Goal: Task Accomplishment & Management: Complete application form

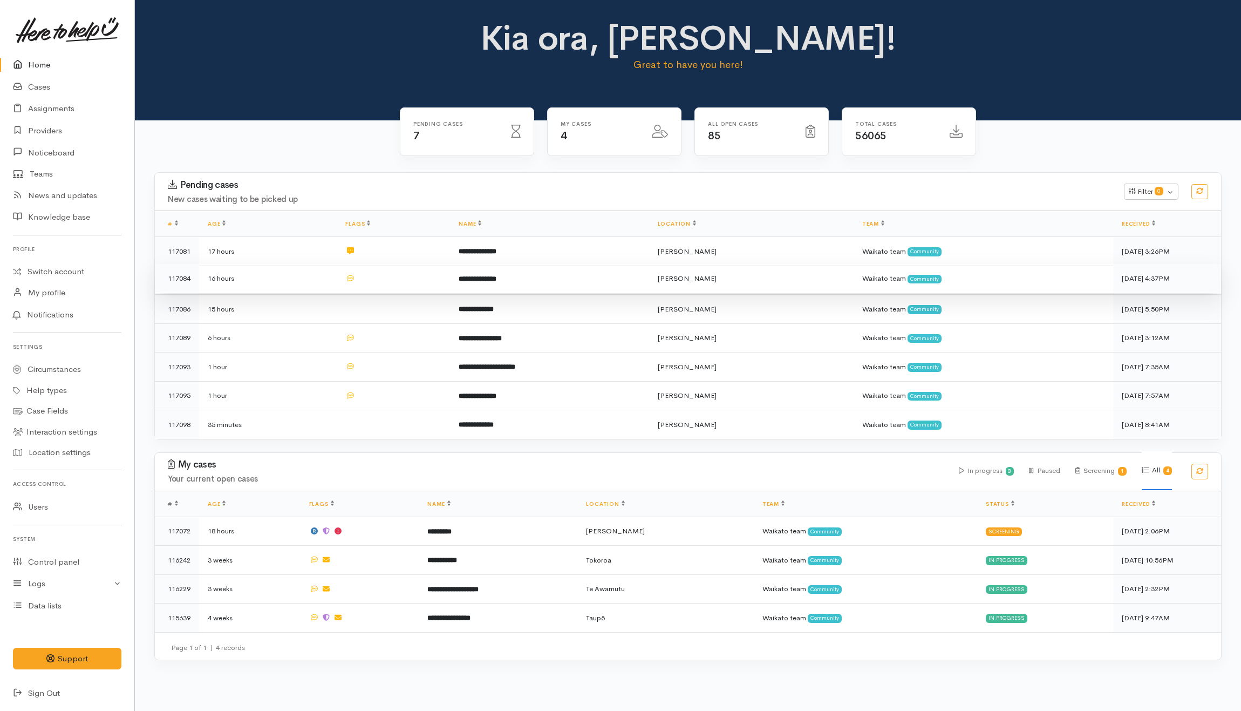
click at [386, 285] on td at bounding box center [393, 278] width 113 height 29
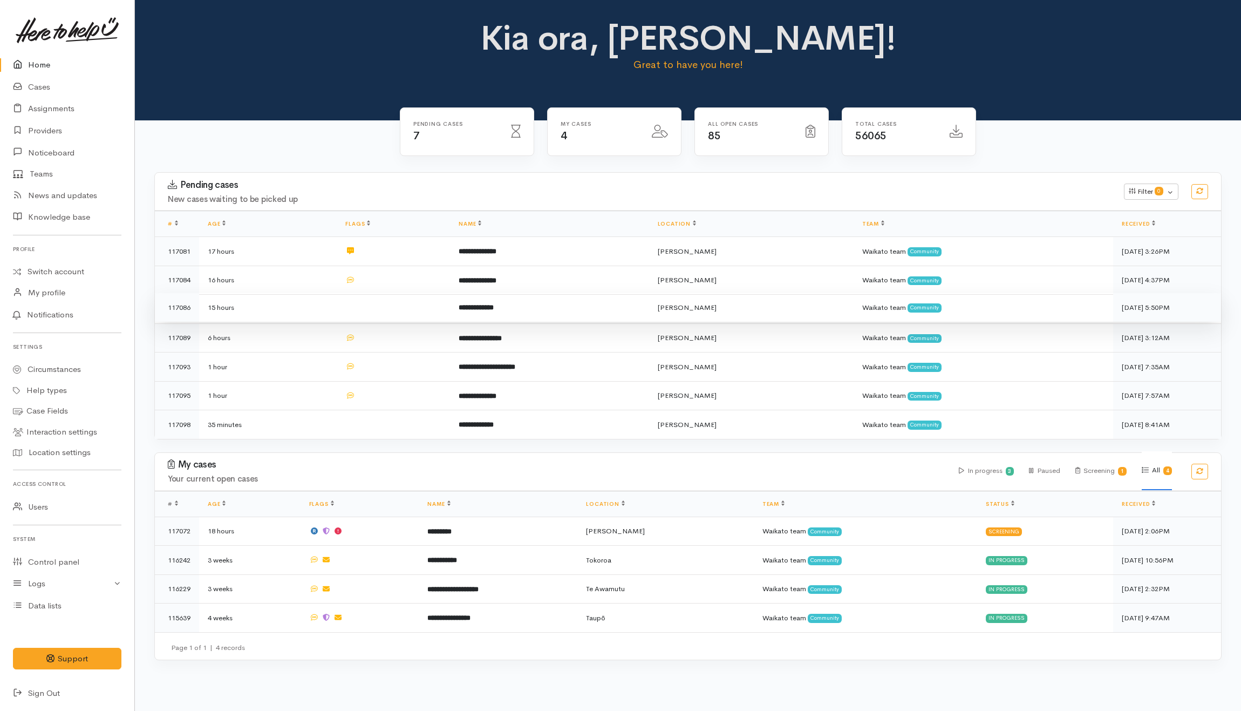
click at [387, 312] on td at bounding box center [393, 307] width 113 height 29
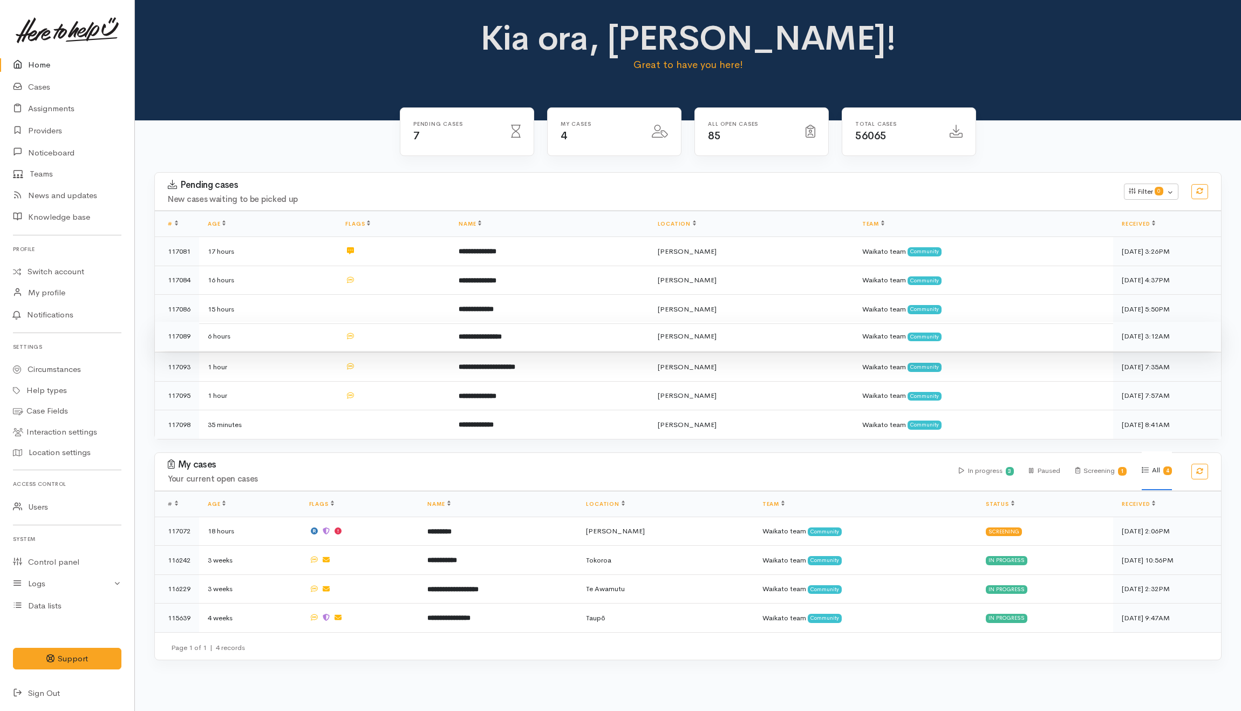
drag, startPoint x: 387, startPoint y: 331, endPoint x: 390, endPoint y: 354, distance: 23.3
click at [387, 332] on td at bounding box center [393, 336] width 113 height 29
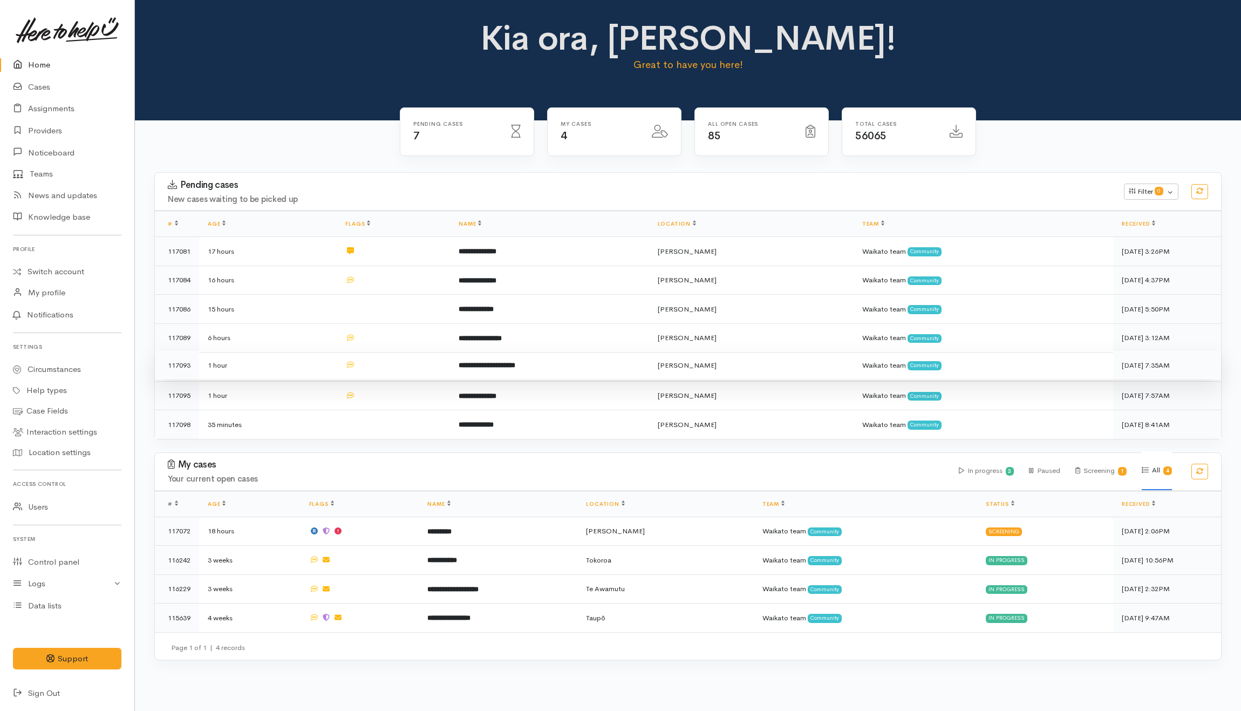
click at [391, 357] on td at bounding box center [393, 365] width 113 height 29
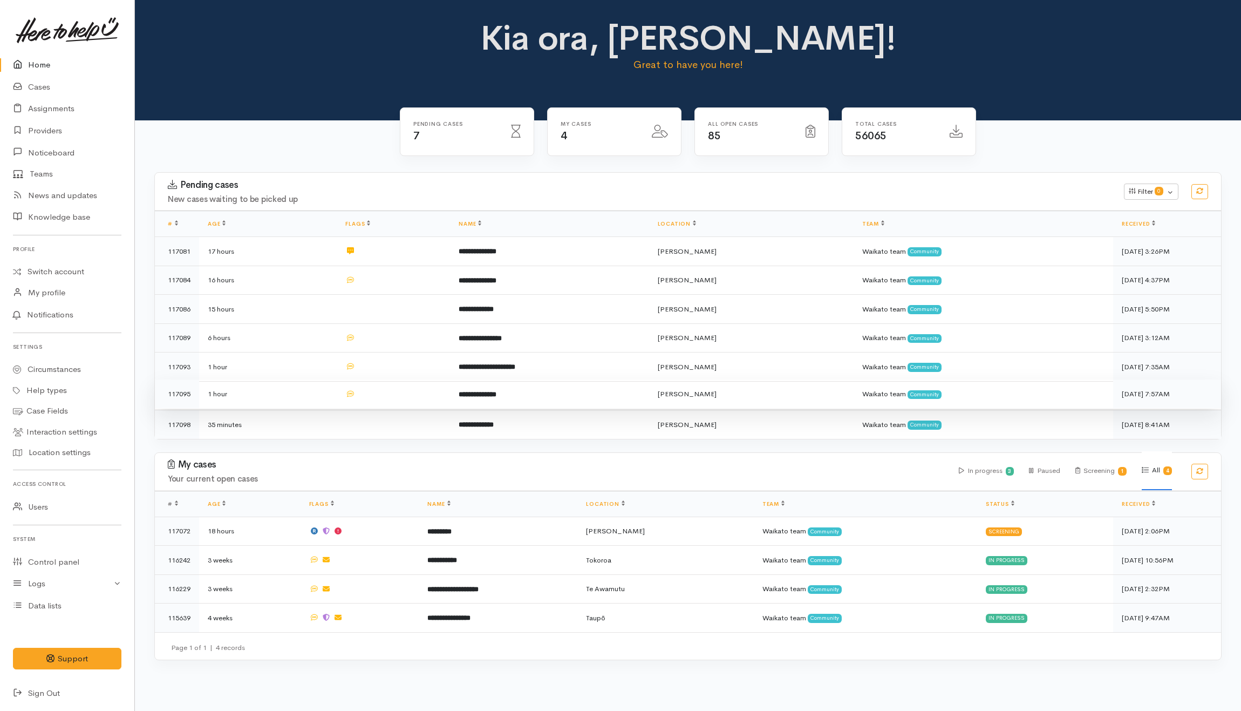
click at [396, 388] on td at bounding box center [393, 393] width 113 height 29
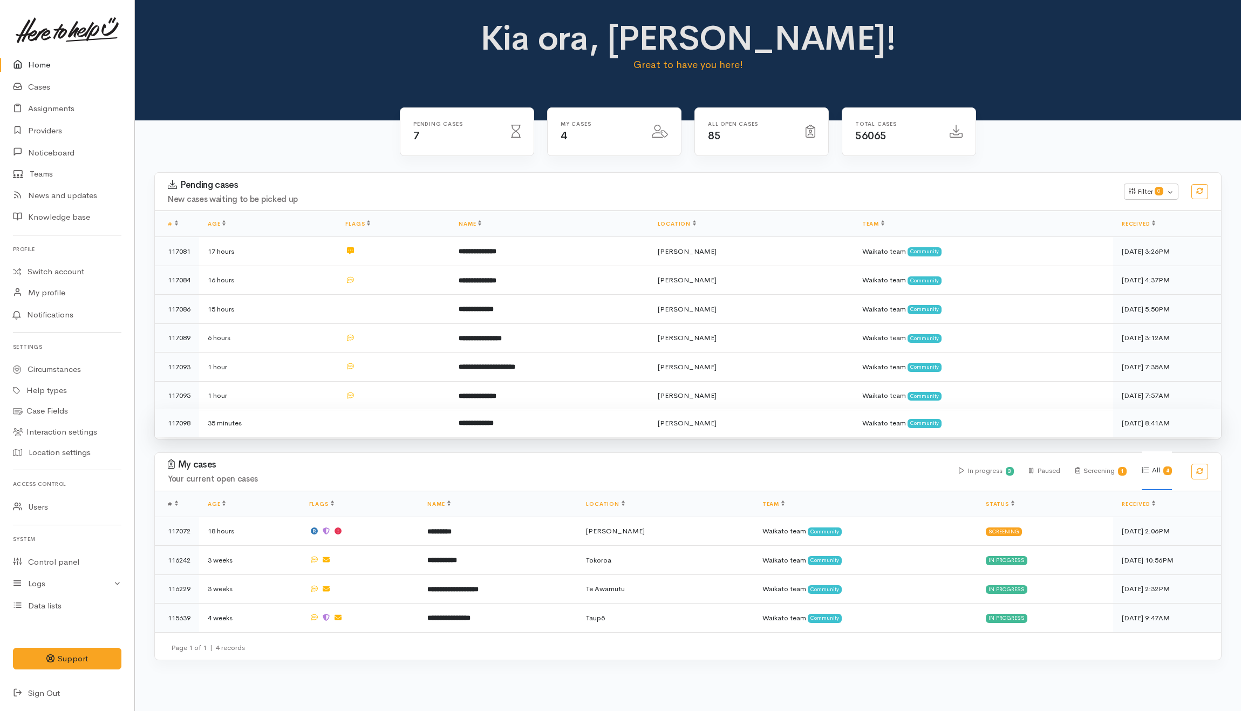
click at [401, 419] on td at bounding box center [393, 422] width 113 height 29
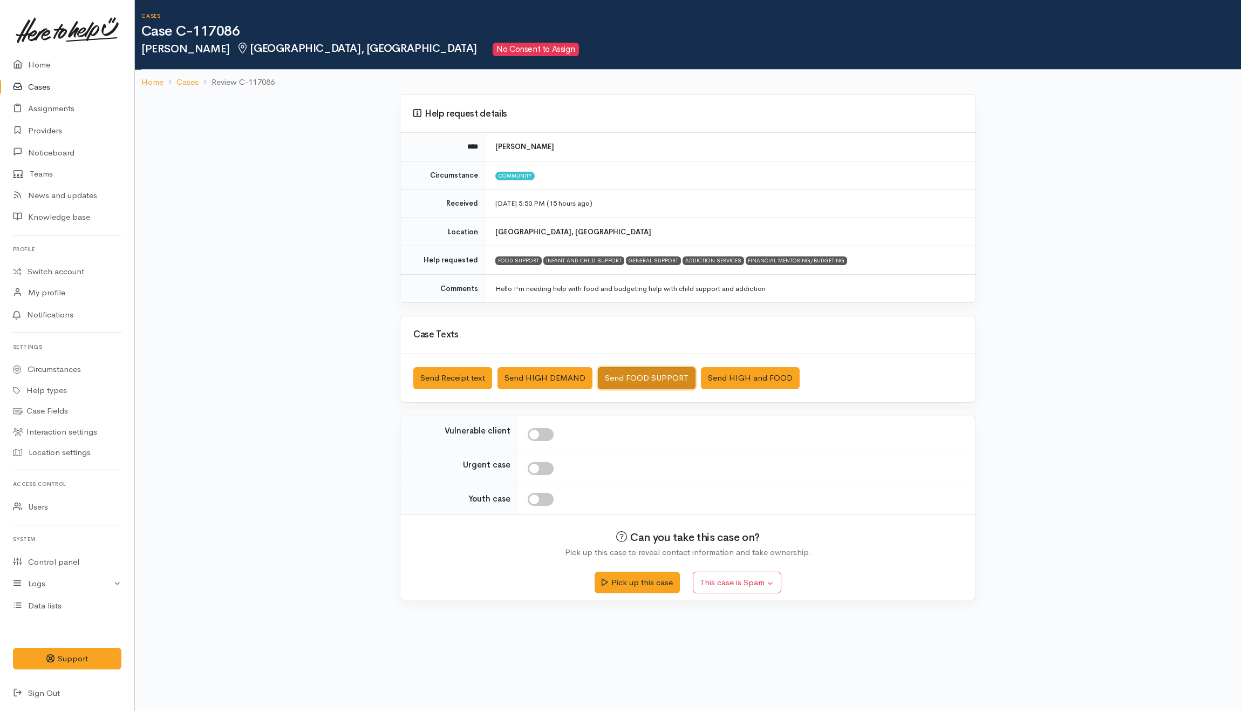
click at [637, 374] on button "Send FOOD SUPPORT" at bounding box center [647, 378] width 98 height 22
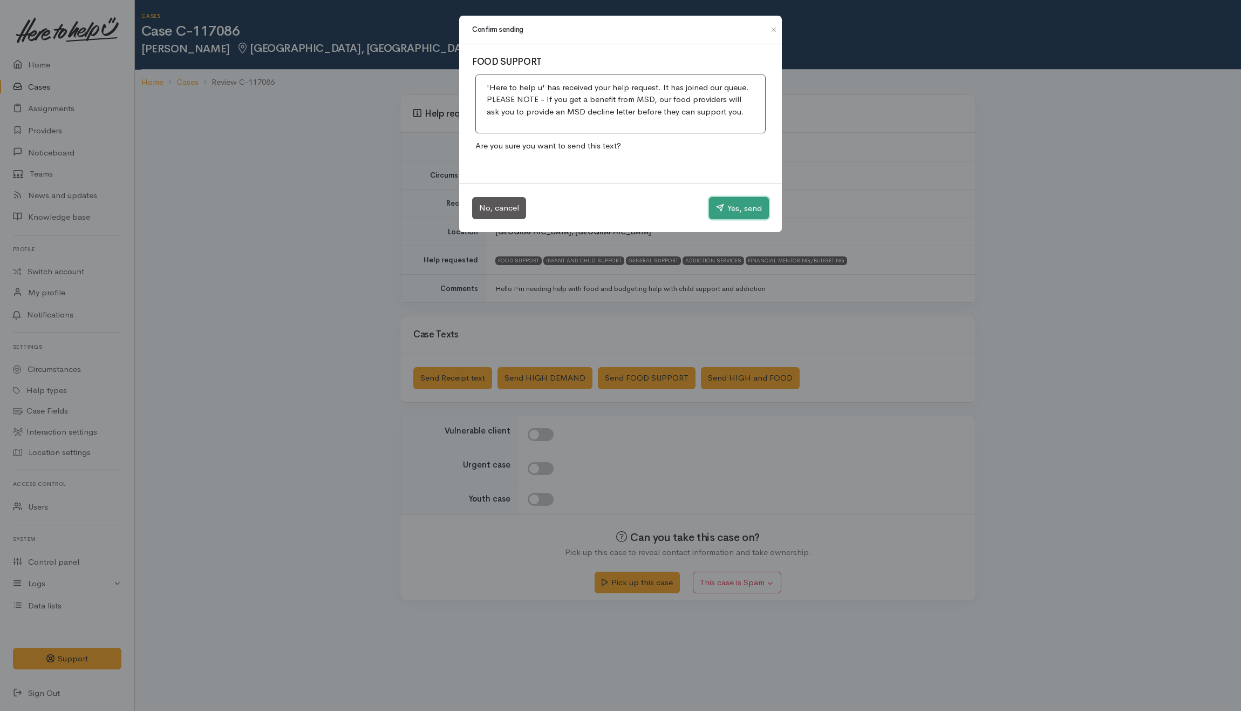
click at [712, 203] on button "Yes, send" at bounding box center [739, 208] width 60 height 23
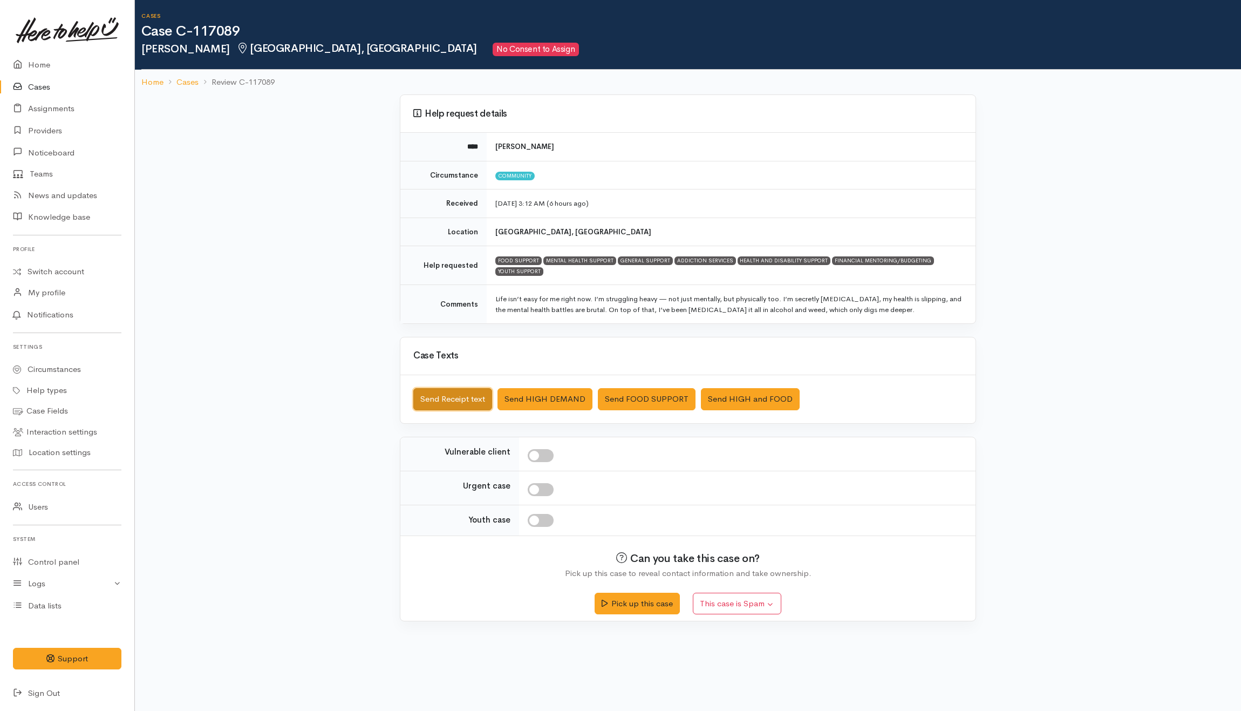
click at [465, 392] on button "Send Receipt text" at bounding box center [452, 399] width 79 height 22
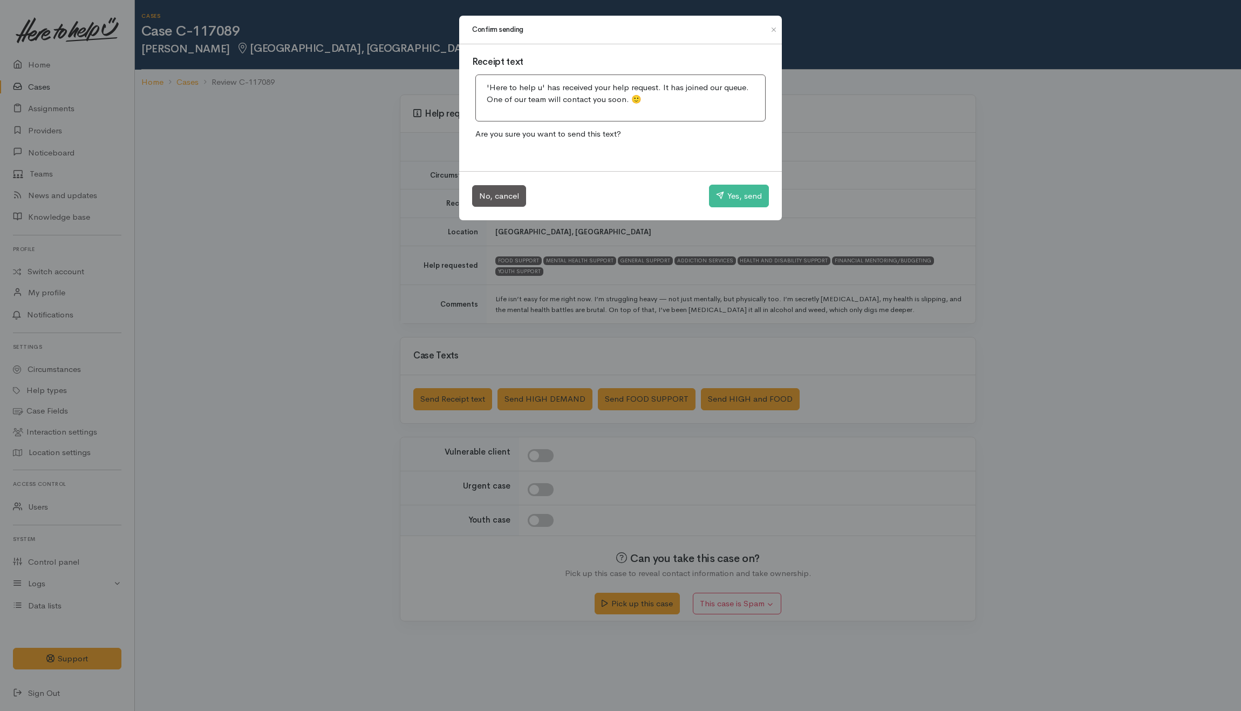
click at [663, 346] on div "Confirm sending Receipt text 'Here to help u' has received your help request. I…" at bounding box center [620, 355] width 1241 height 711
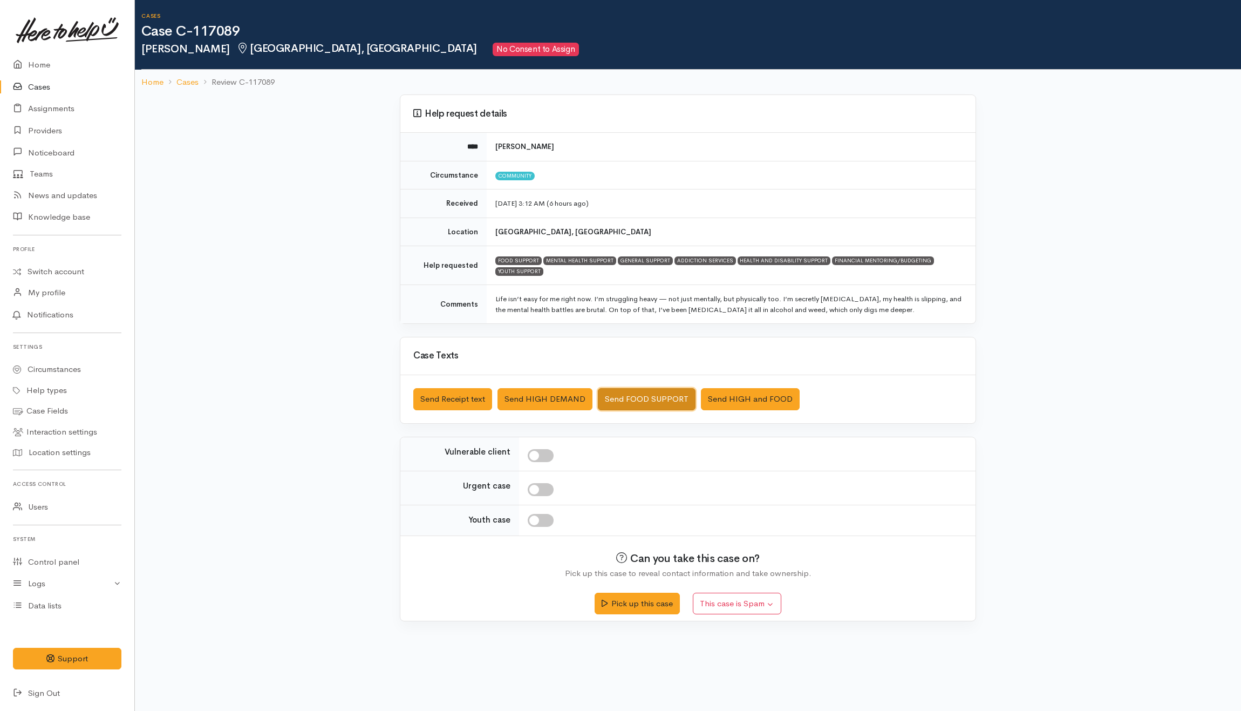
click at [652, 404] on button "Send FOOD SUPPORT" at bounding box center [647, 399] width 98 height 22
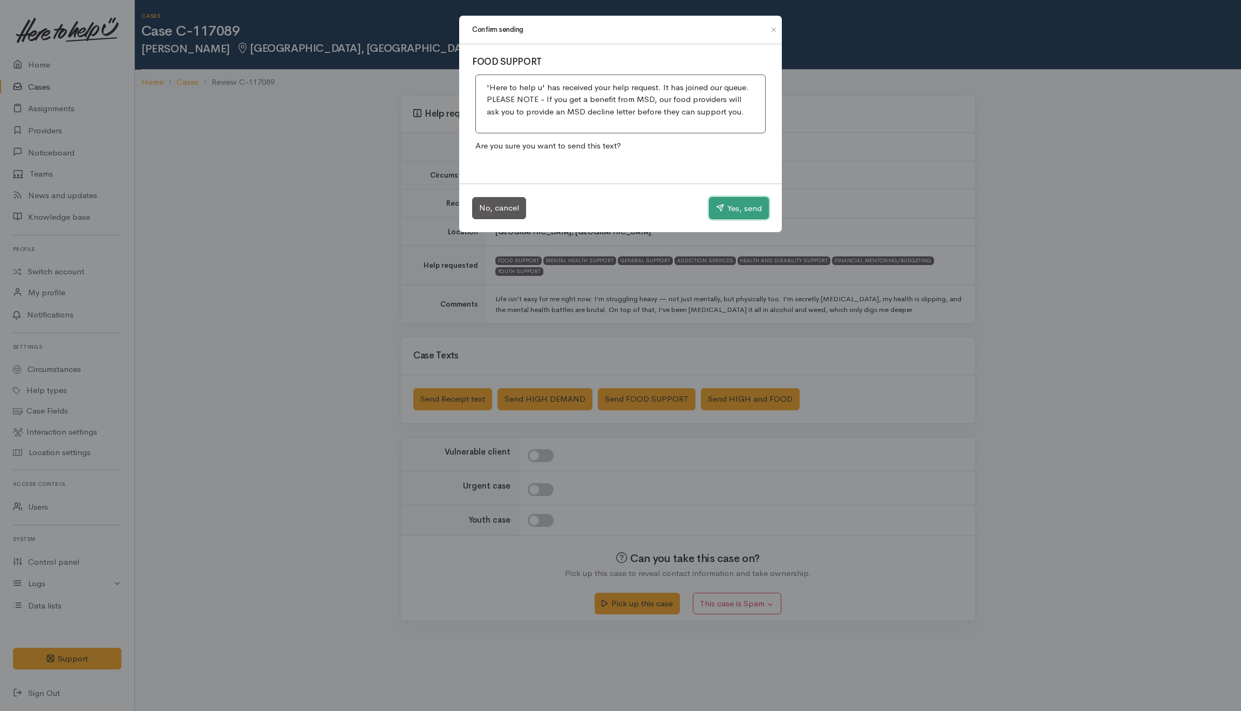
click at [737, 211] on button "Yes, send" at bounding box center [739, 208] width 60 height 23
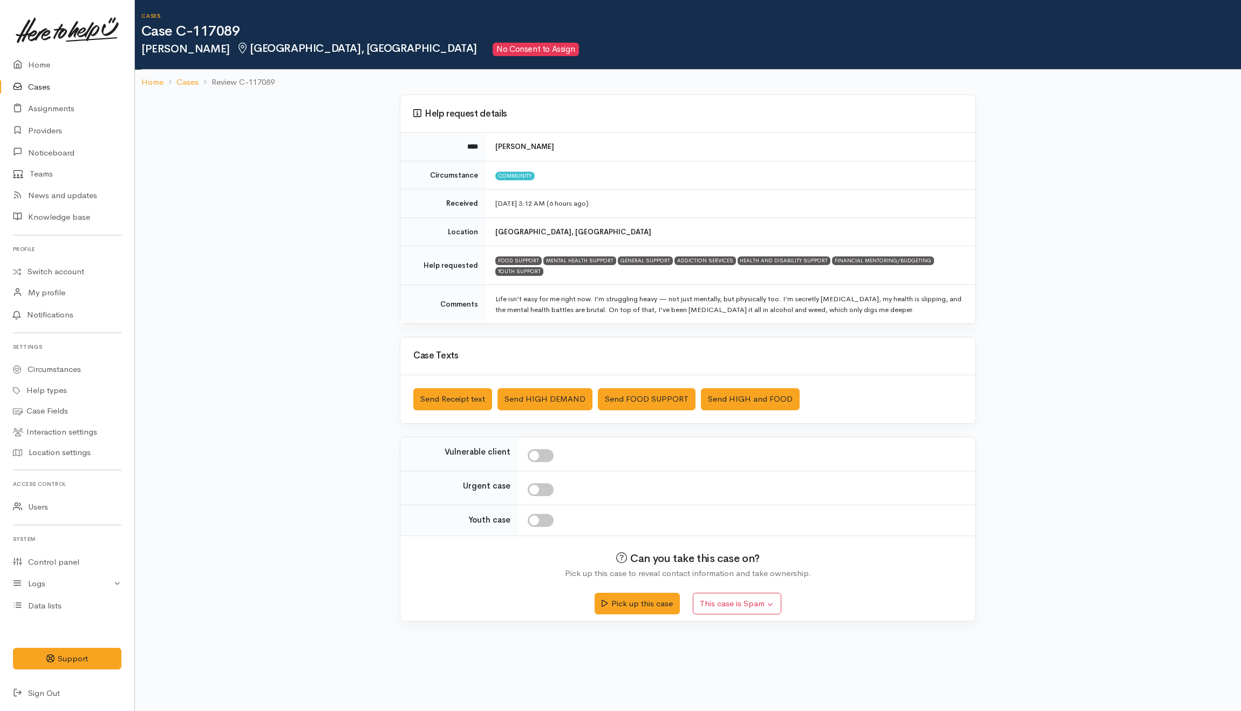
drag, startPoint x: 543, startPoint y: 457, endPoint x: 440, endPoint y: 443, distance: 103.5
click at [543, 457] on input "checkbox" at bounding box center [541, 455] width 26 height 13
checkbox input "true"
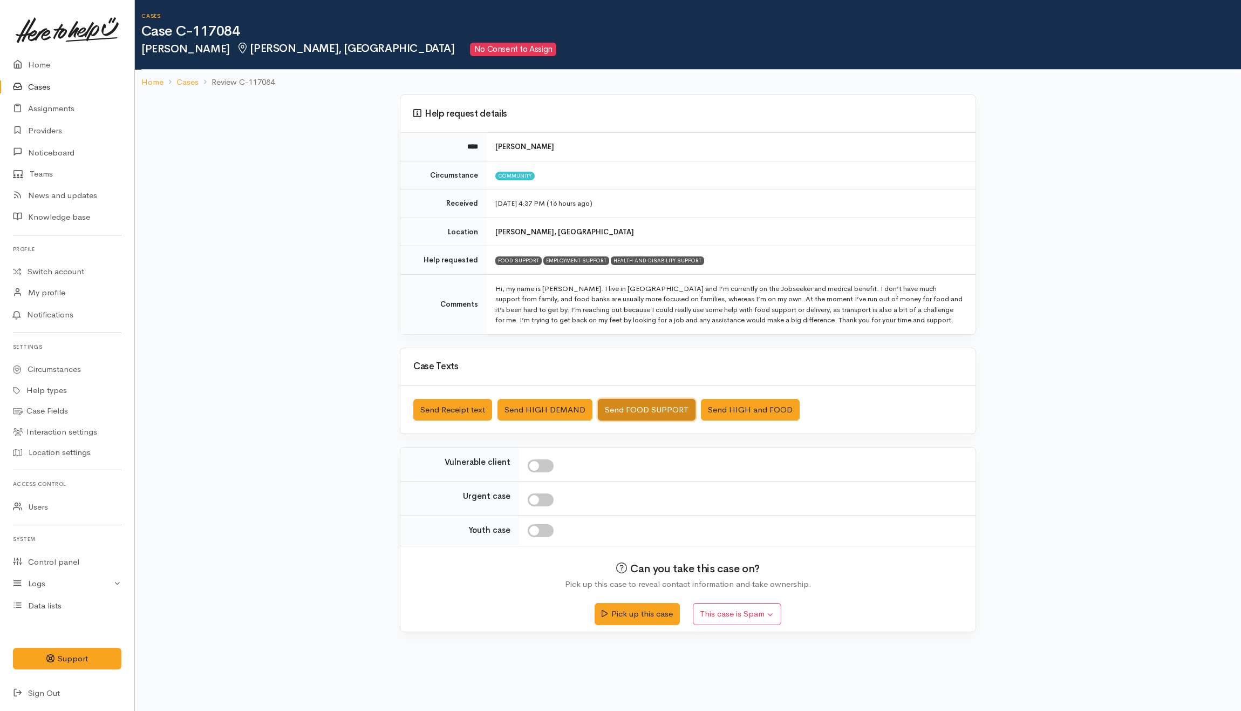
click at [638, 413] on button "Send FOOD SUPPORT" at bounding box center [647, 410] width 98 height 22
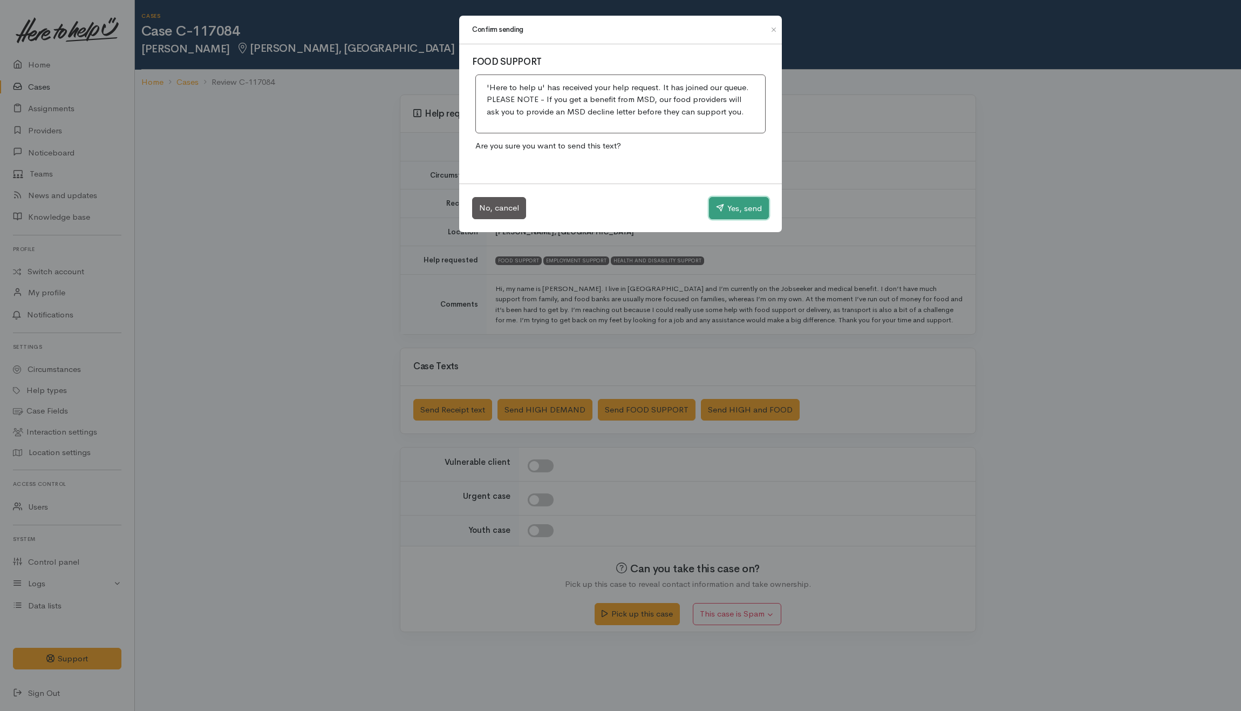
click at [729, 210] on button "Yes, send" at bounding box center [739, 208] width 60 height 23
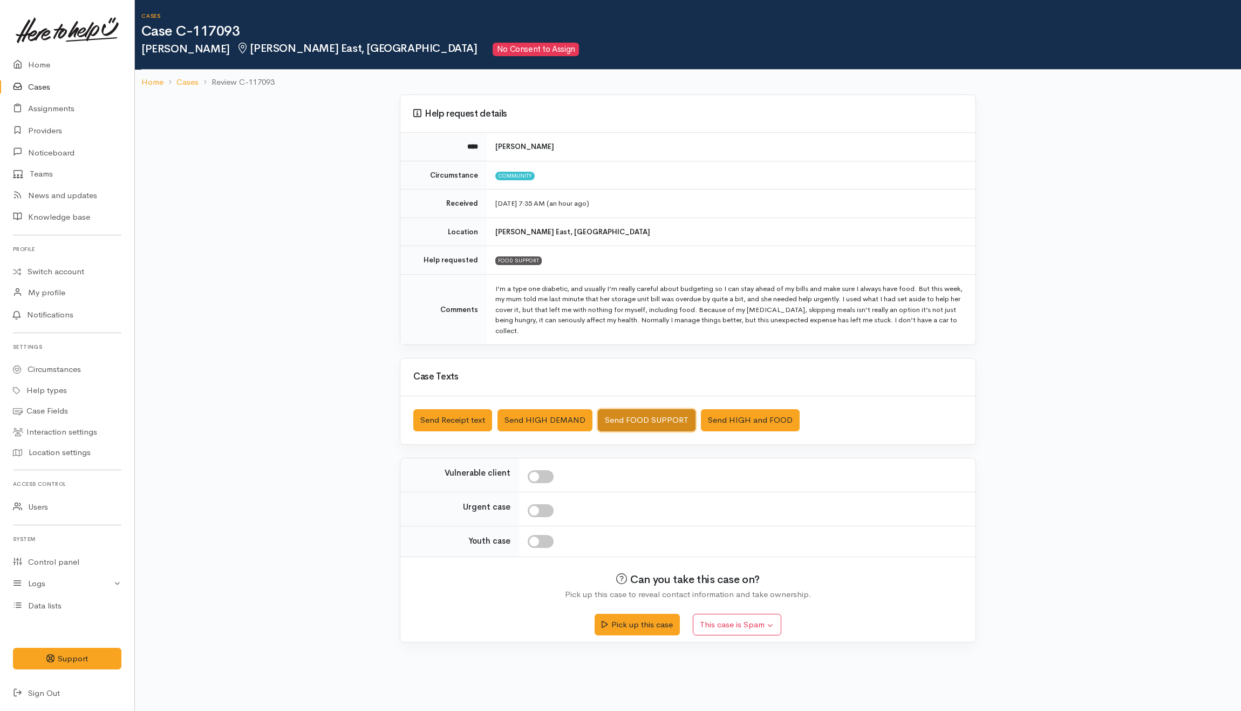
click at [624, 416] on button "Send FOOD SUPPORT" at bounding box center [647, 420] width 98 height 22
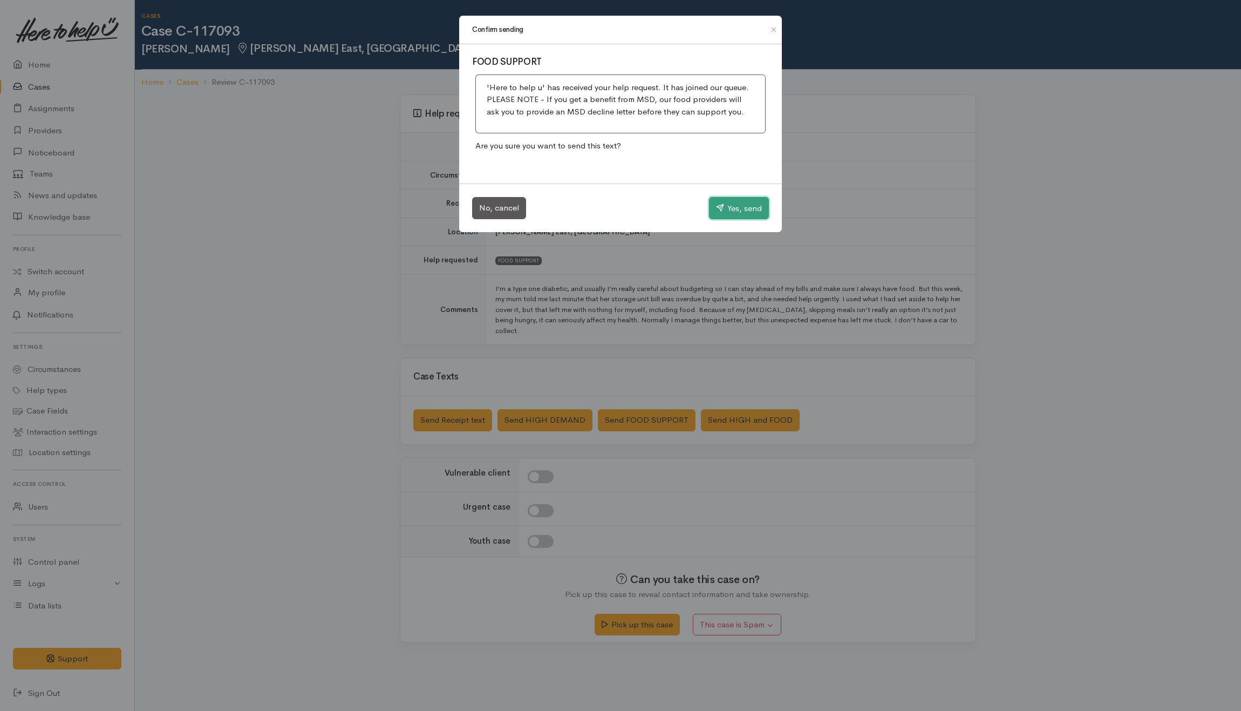
click at [726, 199] on button "Yes, send" at bounding box center [739, 208] width 60 height 23
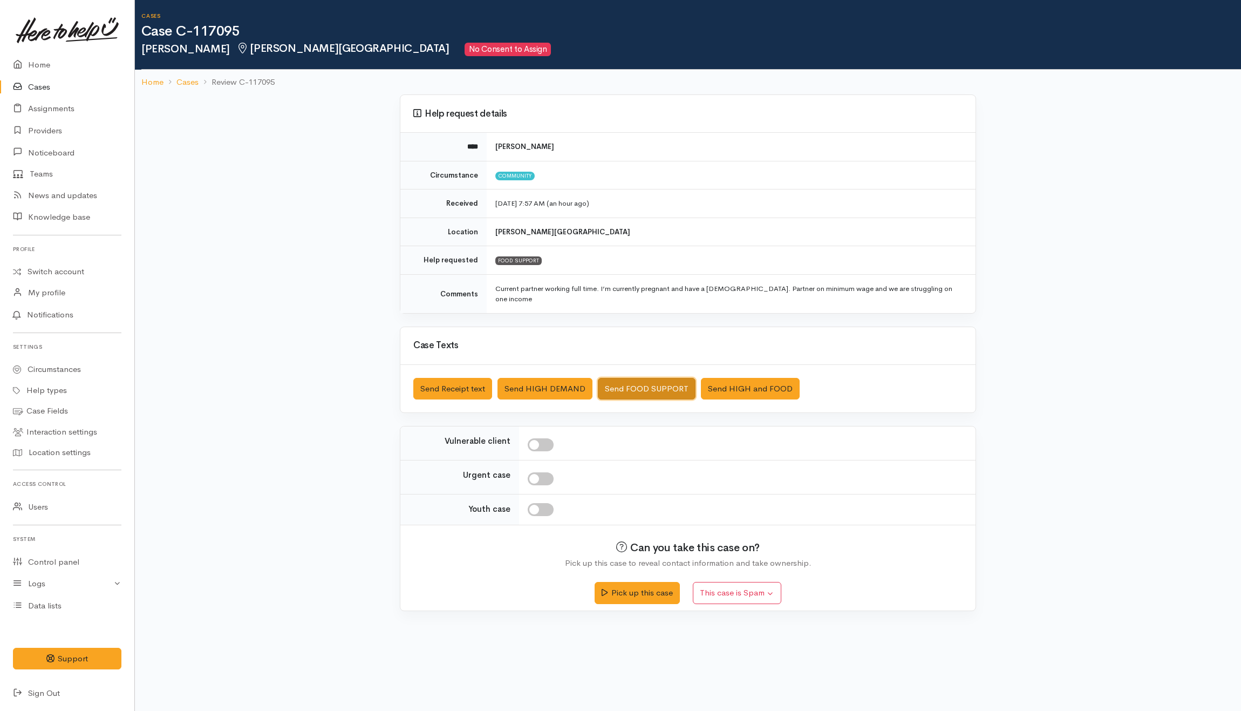
click at [638, 380] on button "Send FOOD SUPPORT" at bounding box center [647, 389] width 98 height 22
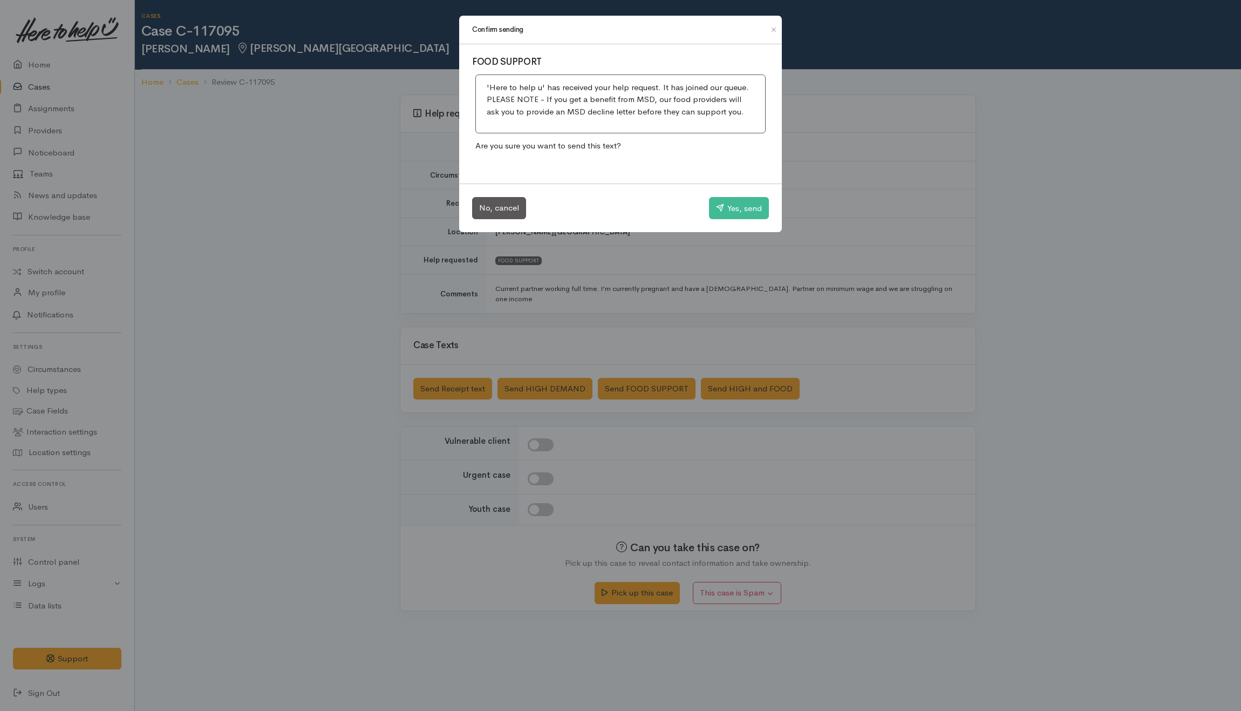
click at [706, 213] on div "No, cancel Yes, send" at bounding box center [620, 207] width 323 height 49
click at [734, 214] on button "Yes, send" at bounding box center [739, 208] width 60 height 23
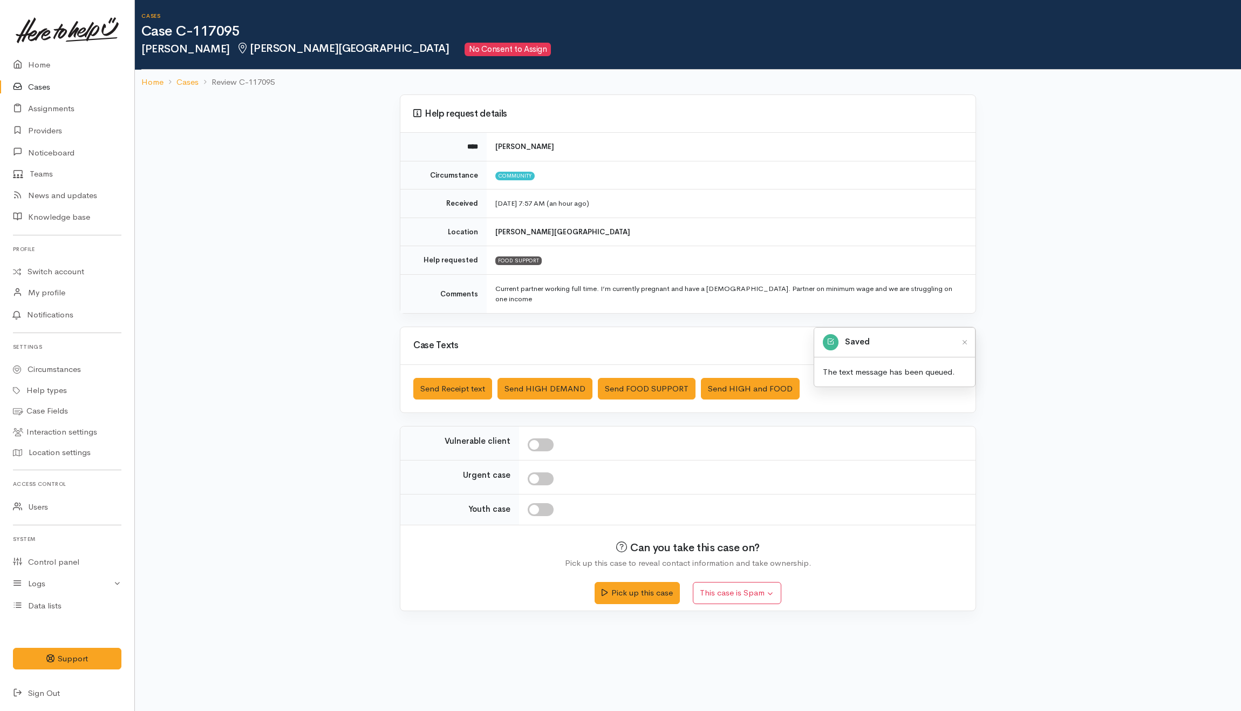
click at [546, 438] on input "checkbox" at bounding box center [541, 444] width 26 height 13
checkbox input "true"
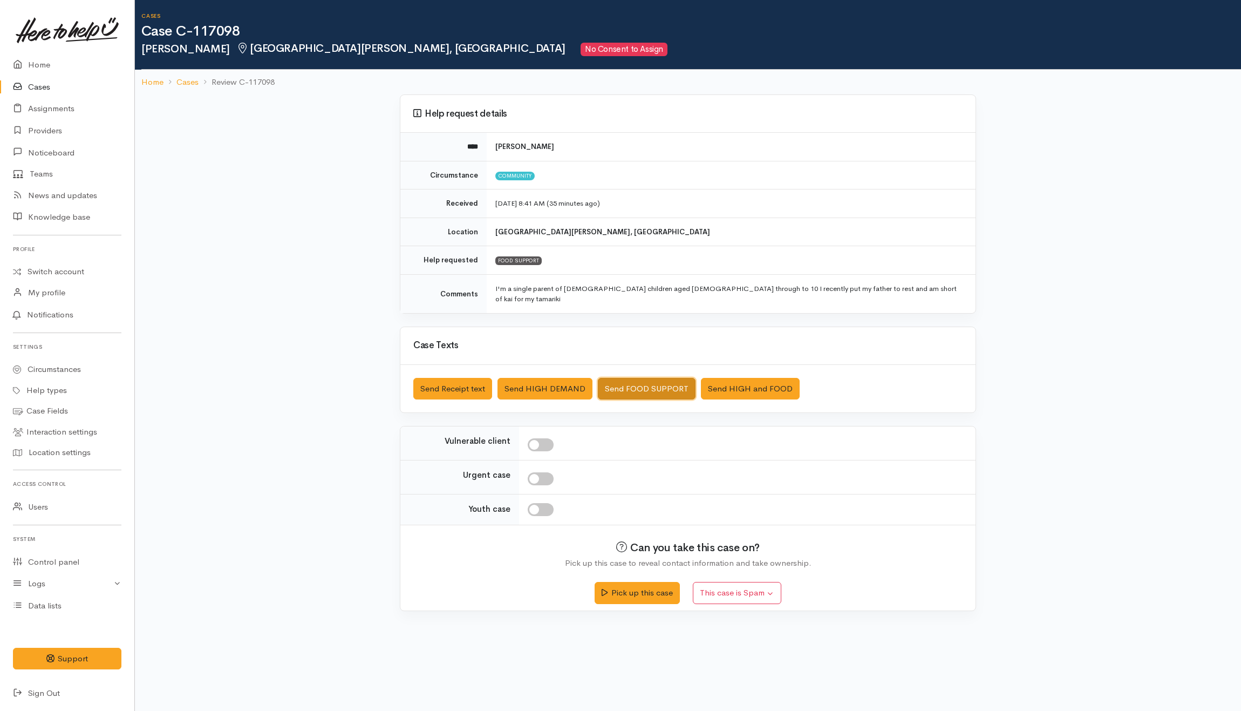
click at [644, 385] on button "Send FOOD SUPPORT" at bounding box center [647, 389] width 98 height 22
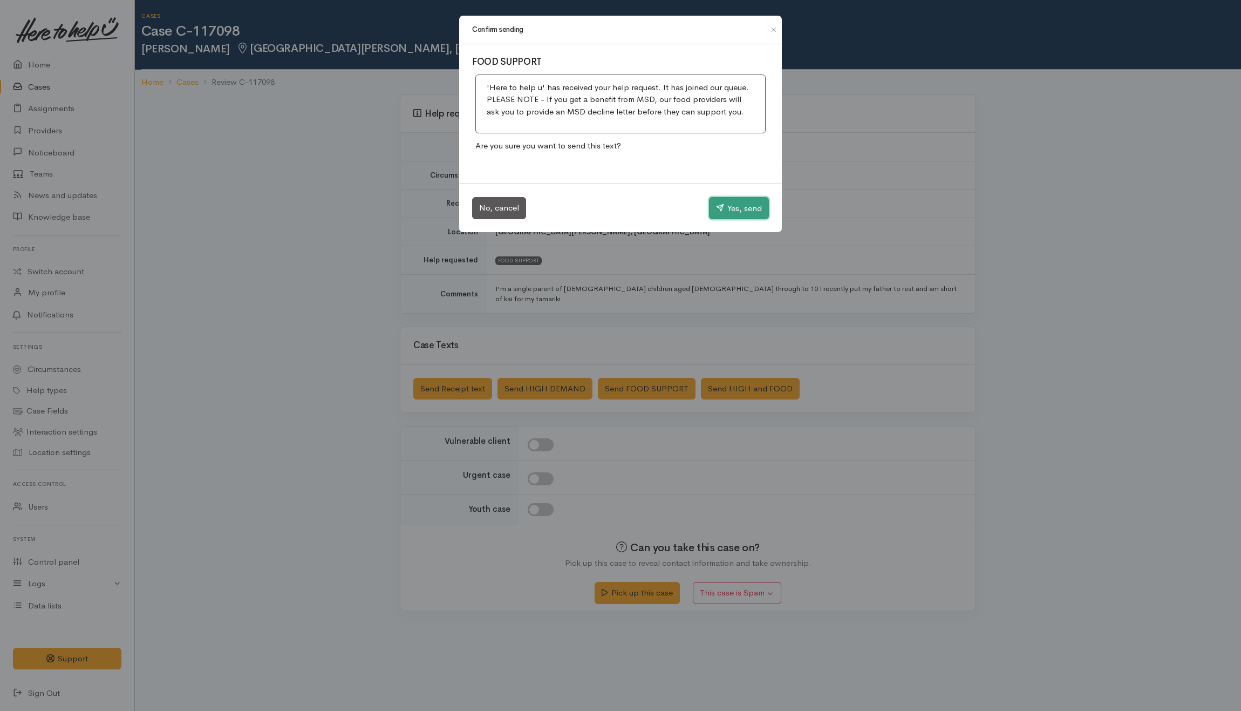
click at [738, 208] on button "Yes, send" at bounding box center [739, 208] width 60 height 23
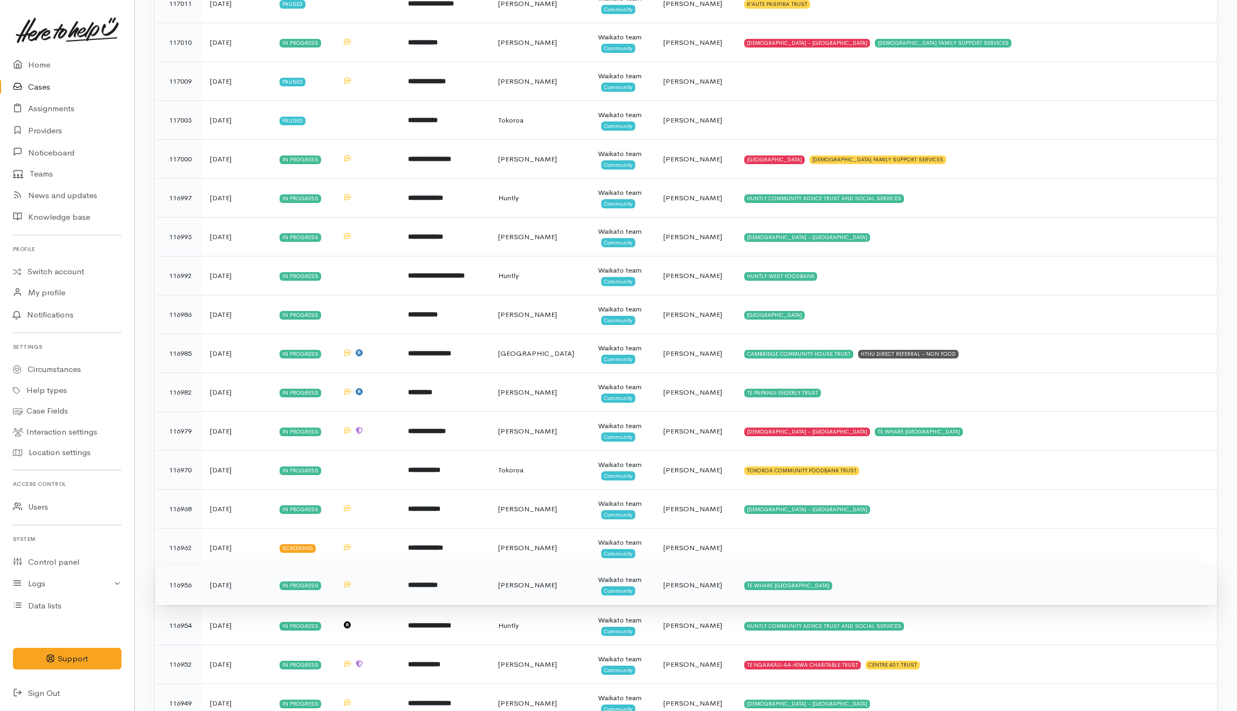
scroll to position [1367, 0]
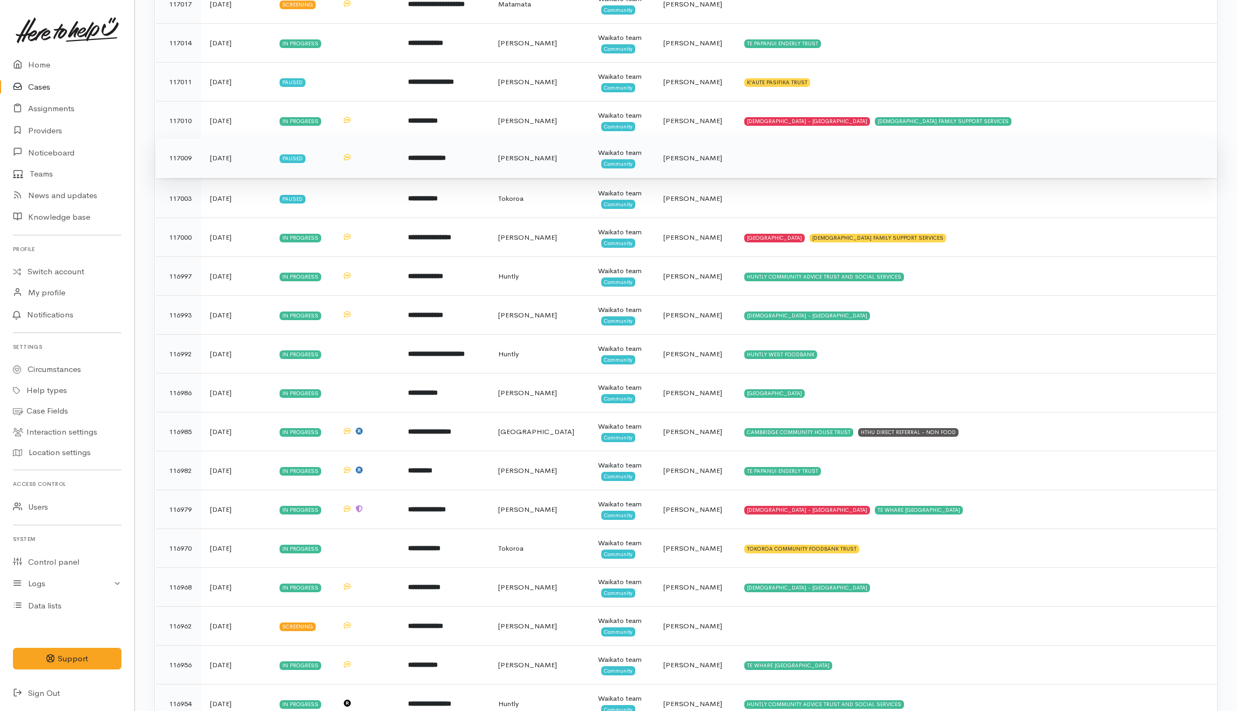
click at [684, 158] on td "[PERSON_NAME]" at bounding box center [694, 158] width 81 height 39
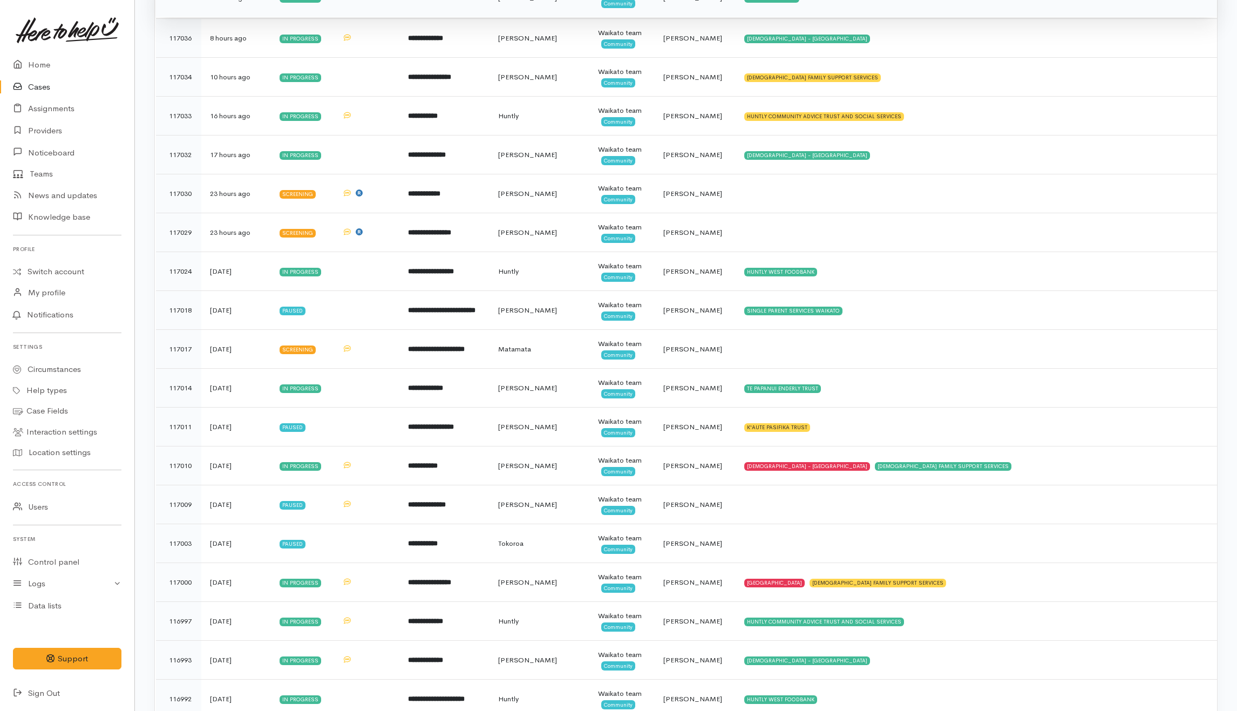
scroll to position [863, 0]
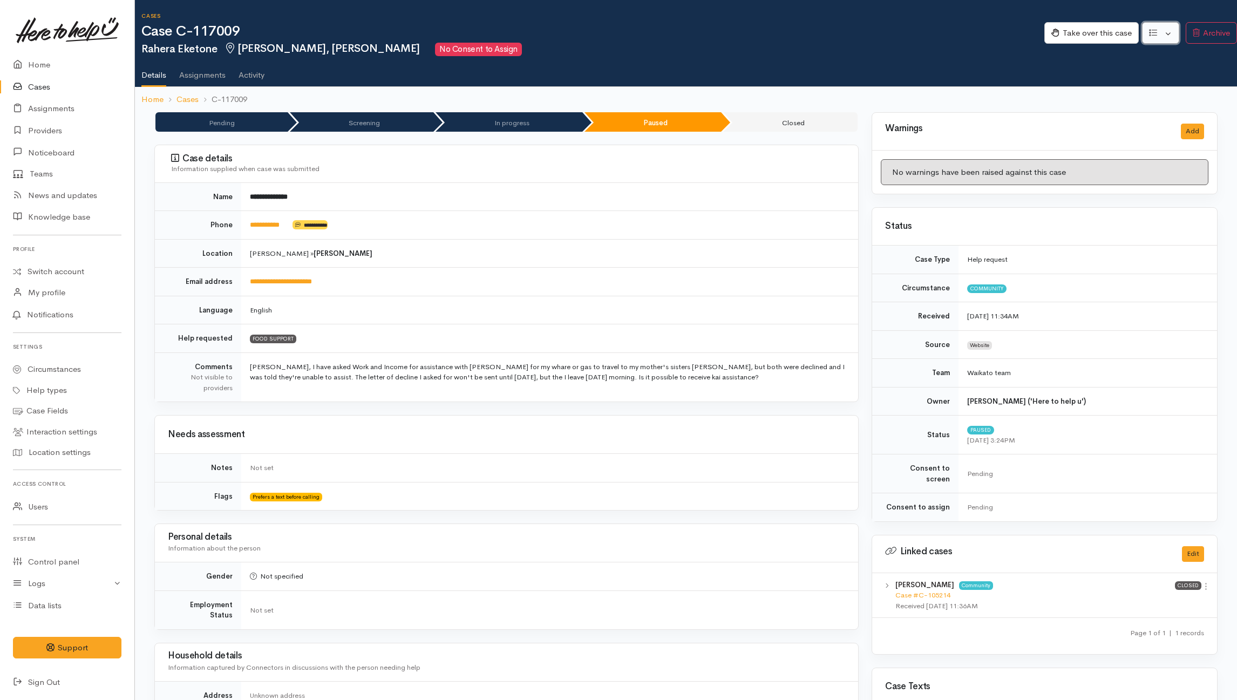
click at [1159, 31] on button "button" at bounding box center [1160, 33] width 37 height 22
click at [1129, 87] on link "Re-assign team" at bounding box center [1120, 91] width 115 height 17
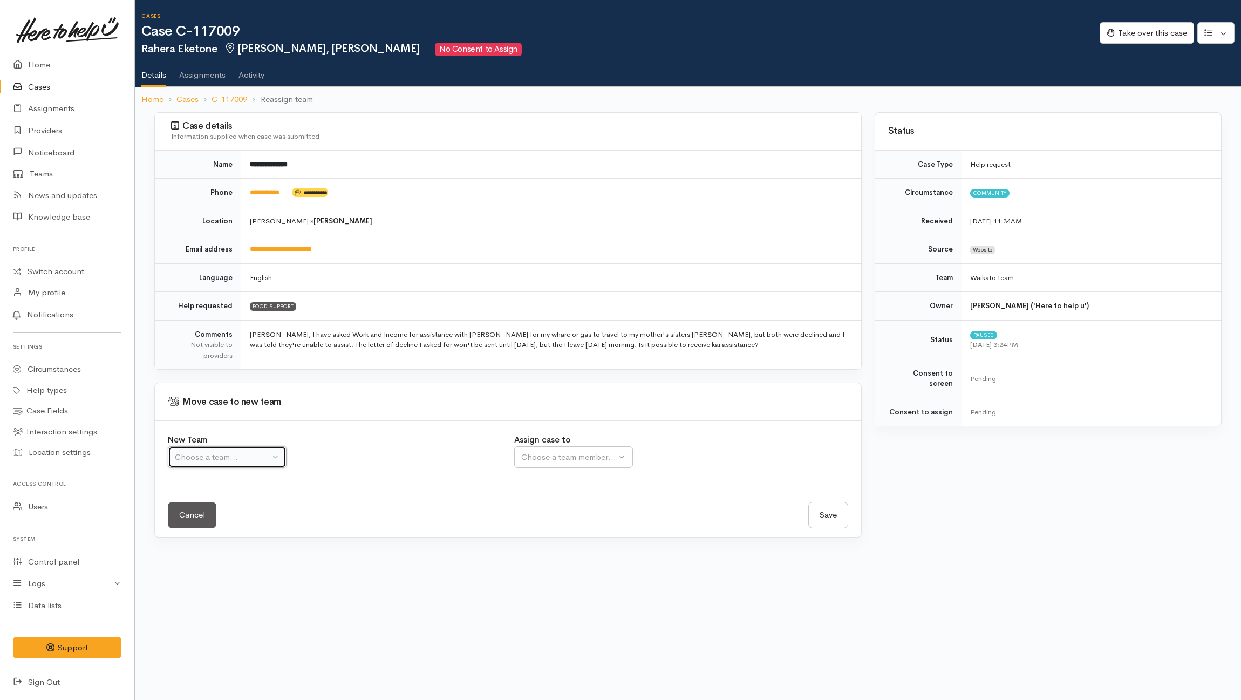
click at [267, 456] on div "Choose a team..." at bounding box center [222, 457] width 95 height 12
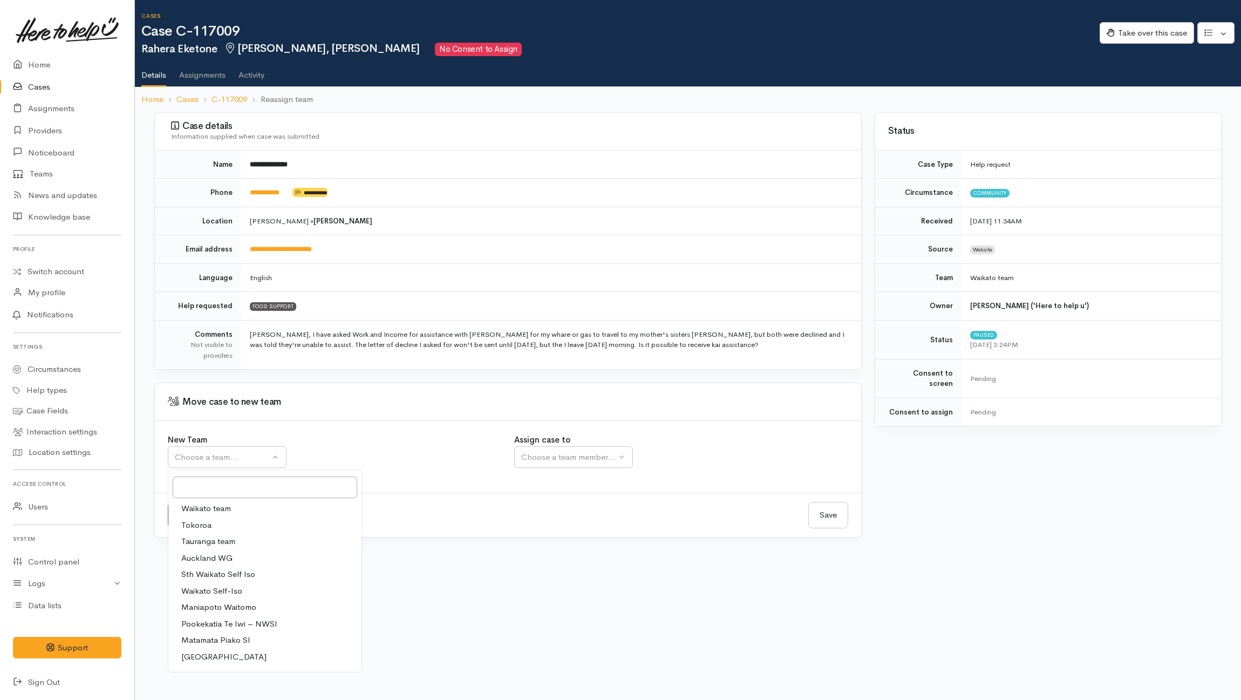
drag, startPoint x: 210, startPoint y: 511, endPoint x: 240, endPoint y: 512, distance: 30.2
click at [210, 512] on span "Waikato team" at bounding box center [206, 508] width 50 height 12
select select "1"
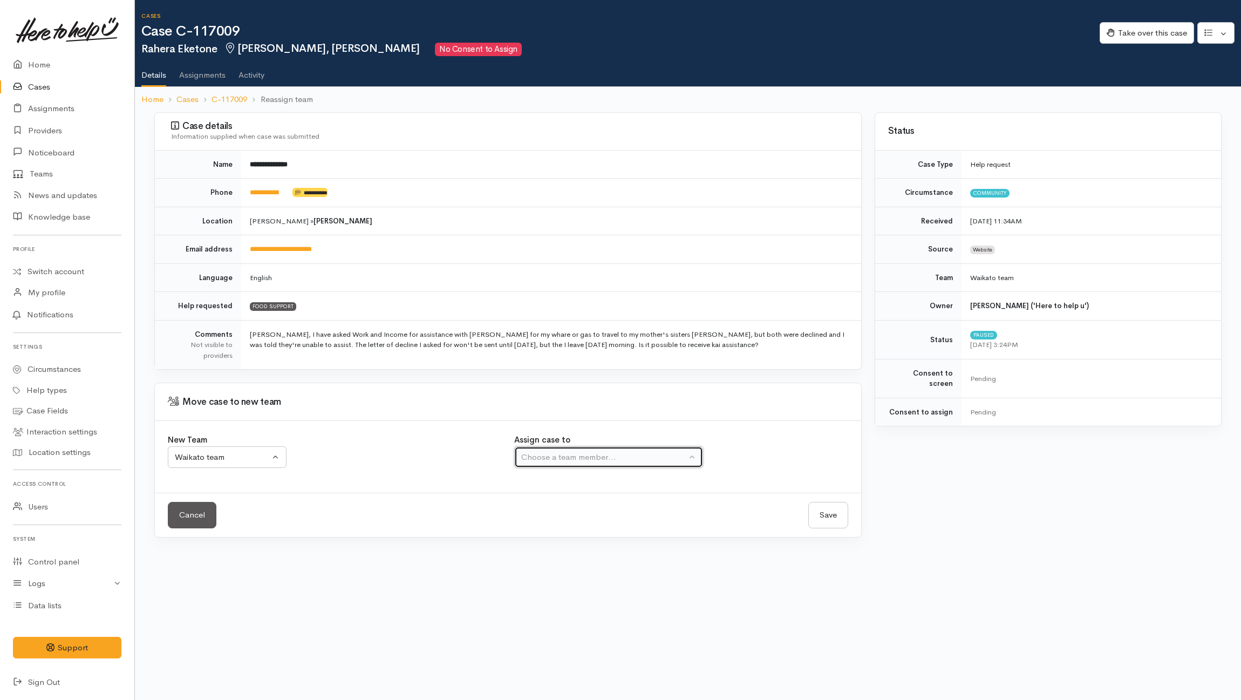
click at [586, 462] on div "Choose a team member..." at bounding box center [603, 457] width 165 height 12
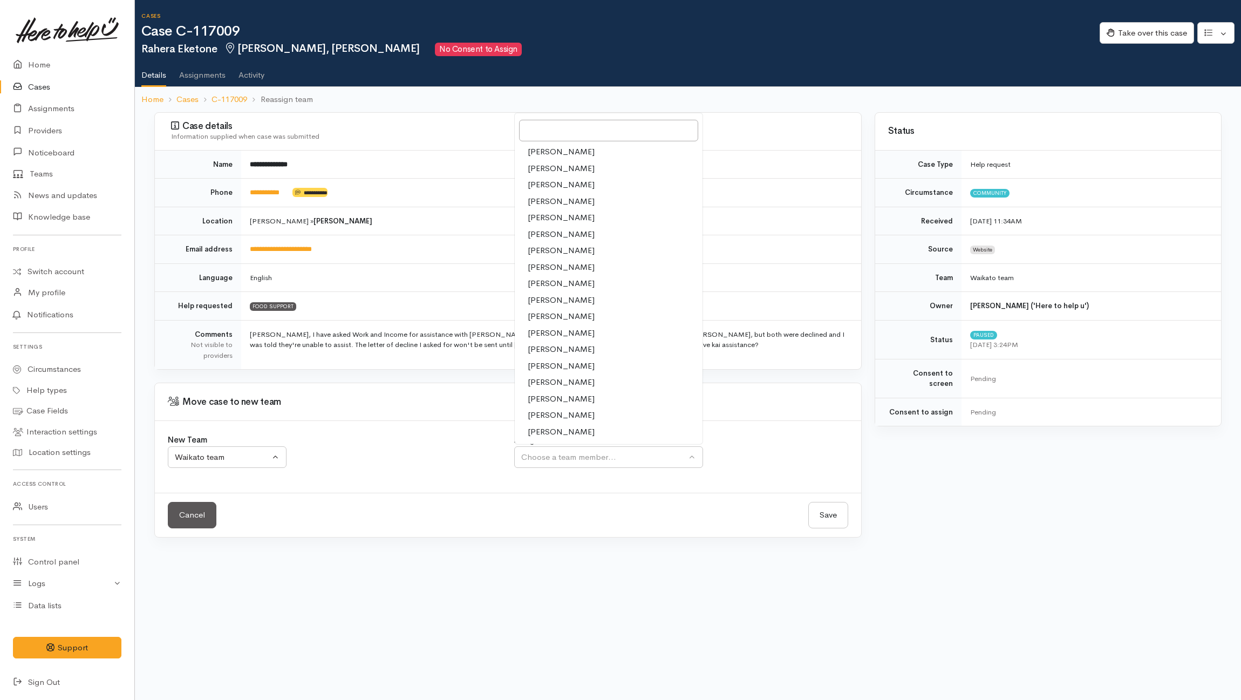
click at [542, 270] on span "Jeffin Gopi" at bounding box center [561, 267] width 67 height 12
select select "1037"
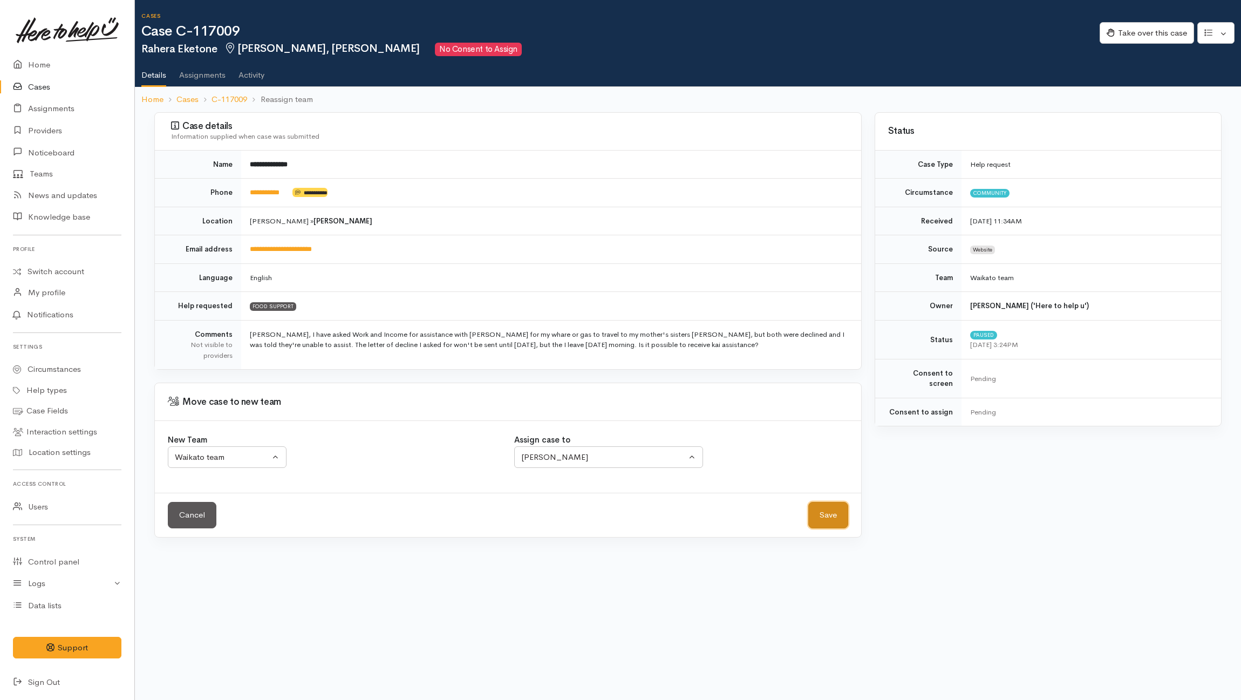
click at [818, 517] on button "Save" at bounding box center [828, 515] width 40 height 26
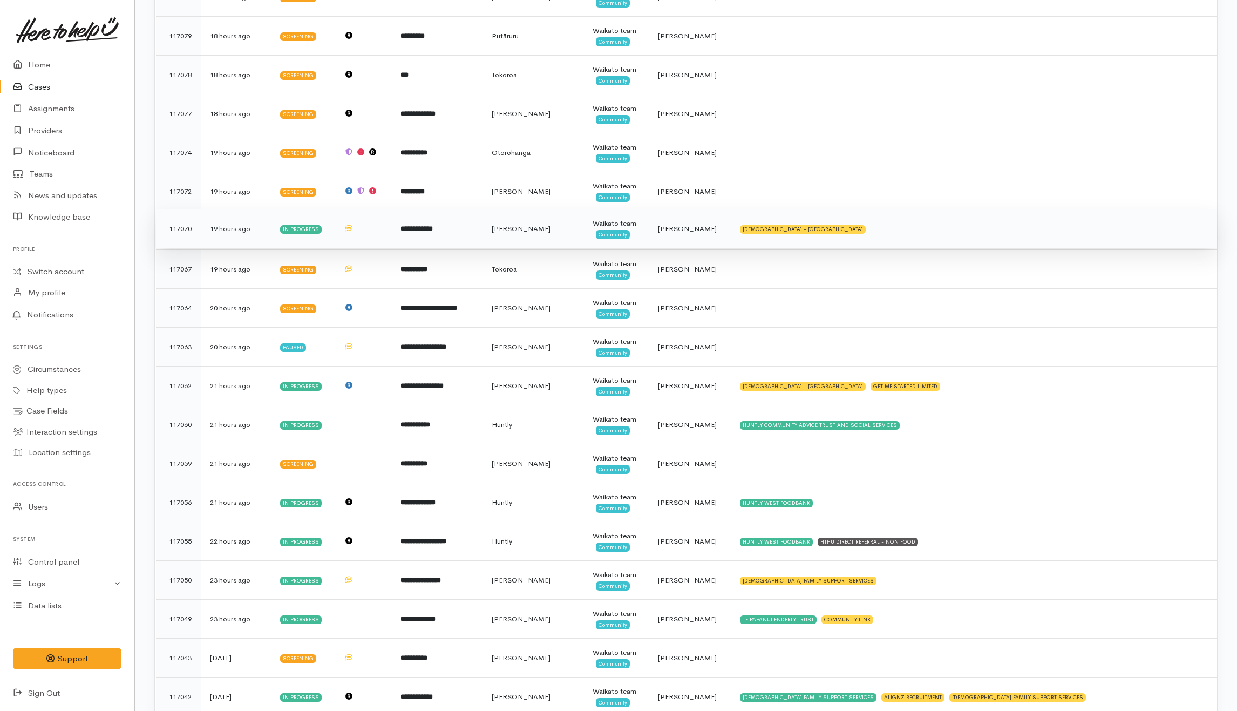
scroll to position [503, 0]
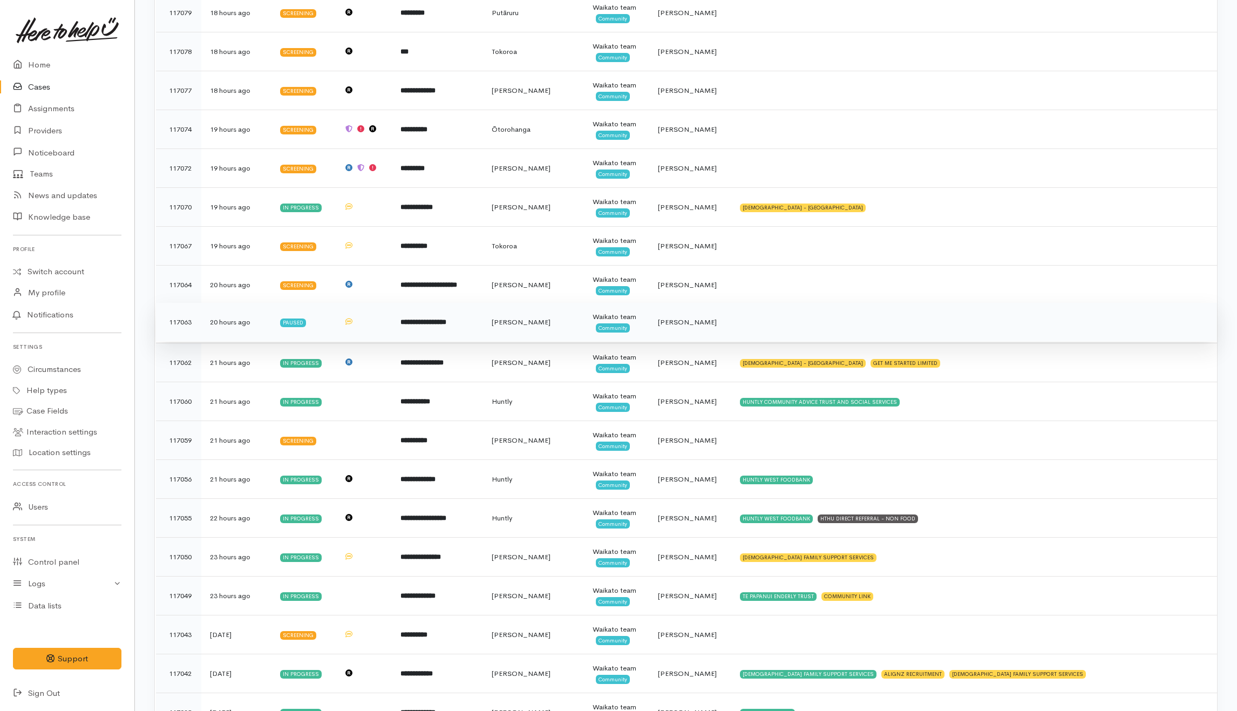
click at [770, 326] on td at bounding box center [974, 322] width 486 height 39
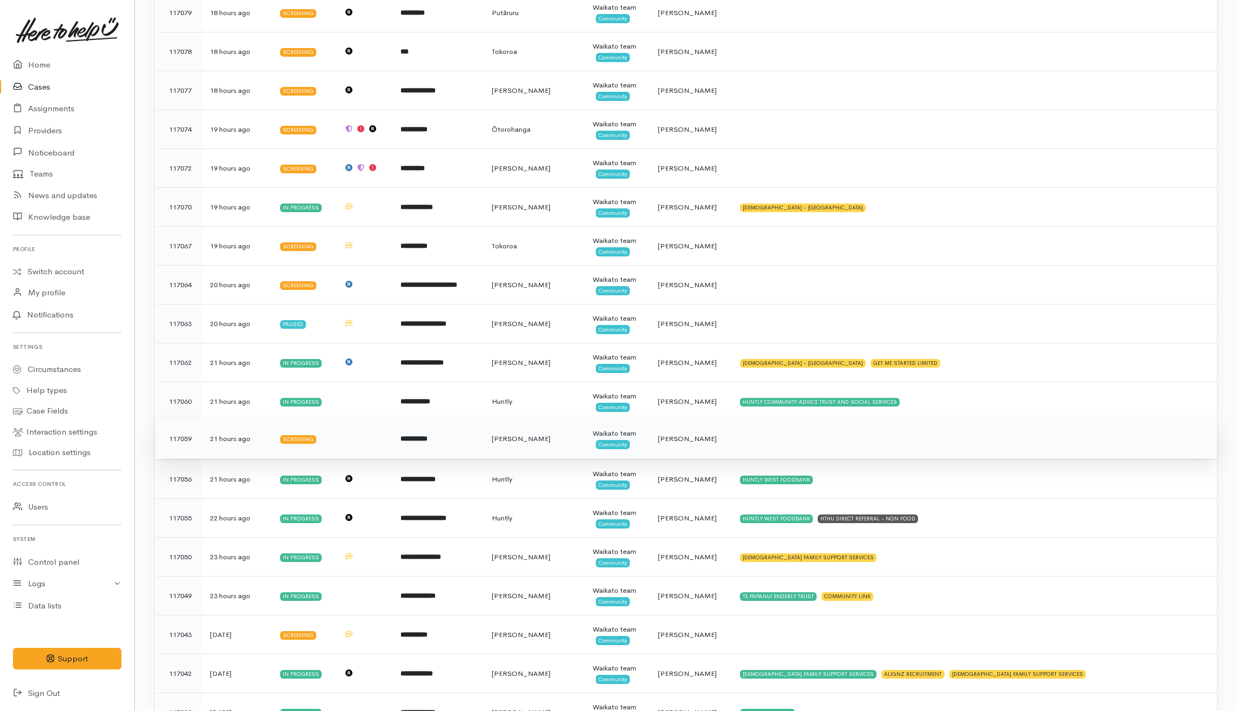
click at [780, 443] on td at bounding box center [974, 438] width 486 height 39
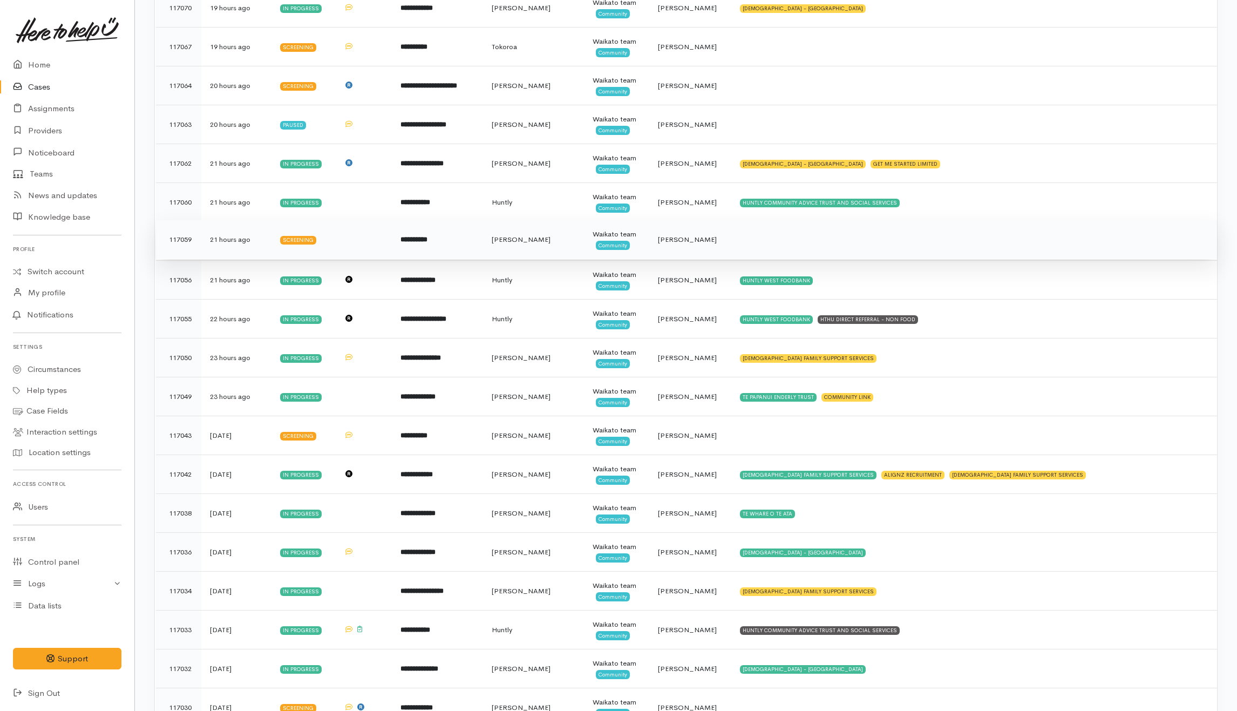
scroll to position [719, 0]
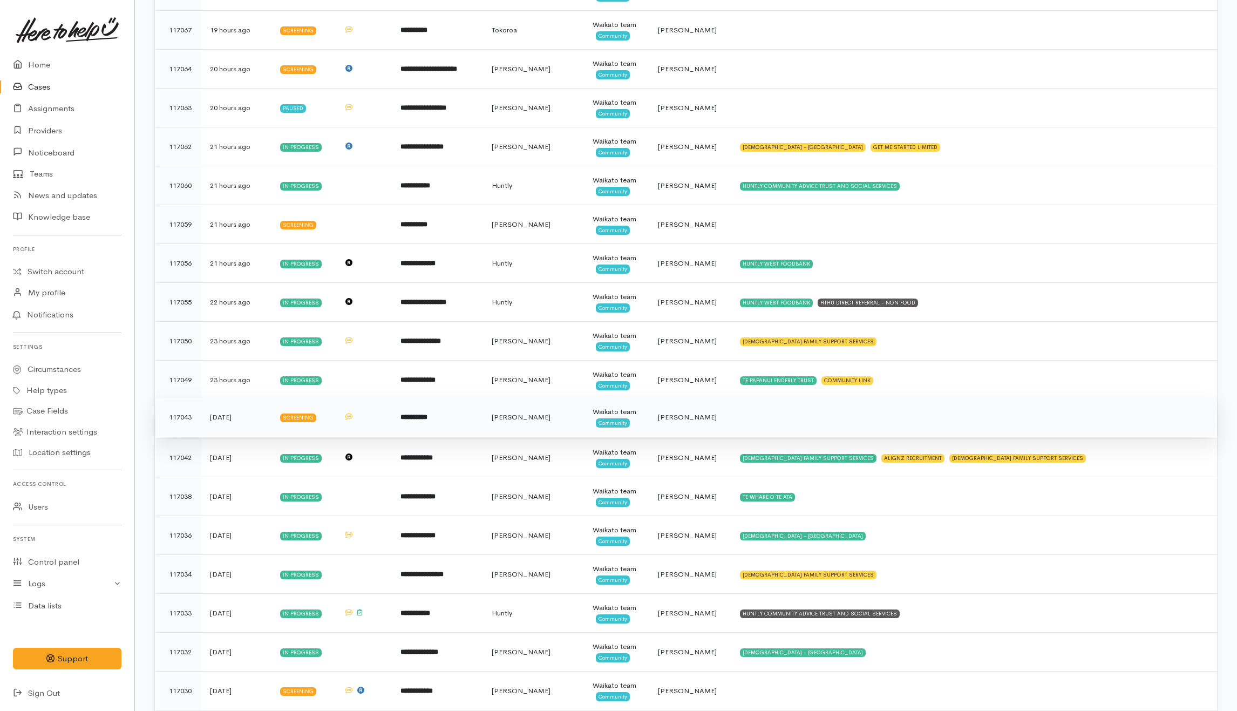
click at [806, 431] on td at bounding box center [974, 417] width 486 height 39
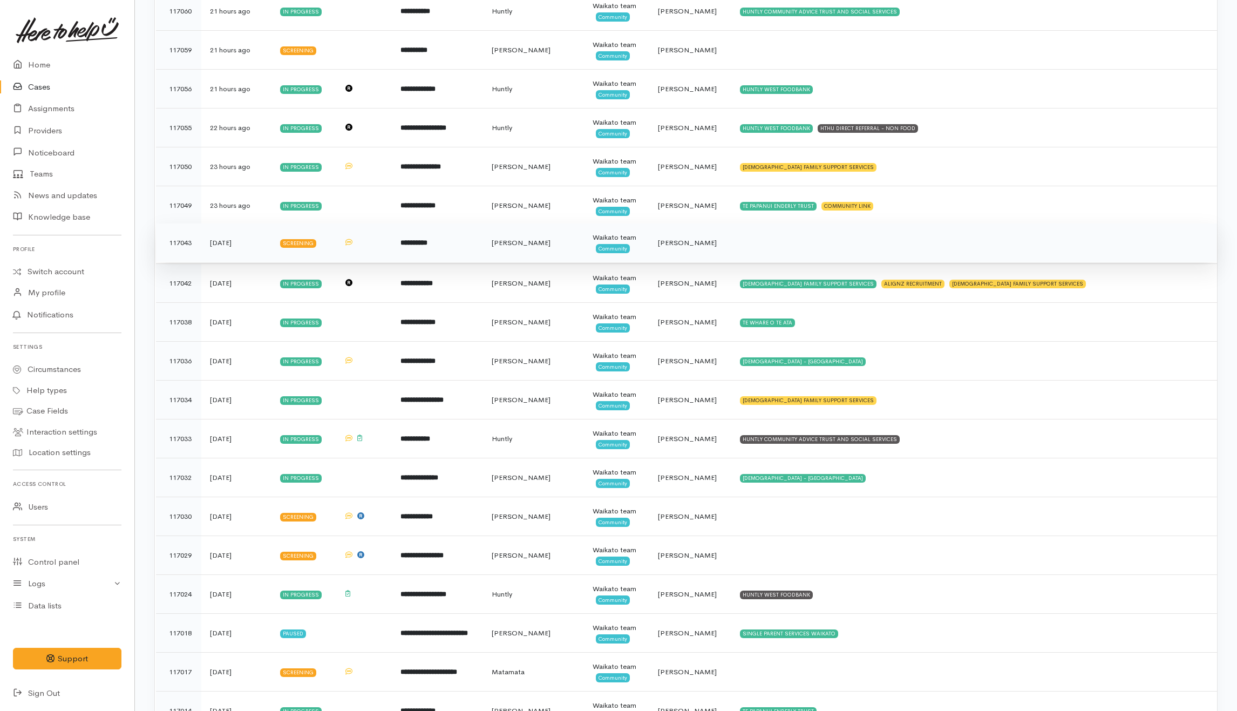
scroll to position [935, 0]
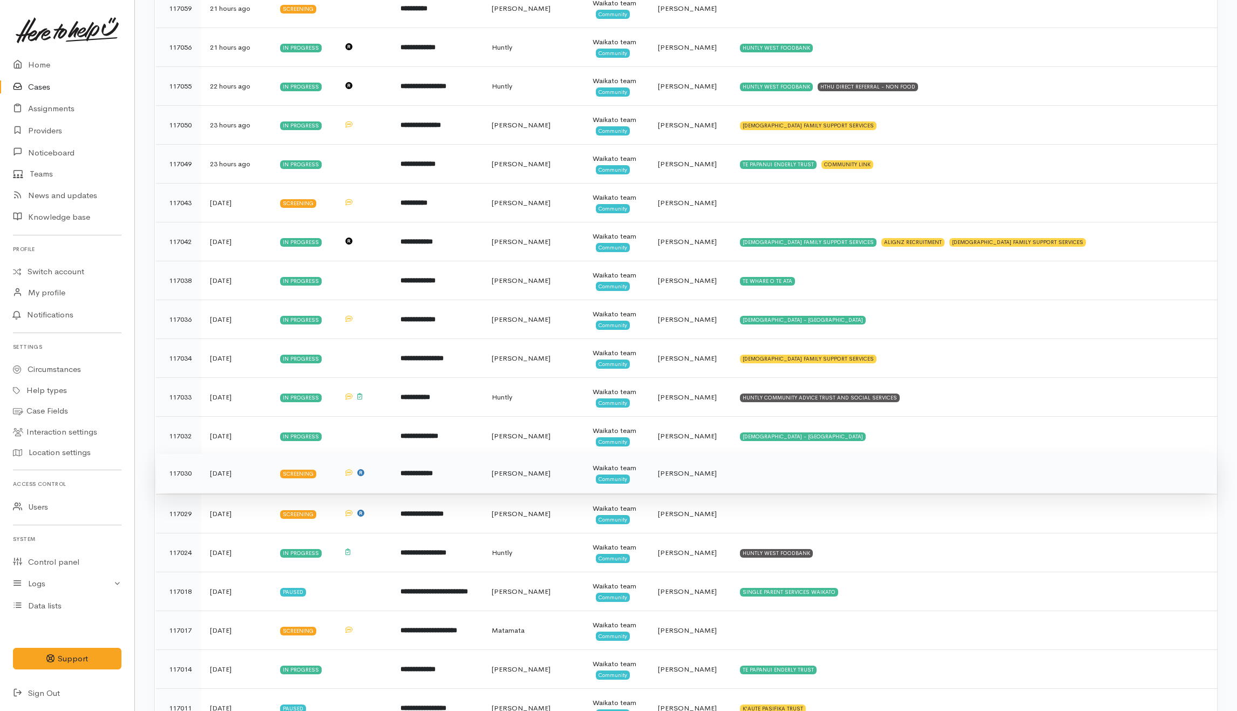
click at [768, 484] on td at bounding box center [974, 473] width 486 height 39
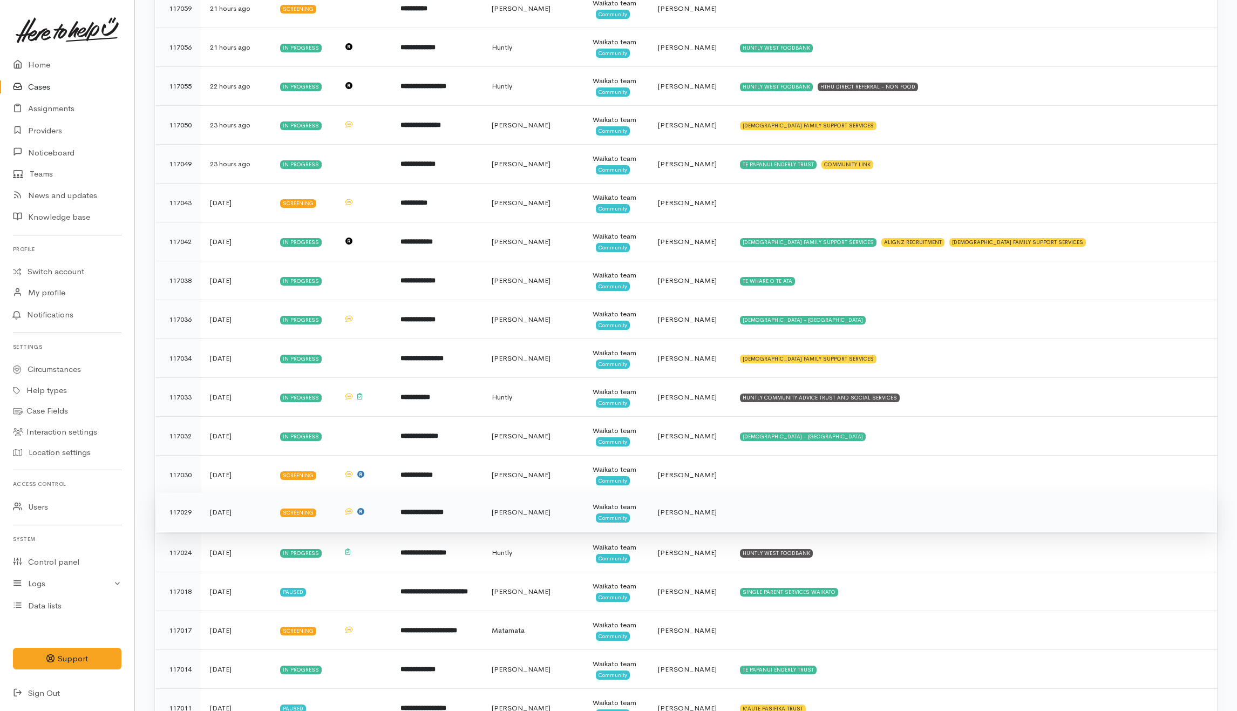
click at [767, 511] on td at bounding box center [974, 512] width 486 height 39
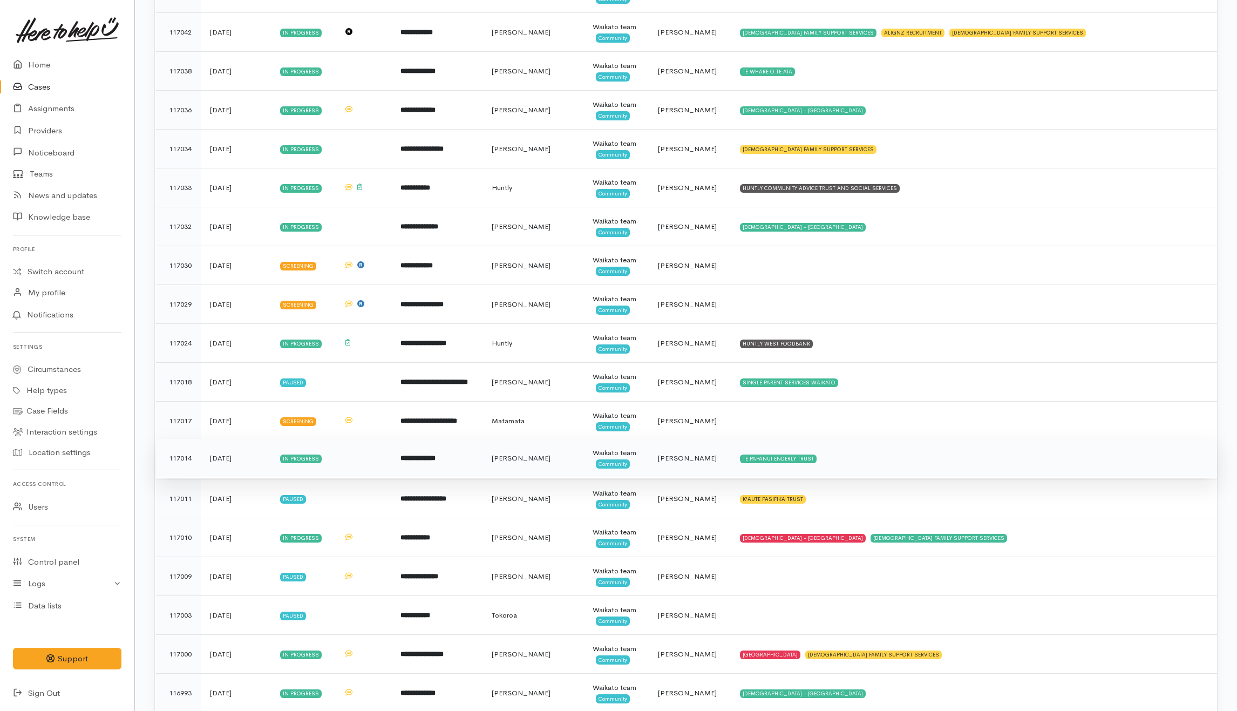
scroll to position [1151, 0]
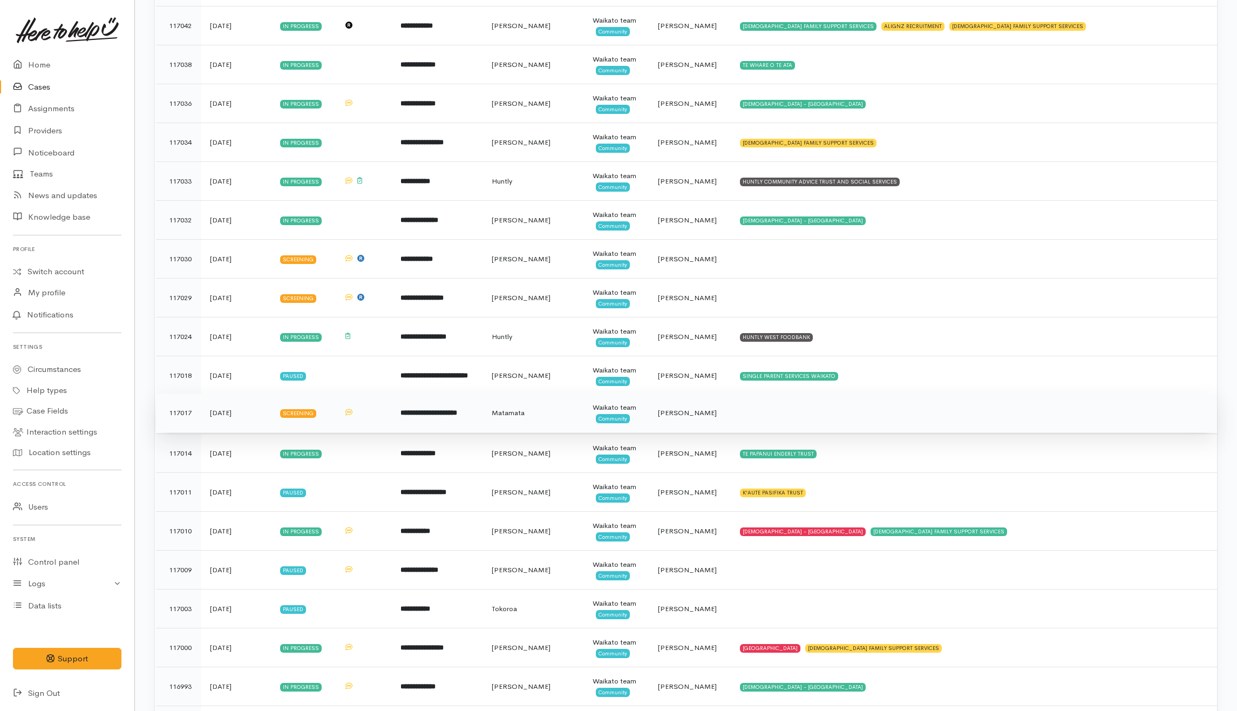
click at [764, 421] on td at bounding box center [974, 412] width 486 height 39
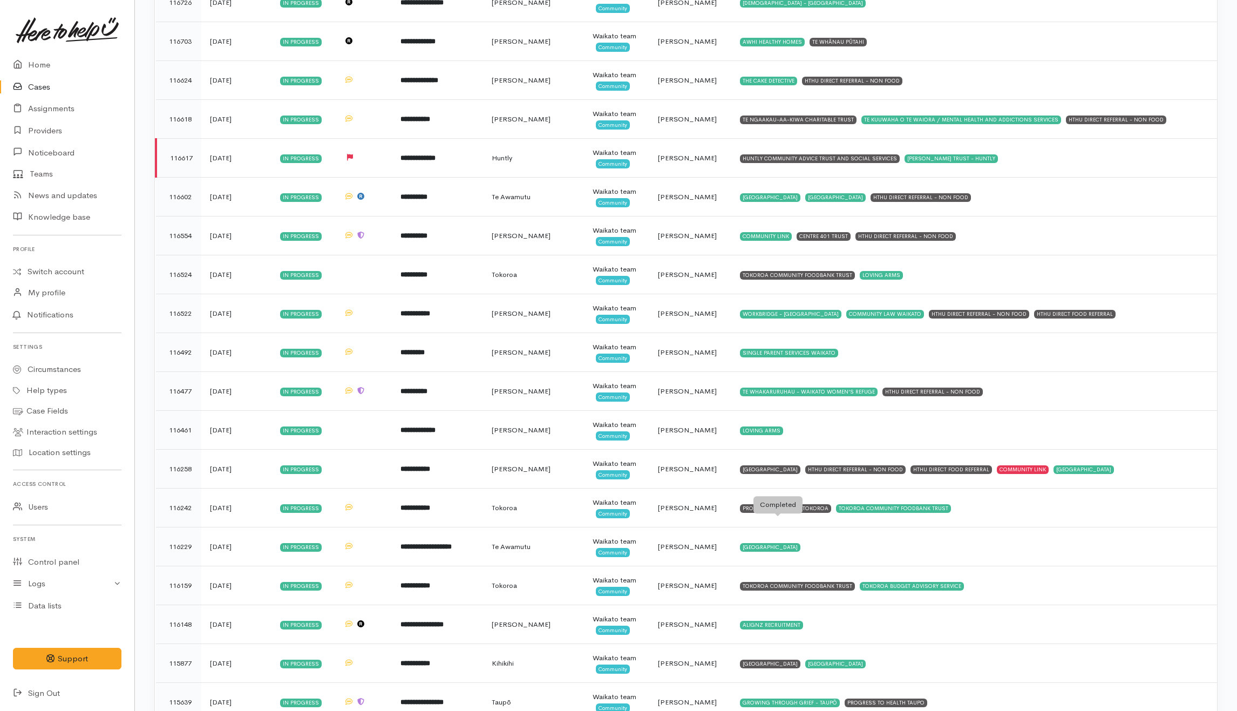
scroll to position [2786, 0]
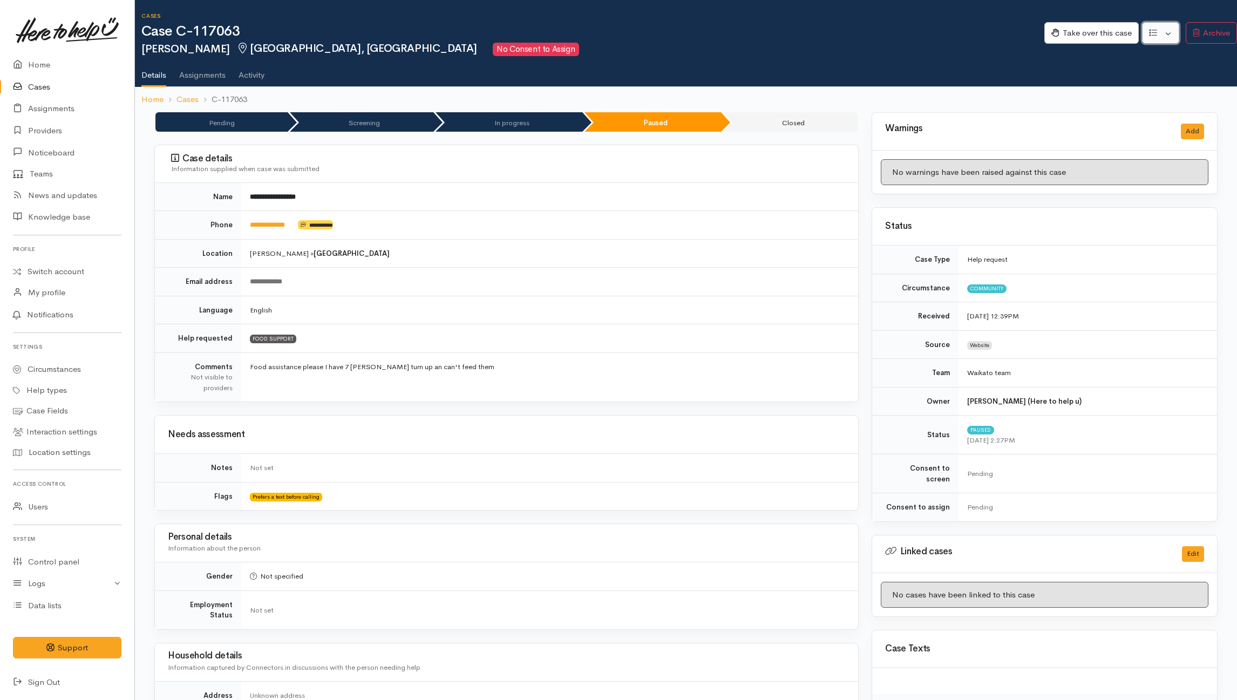
click at [930, 33] on button "button" at bounding box center [1160, 33] width 37 height 22
click at [930, 93] on link "Re-assign team" at bounding box center [1120, 91] width 115 height 17
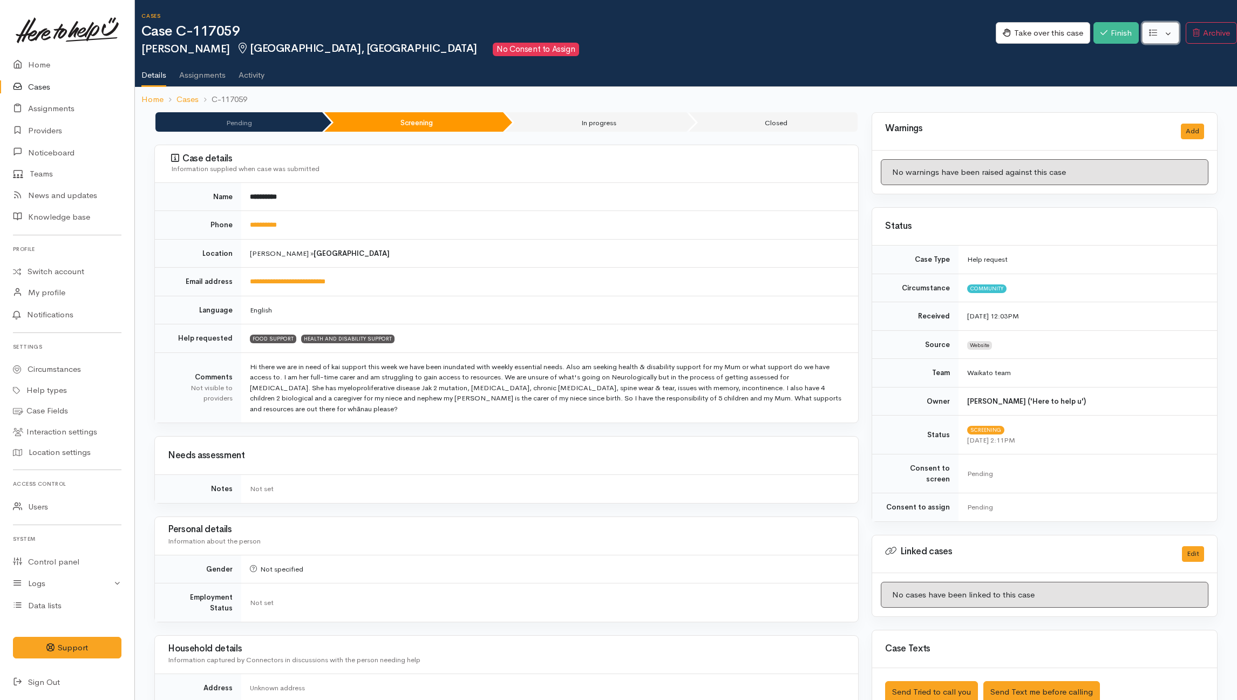
drag, startPoint x: 1169, startPoint y: 29, endPoint x: 1091, endPoint y: 84, distance: 95.2
click at [926, 29] on button "button" at bounding box center [1160, 33] width 37 height 22
click at [926, 91] on link "Re-assign team" at bounding box center [1120, 91] width 115 height 17
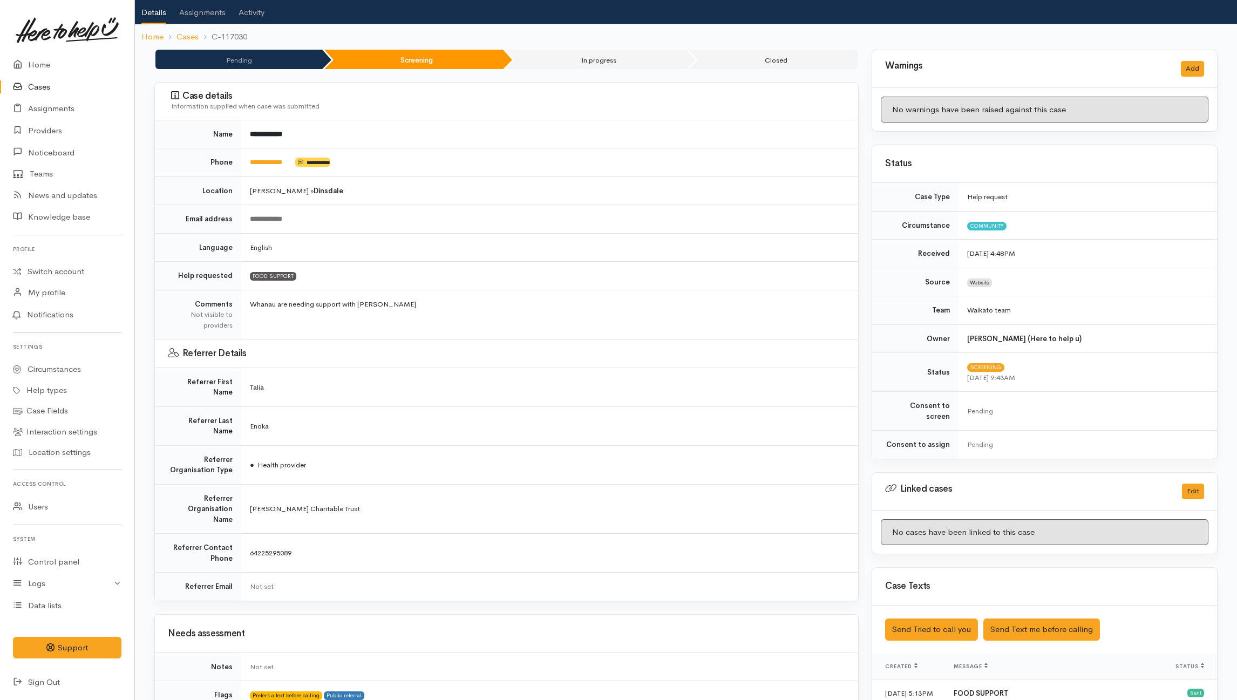
scroll to position [359, 0]
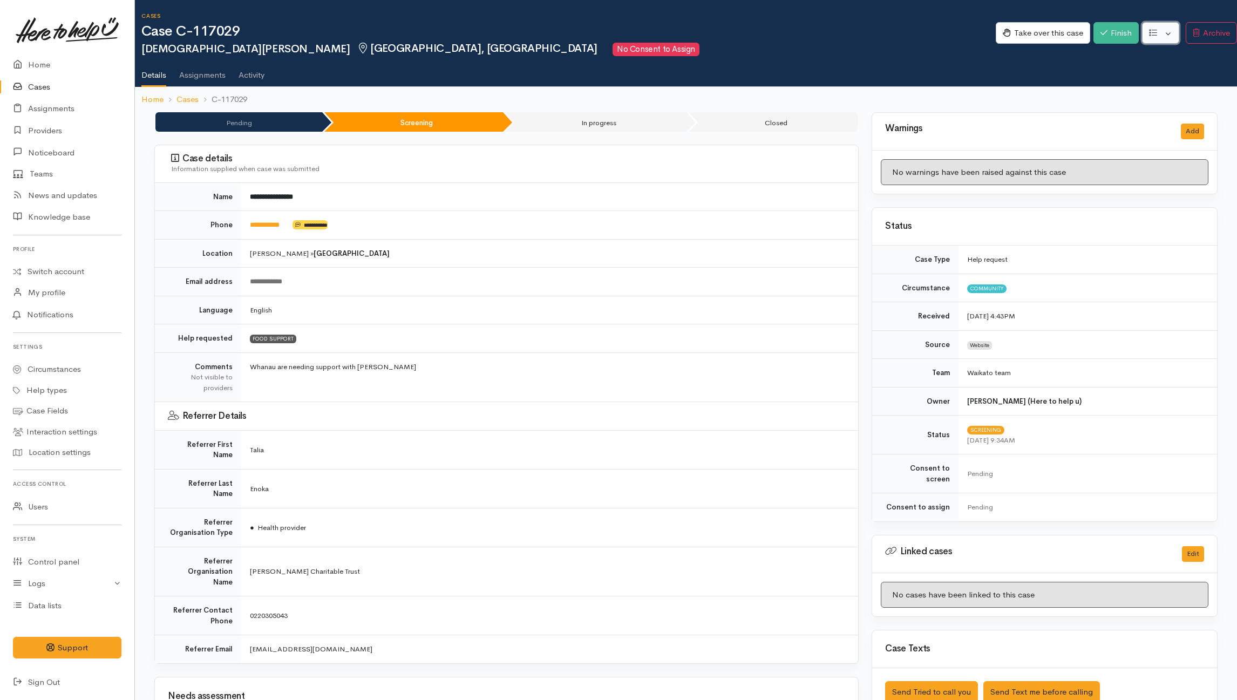
click at [926, 37] on button "button" at bounding box center [1160, 33] width 37 height 22
click at [926, 88] on link "Re-assign team" at bounding box center [1120, 91] width 115 height 17
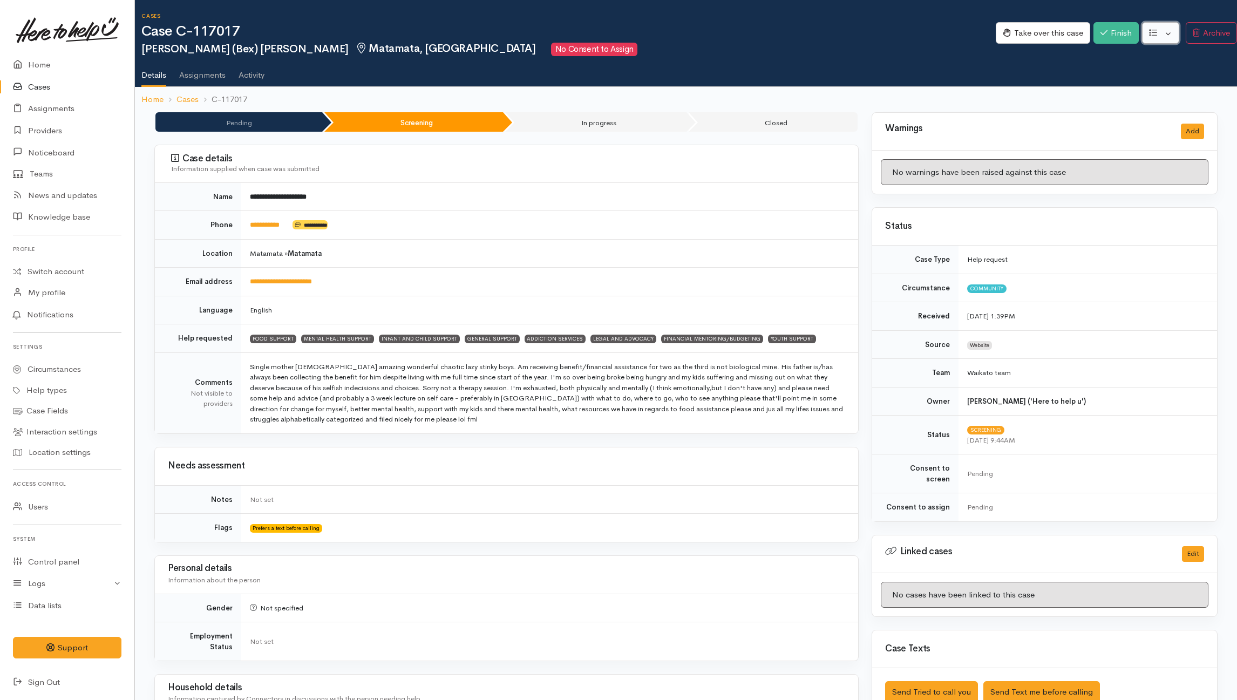
drag, startPoint x: 1163, startPoint y: 31, endPoint x: 1159, endPoint y: 35, distance: 5.7
click at [926, 31] on button "button" at bounding box center [1160, 33] width 37 height 22
click at [926, 83] on link "Re-assign team" at bounding box center [1120, 91] width 115 height 17
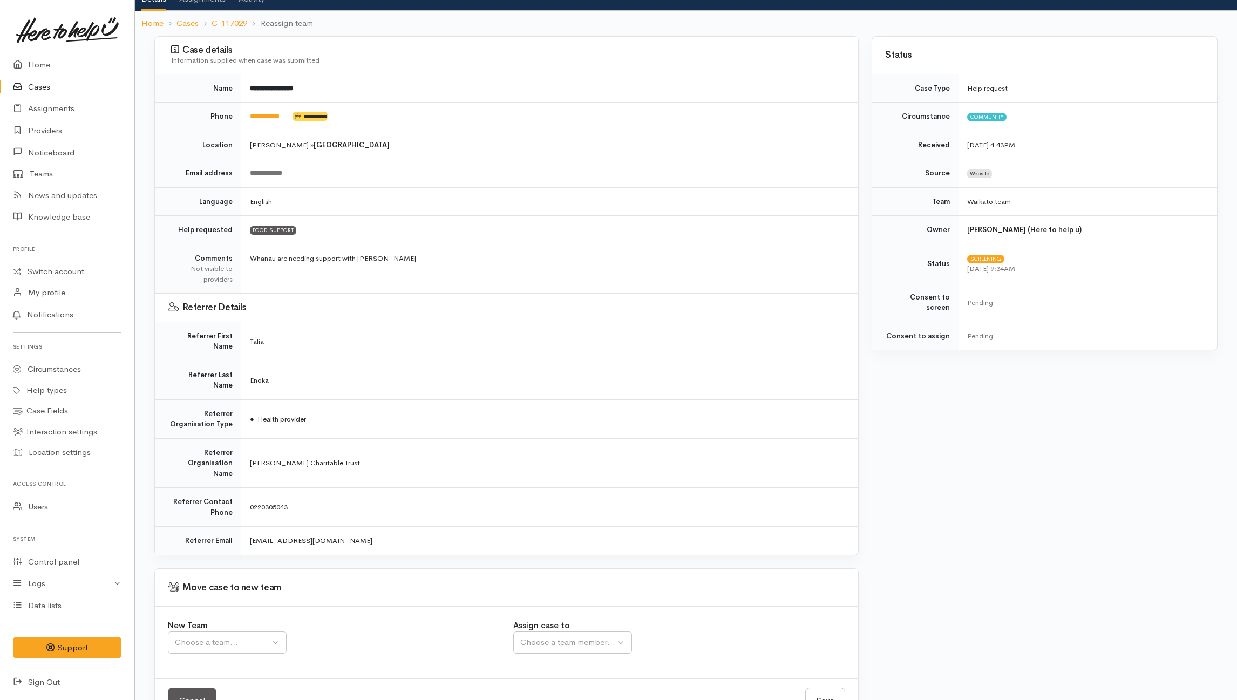
scroll to position [83, 0]
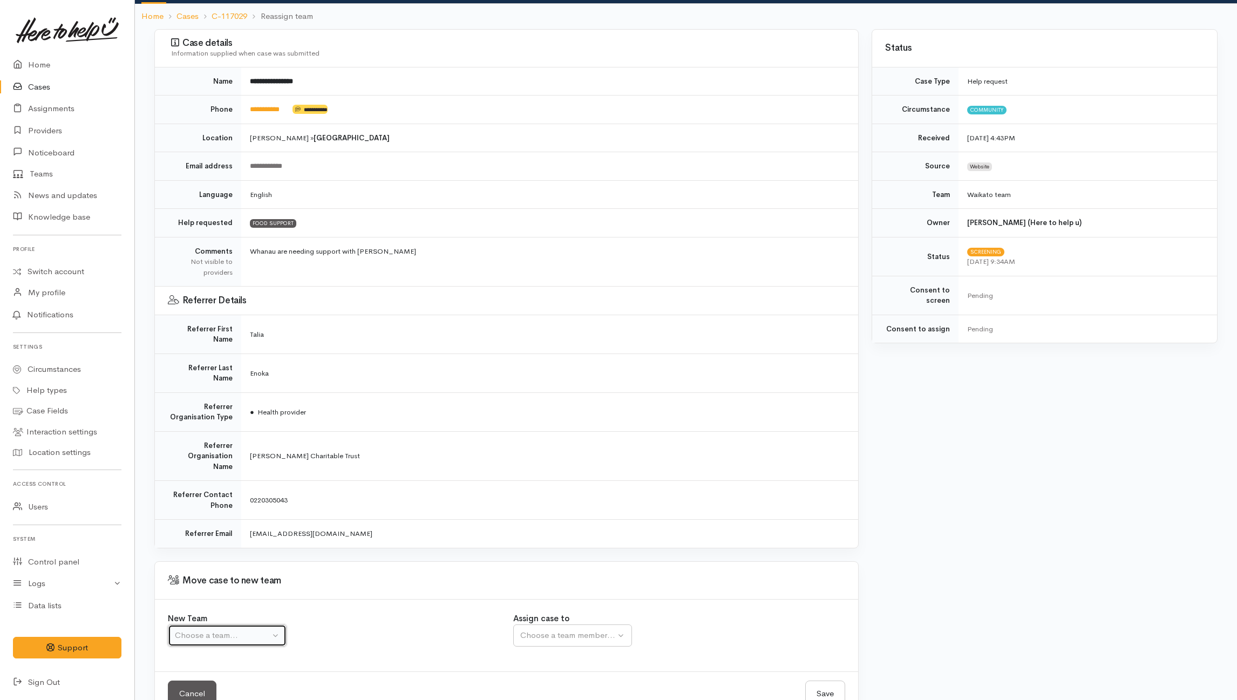
click at [268, 624] on button "Choose a team..." at bounding box center [227, 635] width 119 height 22
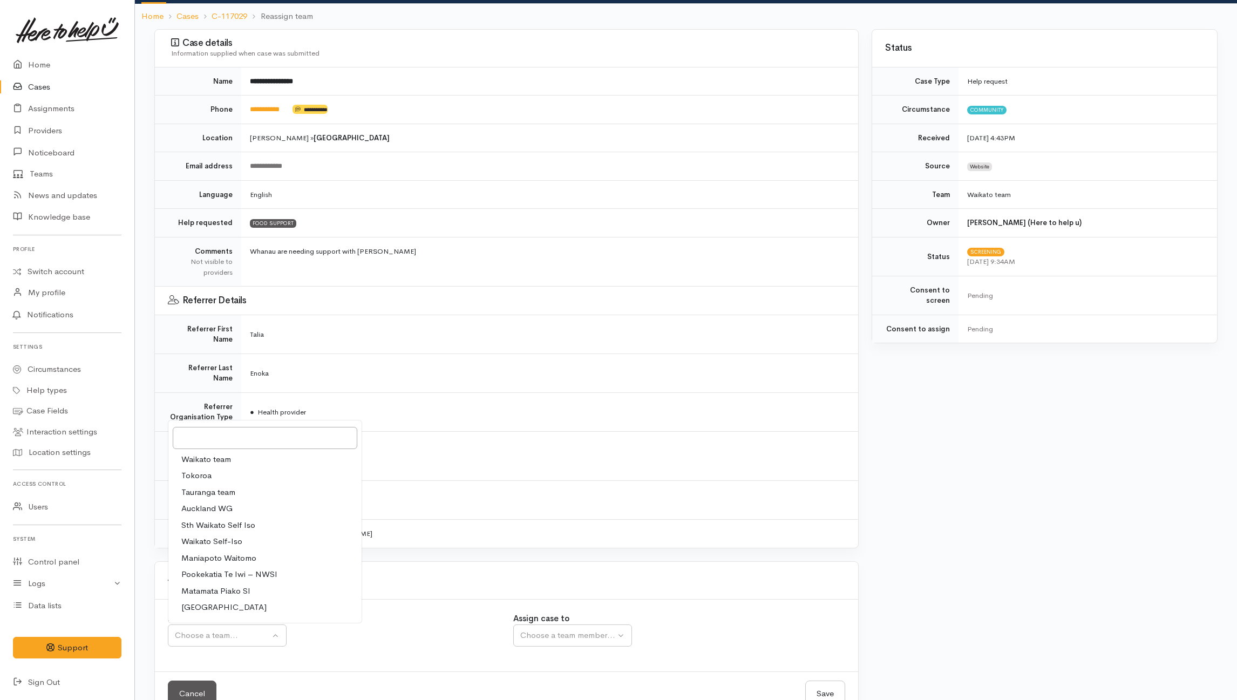
click at [248, 451] on link "Waikato team" at bounding box center [264, 459] width 193 height 17
select select "1"
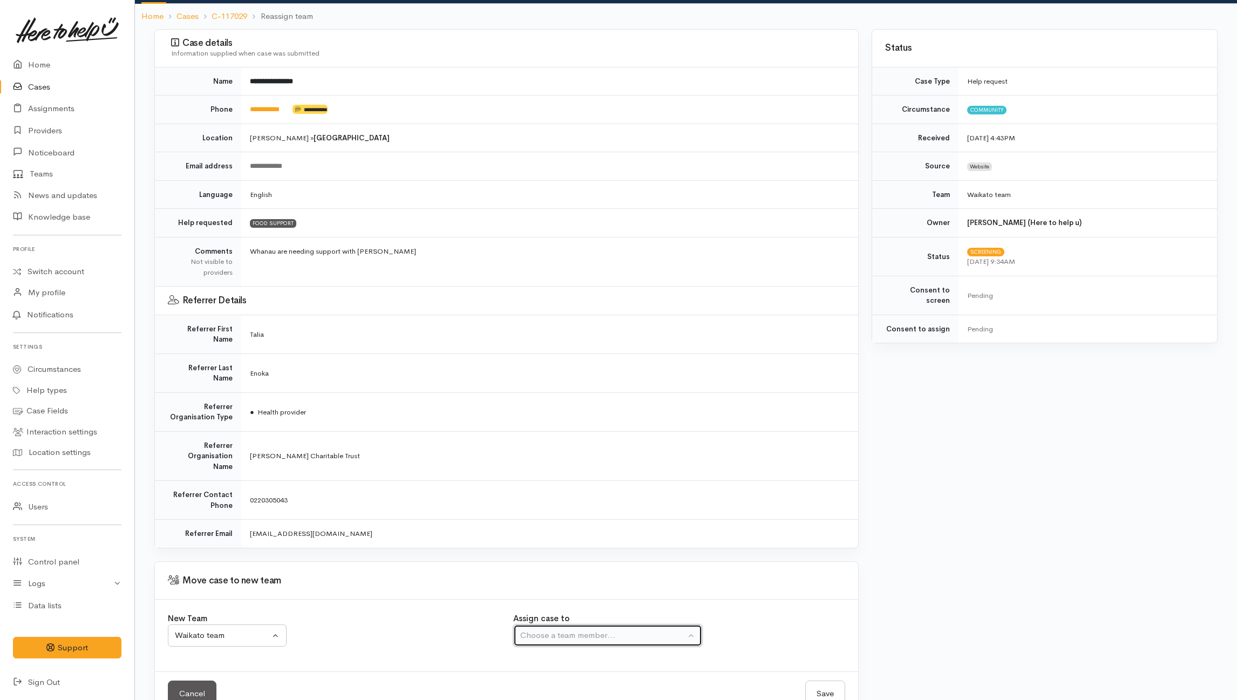
click at [551, 629] on div "Choose a team member..." at bounding box center [602, 635] width 165 height 12
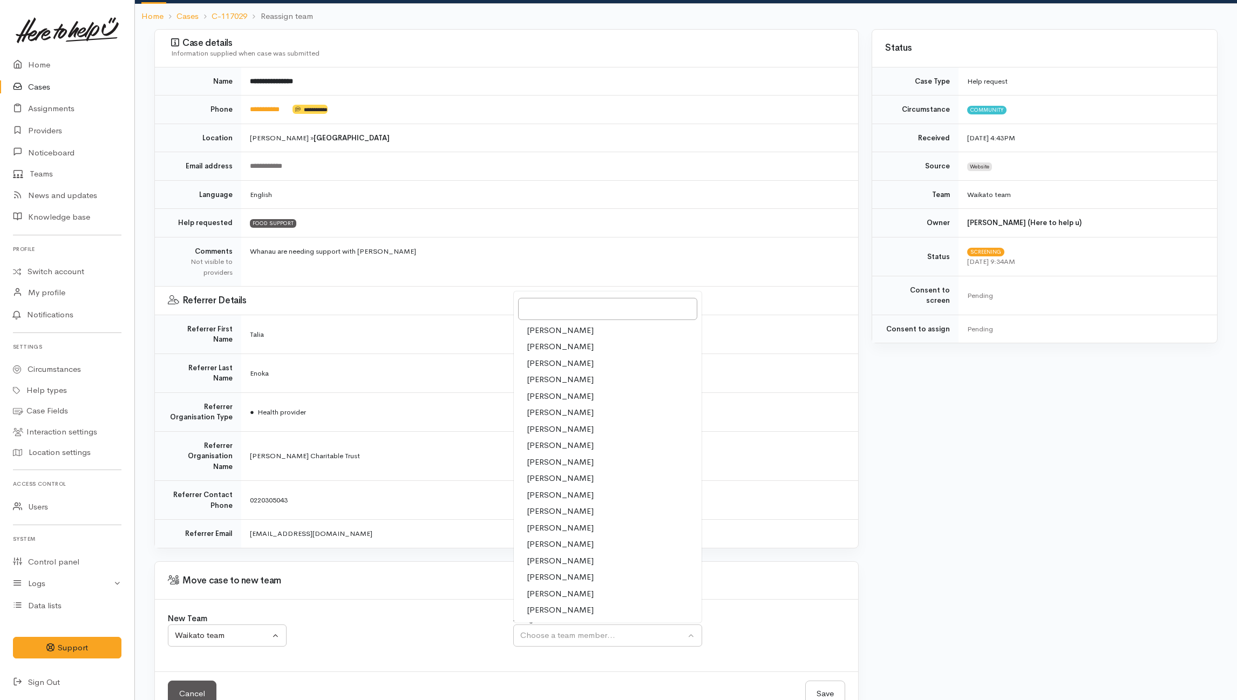
click at [538, 439] on span "Jeffin Gopi" at bounding box center [560, 445] width 67 height 12
select select "1037"
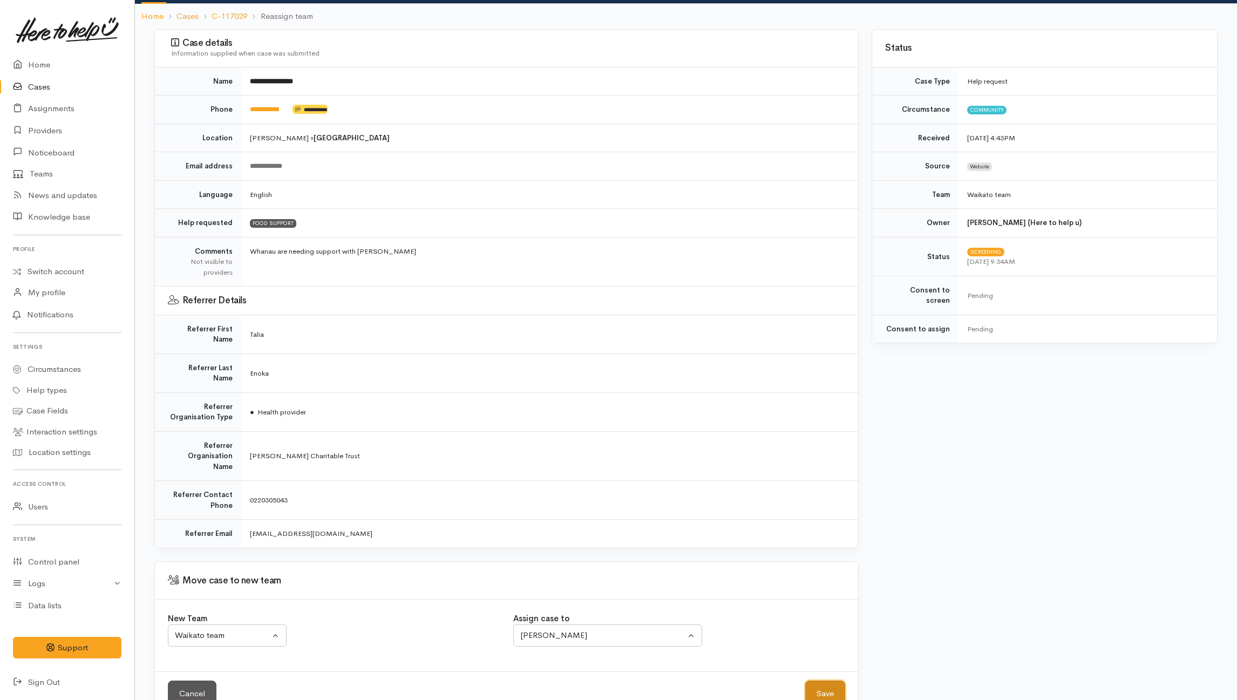
click at [836, 680] on button "Save" at bounding box center [825, 693] width 40 height 26
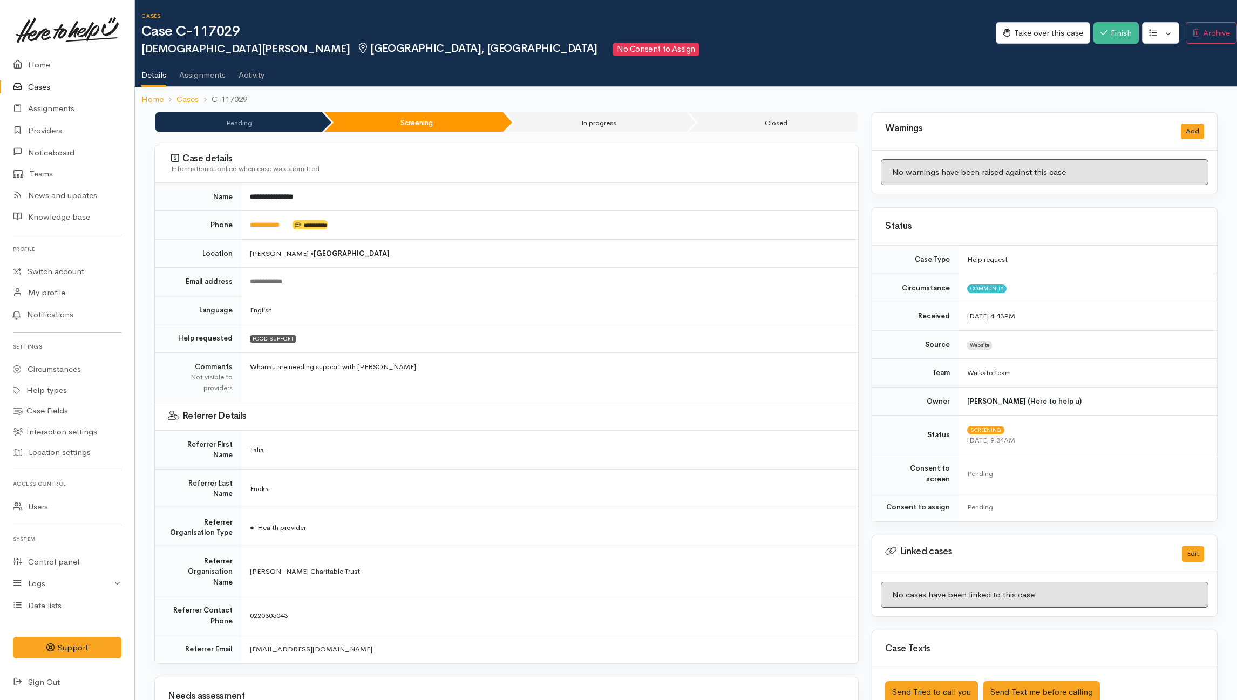
click at [253, 71] on link "Activity" at bounding box center [251, 71] width 26 height 30
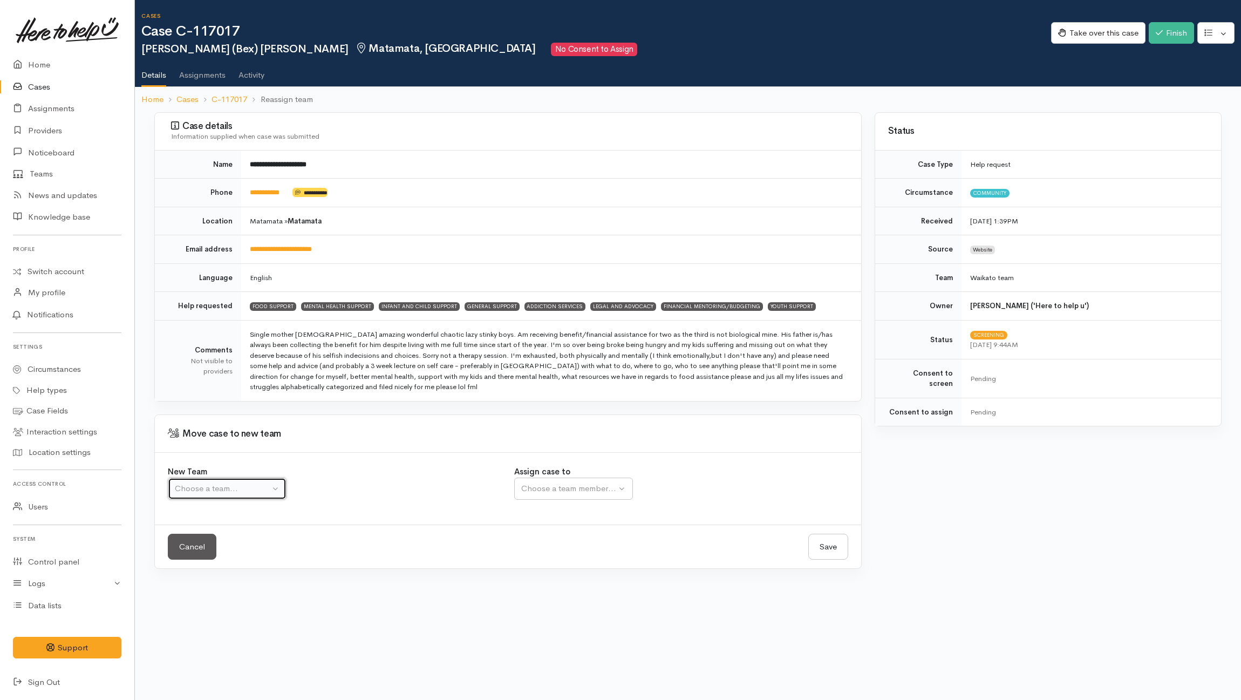
click at [279, 487] on button "Choose a team..." at bounding box center [227, 488] width 119 height 22
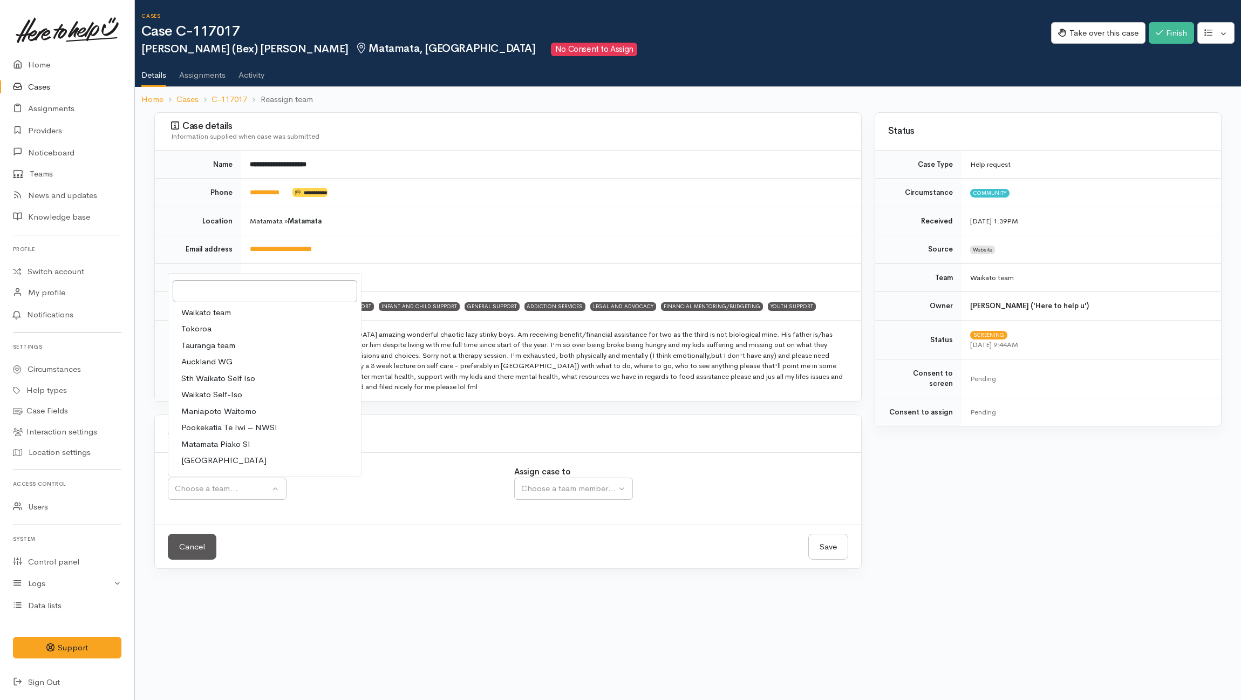
drag, startPoint x: 210, startPoint y: 316, endPoint x: 359, endPoint y: 387, distance: 165.1
click at [210, 315] on span "Waikato team" at bounding box center [206, 312] width 50 height 12
select select "1"
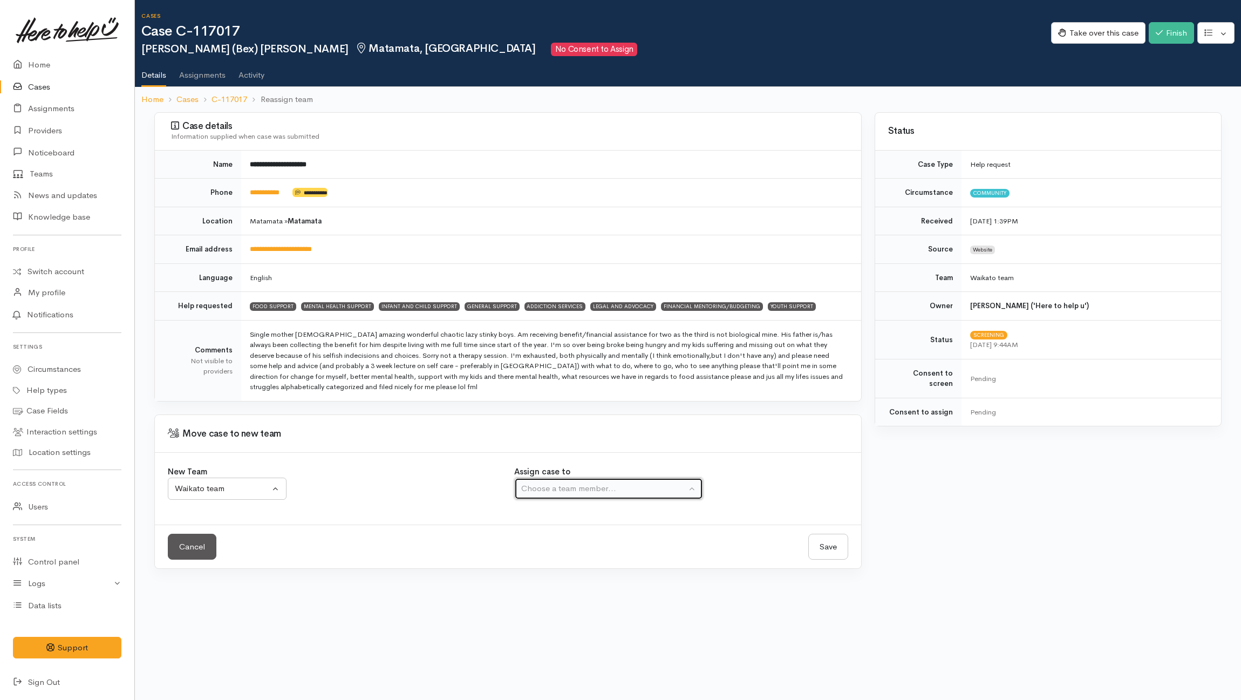
click at [566, 484] on div "Choose a team member..." at bounding box center [603, 488] width 165 height 12
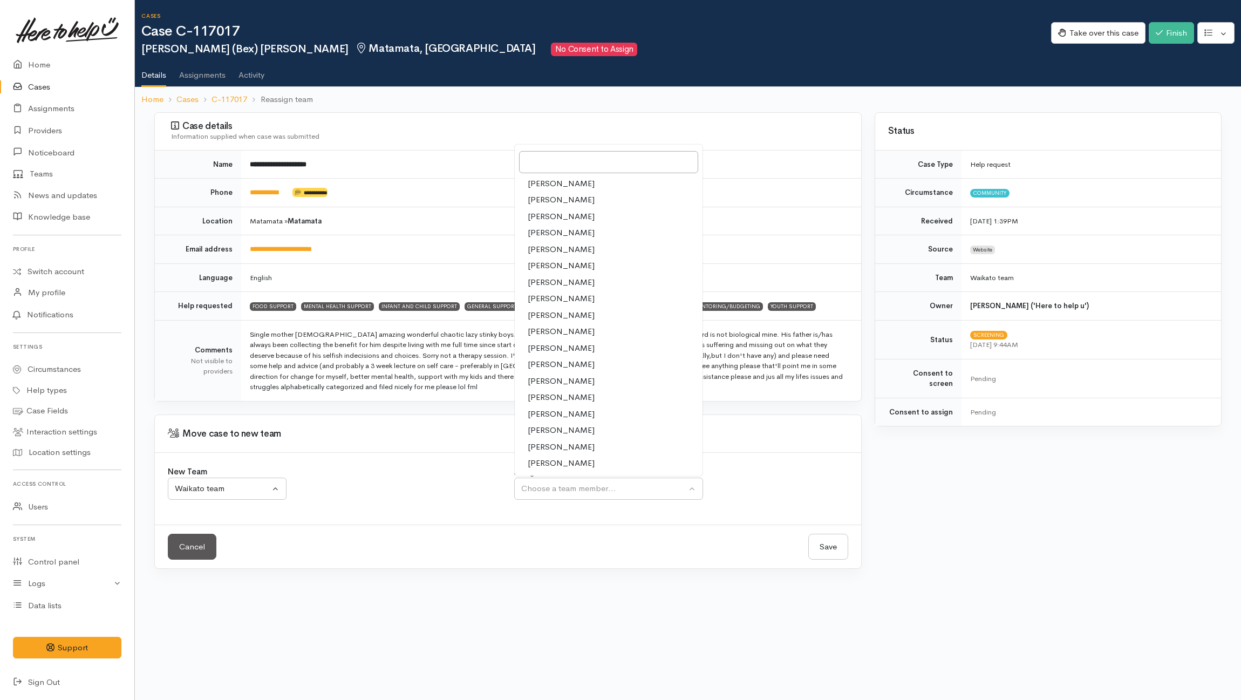
click at [549, 303] on span "[PERSON_NAME]" at bounding box center [561, 298] width 67 height 12
select select "1037"
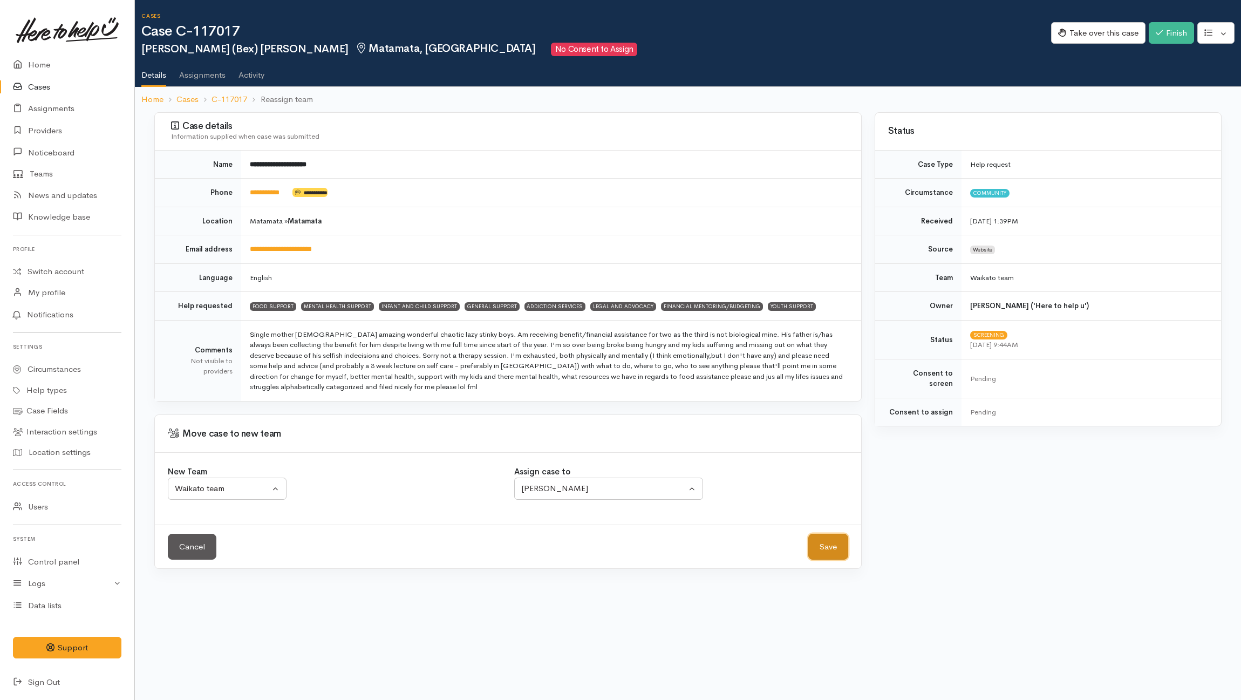
click at [821, 548] on button "Save" at bounding box center [828, 547] width 40 height 26
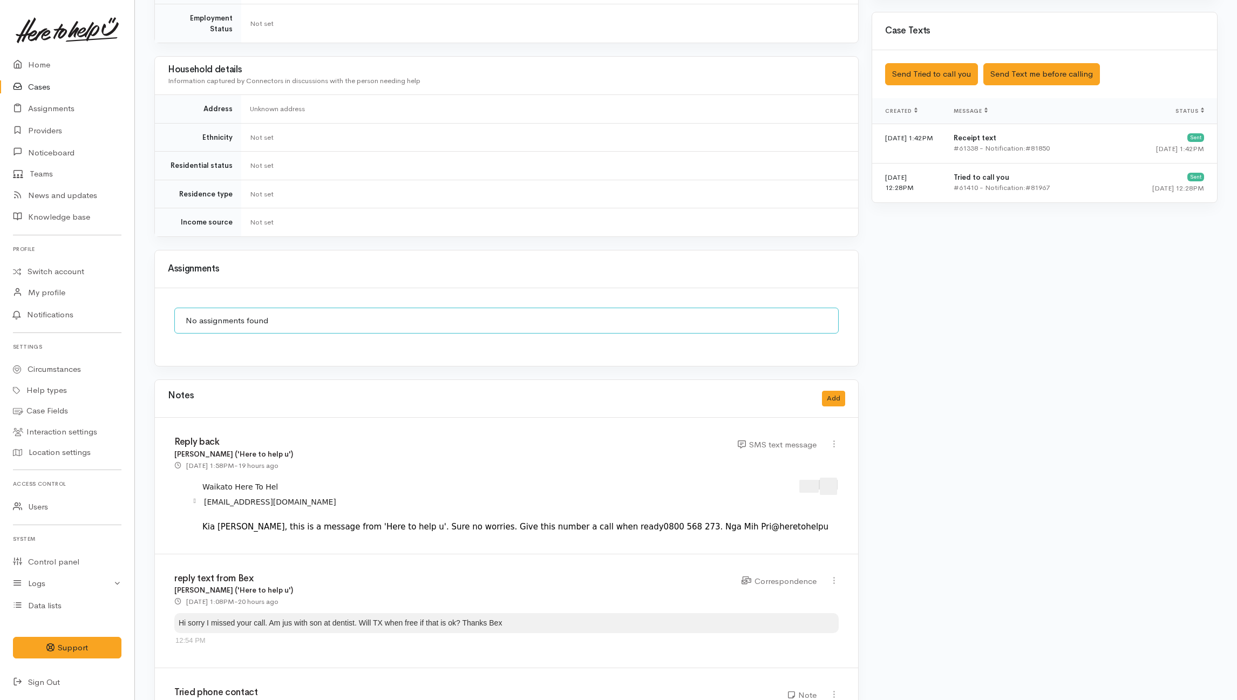
scroll to position [706, 0]
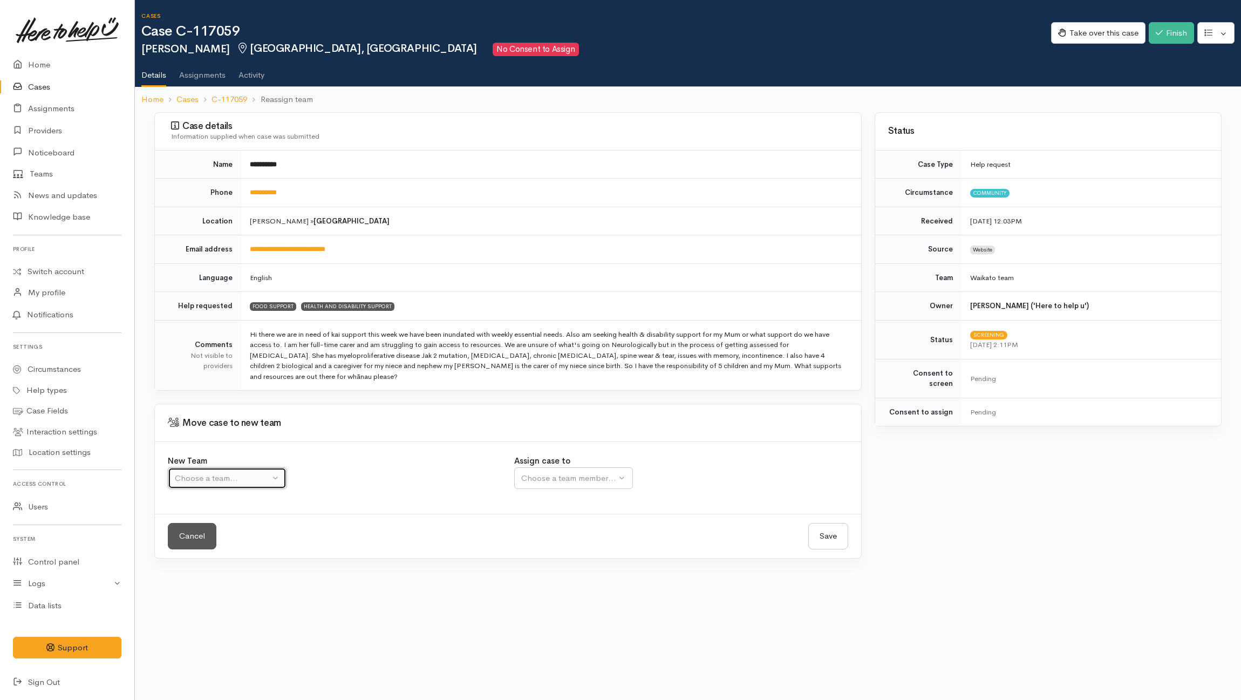
click at [231, 472] on div "Choose a team..." at bounding box center [222, 478] width 95 height 12
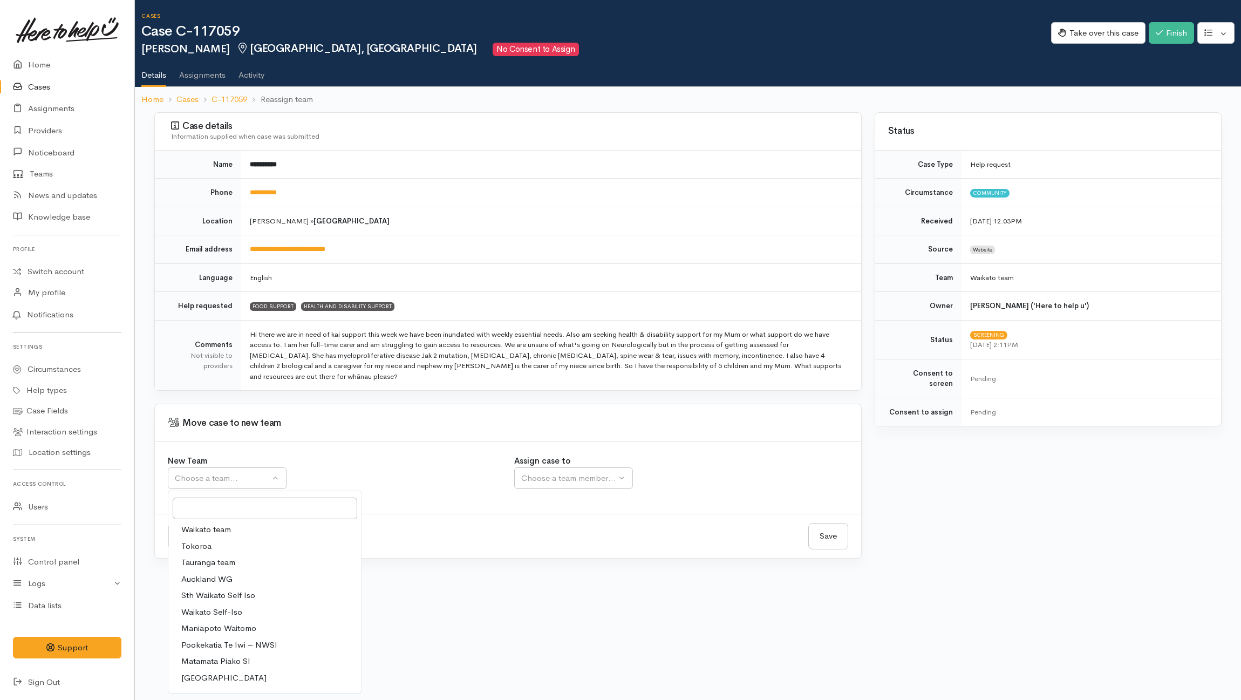
click at [203, 523] on span "Waikato team" at bounding box center [206, 529] width 50 height 12
select select "1"
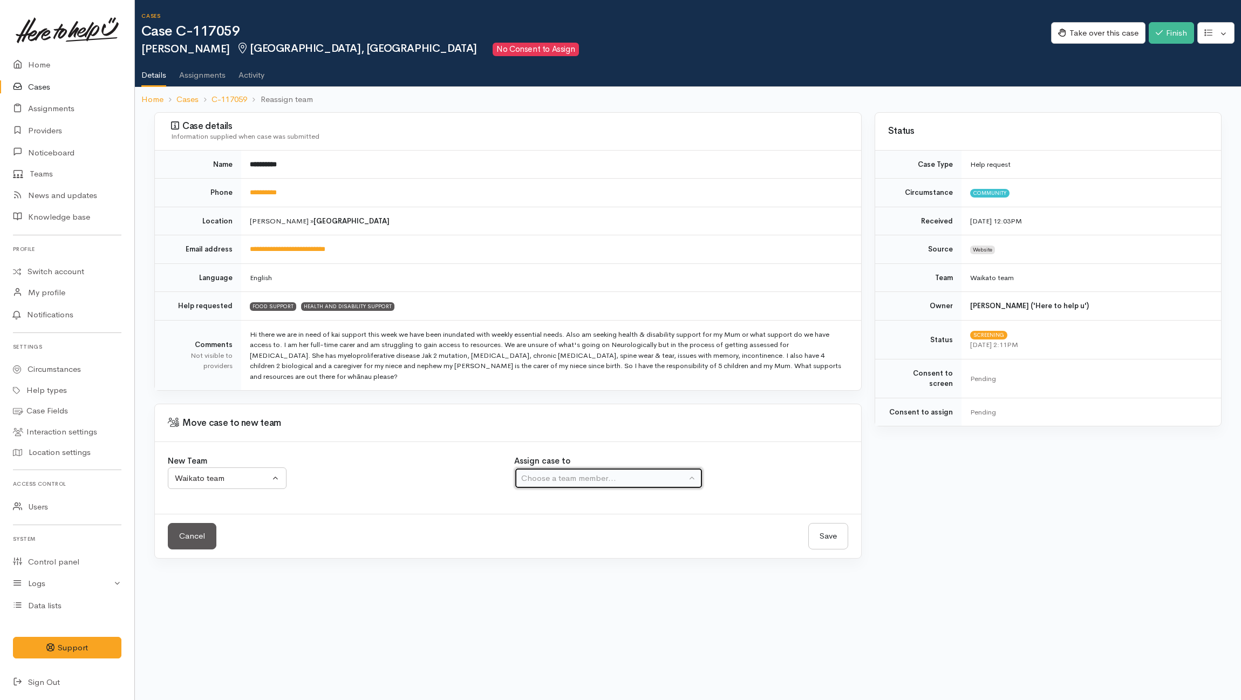
click at [628, 472] on div "Choose a team member..." at bounding box center [603, 478] width 165 height 12
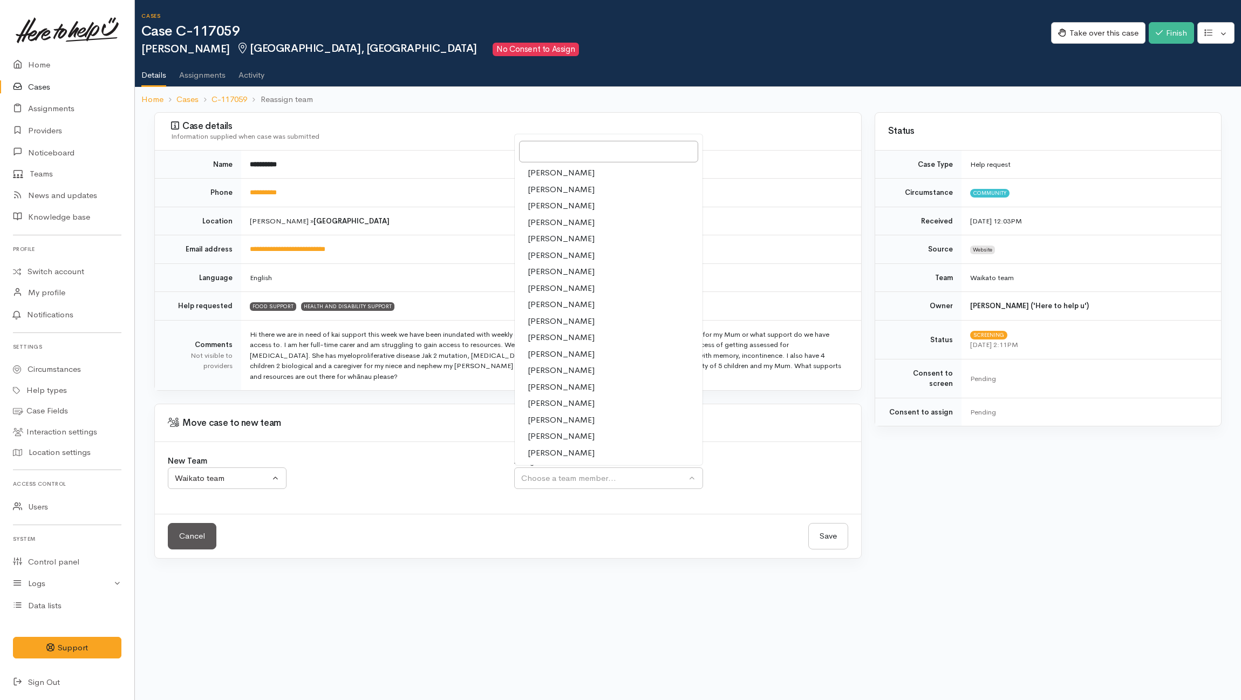
click at [562, 381] on span "[PERSON_NAME]" at bounding box center [561, 387] width 67 height 12
select select "2314"
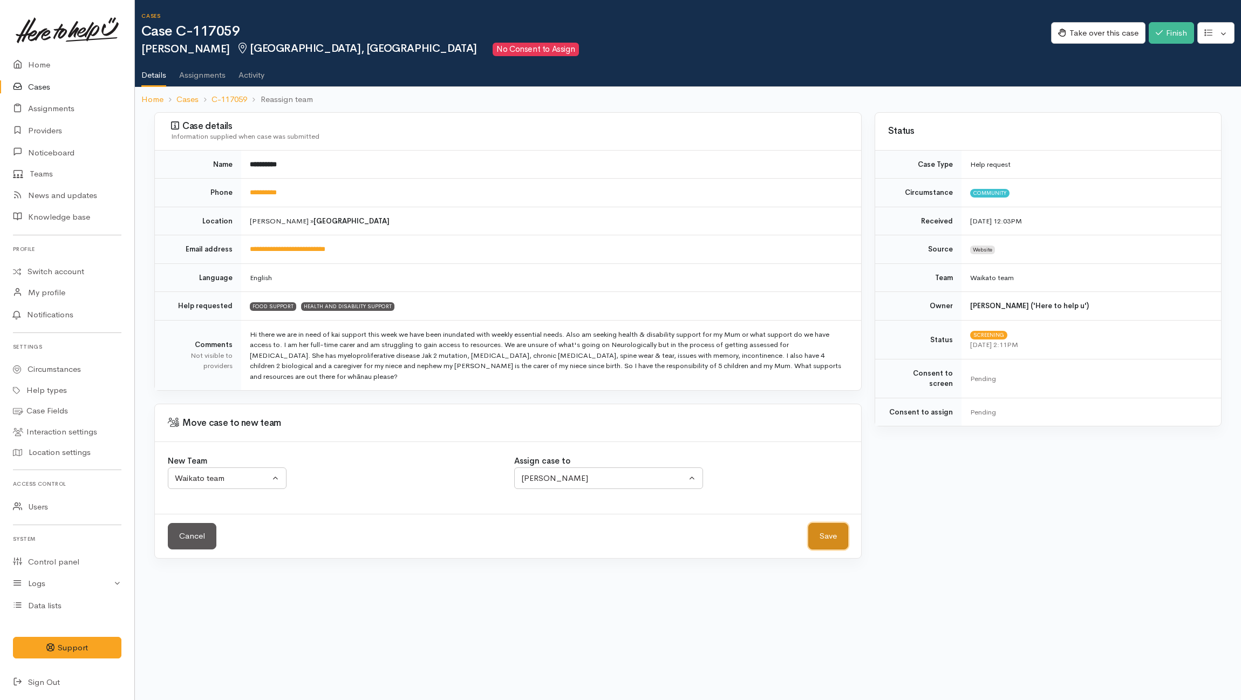
click at [839, 523] on button "Save" at bounding box center [828, 536] width 40 height 26
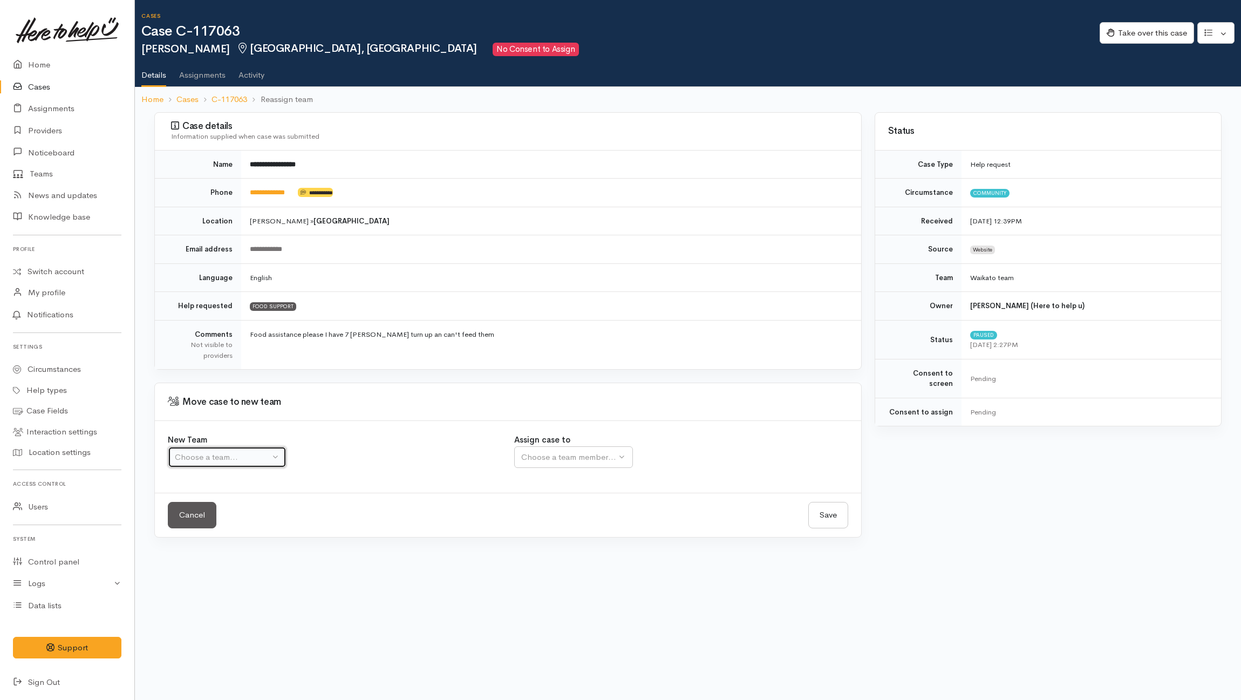
click at [240, 463] on div "Choose a team..." at bounding box center [222, 457] width 95 height 12
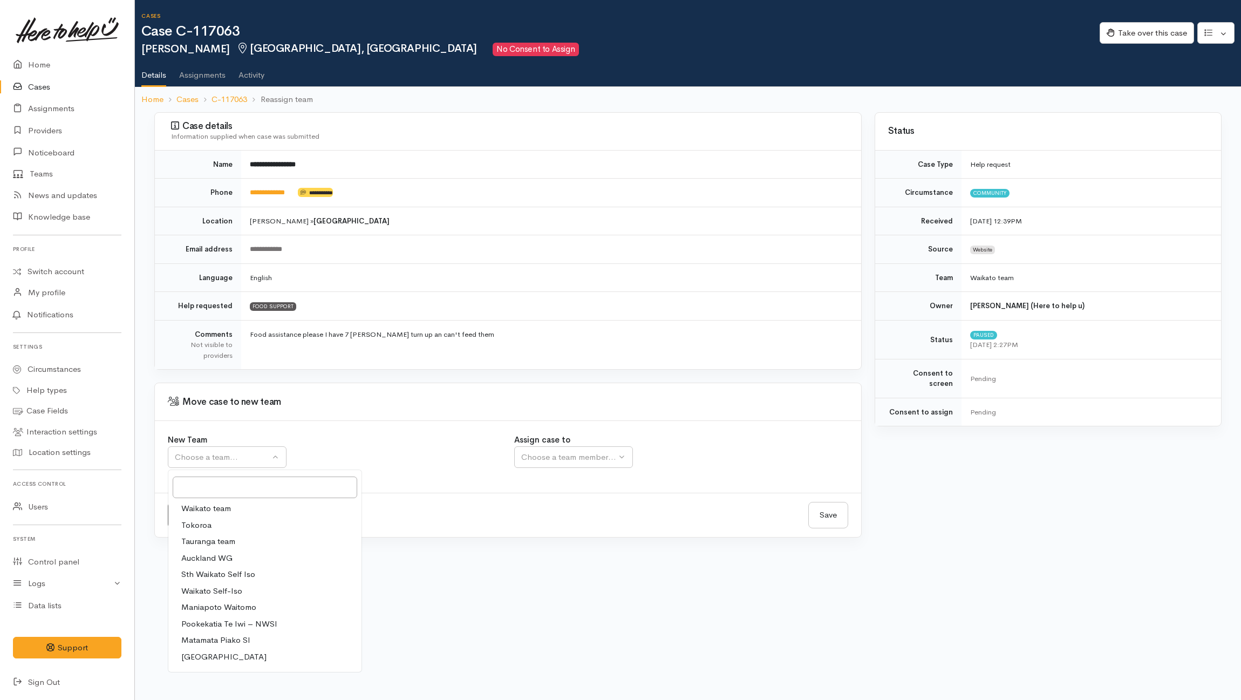
click at [207, 507] on span "Waikato team" at bounding box center [206, 508] width 50 height 12
select select "1"
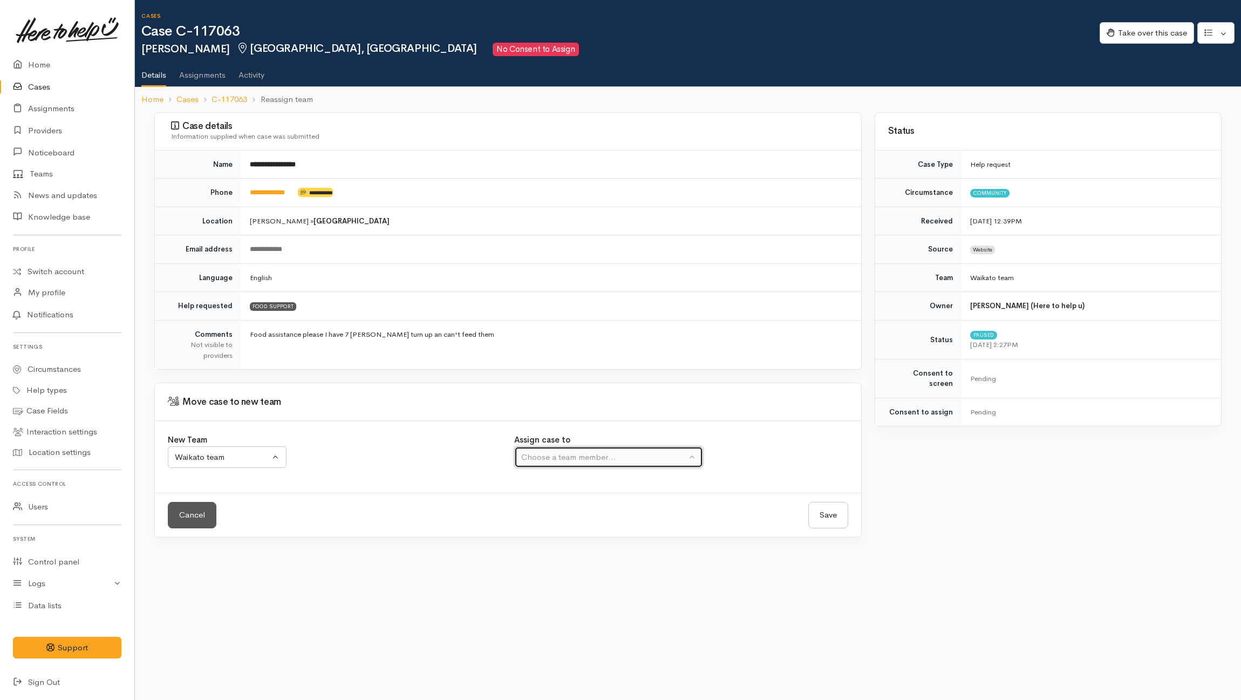
click at [613, 456] on div "Choose a team member..." at bounding box center [603, 457] width 165 height 12
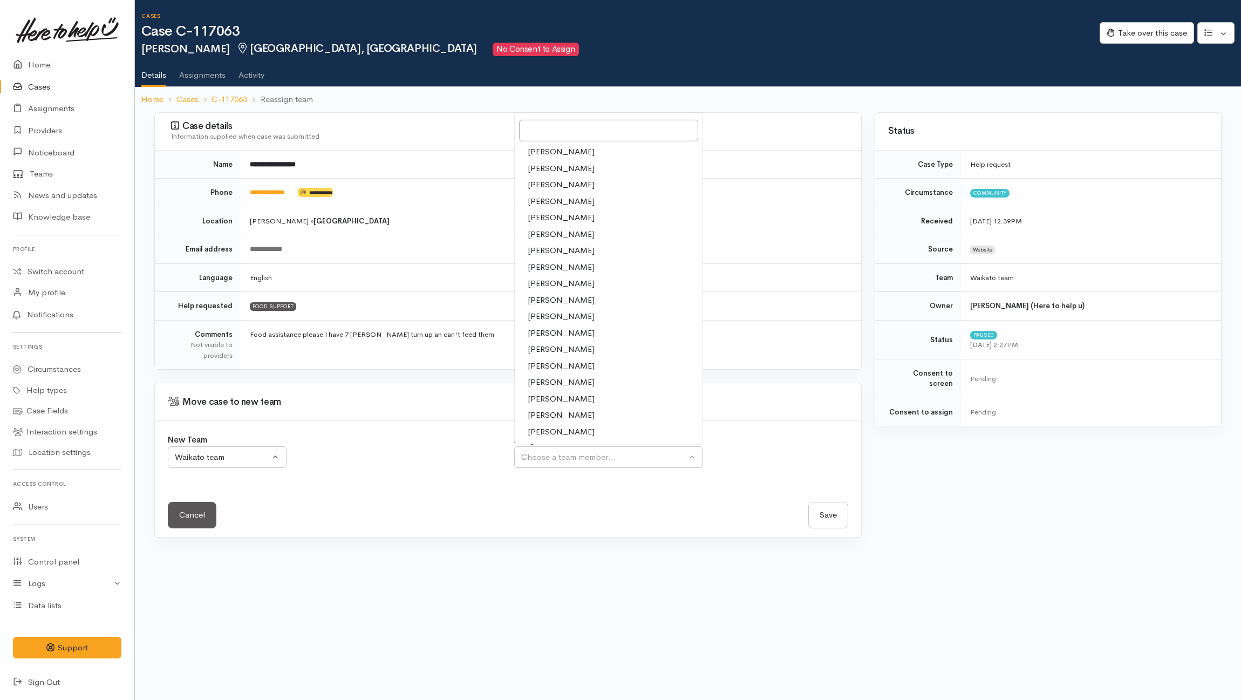
click at [559, 367] on span "Nicole Rusk" at bounding box center [561, 366] width 67 height 12
select select "2314"
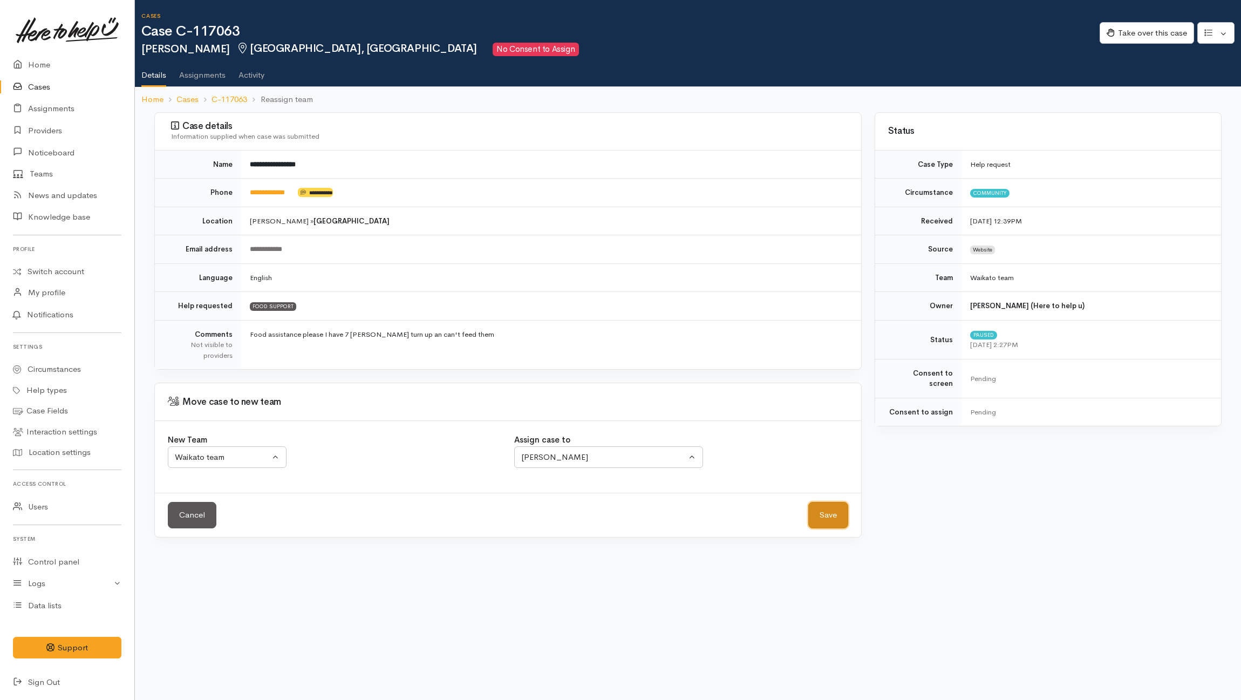
click at [827, 519] on button "Save" at bounding box center [828, 515] width 40 height 26
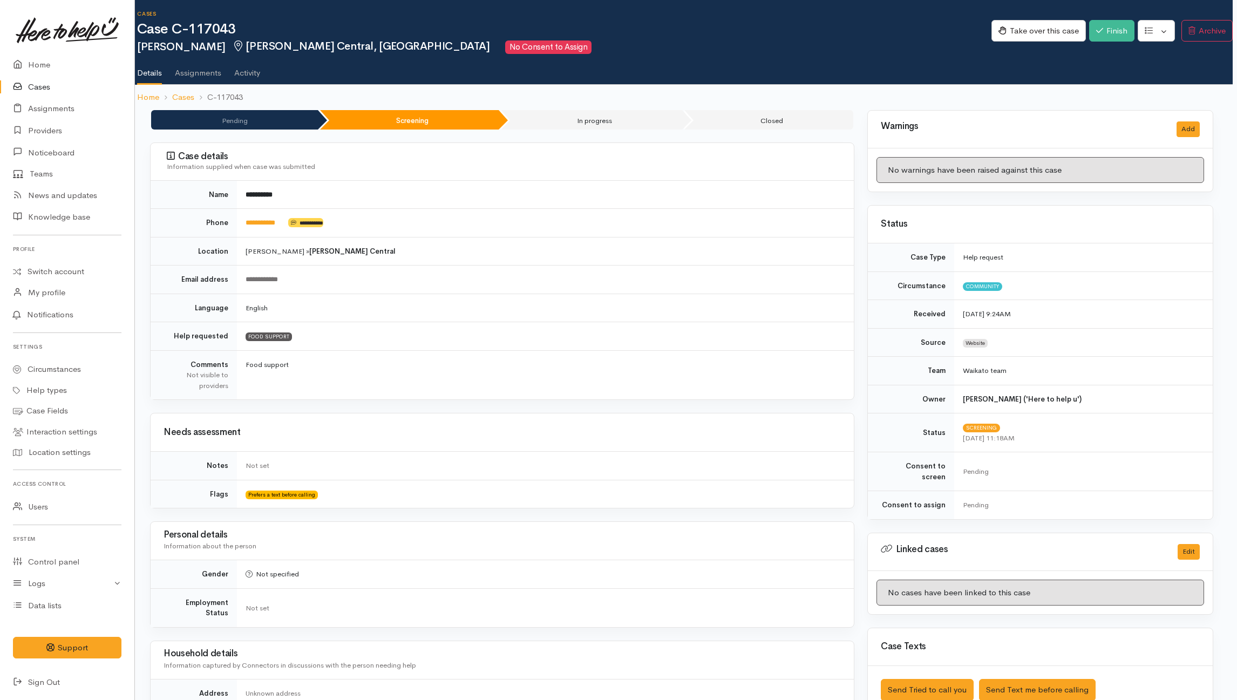
scroll to position [0, 4]
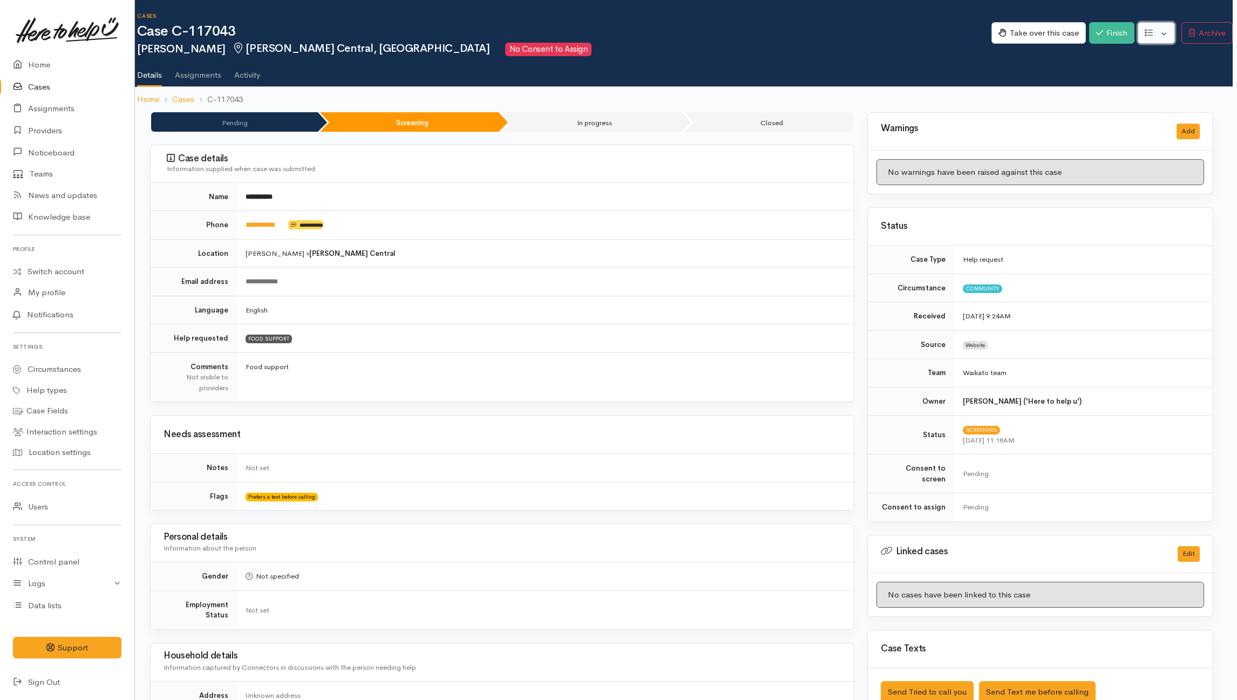
click at [1153, 33] on button "button" at bounding box center [1155, 33] width 37 height 22
click at [1114, 88] on link "Re-assign team" at bounding box center [1115, 91] width 115 height 17
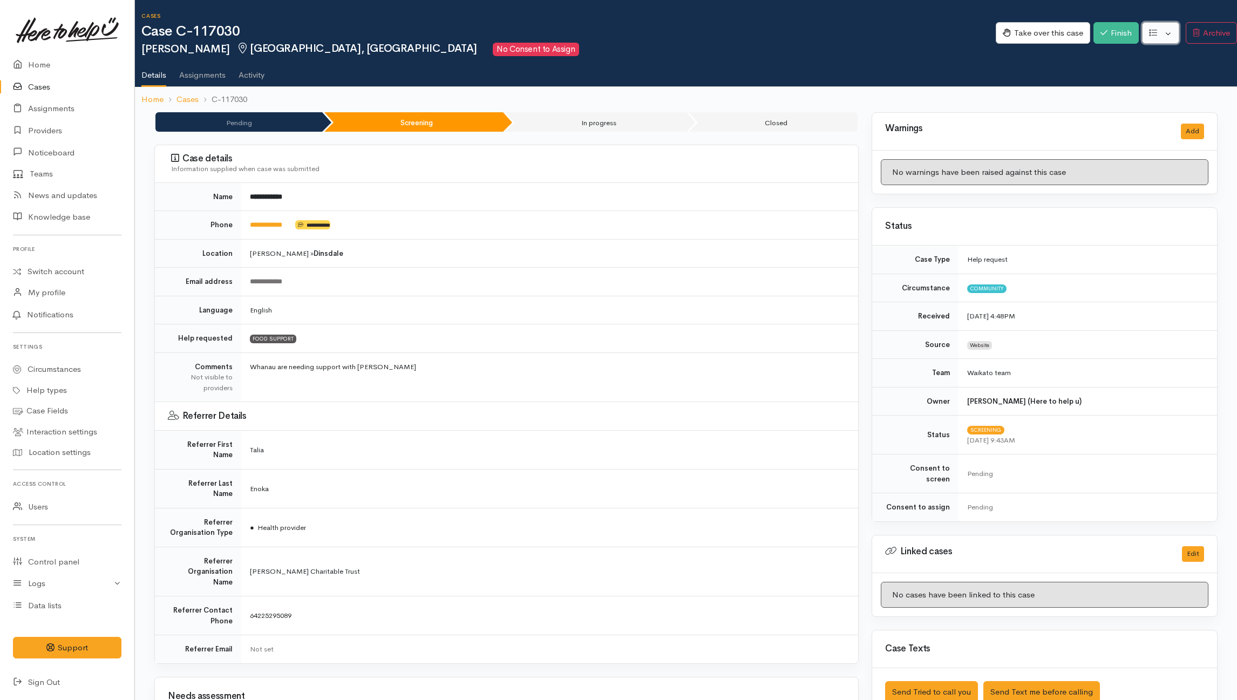
click at [1156, 30] on button "button" at bounding box center [1160, 33] width 37 height 22
click at [1123, 89] on link "Re-assign team" at bounding box center [1120, 91] width 115 height 17
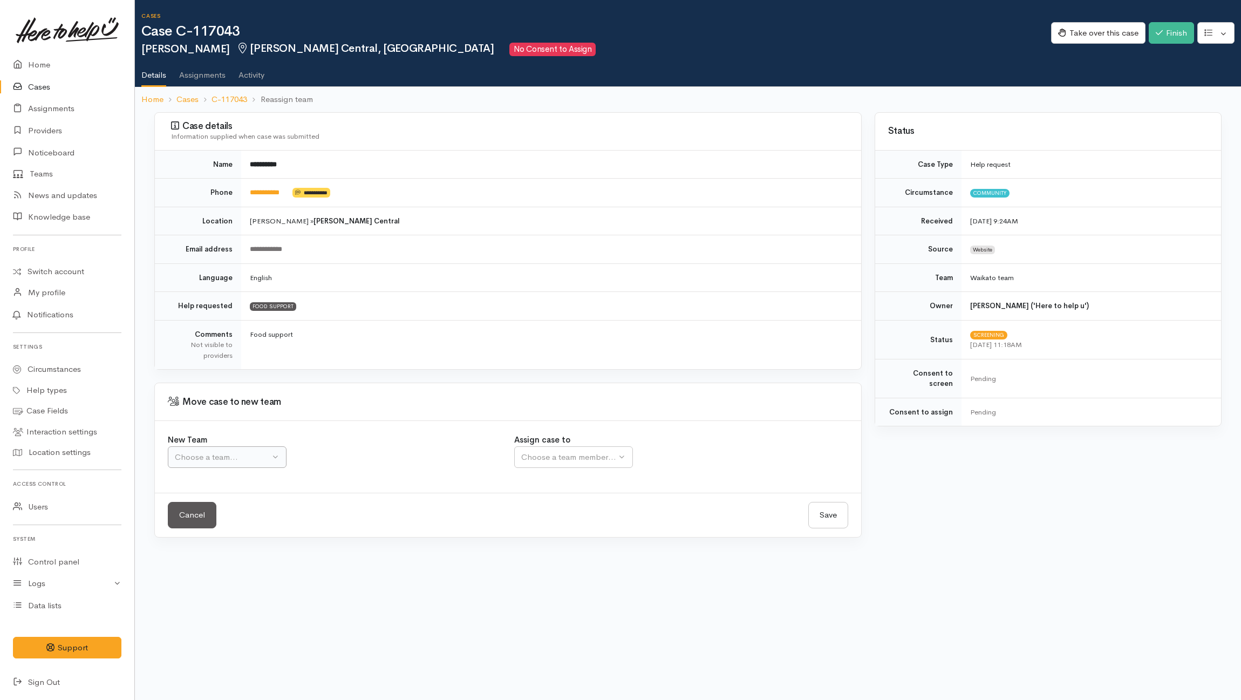
click at [254, 236] on td "**********" at bounding box center [551, 249] width 620 height 29
click at [261, 462] on div "Choose a team..." at bounding box center [222, 457] width 95 height 12
click at [233, 508] on link "Waikato team" at bounding box center [264, 508] width 193 height 17
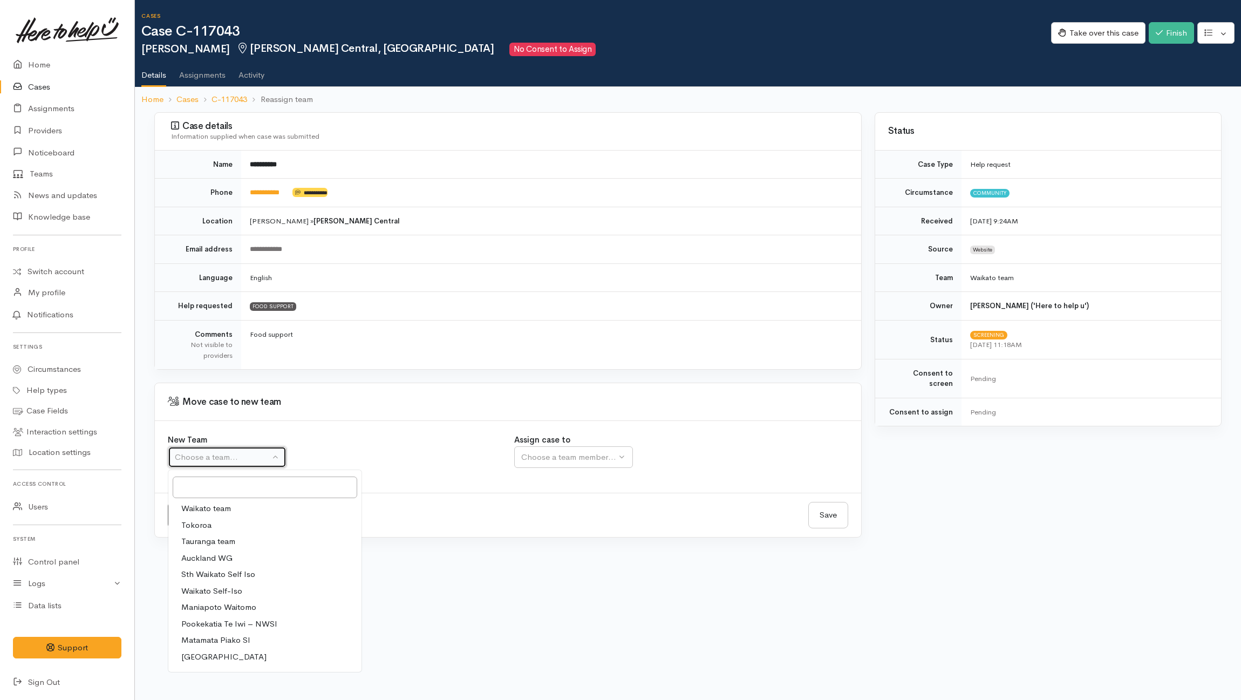
select select "1"
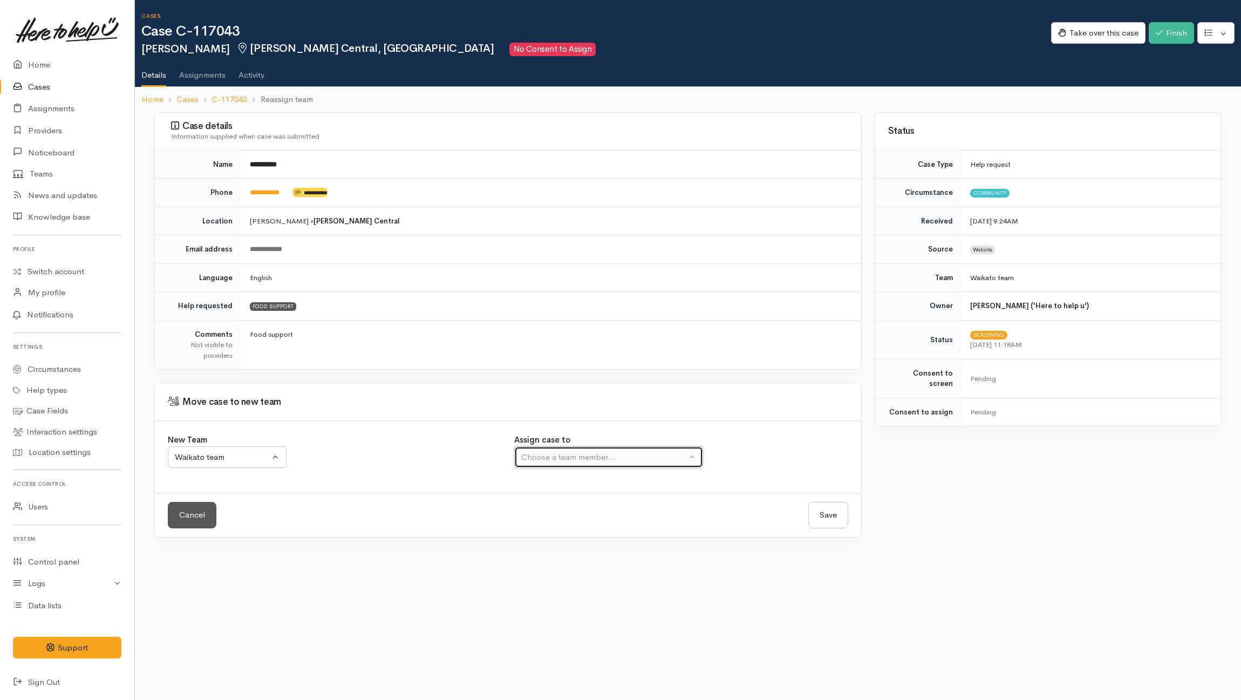
click at [589, 453] on div "Choose a team member..." at bounding box center [603, 457] width 165 height 12
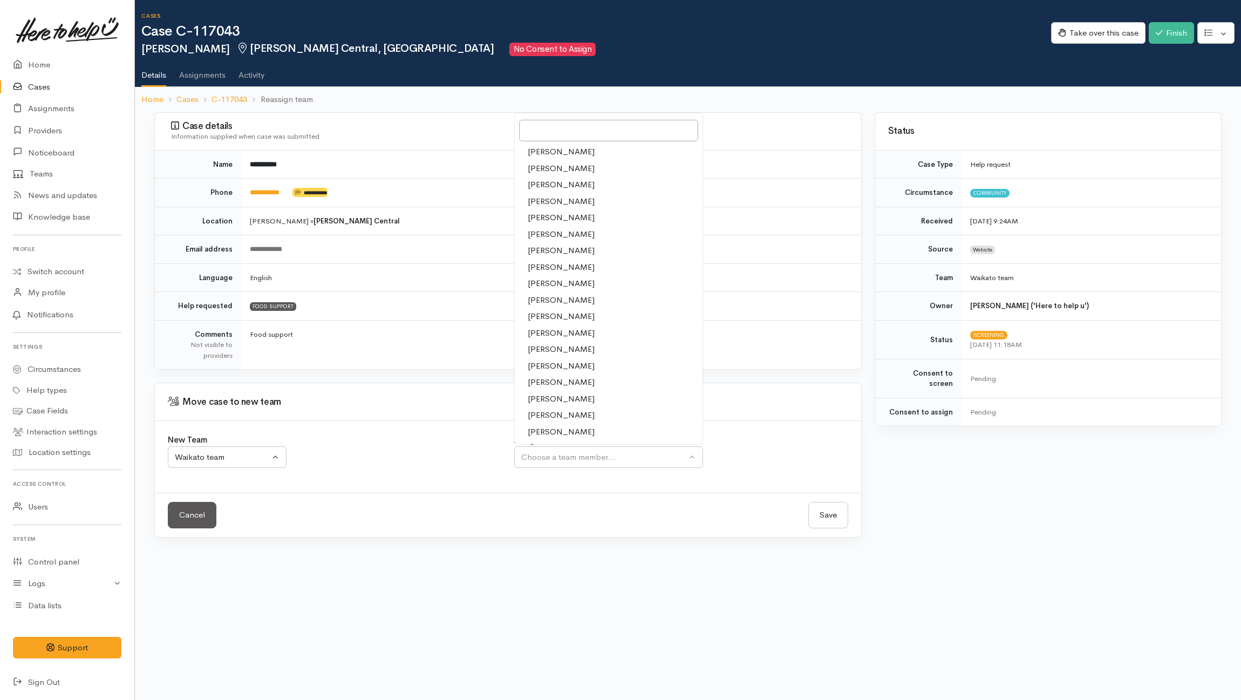
click at [562, 301] on span "[PERSON_NAME]" at bounding box center [561, 300] width 67 height 12
select select "1252"
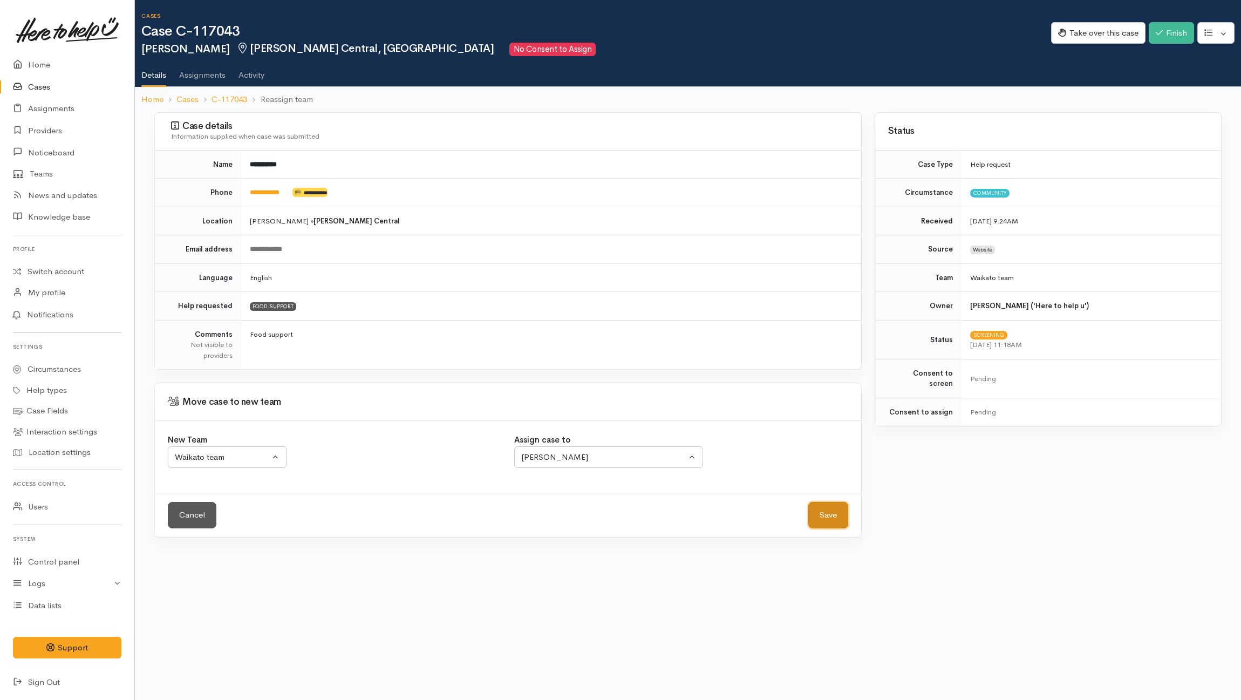
click at [836, 514] on button "Save" at bounding box center [828, 515] width 40 height 26
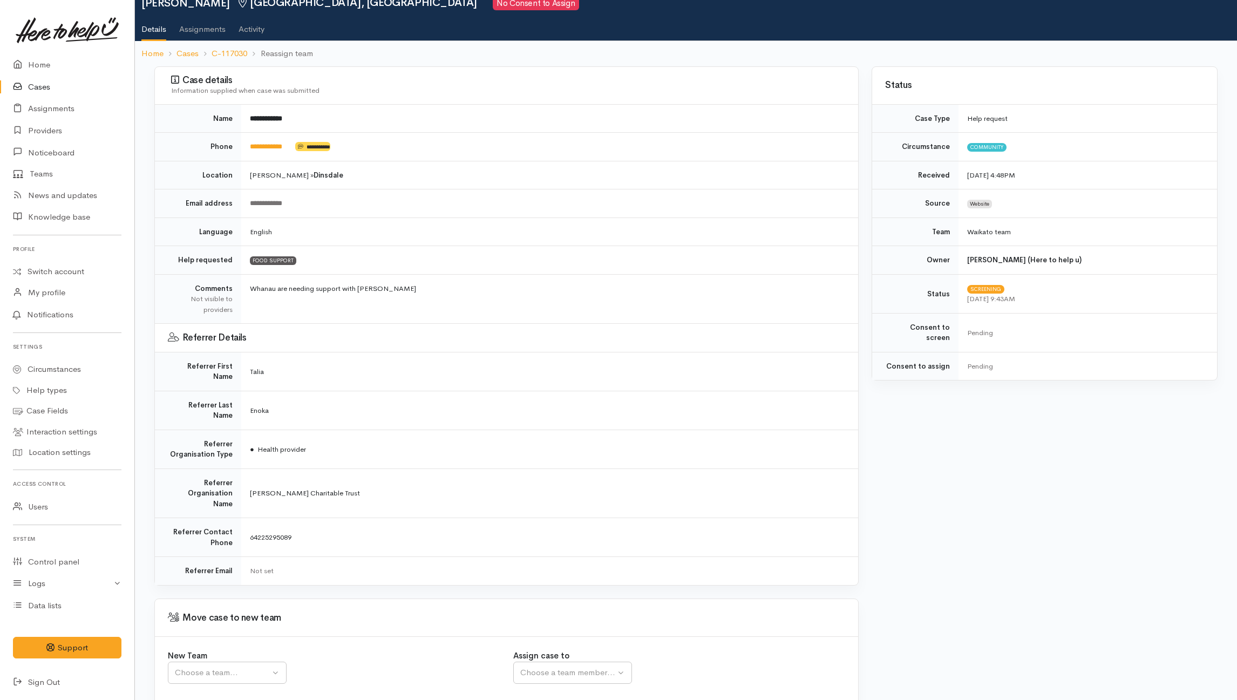
scroll to position [83, 0]
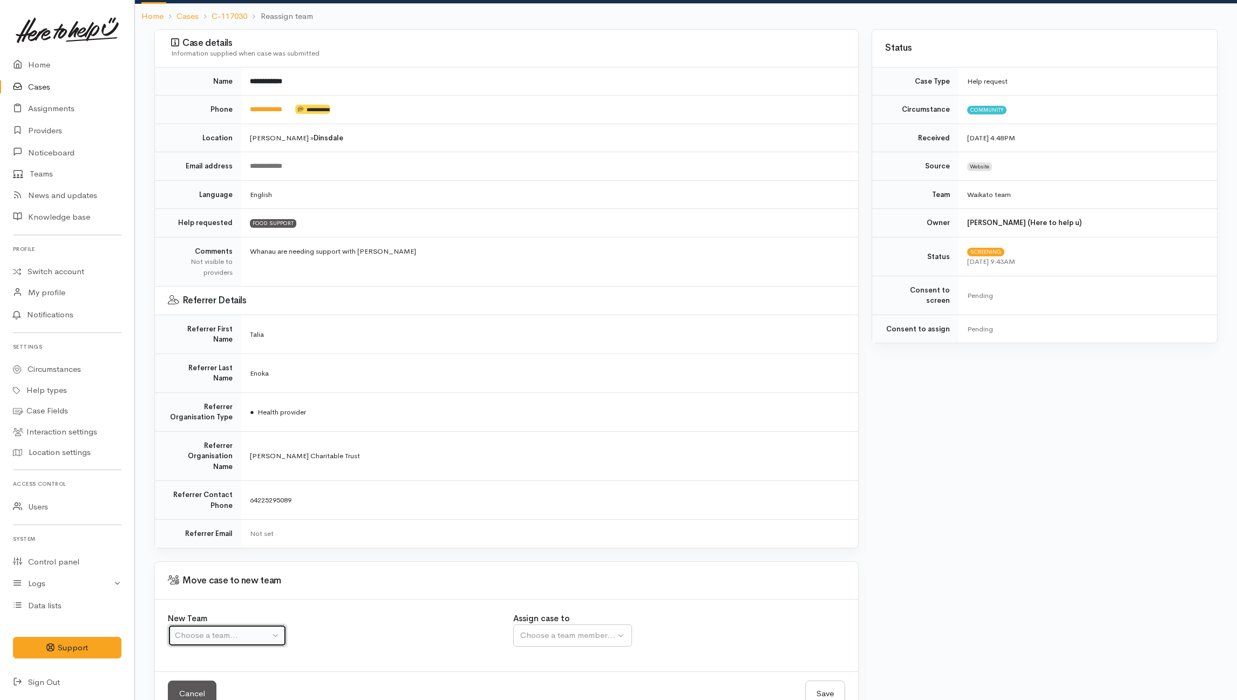
click at [237, 629] on div "Choose a team..." at bounding box center [222, 635] width 95 height 12
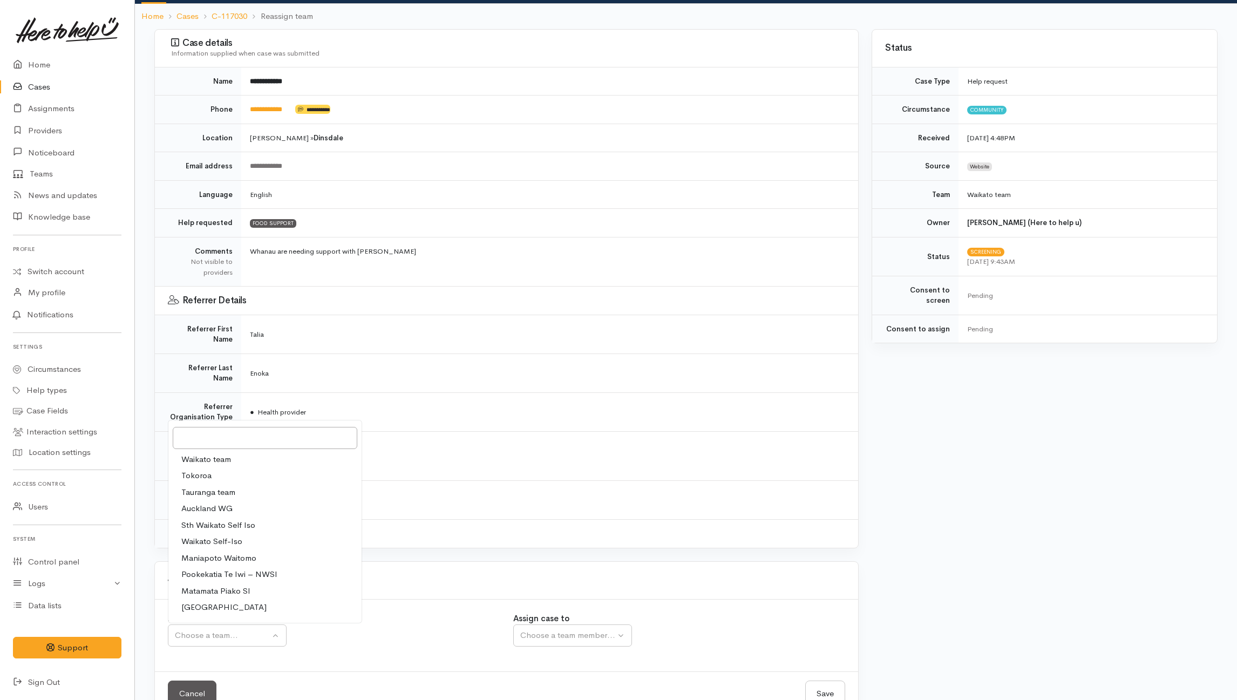
click at [222, 453] on span "Waikato team" at bounding box center [206, 459] width 50 height 12
select select "1"
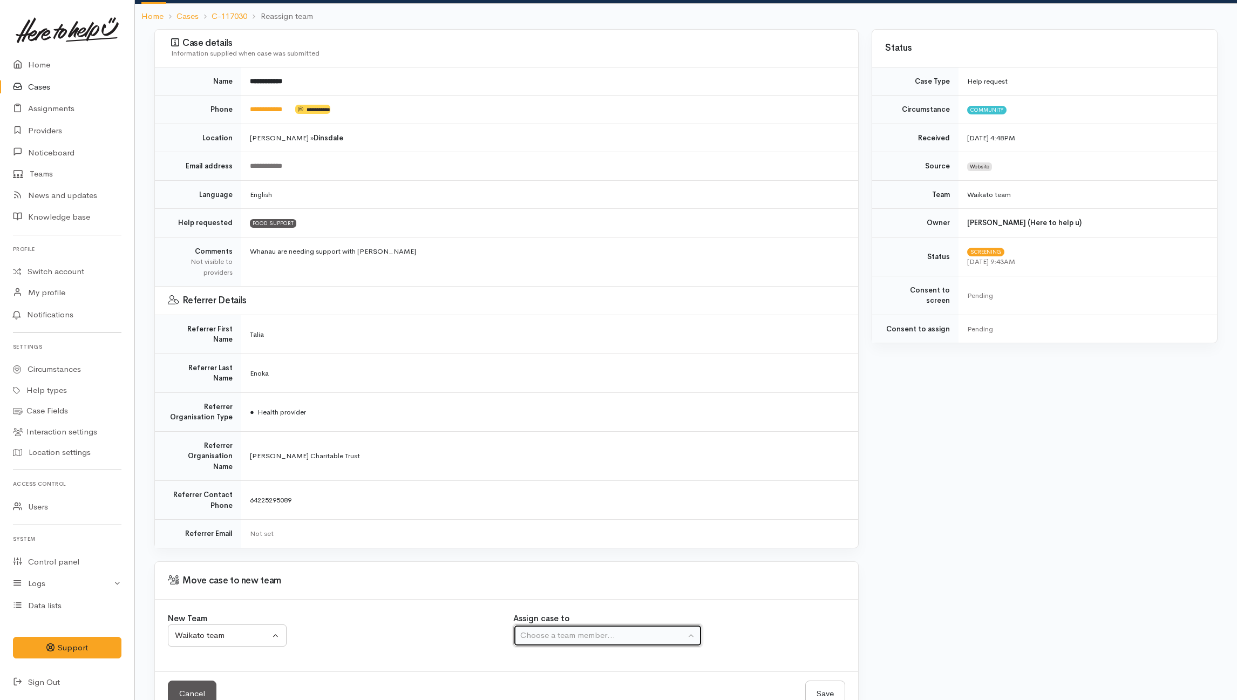
click at [606, 629] on div "Choose a team member..." at bounding box center [602, 635] width 165 height 12
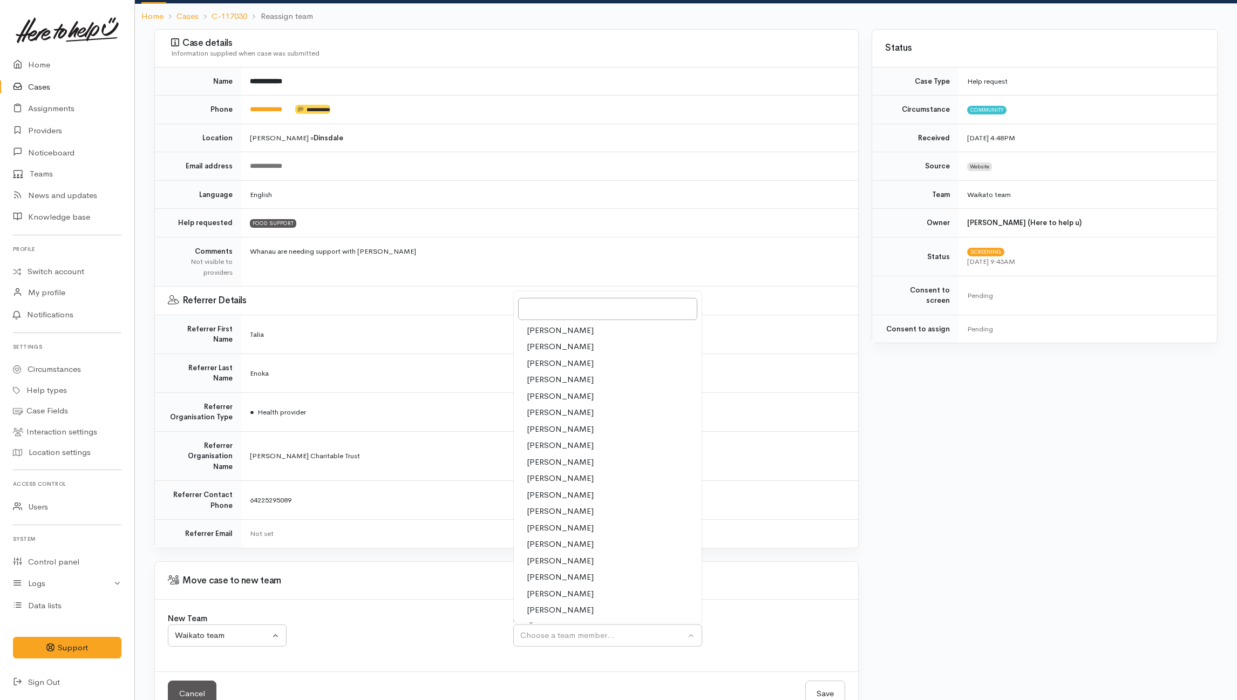
click at [545, 472] on span "[PERSON_NAME]" at bounding box center [560, 478] width 67 height 12
select select "1252"
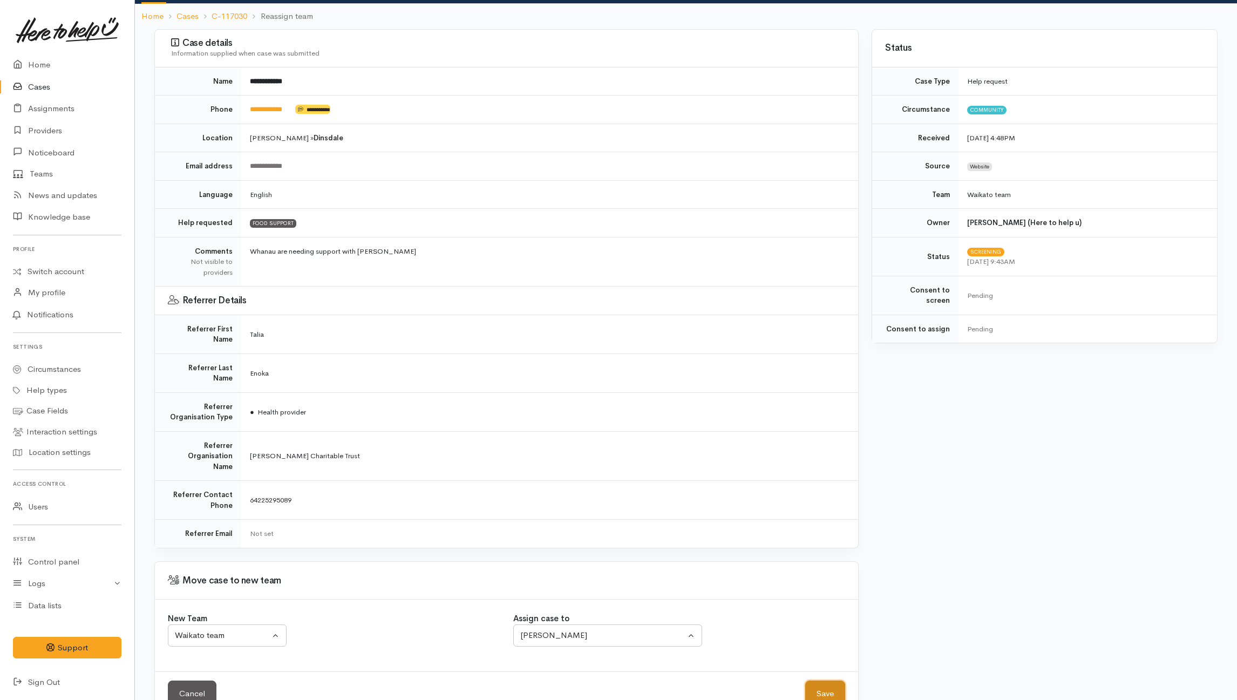
click at [832, 680] on button "Save" at bounding box center [825, 693] width 40 height 26
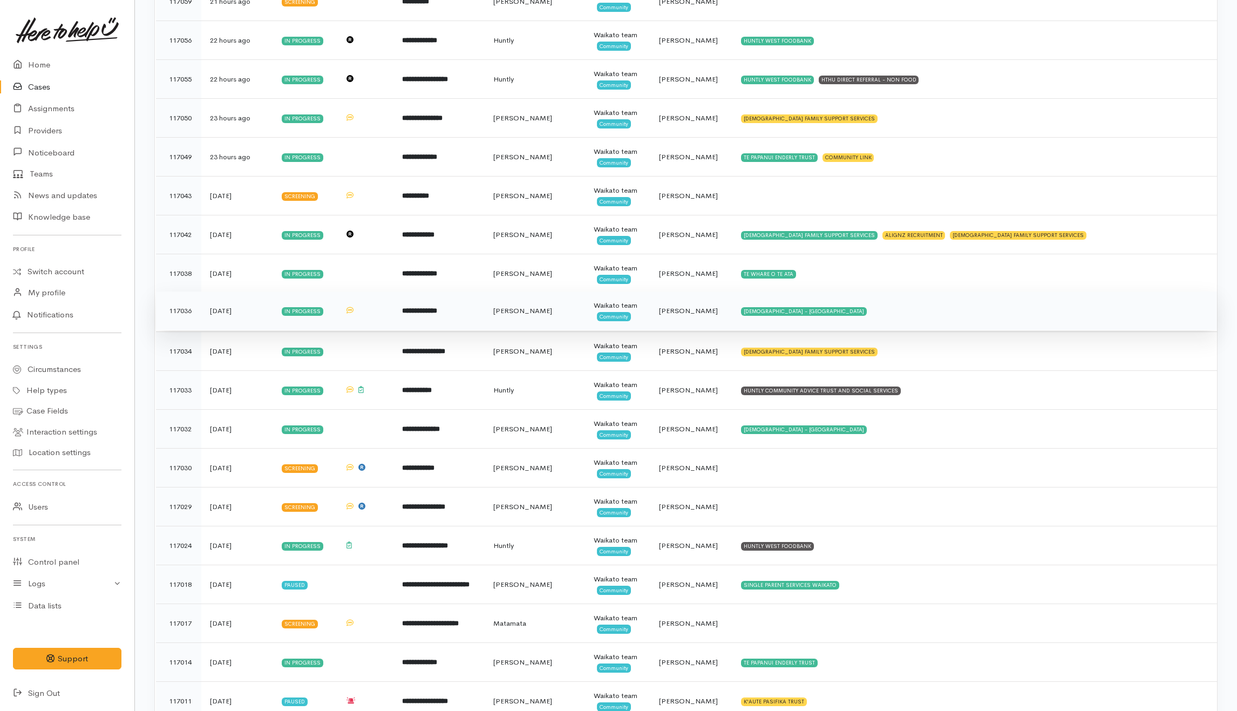
scroll to position [1007, 0]
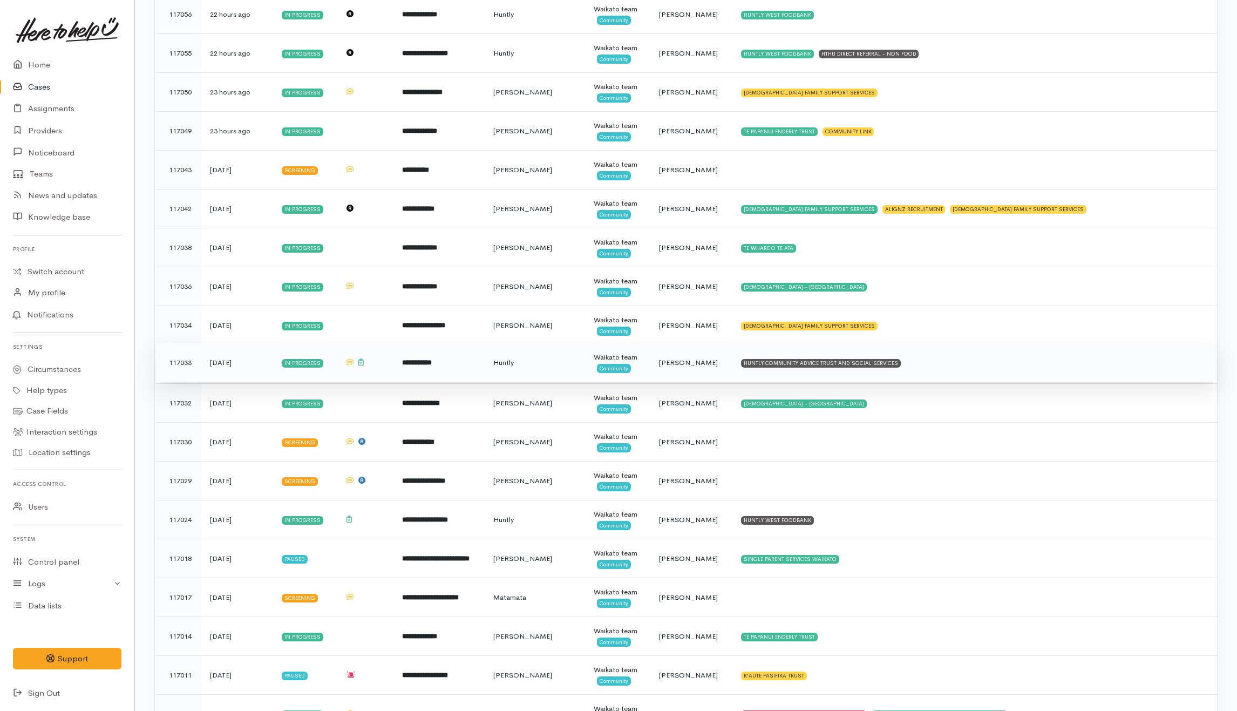
click at [943, 374] on td "HUNTLY COMMUNITY ADVICE TRUST AND SOCIAL SERVICES" at bounding box center [974, 362] width 484 height 39
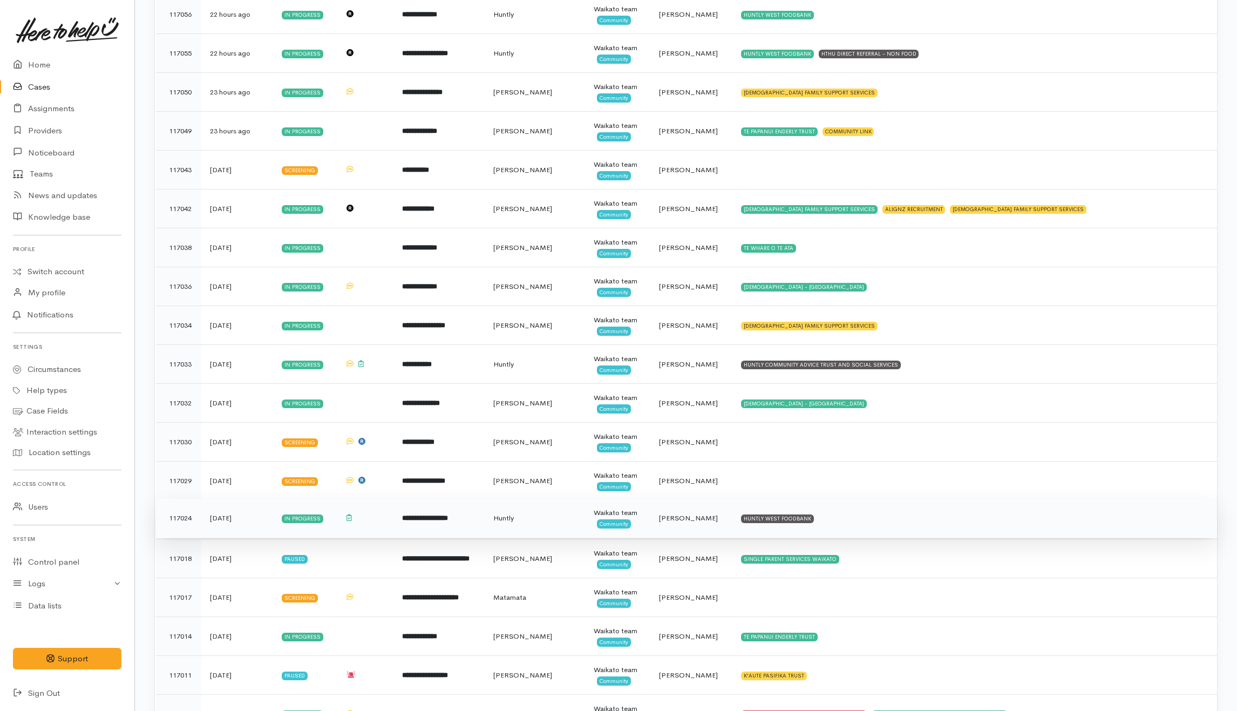
click at [886, 527] on td "HUNTLY WEST FOODBANK" at bounding box center [974, 517] width 484 height 39
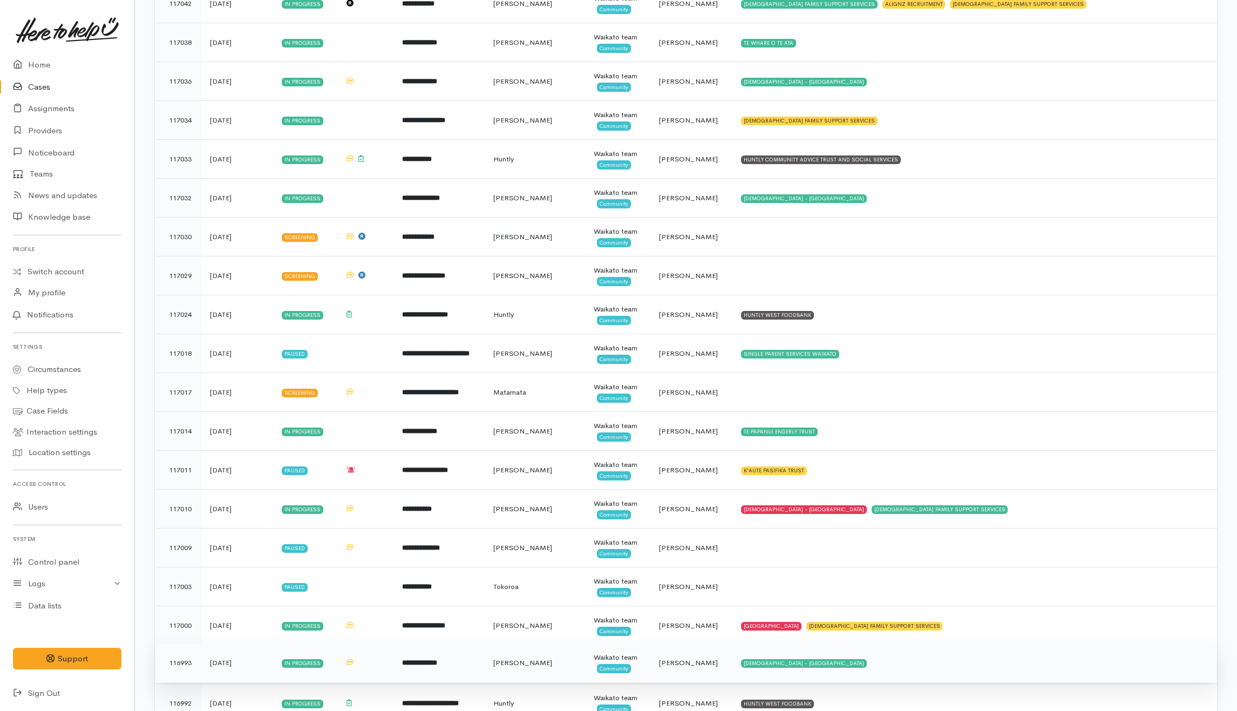
scroll to position [1367, 0]
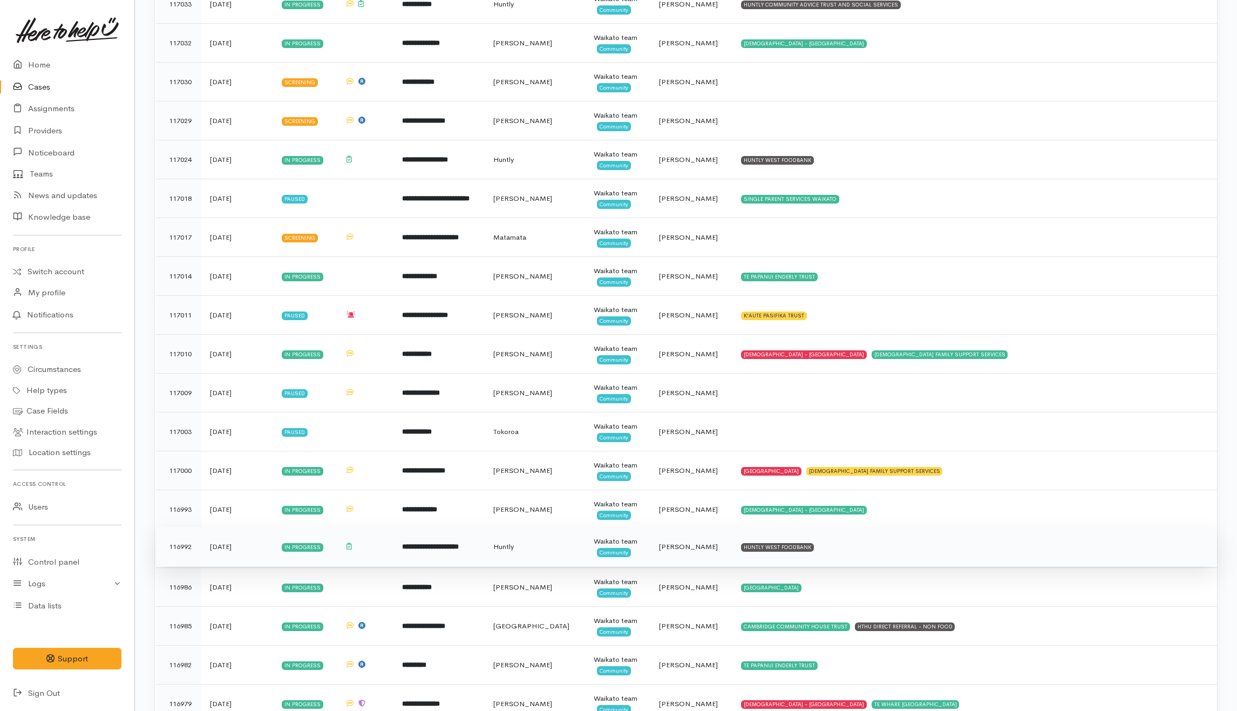
click at [861, 553] on td "HUNTLY WEST FOODBANK" at bounding box center [974, 546] width 484 height 39
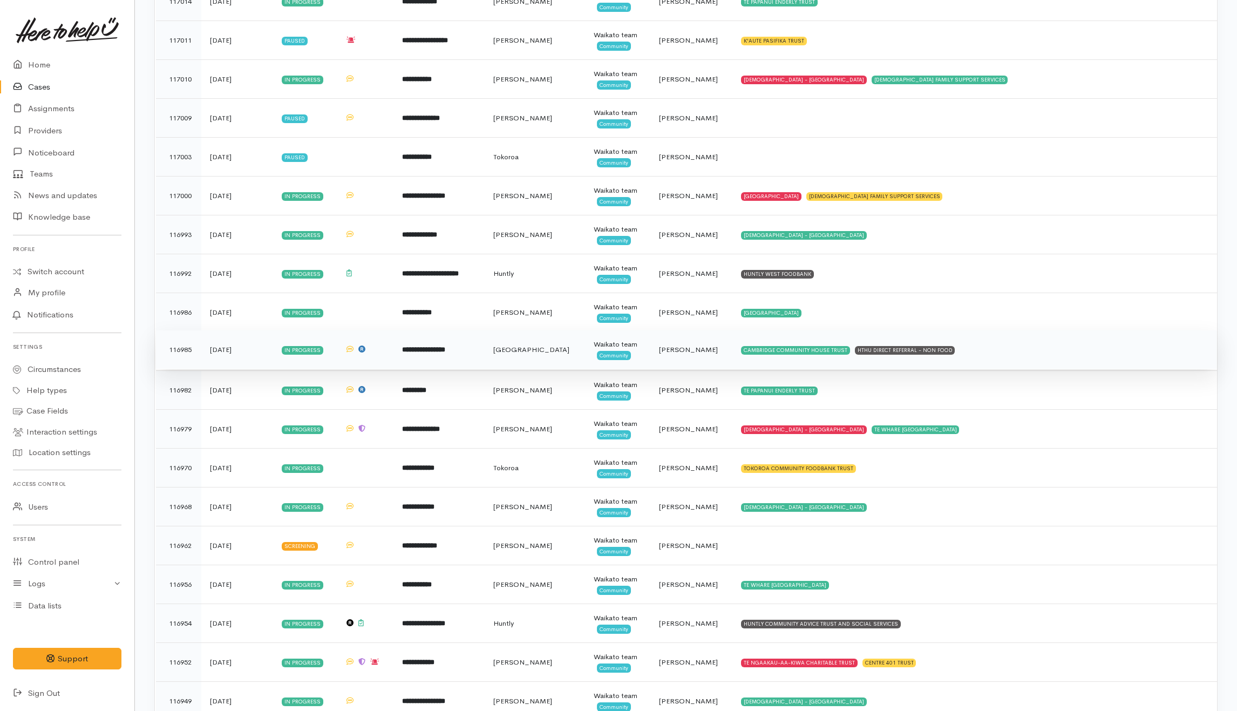
scroll to position [1726, 0]
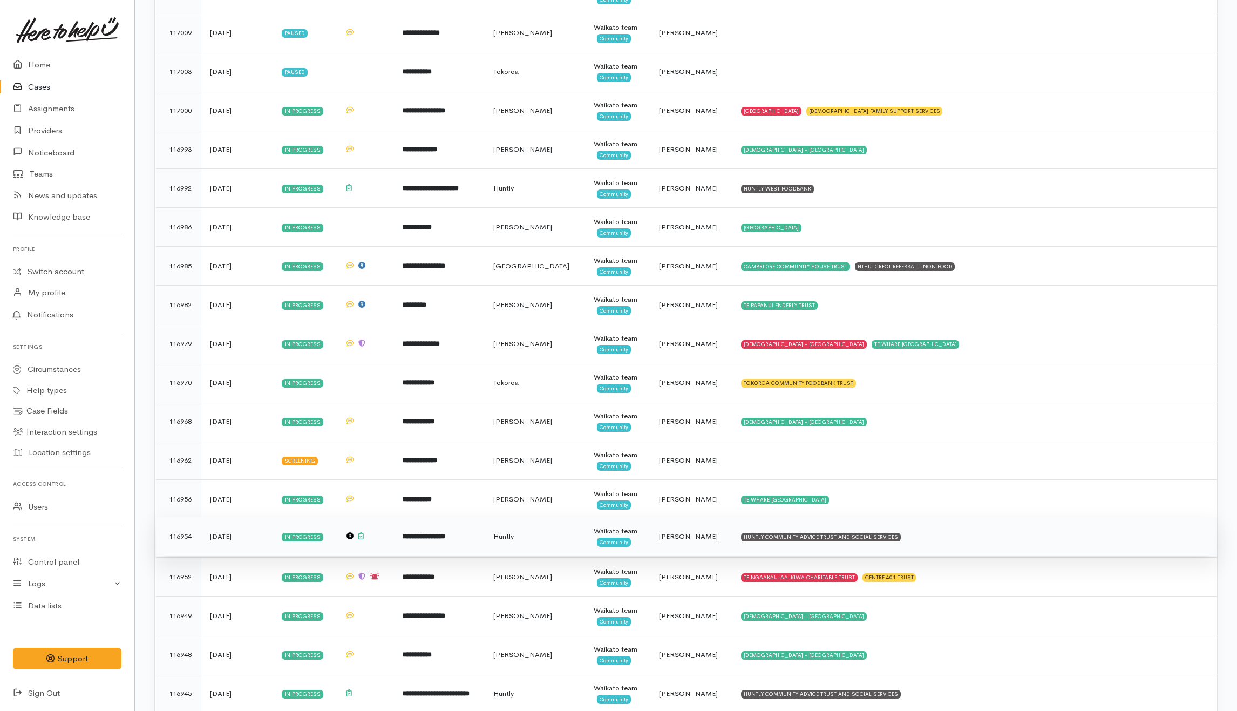
click at [956, 544] on td "HUNTLY COMMUNITY ADVICE TRUST AND SOCIAL SERVICES" at bounding box center [974, 536] width 484 height 39
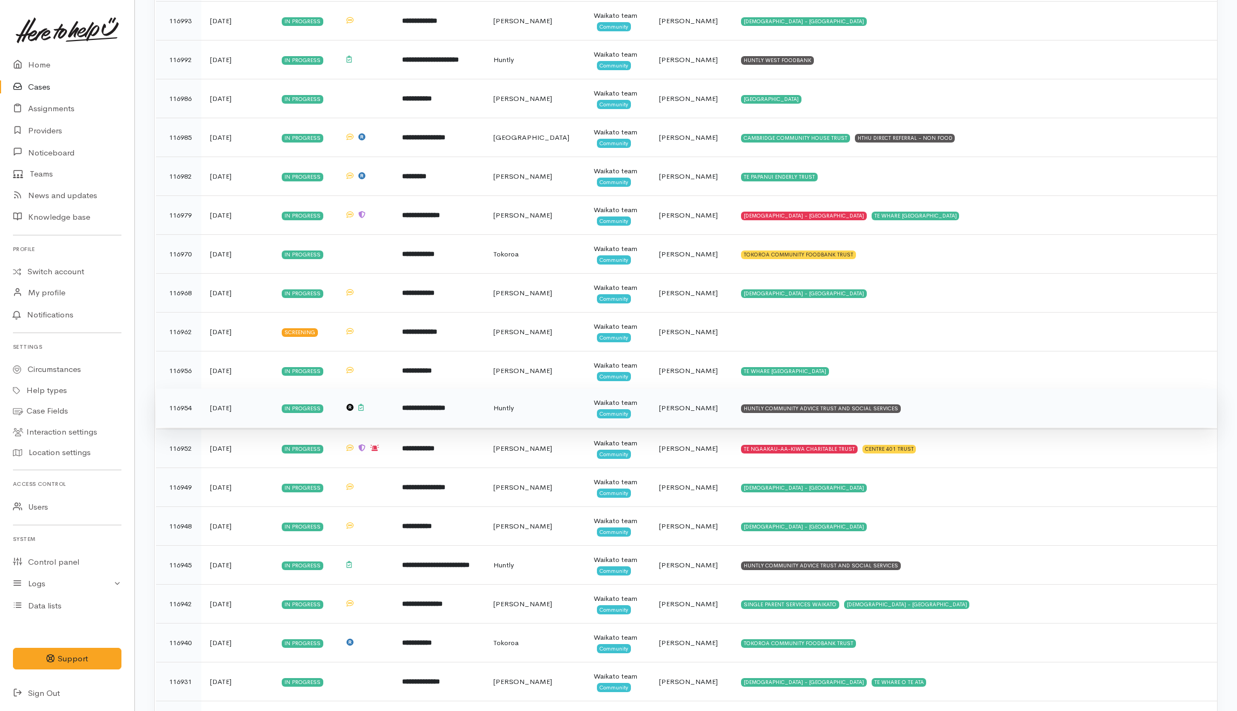
scroll to position [1942, 0]
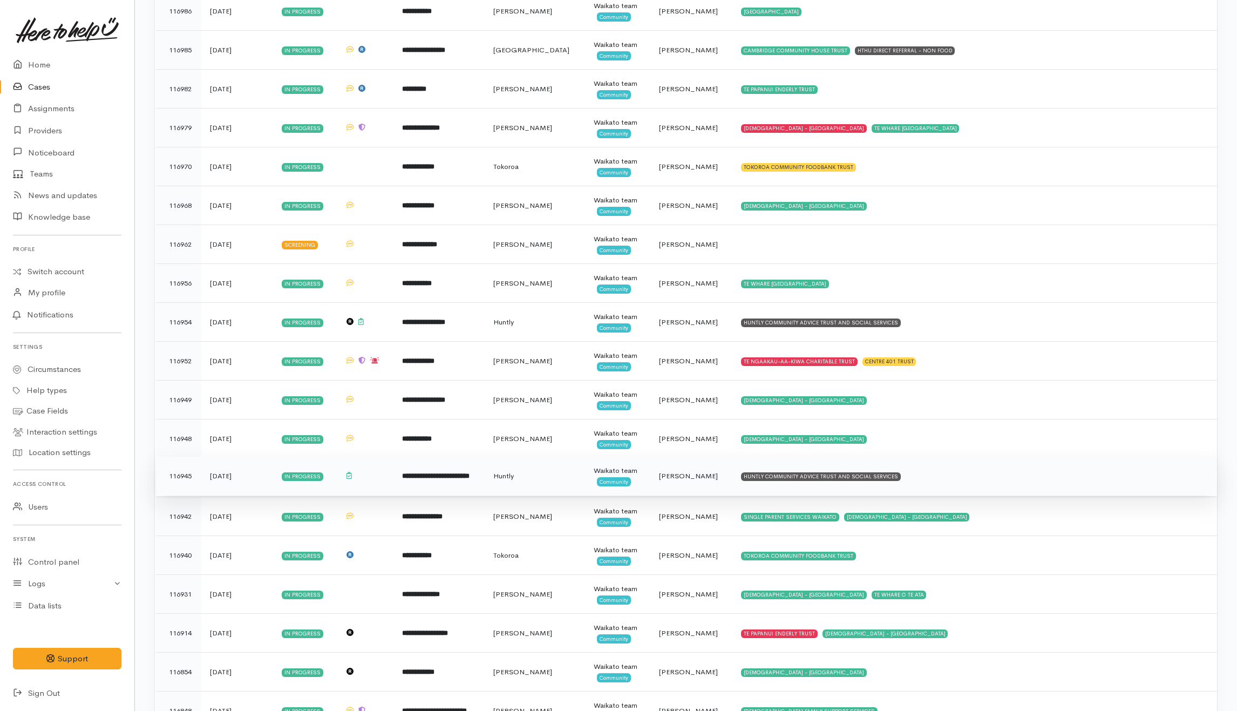
click at [938, 495] on td "HUNTLY COMMUNITY ADVICE TRUST AND SOCIAL SERVICES" at bounding box center [974, 475] width 484 height 39
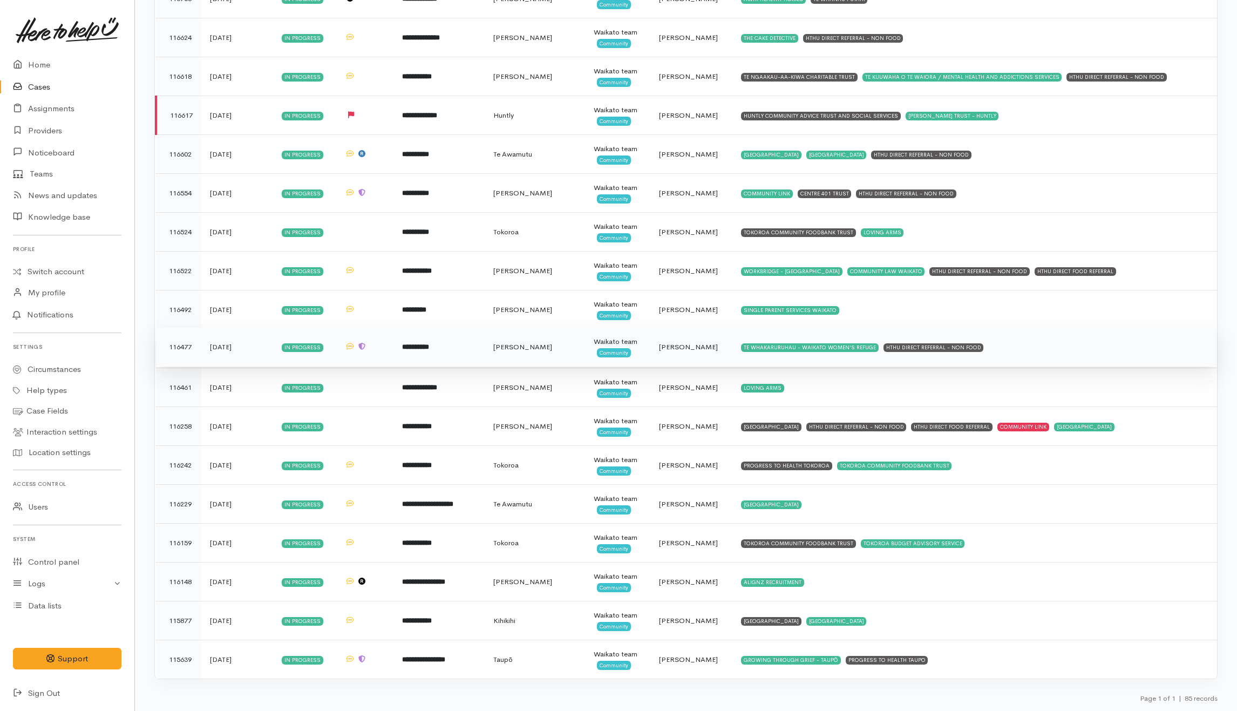
scroll to position [2825, 0]
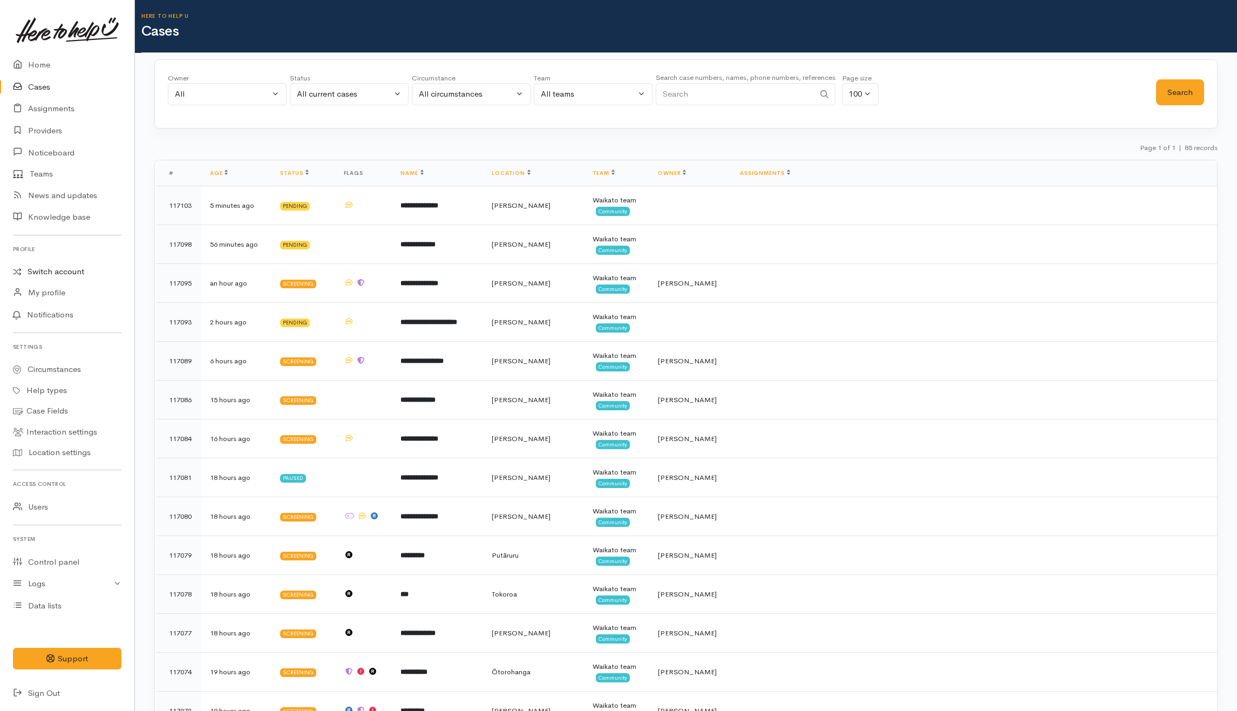
click at [68, 273] on link "Switch account" at bounding box center [67, 271] width 134 height 21
click at [313, 87] on button "All current cases" at bounding box center [349, 94] width 119 height 22
click at [322, 288] on link "All" at bounding box center [349, 293] width 118 height 17
select select "All"
click at [748, 86] on input "Search" at bounding box center [734, 94] width 159 height 22
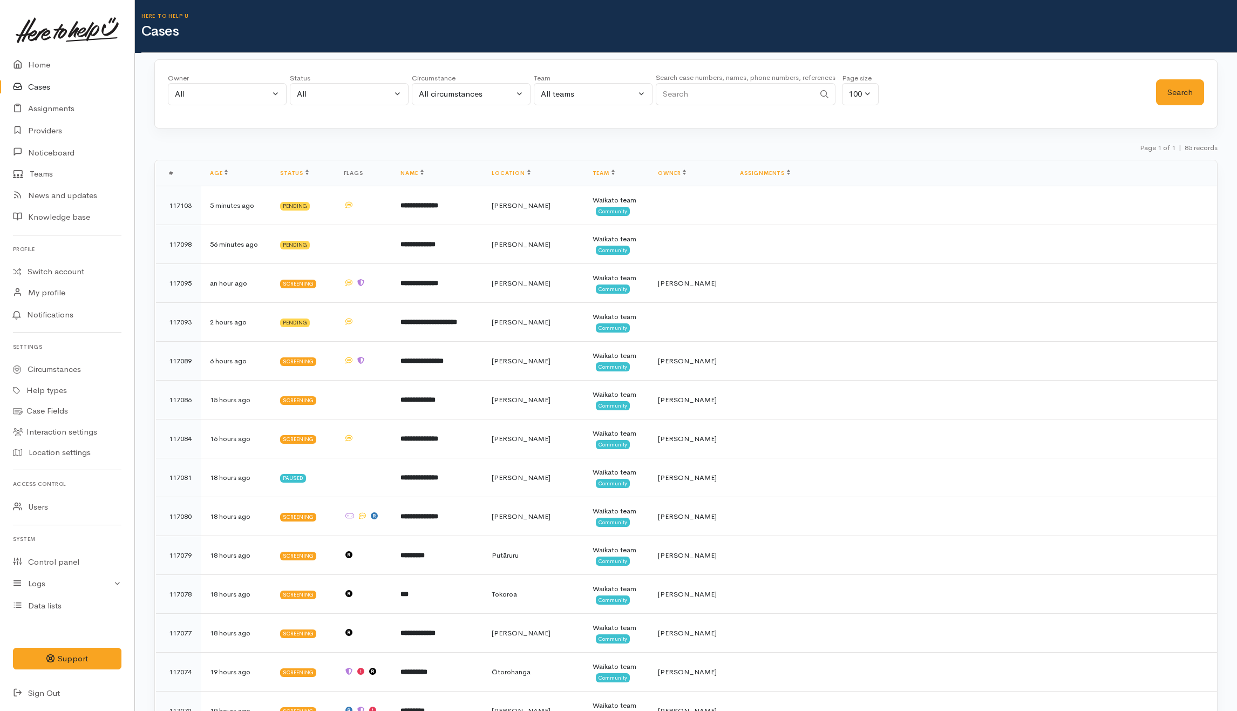
paste input "221635090"
type input "221635090"
drag, startPoint x: 1186, startPoint y: 95, endPoint x: 1191, endPoint y: 80, distance: 15.5
click at [1186, 94] on button "Search" at bounding box center [1180, 92] width 48 height 26
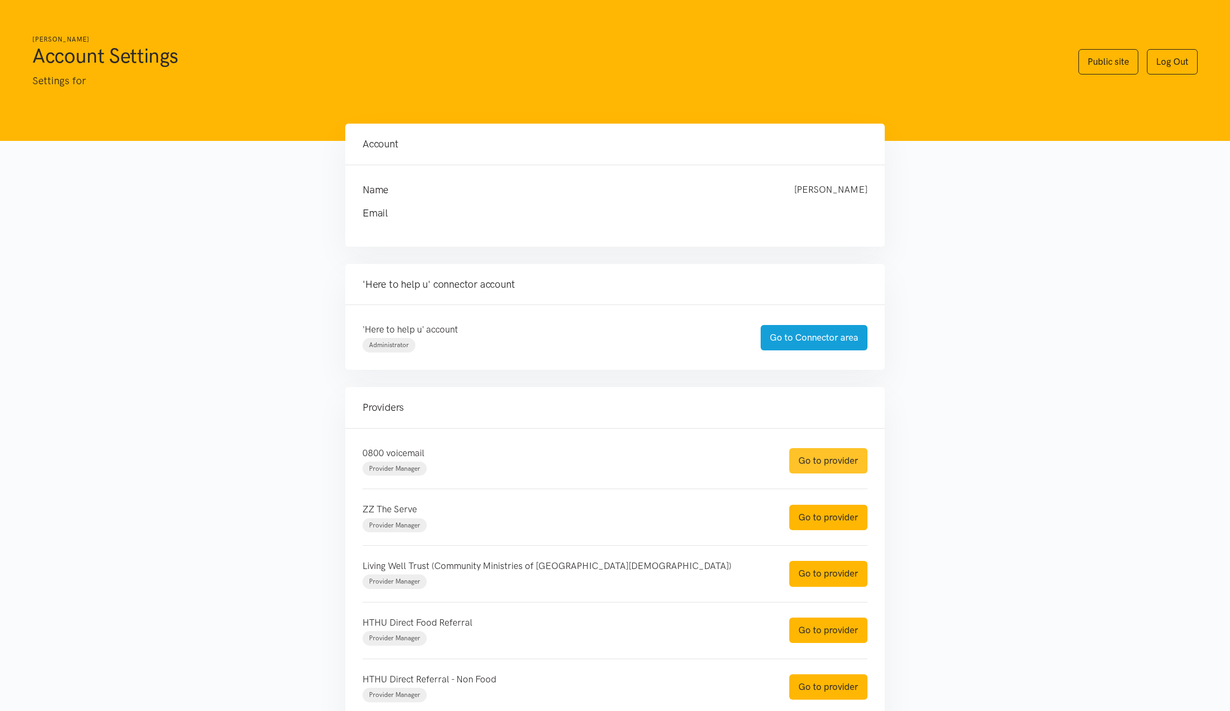
click at [833, 460] on link "Go to provider" at bounding box center [828, 460] width 78 height 25
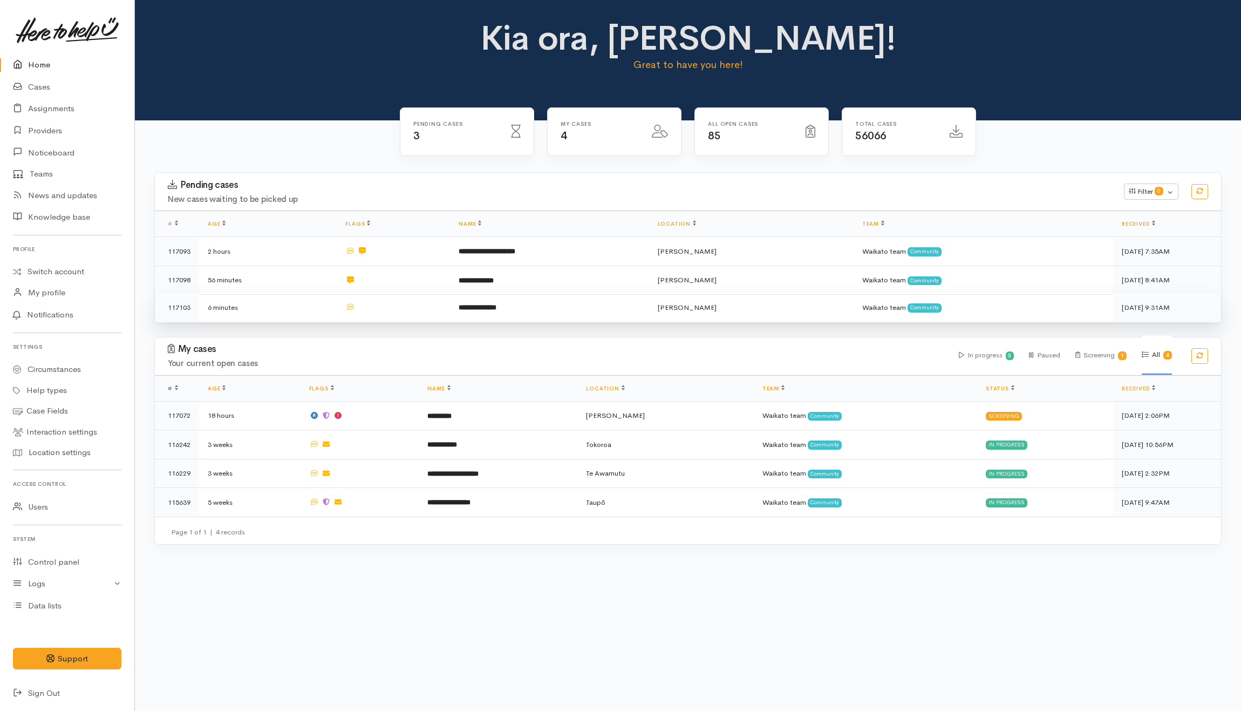
click at [411, 309] on td at bounding box center [393, 307] width 113 height 29
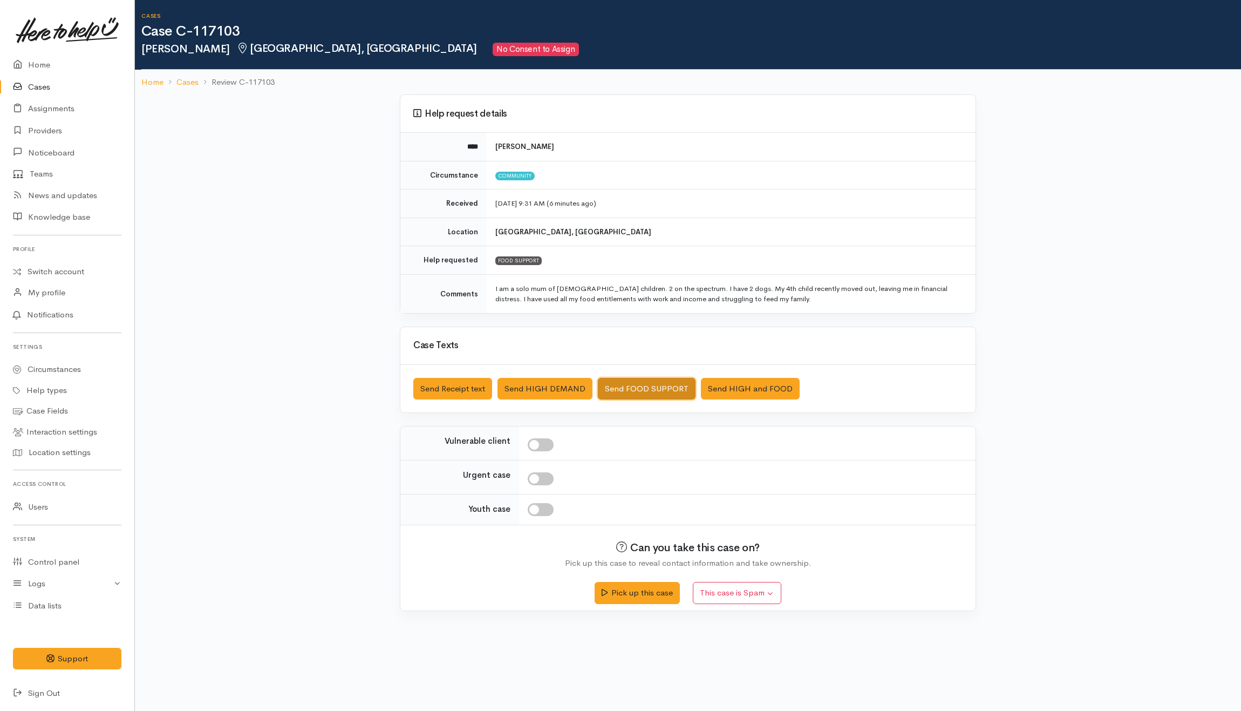
click at [674, 390] on button "Send FOOD SUPPORT" at bounding box center [647, 389] width 98 height 22
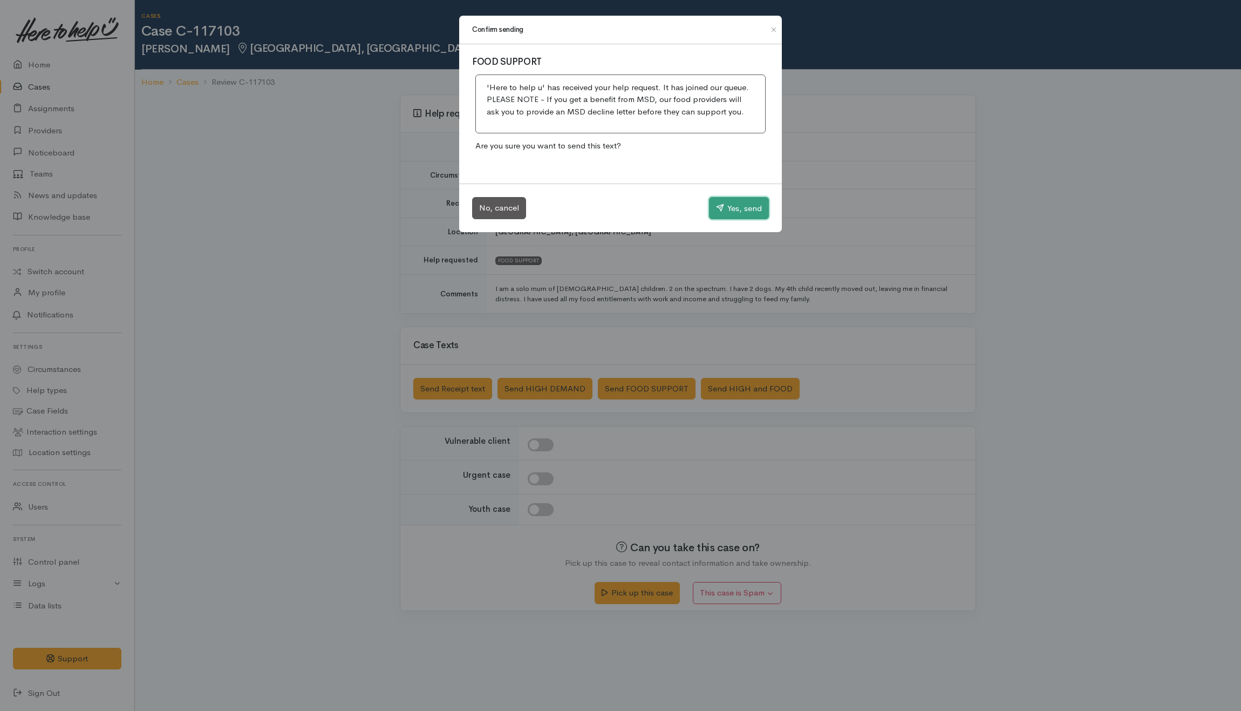
click at [736, 206] on button "Yes, send" at bounding box center [739, 208] width 60 height 23
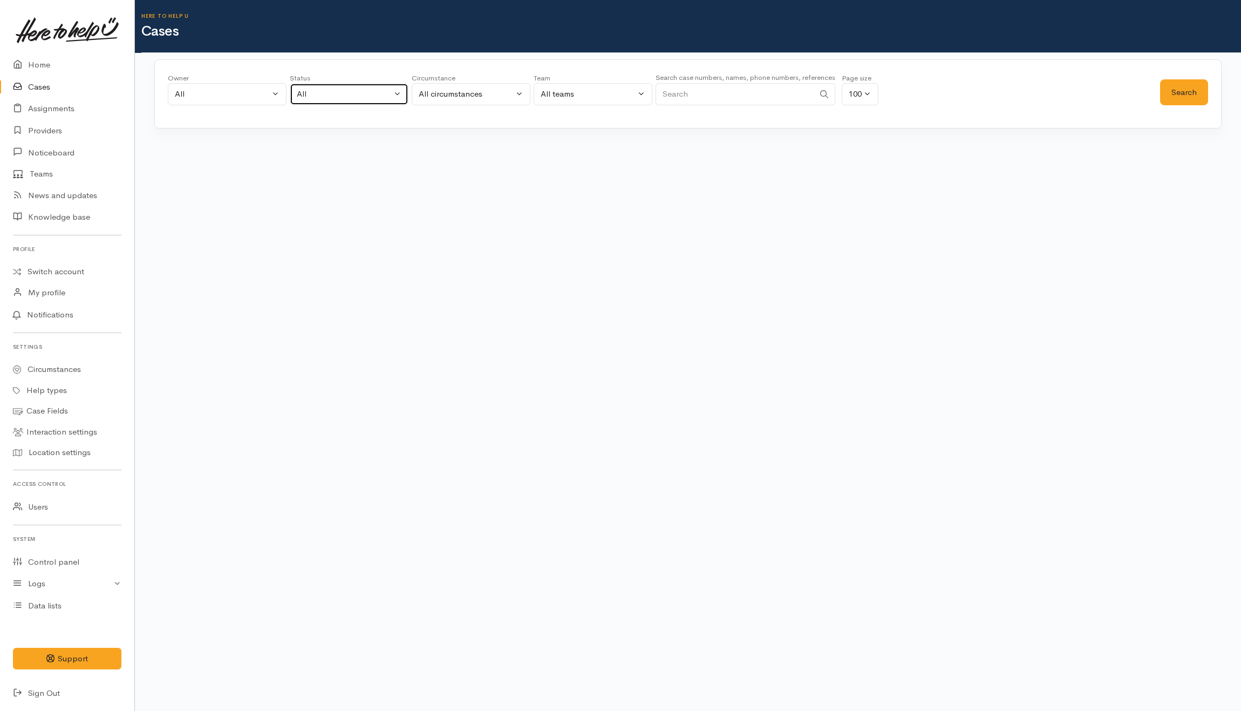
drag, startPoint x: 387, startPoint y: 99, endPoint x: 387, endPoint y: 108, distance: 8.6
click at [387, 99] on div "All" at bounding box center [344, 94] width 95 height 12
click at [359, 160] on span "All current cases" at bounding box center [339, 165] width 60 height 12
select select "Unresolved"
click at [1167, 80] on button "Search" at bounding box center [1184, 92] width 48 height 26
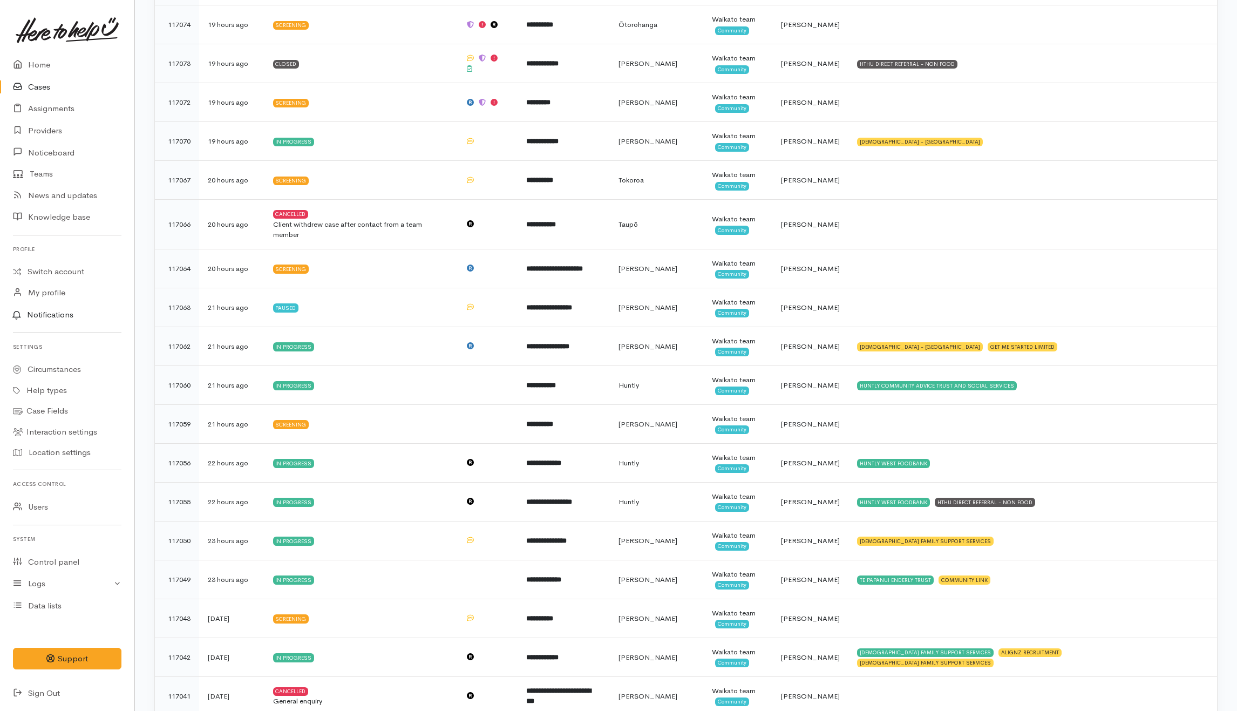
scroll to position [503, 0]
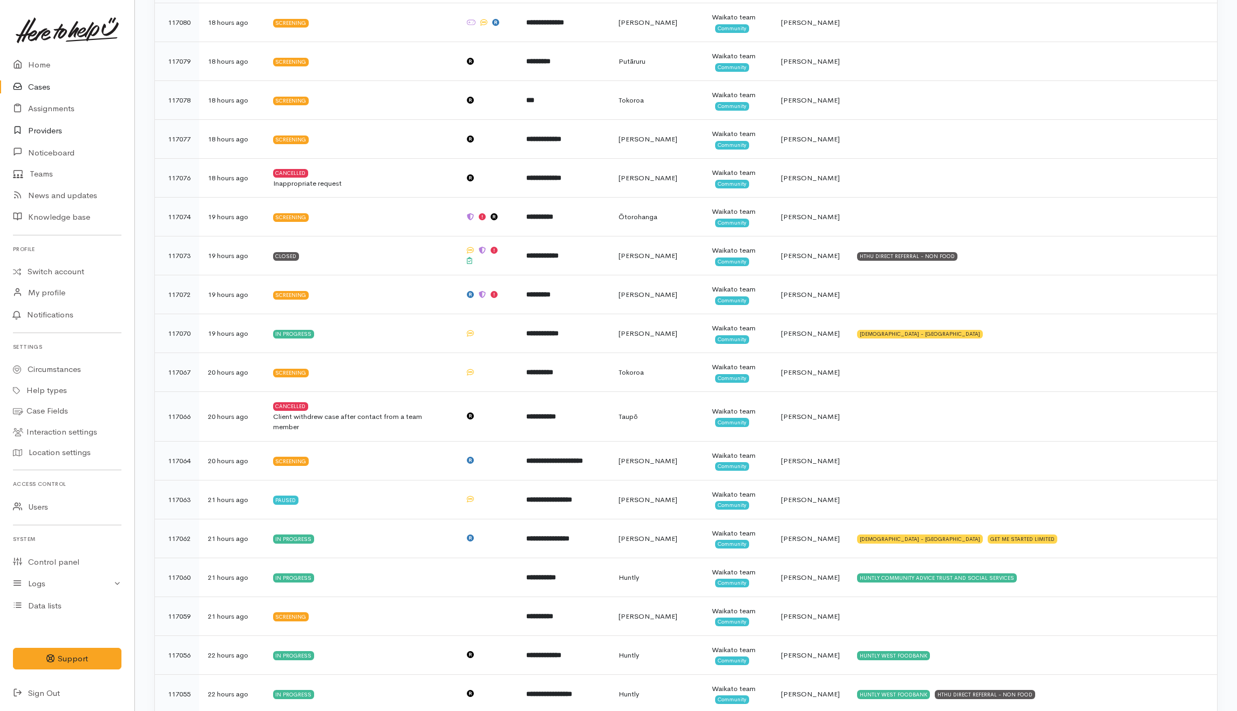
drag, startPoint x: 53, startPoint y: 126, endPoint x: 31, endPoint y: 134, distance: 22.9
click at [53, 128] on link "Providers" at bounding box center [67, 131] width 134 height 22
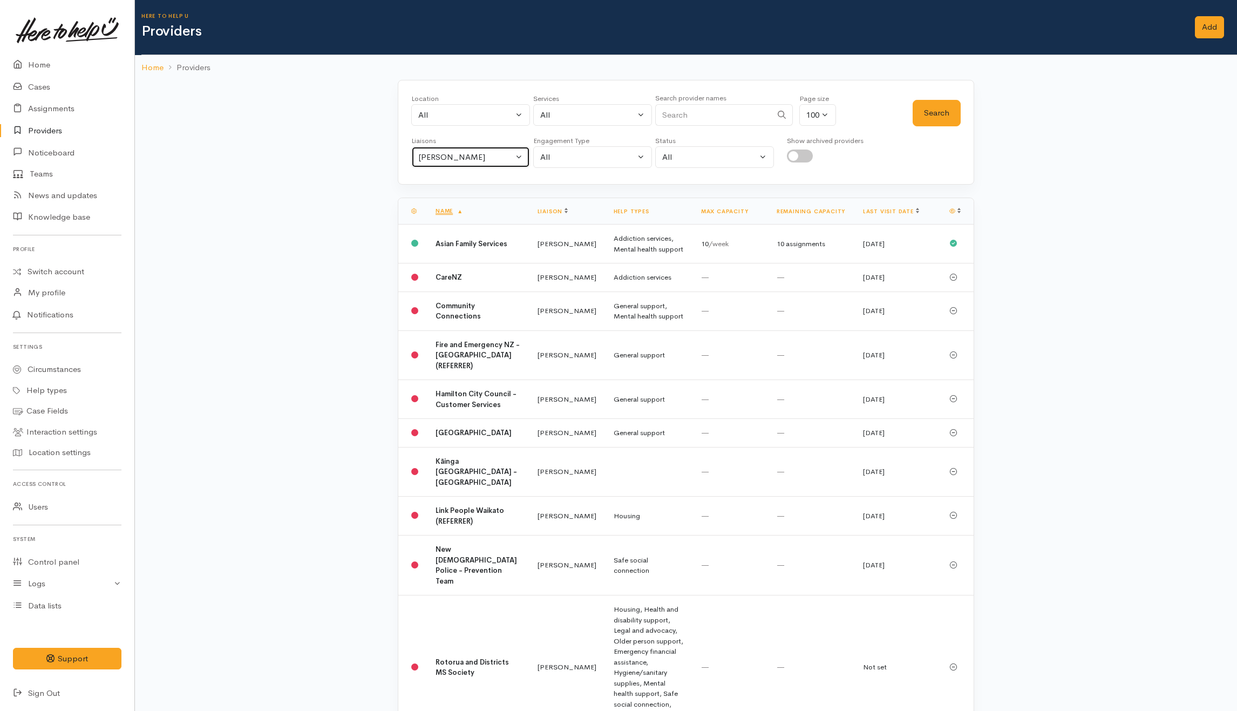
click at [484, 159] on div "Helena Kaufononga" at bounding box center [465, 157] width 95 height 12
click at [441, 209] on link "All" at bounding box center [471, 208] width 118 height 17
select select "null"
click at [715, 117] on input "Search" at bounding box center [713, 115] width 117 height 22
type input "Align"
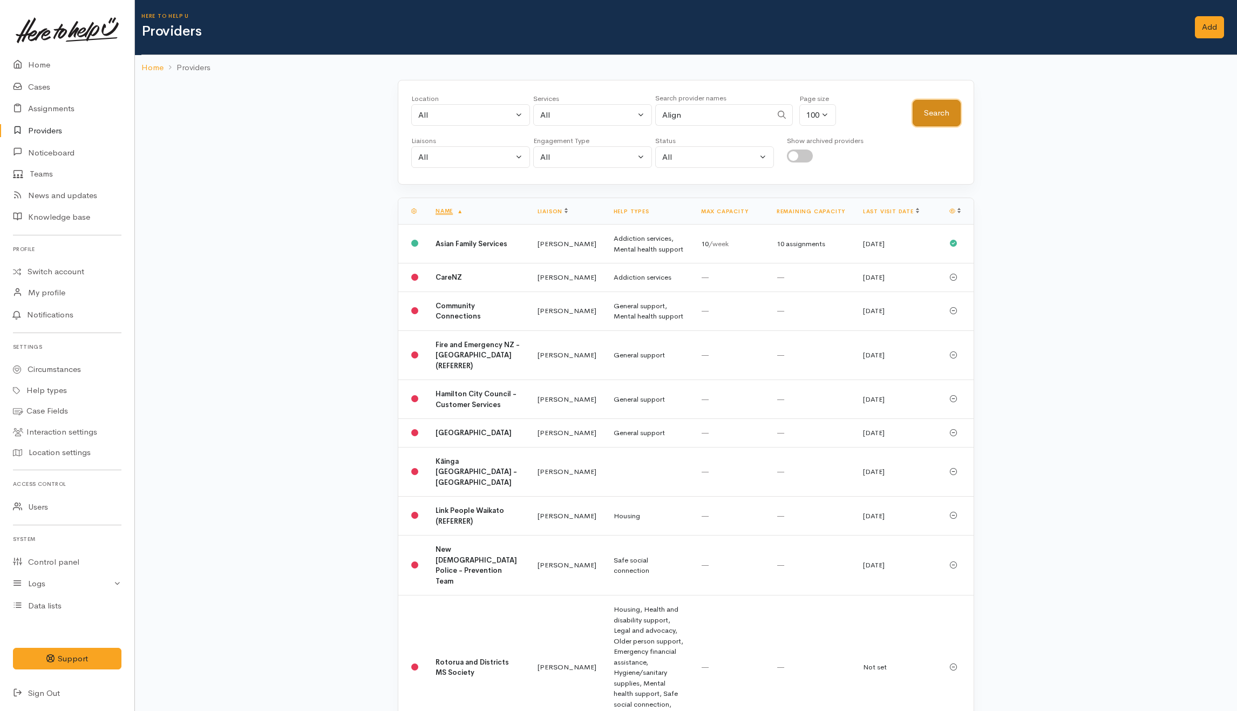
drag, startPoint x: 931, startPoint y: 111, endPoint x: 937, endPoint y: 113, distance: 5.8
click at [933, 111] on button "Search" at bounding box center [936, 113] width 48 height 26
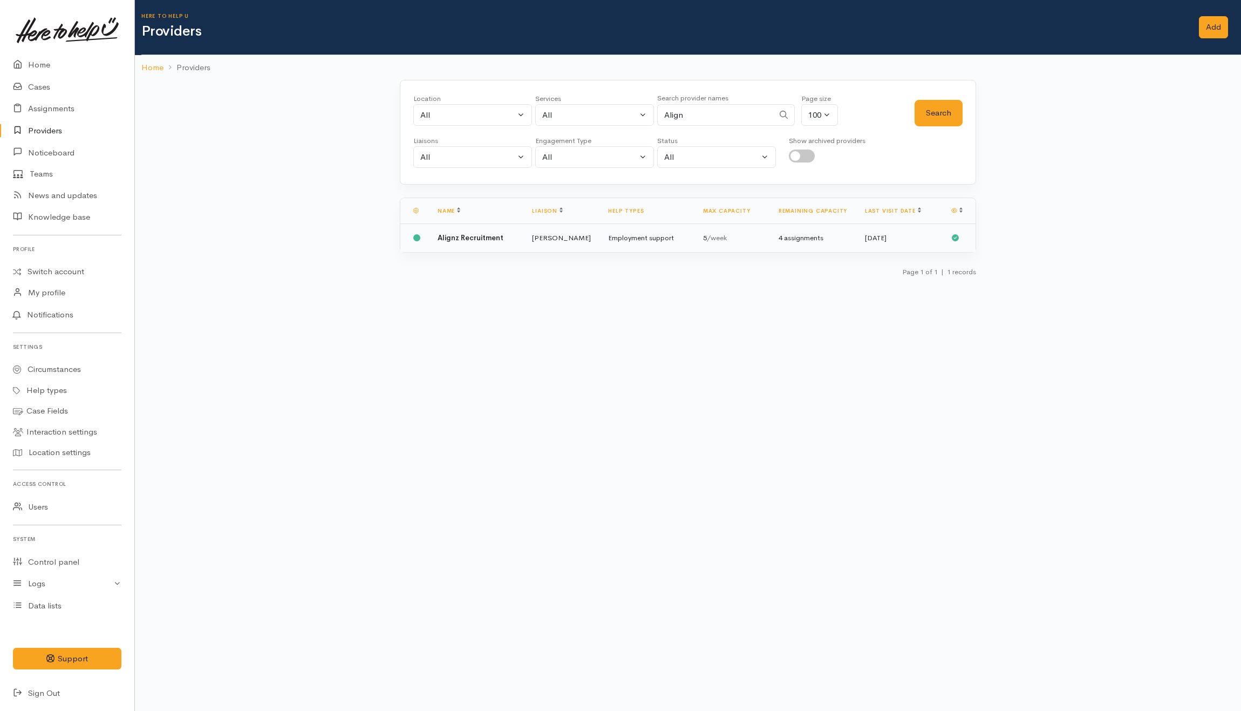
click at [547, 238] on td "[PERSON_NAME]" at bounding box center [561, 238] width 76 height 28
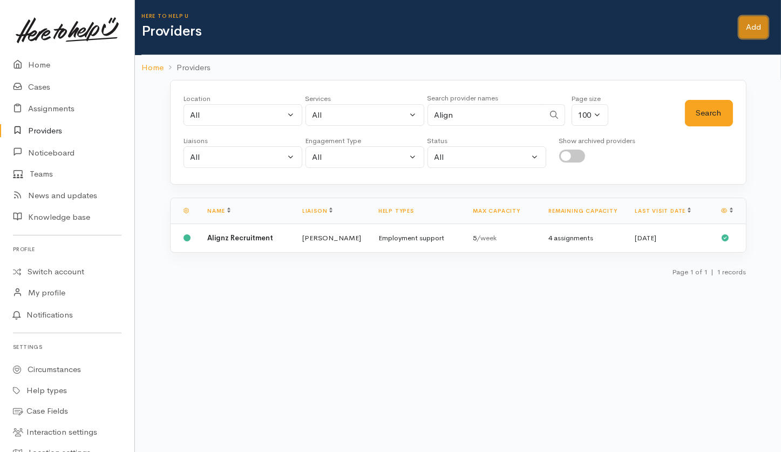
click at [750, 37] on link "Add" at bounding box center [753, 27] width 29 height 22
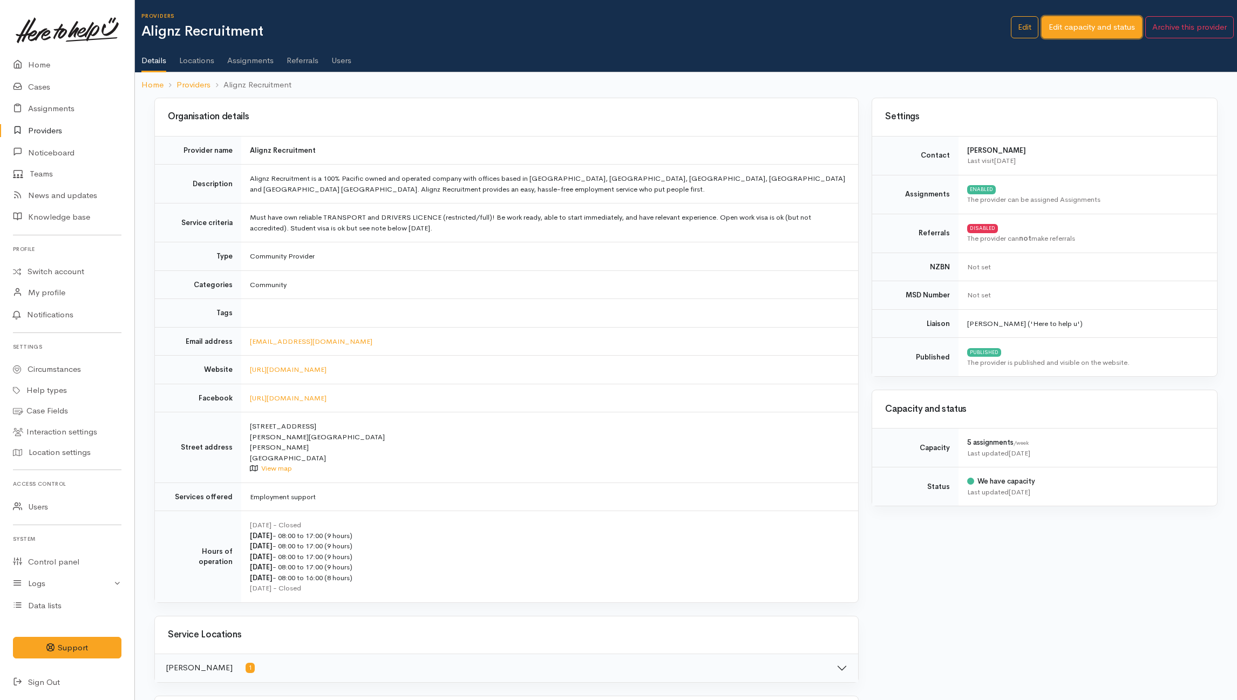
click at [1097, 30] on link "Edit capacity and status" at bounding box center [1091, 27] width 100 height 22
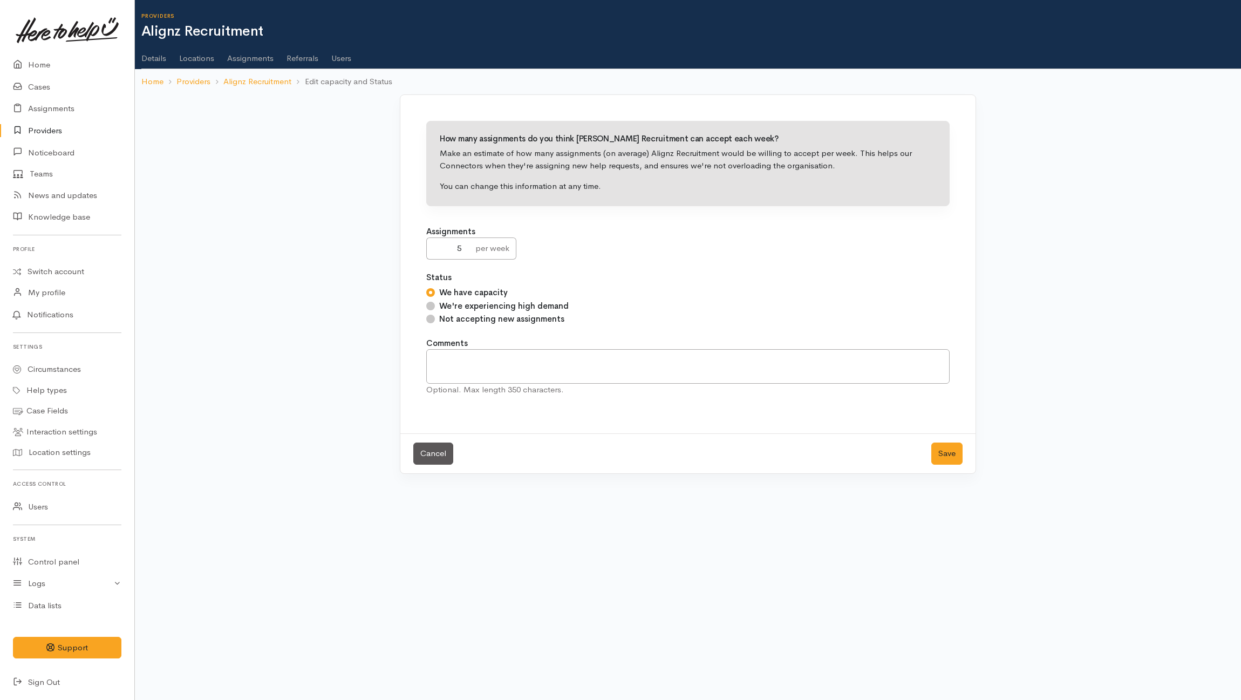
click at [434, 320] on input "Not accepting new assignments" at bounding box center [430, 319] width 9 height 9
radio input "true"
click at [954, 456] on button "Save" at bounding box center [946, 453] width 31 height 22
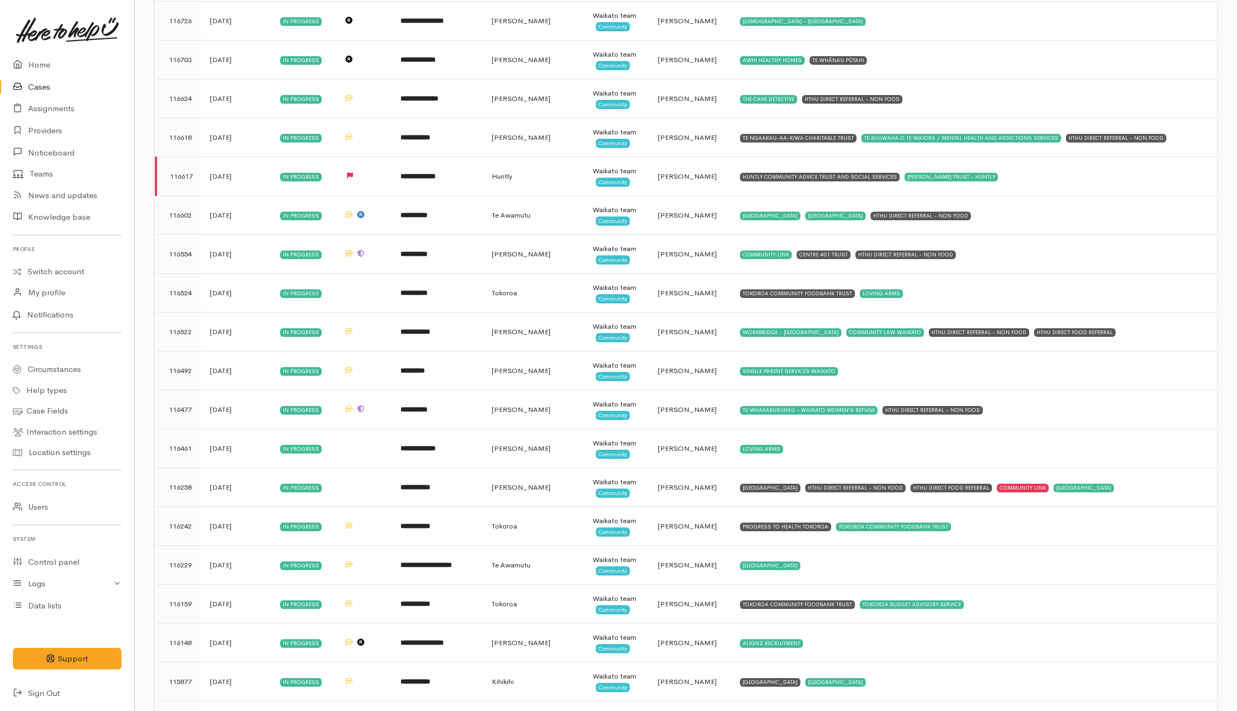
scroll to position [2903, 0]
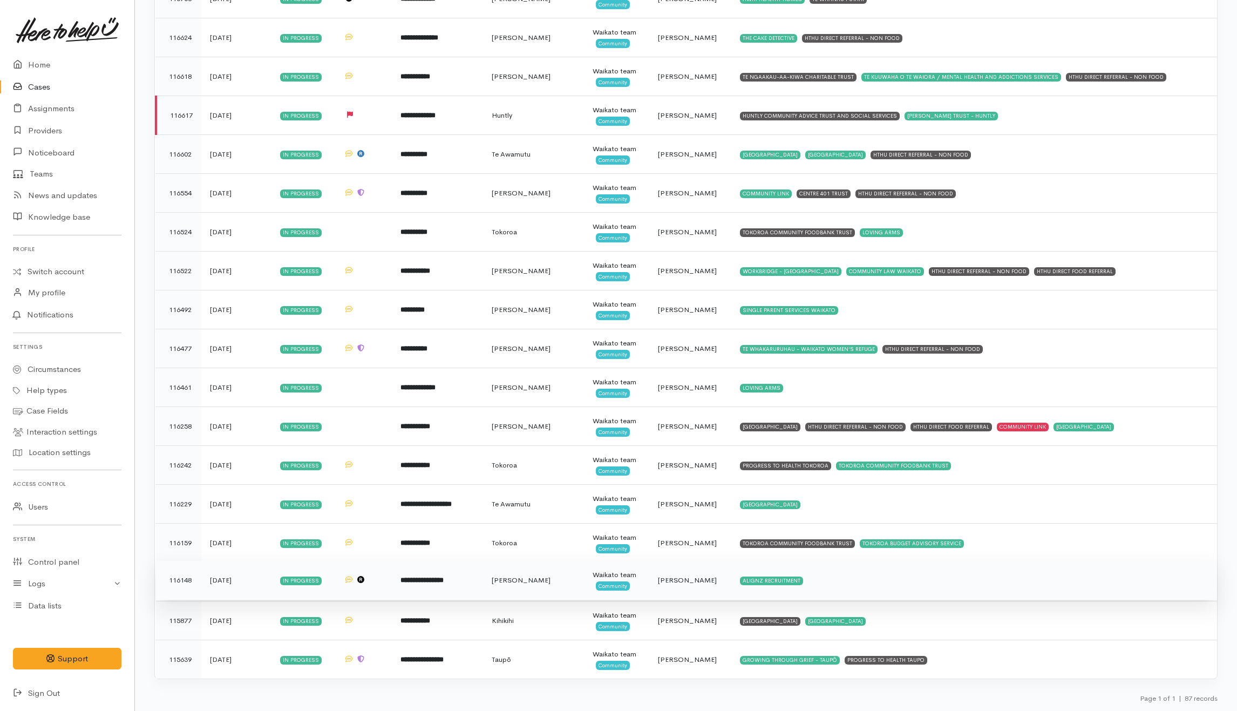
click at [835, 591] on td "ALIGNZ RECRUITMENT" at bounding box center [974, 580] width 486 height 39
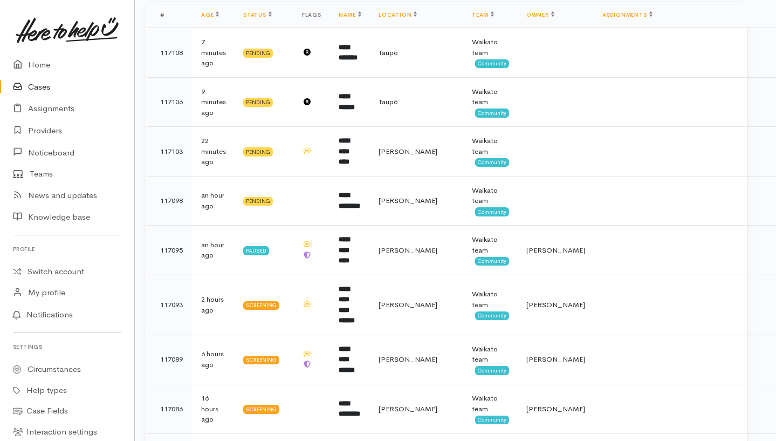
scroll to position [0, 9]
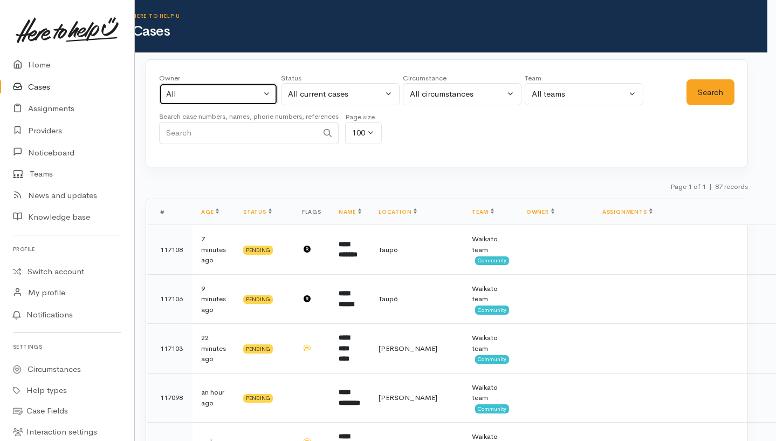
click at [238, 88] on div "All" at bounding box center [213, 94] width 95 height 12
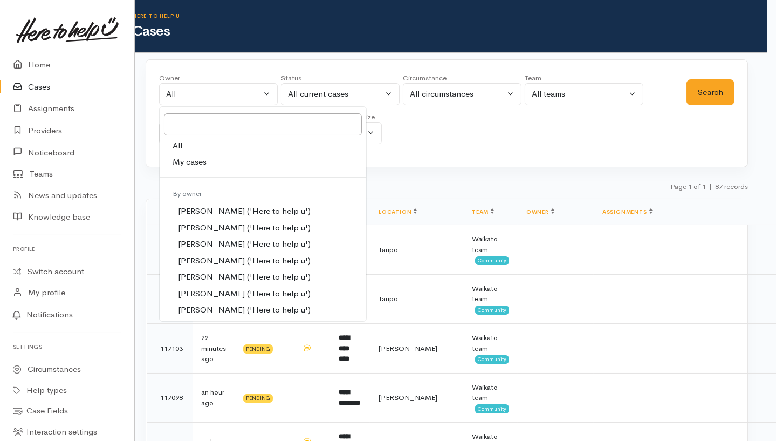
click at [223, 161] on link "My cases" at bounding box center [263, 162] width 207 height 17
select select "202"
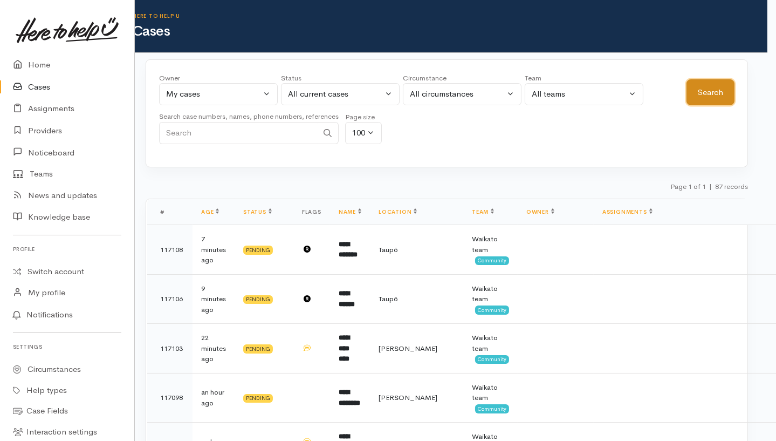
click at [704, 86] on button "Search" at bounding box center [711, 92] width 48 height 26
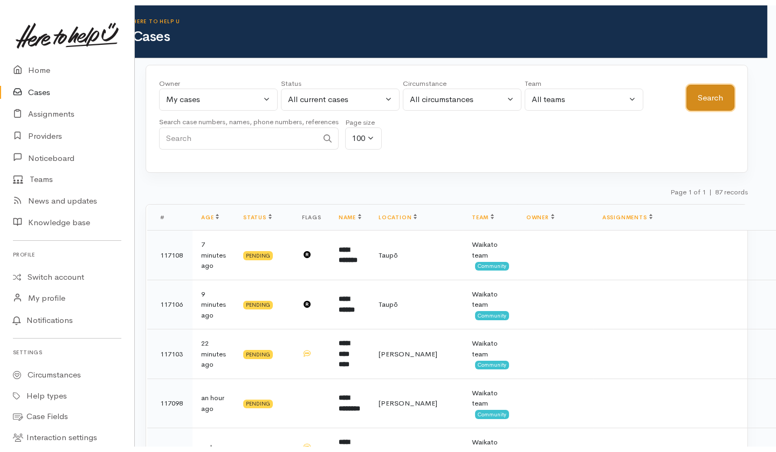
scroll to position [0, 0]
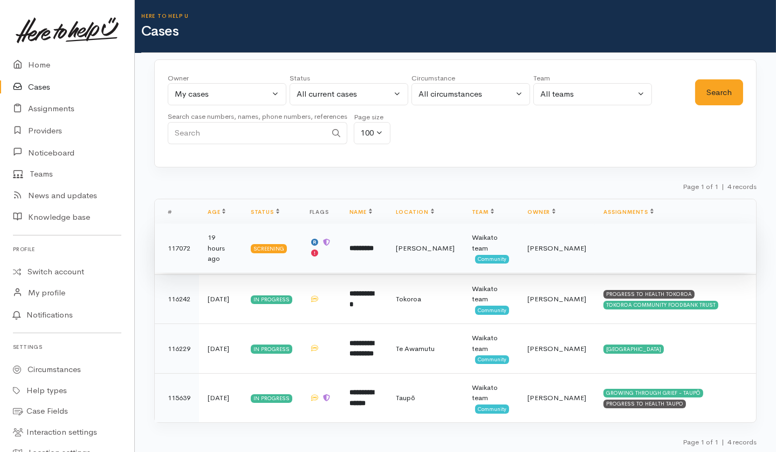
click at [611, 252] on td at bounding box center [675, 248] width 161 height 50
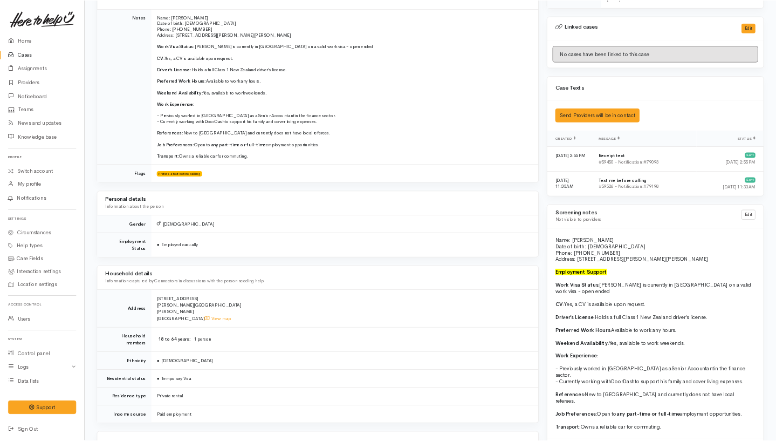
scroll to position [1151, 0]
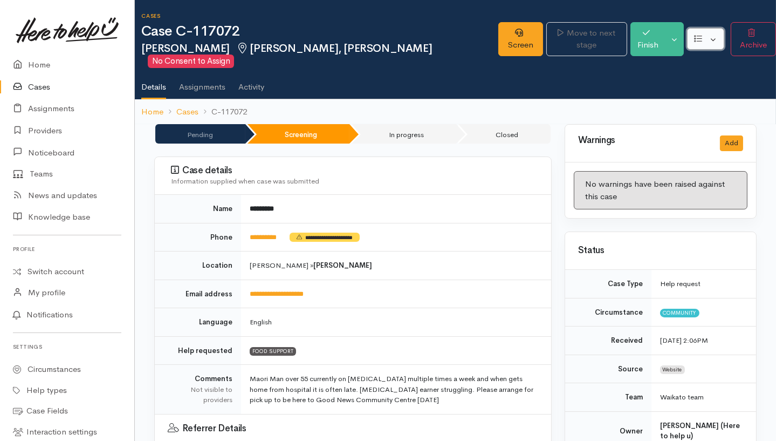
click at [708, 39] on button "button" at bounding box center [705, 39] width 37 height 22
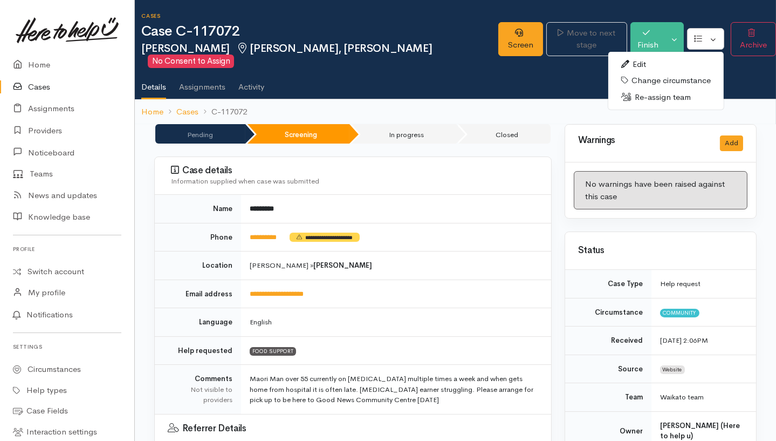
click at [654, 92] on link "Re-assign team" at bounding box center [666, 97] width 115 height 17
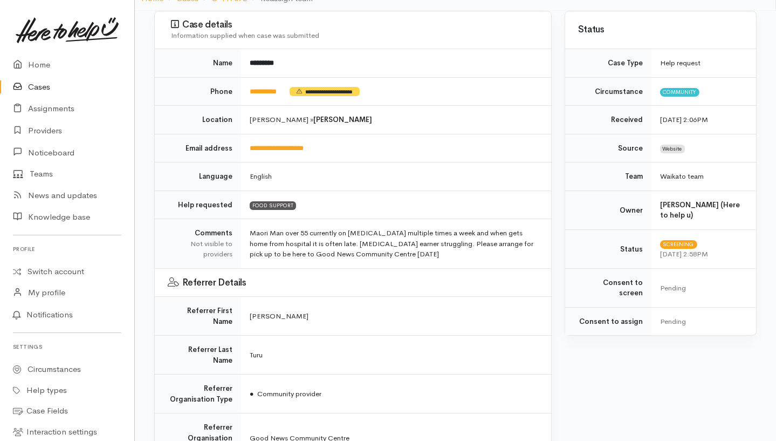
scroll to position [337, 0]
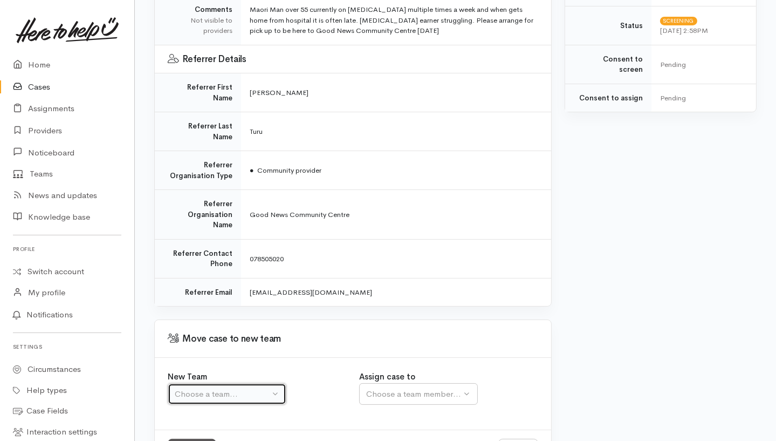
click at [233, 388] on div "Choose a team..." at bounding box center [222, 394] width 95 height 12
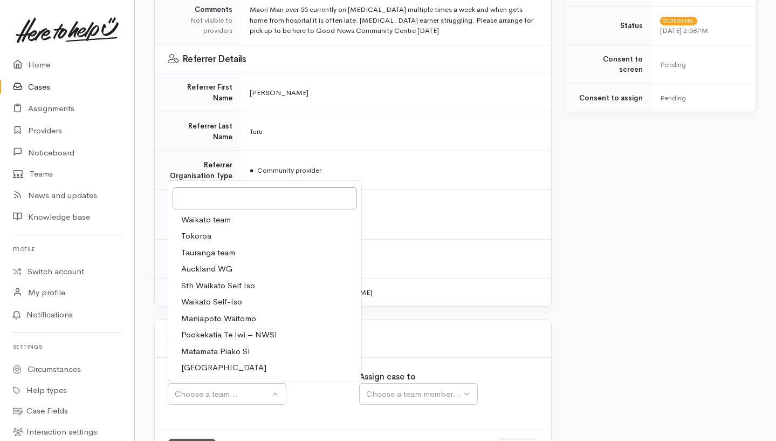
click at [226, 211] on link "Waikato team" at bounding box center [264, 219] width 193 height 17
select select "1"
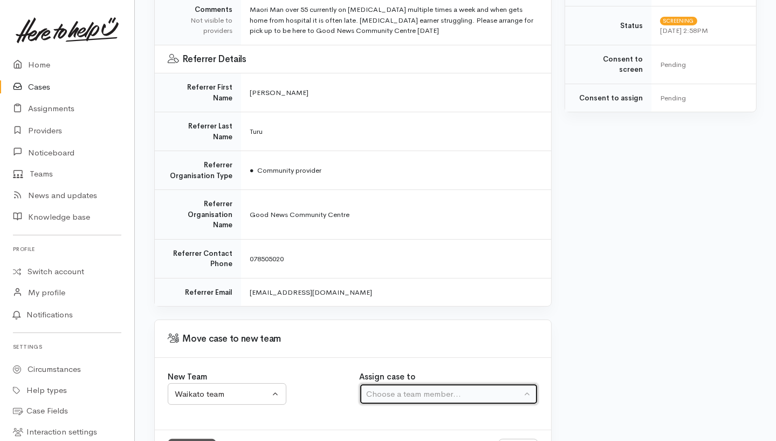
click at [380, 388] on div "Choose a team member..." at bounding box center [443, 394] width 155 height 12
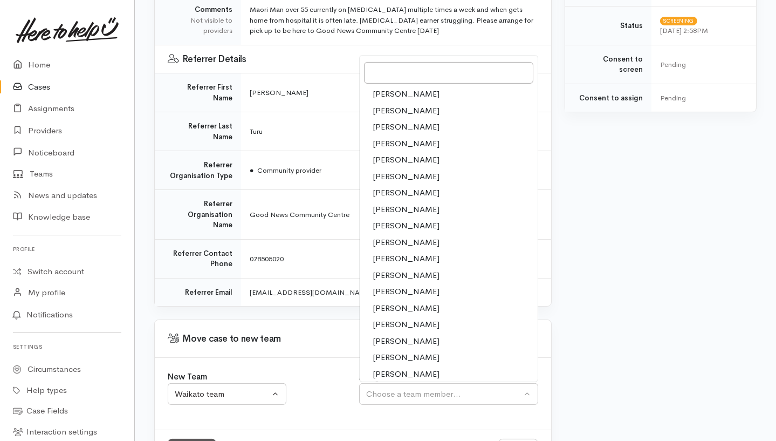
click at [400, 302] on span "Nicole Rusk" at bounding box center [406, 308] width 67 height 12
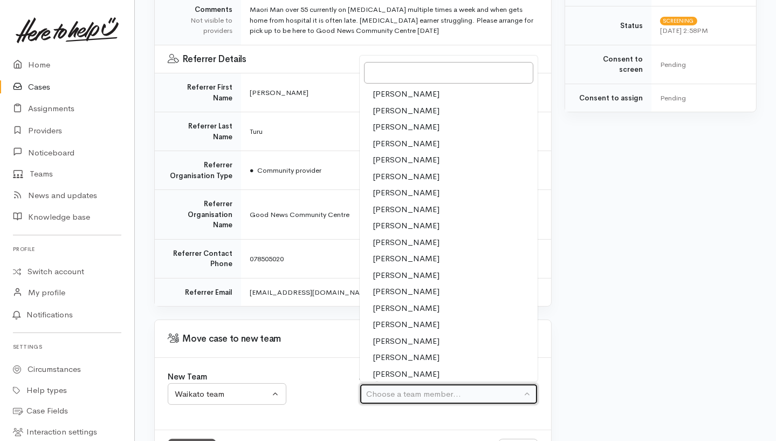
select select "2314"
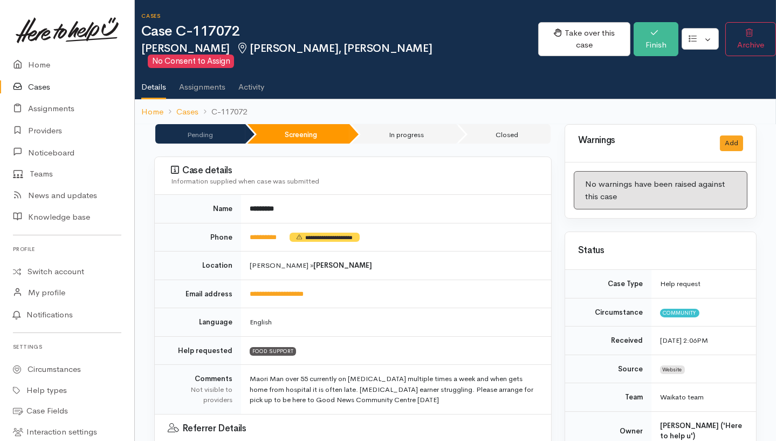
click at [42, 81] on link "Cases" at bounding box center [67, 87] width 134 height 22
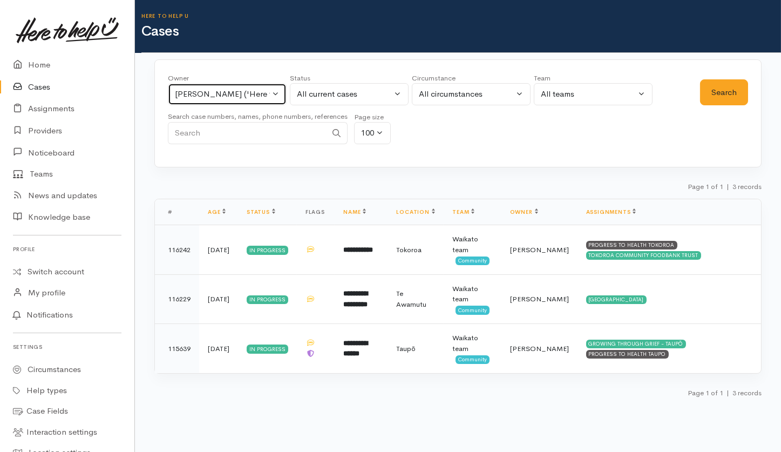
click at [257, 98] on div "[PERSON_NAME] ('Here to help u')" at bounding box center [222, 94] width 95 height 12
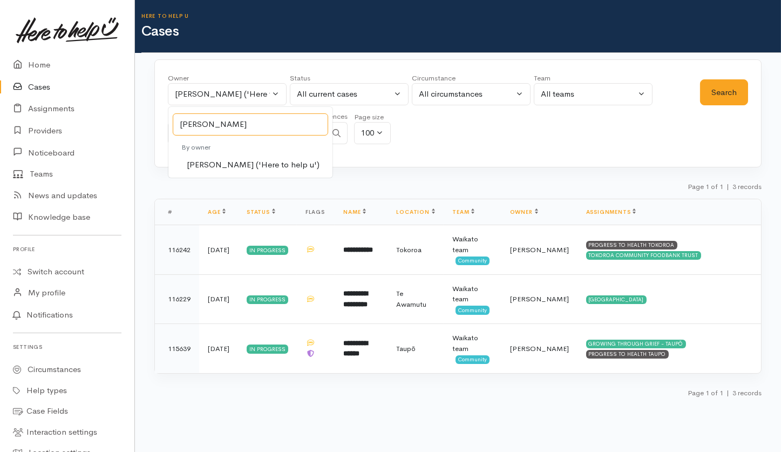
type input "[PERSON_NAME]"
click at [231, 169] on span "[PERSON_NAME] ('Here to help u')" at bounding box center [253, 165] width 133 height 12
select select "1759"
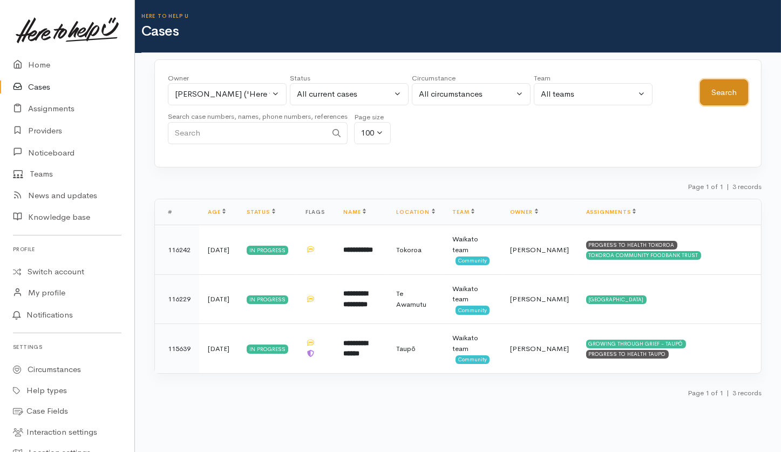
click at [735, 87] on button "Search" at bounding box center [724, 92] width 48 height 26
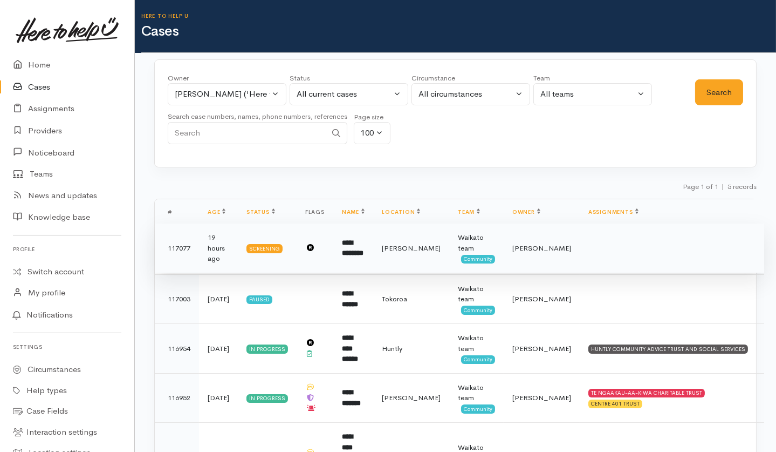
click at [663, 252] on td at bounding box center [672, 248] width 185 height 50
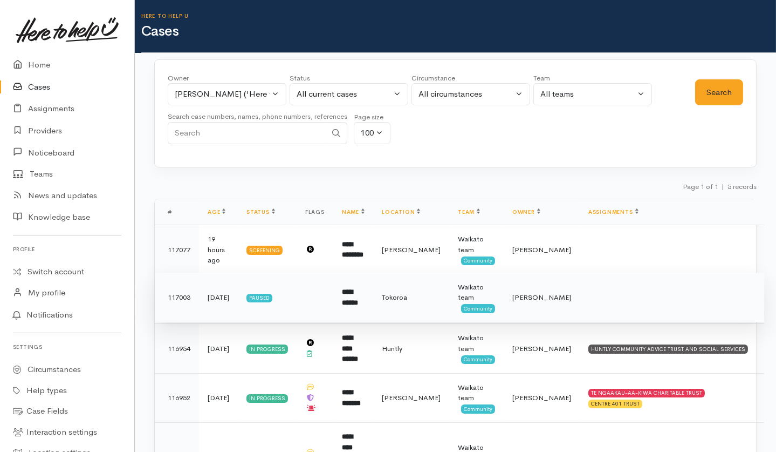
click at [637, 290] on td at bounding box center [672, 297] width 185 height 50
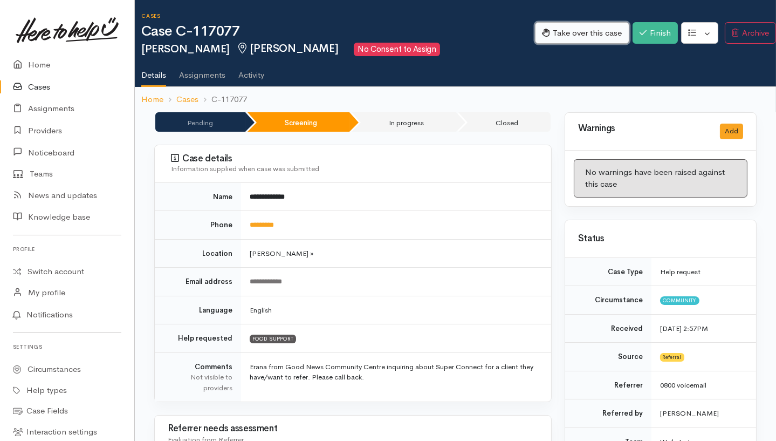
click at [580, 29] on button "Take over this case" at bounding box center [582, 33] width 94 height 22
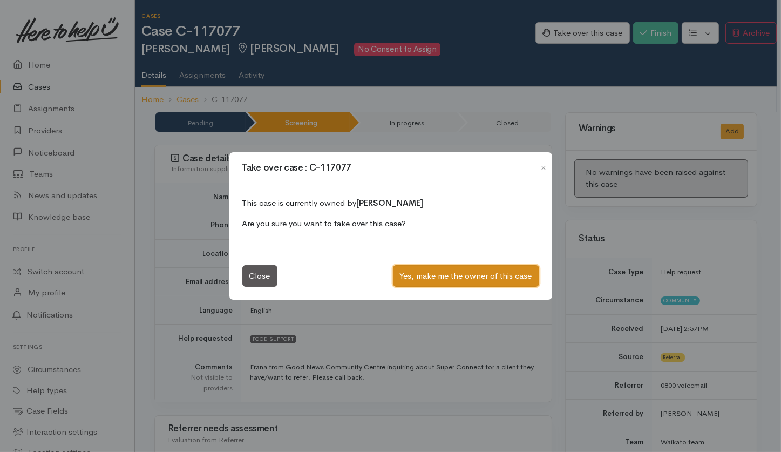
click at [449, 280] on button "Yes, make me the owner of this case" at bounding box center [466, 276] width 146 height 22
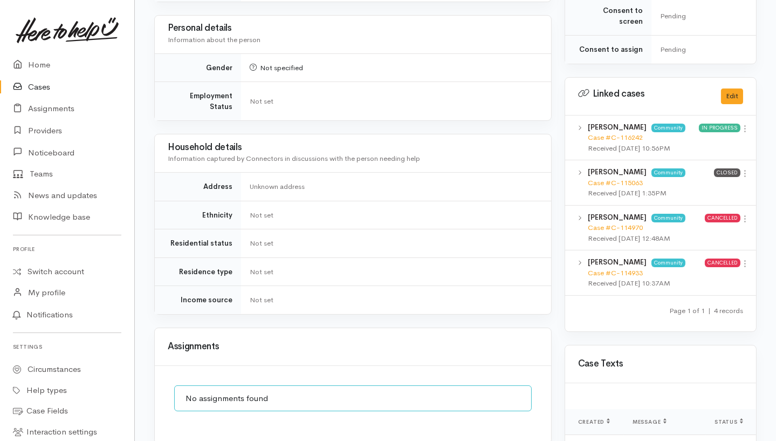
scroll to position [637, 0]
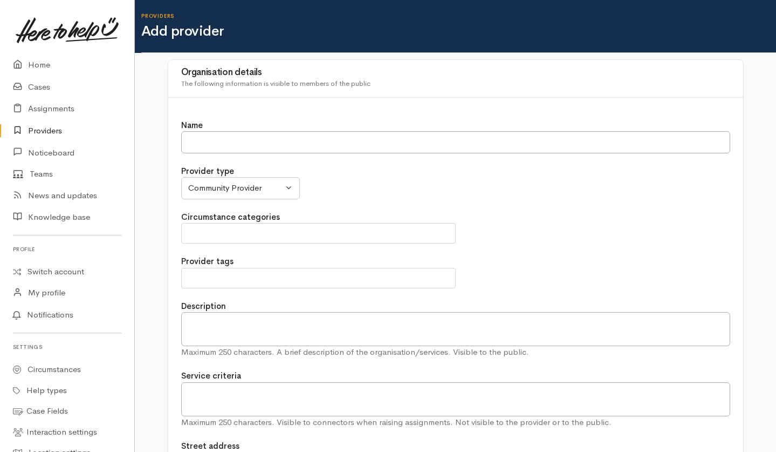
select select
click at [524, 145] on input "Name" at bounding box center [455, 142] width 549 height 22
click at [498, 232] on div "Circumstance categories Civil Defence Community" at bounding box center [455, 227] width 549 height 33
click at [523, 147] on input "Name" at bounding box center [455, 142] width 549 height 22
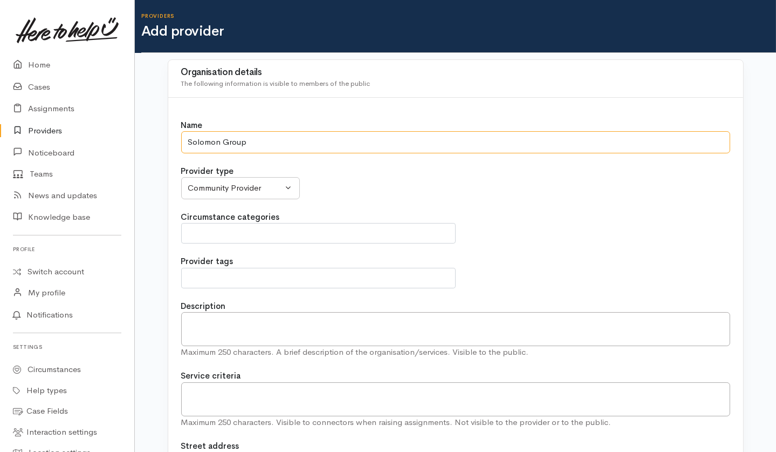
click at [216, 145] on input "Solomon Group" at bounding box center [455, 142] width 549 height 22
click at [218, 141] on input "Solomon Group" at bounding box center [455, 142] width 549 height 22
click at [268, 136] on input "Solomon Group" at bounding box center [455, 142] width 549 height 22
click at [264, 140] on input "Solomon Group" at bounding box center [455, 142] width 549 height 22
type input "Solomon Group"
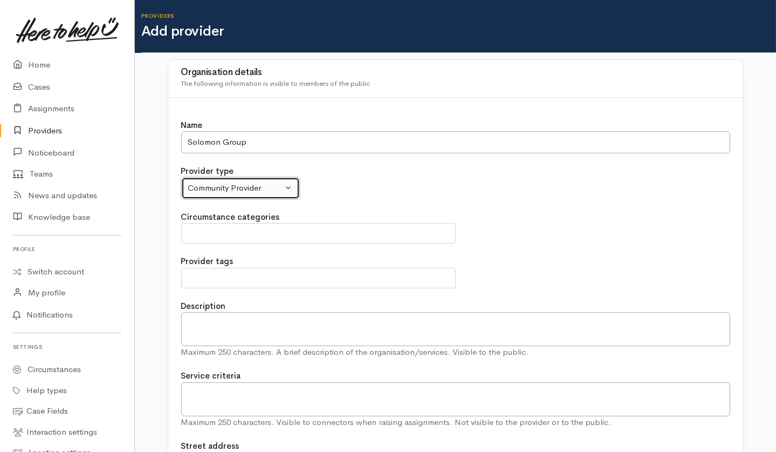
click at [248, 196] on button "Community Provider" at bounding box center [240, 188] width 119 height 22
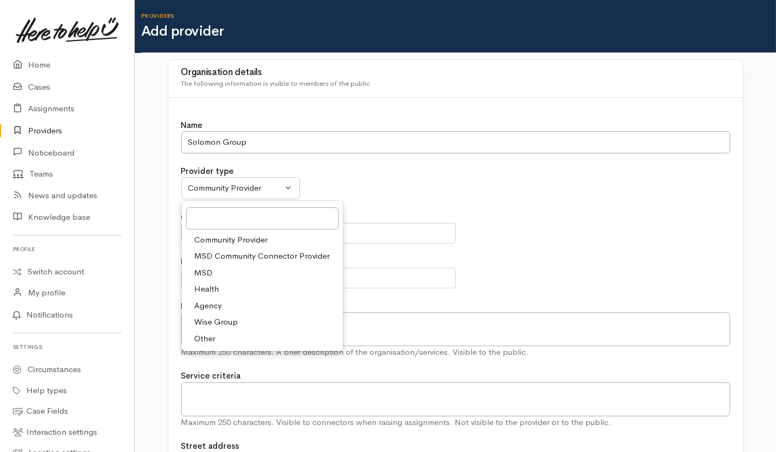
click at [261, 242] on span "Community Provider" at bounding box center [231, 240] width 73 height 12
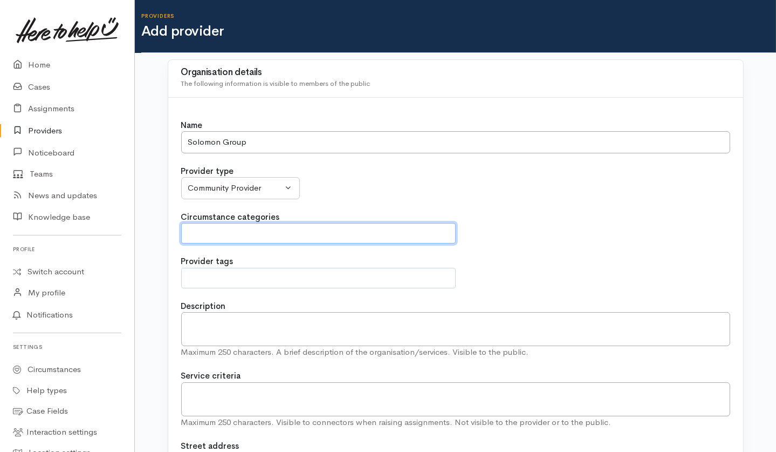
click at [300, 233] on span at bounding box center [318, 233] width 261 height 13
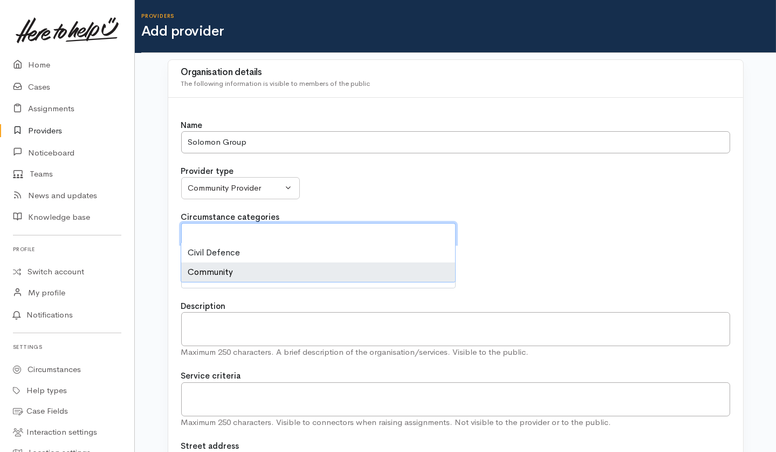
click at [206, 274] on li "Community" at bounding box center [318, 271] width 274 height 19
select select "2"
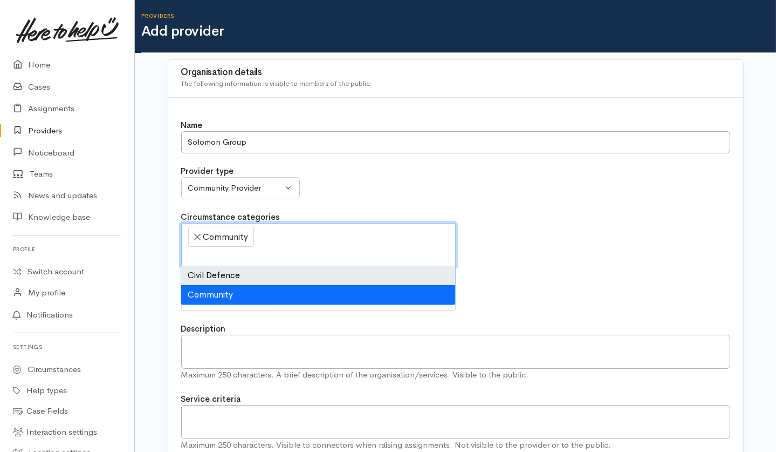
scroll to position [10, 0]
click at [515, 236] on div "Circumstance categories Civil Defence Community × Community" at bounding box center [455, 239] width 549 height 56
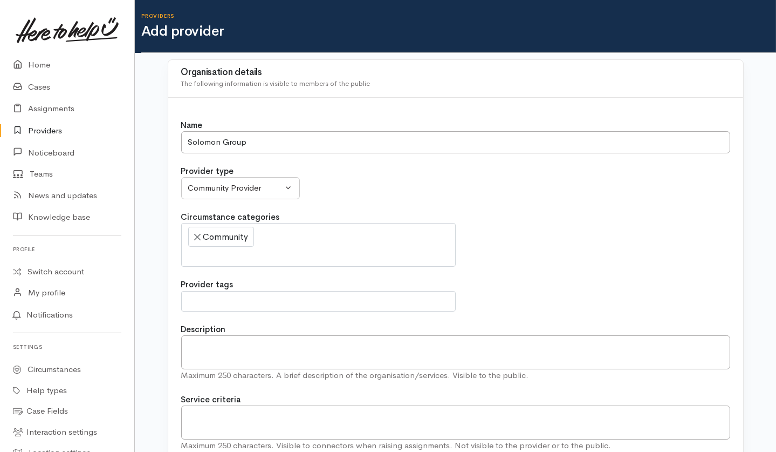
click at [231, 308] on span at bounding box center [318, 301] width 275 height 21
click at [527, 187] on div "Provider type Community Provider MSD Community Connector Provider MSD Health Ag…" at bounding box center [455, 182] width 549 height 34
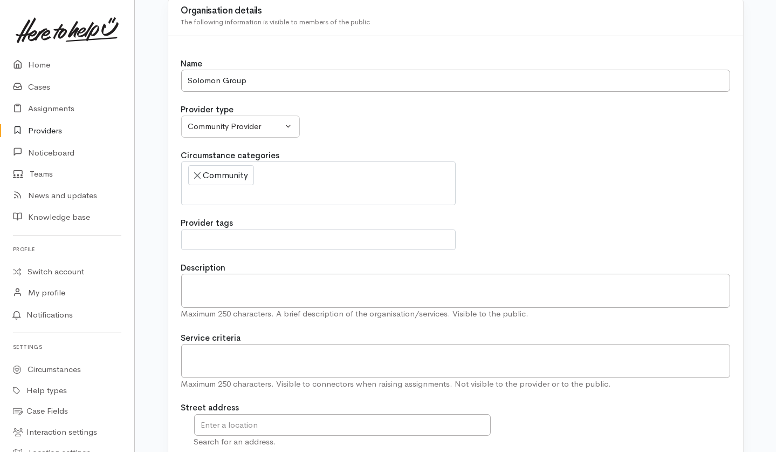
scroll to position [67, 0]
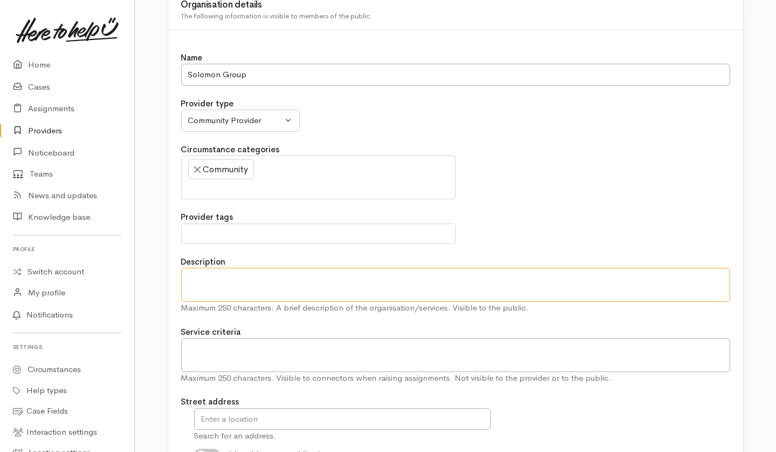
click at [291, 281] on textarea "Description" at bounding box center [455, 285] width 549 height 34
click at [262, 278] on textarea "Description" at bounding box center [455, 285] width 549 height 34
paste textarea "We work to empower individuals to recognise and develop their potential in a mu…"
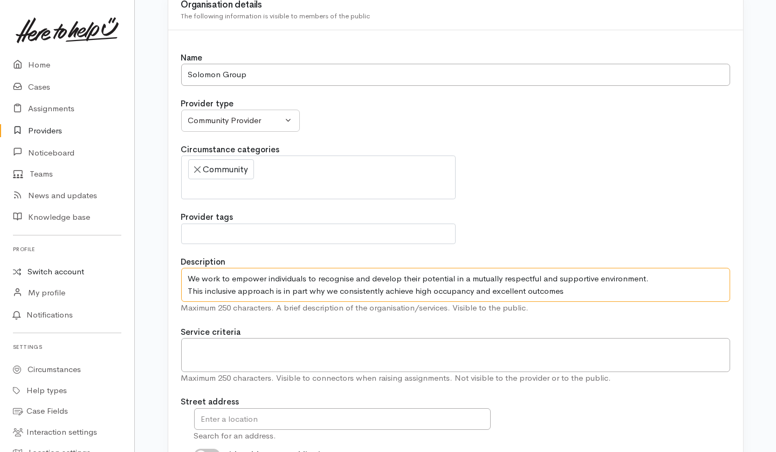
type textarea "We work to empower individuals to recognise and develop their potential in a mu…"
click at [323, 349] on textarea at bounding box center [455, 355] width 549 height 34
click at [350, 358] on textarea "Pasifika 15years+ NZ citizen/ permarnent resident" at bounding box center [455, 355] width 549 height 34
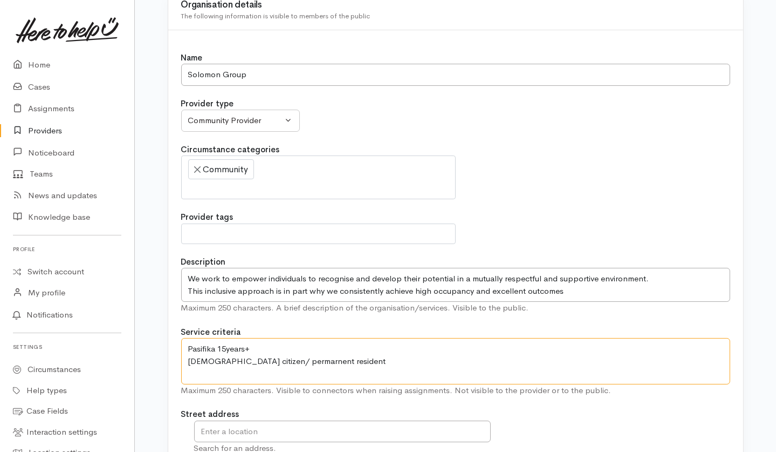
click at [282, 374] on textarea "Pasifika 15years+ NZ citizen/ permarnent resident" at bounding box center [455, 361] width 549 height 46
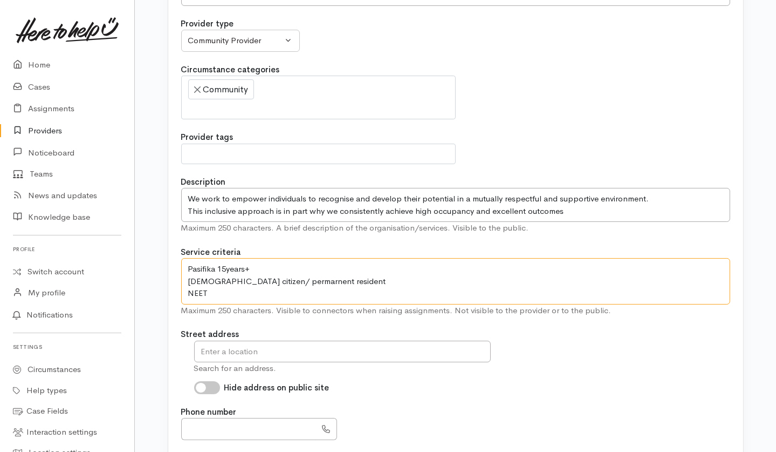
scroll to position [158, 0]
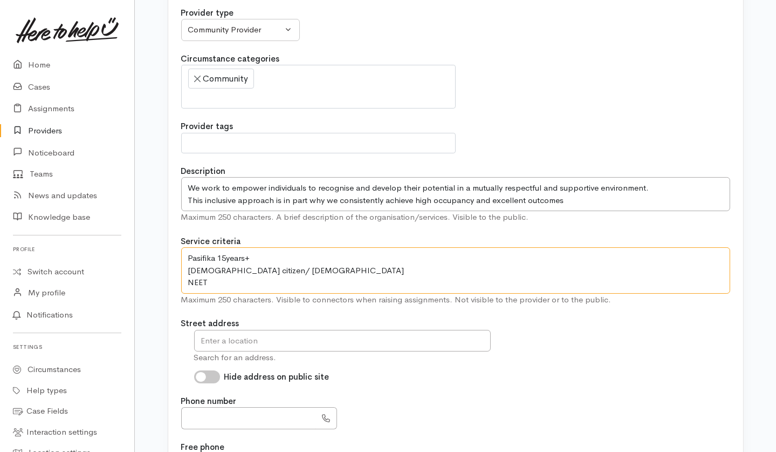
type textarea "Pasifika 15years+ NZ citizen/ permanent resident NEET"
click at [287, 341] on input "text" at bounding box center [342, 341] width 297 height 22
click at [274, 341] on input "text" at bounding box center [342, 341] width 297 height 22
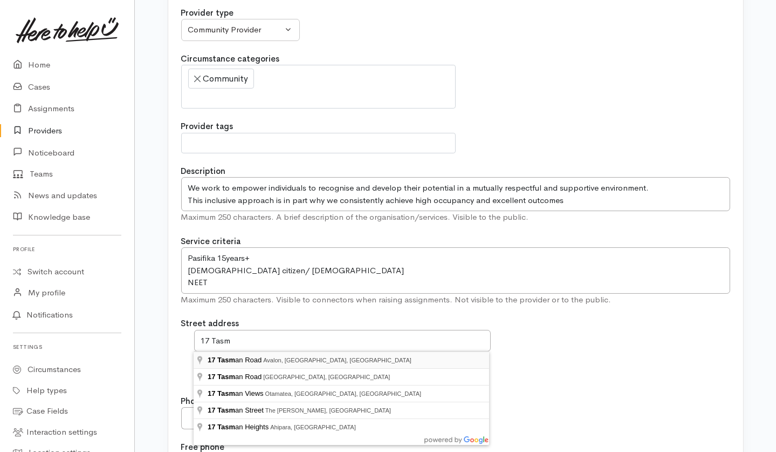
type input "17 Tasman Road, Avalon, Hamilton, New Zealand"
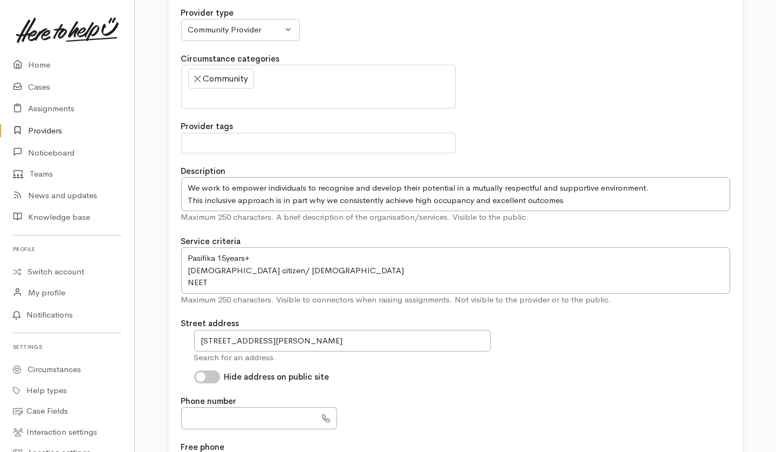
click at [209, 380] on input "Hide address on public site" at bounding box center [207, 376] width 26 height 13
checkbox input "true"
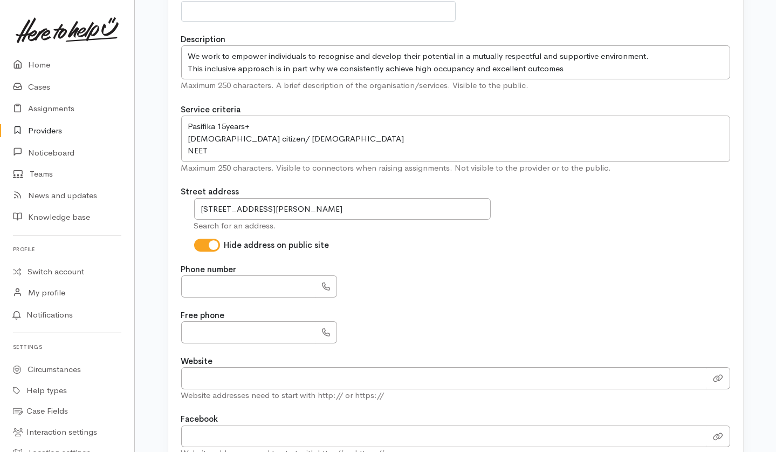
scroll to position [336, 0]
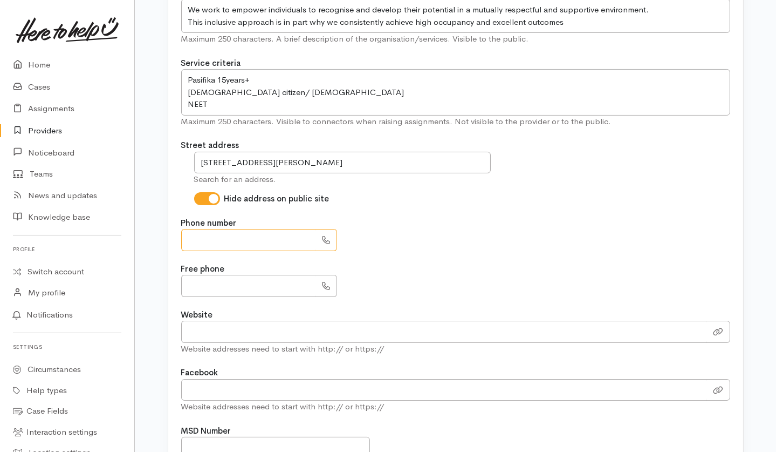
click at [265, 238] on input "text" at bounding box center [248, 240] width 135 height 22
click at [196, 241] on input "********" at bounding box center [248, 240] width 135 height 22
click at [206, 237] on input "********" at bounding box center [248, 240] width 135 height 22
click at [227, 240] on input "********" at bounding box center [248, 240] width 135 height 22
click at [186, 241] on input "********" at bounding box center [248, 240] width 135 height 22
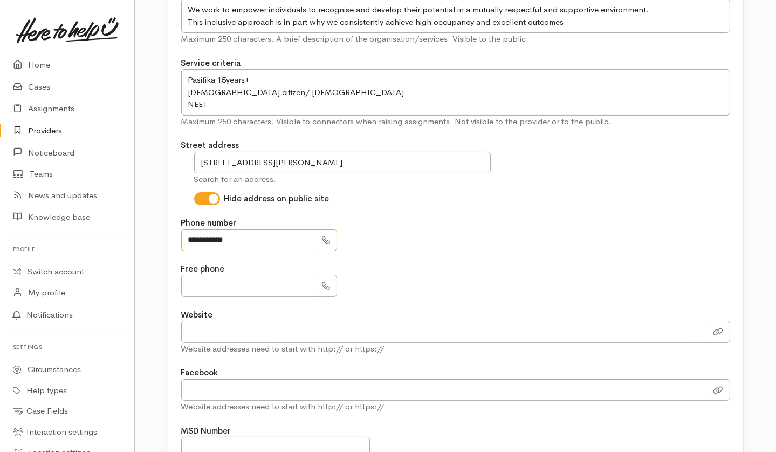
type input "**********"
click at [272, 288] on input "text" at bounding box center [248, 286] width 135 height 22
click at [435, 303] on div "Name Solomon Group Provider type Community Provider MSD Community Connector Pro…" at bounding box center [455, 135] width 575 height 746
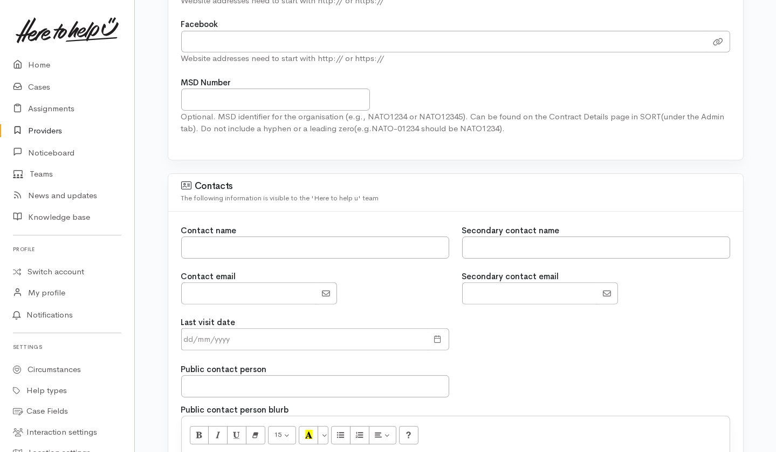
scroll to position [696, 0]
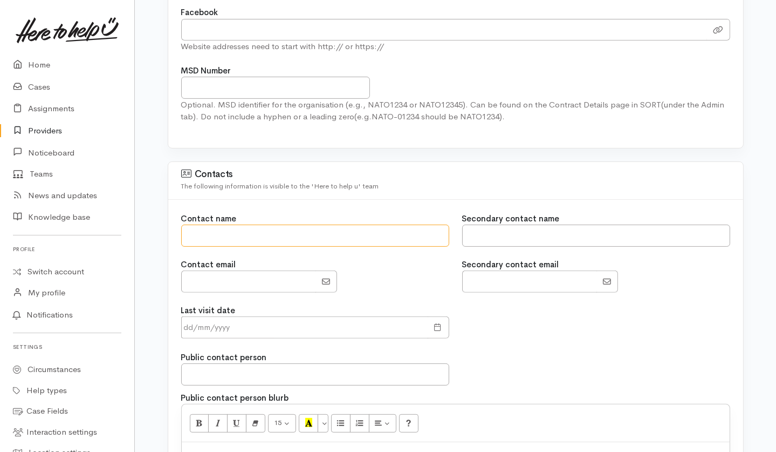
click at [214, 244] on input "text" at bounding box center [315, 235] width 268 height 22
type input "F"
type input "Pine Aki"
click at [213, 275] on input "EmailAddress" at bounding box center [248, 281] width 135 height 22
click at [220, 277] on input "EmailAddress" at bounding box center [248, 281] width 135 height 22
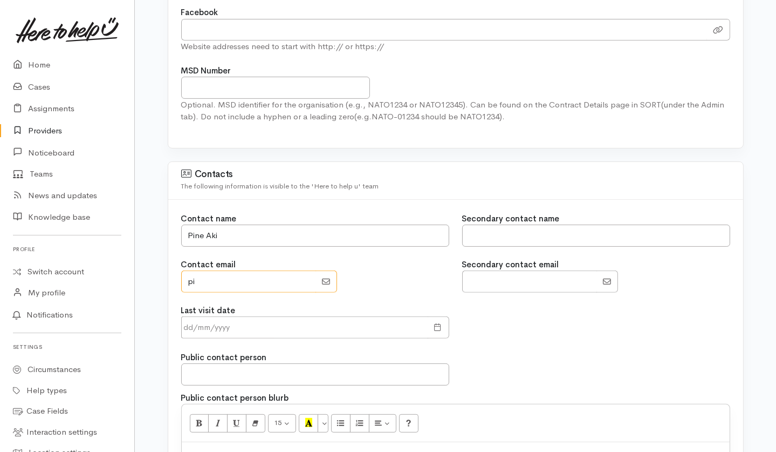
type input "p"
type input "filipine.aki@solomongroup.ac.nz"
click at [477, 229] on input "text" at bounding box center [596, 235] width 268 height 22
type input "Tevita Halalilo"
click at [516, 274] on input "EmailAddress" at bounding box center [529, 281] width 135 height 22
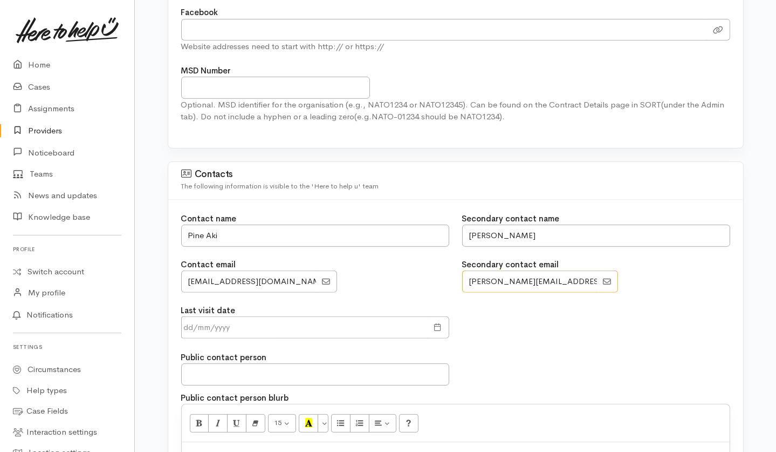
scroll to position [0, 1]
type input "tevita.halalilo@solomongroup.ac.nz"
click at [412, 276] on div at bounding box center [315, 281] width 268 height 22
click at [435, 325] on span at bounding box center [438, 327] width 8 height 12
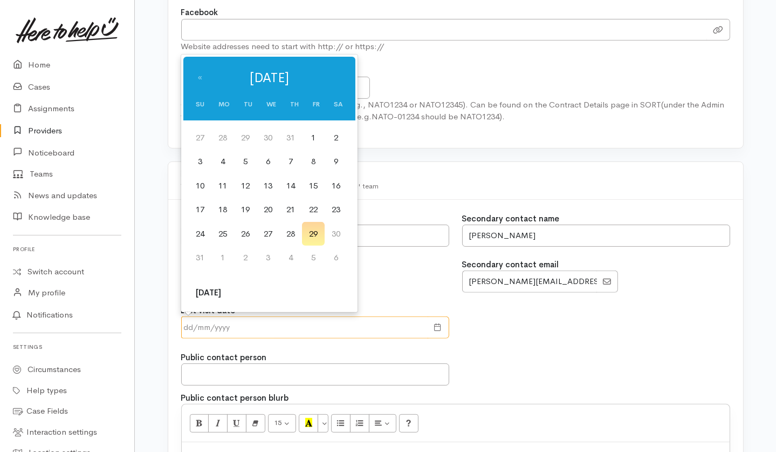
click at [347, 326] on input "text" at bounding box center [304, 327] width 247 height 22
drag, startPoint x: 318, startPoint y: 238, endPoint x: 651, endPoint y: 324, distance: 343.2
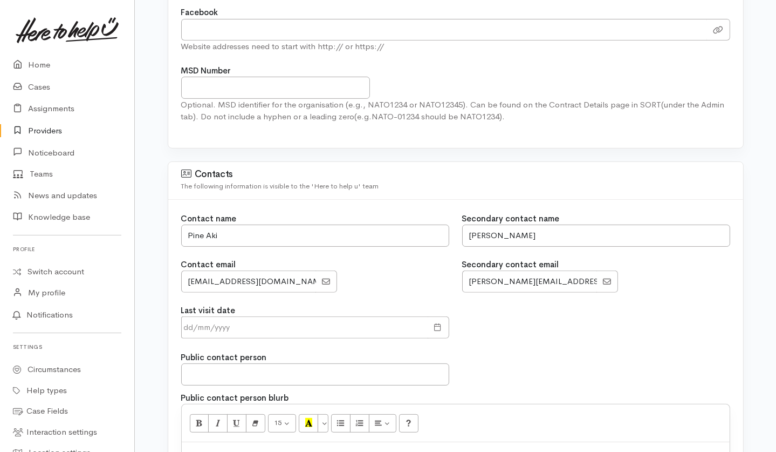
drag, startPoint x: 651, startPoint y: 324, endPoint x: 327, endPoint y: 276, distance: 326.6
click at [327, 277] on icon at bounding box center [326, 281] width 8 height 8
click at [416, 291] on div "Contact name Pine Aki Contact email" at bounding box center [315, 259] width 281 height 92
click at [442, 320] on div at bounding box center [439, 327] width 22 height 22
click at [441, 325] on span at bounding box center [438, 327] width 8 height 12
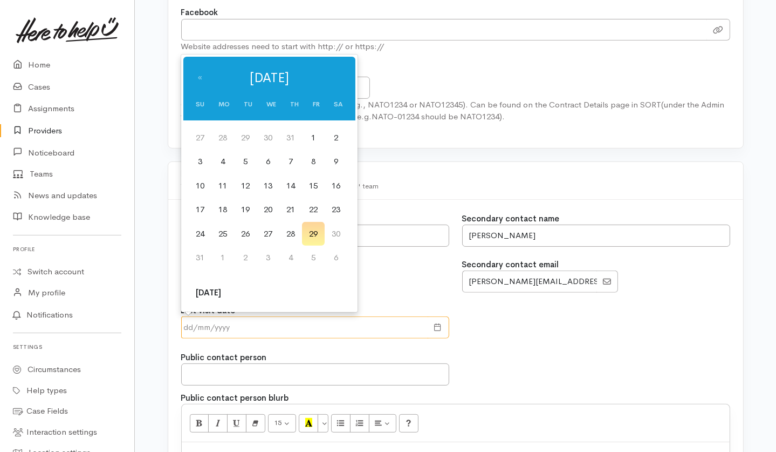
click at [366, 333] on input "text" at bounding box center [304, 327] width 247 height 22
click at [315, 235] on td "29" at bounding box center [313, 234] width 23 height 24
type input "29 Aug 2025"
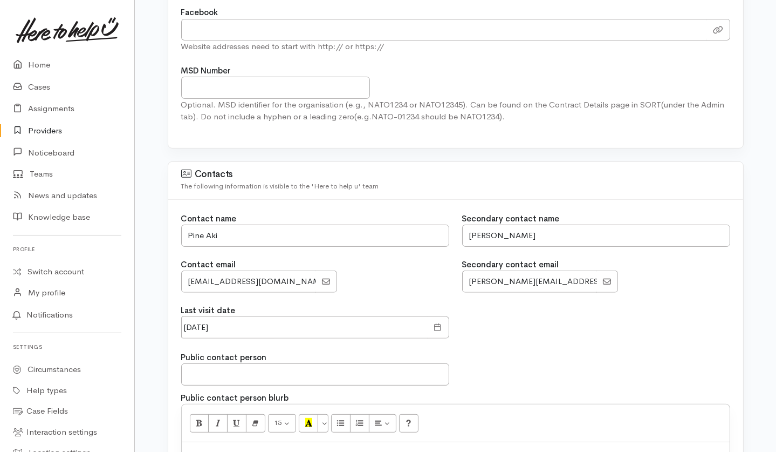
click at [353, 277] on div at bounding box center [315, 281] width 268 height 22
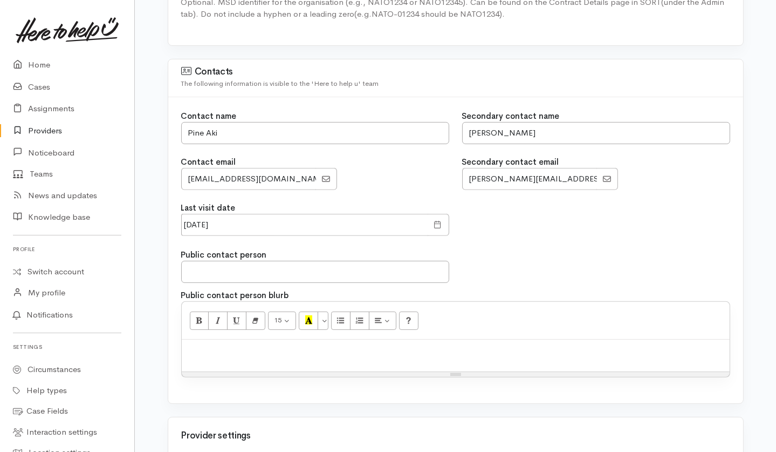
scroll to position [800, 0]
click at [397, 248] on div "Public contact person" at bounding box center [315, 265] width 281 height 34
click at [240, 264] on input "text" at bounding box center [315, 270] width 268 height 22
click at [630, 267] on div "Public contact person" at bounding box center [456, 265] width 562 height 34
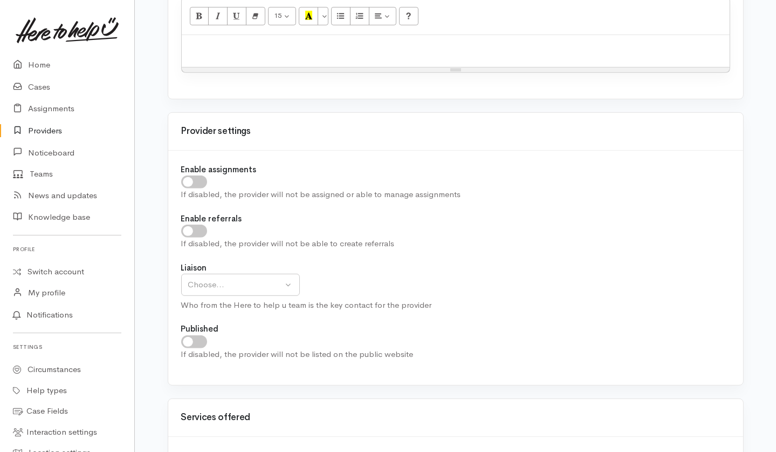
scroll to position [1105, 0]
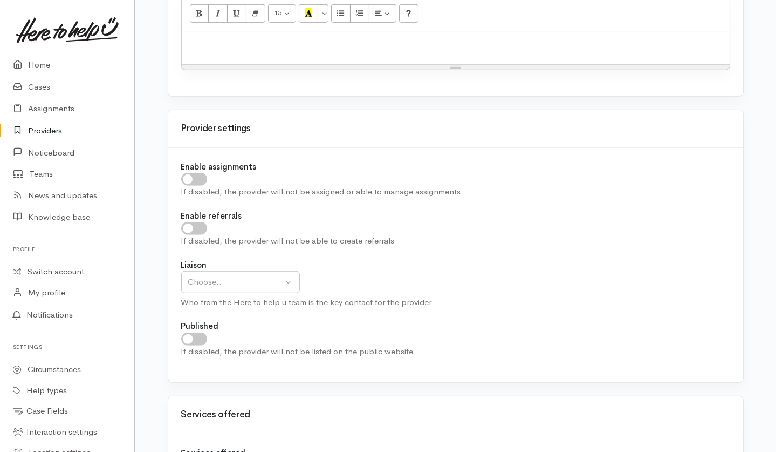
click at [204, 174] on input "checkbox" at bounding box center [194, 179] width 26 height 13
checkbox input "true"
click at [194, 229] on input "checkbox" at bounding box center [194, 228] width 26 height 13
checkbox input "true"
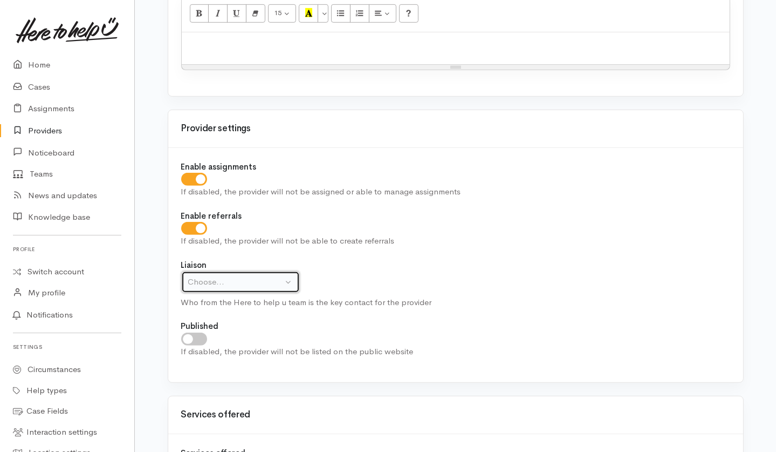
click at [197, 281] on div "Choose..." at bounding box center [235, 282] width 95 height 12
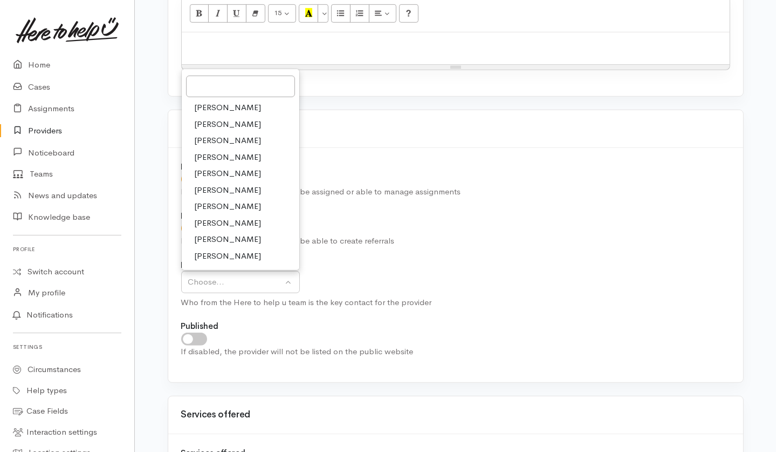
click at [214, 217] on span "[PERSON_NAME]" at bounding box center [228, 223] width 67 height 12
select select "202"
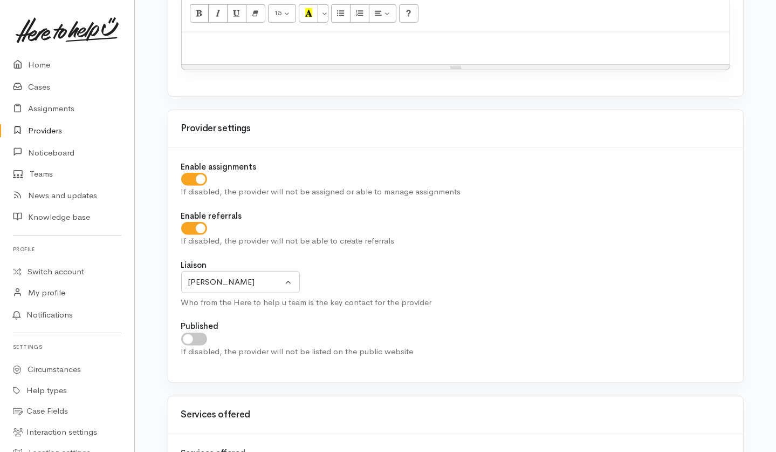
click at [272, 248] on div "Enable assignments If disabled, the provider will not be assigned or able to ma…" at bounding box center [455, 265] width 575 height 235
click at [194, 333] on input "checkbox" at bounding box center [194, 338] width 26 height 13
checkbox input "true"
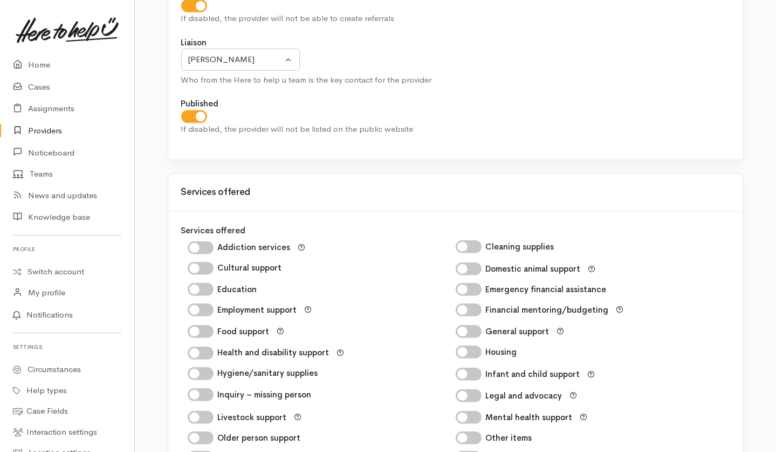
scroll to position [1329, 0]
click at [207, 302] on input "Employment support" at bounding box center [201, 308] width 26 height 13
checkbox input "true"
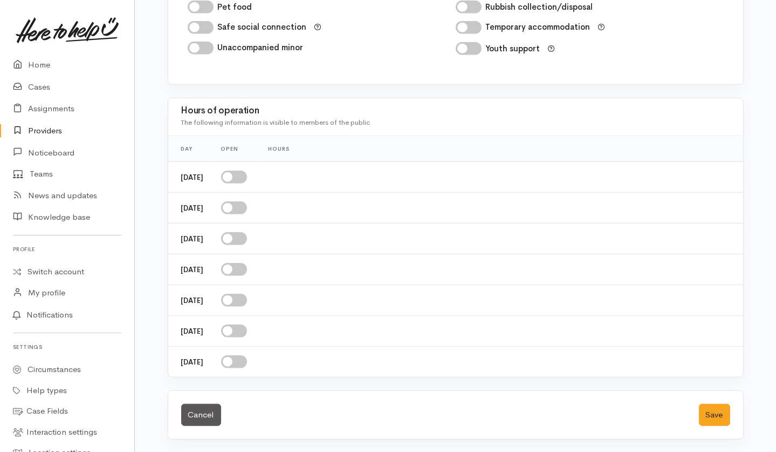
scroll to position [1778, 0]
click at [247, 181] on input "checkbox" at bounding box center [234, 176] width 26 height 13
checkbox input "true"
click at [247, 207] on input "checkbox" at bounding box center [234, 208] width 26 height 13
checkbox input "true"
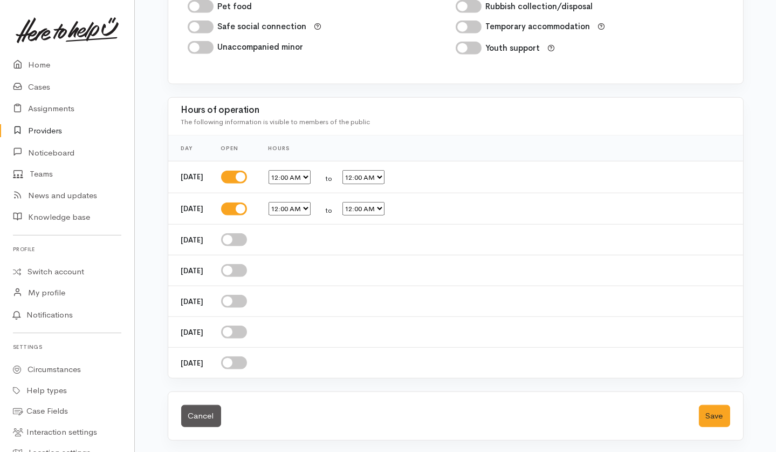
click at [247, 238] on input "checkbox" at bounding box center [234, 239] width 26 height 13
checkbox input "true"
click at [247, 270] on input "checkbox" at bounding box center [234, 271] width 26 height 13
checkbox input "true"
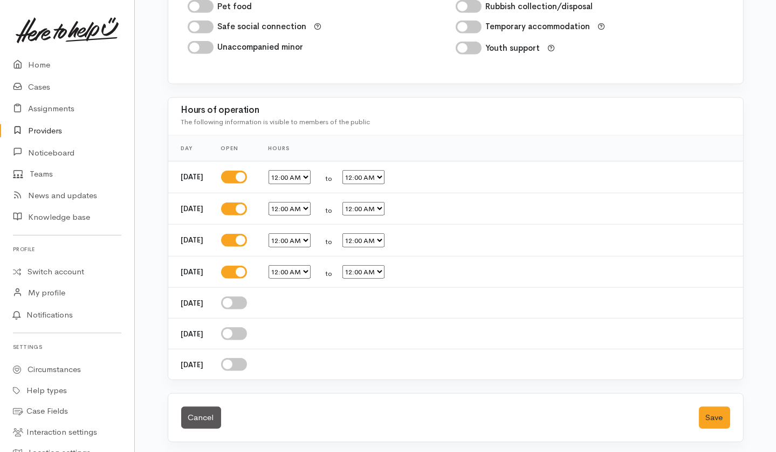
click at [247, 302] on input "checkbox" at bounding box center [234, 302] width 26 height 13
checkbox input "true"
click at [311, 180] on select "12:00 AM 12:15 AM 12:30 AM 12:45 AM 1:00 AM 1:15 AM 1:30 AM 1:45 AM 2:00 AM 2:1…" at bounding box center [290, 177] width 42 height 14
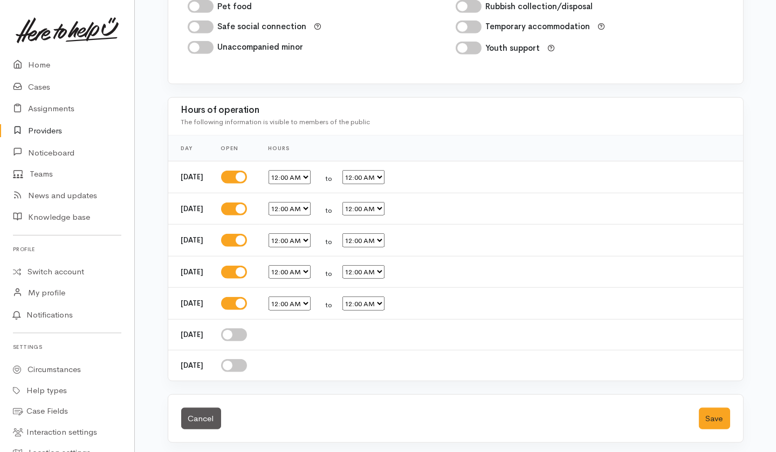
select select "08:30"
click at [284, 171] on select "12:00 AM 12:15 AM 12:30 AM 12:45 AM 1:00 AM 1:15 AM 1:30 AM 1:45 AM 2:00 AM 2:1…" at bounding box center [290, 177] width 42 height 14
click at [385, 174] on select "12:00 AM 12:15 AM 12:30 AM 12:45 AM 1:00 AM 1:15 AM 1:30 AM 1:45 AM 2:00 AM 2:1…" at bounding box center [364, 177] width 42 height 14
click at [358, 171] on select "12:00 AM 12:15 AM 12:30 AM 12:45 AM 1:00 AM 1:15 AM 1:30 AM 1:45 AM 2:00 AM 2:1…" at bounding box center [364, 177] width 42 height 14
click at [385, 180] on select "12:00 AM 12:15 AM 12:30 AM 12:45 AM 1:00 AM 1:15 AM 1:30 AM 1:45 AM 2:00 AM 2:1…" at bounding box center [364, 177] width 42 height 14
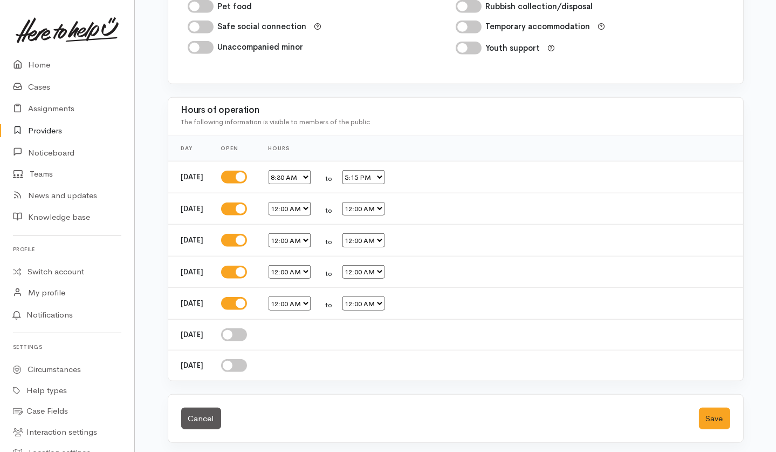
select select "17:00"
click at [358, 171] on select "12:00 AM 12:15 AM 12:30 AM 12:45 AM 1:00 AM 1:15 AM 1:30 AM 1:45 AM 2:00 AM 2:1…" at bounding box center [364, 177] width 42 height 14
click at [306, 212] on select "12:00 AM 12:15 AM 12:30 AM 12:45 AM 1:00 AM 1:15 AM 1:30 AM 1:45 AM 2:00 AM 2:1…" at bounding box center [290, 209] width 42 height 14
select select "08:30"
click at [284, 202] on select "12:00 AM 12:15 AM 12:30 AM 12:45 AM 1:00 AM 1:15 AM 1:30 AM 1:45 AM 2:00 AM 2:1…" at bounding box center [290, 209] width 42 height 14
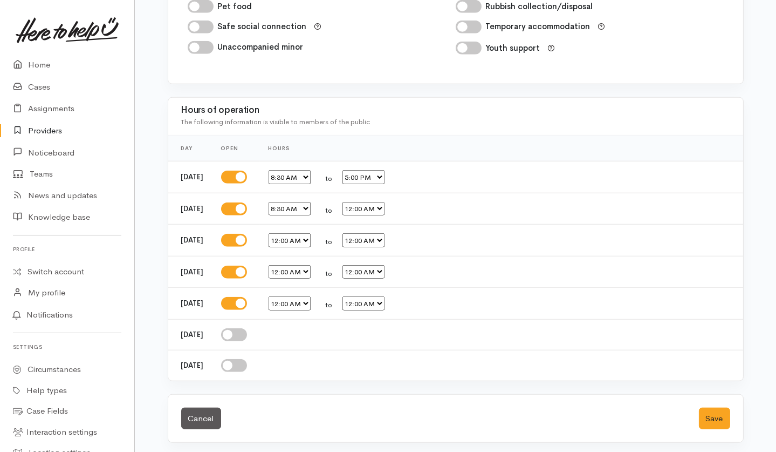
click at [385, 216] on select "12:00 AM 12:15 AM 12:30 AM 12:45 AM 1:00 AM 1:15 AM 1:30 AM 1:45 AM 2:00 AM 2:1…" at bounding box center [364, 209] width 42 height 14
select select "17:00"
click at [358, 202] on select "12:00 AM 12:15 AM 12:30 AM 12:45 AM 1:00 AM 1:15 AM 1:30 AM 1:45 AM 2:00 AM 2:1…" at bounding box center [364, 209] width 42 height 14
click at [311, 238] on select "12:00 AM 12:15 AM 12:30 AM 12:45 AM 1:00 AM 1:15 AM 1:30 AM 1:45 AM 2:00 AM 2:1…" at bounding box center [290, 240] width 42 height 14
select select "08:30"
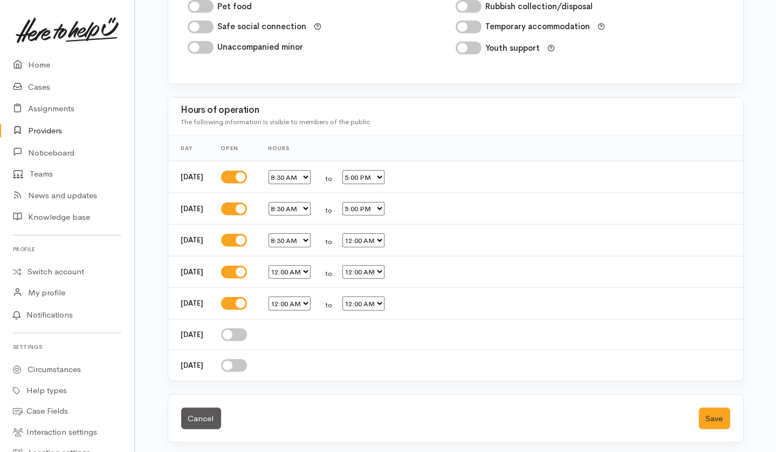
click at [284, 234] on select "12:00 AM 12:15 AM 12:30 AM 12:45 AM 1:00 AM 1:15 AM 1:30 AM 1:45 AM 2:00 AM 2:1…" at bounding box center [290, 240] width 42 height 14
click at [385, 243] on select "12:00 AM 12:15 AM 12:30 AM 12:45 AM 1:00 AM 1:15 AM 1:30 AM 1:45 AM 2:00 AM 2:1…" at bounding box center [364, 240] width 42 height 14
select select "08:30"
click at [358, 234] on select "12:00 AM 12:15 AM 12:30 AM 12:45 AM 1:00 AM 1:15 AM 1:30 AM 1:45 AM 2:00 AM 2:1…" at bounding box center [364, 240] width 42 height 14
click at [311, 279] on select "12:00 AM 12:15 AM 12:30 AM 12:45 AM 1:00 AM 1:15 AM 1:30 AM 1:45 AM 2:00 AM 2:1…" at bounding box center [290, 272] width 42 height 14
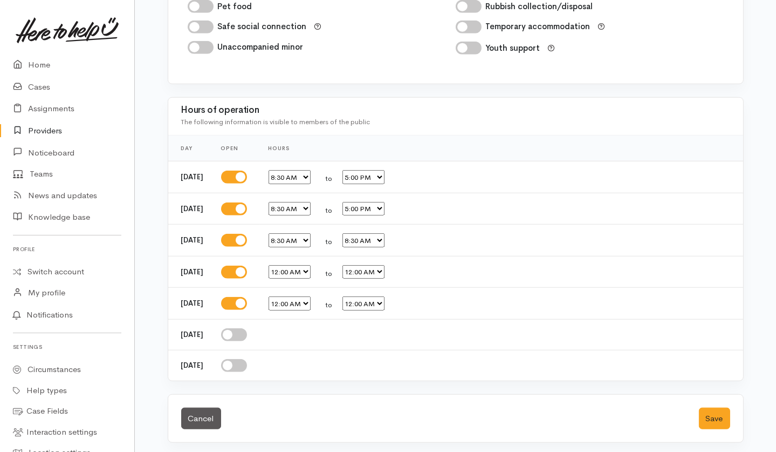
select select "08:30"
click at [284, 265] on select "12:00 AM 12:15 AM 12:30 AM 12:45 AM 1:00 AM 1:15 AM 1:30 AM 1:45 AM 2:00 AM 2:1…" at bounding box center [290, 272] width 42 height 14
click at [385, 273] on select "12:00 AM 12:15 AM 12:30 AM 12:45 AM 1:00 AM 1:15 AM 1:30 AM 1:45 AM 2:00 AM 2:1…" at bounding box center [364, 272] width 42 height 14
select select "17:00"
click at [358, 265] on select "12:00 AM 12:15 AM 12:30 AM 12:45 AM 1:00 AM 1:15 AM 1:30 AM 1:45 AM 2:00 AM 2:1…" at bounding box center [364, 272] width 42 height 14
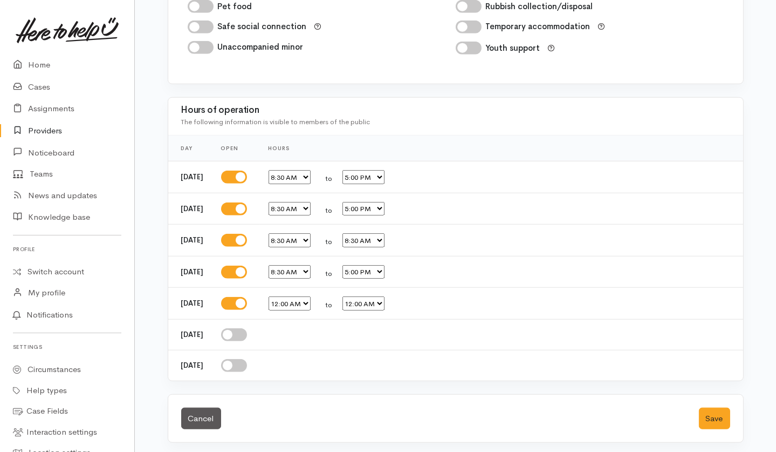
click at [311, 304] on select "12:00 AM 12:15 AM 12:30 AM 12:45 AM 1:00 AM 1:15 AM 1:30 AM 1:45 AM 2:00 AM 2:1…" at bounding box center [290, 303] width 42 height 14
select select "08:30"
click at [284, 297] on select "12:00 AM 12:15 AM 12:30 AM 12:45 AM 1:00 AM 1:15 AM 1:30 AM 1:45 AM 2:00 AM 2:1…" at bounding box center [290, 303] width 42 height 14
click at [382, 302] on select "12:00 AM 12:15 AM 12:30 AM 12:45 AM 1:00 AM 1:15 AM 1:30 AM 1:45 AM 2:00 AM 2:1…" at bounding box center [364, 303] width 42 height 14
select select "17:00"
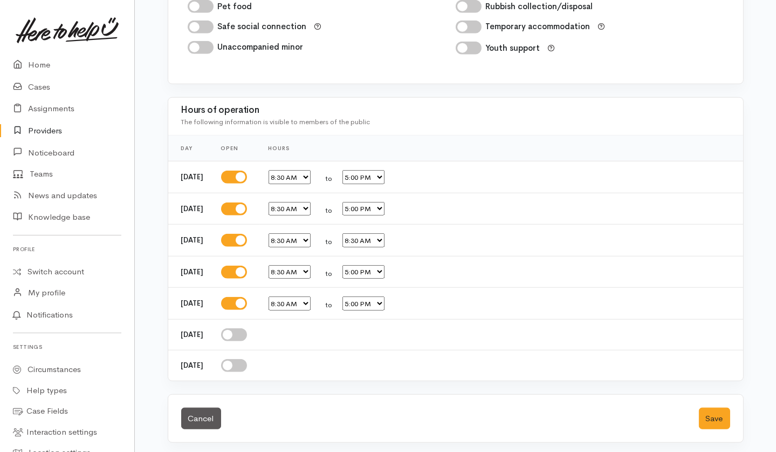
click at [358, 297] on select "12:00 AM 12:15 AM 12:30 AM 12:45 AM 1:00 AM 1:15 AM 1:30 AM 1:45 AM 2:00 AM 2:1…" at bounding box center [364, 303] width 42 height 14
click at [393, 395] on div "Cancel Save" at bounding box center [455, 418] width 575 height 48
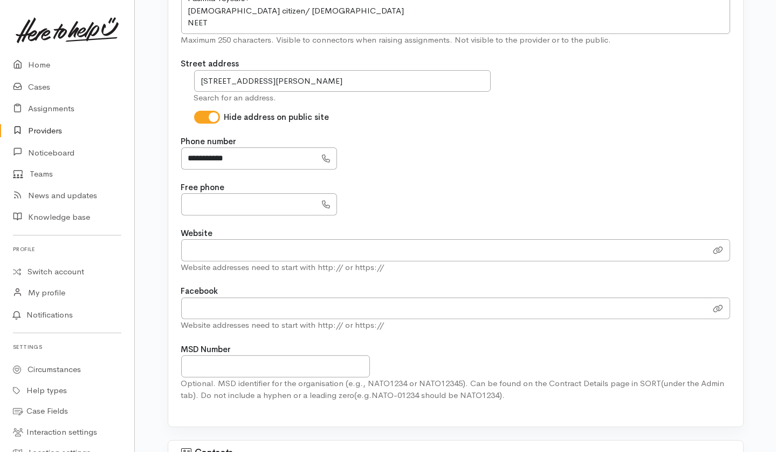
scroll to position [419, 0]
click at [231, 253] on input "Website" at bounding box center [444, 249] width 526 height 22
paste input "https://www.solomongroup.co.nz/"
type input "https://www.solomongroup.co.nz/"
click at [503, 150] on div "**********" at bounding box center [455, 151] width 549 height 34
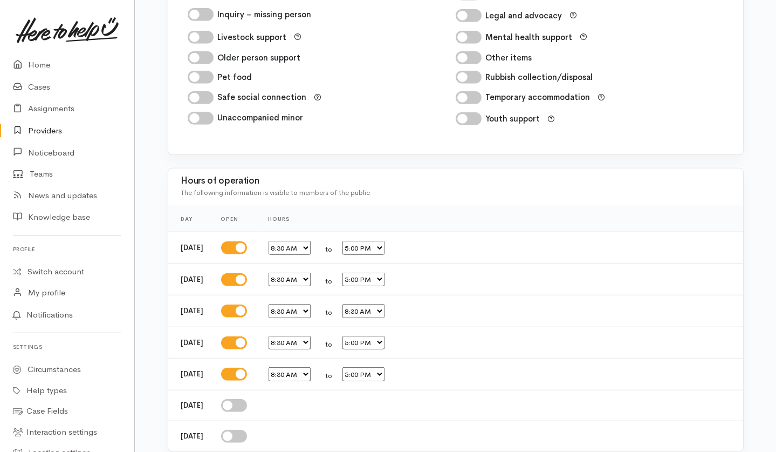
scroll to position [1783, 0]
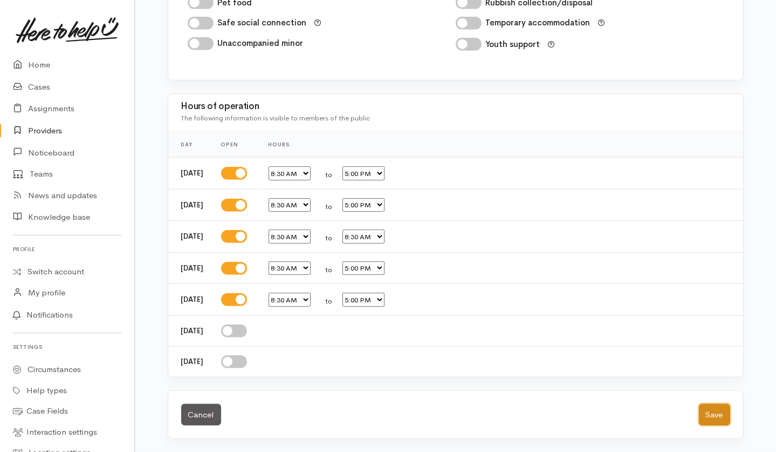
click at [706, 409] on button "Save" at bounding box center [714, 415] width 31 height 22
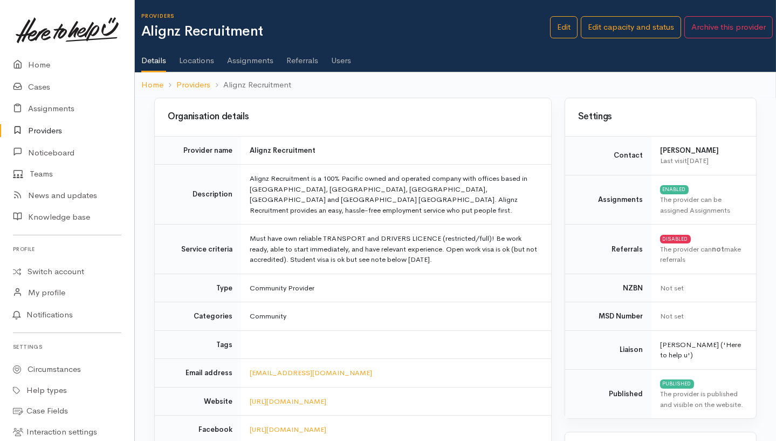
click at [71, 128] on link "Providers" at bounding box center [67, 131] width 134 height 22
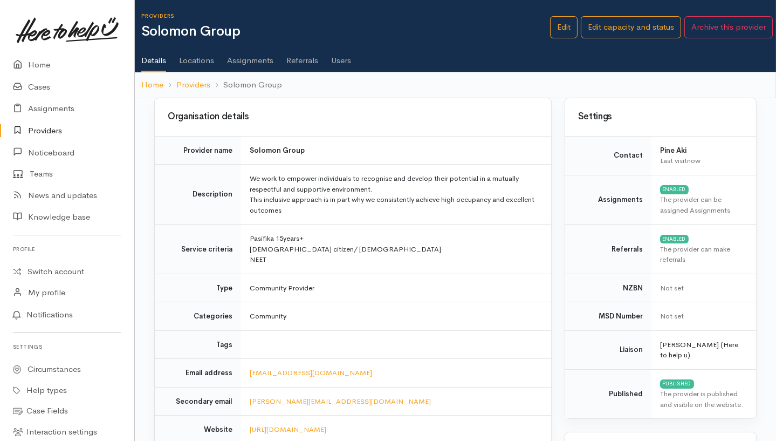
click at [202, 55] on link "Locations" at bounding box center [196, 57] width 35 height 30
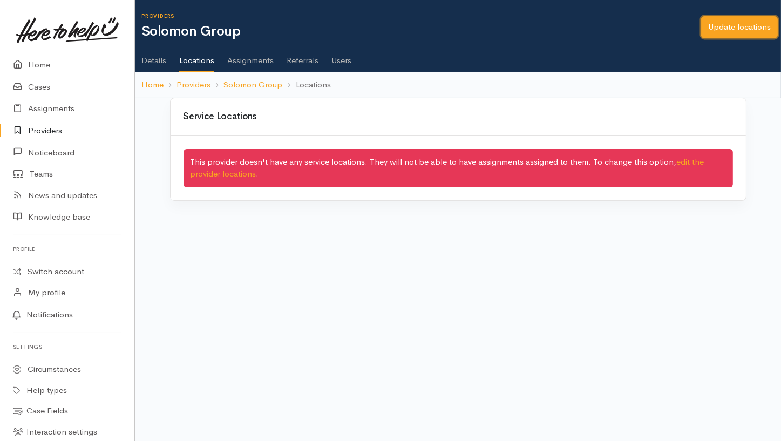
click at [727, 30] on link "Update locations" at bounding box center [739, 27] width 77 height 22
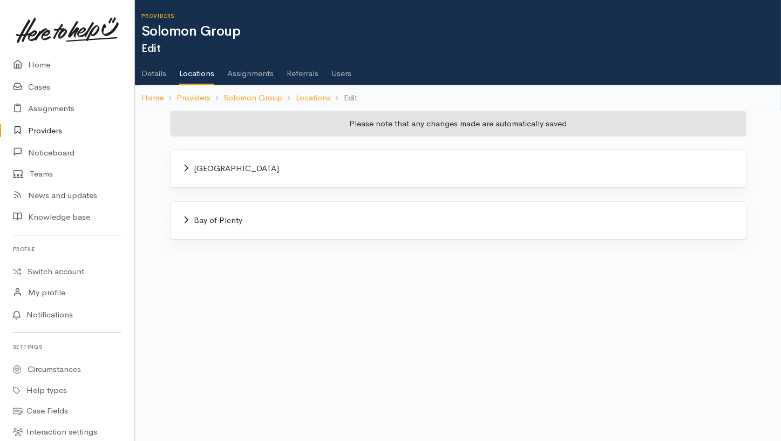
click at [188, 170] on icon at bounding box center [185, 168] width 5 height 8
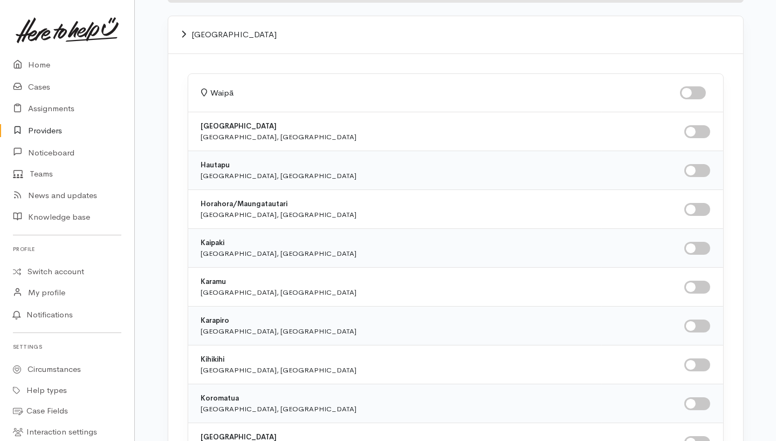
scroll to position [135, 0]
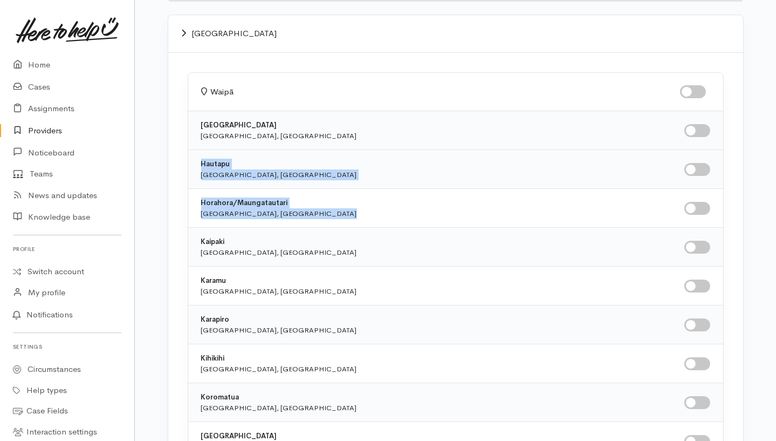
drag, startPoint x: 572, startPoint y: 192, endPoint x: 650, endPoint y: 126, distance: 101.4
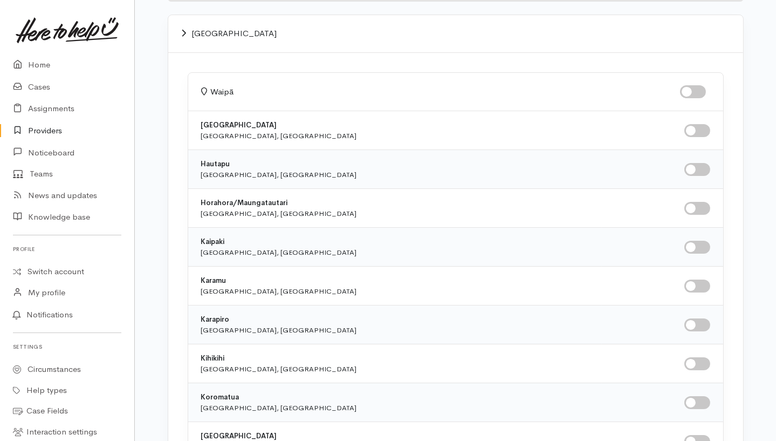
drag, startPoint x: 650, startPoint y: 126, endPoint x: 527, endPoint y: 76, distance: 132.3
click at [527, 76] on div "Waipā" at bounding box center [455, 92] width 535 height 38
click at [700, 92] on input "checkbox" at bounding box center [693, 91] width 26 height 13
checkbox input "true"
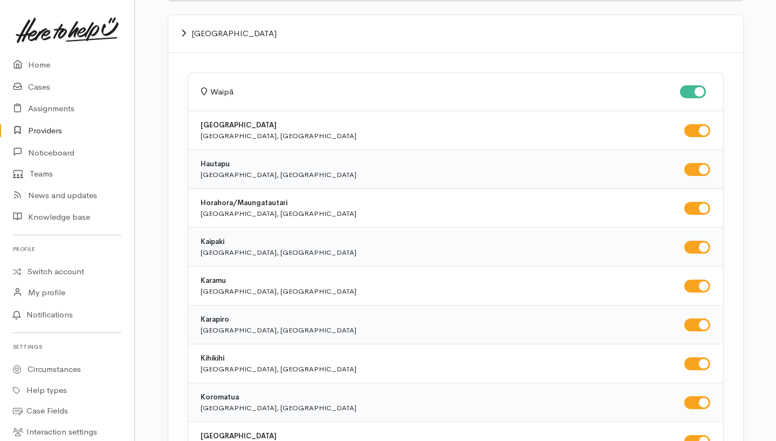
checkbox input "true"
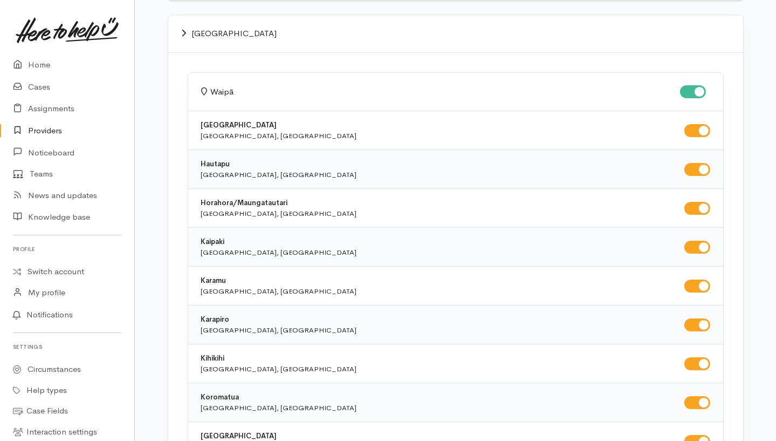
checkbox input "true"
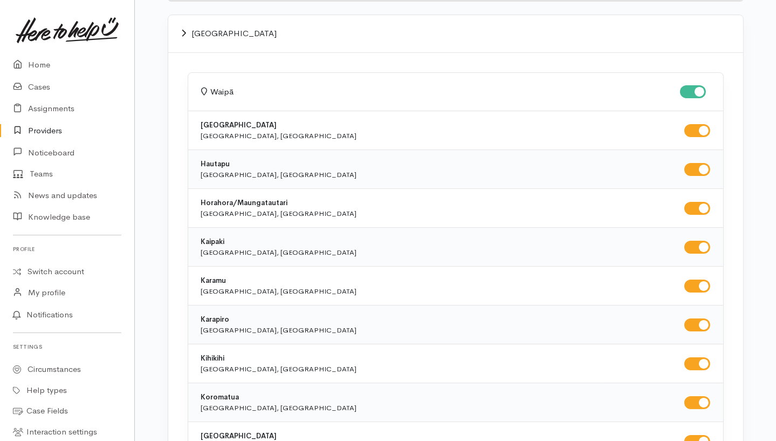
checkbox input "true"
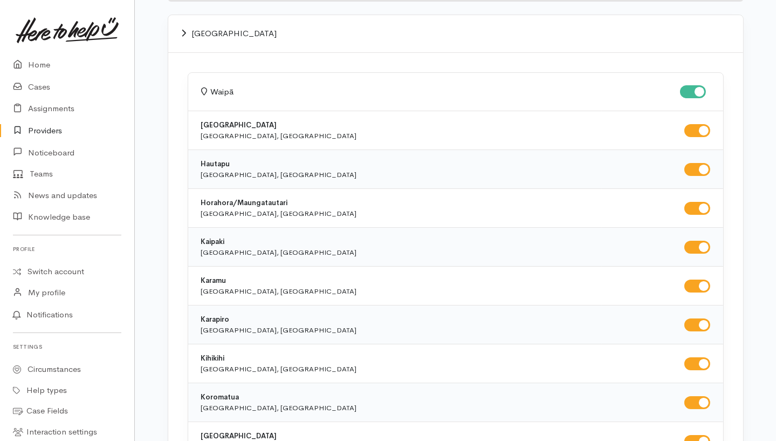
checkbox input "true"
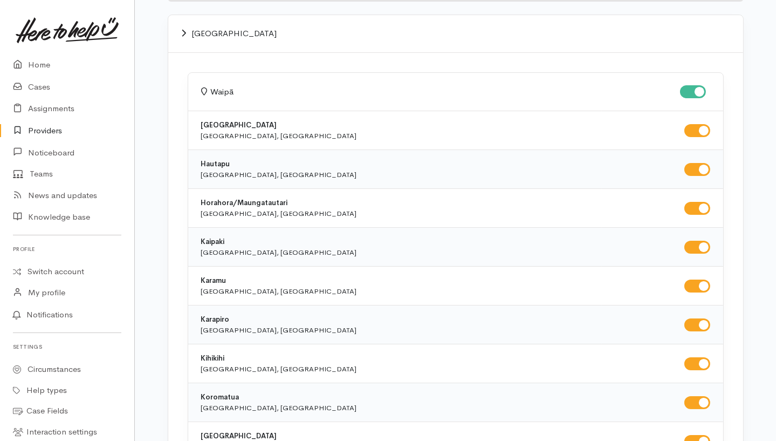
checkbox input "true"
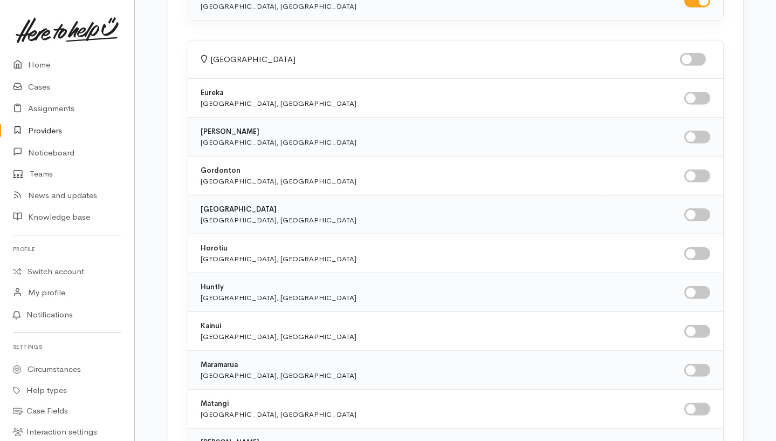
scroll to position [1082, 0]
click at [701, 51] on input "checkbox" at bounding box center [693, 57] width 26 height 13
checkbox input "true"
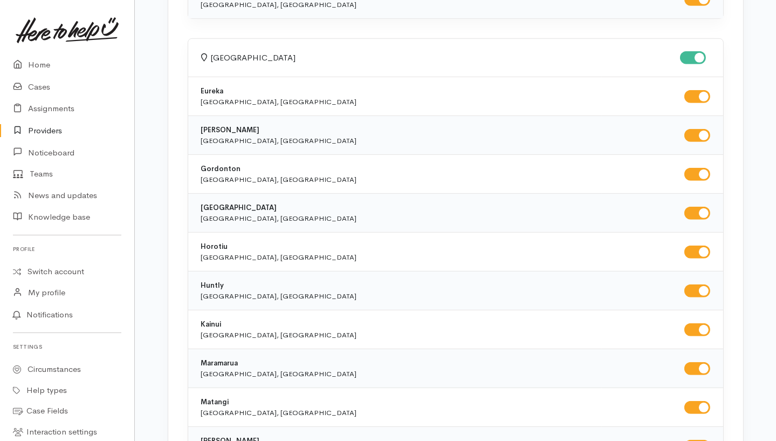
checkbox input "true"
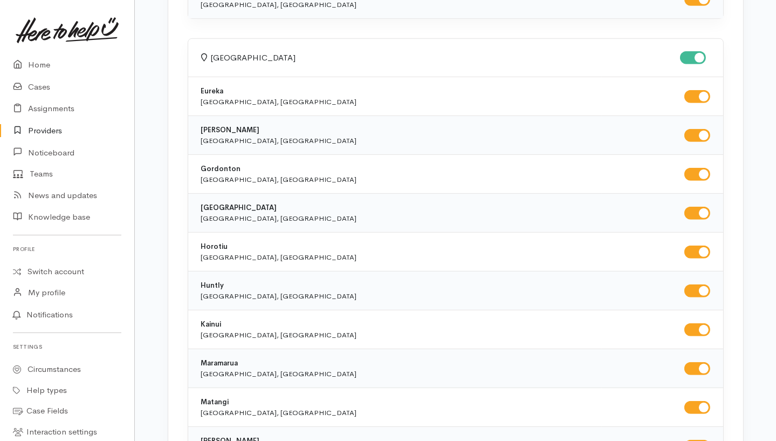
checkbox input "true"
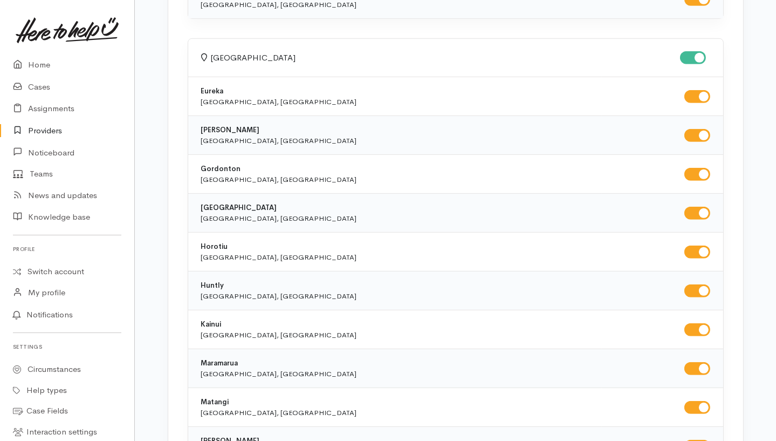
checkbox input "true"
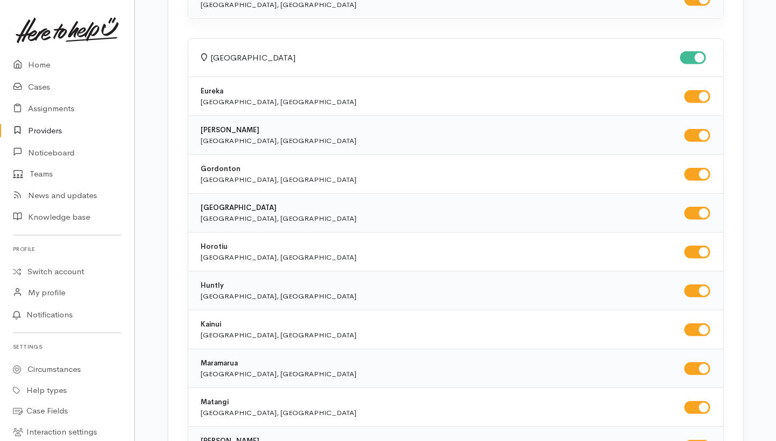
checkbox input "true"
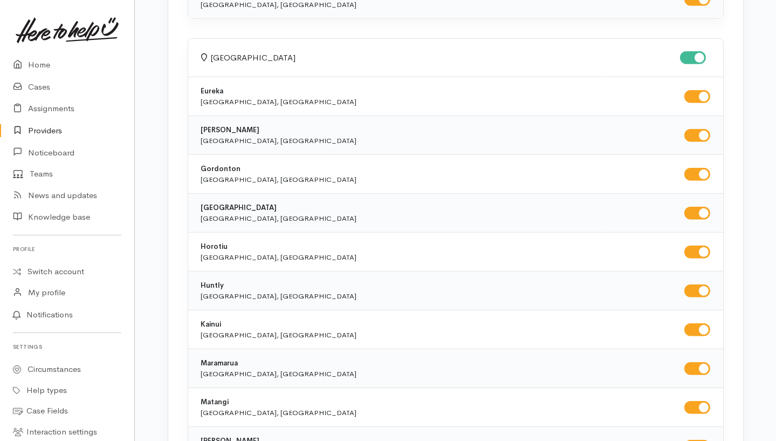
checkbox input "true"
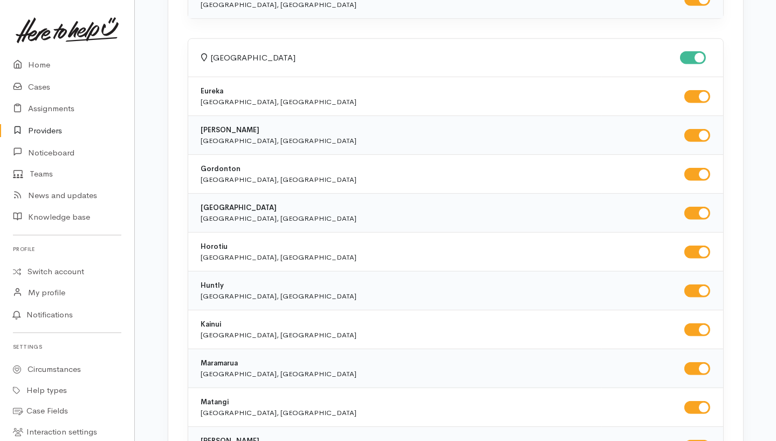
checkbox input "true"
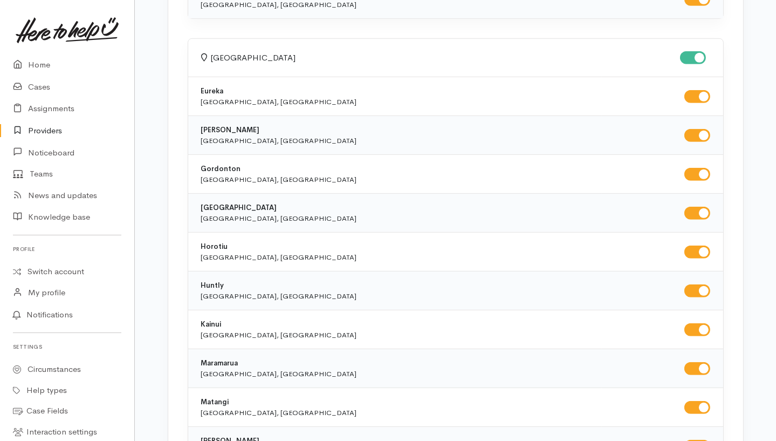
checkbox input "true"
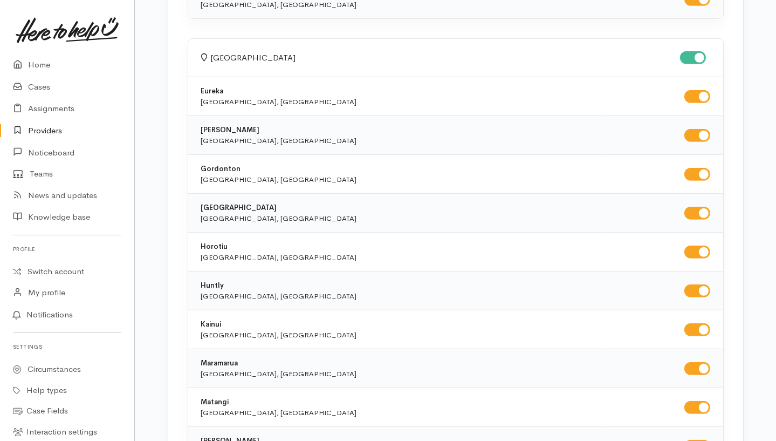
checkbox input "true"
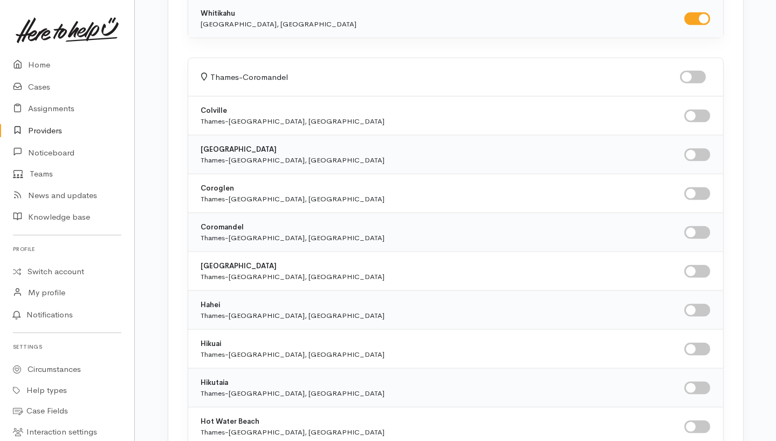
scroll to position [2674, 0]
click at [689, 74] on input "checkbox" at bounding box center [693, 77] width 26 height 13
checkbox input "true"
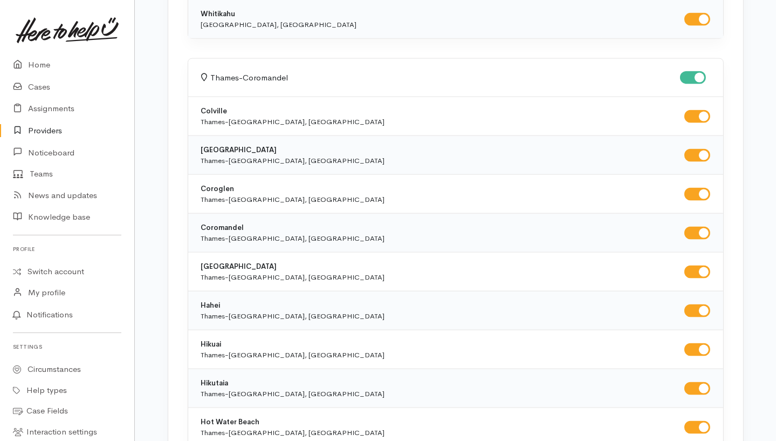
checkbox input "true"
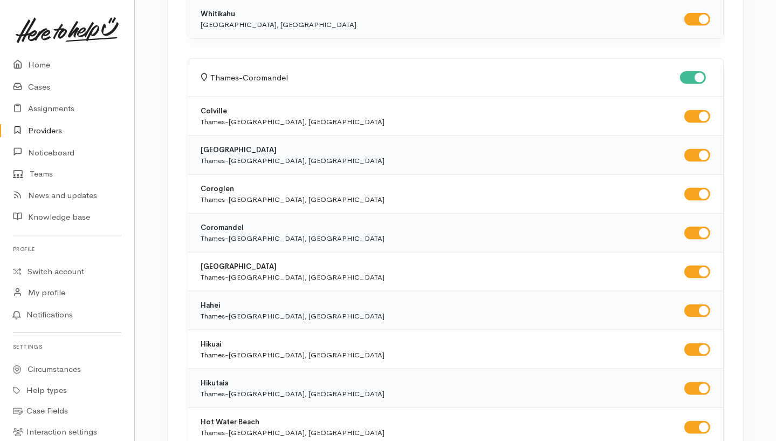
checkbox input "true"
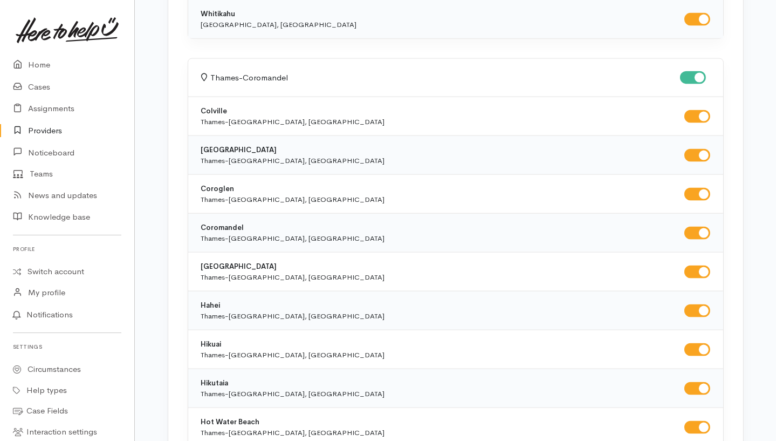
checkbox input "true"
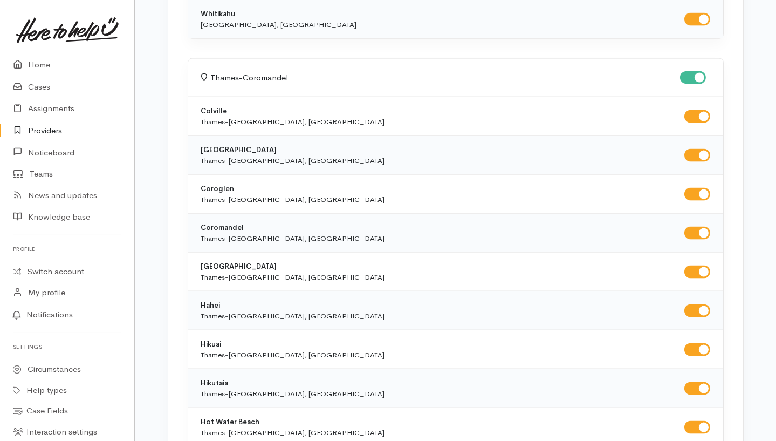
checkbox input "true"
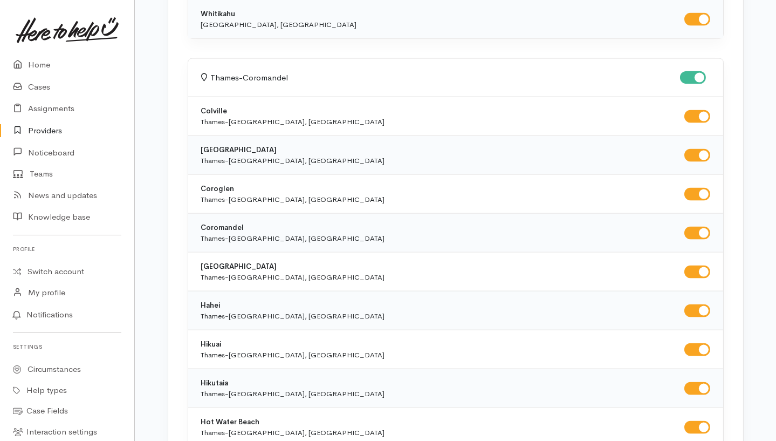
checkbox input "true"
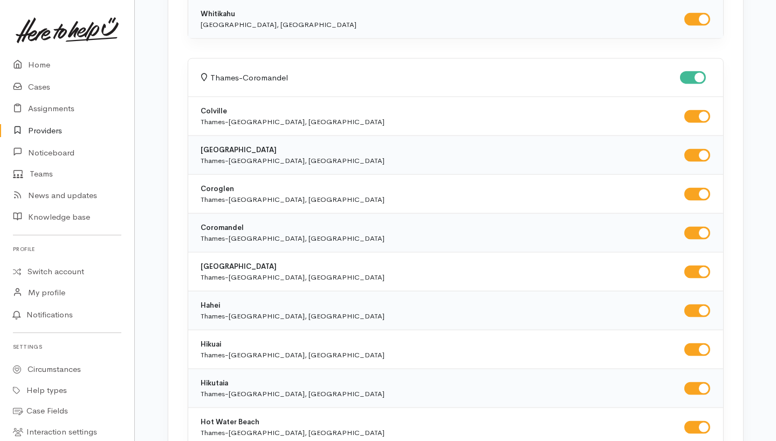
checkbox input "true"
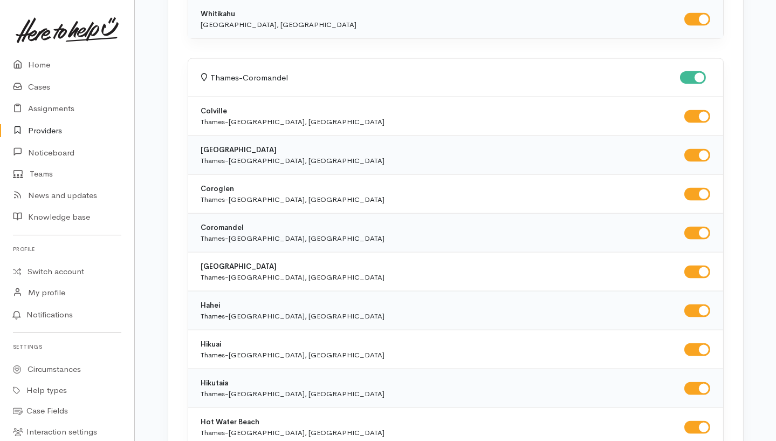
checkbox input "true"
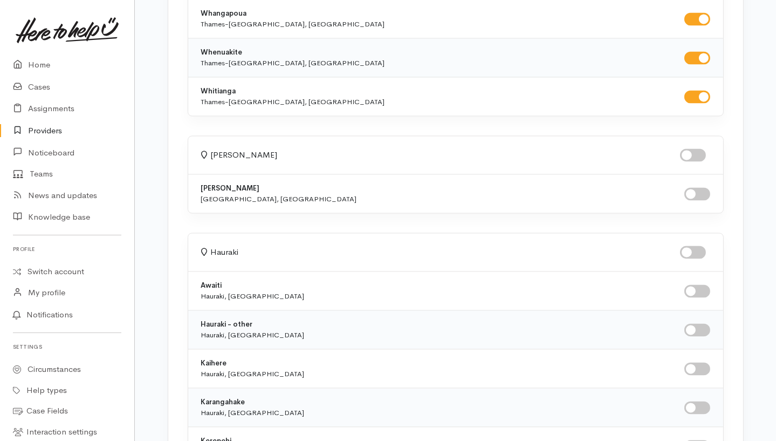
scroll to position [3956, 0]
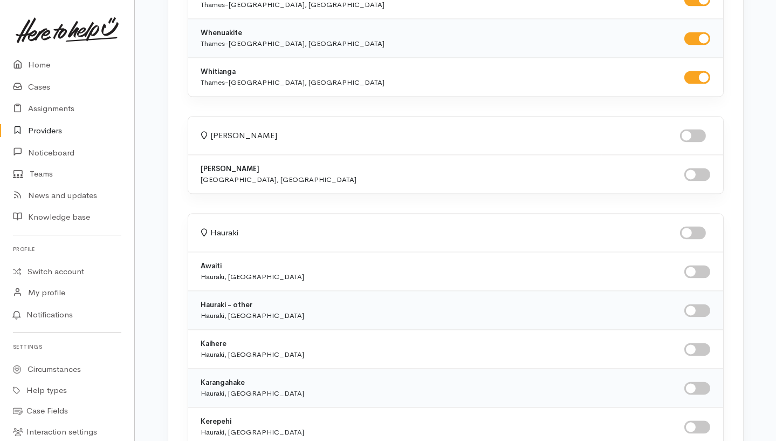
click at [693, 129] on input "checkbox" at bounding box center [693, 135] width 26 height 13
checkbox input "true"
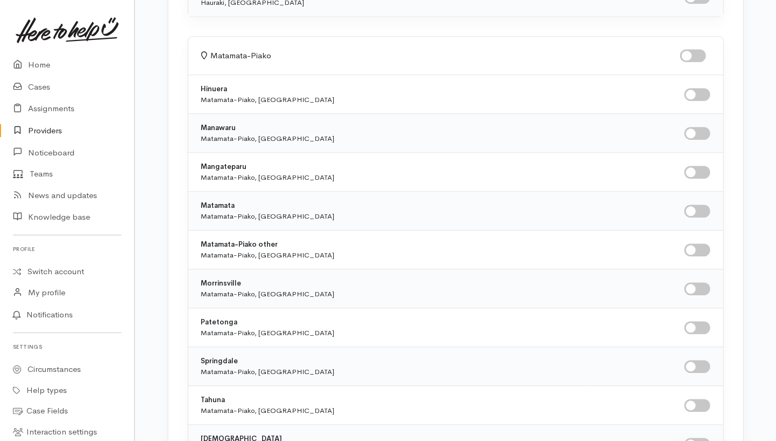
scroll to position [4816, 0]
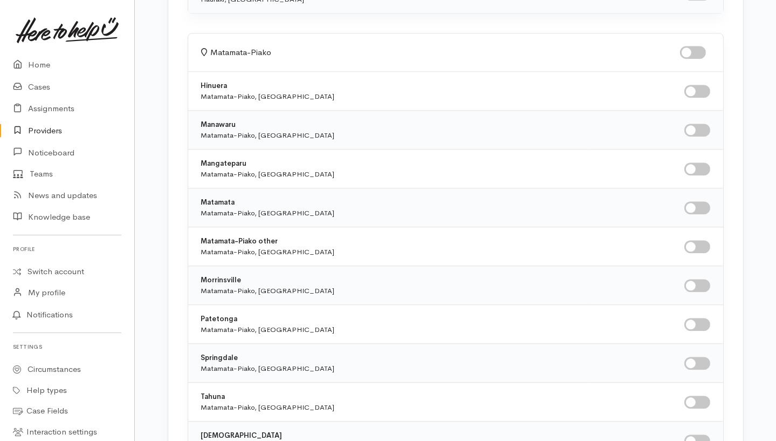
click at [695, 46] on input "checkbox" at bounding box center [693, 52] width 26 height 13
checkbox input "true"
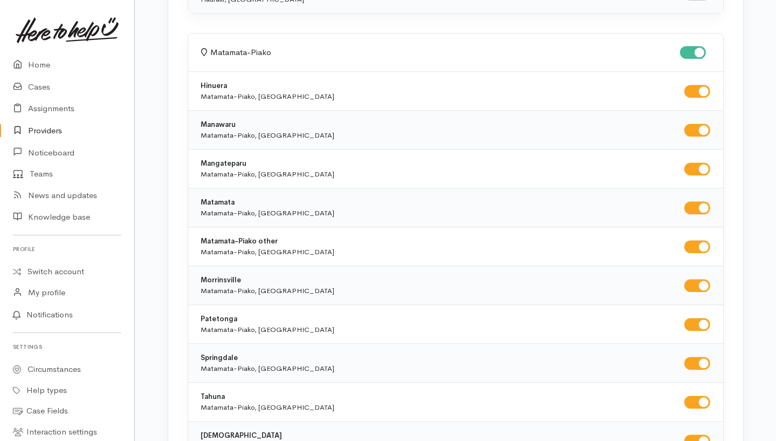
checkbox input "true"
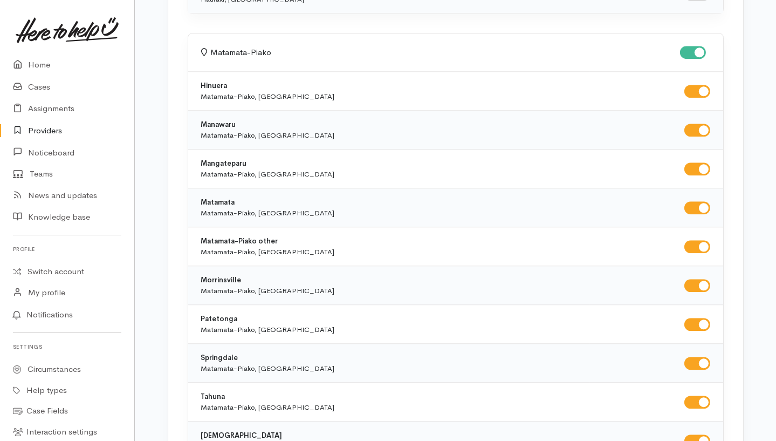
checkbox input "true"
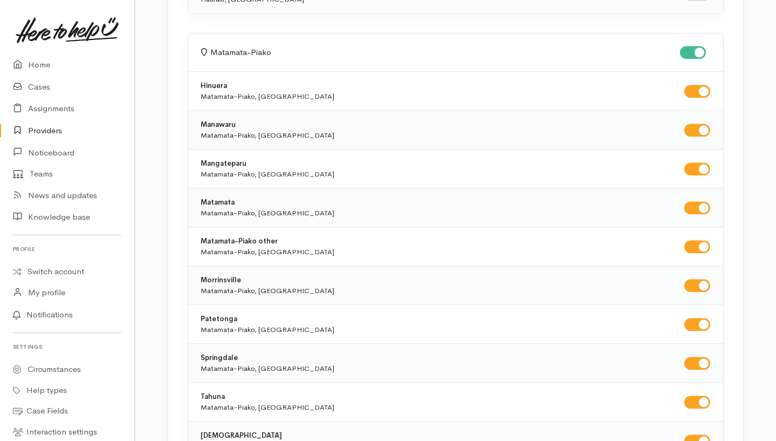
checkbox input "true"
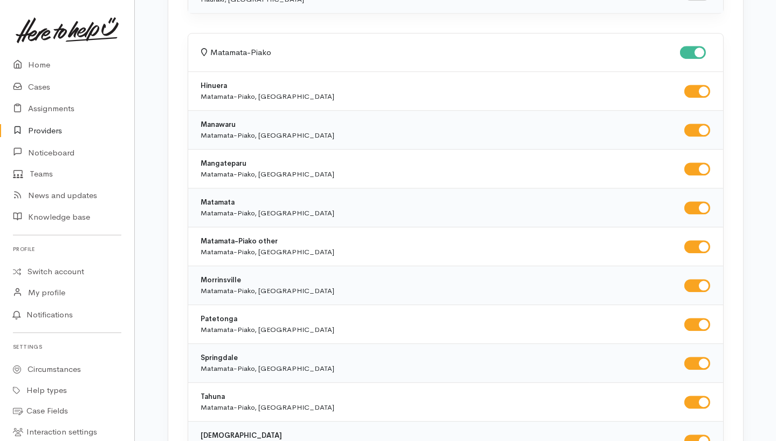
checkbox input "true"
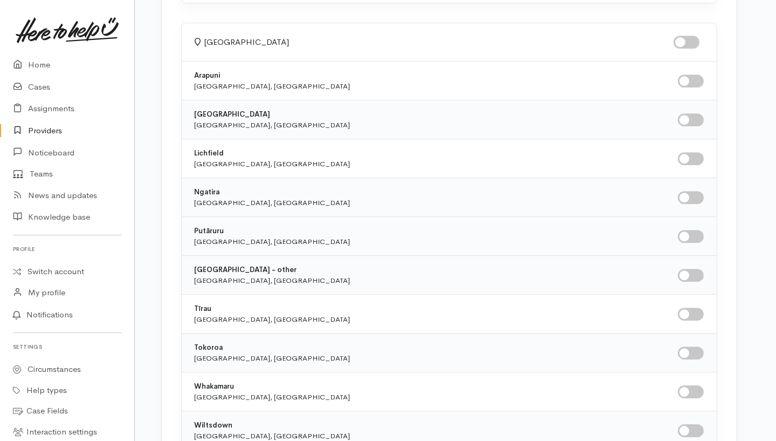
scroll to position [5758, 6]
click at [689, 36] on input "checkbox" at bounding box center [687, 42] width 26 height 13
checkbox input "true"
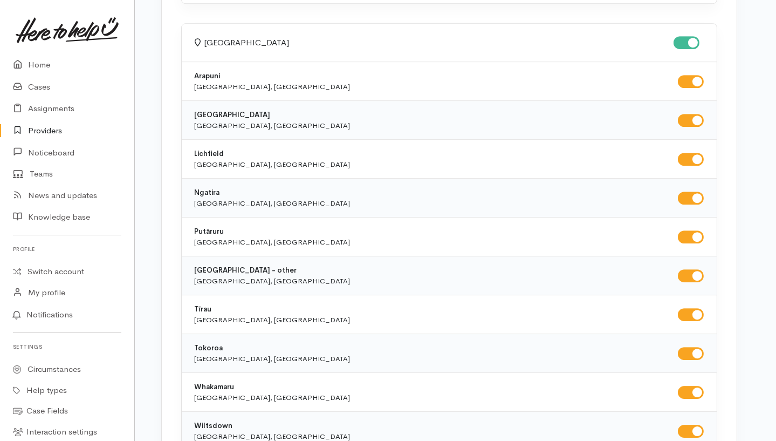
checkbox input "true"
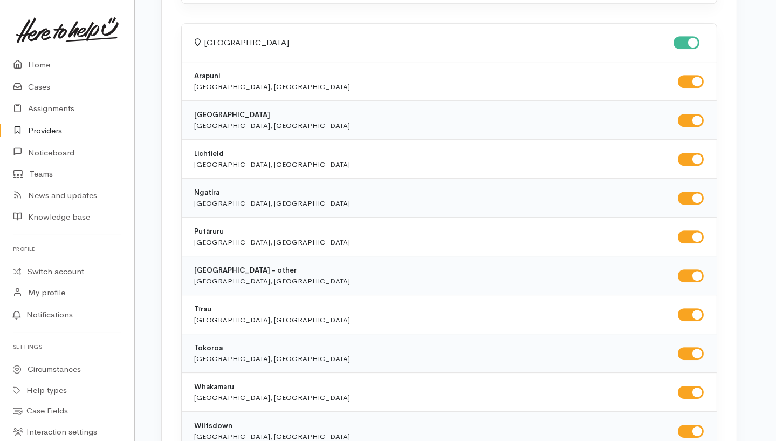
checkbox input "true"
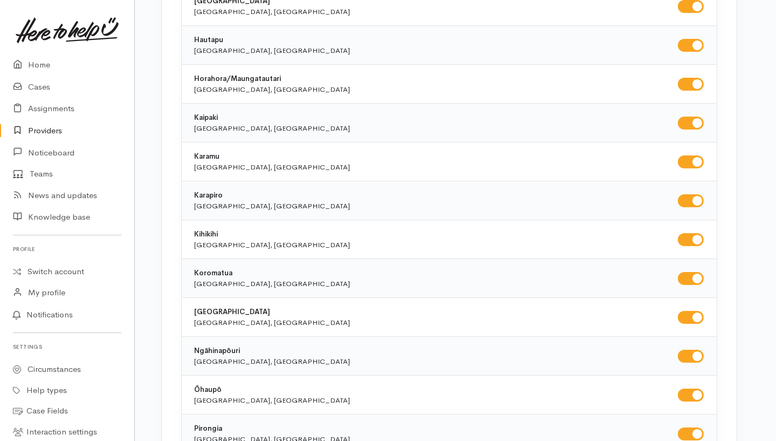
scroll to position [0, 6]
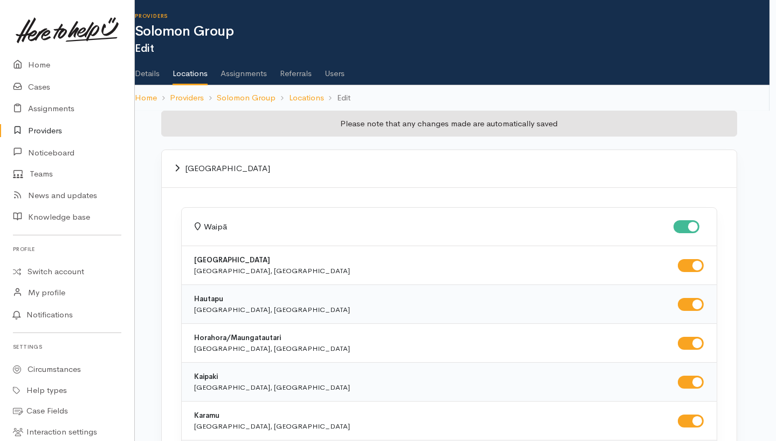
click at [336, 72] on link "Users" at bounding box center [335, 69] width 20 height 30
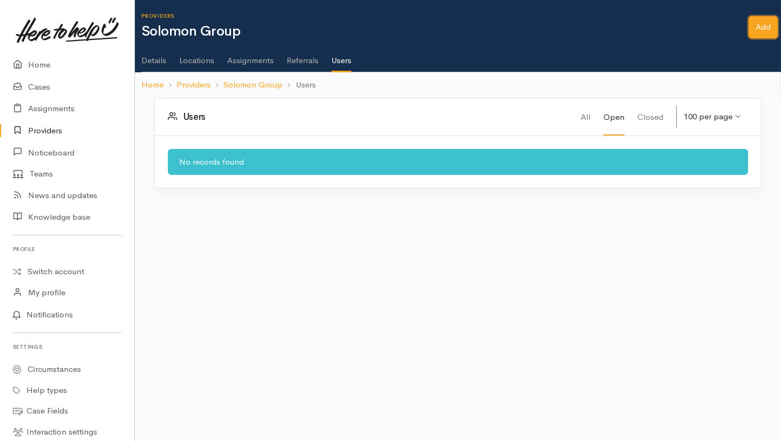
click at [757, 28] on link "Add" at bounding box center [762, 27] width 29 height 22
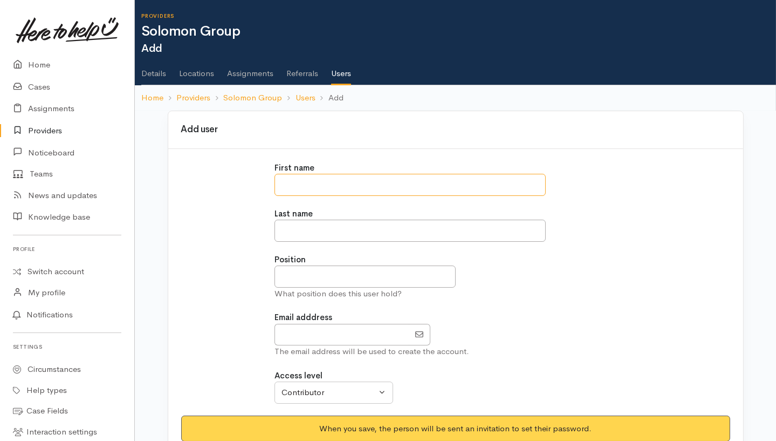
click at [307, 174] on input "text" at bounding box center [410, 185] width 271 height 22
type input "****"
type input "***"
click at [240, 282] on div "First name **** Last name *** Position What position does this user hold? Email…" at bounding box center [456, 289] width 562 height 254
click at [334, 281] on input "text" at bounding box center [365, 276] width 181 height 22
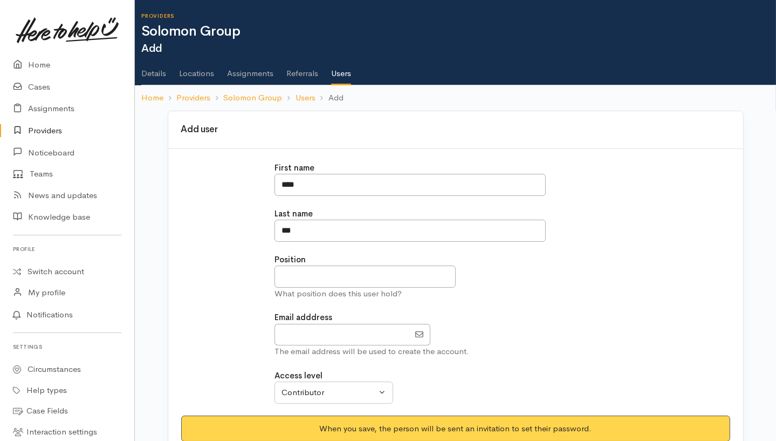
click at [567, 270] on div "Position What position does this user hold?" at bounding box center [456, 277] width 362 height 46
click at [372, 271] on input "text" at bounding box center [365, 276] width 181 height 22
click at [195, 254] on div "First name **** Last name *** Position What position does this user hold? Email…" at bounding box center [456, 289] width 562 height 254
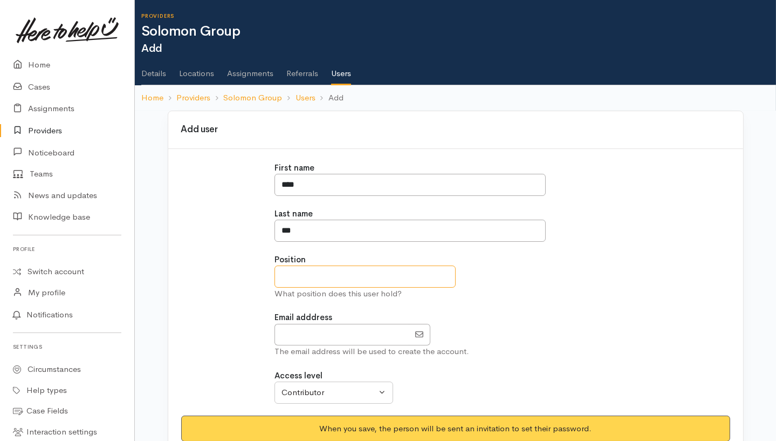
click at [355, 276] on input "text" at bounding box center [365, 276] width 181 height 22
click at [298, 279] on input "text" at bounding box center [365, 276] width 181 height 22
click at [404, 281] on input "text" at bounding box center [365, 276] width 181 height 22
type input "*********"
click at [563, 267] on div "Position ********* What position does this user hold?" at bounding box center [456, 277] width 362 height 46
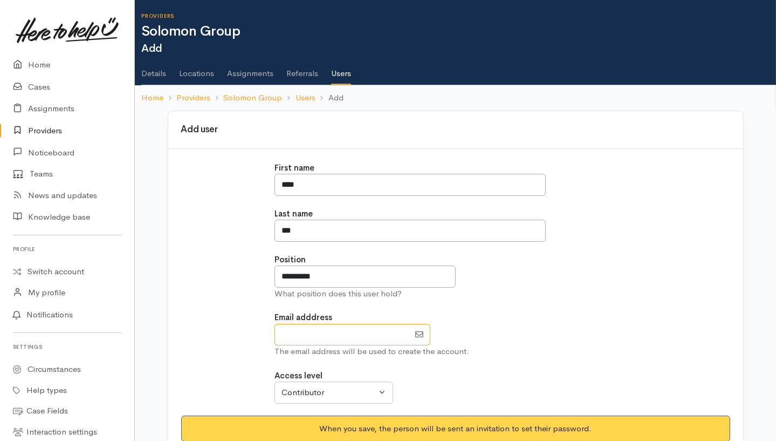
click at [311, 338] on input "EmailAddress" at bounding box center [342, 335] width 135 height 22
type input "p"
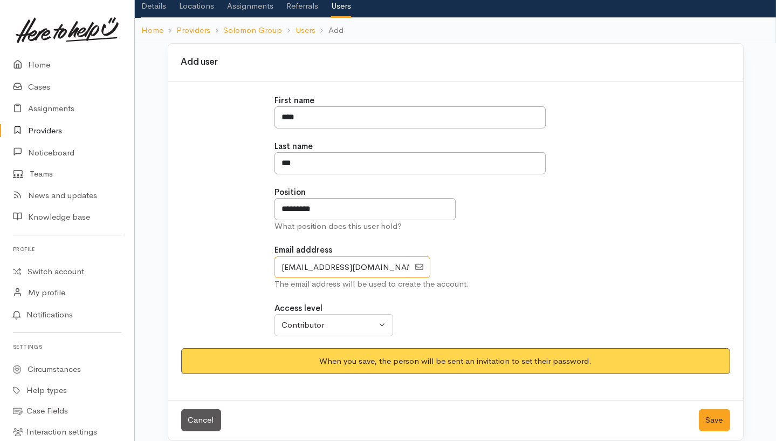
scroll to position [78, 0]
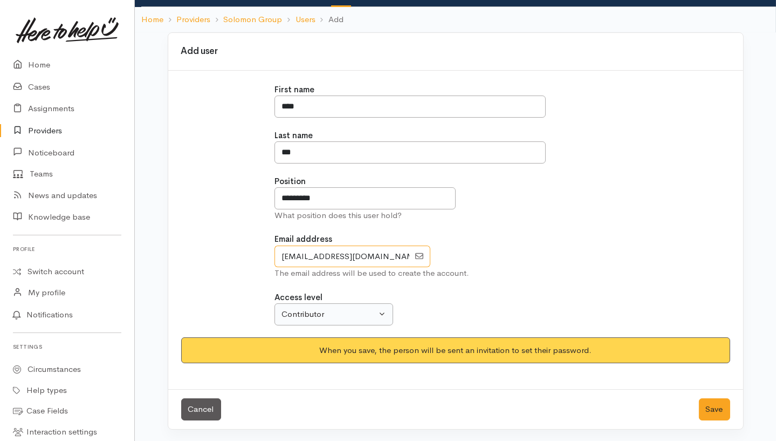
type input "filipine.aki@solomongroup.ac.nz"
click at [340, 313] on div "Contributor" at bounding box center [329, 314] width 95 height 12
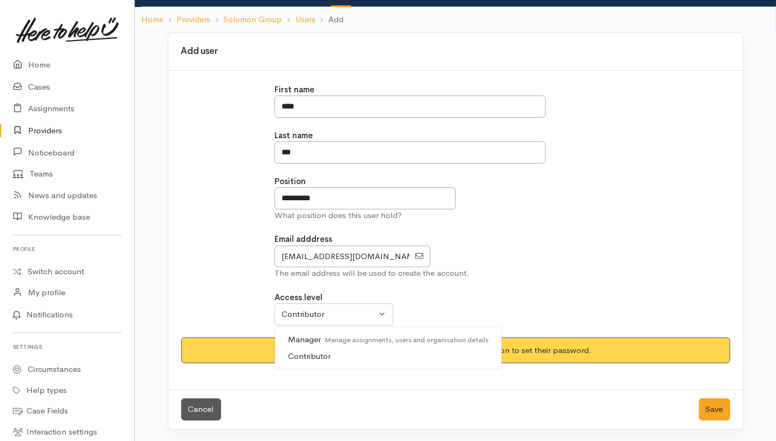
click at [347, 339] on small "Manage assignments, users and organisation details" at bounding box center [405, 339] width 168 height 9
select select "true"
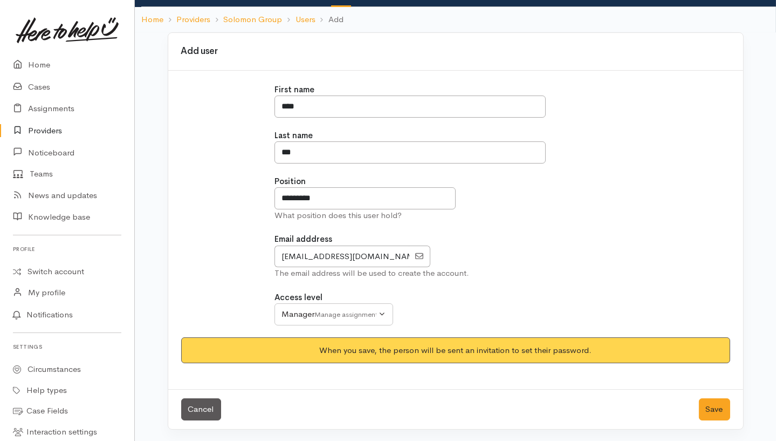
click at [667, 311] on div "First name **** Last name *** Position ********* What position does this user h…" at bounding box center [456, 211] width 562 height 254
click at [716, 409] on button "Save" at bounding box center [714, 409] width 31 height 22
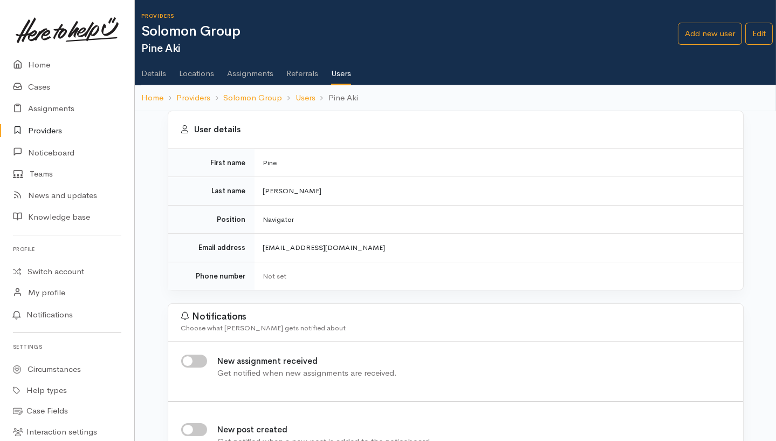
click at [199, 360] on input "New assignment received" at bounding box center [194, 360] width 26 height 13
checkbox input "true"
click at [401, 93] on ol "Home Providers Solomon Group Users Pine Aki" at bounding box center [455, 97] width 629 height 25
click at [144, 103] on link "Home" at bounding box center [152, 98] width 22 height 12
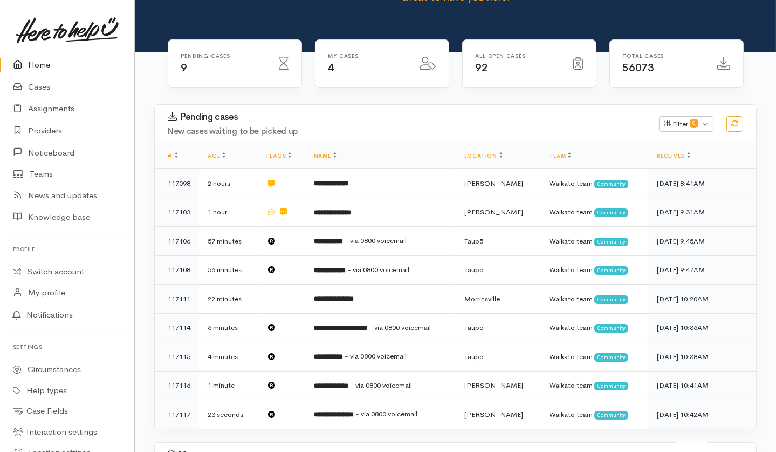
scroll to position [135, 0]
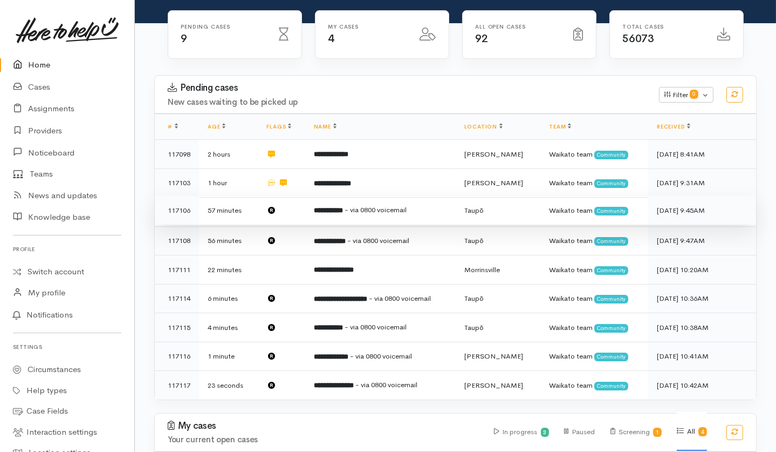
click at [353, 196] on td "**********" at bounding box center [380, 210] width 151 height 29
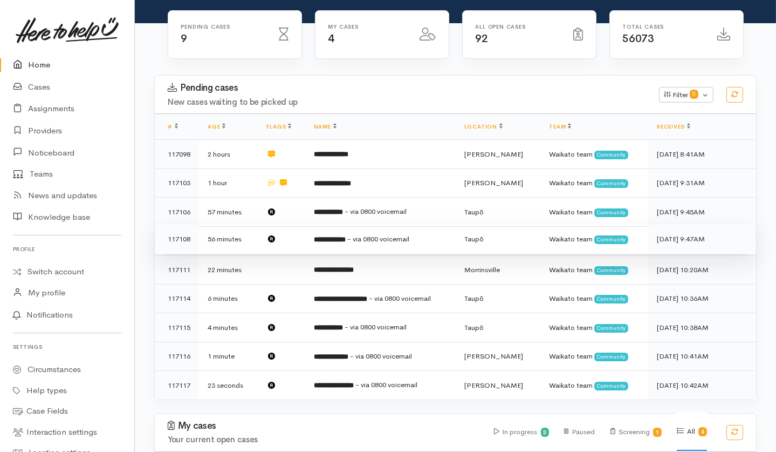
click at [377, 224] on td "**********" at bounding box center [380, 238] width 151 height 29
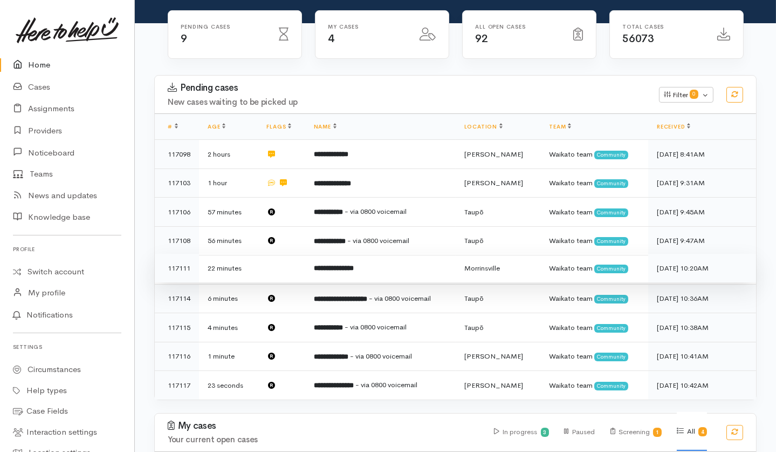
click at [406, 254] on td "**********" at bounding box center [380, 268] width 151 height 29
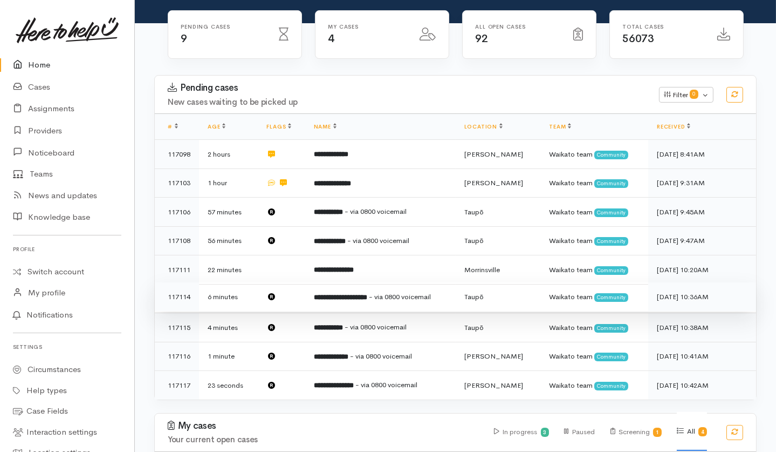
click at [418, 282] on td "**********" at bounding box center [380, 296] width 151 height 29
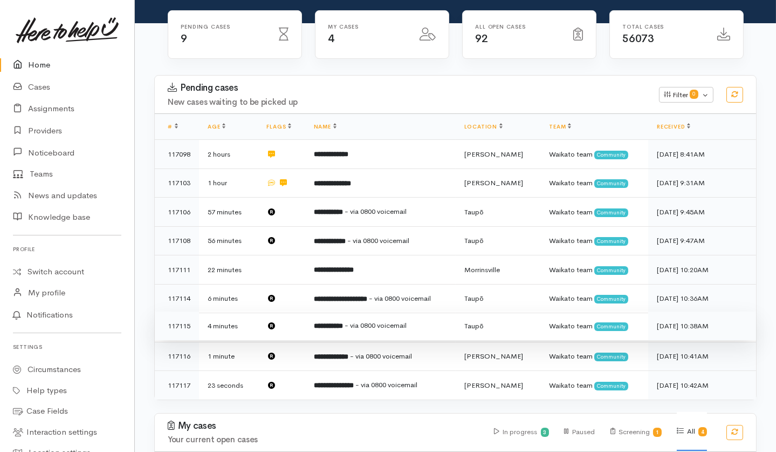
click at [416, 311] on td "**********" at bounding box center [380, 325] width 151 height 29
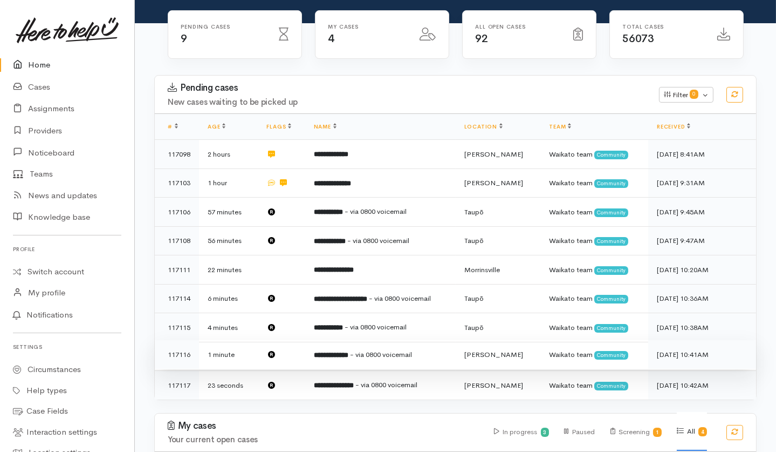
click at [416, 340] on td "**********" at bounding box center [380, 354] width 151 height 29
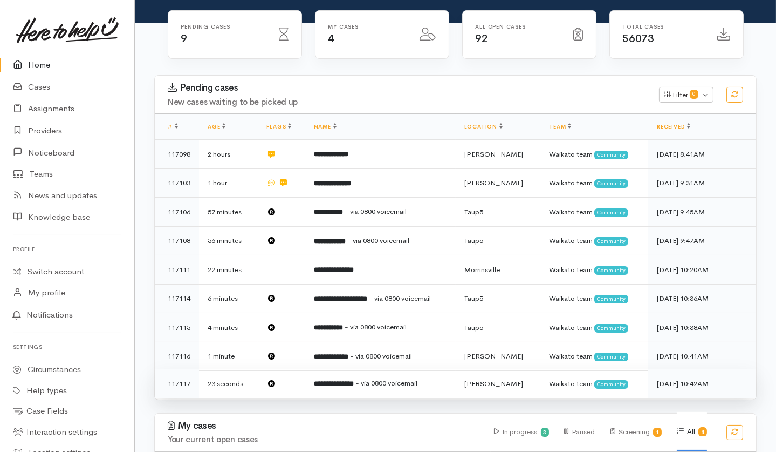
click at [403, 378] on span "- via 0800 voicemail" at bounding box center [387, 382] width 62 height 9
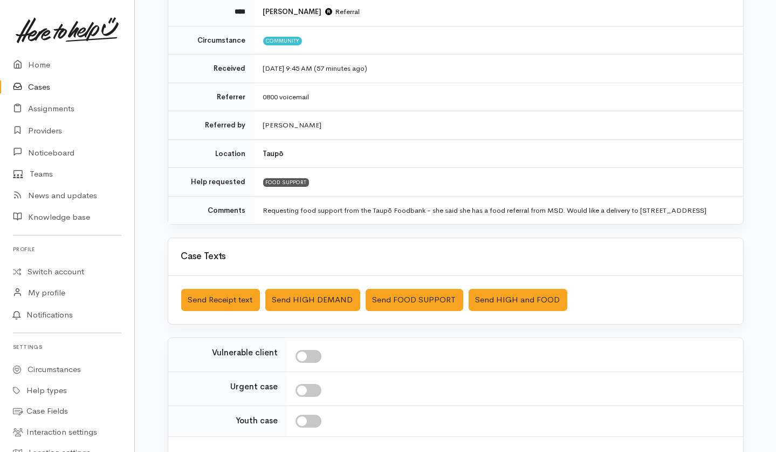
scroll to position [216, 0]
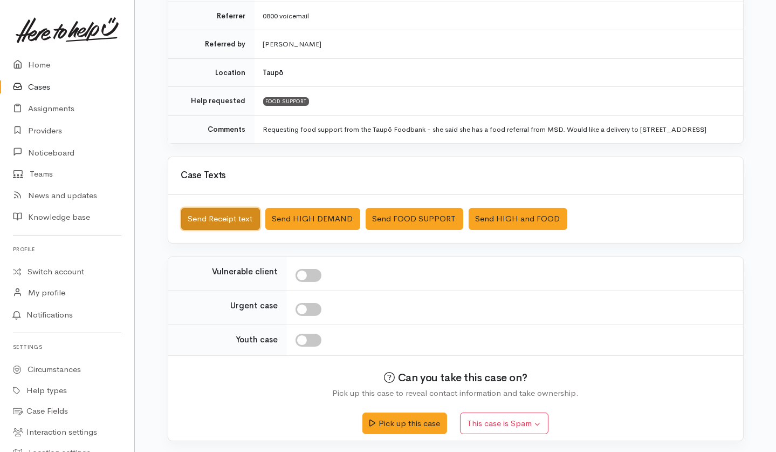
click at [230, 228] on button "Send Receipt text" at bounding box center [220, 219] width 79 height 22
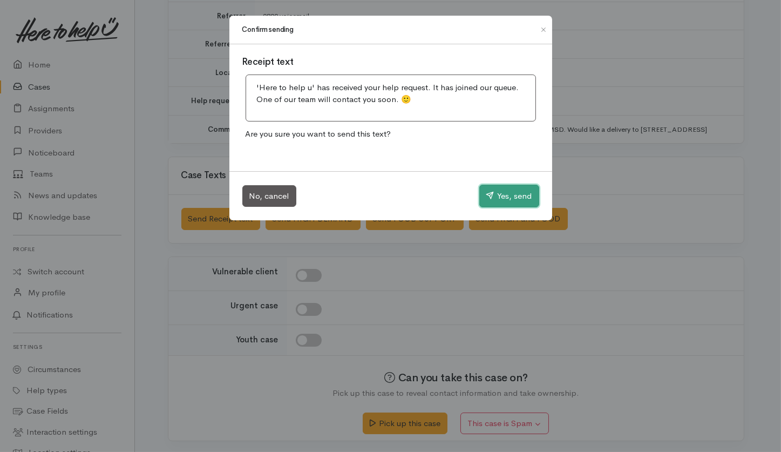
click at [515, 199] on button "Yes, send" at bounding box center [509, 196] width 60 height 23
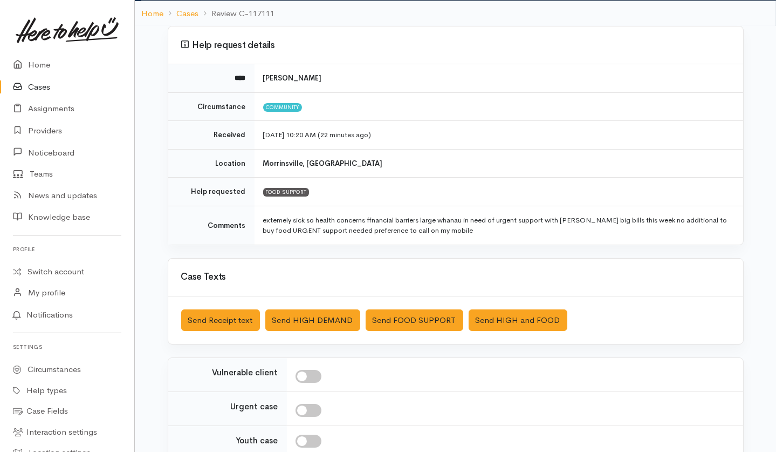
scroll to position [170, 0]
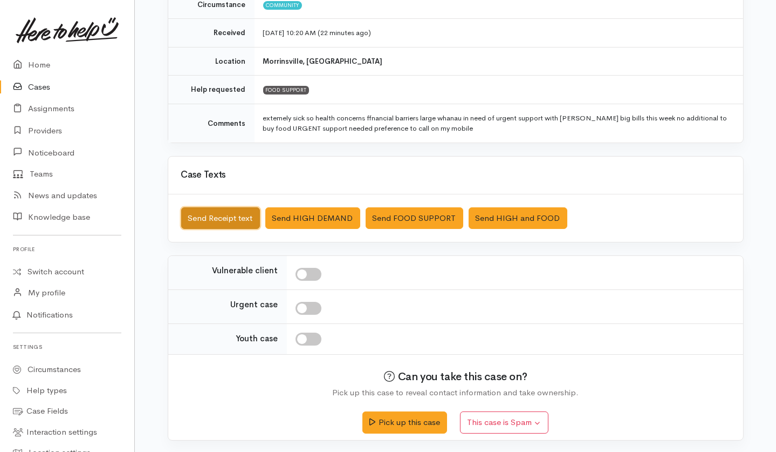
click at [224, 217] on button "Send Receipt text" at bounding box center [220, 218] width 79 height 22
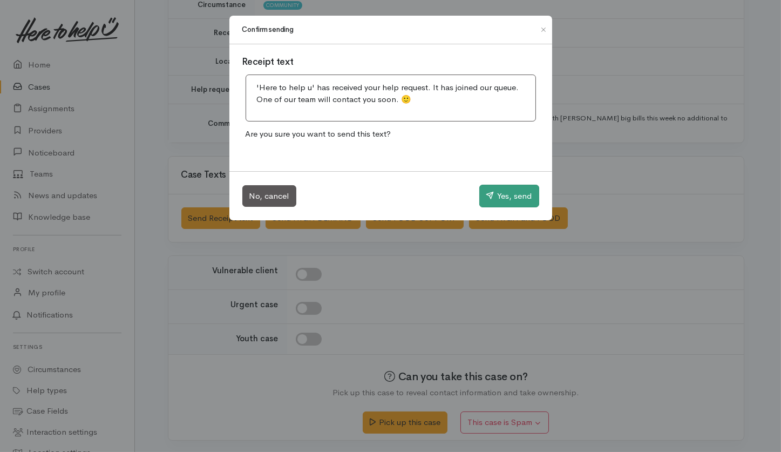
click at [522, 193] on button "Yes, send" at bounding box center [509, 196] width 60 height 23
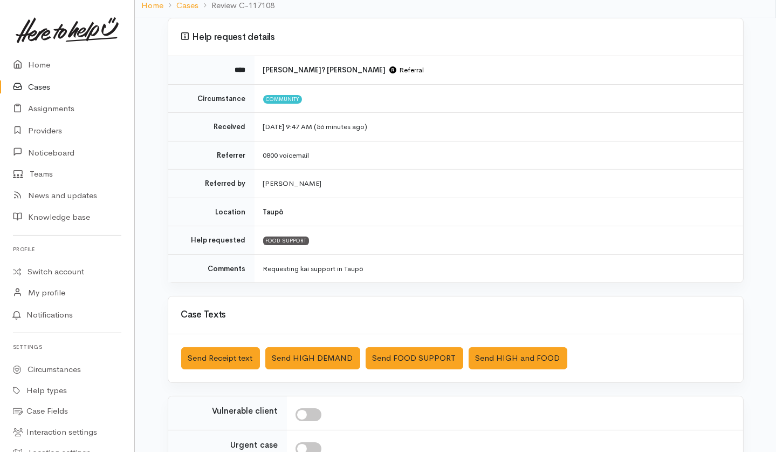
scroll to position [183, 0]
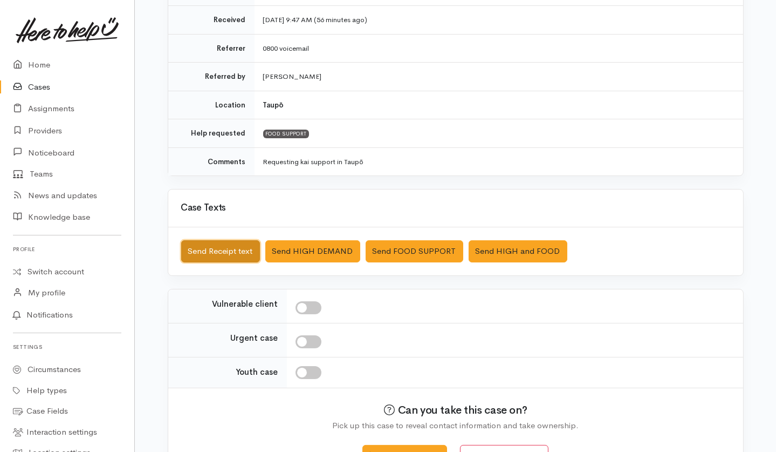
click at [216, 244] on button "Send Receipt text" at bounding box center [220, 251] width 79 height 22
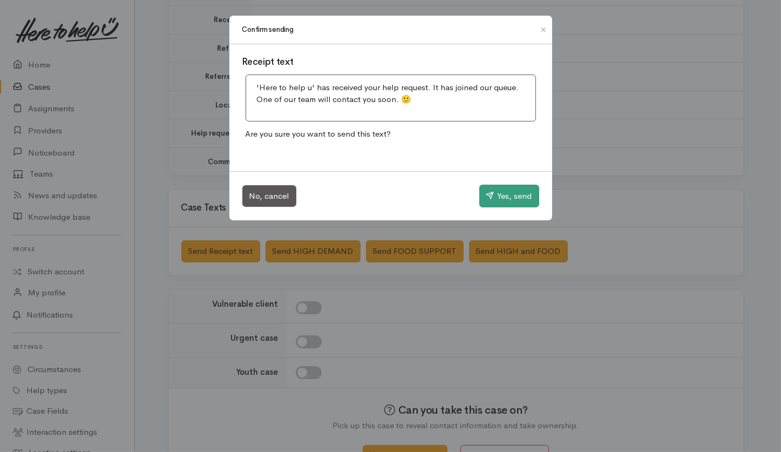
click at [505, 201] on button "Yes, send" at bounding box center [509, 196] width 60 height 23
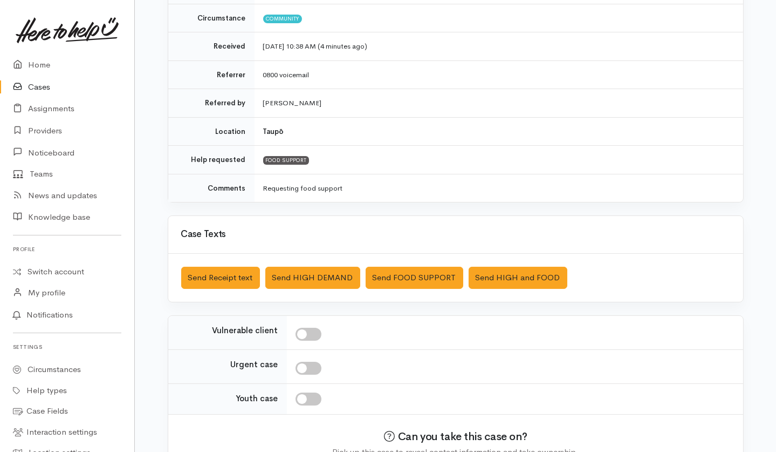
scroll to position [189, 0]
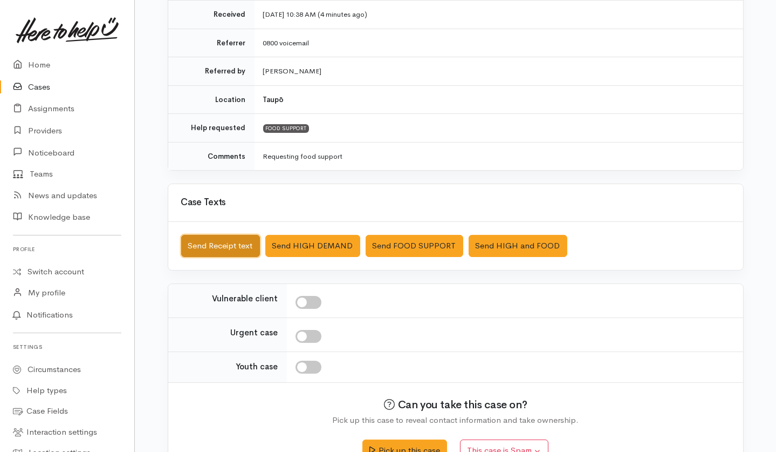
click at [233, 242] on button "Send Receipt text" at bounding box center [220, 246] width 79 height 22
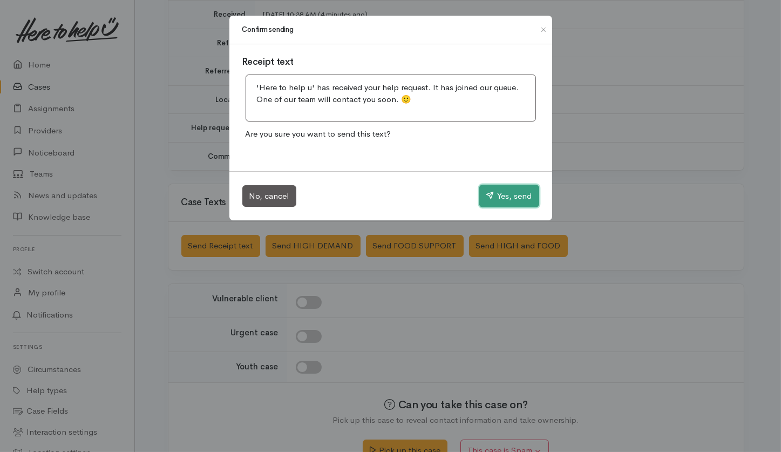
click at [506, 194] on button "Yes, send" at bounding box center [509, 196] width 60 height 23
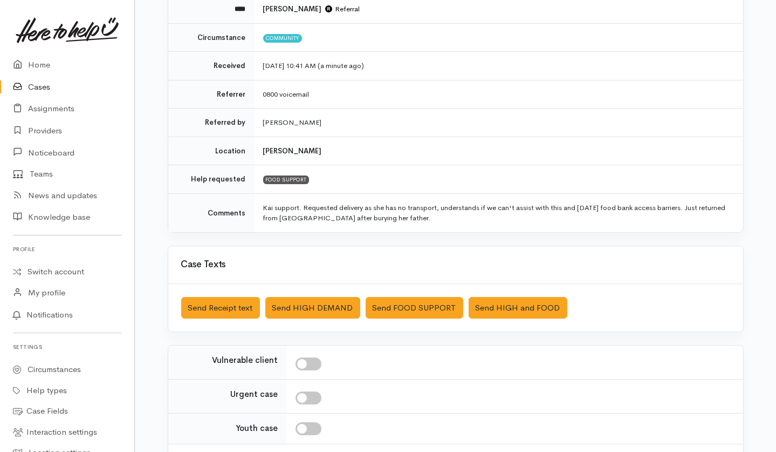
scroll to position [139, 0]
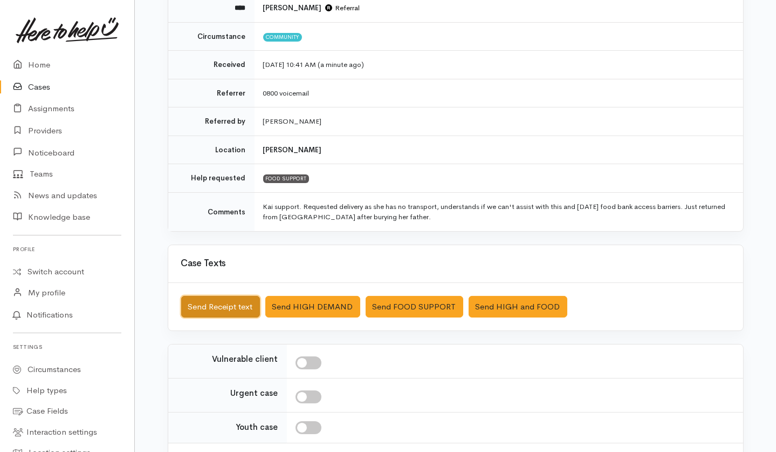
click at [233, 307] on button "Send Receipt text" at bounding box center [220, 307] width 79 height 22
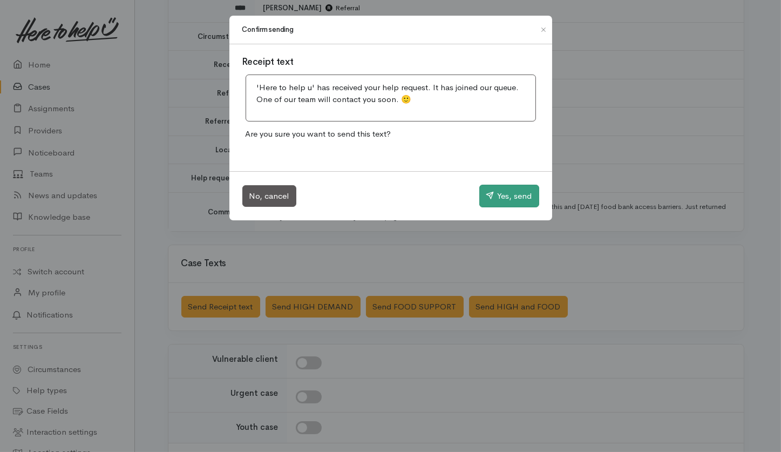
click at [509, 203] on button "Yes, send" at bounding box center [509, 196] width 60 height 23
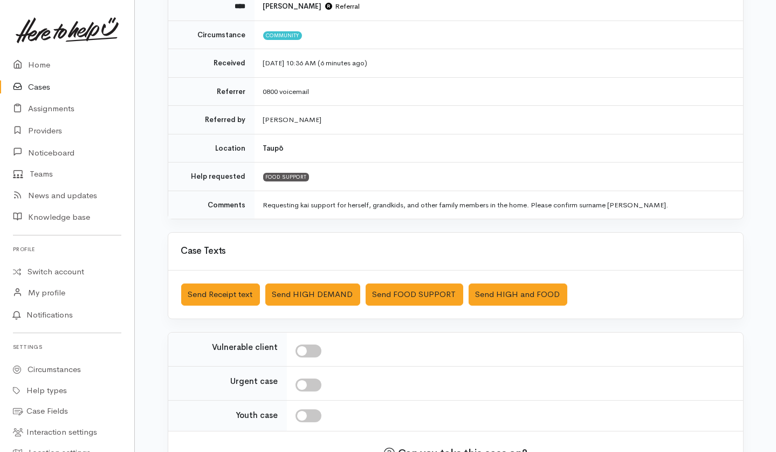
scroll to position [152, 0]
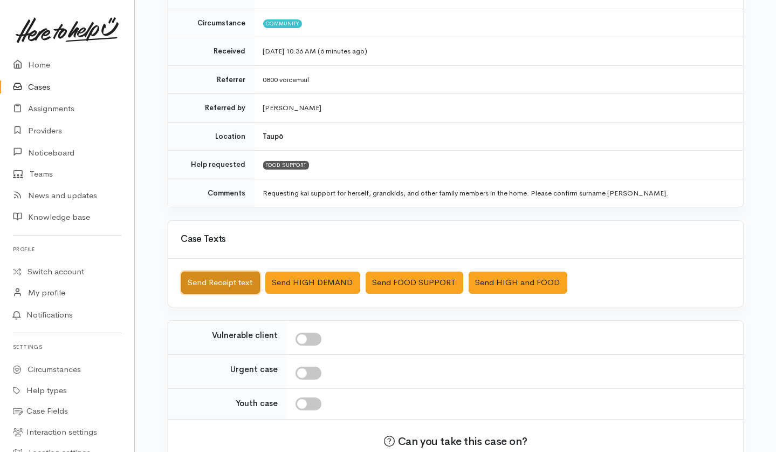
click at [225, 279] on button "Send Receipt text" at bounding box center [220, 282] width 79 height 22
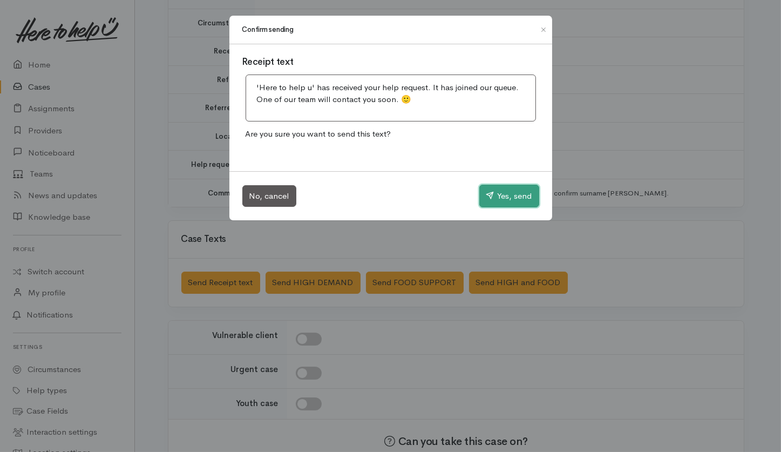
click at [526, 190] on button "Yes, send" at bounding box center [509, 196] width 60 height 23
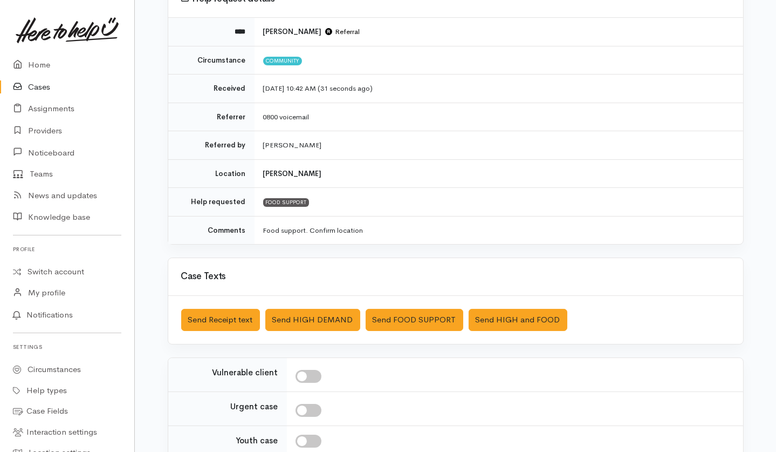
scroll to position [142, 0]
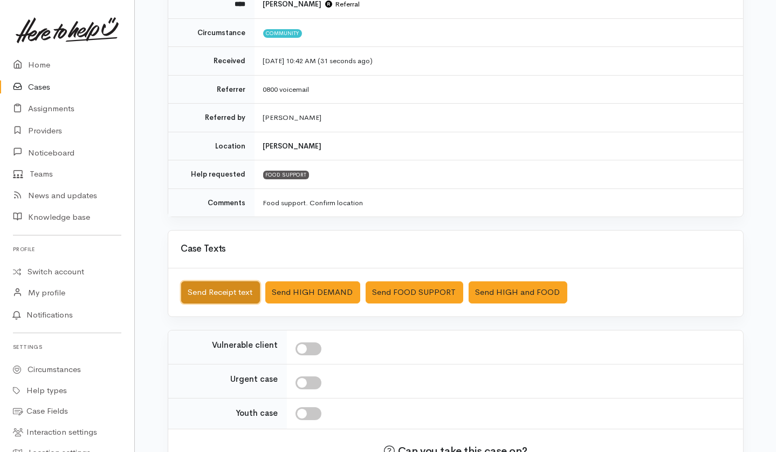
click at [222, 295] on button "Send Receipt text" at bounding box center [220, 292] width 79 height 22
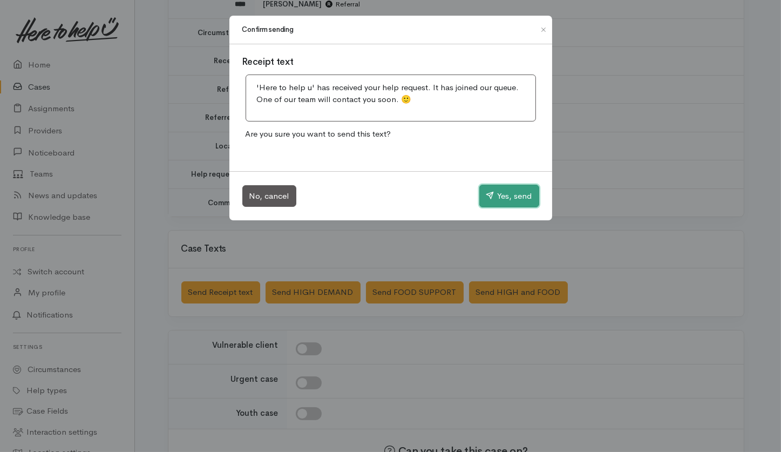
click at [509, 193] on button "Yes, send" at bounding box center [509, 196] width 60 height 23
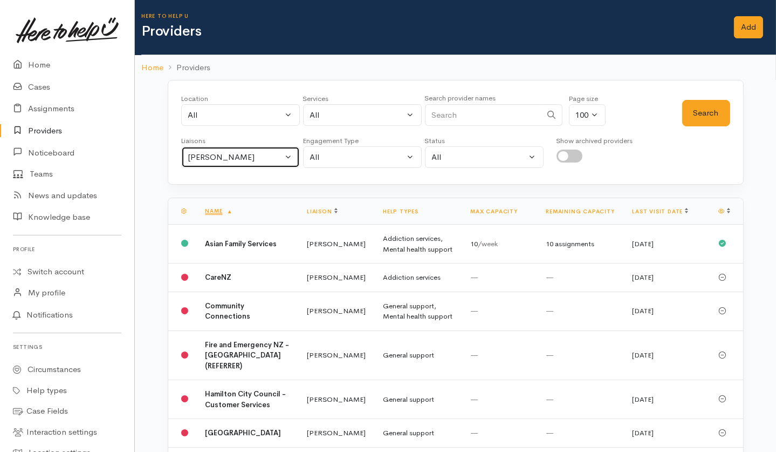
click at [289, 150] on button "Helena Kaufononga" at bounding box center [240, 157] width 119 height 22
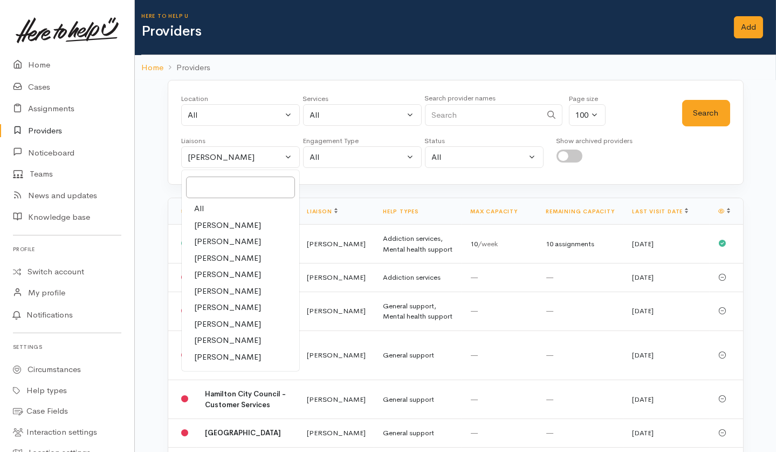
click at [192, 209] on link "All" at bounding box center [241, 208] width 118 height 17
select select "null"
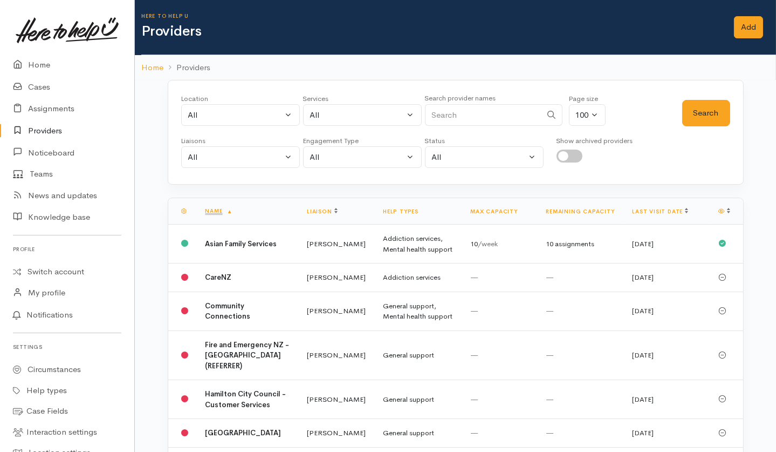
click at [622, 110] on div "Location All Tauranga Eastern Bay of Plenty - other Kawerau Ōhope Ōpōtiki Whaka…" at bounding box center [431, 112] width 501 height 39
click at [723, 108] on button "Search" at bounding box center [706, 113] width 48 height 26
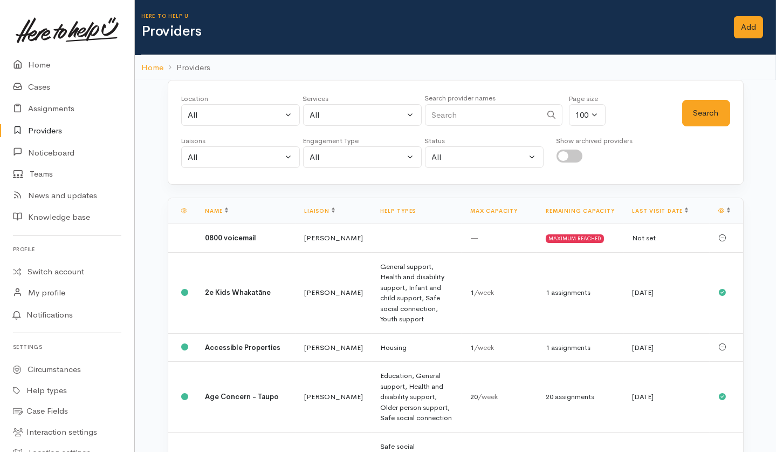
click at [674, 170] on div "Location All Tauranga Eastern Bay of Plenty - other Kawerau Ōhope Ōpōtiki Whaka…" at bounding box center [456, 132] width 576 height 105
click at [503, 114] on input "Search" at bounding box center [483, 115] width 117 height 22
type input "solomon"
click at [705, 112] on button "Search" at bounding box center [706, 113] width 48 height 26
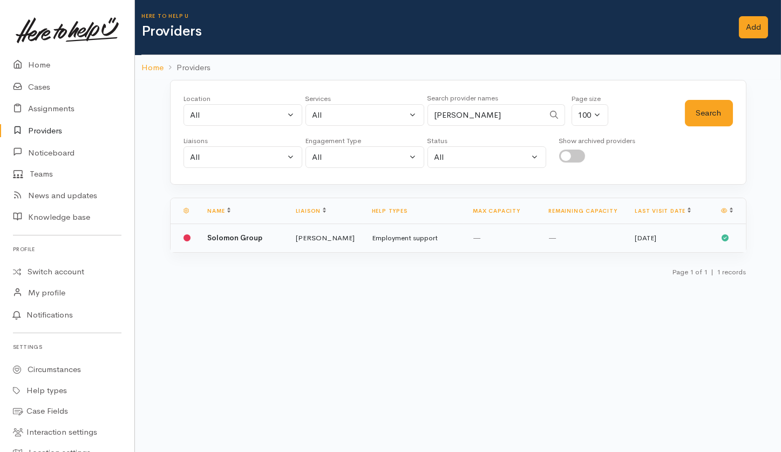
click at [432, 227] on td "Employment support" at bounding box center [413, 238] width 101 height 28
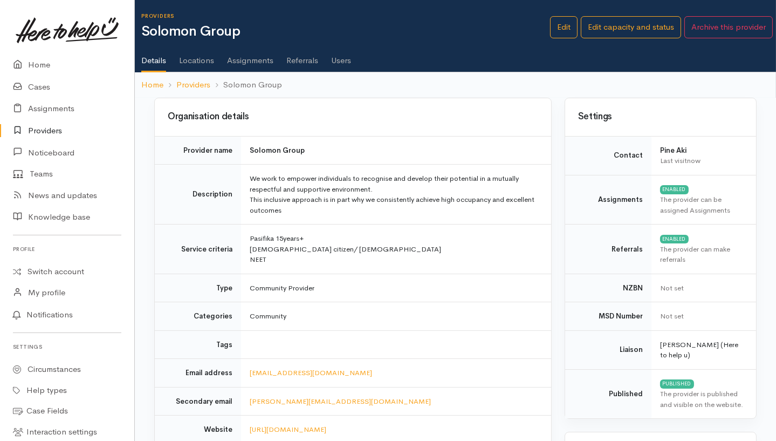
drag, startPoint x: 491, startPoint y: 58, endPoint x: 476, endPoint y: 64, distance: 16.2
click at [476, 64] on ul "Details Locations Assignments Referrals Users" at bounding box center [458, 57] width 635 height 31
click at [607, 29] on link "Edit capacity and status" at bounding box center [631, 27] width 100 height 22
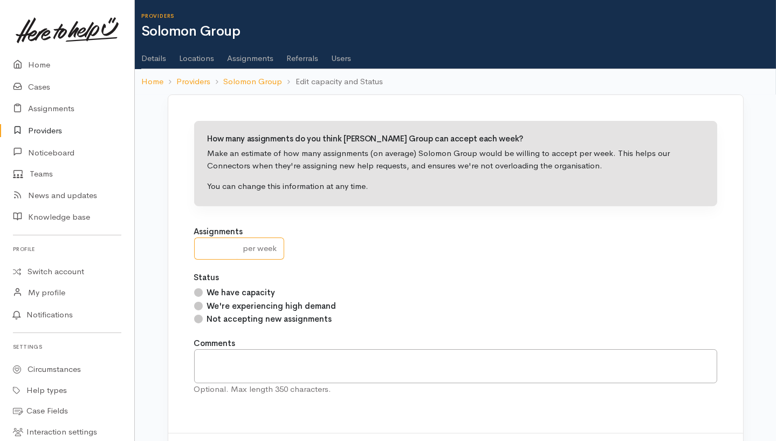
click at [214, 253] on input "number" at bounding box center [215, 248] width 43 height 22
click at [215, 249] on input "number" at bounding box center [215, 248] width 43 height 22
type input "3"
click at [250, 290] on label "We have capacity" at bounding box center [241, 292] width 69 height 12
click at [203, 290] on input "We have capacity" at bounding box center [198, 292] width 9 height 9
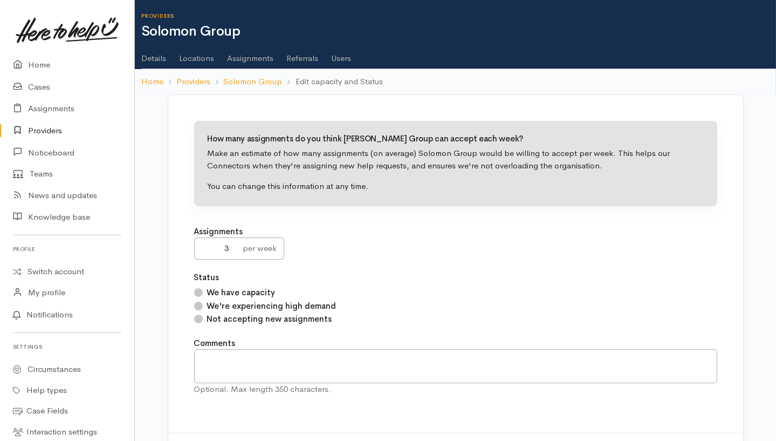
radio input "true"
click at [404, 210] on div "How many assignments do you think Solomon Group can accept each week? Make an e…" at bounding box center [455, 264] width 549 height 312
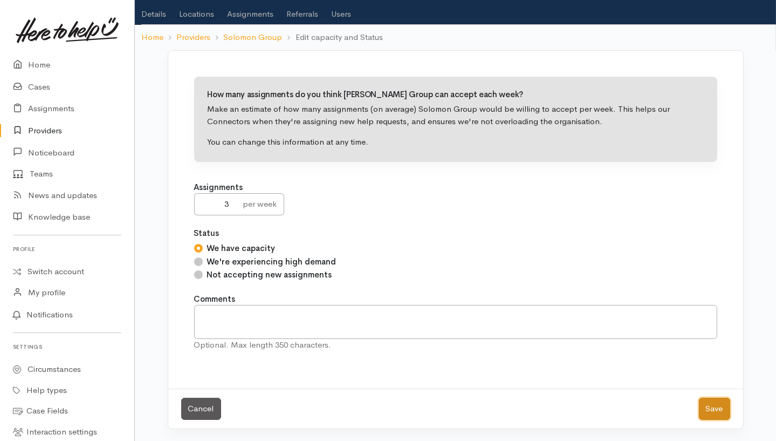
click at [721, 413] on button "Save" at bounding box center [714, 409] width 31 height 22
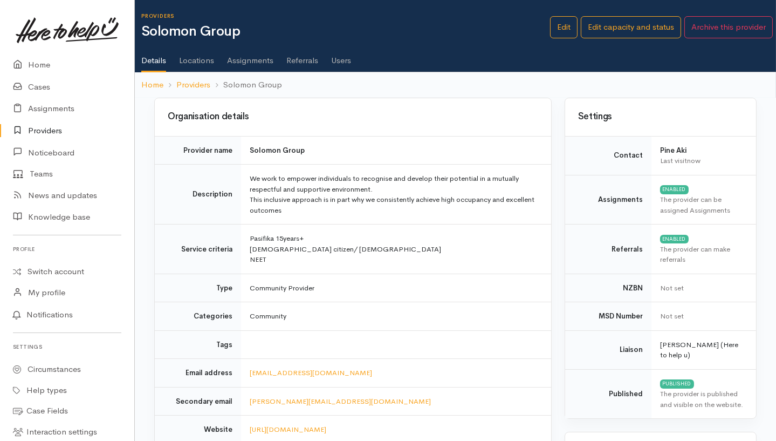
click at [333, 58] on link "Users" at bounding box center [341, 57] width 20 height 30
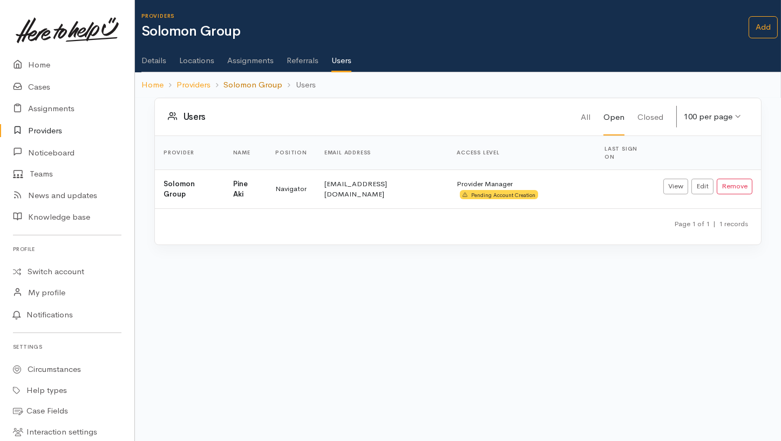
click at [255, 90] on link "Solomon Group" at bounding box center [252, 85] width 59 height 12
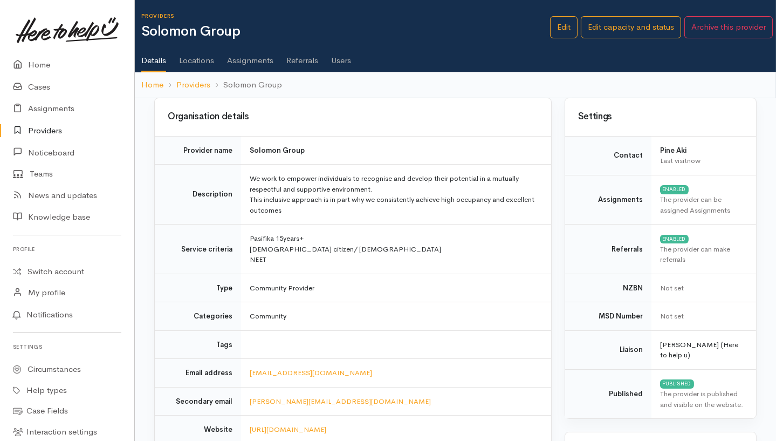
click at [343, 56] on link "Users" at bounding box center [341, 57] width 20 height 30
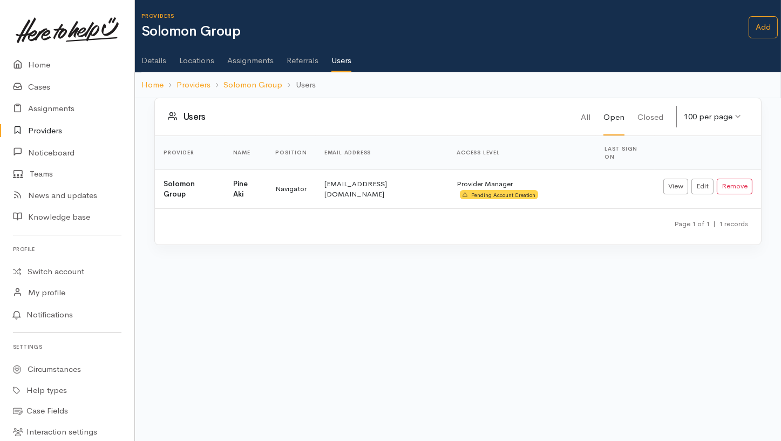
click at [364, 111] on h3 "Users" at bounding box center [374, 116] width 413 height 11
click at [363, 296] on body "Support Feedback I've got something to say" at bounding box center [390, 220] width 781 height 441
click at [241, 81] on link "Solomon Group" at bounding box center [252, 85] width 59 height 12
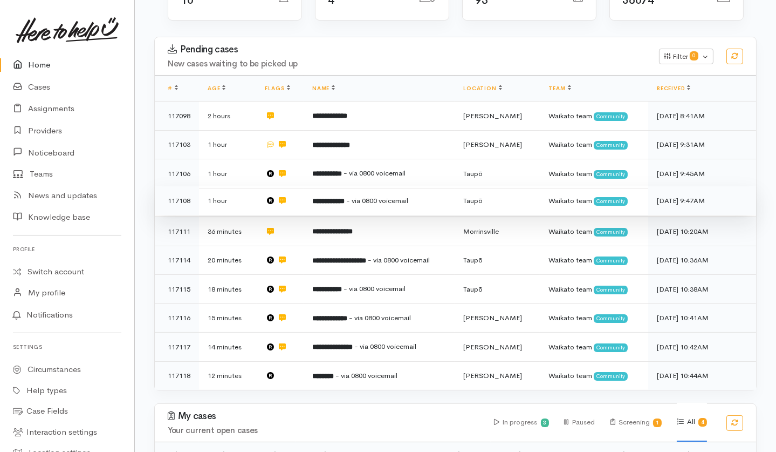
scroll to position [174, 0]
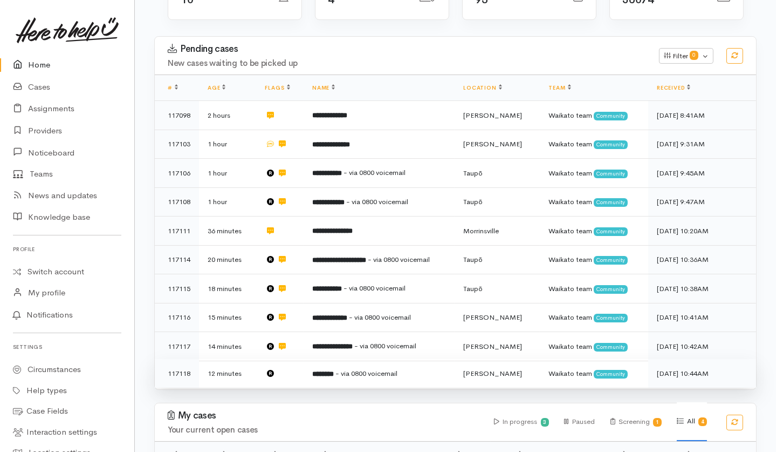
click at [300, 359] on td at bounding box center [280, 373] width 47 height 29
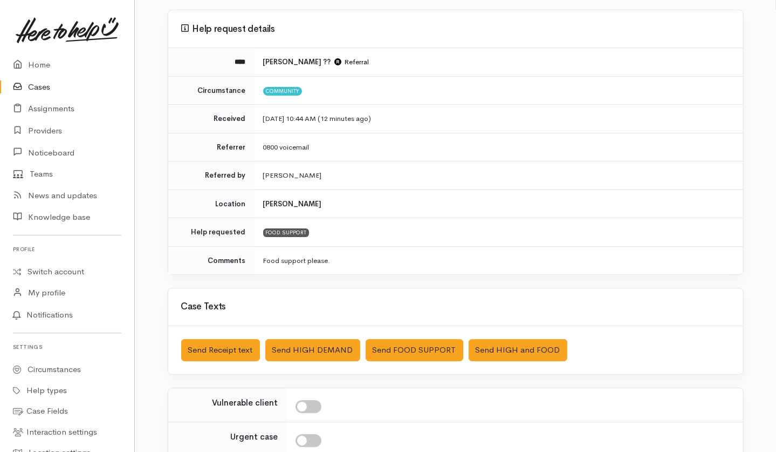
scroll to position [89, 0]
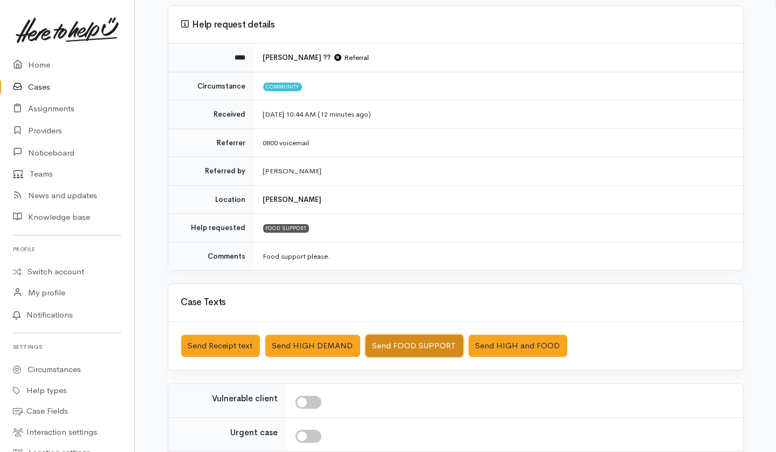
click at [427, 346] on button "Send FOOD SUPPORT" at bounding box center [415, 345] width 98 height 22
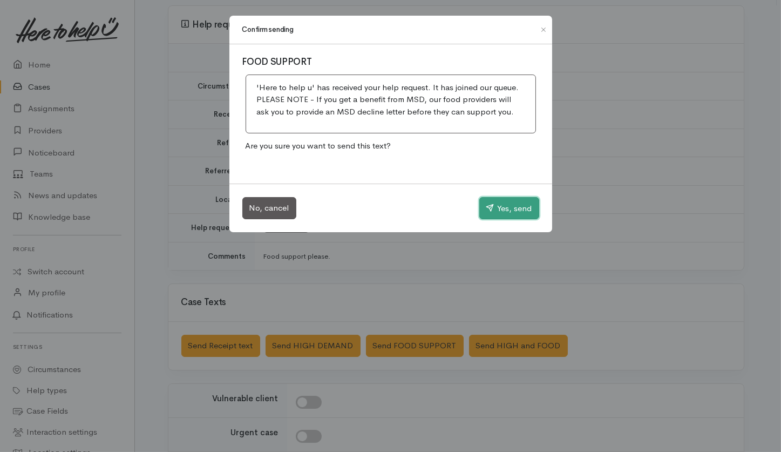
click at [523, 205] on button "Yes, send" at bounding box center [509, 208] width 60 height 23
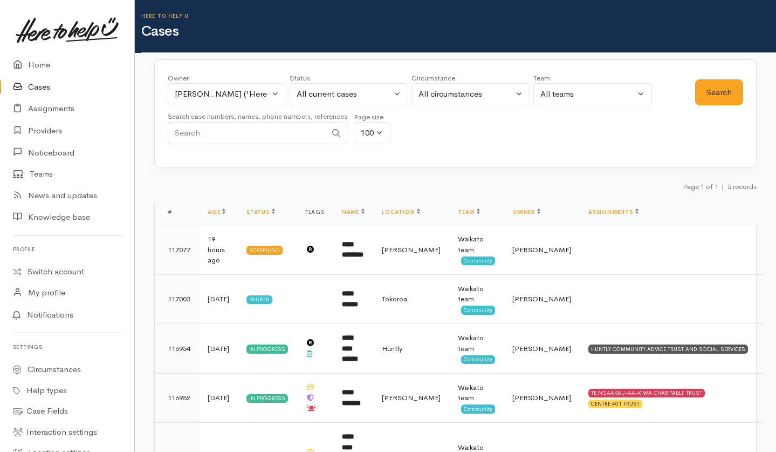
select select "1759"
click at [265, 101] on button "[PERSON_NAME] ('Here to help u')" at bounding box center [227, 94] width 119 height 22
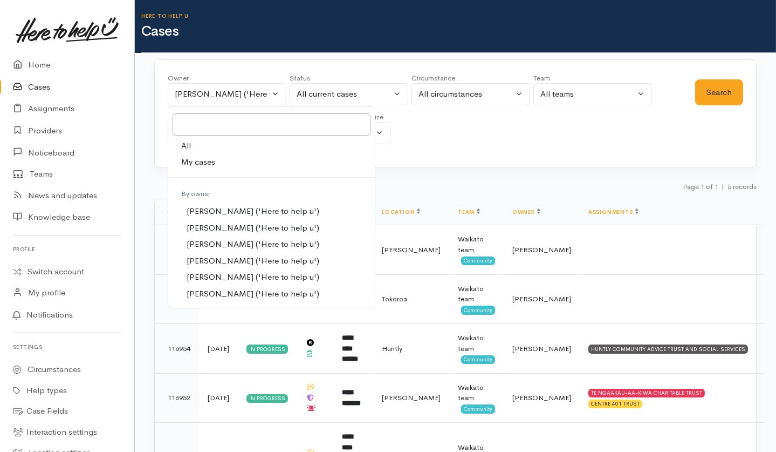
click at [204, 161] on span "My cases" at bounding box center [198, 162] width 34 height 12
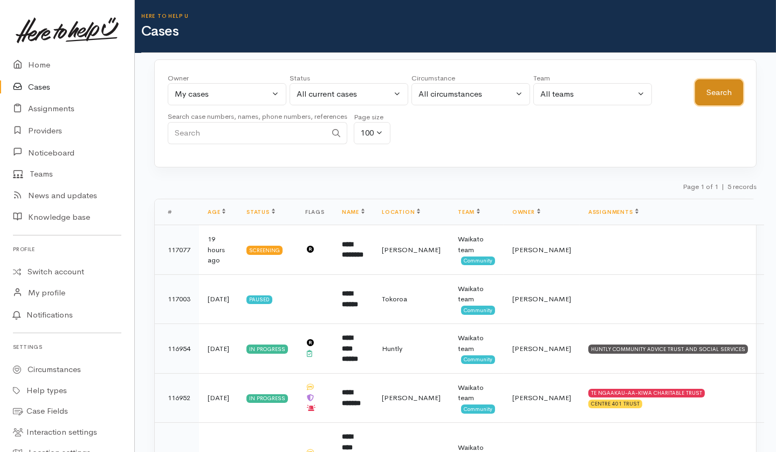
click at [710, 96] on button "Search" at bounding box center [719, 92] width 48 height 26
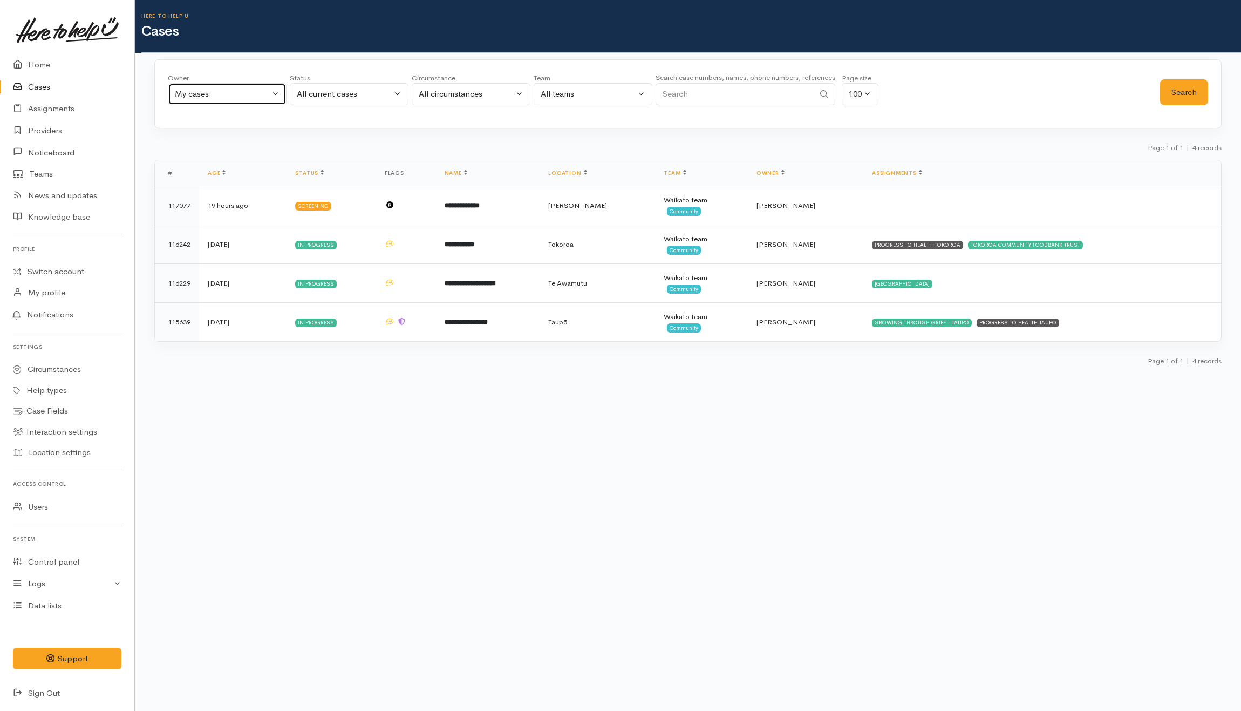
drag, startPoint x: 264, startPoint y: 97, endPoint x: 257, endPoint y: 105, distance: 10.3
click at [264, 97] on div "My cases" at bounding box center [222, 94] width 95 height 12
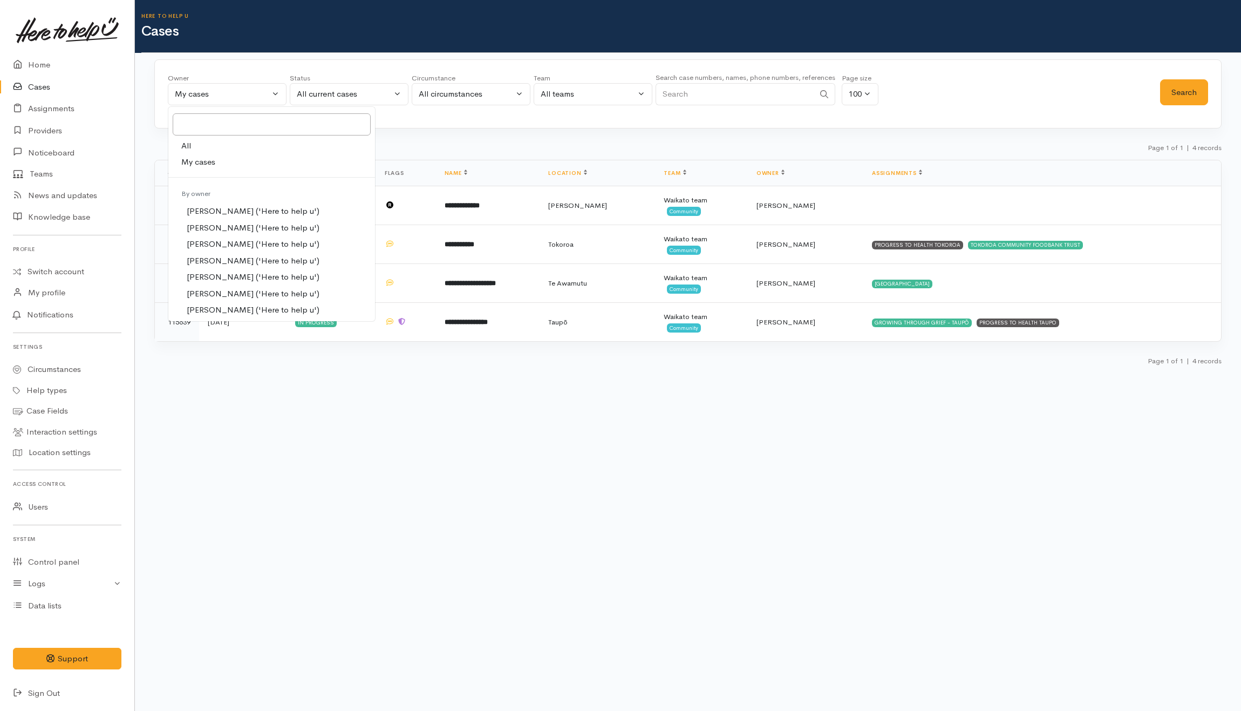
click at [183, 145] on span "All" at bounding box center [186, 146] width 10 height 12
select select "-1"
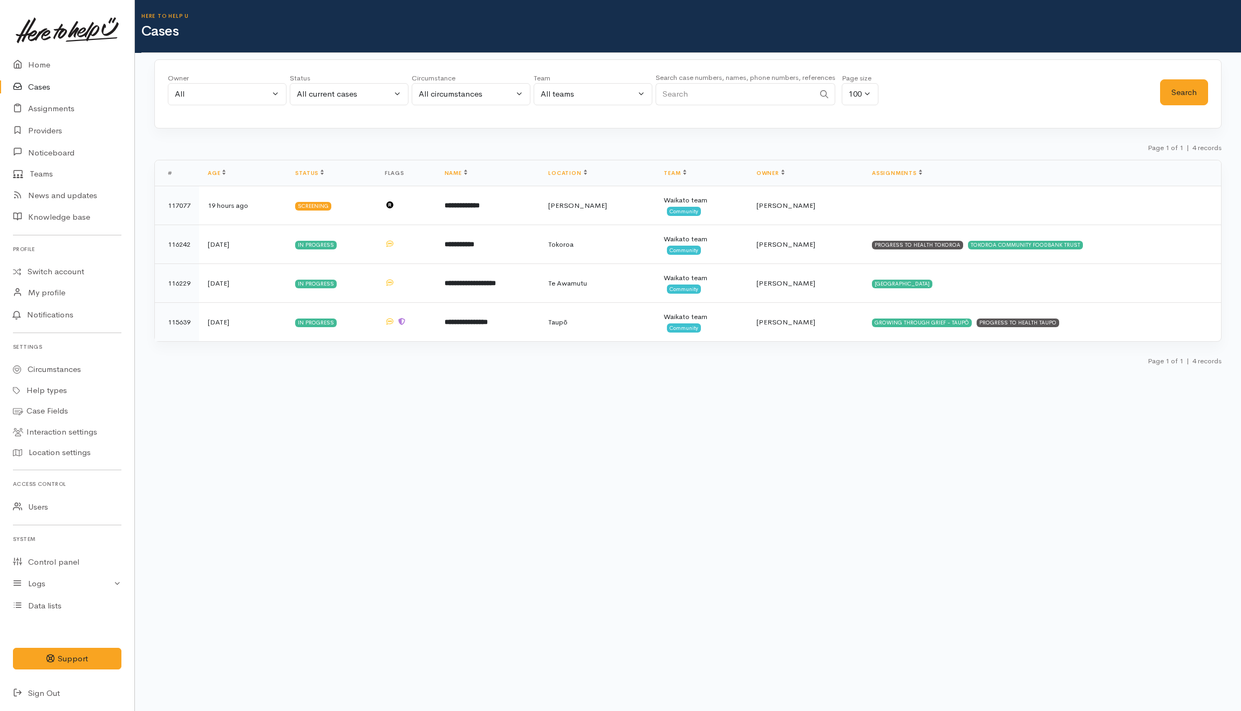
click at [776, 97] on input "Search" at bounding box center [734, 94] width 159 height 22
paste input "2102942068"
click at [776, 98] on button "Search" at bounding box center [1184, 92] width 48 height 26
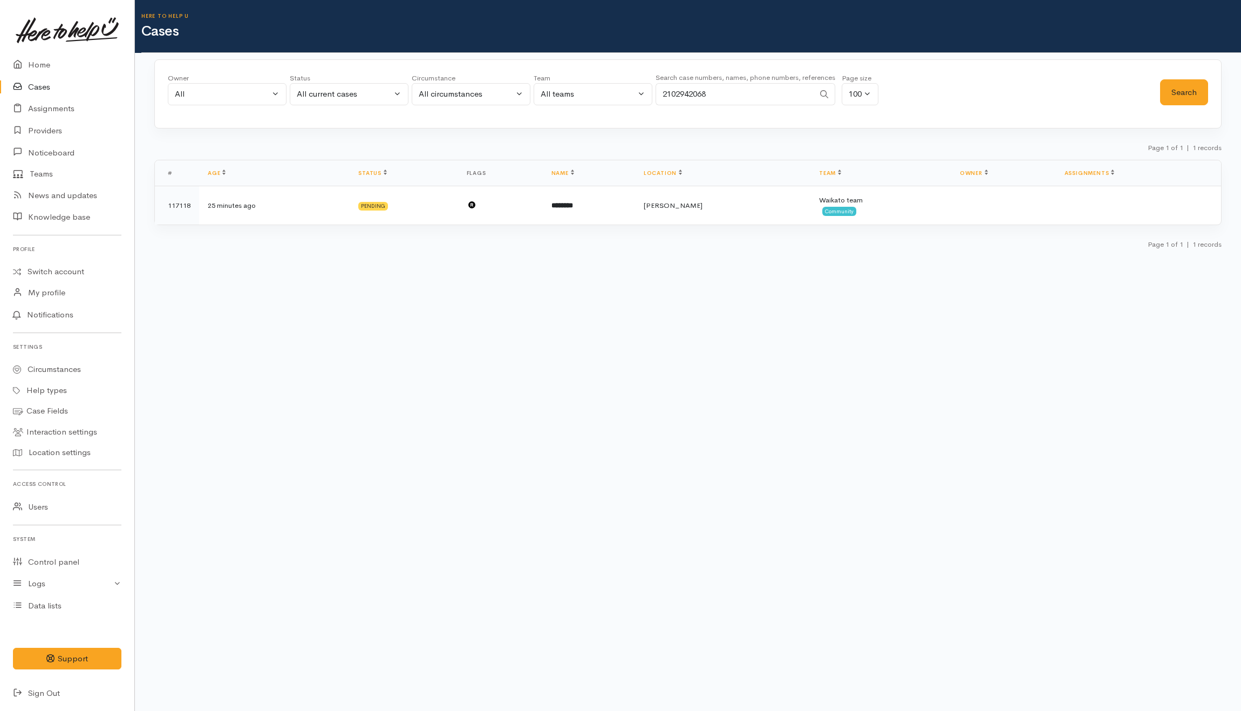
drag, startPoint x: 733, startPoint y: 98, endPoint x: 645, endPoint y: 96, distance: 87.4
click at [645, 97] on div "Owner All My cases Aandrea Murray ('Here to help u') Akash Prakash ('Here to he…" at bounding box center [664, 92] width 992 height 39
paste input "448920"
type input "2102448920"
click at [776, 83] on button "Search" at bounding box center [1184, 92] width 48 height 26
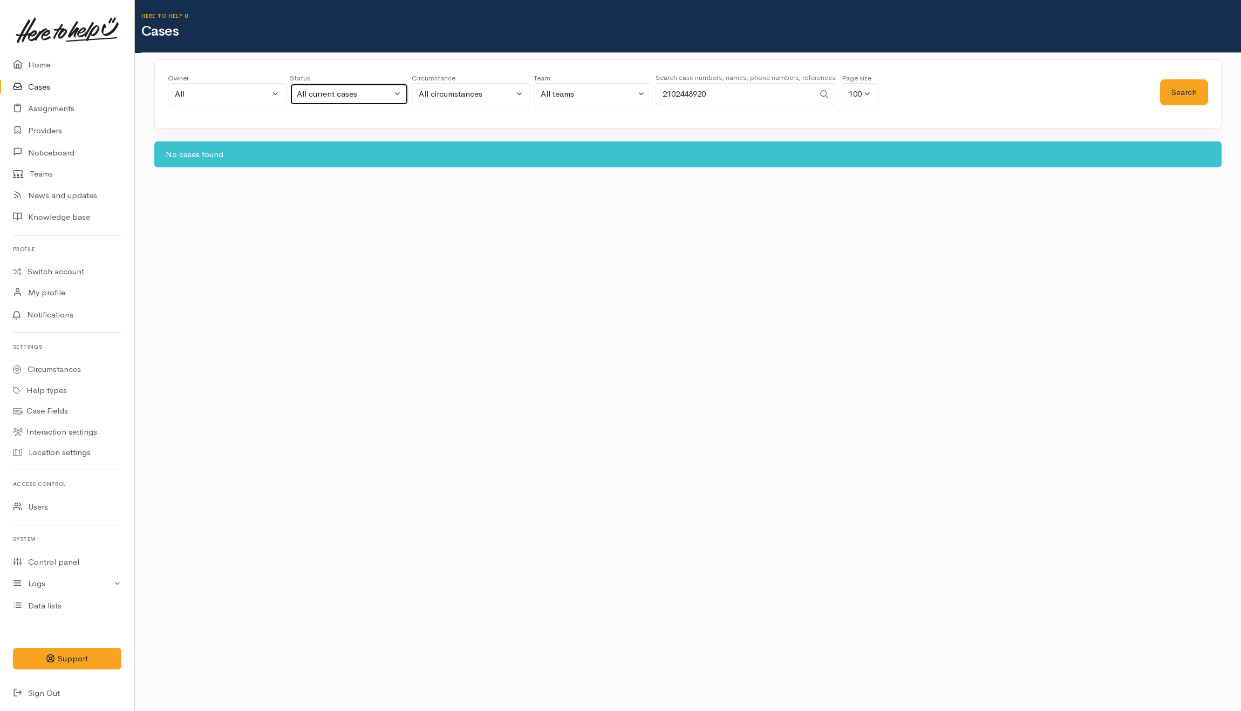
click at [337, 95] on div "All current cases" at bounding box center [344, 94] width 95 height 12
click at [313, 301] on link "All" at bounding box center [349, 293] width 118 height 17
select select "All"
click at [776, 83] on button "Search" at bounding box center [1184, 92] width 48 height 26
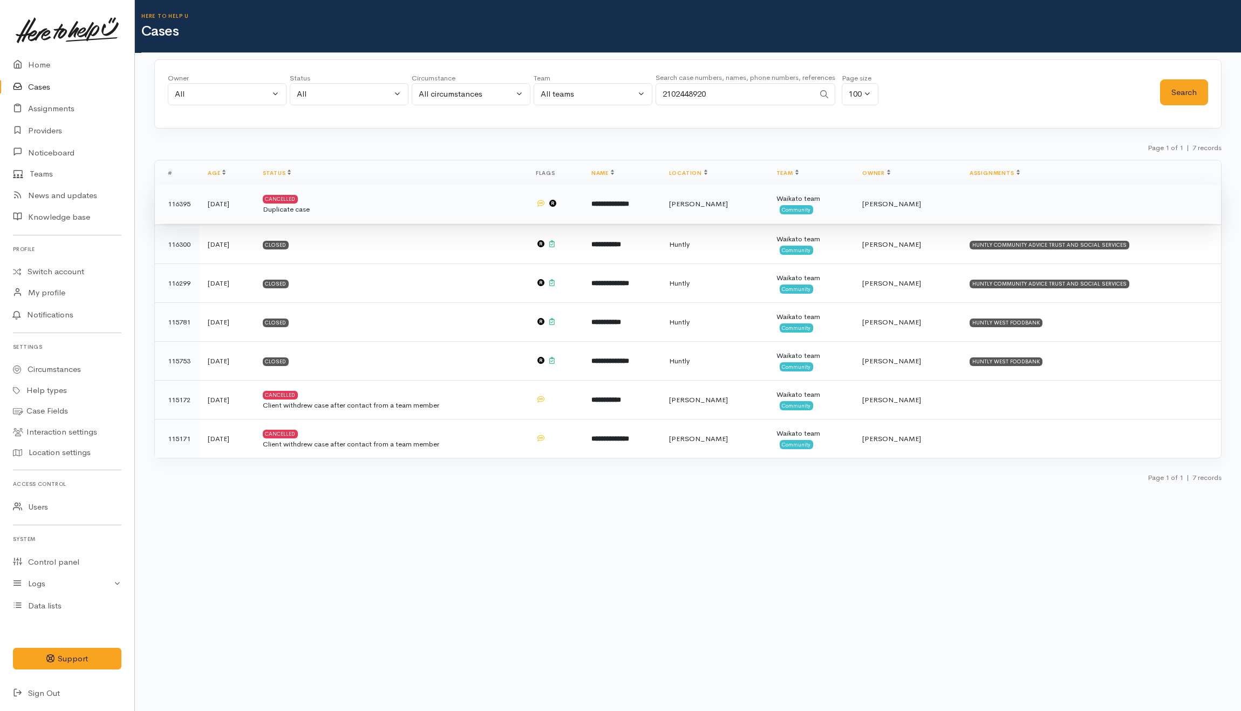
drag, startPoint x: 473, startPoint y: 210, endPoint x: 344, endPoint y: 207, distance: 128.4
click at [473, 209] on div "Duplicate case" at bounding box center [391, 209] width 256 height 11
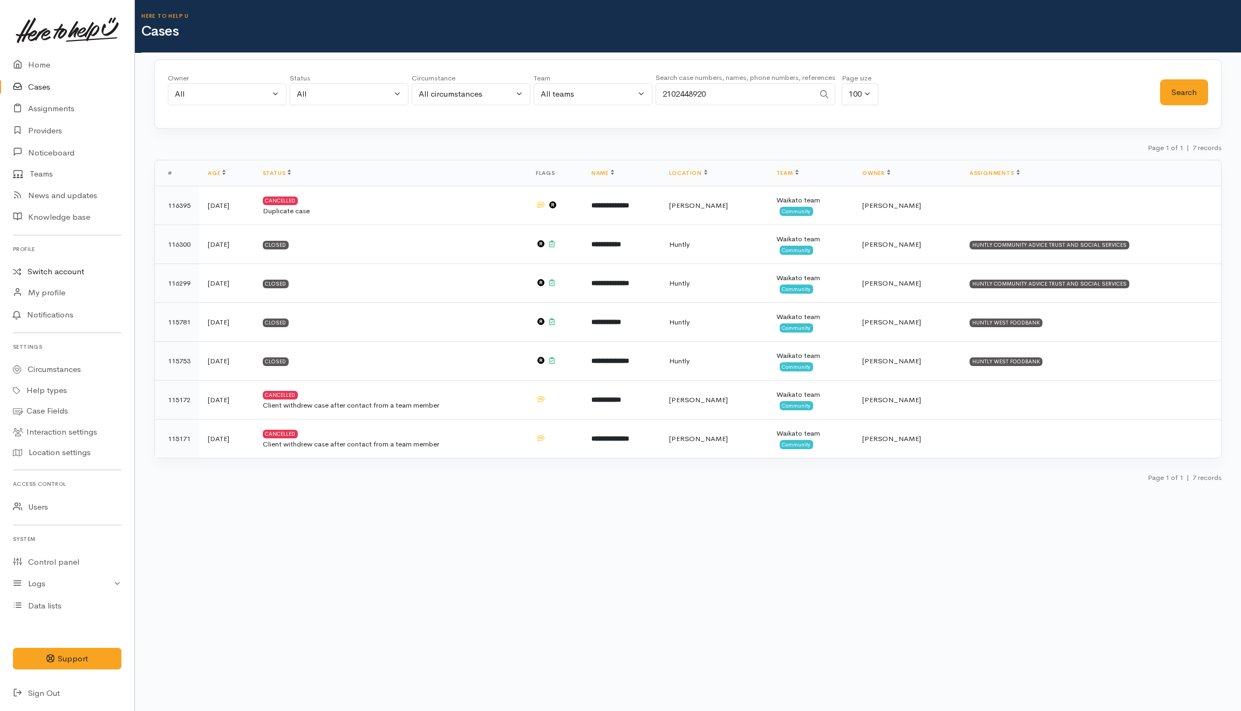
click at [50, 270] on link "Switch account" at bounding box center [67, 271] width 134 height 21
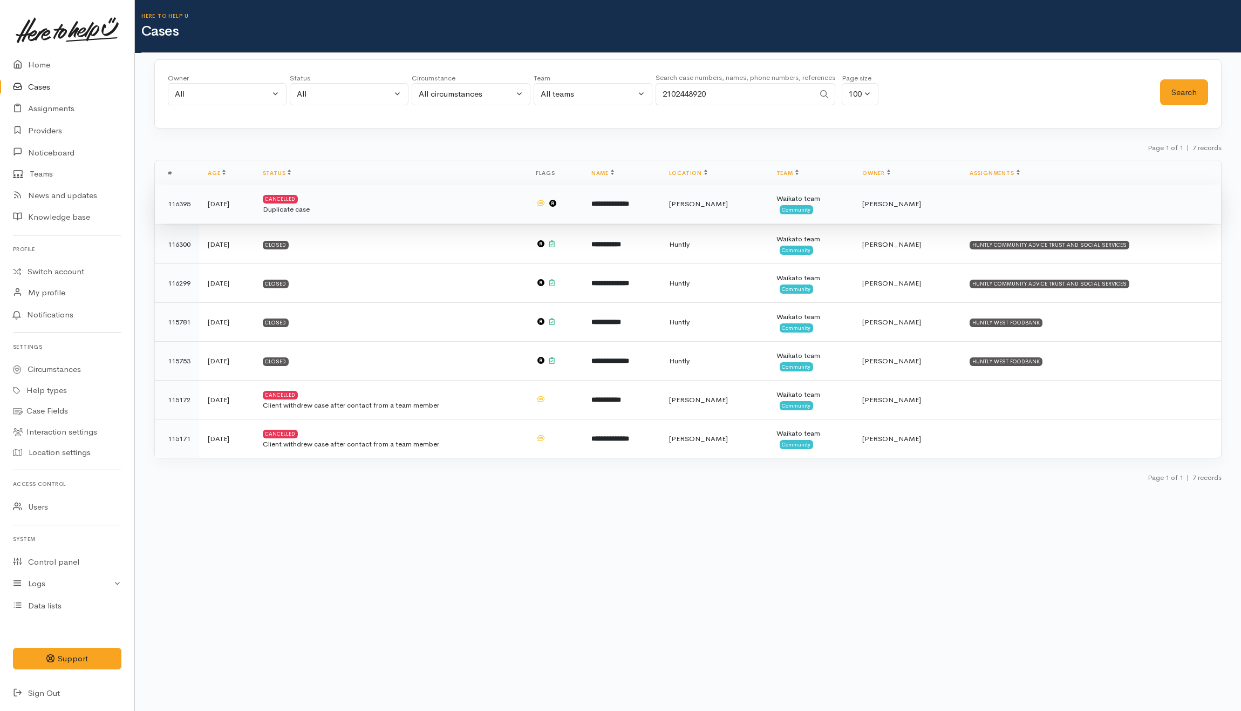
drag, startPoint x: 421, startPoint y: 202, endPoint x: 355, endPoint y: 201, distance: 65.8
click at [421, 202] on td "Cancelled Duplicate case" at bounding box center [390, 204] width 273 height 39
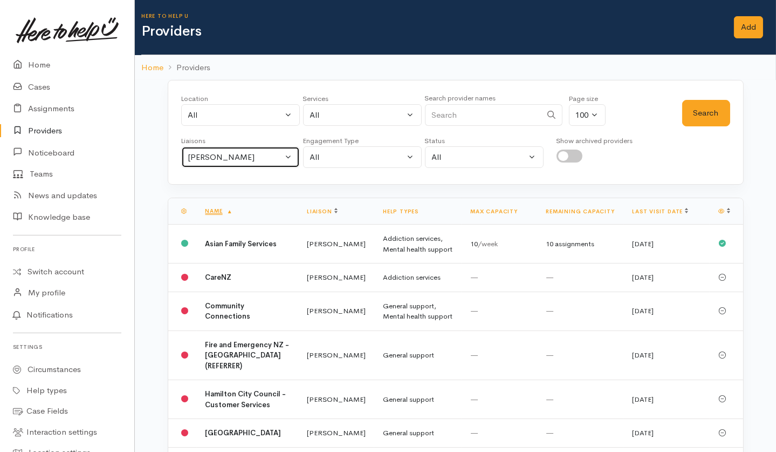
click at [205, 162] on button "Helena Kaufononga" at bounding box center [240, 157] width 119 height 22
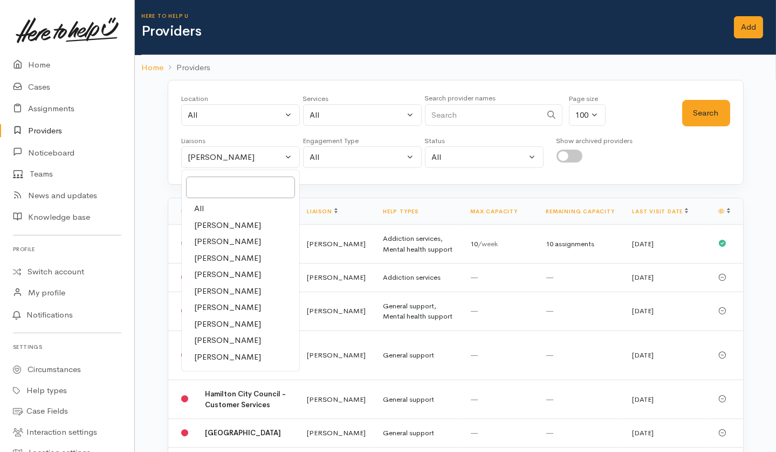
click at [205, 210] on link "All" at bounding box center [241, 208] width 118 height 17
select select "null"
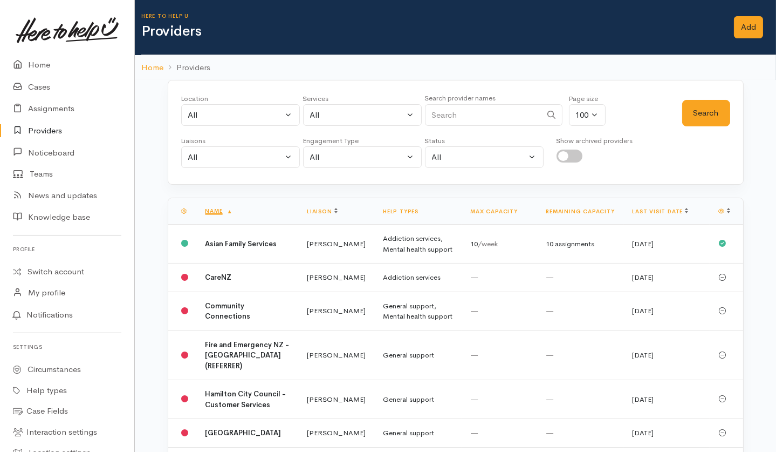
click at [443, 121] on input "Search" at bounding box center [483, 115] width 117 height 22
type input "solo"
click at [687, 112] on button "Search" at bounding box center [706, 113] width 48 height 26
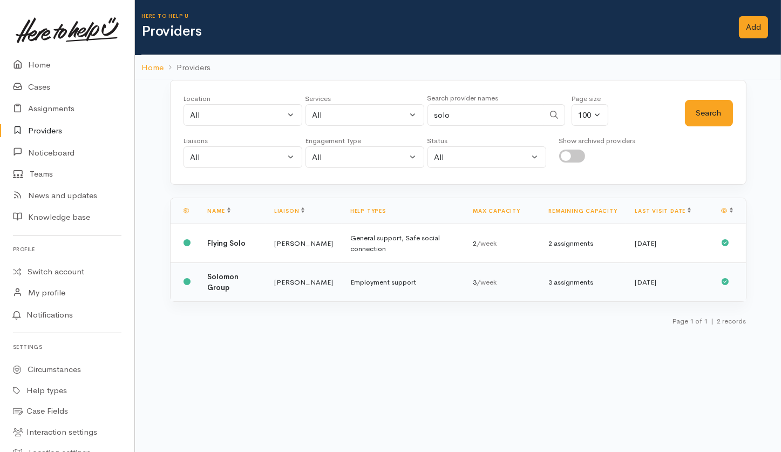
click at [264, 287] on td "Solomon Group" at bounding box center [232, 282] width 66 height 39
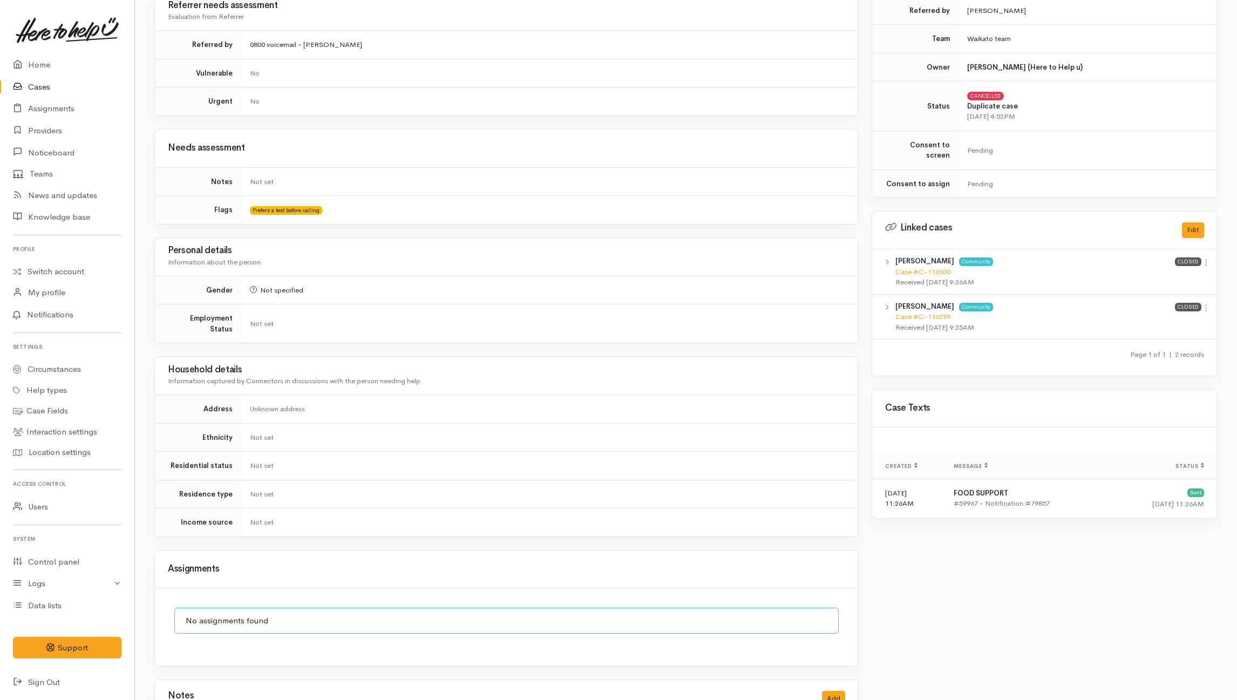
scroll to position [549, 0]
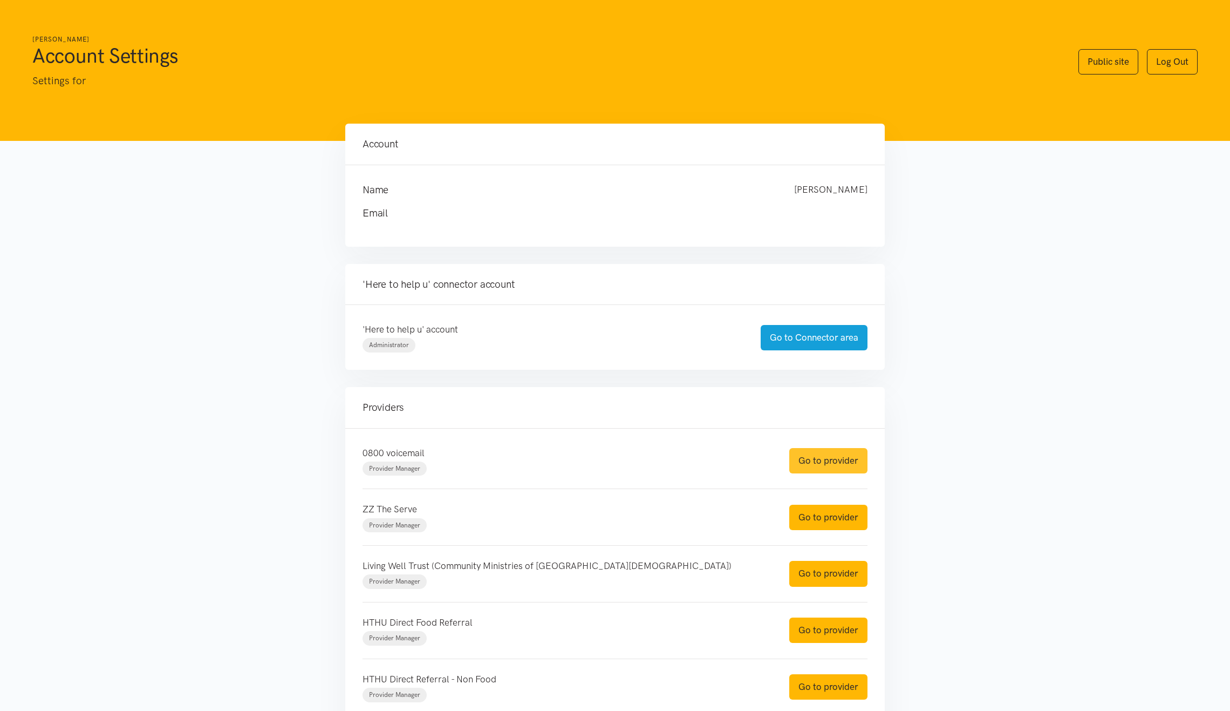
click at [824, 460] on link "Go to provider" at bounding box center [828, 460] width 78 height 25
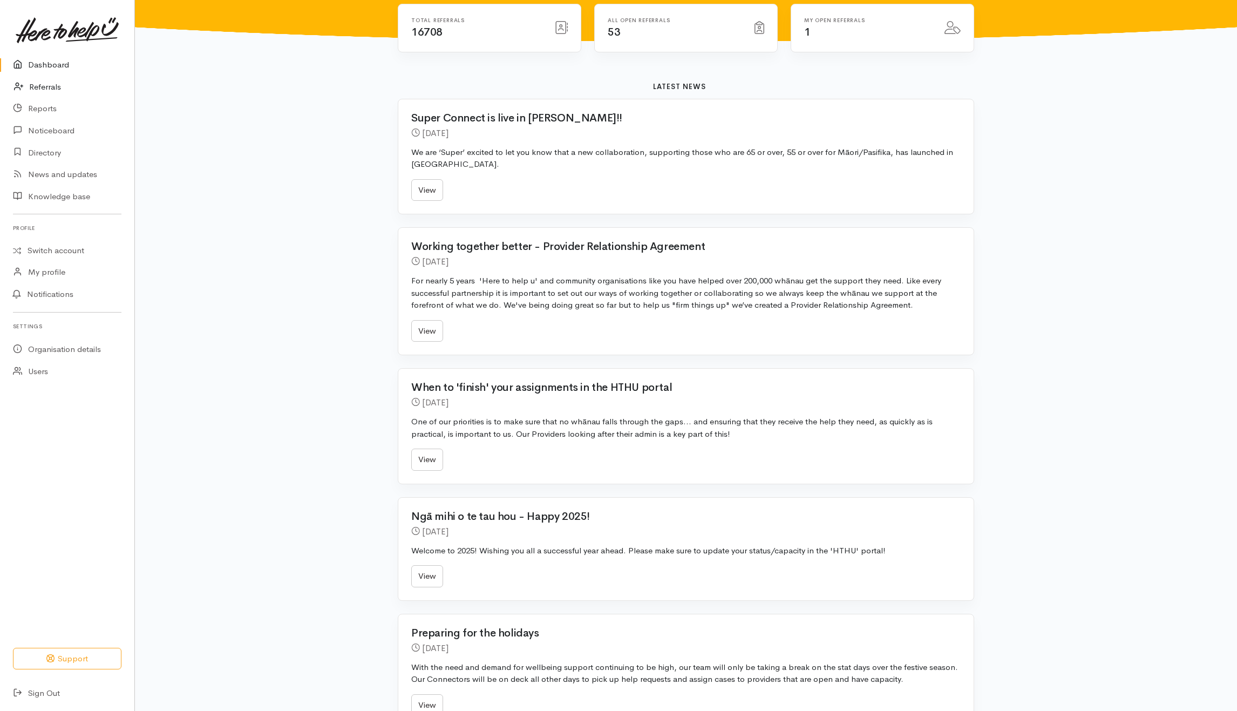
scroll to position [72, 0]
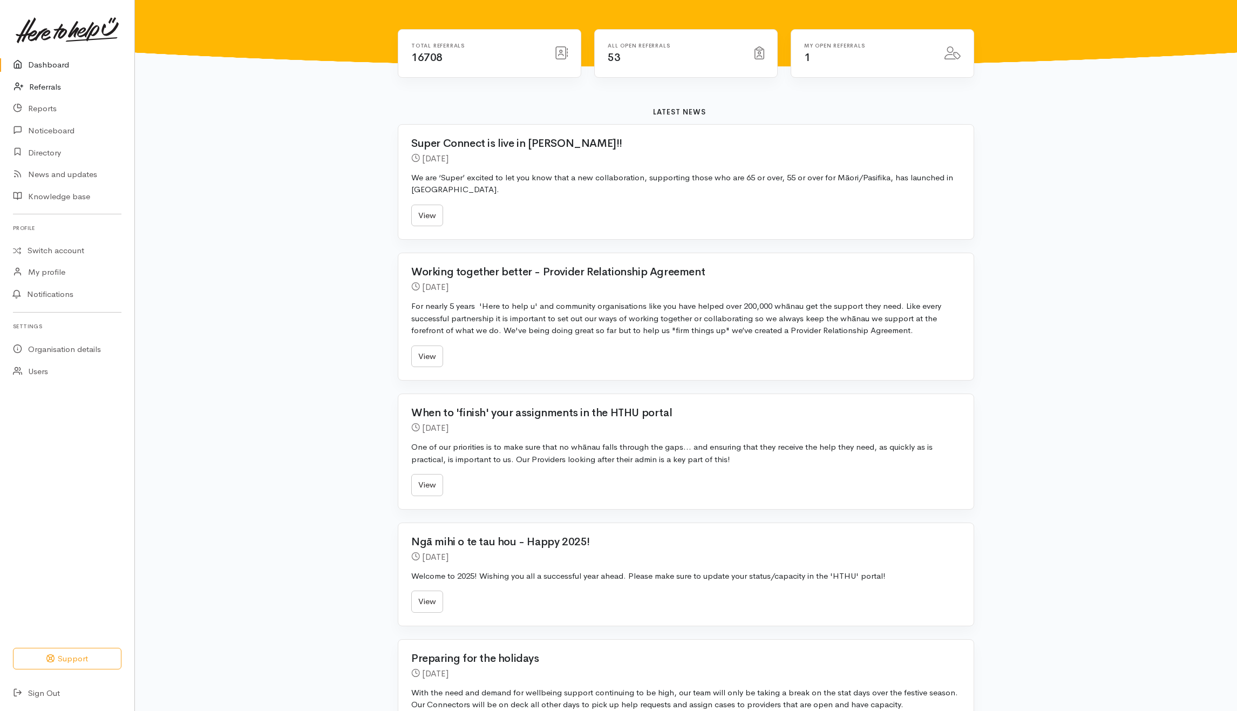
click at [50, 83] on link "Referrals" at bounding box center [67, 87] width 134 height 22
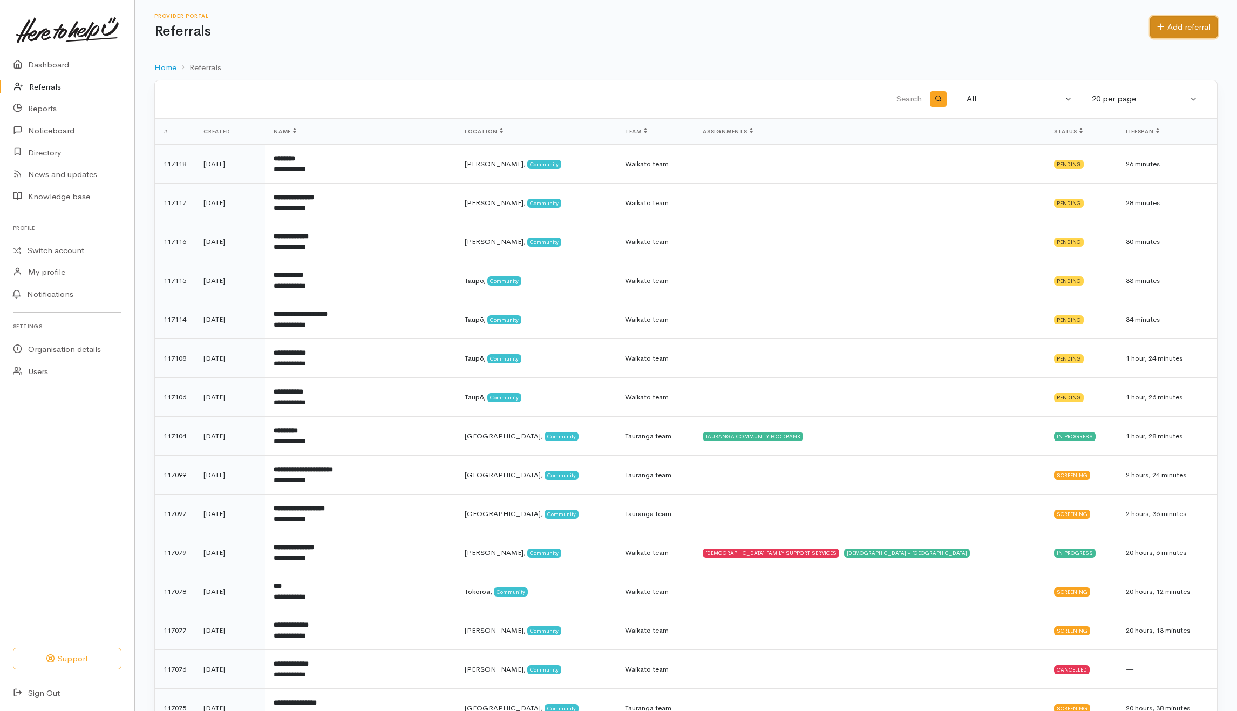
click at [1197, 29] on link "Add referral" at bounding box center [1183, 27] width 67 height 22
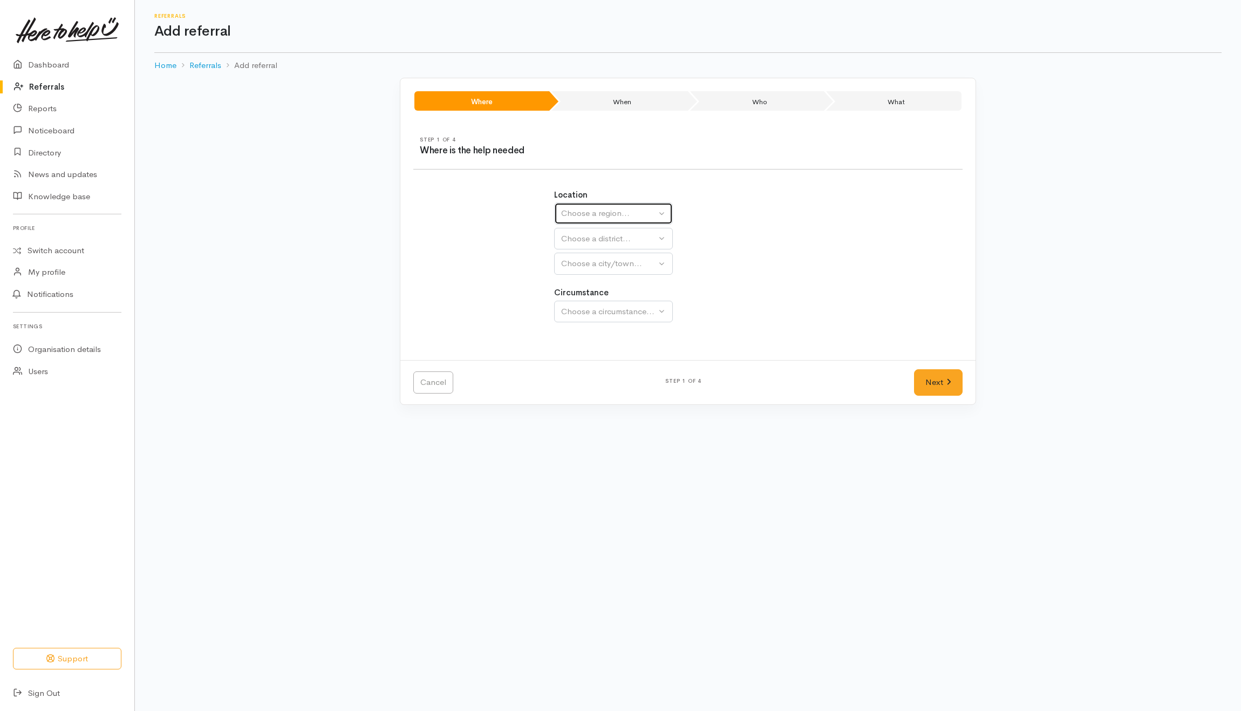
click at [600, 221] on button "Choose a region..." at bounding box center [613, 213] width 119 height 22
click at [577, 277] on span "Waikato" at bounding box center [610, 281] width 85 height 12
select select "3"
select select
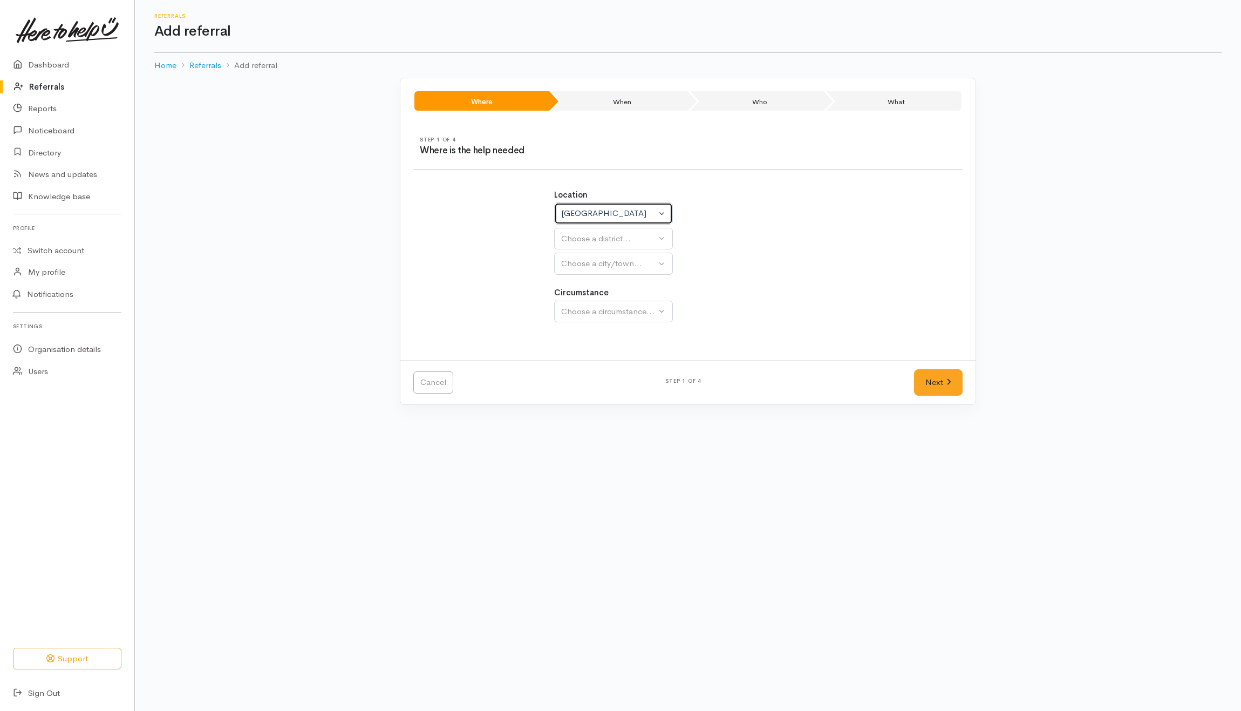
select select
click at [584, 243] on div "Choose a district..." at bounding box center [637, 239] width 152 height 12
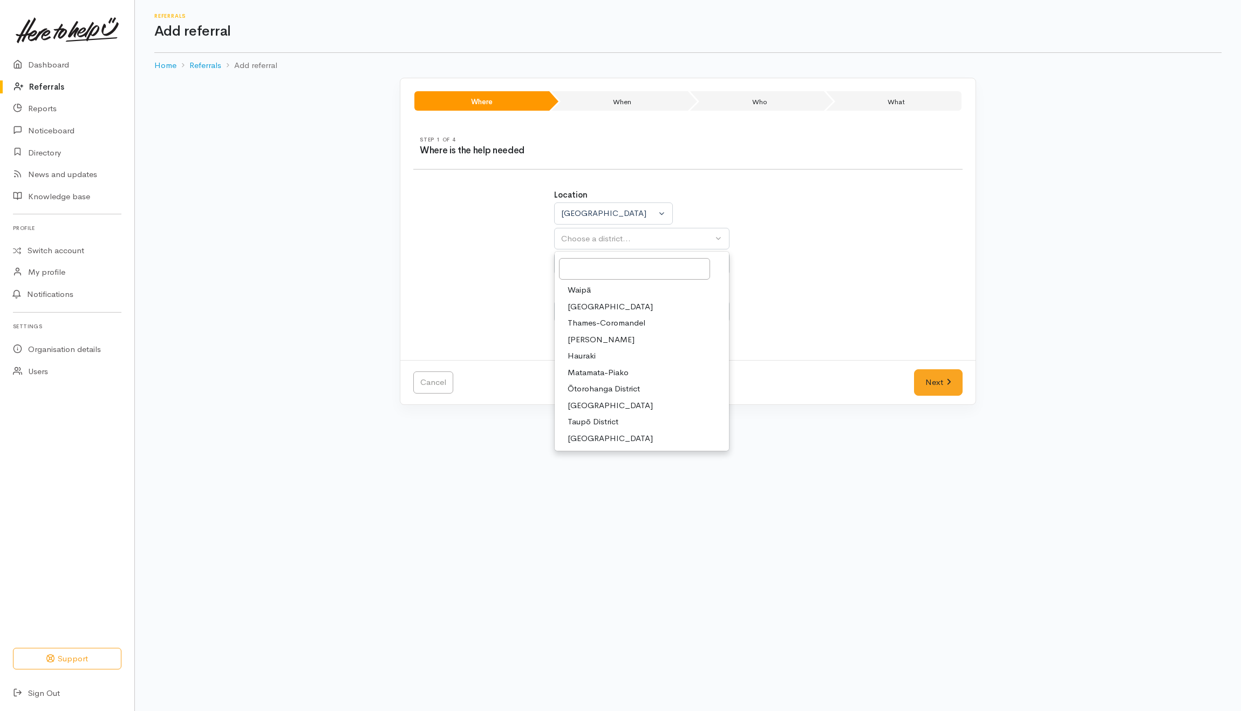
click at [579, 342] on span "Hamilton" at bounding box center [601, 339] width 67 height 12
select select "4"
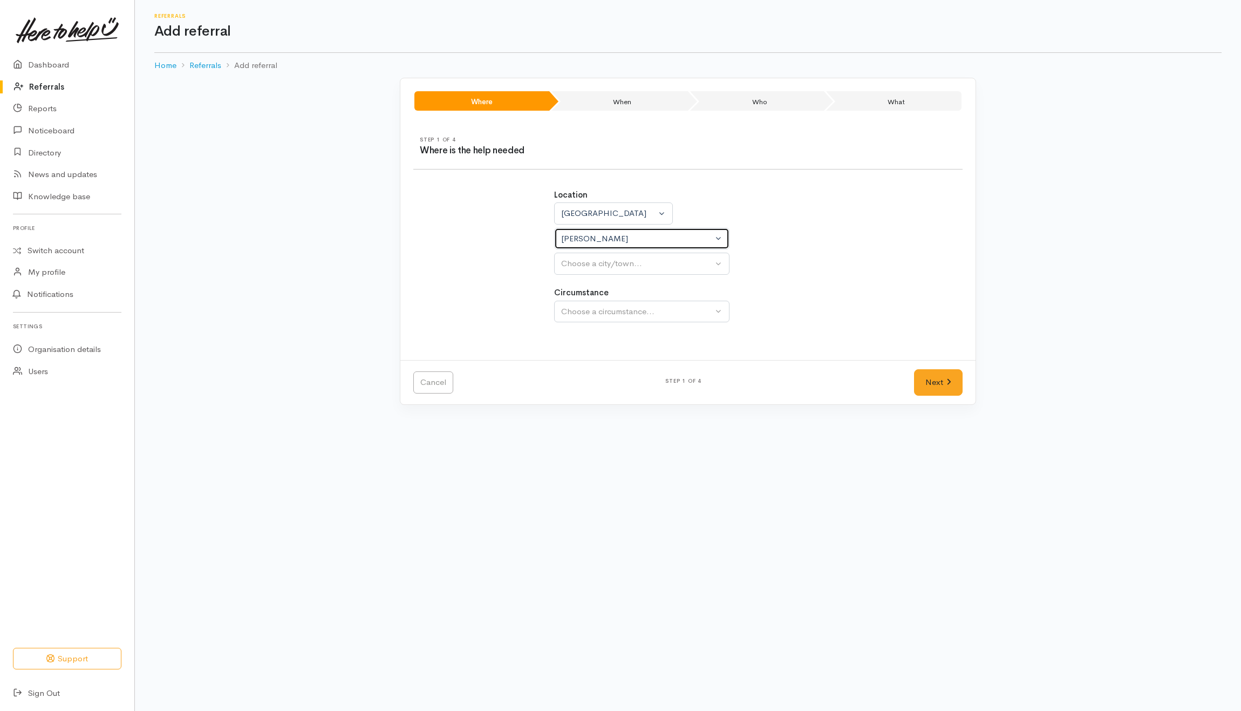
select select
click at [606, 266] on div "Choose a city/town..." at bounding box center [637, 263] width 152 height 12
click at [600, 319] on link "Hamilton" at bounding box center [642, 315] width 174 height 17
select select "1"
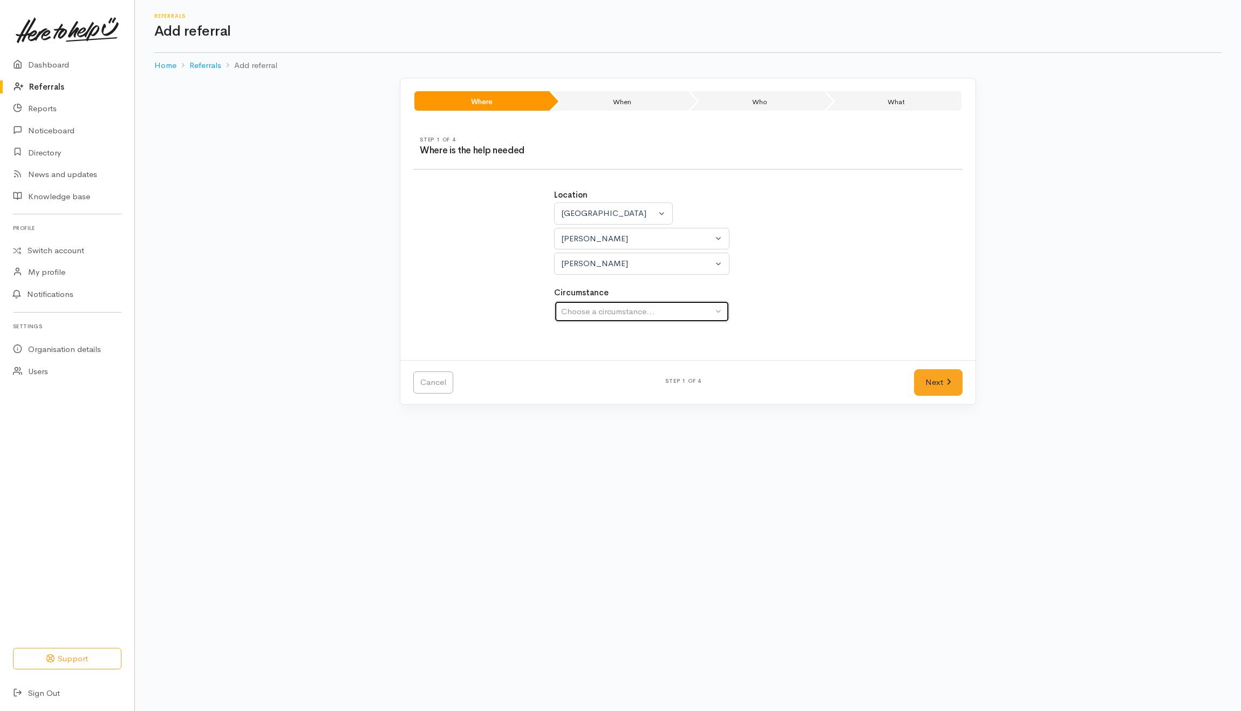
click at [603, 320] on button "Choose a circumstance..." at bounding box center [641, 312] width 175 height 22
click at [588, 357] on link "Community" at bounding box center [642, 362] width 174 height 17
select select "2"
drag, startPoint x: 940, startPoint y: 390, endPoint x: 931, endPoint y: 383, distance: 11.2
click at [940, 390] on link "Next" at bounding box center [938, 382] width 49 height 26
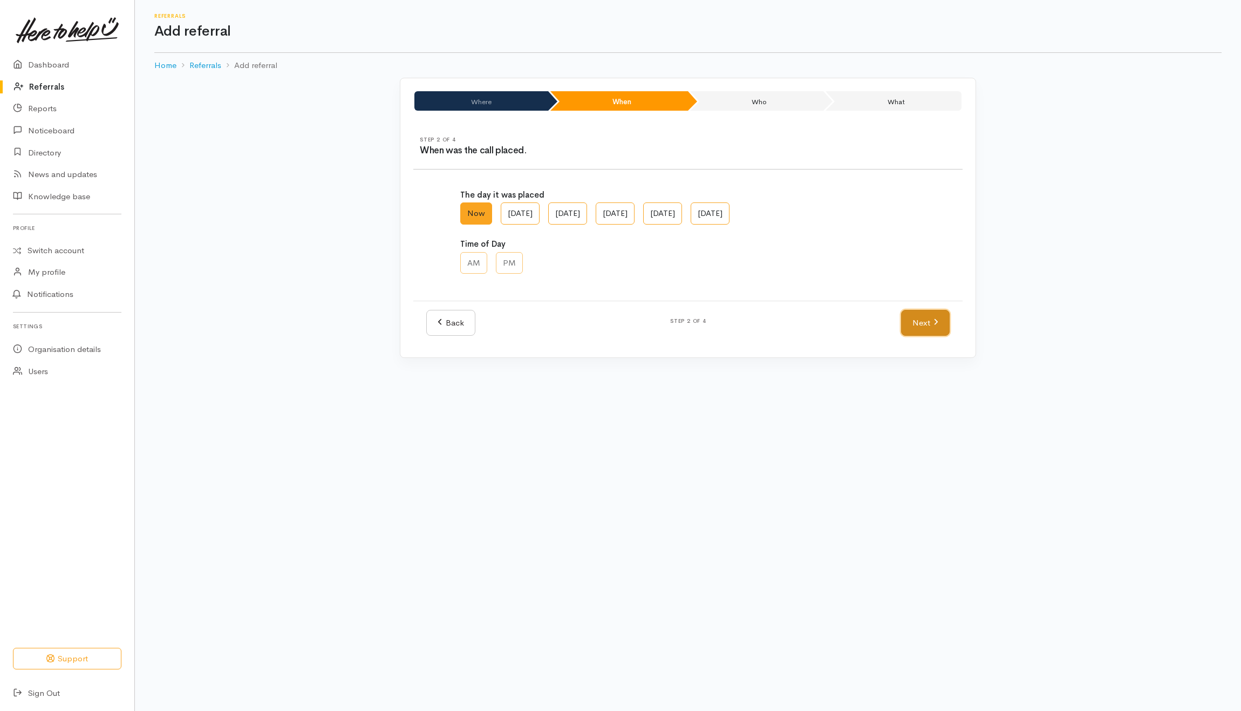
click at [911, 317] on link "Next" at bounding box center [925, 323] width 49 height 26
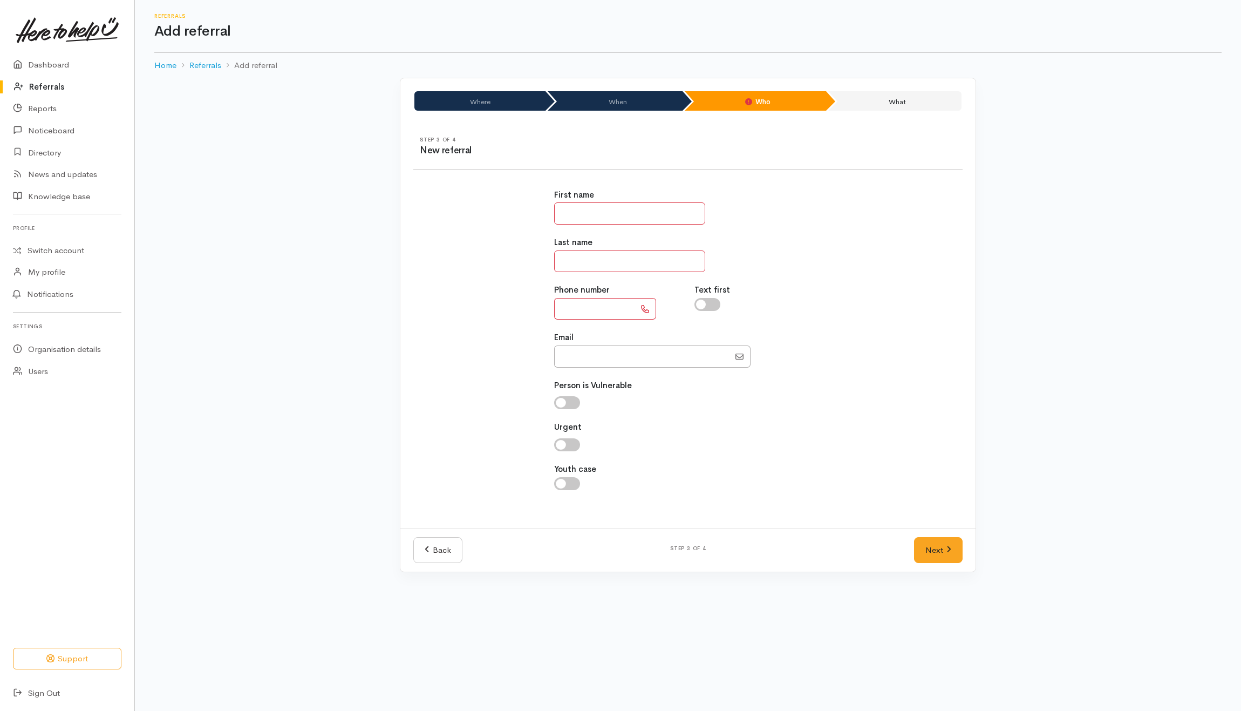
drag, startPoint x: 580, startPoint y: 208, endPoint x: 582, endPoint y: 196, distance: 11.9
click at [581, 208] on input "text" at bounding box center [629, 213] width 151 height 22
type input "********"
type input "*****"
type input "**********"
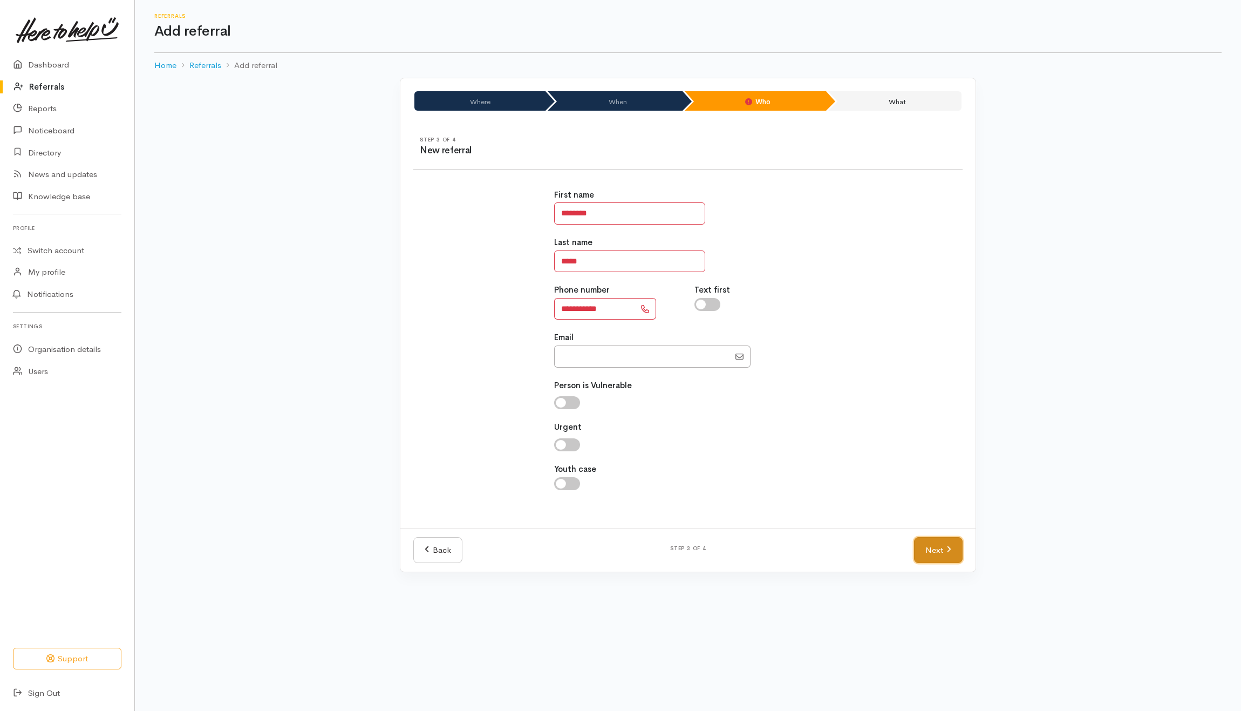
click at [935, 556] on link "Next" at bounding box center [938, 550] width 49 height 26
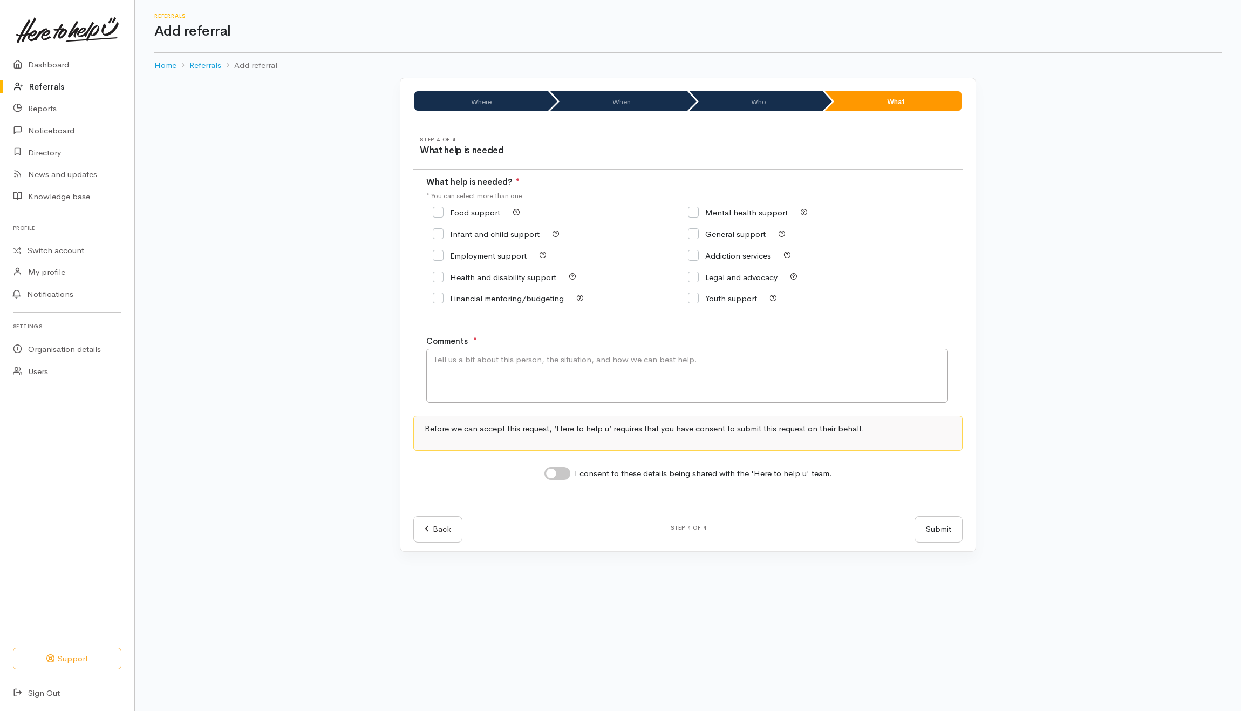
click at [462, 209] on input "Food support" at bounding box center [466, 212] width 67 height 8
checkbox input "true"
click at [500, 388] on textarea "Comments" at bounding box center [687, 376] width 522 height 54
type textarea "Need kai"
click at [570, 477] on input "I consent to these details being shared with the 'Here to help u' team." at bounding box center [557, 473] width 26 height 13
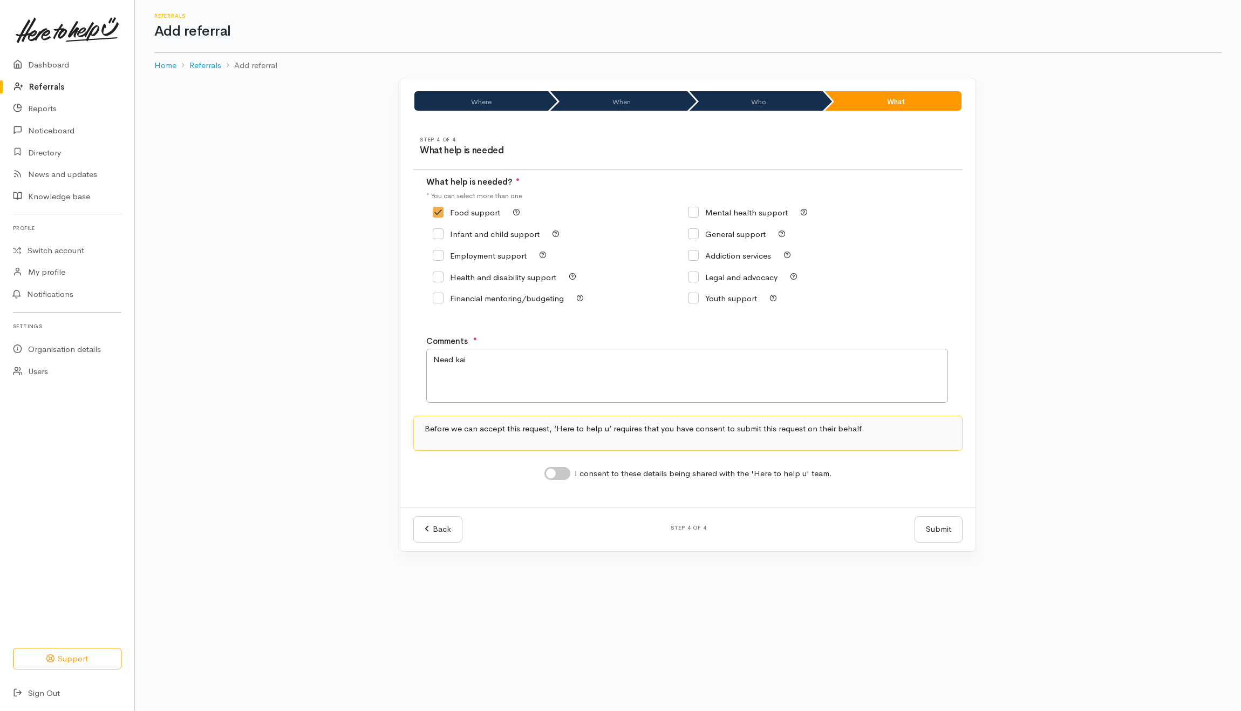
checkbox input "true"
click at [950, 533] on button "Submit" at bounding box center [938, 529] width 48 height 26
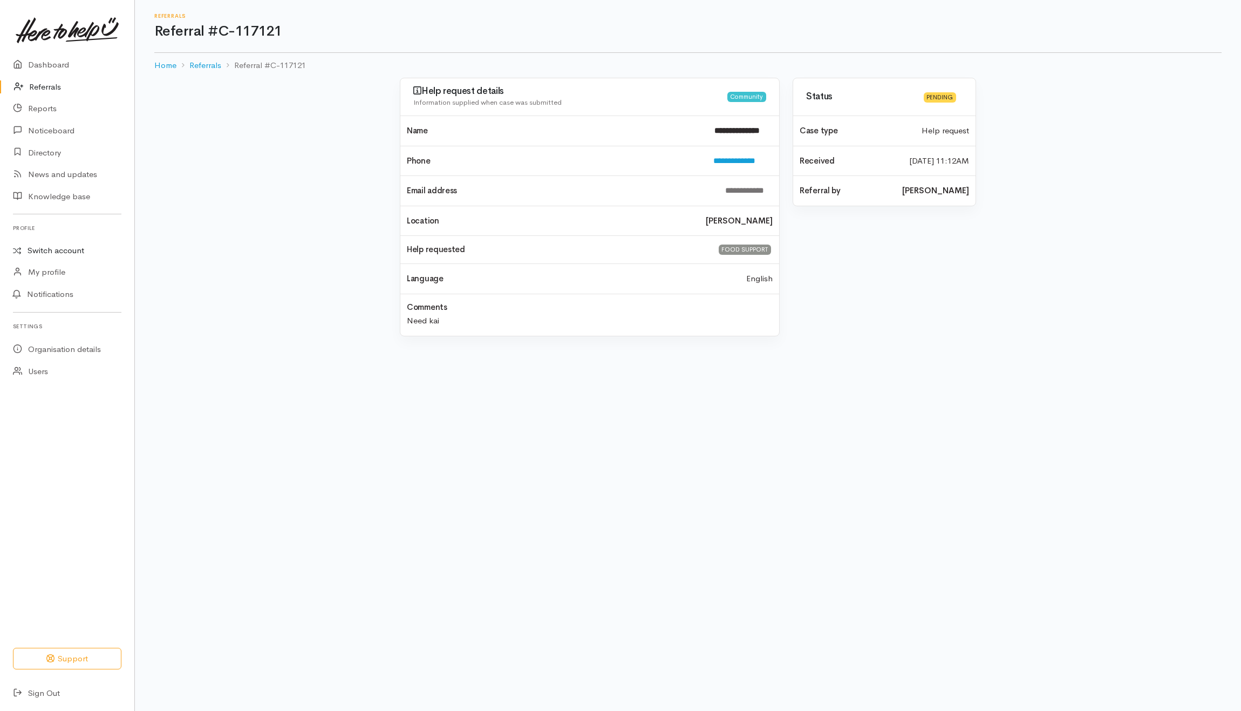
click at [58, 245] on link "Switch account" at bounding box center [67, 250] width 134 height 21
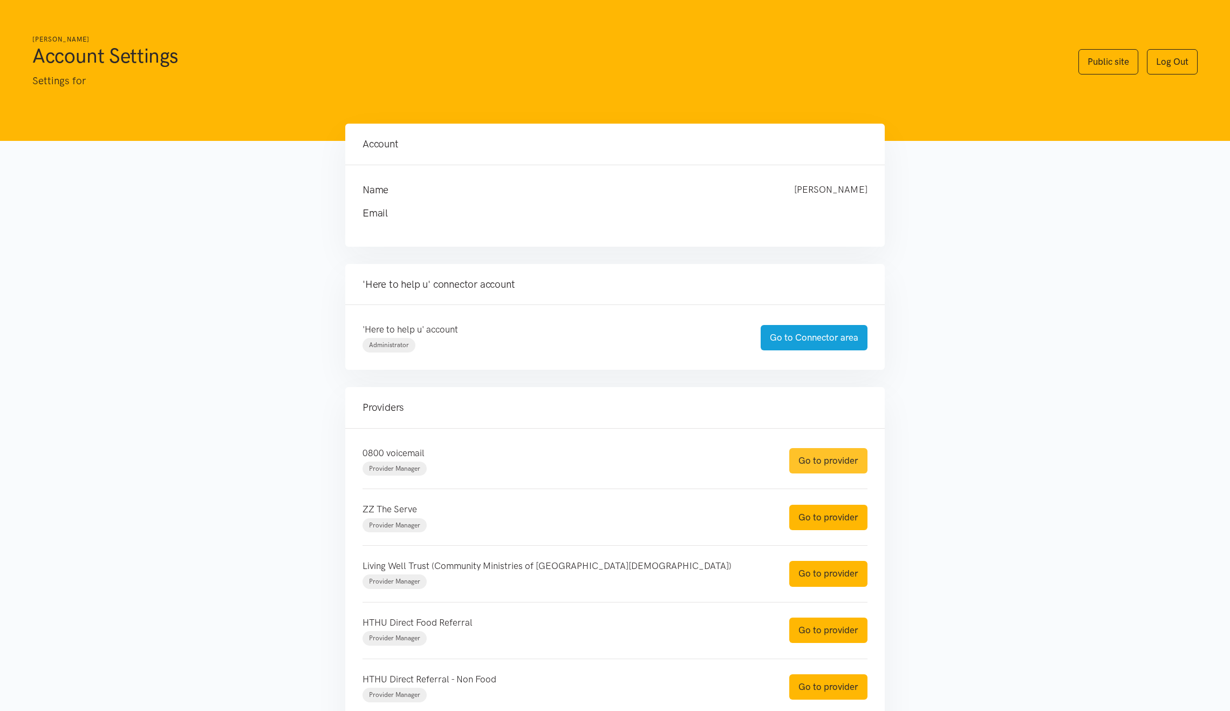
click at [838, 463] on link "Go to provider" at bounding box center [828, 460] width 78 height 25
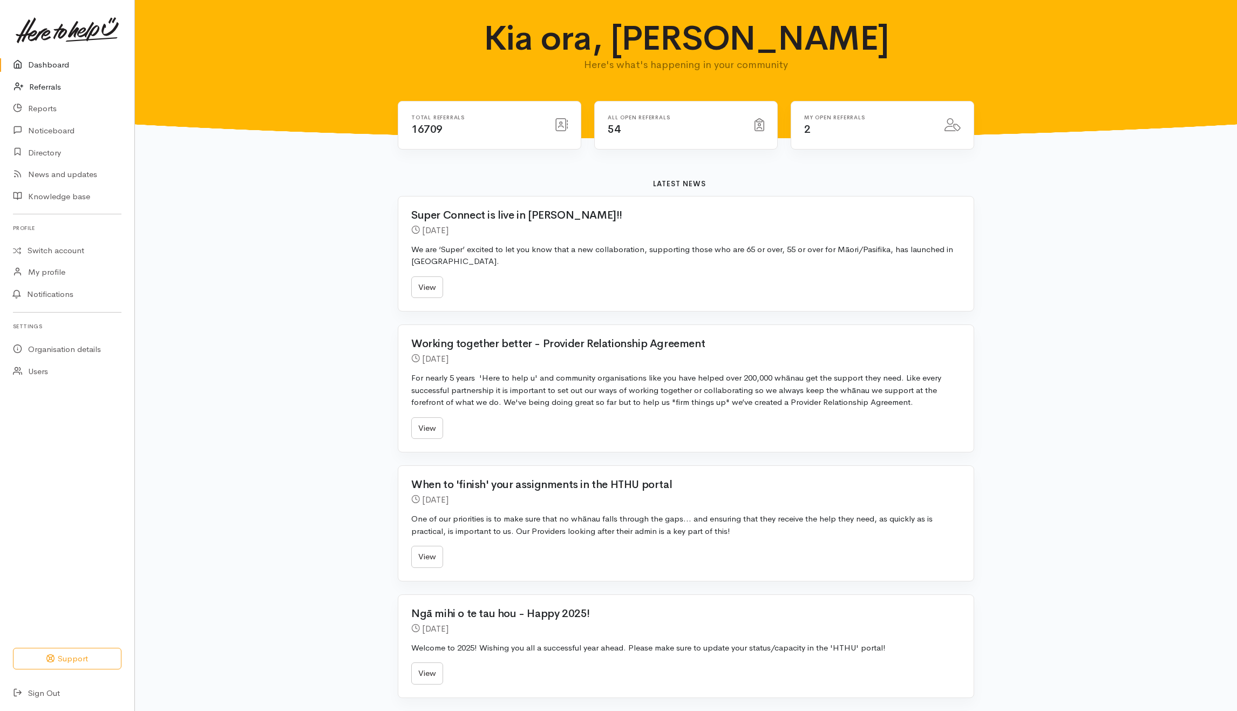
click at [37, 83] on link "Referrals" at bounding box center [67, 87] width 134 height 22
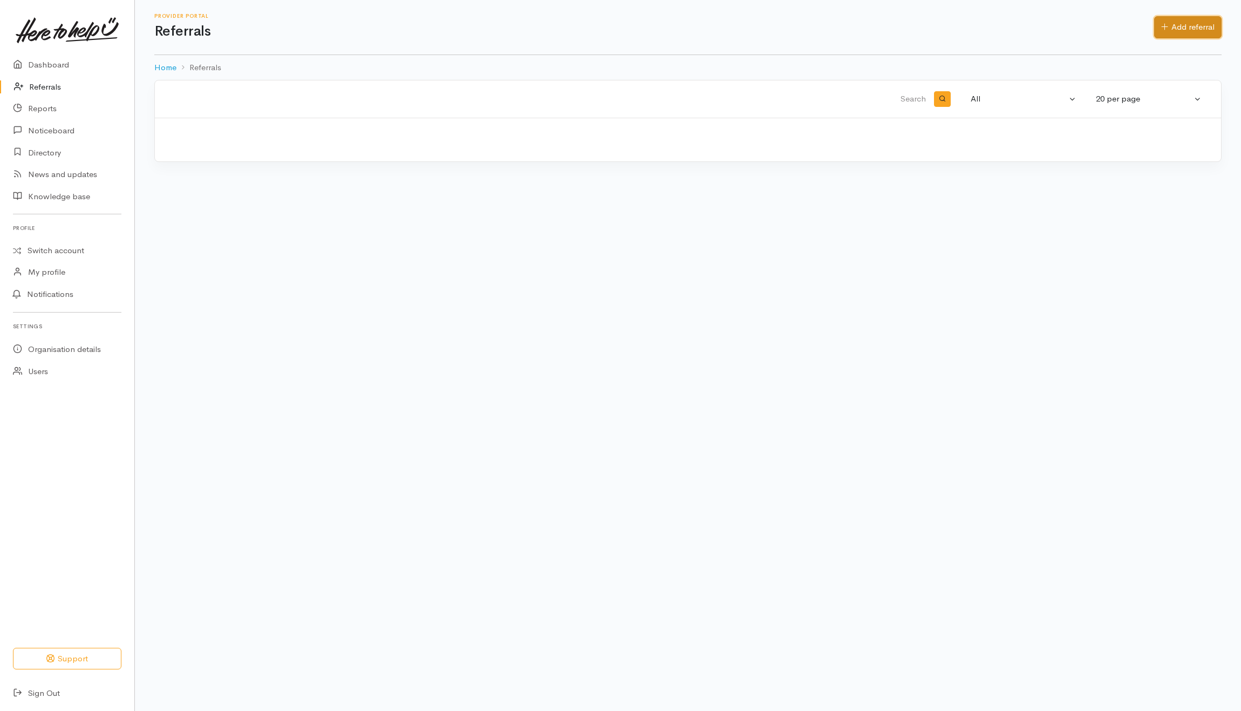
click at [1174, 23] on link "Add referral" at bounding box center [1187, 27] width 67 height 22
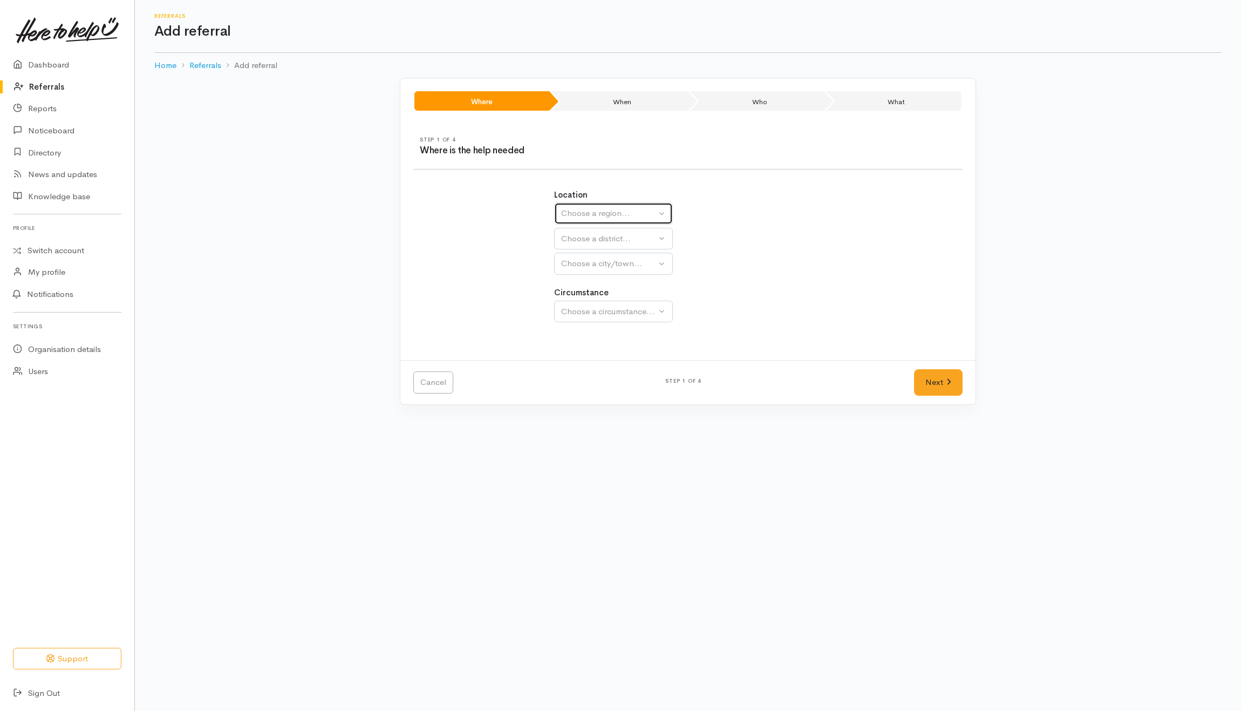
click at [600, 208] on div "Choose a region..." at bounding box center [608, 213] width 95 height 12
click at [579, 273] on link "Auckland" at bounding box center [614, 265] width 118 height 17
select select "2"
select select
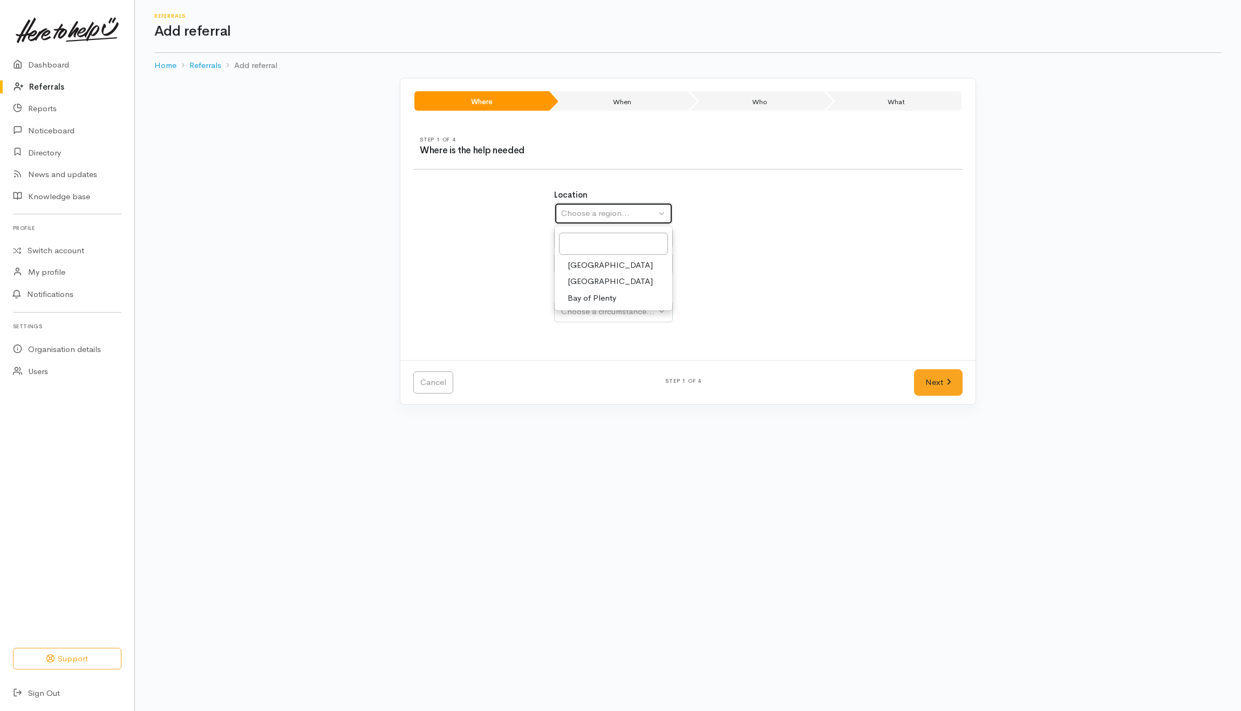
select select
click at [609, 212] on div "Auckland" at bounding box center [608, 213] width 95 height 12
click at [577, 281] on span "Waikato" at bounding box center [610, 281] width 85 height 12
select select "3"
select select
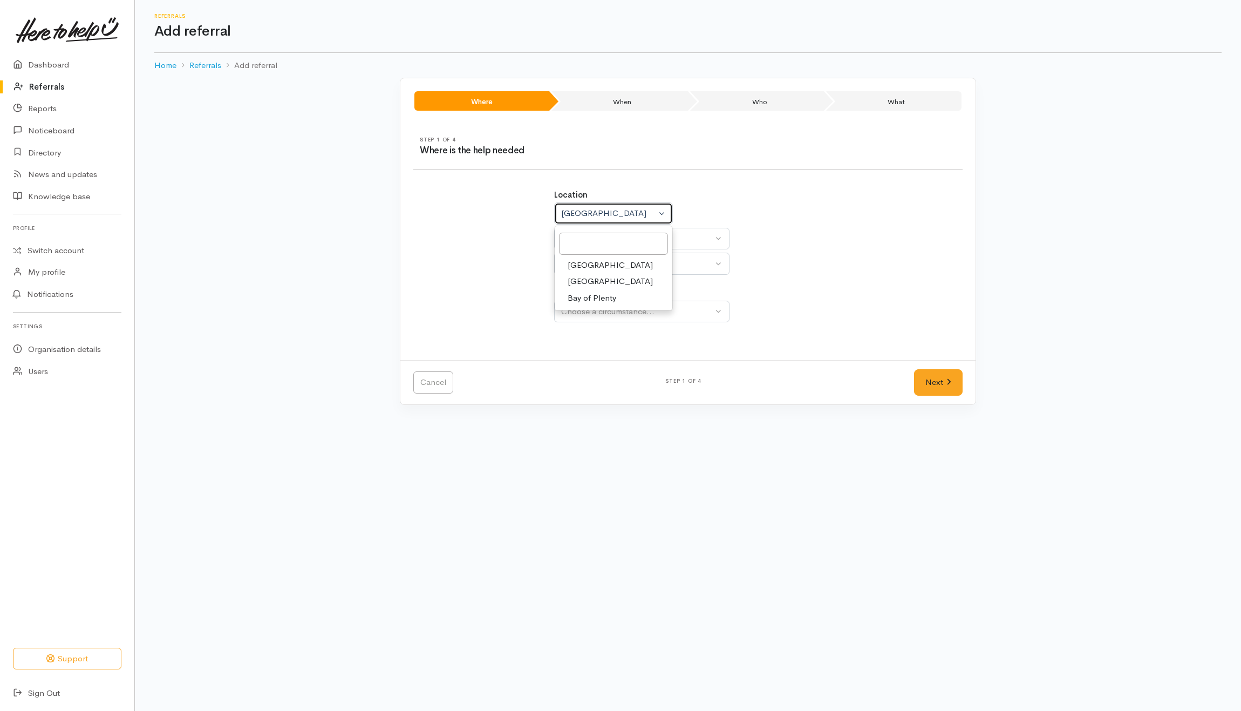
select select
click at [584, 234] on div "Choose a district..." at bounding box center [637, 239] width 152 height 12
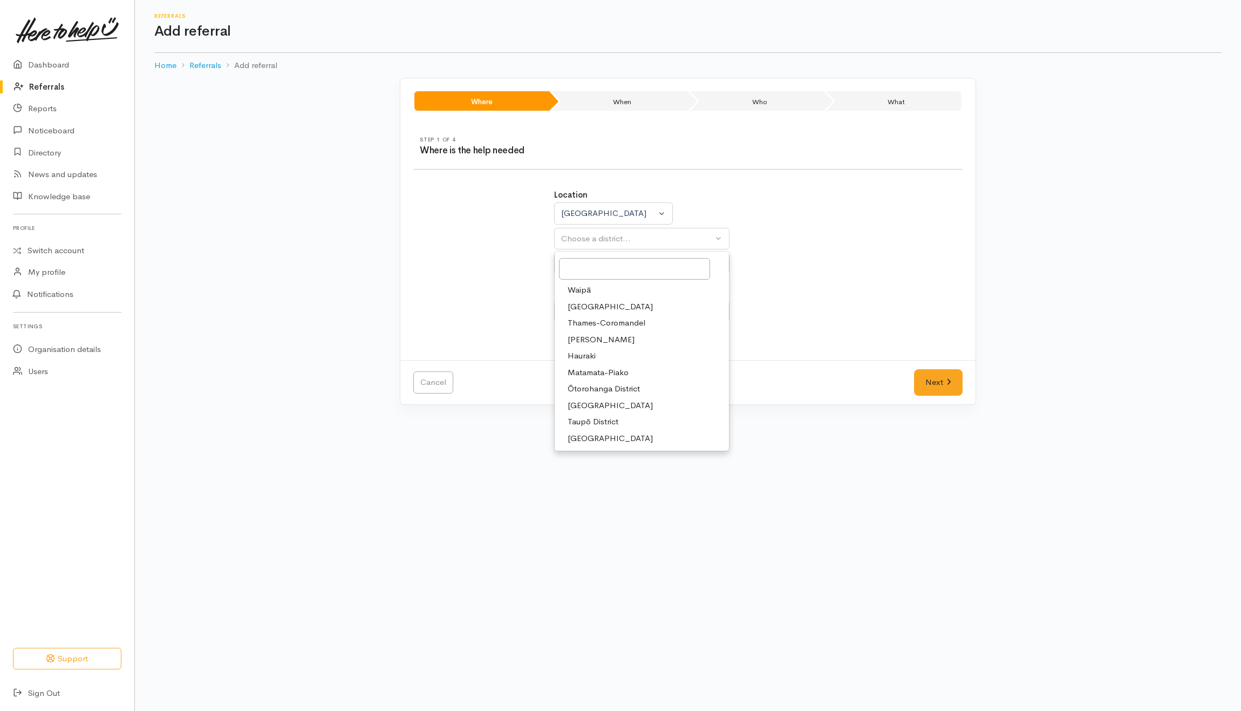
click at [589, 421] on span "Taupō District" at bounding box center [593, 421] width 51 height 12
select select "14"
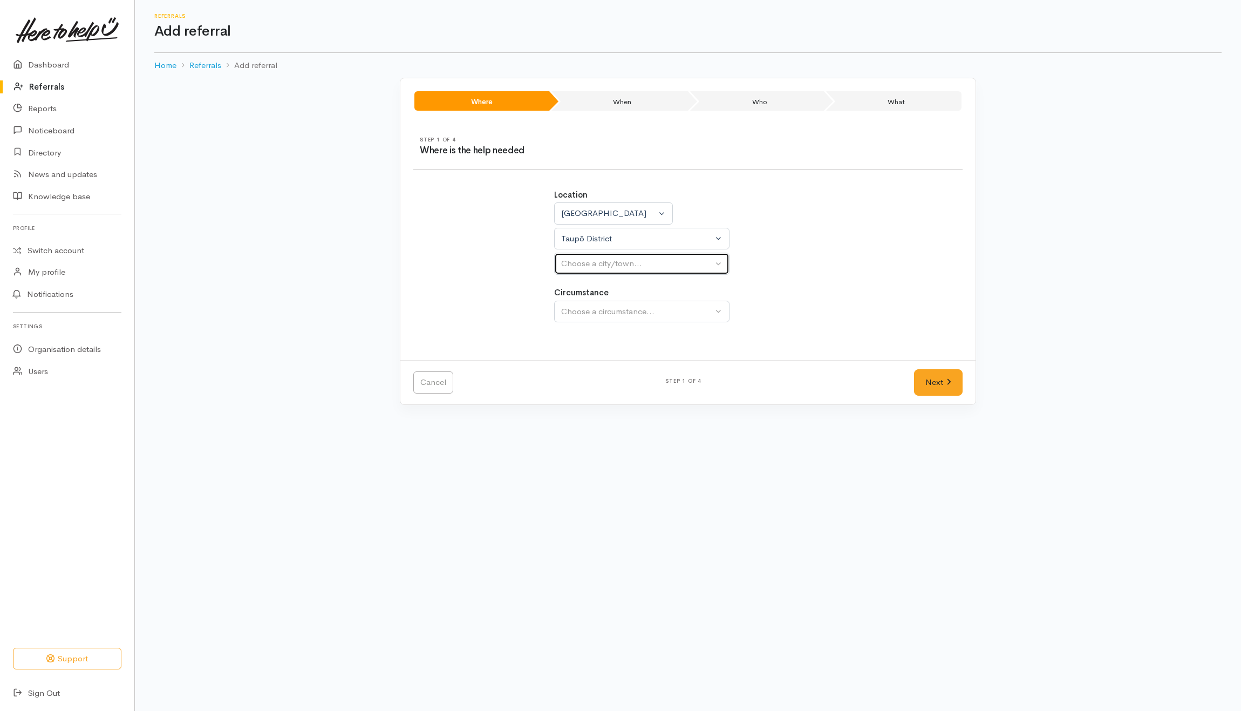
click at [605, 265] on div "Choose a city/town..." at bounding box center [637, 263] width 152 height 12
click at [856, 295] on div "Location Auckland Waikato Bay of Plenty Waikato Auckland Waikato Bay of Plenty …" at bounding box center [688, 261] width 562 height 171
select select
click at [679, 264] on div "Choose a city/town..." at bounding box center [637, 263] width 152 height 12
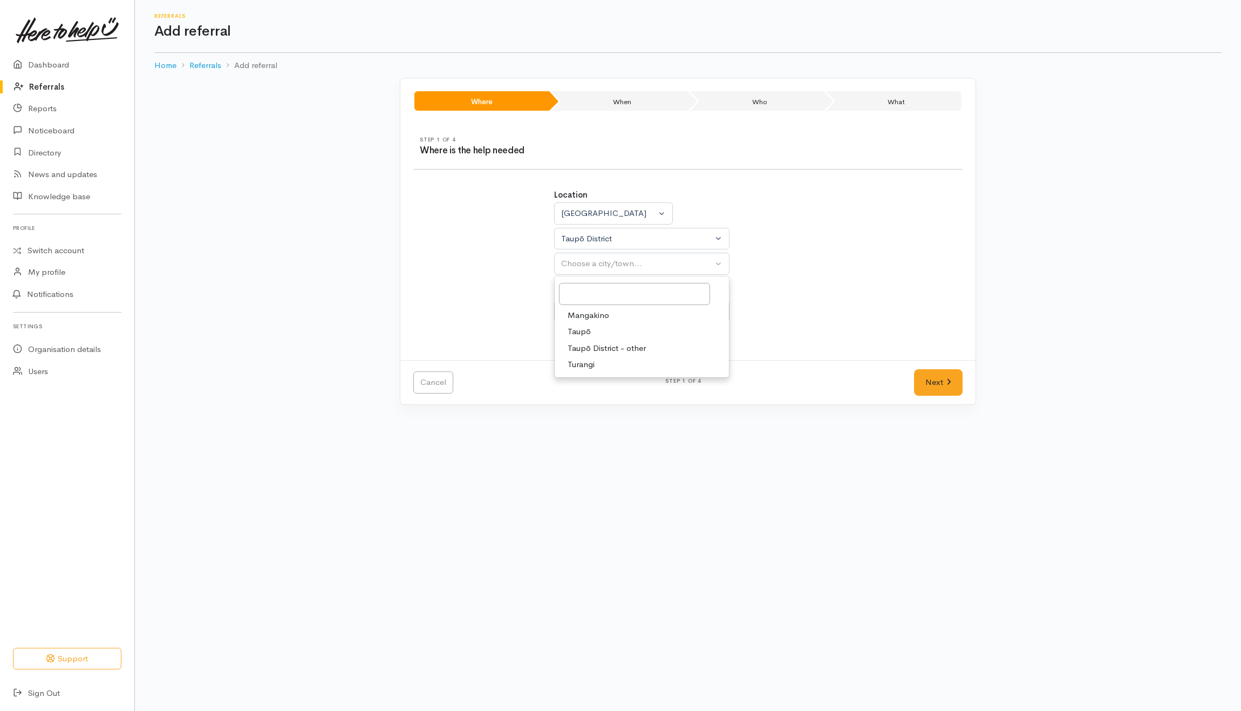
click at [587, 330] on span "Taupō" at bounding box center [579, 331] width 23 height 12
select select "183"
click at [591, 313] on div "Choose a circumstance..." at bounding box center [637, 311] width 152 height 12
click at [585, 366] on span "Community" at bounding box center [588, 363] width 41 height 12
select select "2"
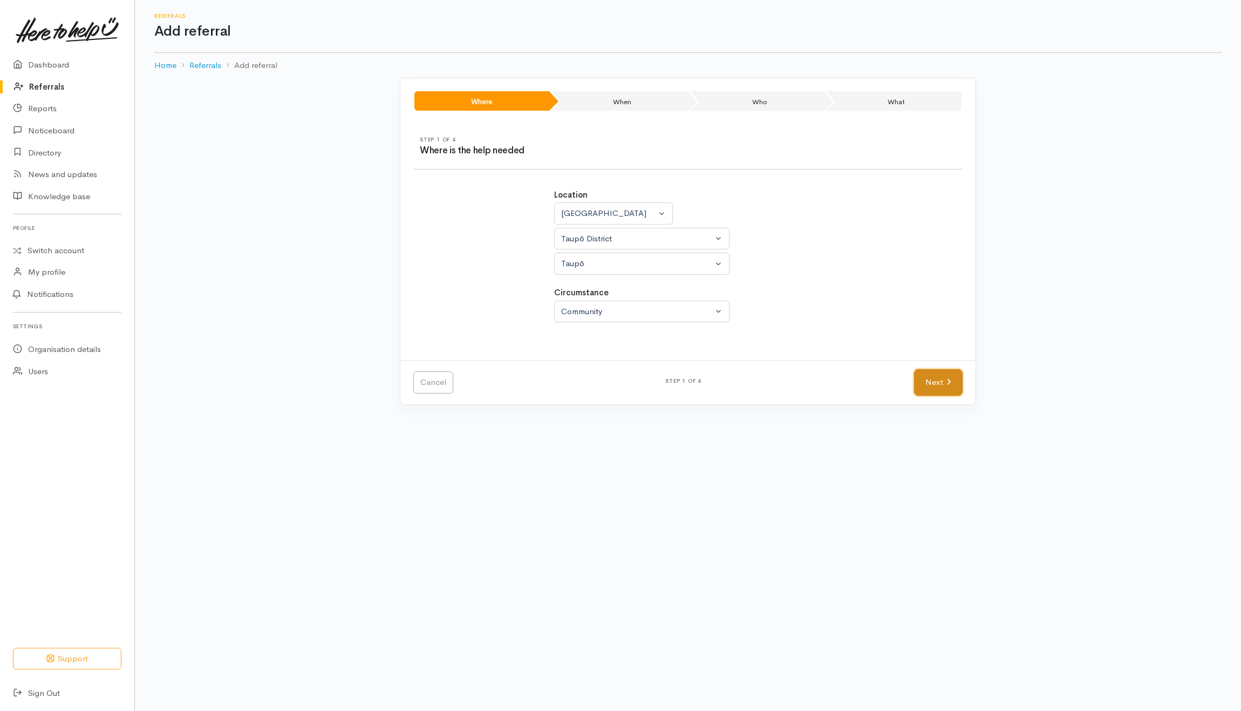
drag, startPoint x: 927, startPoint y: 390, endPoint x: 920, endPoint y: 390, distance: 6.5
click at [928, 390] on link "Next" at bounding box center [938, 382] width 49 height 26
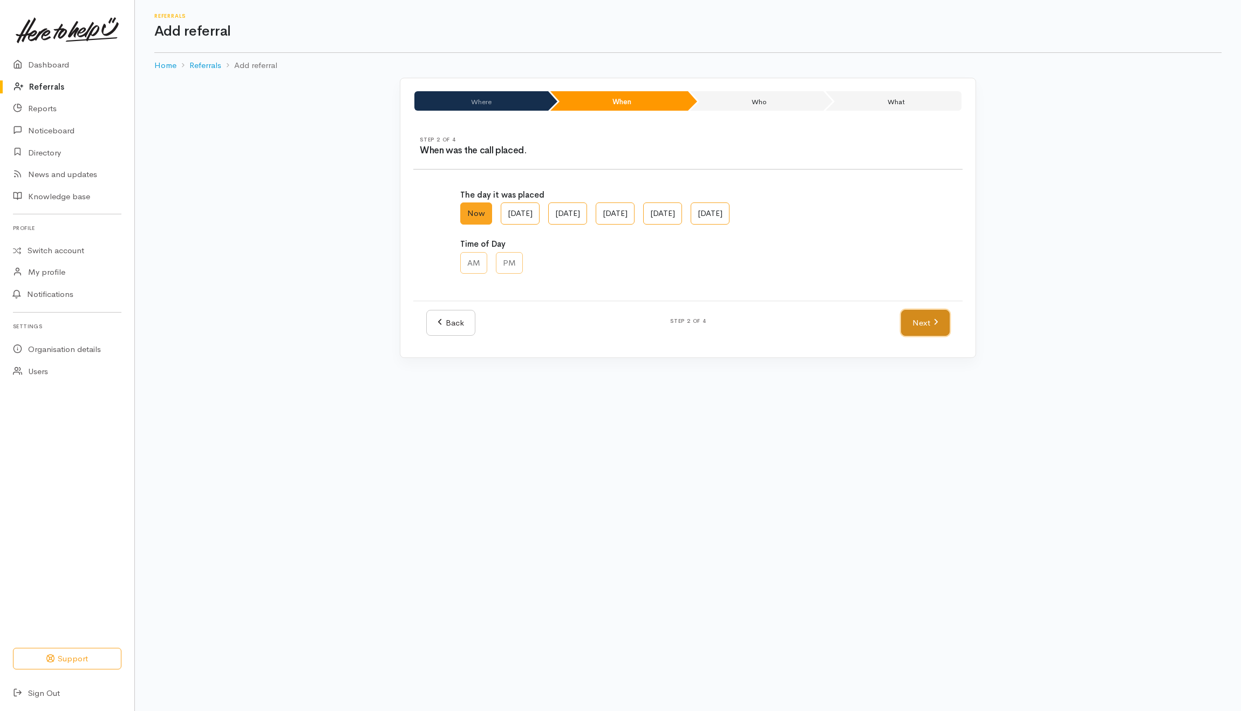
click at [922, 326] on link "Next" at bounding box center [925, 323] width 49 height 26
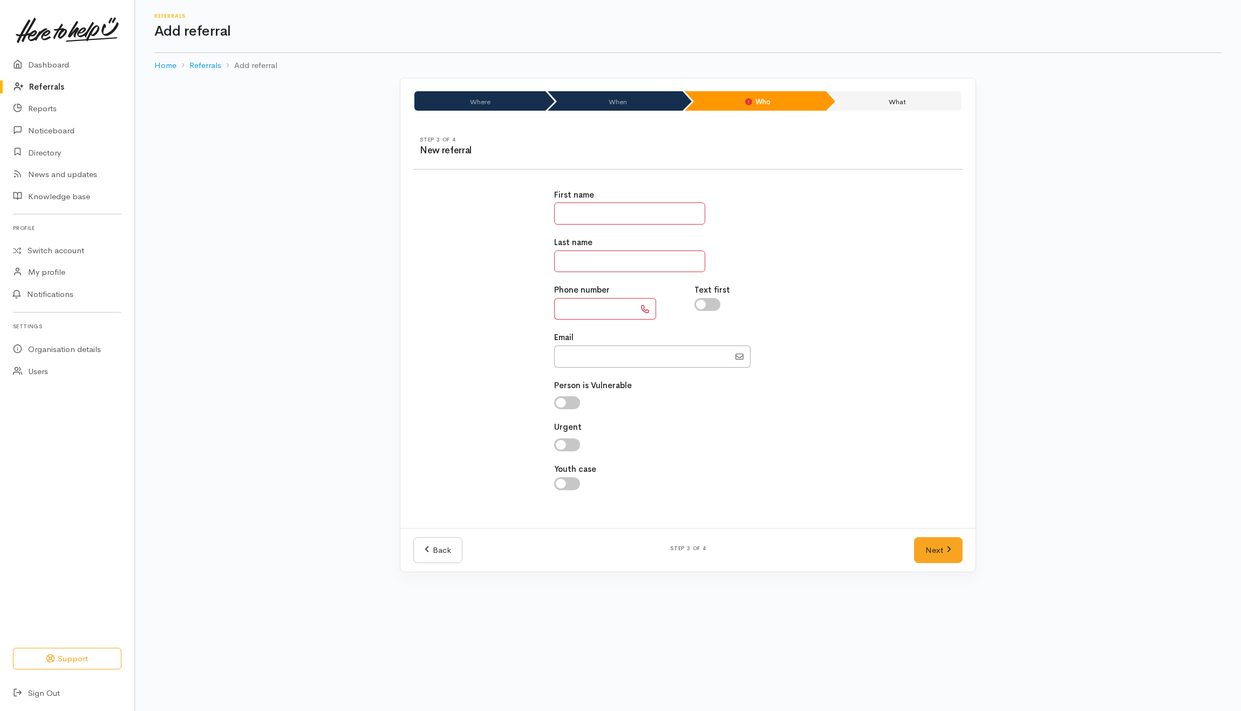
click at [614, 220] on input "text" at bounding box center [629, 213] width 151 height 22
click at [614, 214] on input "text" at bounding box center [629, 213] width 151 height 22
type input "*****"
click at [577, 315] on input "text" at bounding box center [594, 309] width 81 height 22
type input "**********"
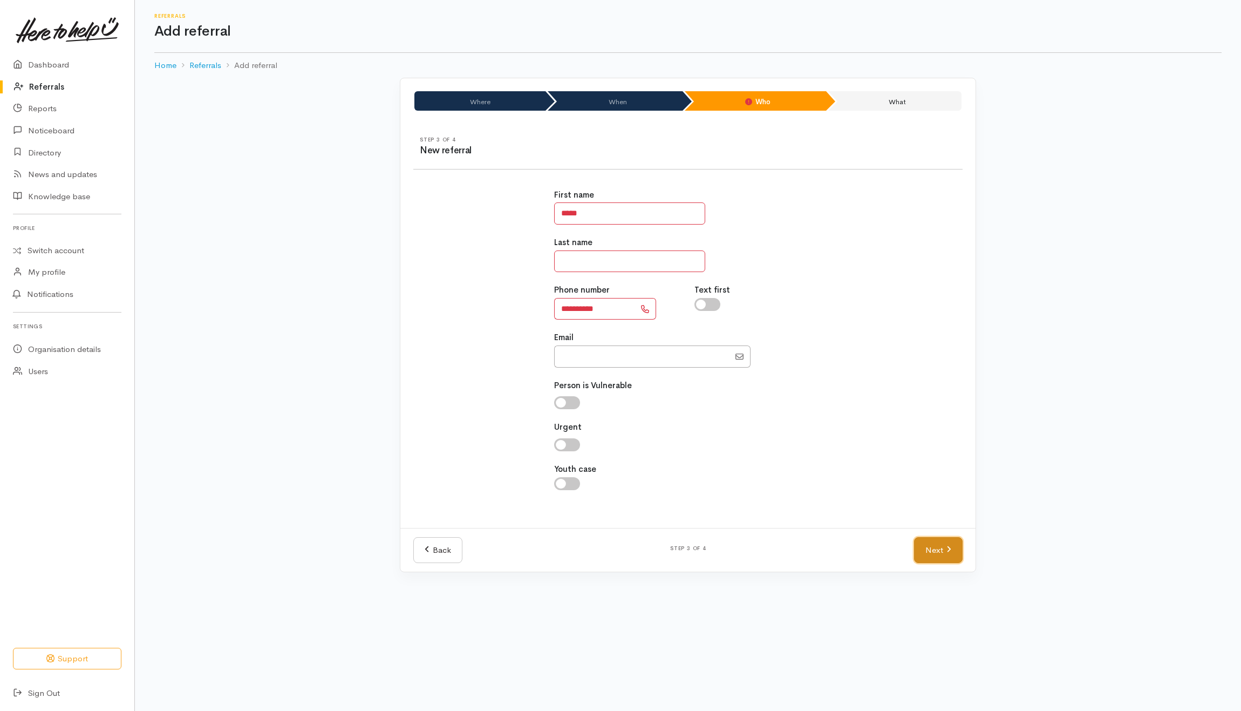
click at [942, 554] on link "Next" at bounding box center [938, 550] width 49 height 26
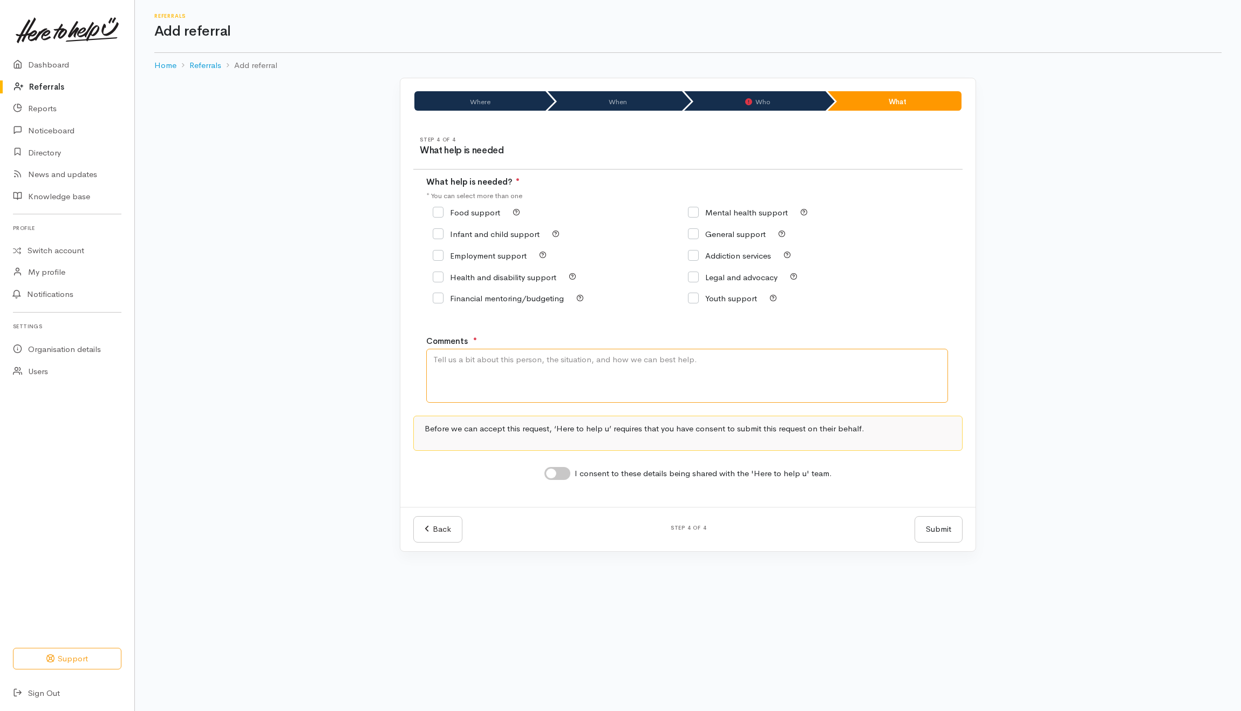
click at [591, 373] on textarea "Comments" at bounding box center [687, 376] width 522 height 54
type textarea "I am a registered counsellor, and I would like to check if there is any opportu…"
drag, startPoint x: 732, startPoint y: 234, endPoint x: 733, endPoint y: 244, distance: 10.8
click at [733, 234] on input "General support" at bounding box center [727, 234] width 78 height 8
checkbox input "true"
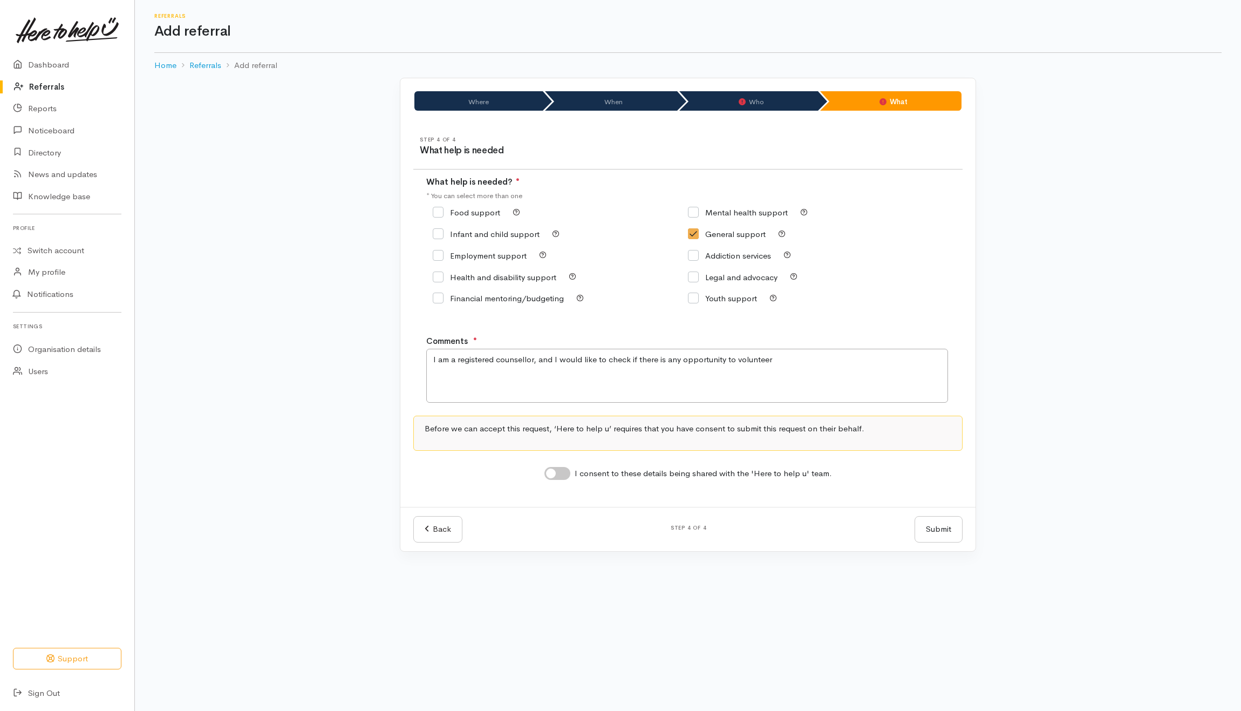
click at [566, 472] on input "I consent to these details being shared with the 'Here to help u' team." at bounding box center [557, 473] width 26 height 13
checkbox input "true"
click at [807, 372] on textarea "I am a registered counsellor, and I would like to check if there is any opportu…" at bounding box center [687, 376] width 522 height 54
type textarea "I am a registered counsellor, and I would like to check if there is any opportu…"
click at [940, 527] on button "Submit" at bounding box center [938, 529] width 48 height 26
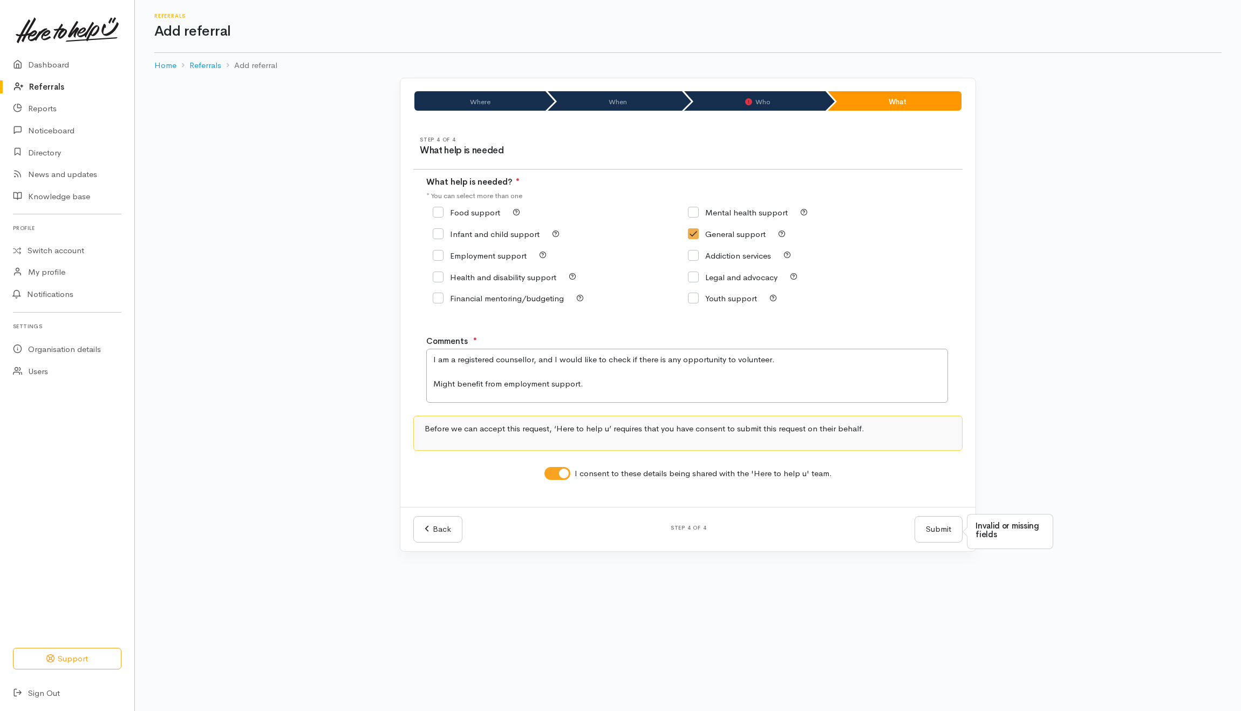
click at [473, 257] on input "Employment support" at bounding box center [480, 255] width 94 height 8
checkbox input "true"
click at [866, 529] on h6 "Step 4 of 4" at bounding box center [688, 527] width 426 height 6
click at [916, 528] on button "Submit" at bounding box center [938, 529] width 48 height 26
click at [430, 527] on link "Back" at bounding box center [437, 529] width 49 height 26
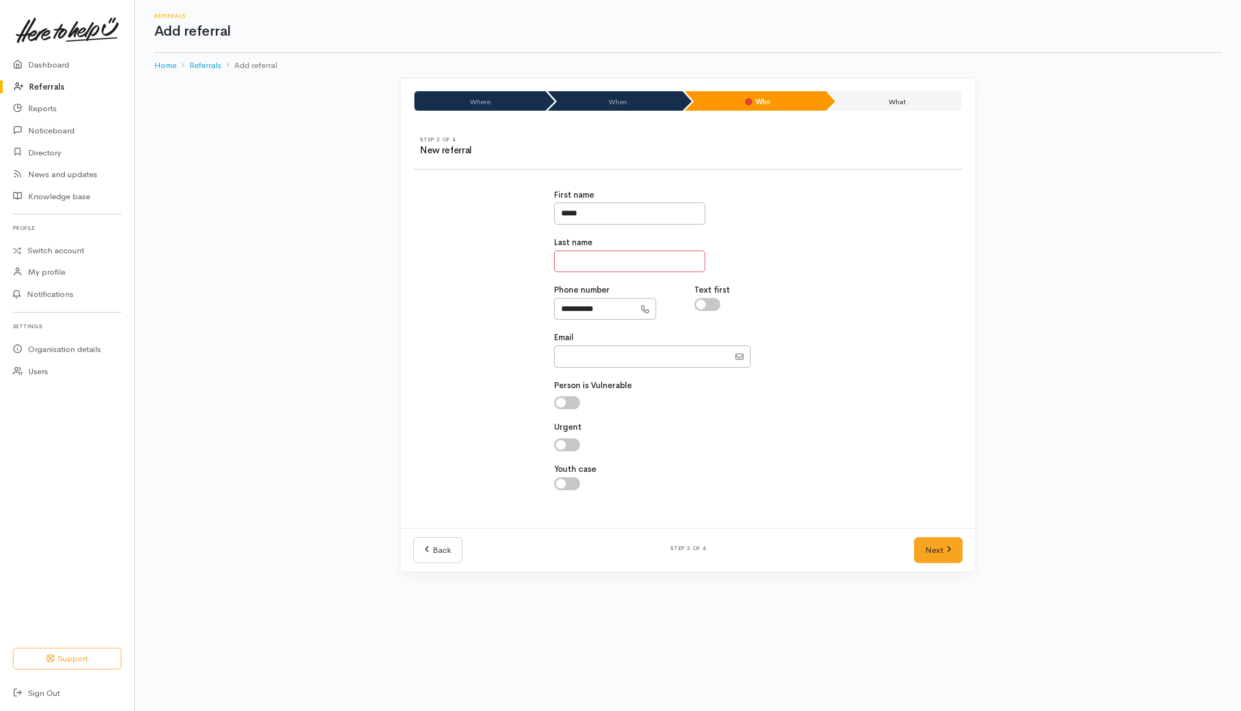
click at [594, 256] on input "text" at bounding box center [629, 261] width 151 height 22
type input "*******"
click at [811, 244] on div "Last name *******" at bounding box center [688, 254] width 268 height 36
click at [916, 552] on link "Next" at bounding box center [938, 550] width 49 height 26
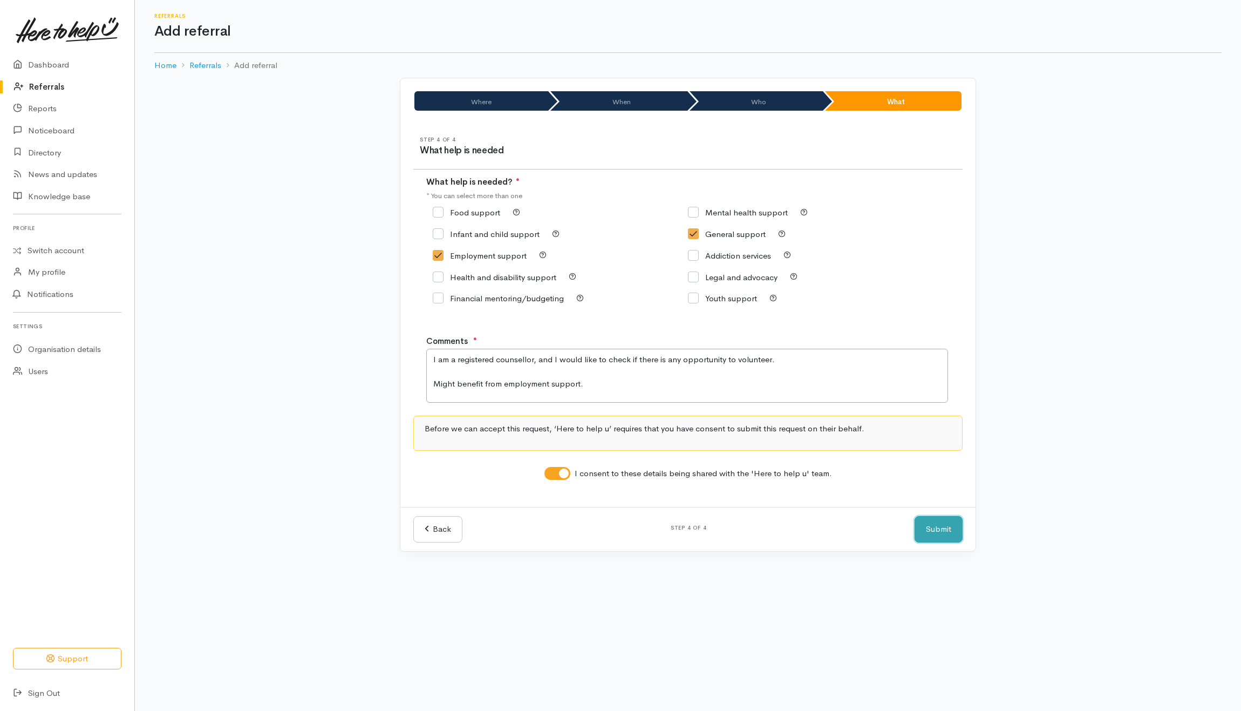
click at [935, 525] on button "Submit" at bounding box center [938, 529] width 48 height 26
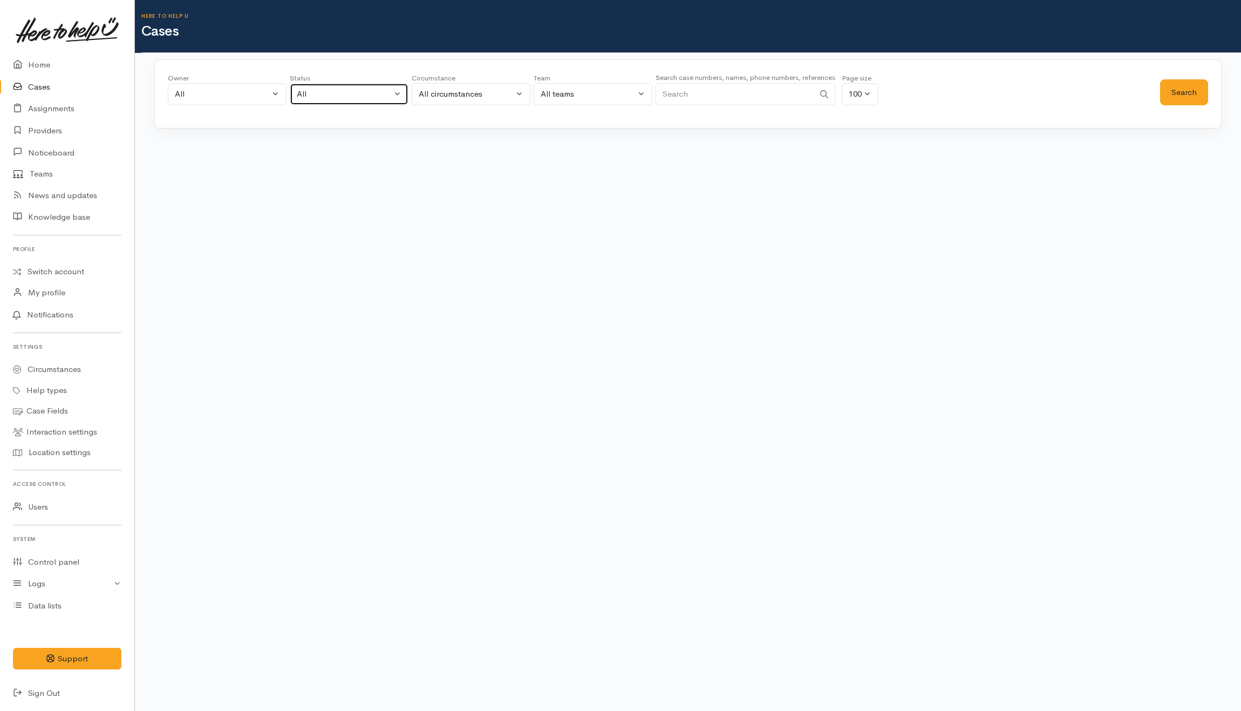
click at [391, 97] on div "All" at bounding box center [344, 94] width 95 height 12
click at [343, 164] on span "All current cases" at bounding box center [339, 165] width 60 height 12
select select "Unresolved"
click at [221, 105] on button "All" at bounding box center [227, 94] width 119 height 22
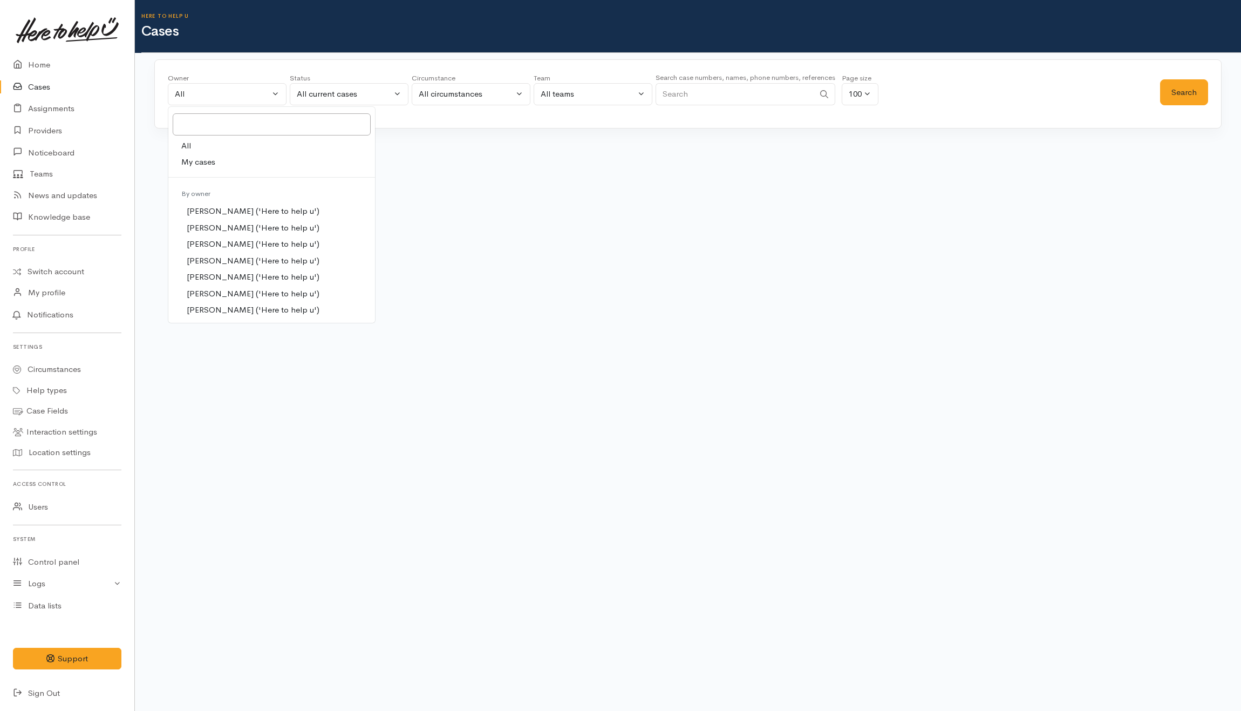
click at [227, 149] on link "All" at bounding box center [271, 146] width 207 height 17
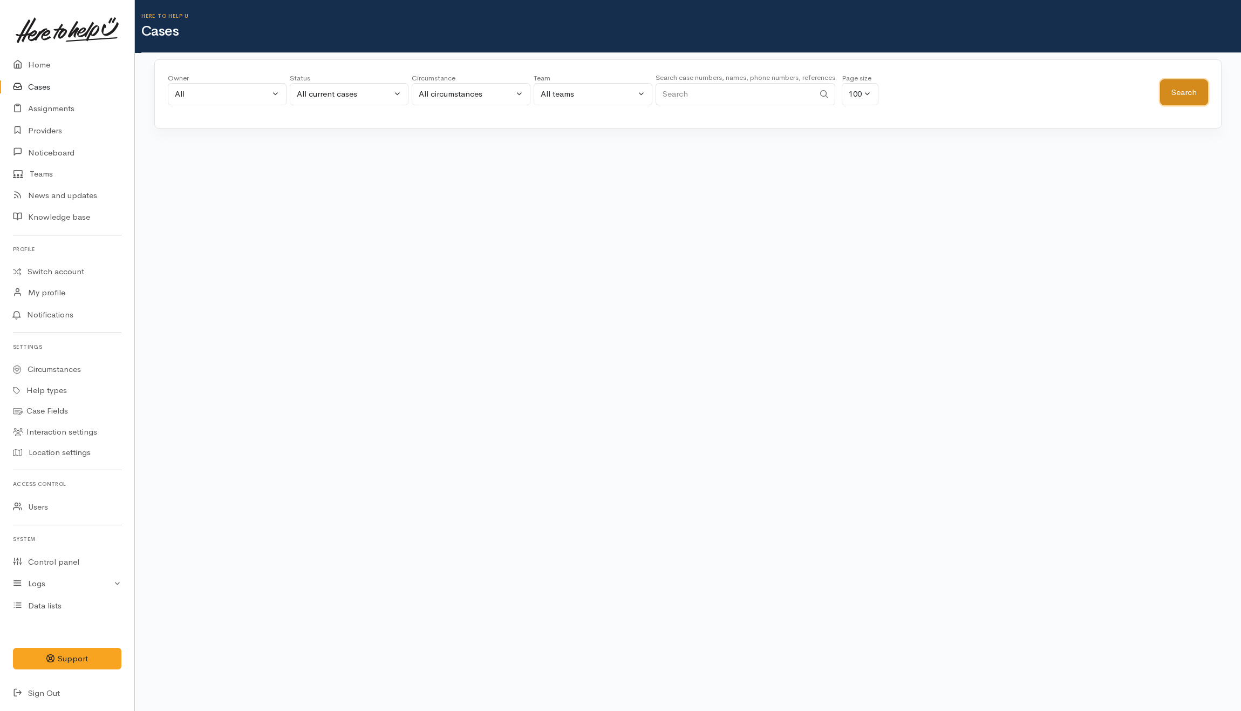
click at [1187, 83] on button "Search" at bounding box center [1184, 92] width 48 height 26
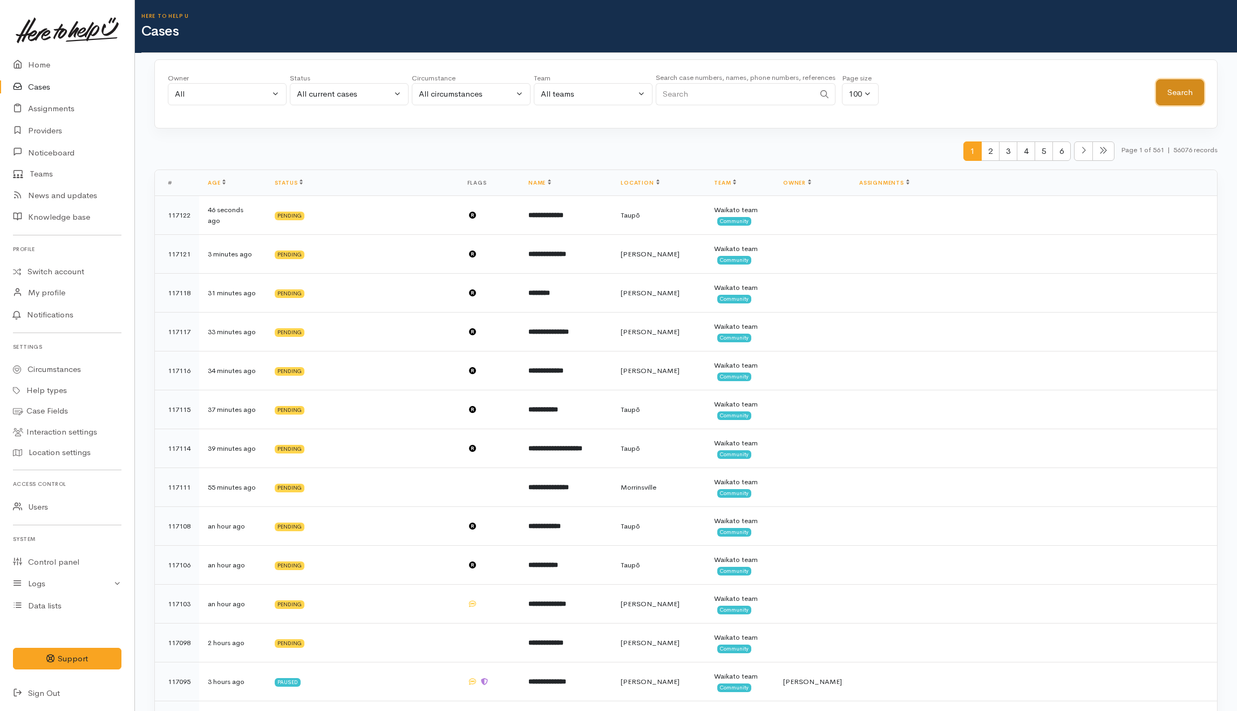
click at [1187, 94] on button "Search" at bounding box center [1180, 92] width 48 height 26
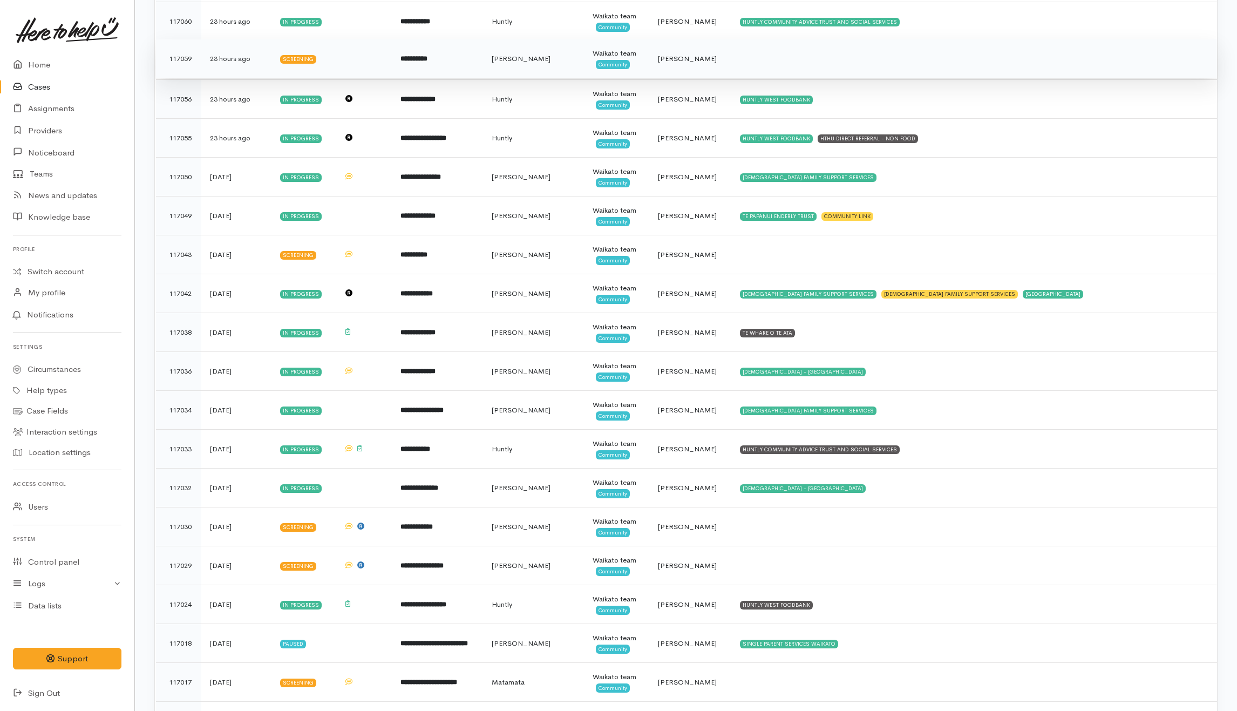
scroll to position [1438, 0]
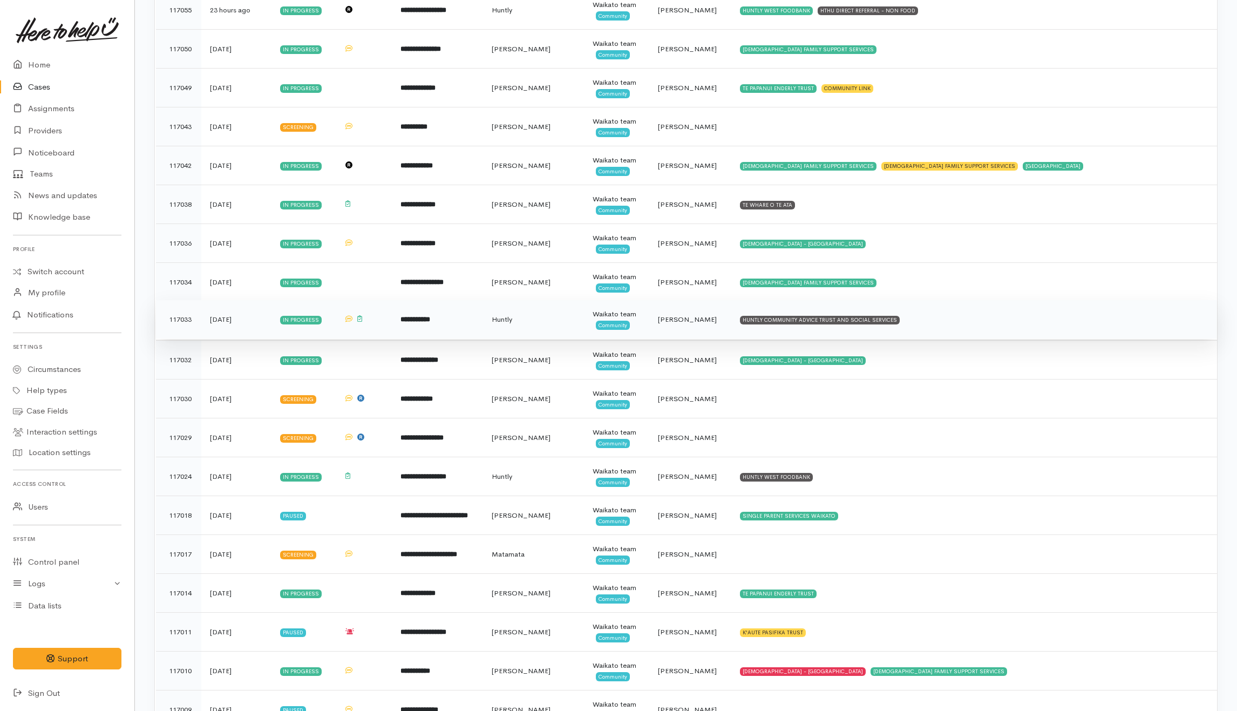
click at [947, 337] on td "HUNTLY COMMUNITY ADVICE TRUST AND SOCIAL SERVICES" at bounding box center [974, 319] width 486 height 39
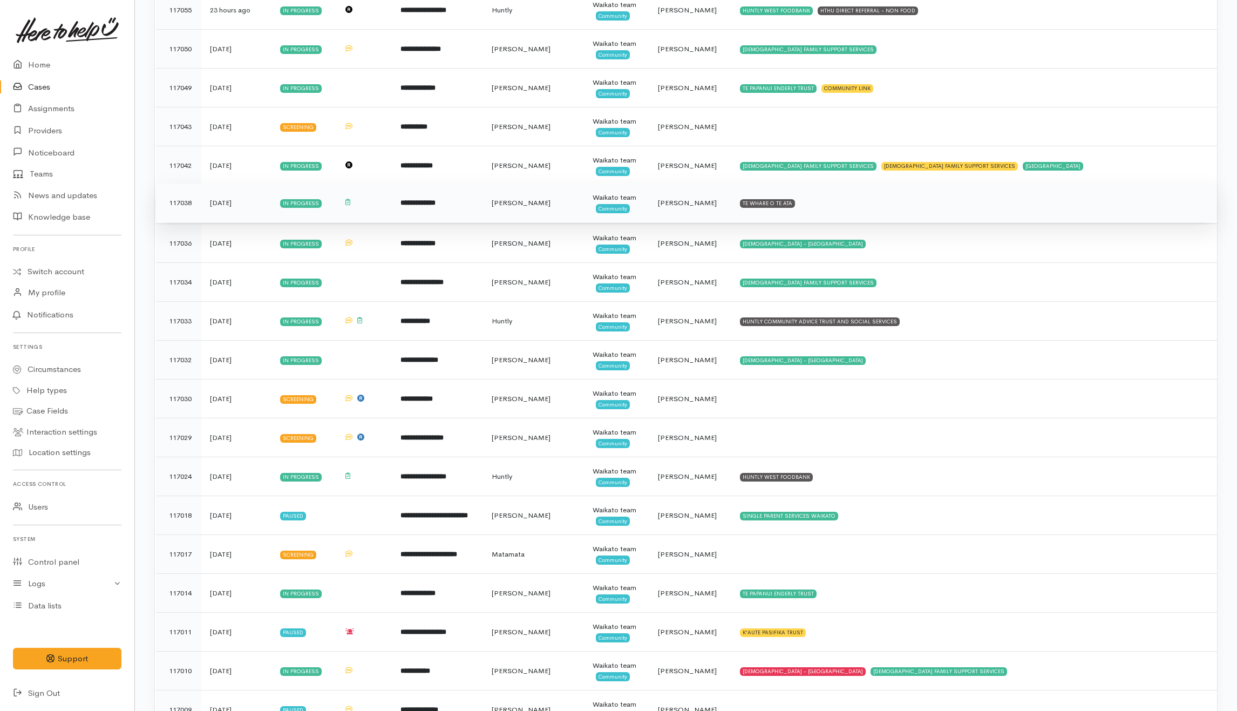
click at [866, 218] on td "TE WHARE O TE ATA" at bounding box center [974, 202] width 486 height 39
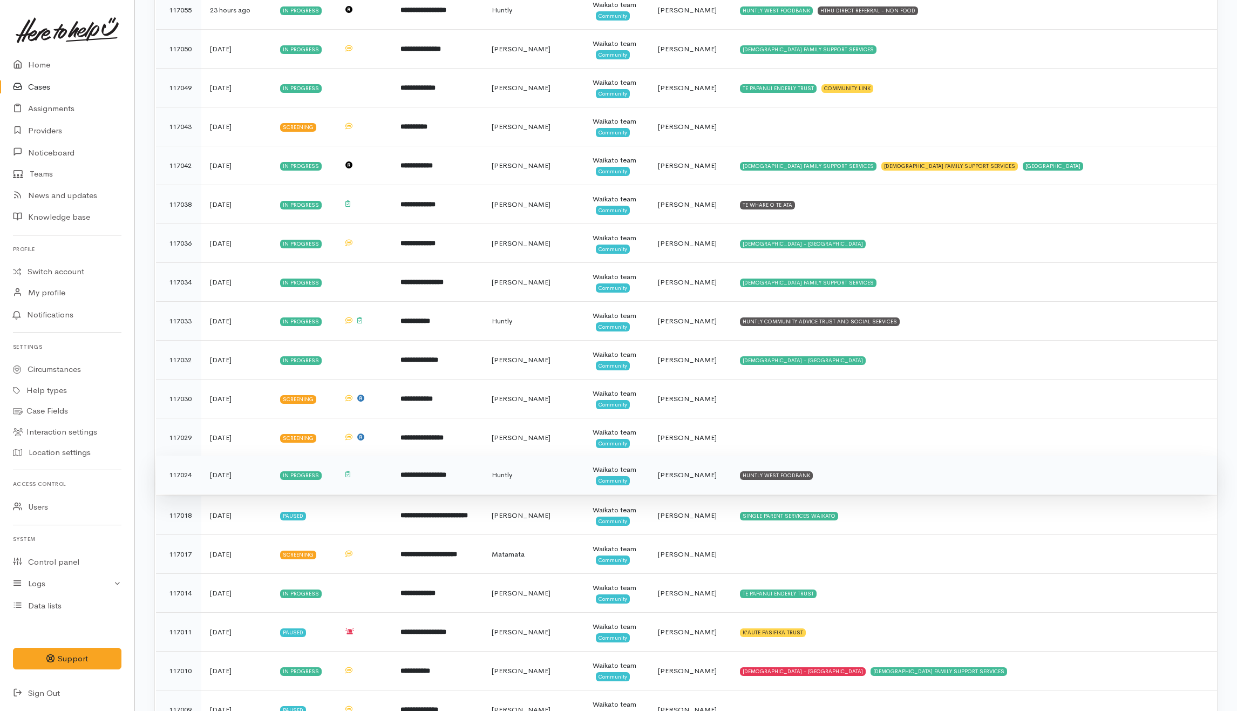
click at [873, 481] on td "HUNTLY WEST FOODBANK" at bounding box center [974, 474] width 486 height 39
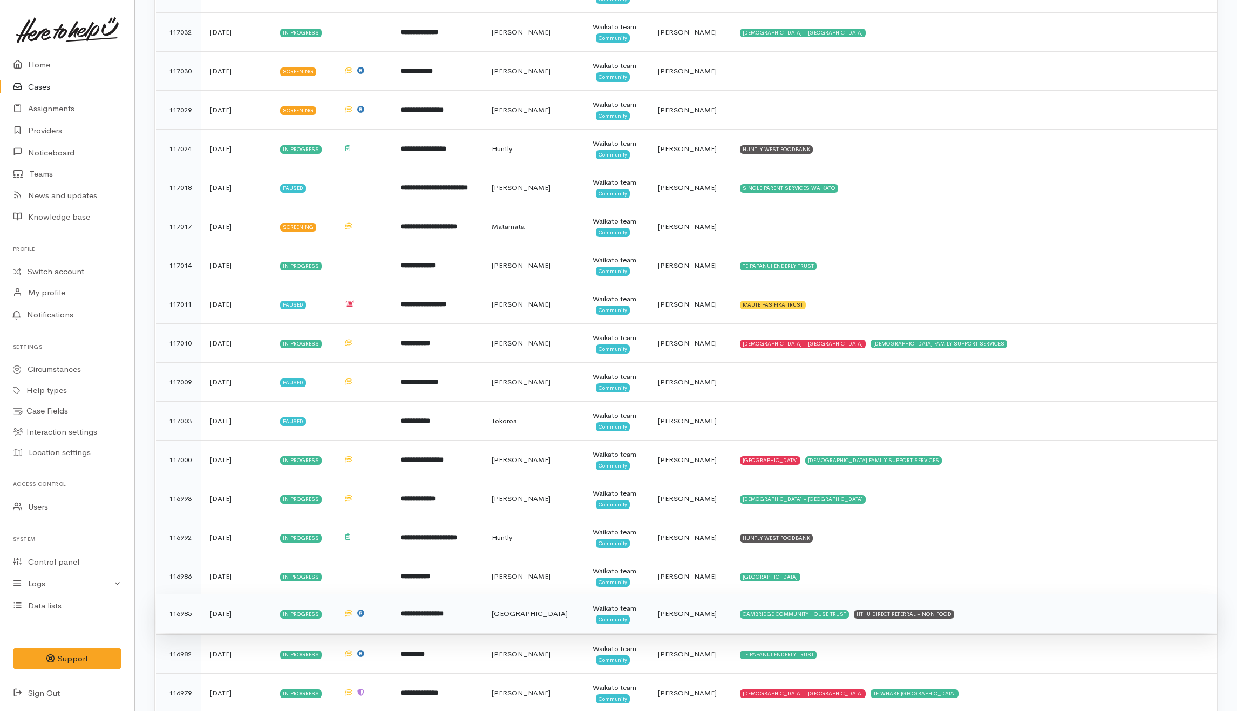
scroll to position [1798, 0]
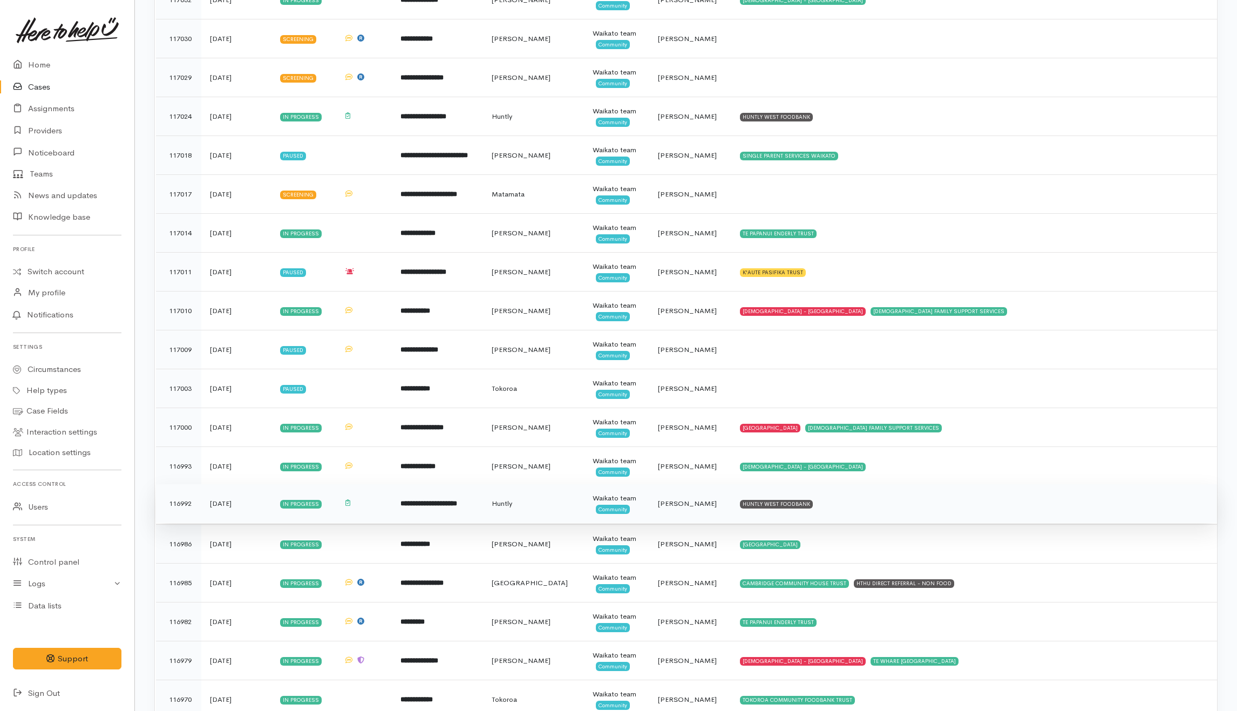
click at [853, 523] on td "HUNTLY WEST FOODBANK" at bounding box center [974, 503] width 486 height 39
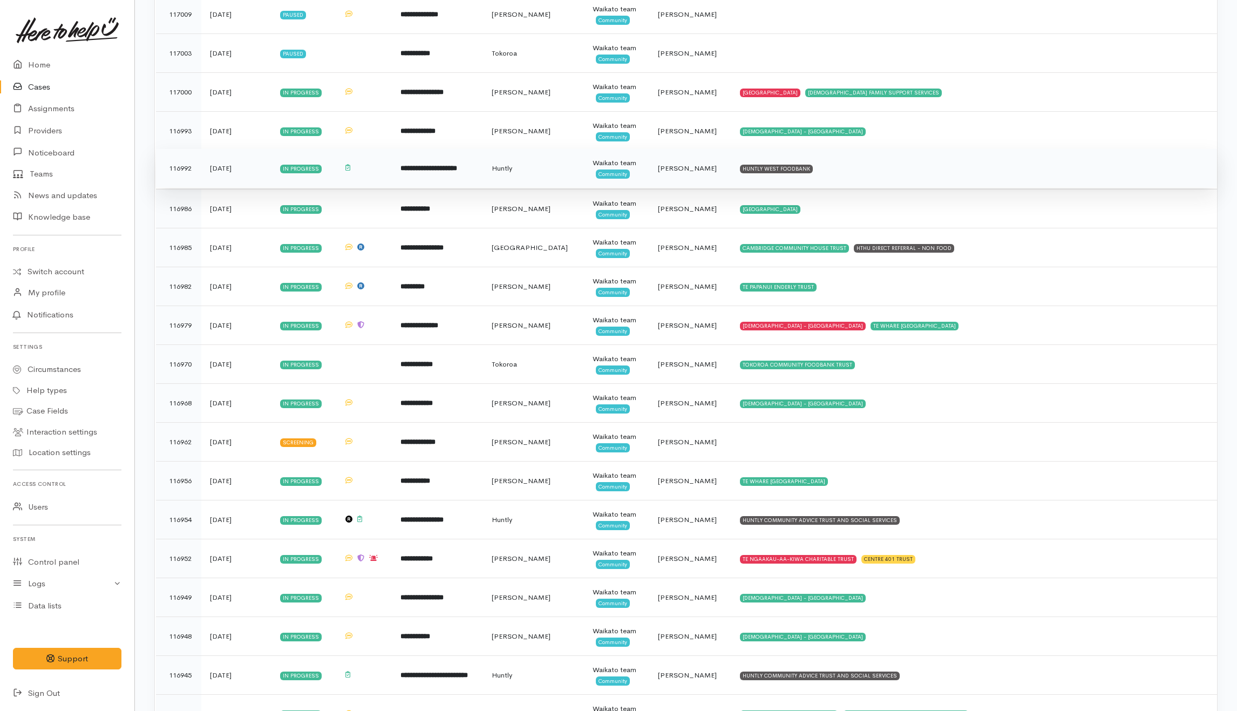
scroll to position [2158, 0]
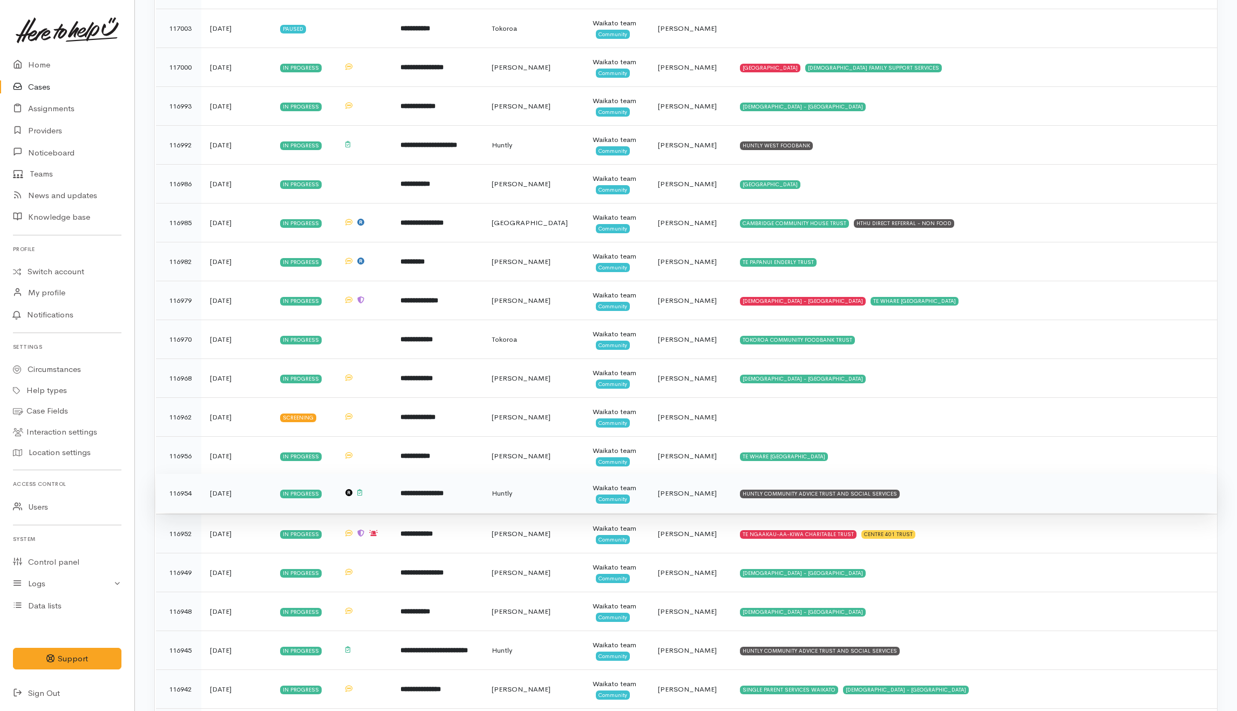
click at [939, 512] on td "HUNTLY COMMUNITY ADVICE TRUST AND SOCIAL SERVICES" at bounding box center [974, 493] width 486 height 39
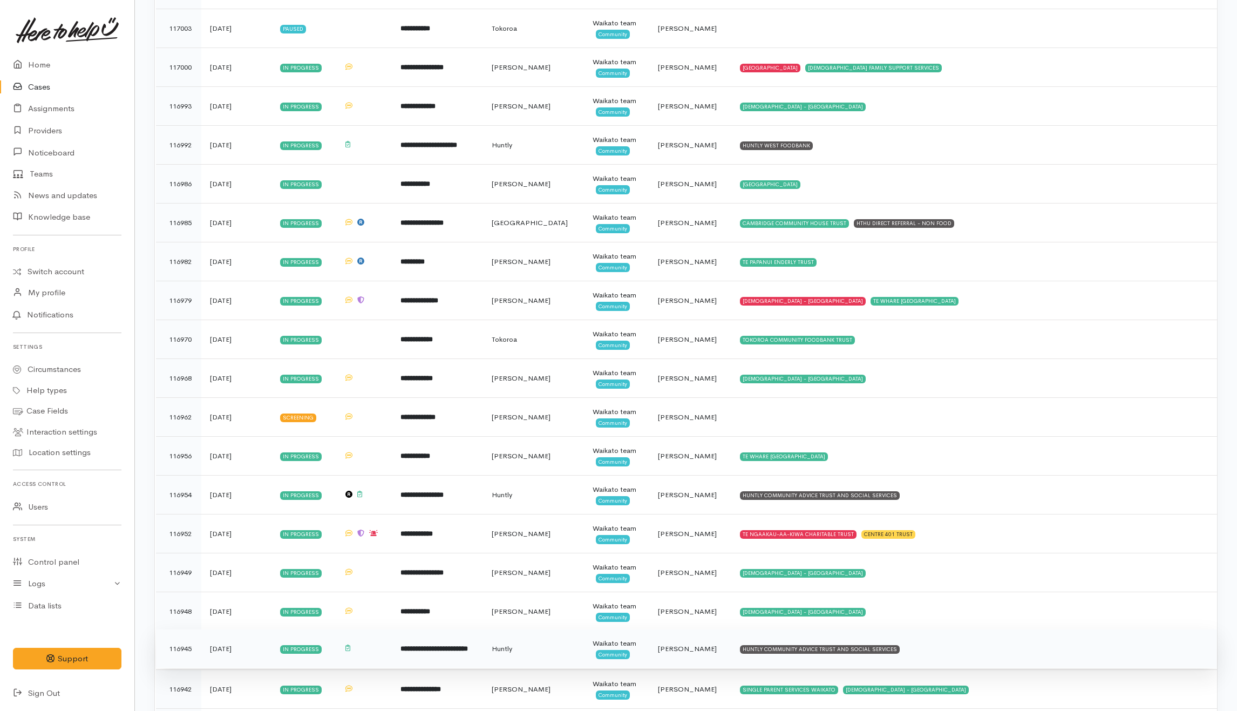
click at [911, 660] on td "HUNTLY COMMUNITY ADVICE TRUST AND SOCIAL SERVICES" at bounding box center [974, 648] width 486 height 39
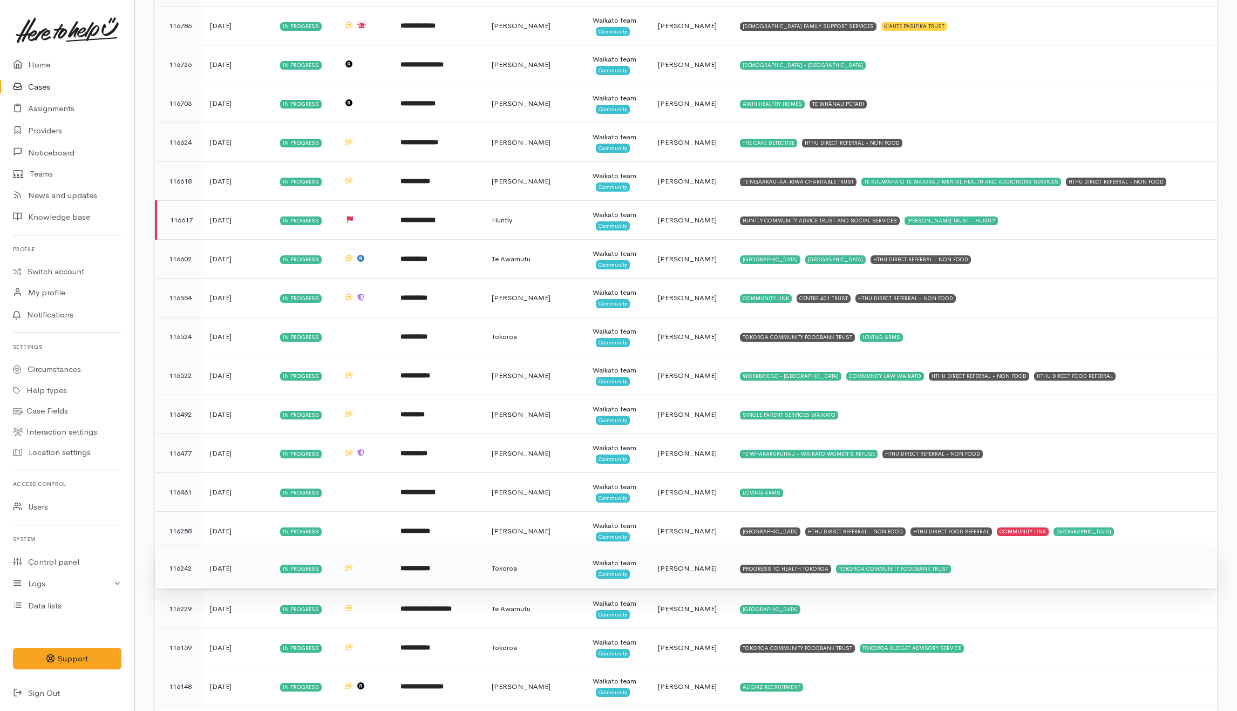
scroll to position [3215, 0]
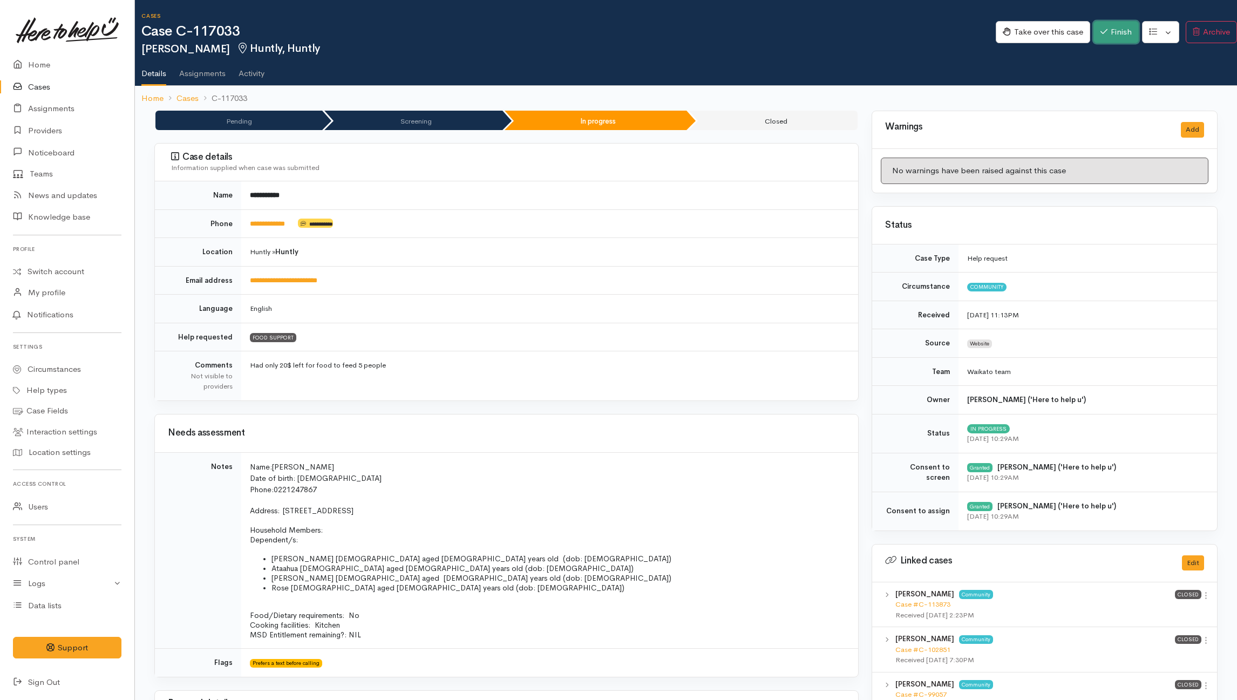
click at [930, 28] on icon "button" at bounding box center [1103, 32] width 7 height 8
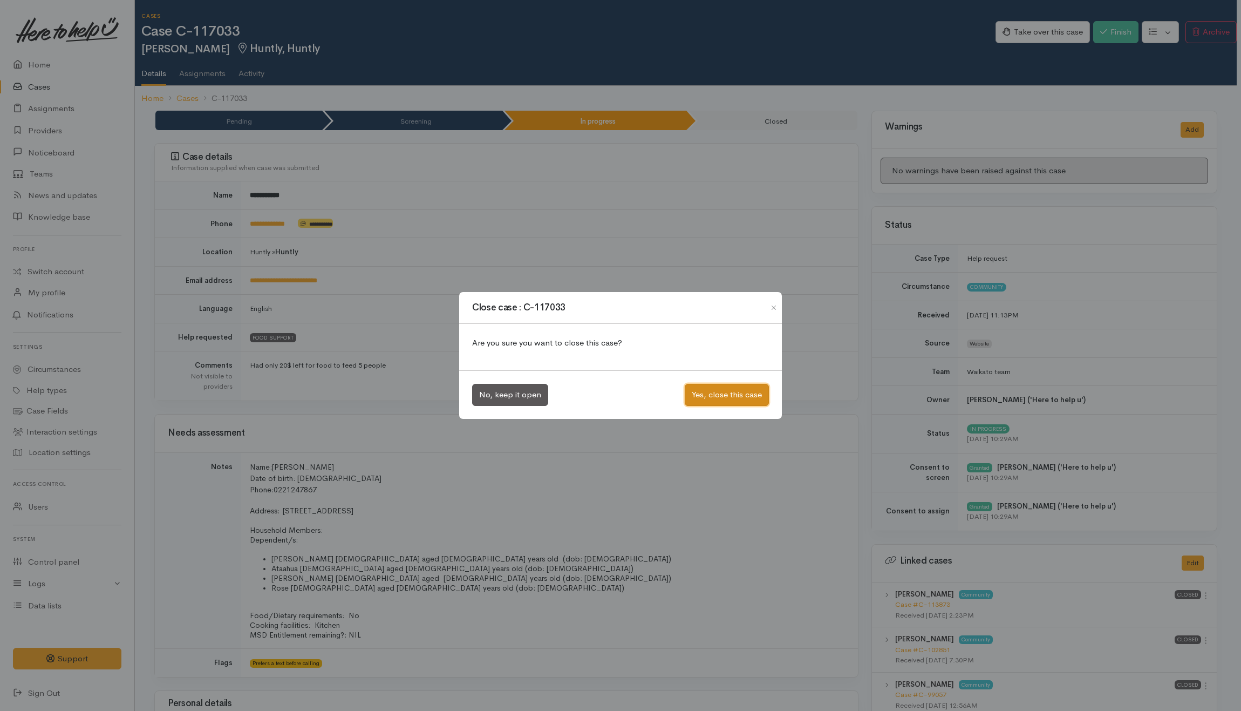
click at [743, 393] on button "Yes, close this case" at bounding box center [727, 395] width 84 height 22
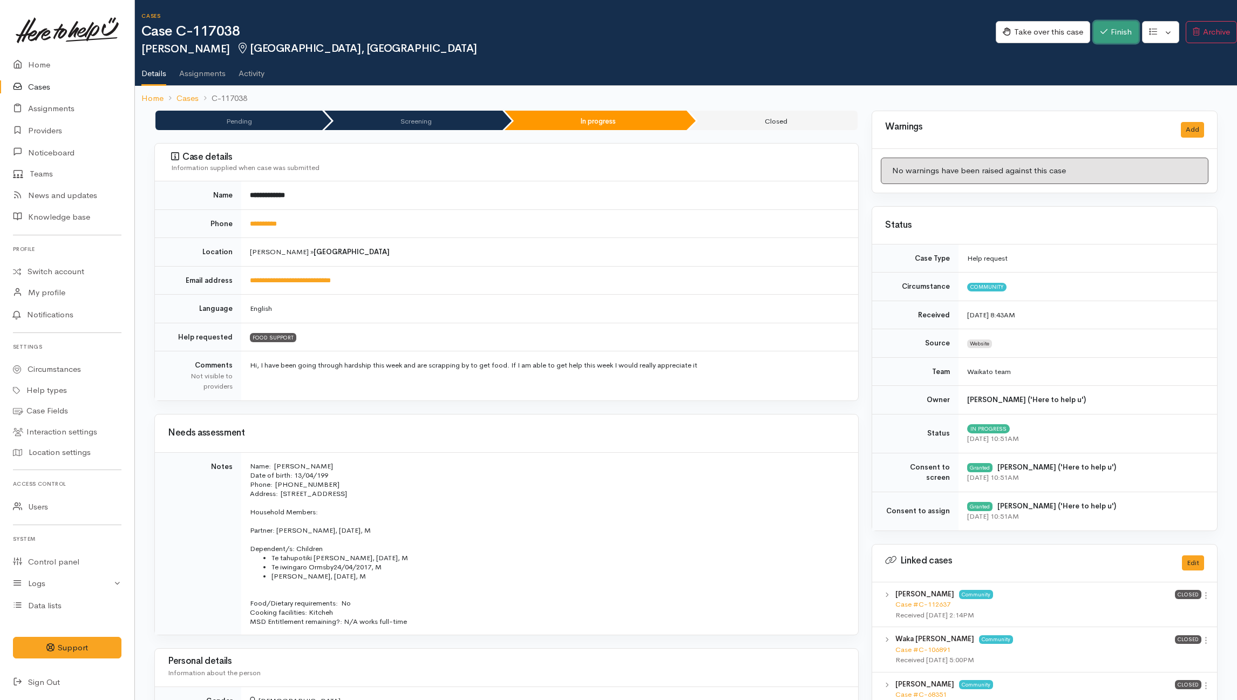
click at [926, 37] on button "Finish" at bounding box center [1115, 32] width 45 height 22
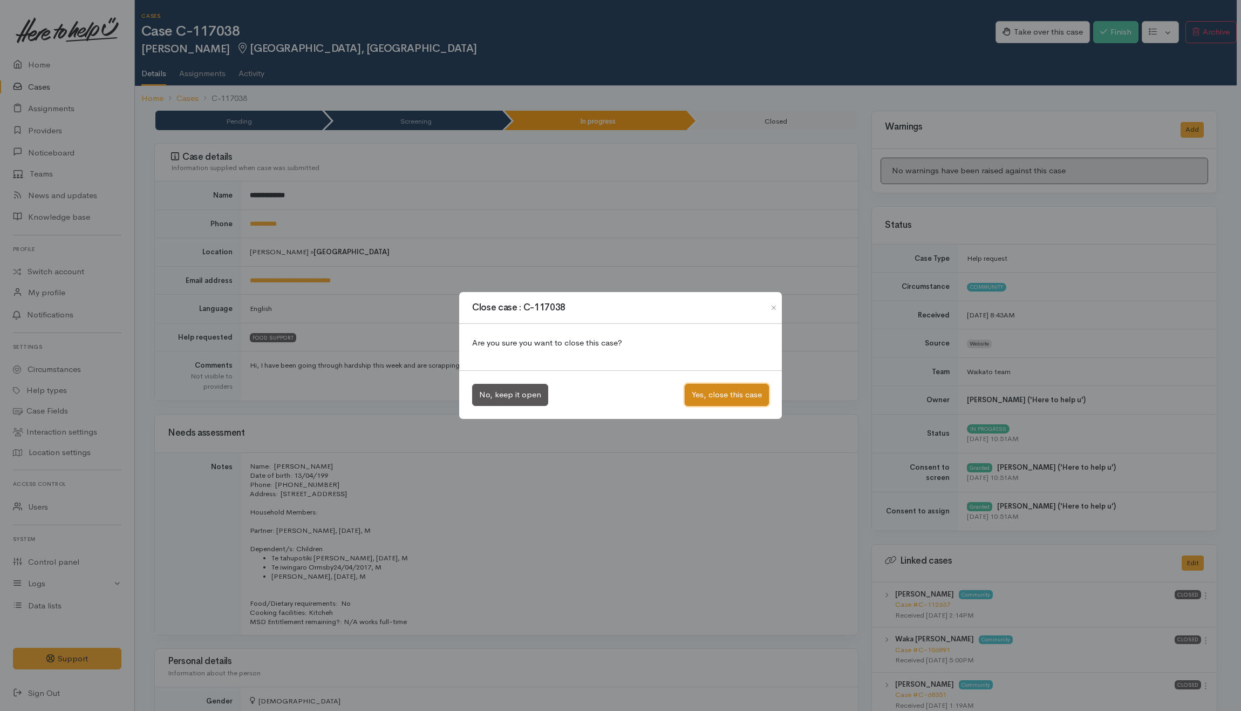
click at [708, 404] on button "Yes, close this case" at bounding box center [727, 395] width 84 height 22
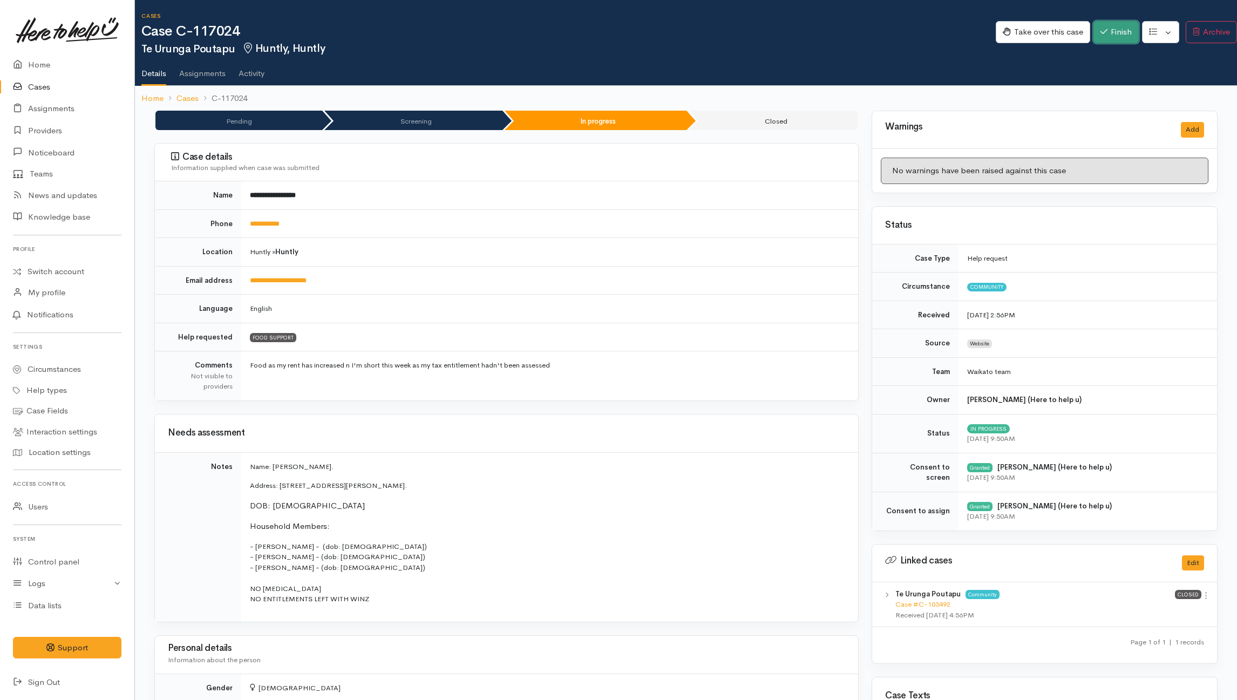
click at [926, 37] on button "Finish" at bounding box center [1115, 32] width 45 height 22
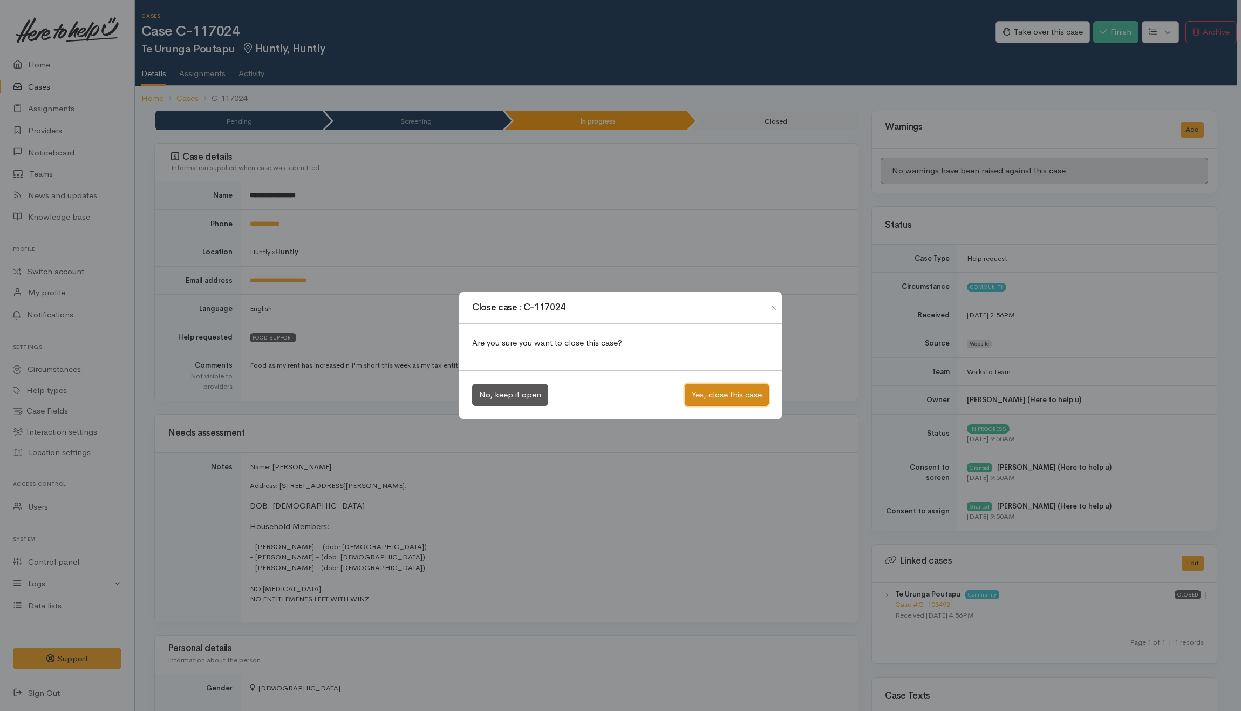
click at [749, 402] on button "Yes, close this case" at bounding box center [727, 395] width 84 height 22
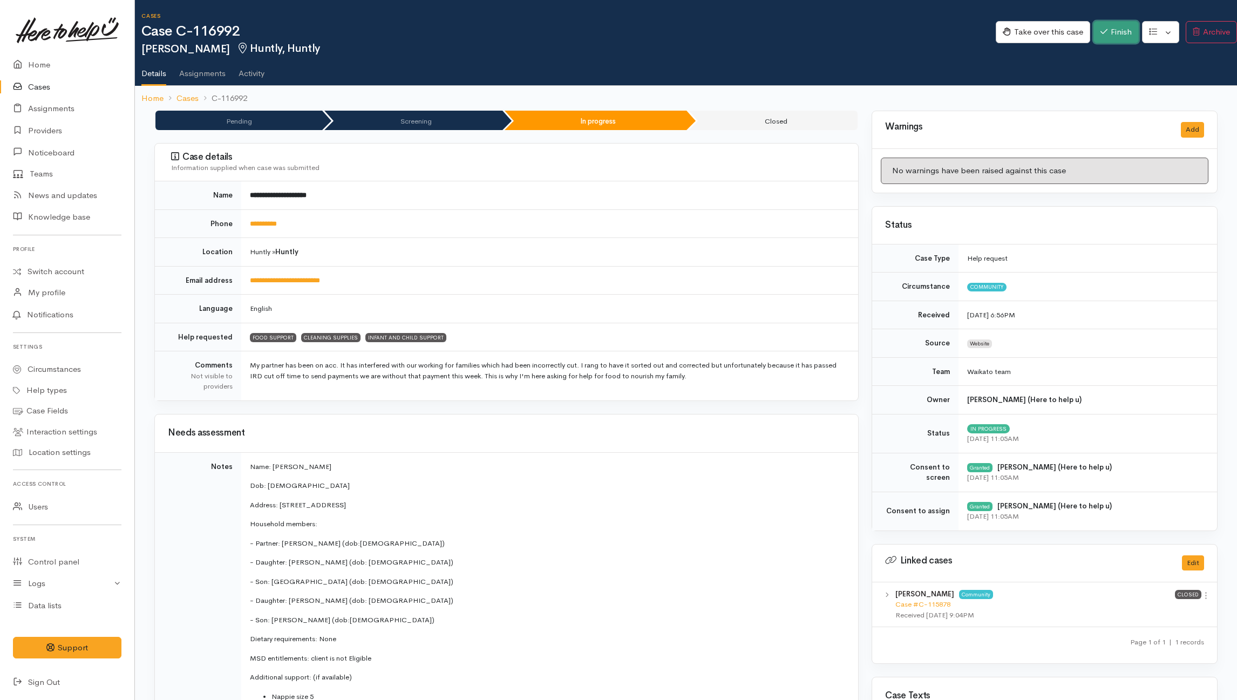
click at [926, 29] on button "Finish" at bounding box center [1115, 32] width 45 height 22
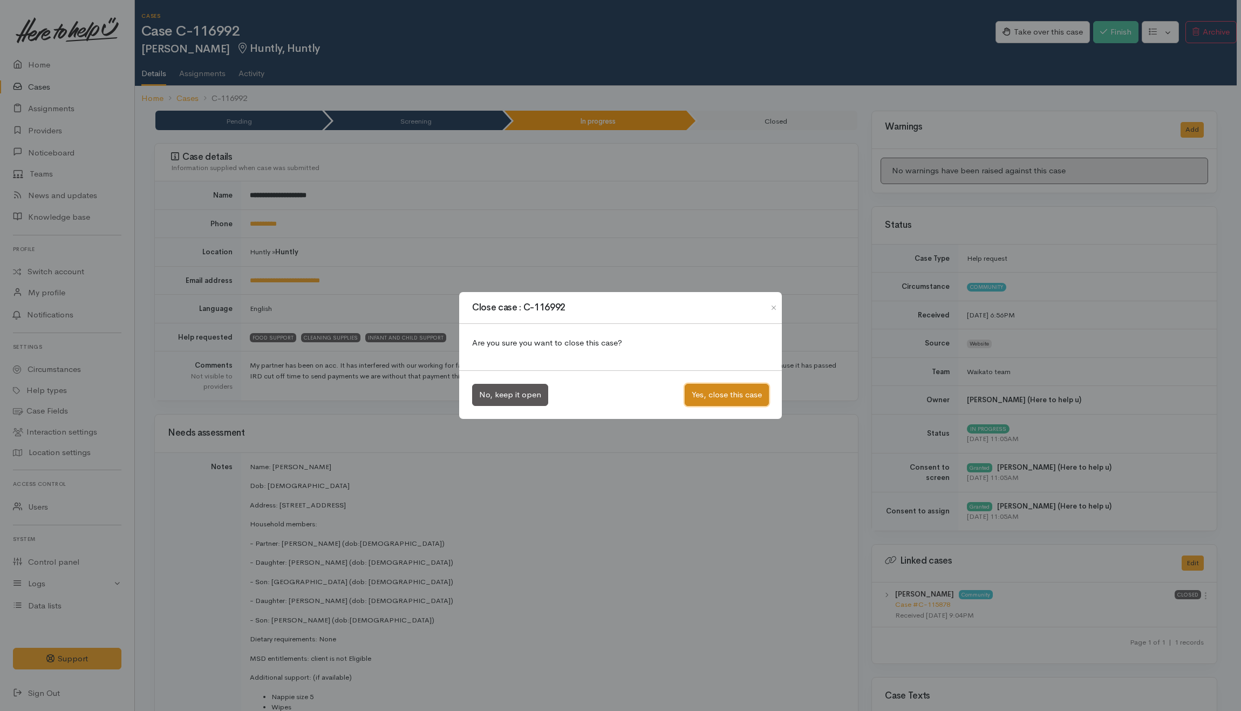
click at [739, 393] on button "Yes, close this case" at bounding box center [727, 395] width 84 height 22
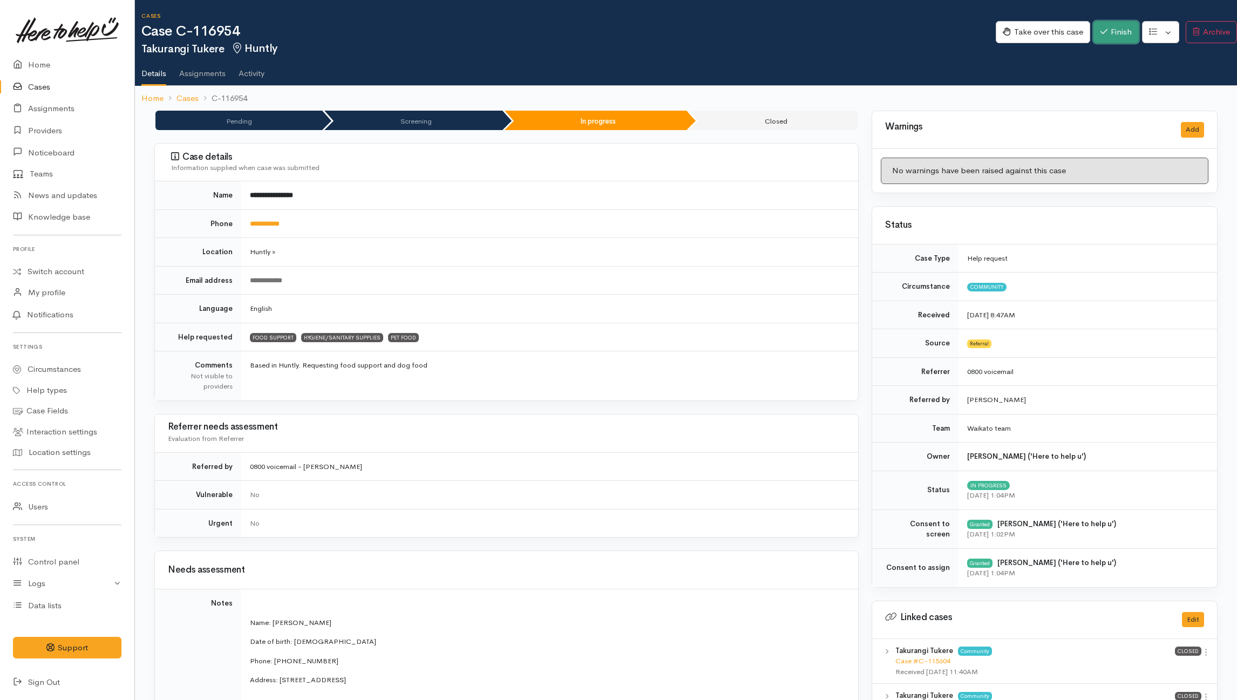
click at [926, 25] on button "Finish" at bounding box center [1115, 32] width 45 height 22
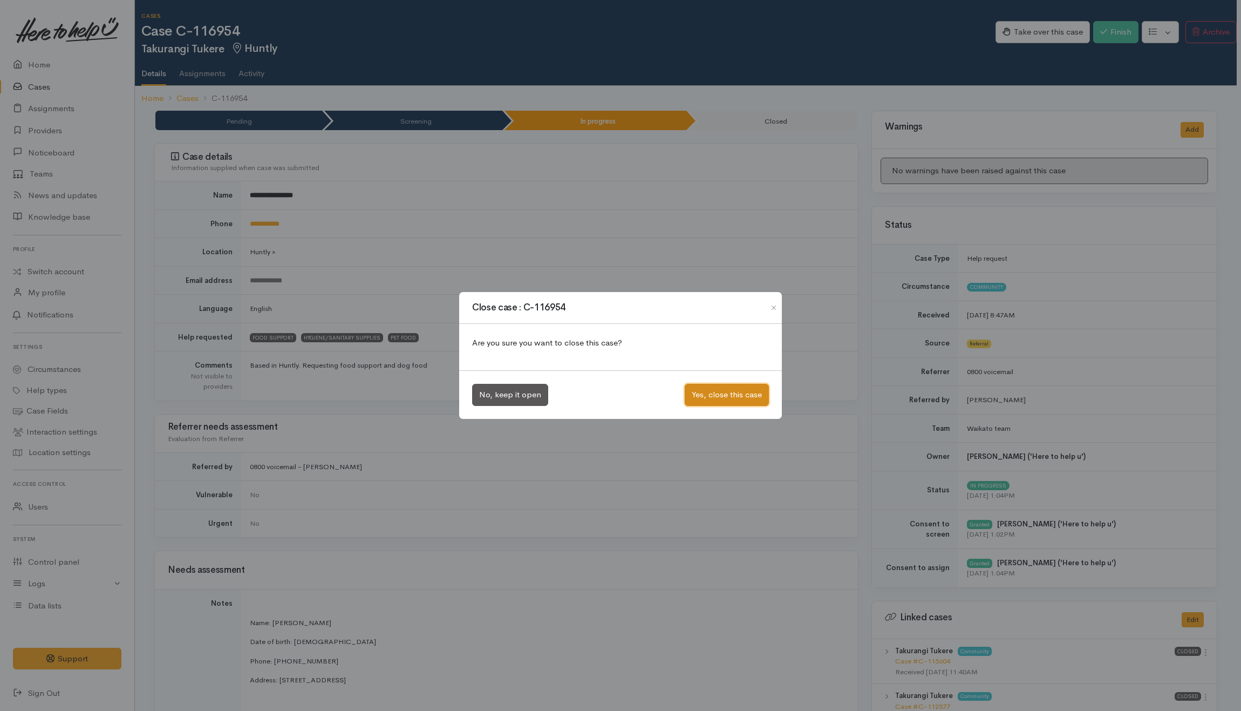
click at [698, 393] on button "Yes, close this case" at bounding box center [727, 395] width 84 height 22
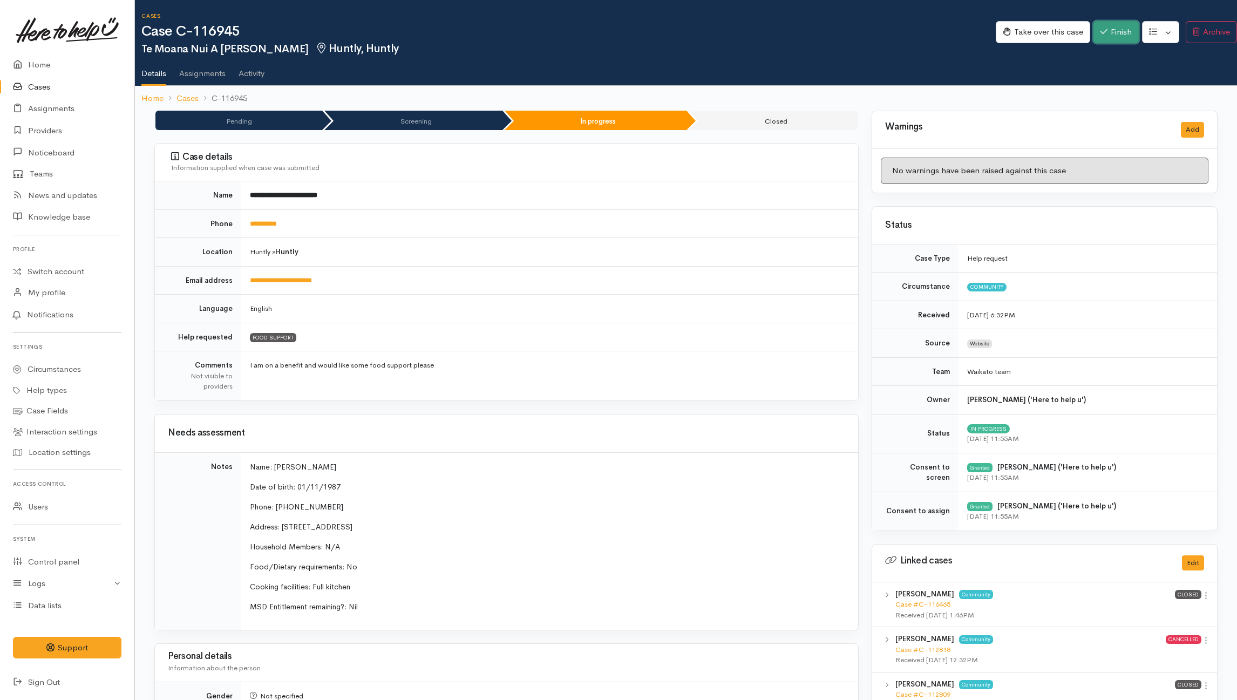
click at [926, 27] on button "Finish" at bounding box center [1115, 32] width 45 height 22
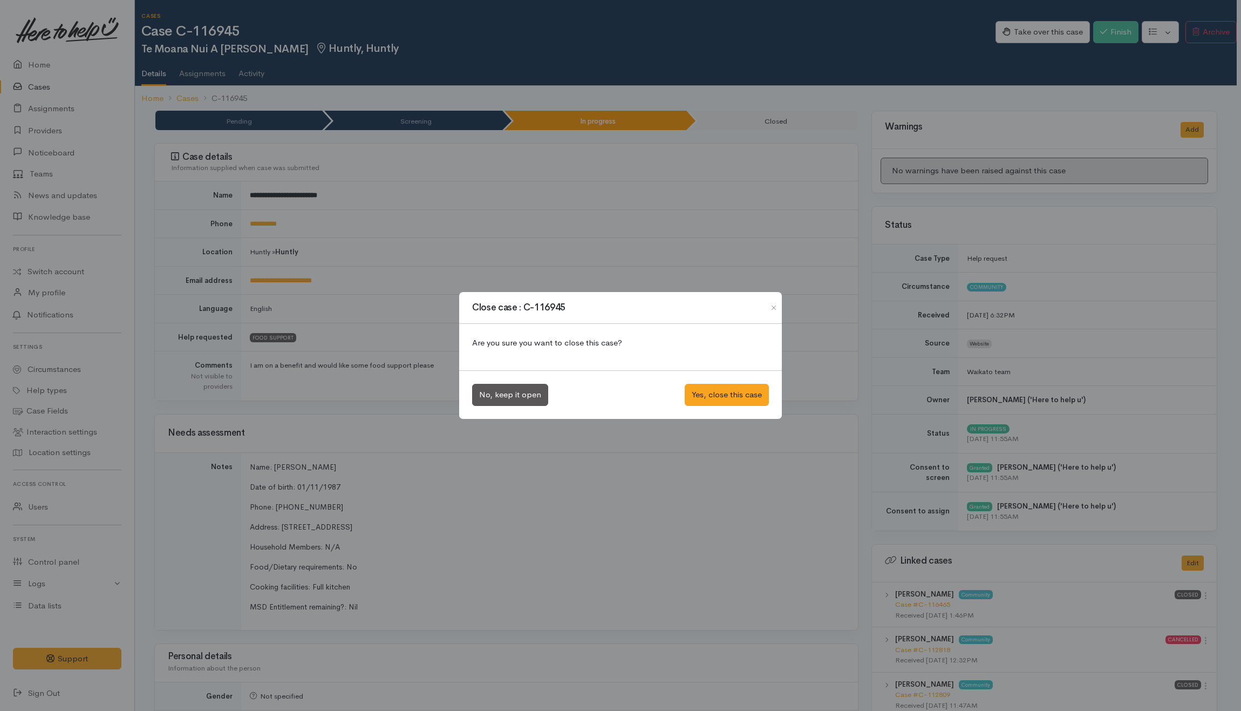
click at [926, 78] on div "Close case : C-116945 Are you sure you want to close this case? No, keep it ope…" at bounding box center [620, 355] width 1241 height 711
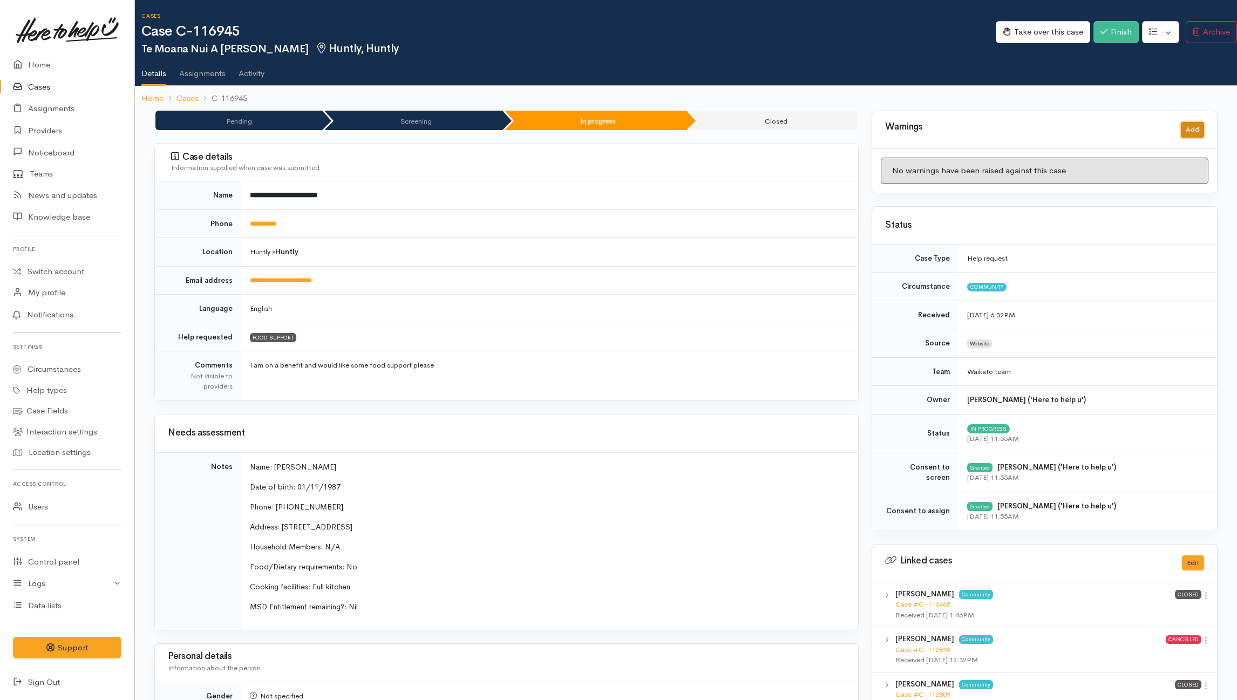
click at [926, 126] on button "Add" at bounding box center [1191, 130] width 23 height 16
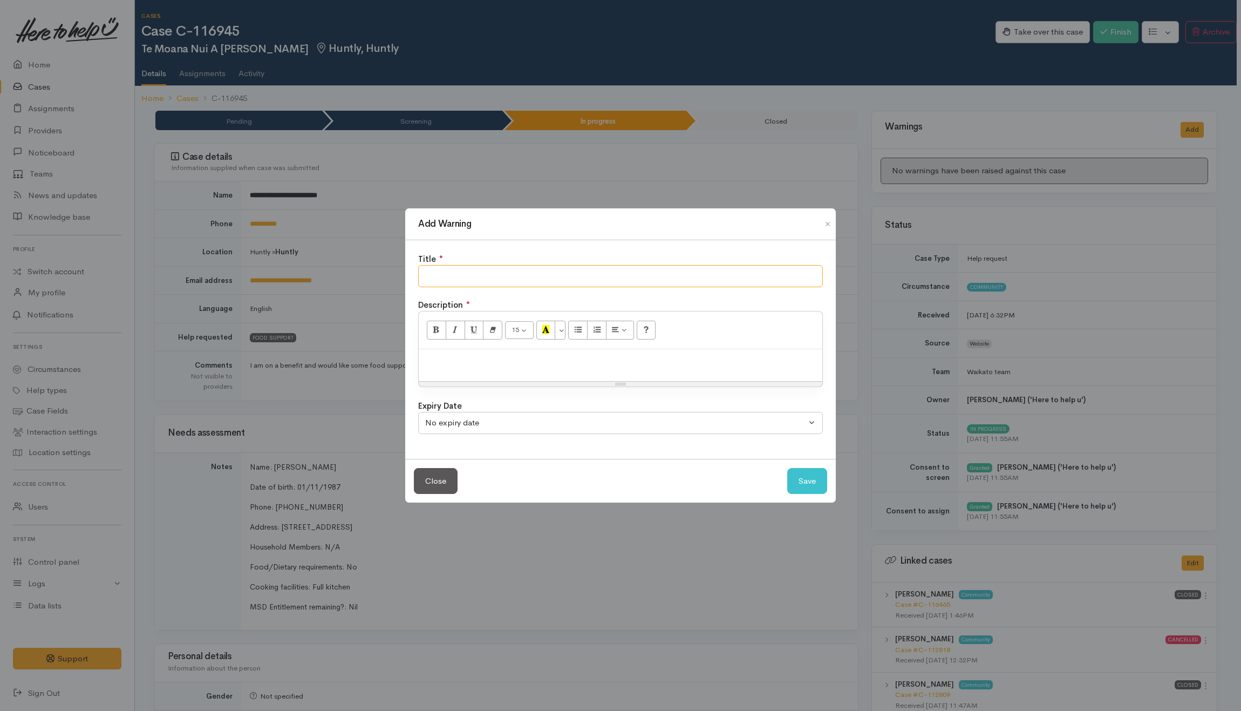
click at [623, 271] on input "text" at bounding box center [620, 276] width 405 height 22
type input "N"
type input "="
type input "MONITOR"
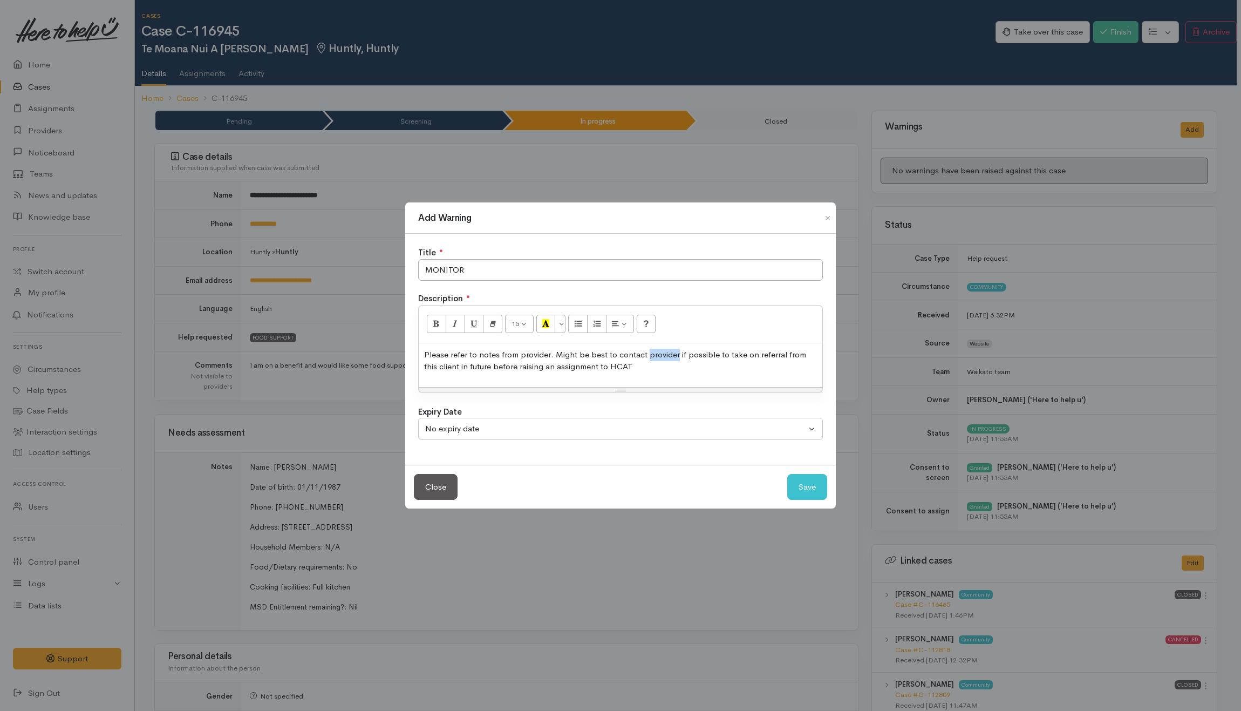
drag, startPoint x: 647, startPoint y: 355, endPoint x: 676, endPoint y: 356, distance: 28.6
click at [676, 356] on p "Please refer to notes from provider. Might be best to contact provider if possi…" at bounding box center [620, 361] width 393 height 24
click at [803, 490] on button "Save" at bounding box center [807, 487] width 40 height 26
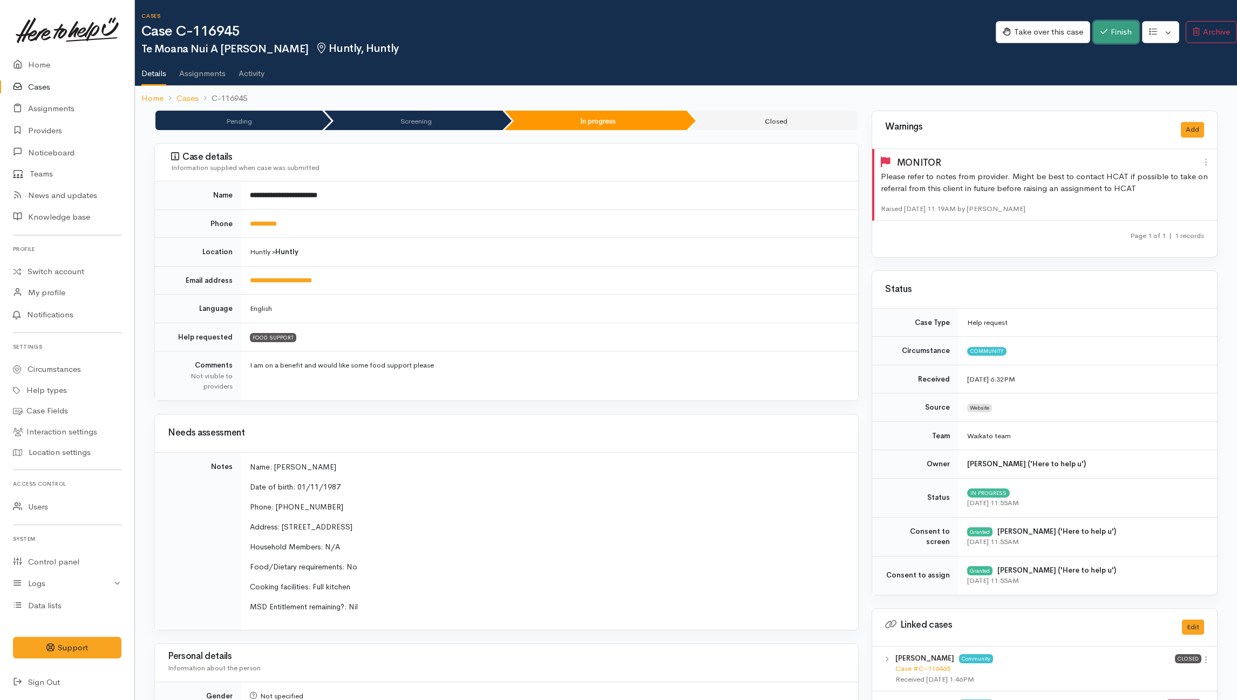
click at [926, 38] on button "Finish" at bounding box center [1115, 32] width 45 height 22
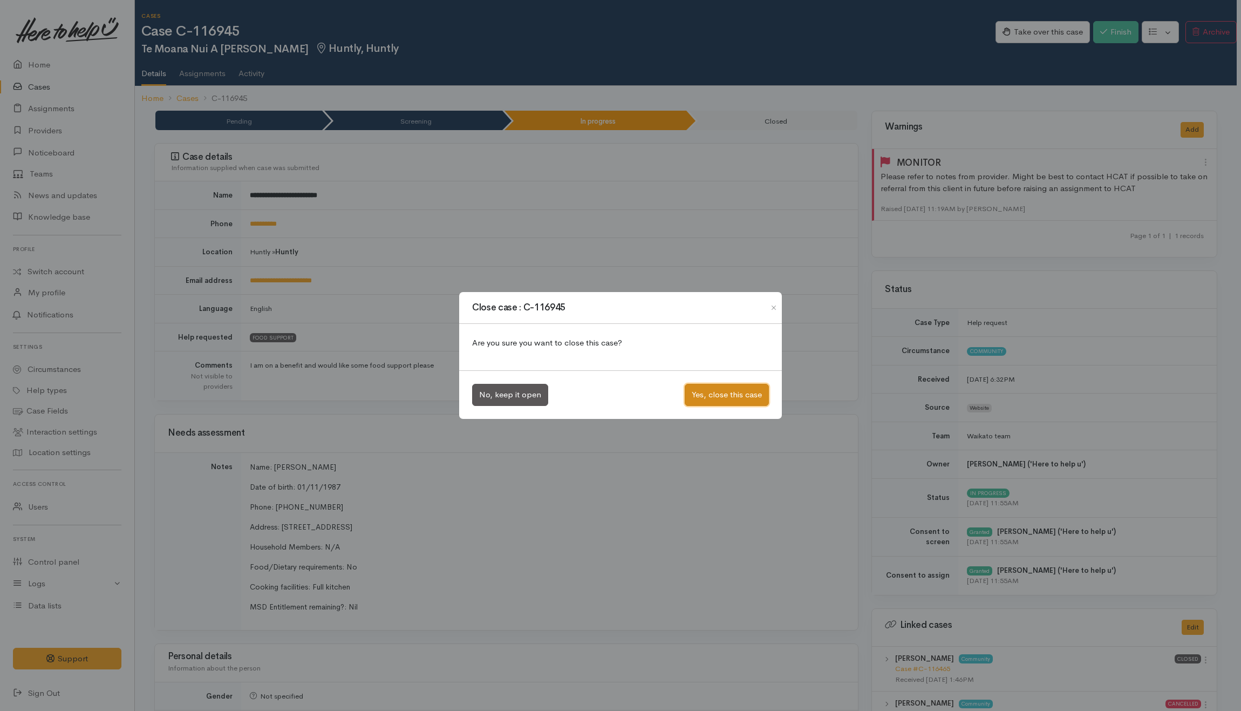
click at [732, 395] on button "Yes, close this case" at bounding box center [727, 395] width 84 height 22
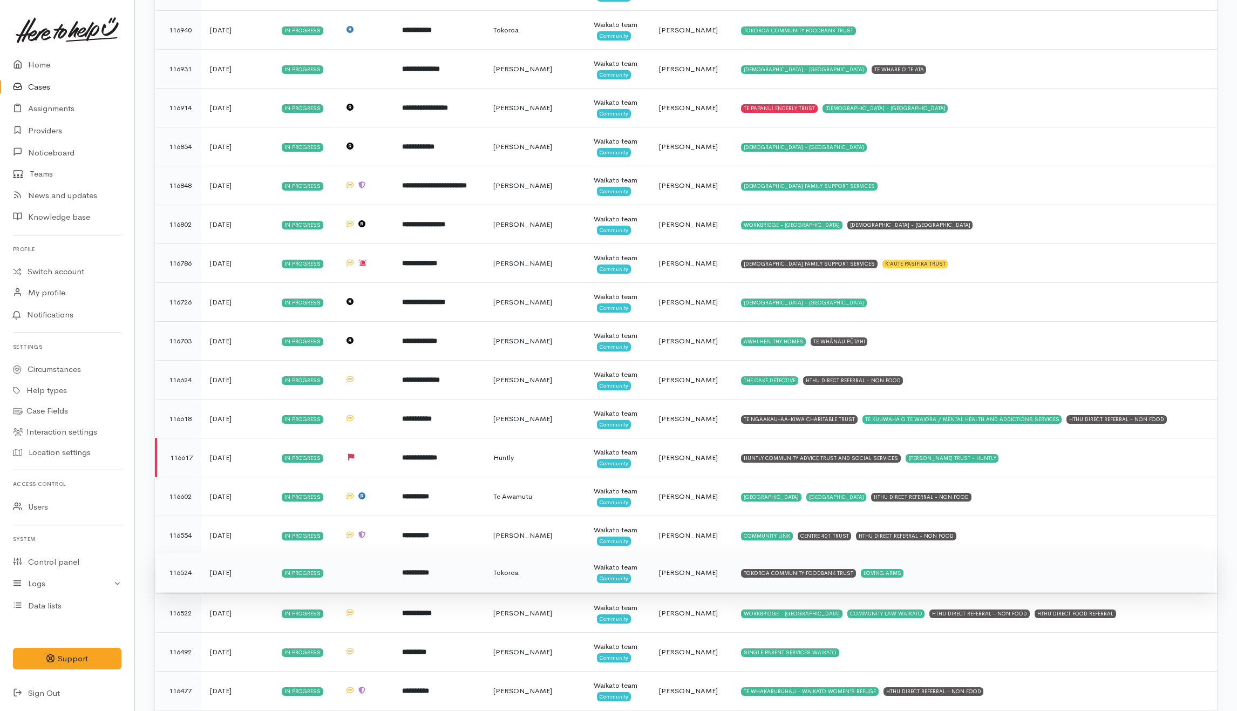
scroll to position [3020, 0]
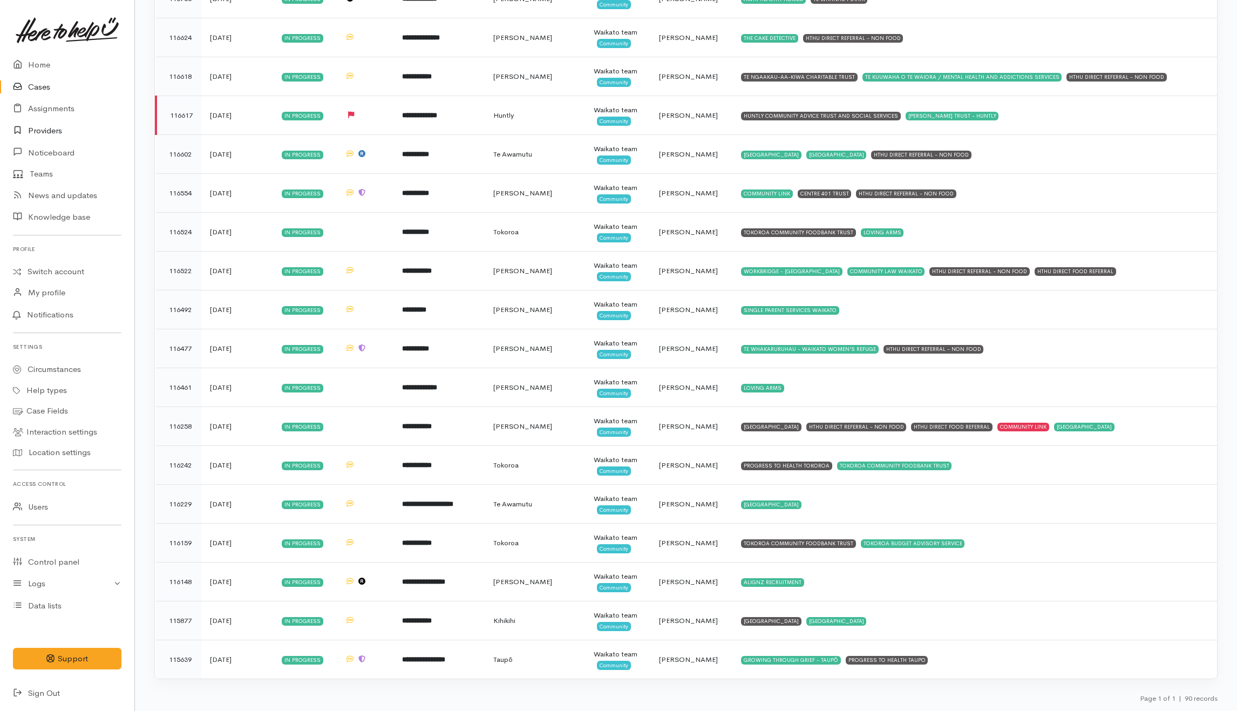
click at [49, 133] on link "Providers" at bounding box center [67, 131] width 134 height 22
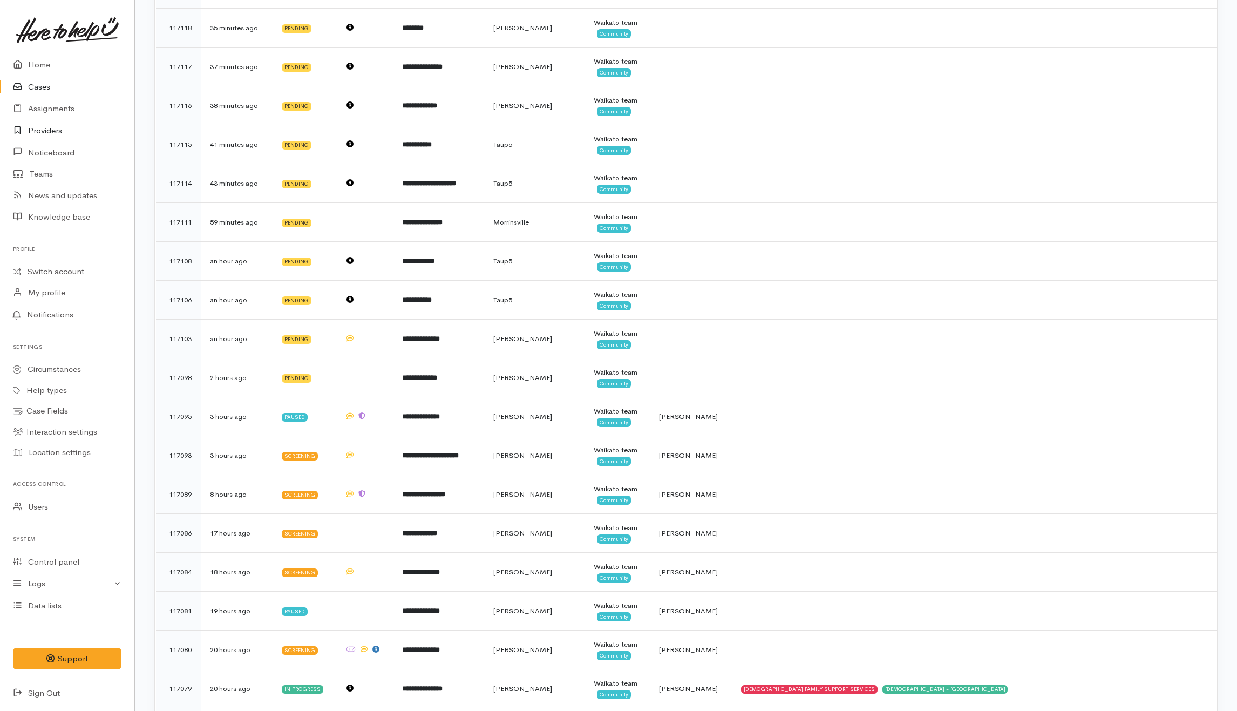
scroll to position [143, 0]
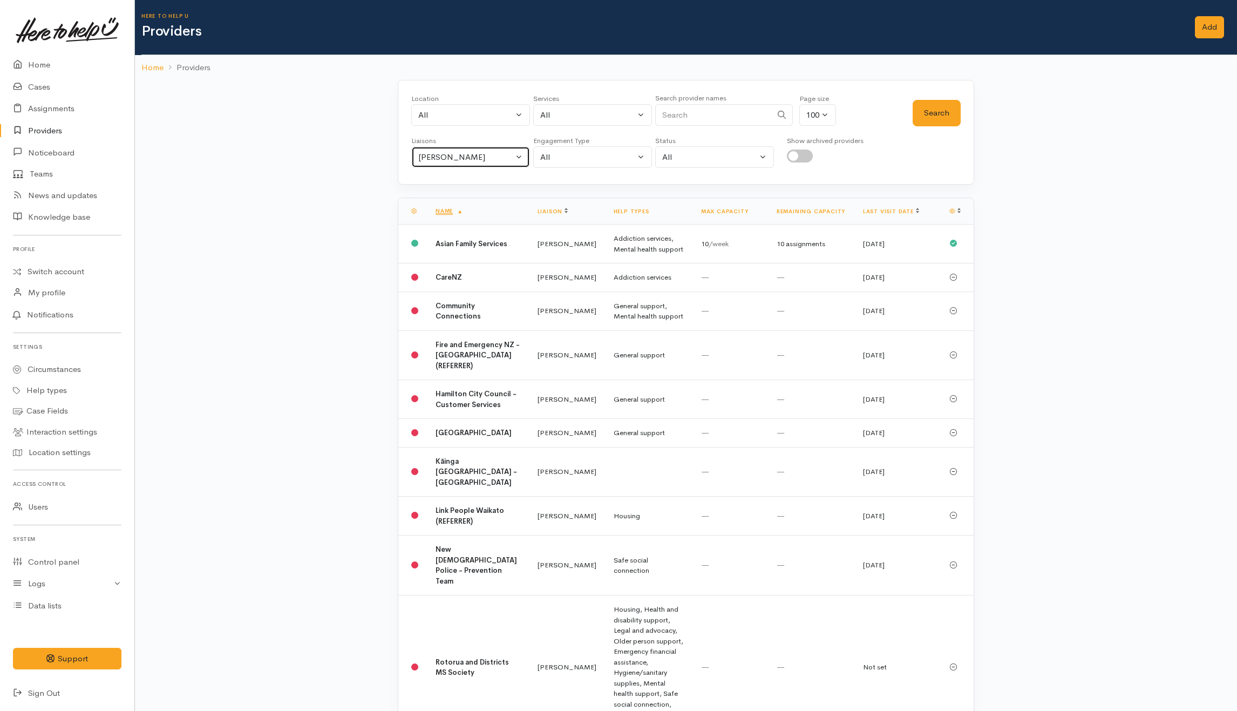
click at [484, 154] on div "Helena Kaufononga" at bounding box center [465, 157] width 95 height 12
click at [445, 208] on link "All" at bounding box center [471, 208] width 118 height 17
select select "null"
click at [691, 113] on input "Search" at bounding box center [713, 115] width 117 height 22
type input "Growing"
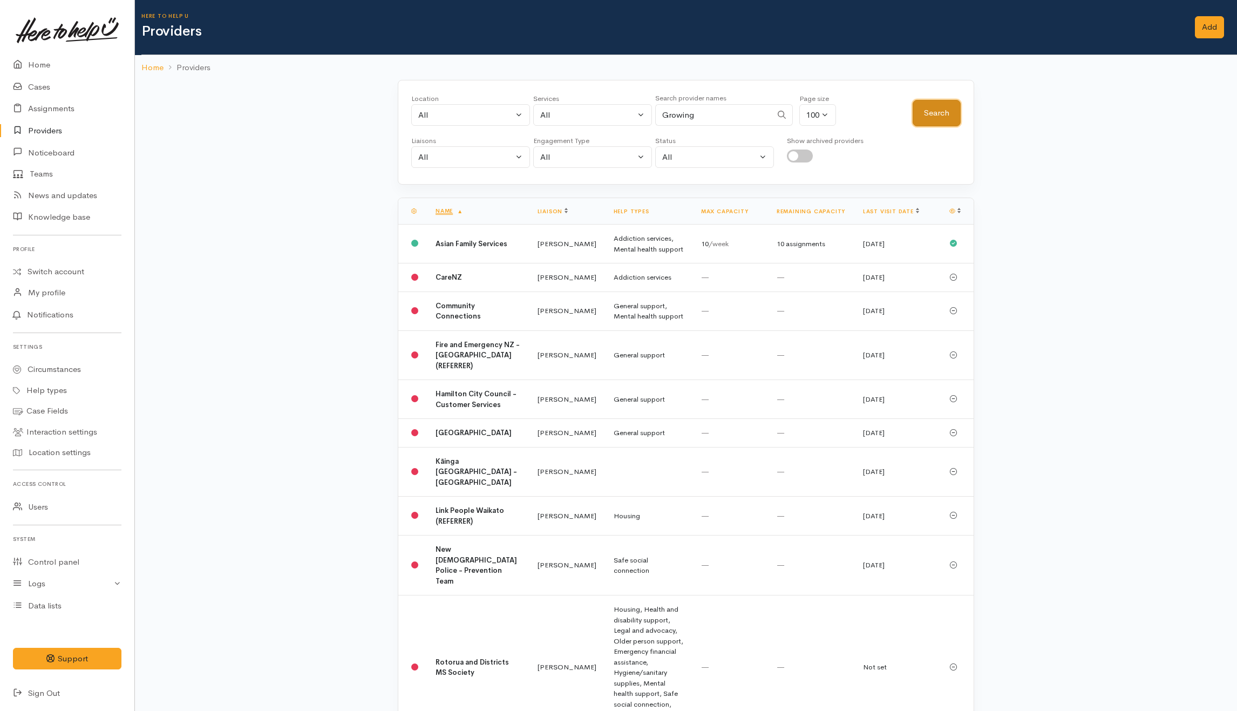
click at [951, 119] on button "Search" at bounding box center [936, 113] width 48 height 26
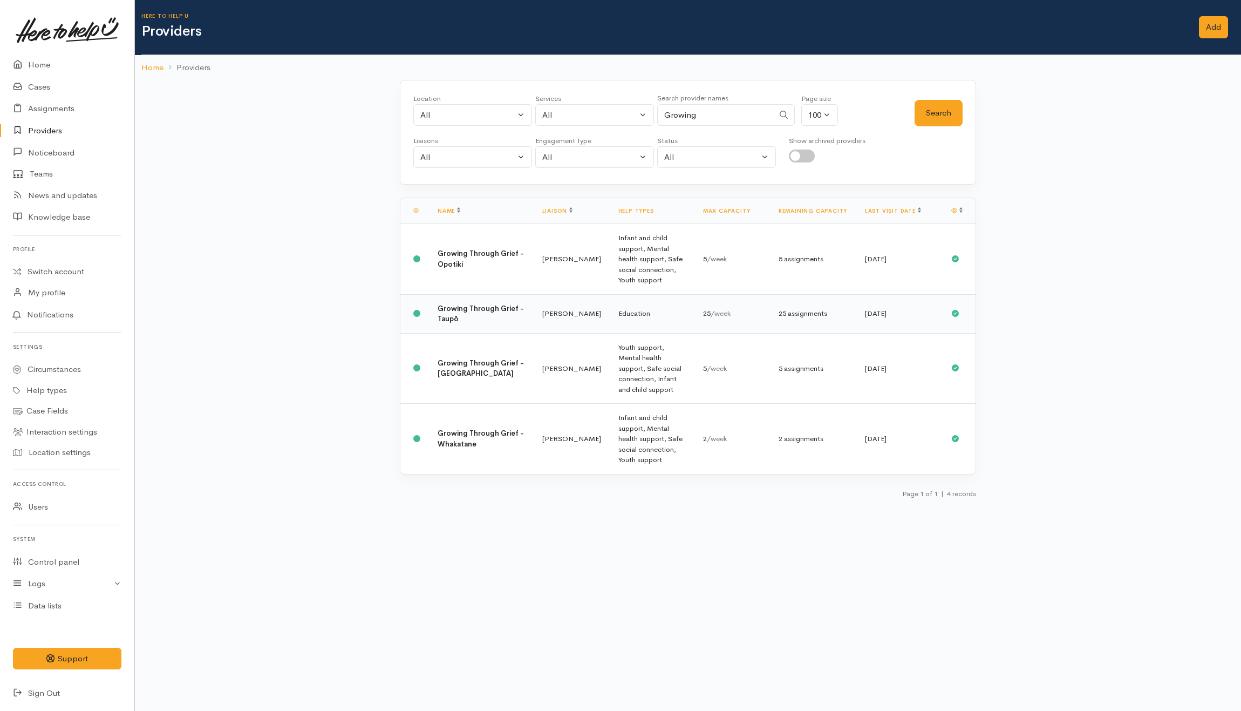
click at [661, 294] on td "Education" at bounding box center [652, 313] width 85 height 39
drag, startPoint x: 663, startPoint y: 118, endPoint x: 600, endPoint y: 118, distance: 62.0
click at [600, 118] on div "Location All Tauranga Eastern Bay of Plenty - other Kawerau Ōhope Ōpōtiki Whaka…" at bounding box center [663, 112] width 501 height 39
type input "solomon"
click at [957, 113] on button "Search" at bounding box center [938, 113] width 48 height 26
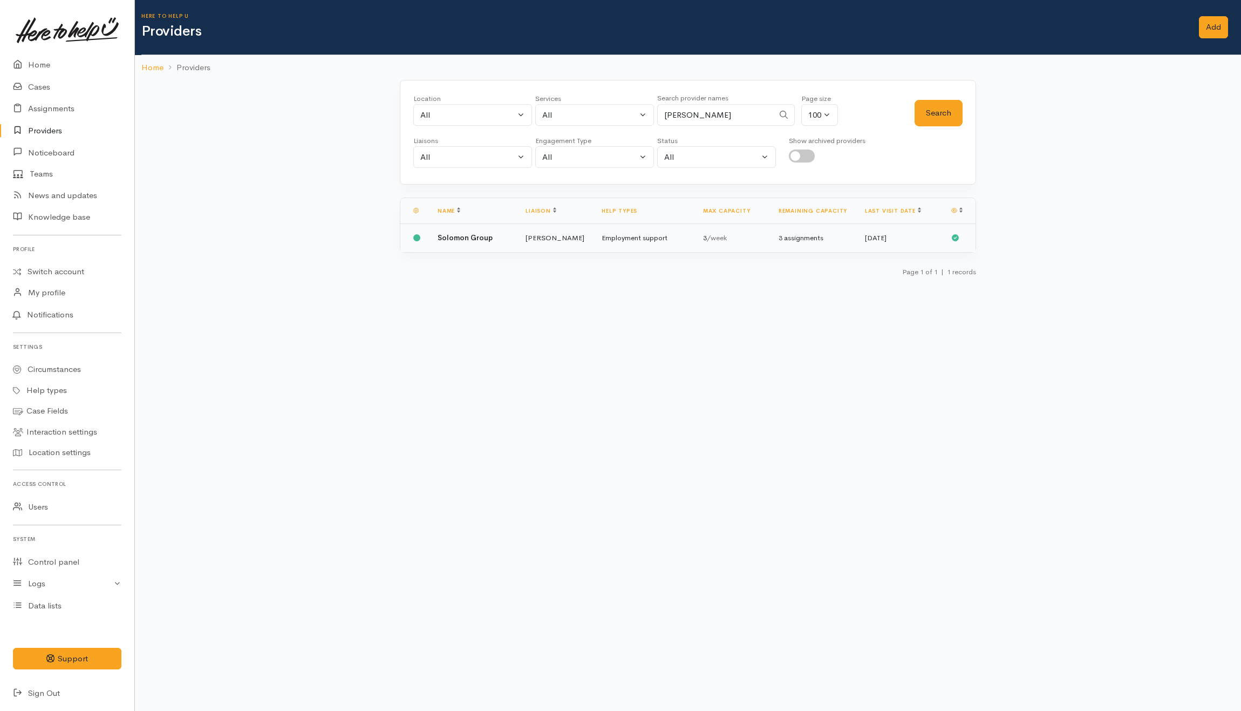
click at [495, 235] on td "Solomon Group" at bounding box center [473, 238] width 88 height 28
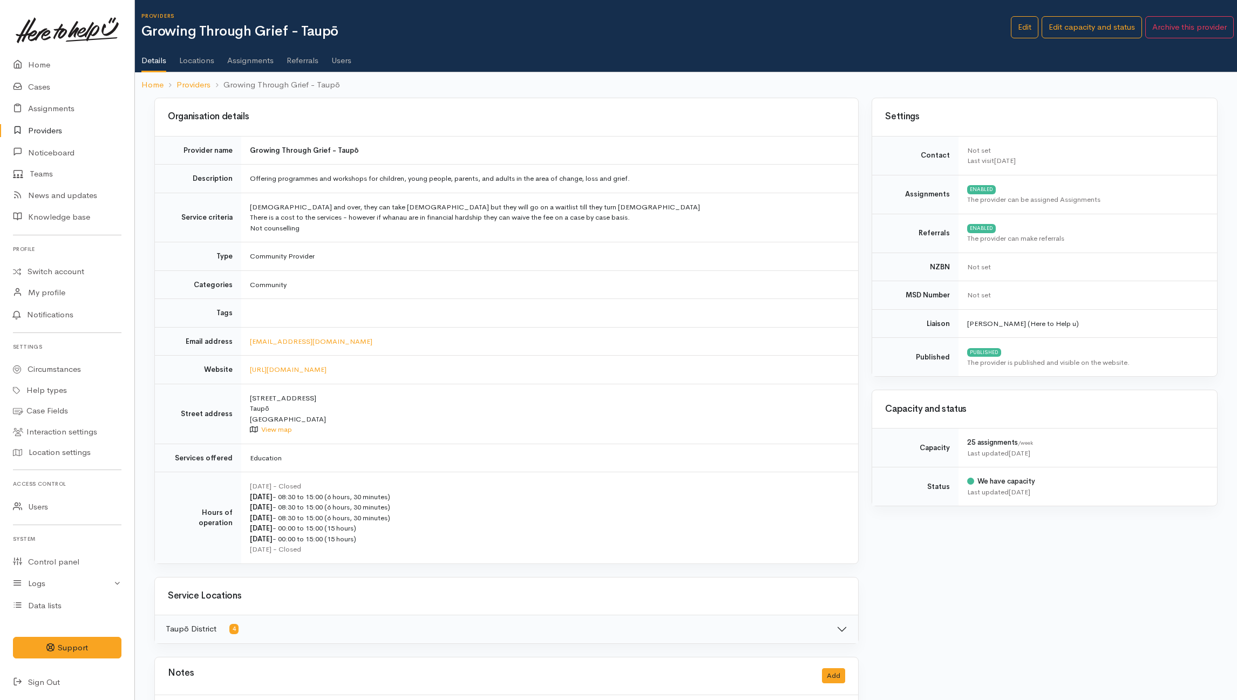
click at [338, 57] on link "Users" at bounding box center [341, 57] width 20 height 30
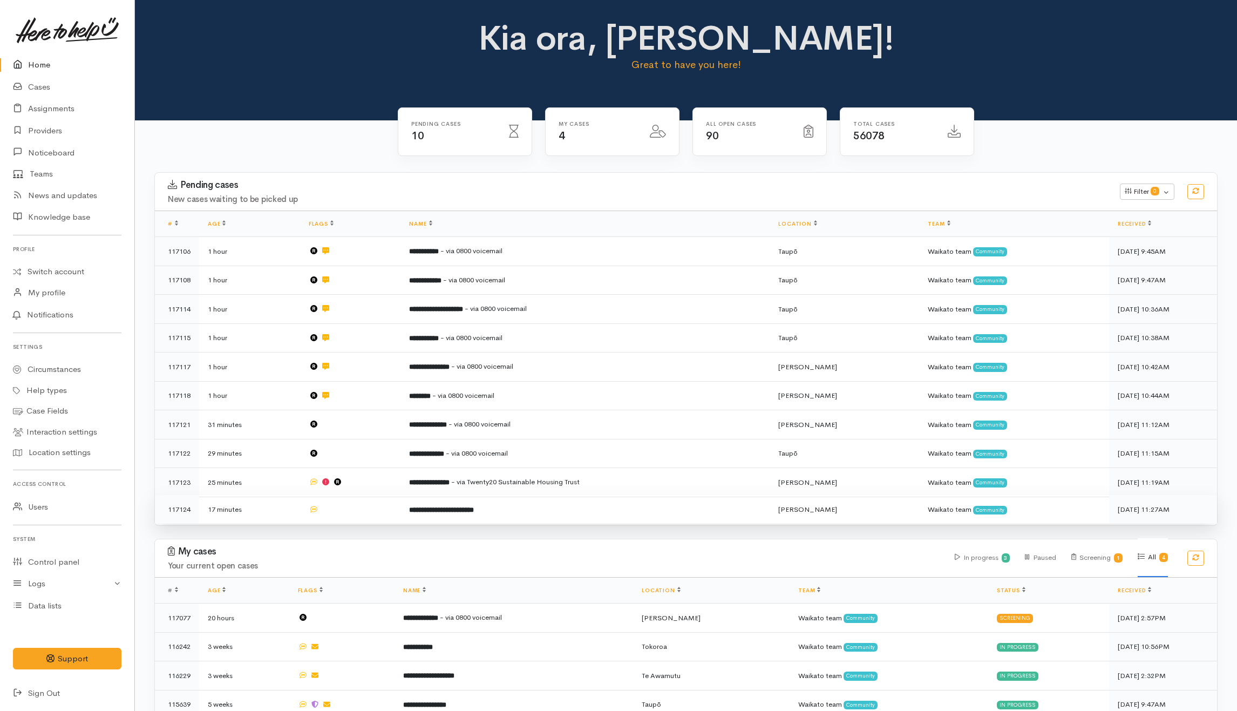
click at [374, 508] on td at bounding box center [350, 509] width 101 height 29
click at [503, 510] on td "**********" at bounding box center [584, 509] width 369 height 29
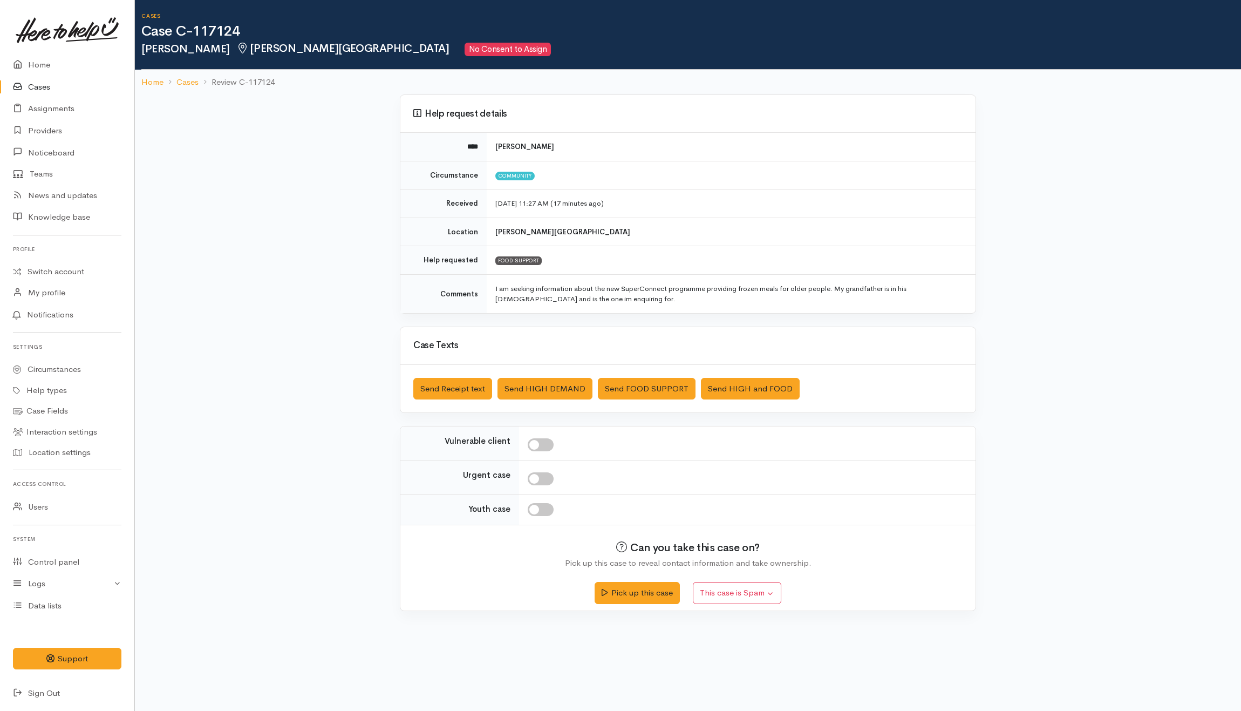
click at [622, 336] on div "Case Texts" at bounding box center [687, 346] width 575 height 38
click at [595, 468] on td at bounding box center [747, 477] width 456 height 34
click at [547, 483] on input "checkbox" at bounding box center [541, 478] width 26 height 13
checkbox input "true"
drag, startPoint x: 548, startPoint y: 449, endPoint x: 557, endPoint y: 455, distance: 10.9
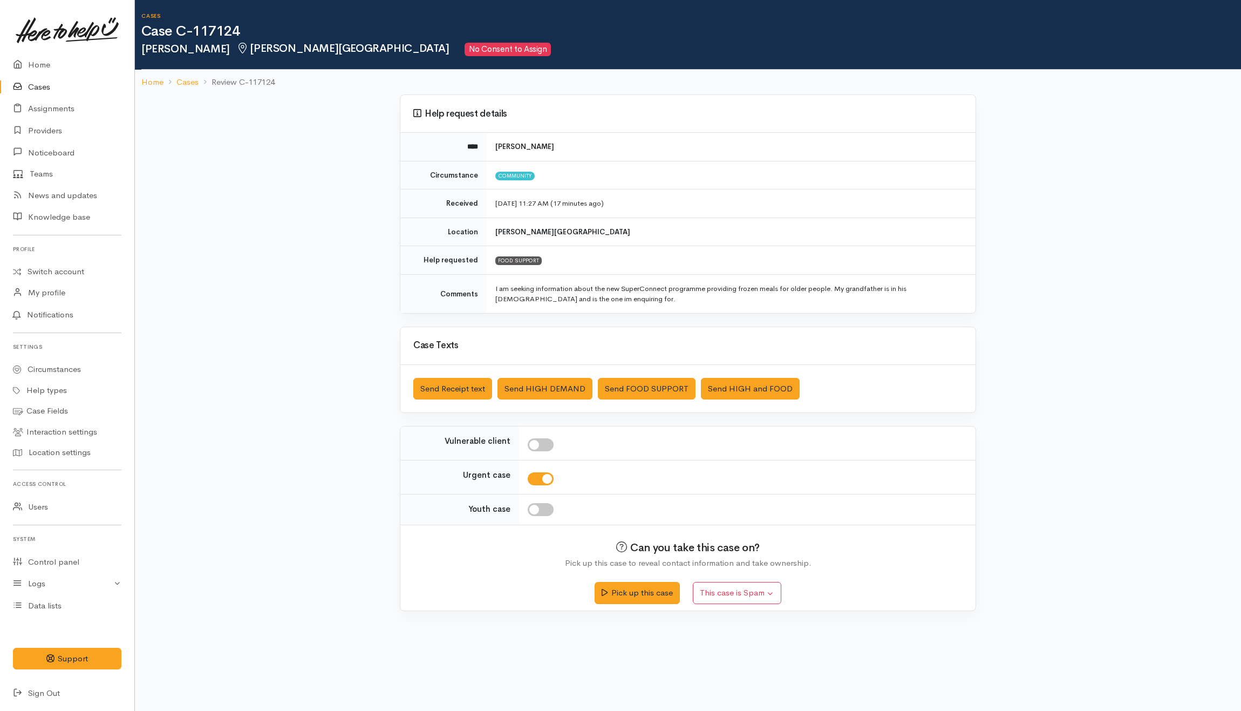
click at [548, 449] on input "checkbox" at bounding box center [541, 444] width 26 height 13
checkbox input "true"
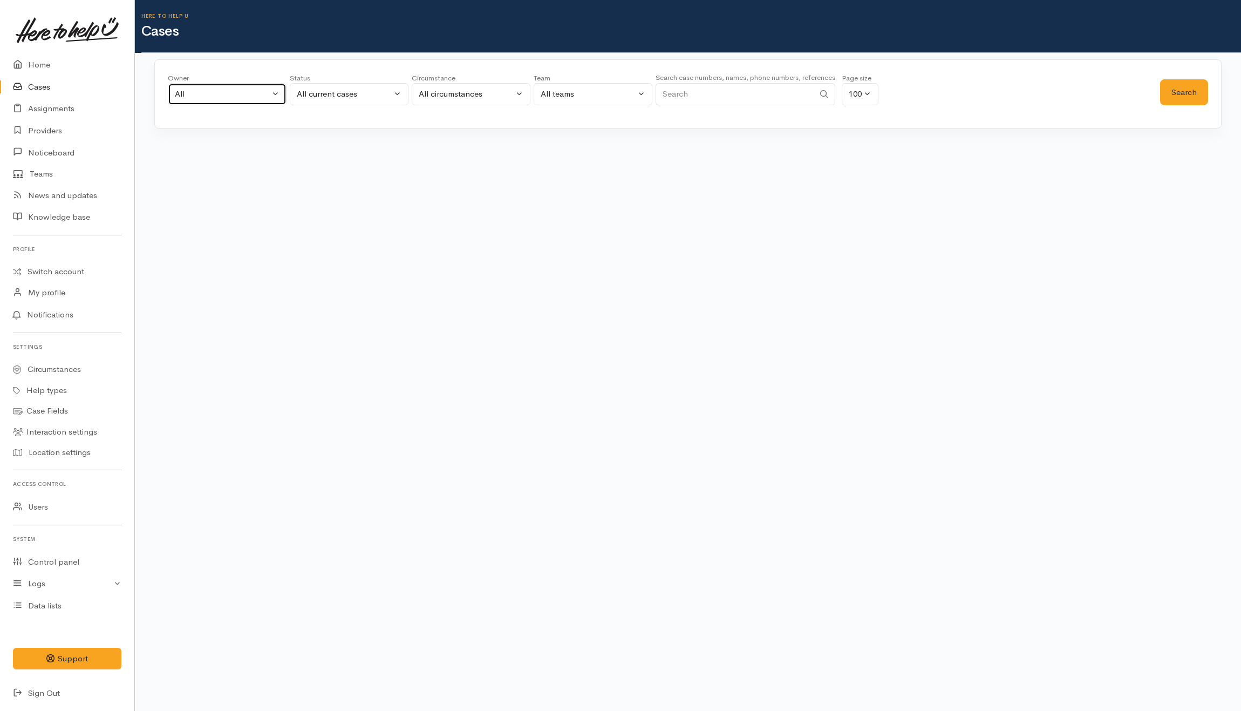
drag, startPoint x: 249, startPoint y: 94, endPoint x: 213, endPoint y: 77, distance: 40.1
click at [249, 94] on div "All" at bounding box center [222, 94] width 95 height 12
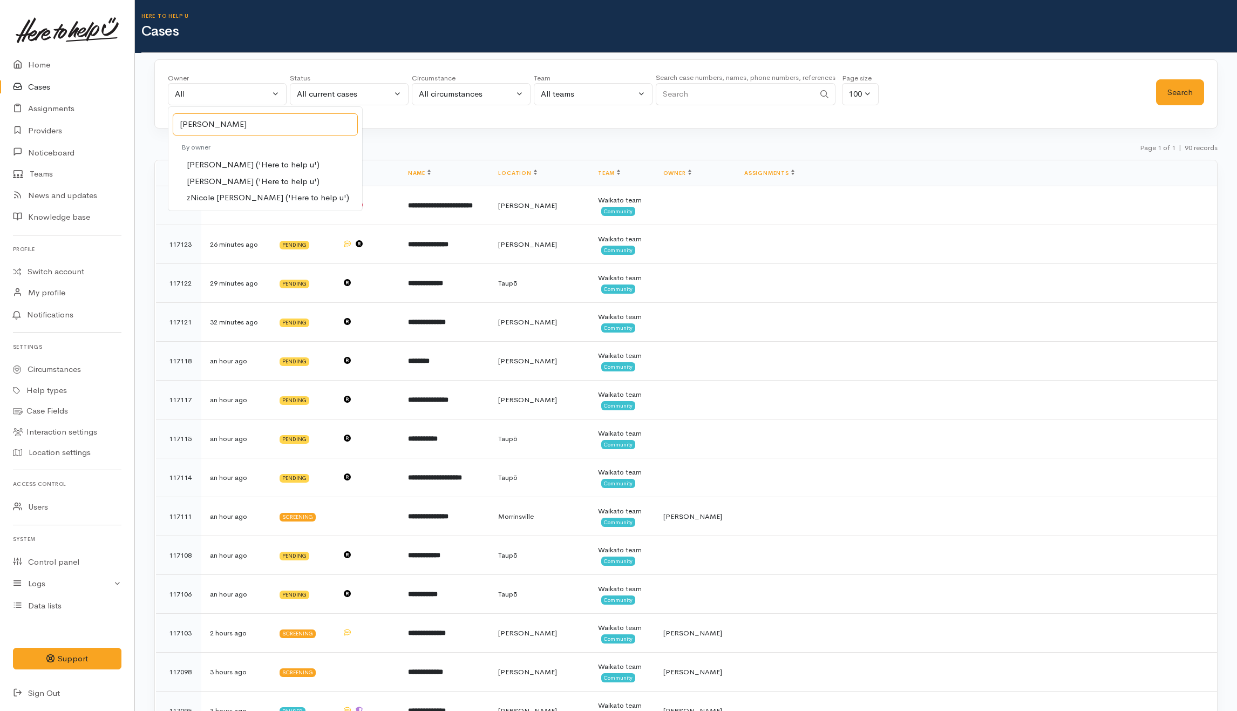
type input "nicol"
click at [249, 177] on span "[PERSON_NAME] ('Here to help u')" at bounding box center [253, 181] width 133 height 12
select select "2314"
click at [1191, 92] on button "Search" at bounding box center [1180, 92] width 48 height 26
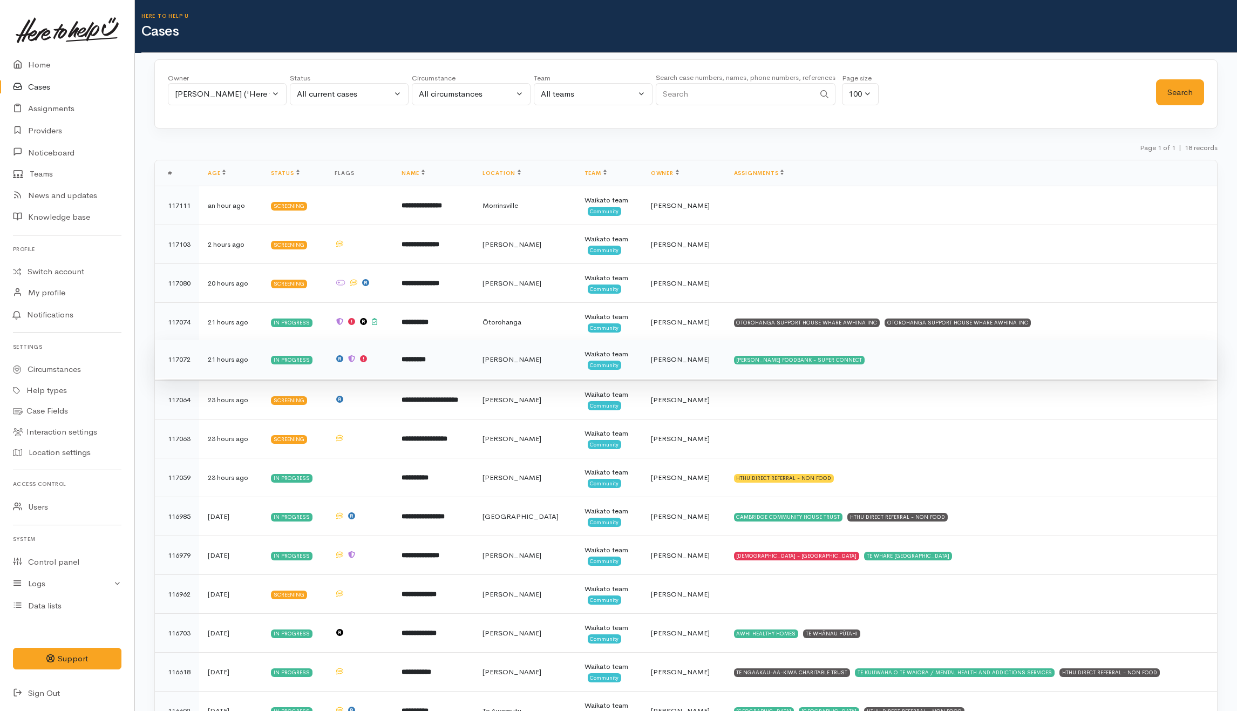
drag, startPoint x: 904, startPoint y: 357, endPoint x: 849, endPoint y: 352, distance: 55.2
click at [904, 355] on td "HAMILTON FOODBANK - SUPER CONNECT" at bounding box center [970, 359] width 491 height 39
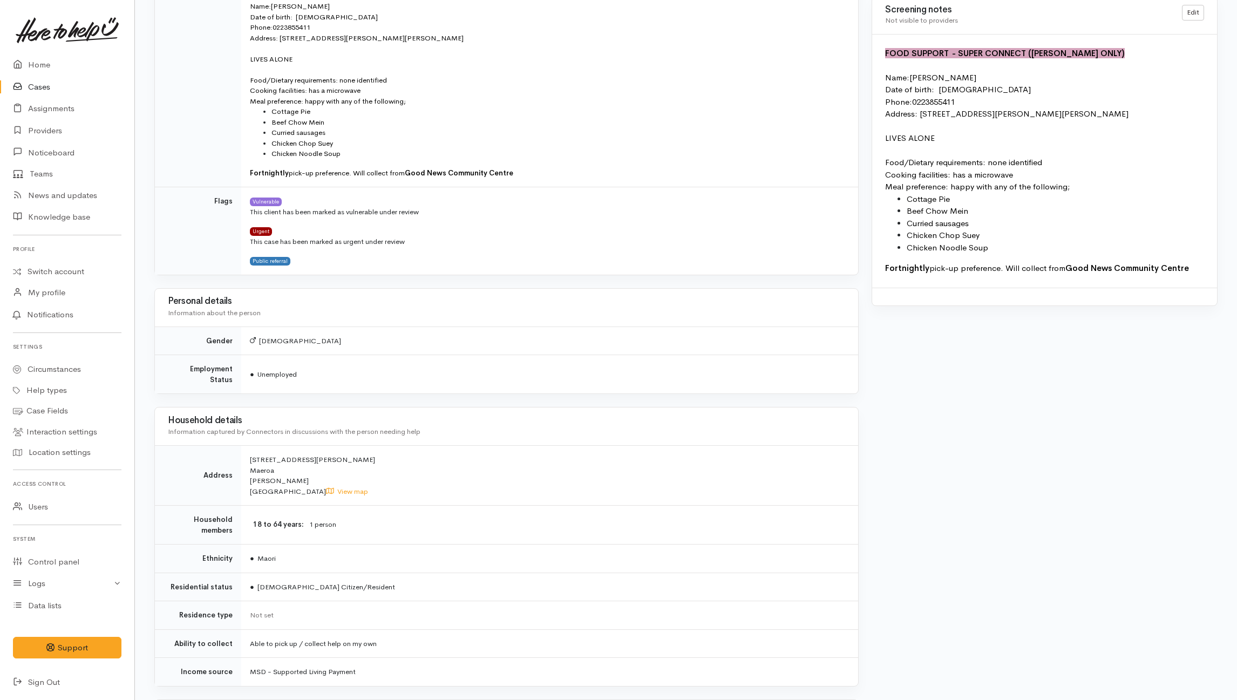
scroll to position [713, 0]
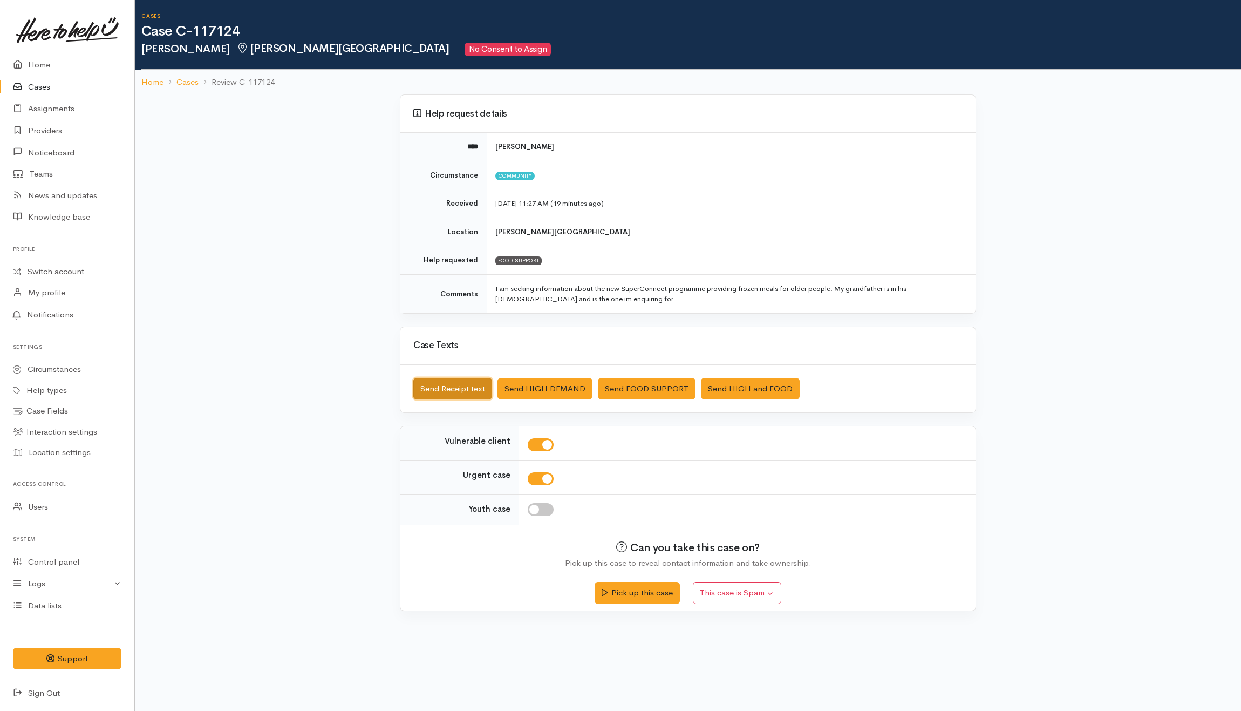
click at [455, 390] on button "Send Receipt text" at bounding box center [452, 389] width 79 height 22
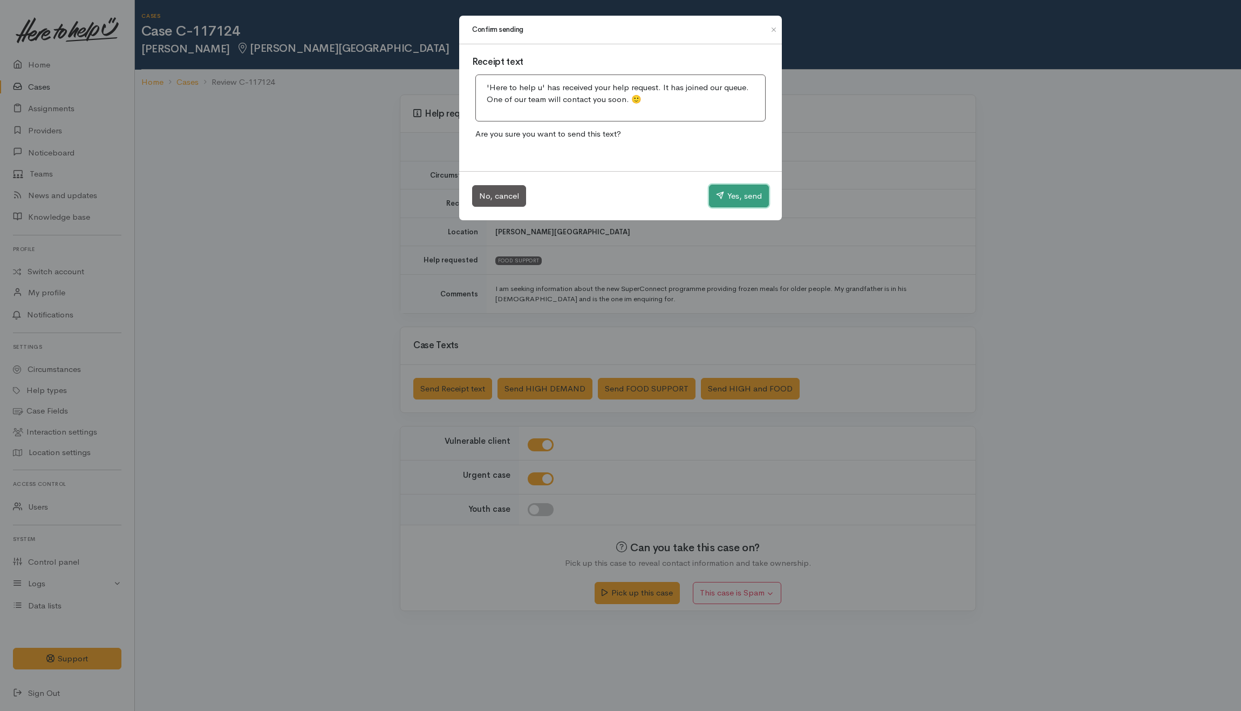
click at [749, 193] on button "Yes, send" at bounding box center [739, 196] width 60 height 23
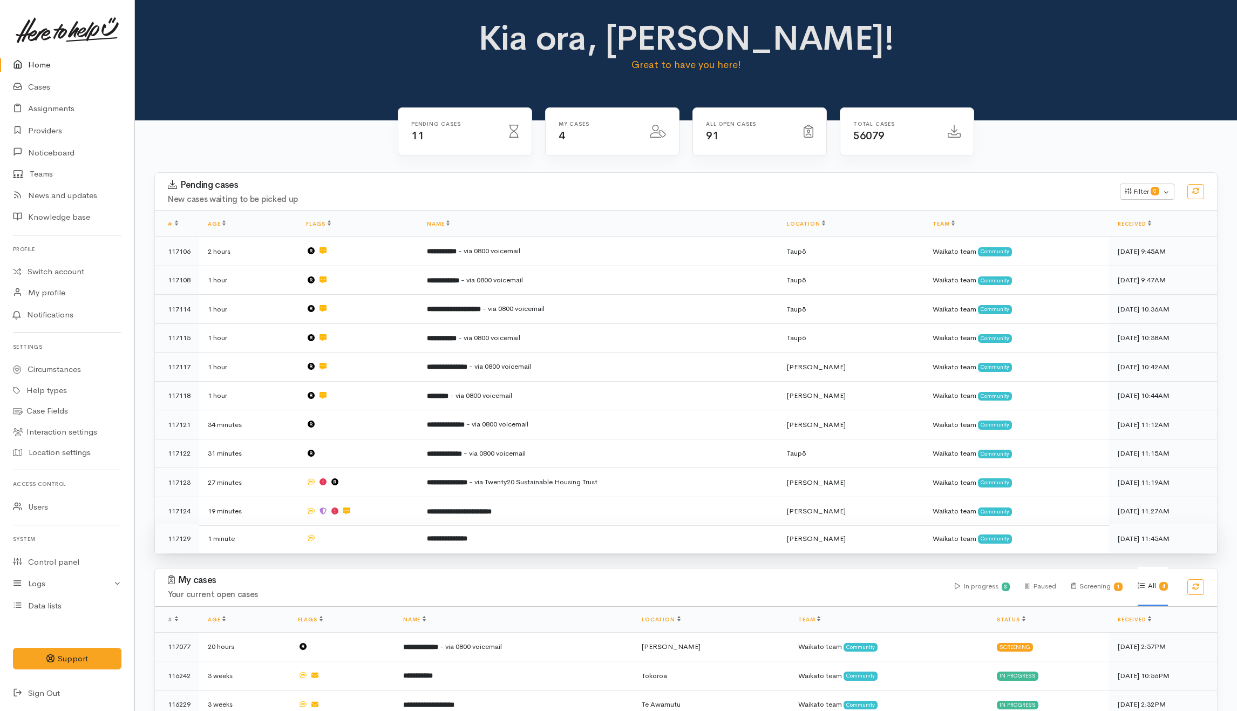
click at [378, 543] on td at bounding box center [357, 538] width 121 height 29
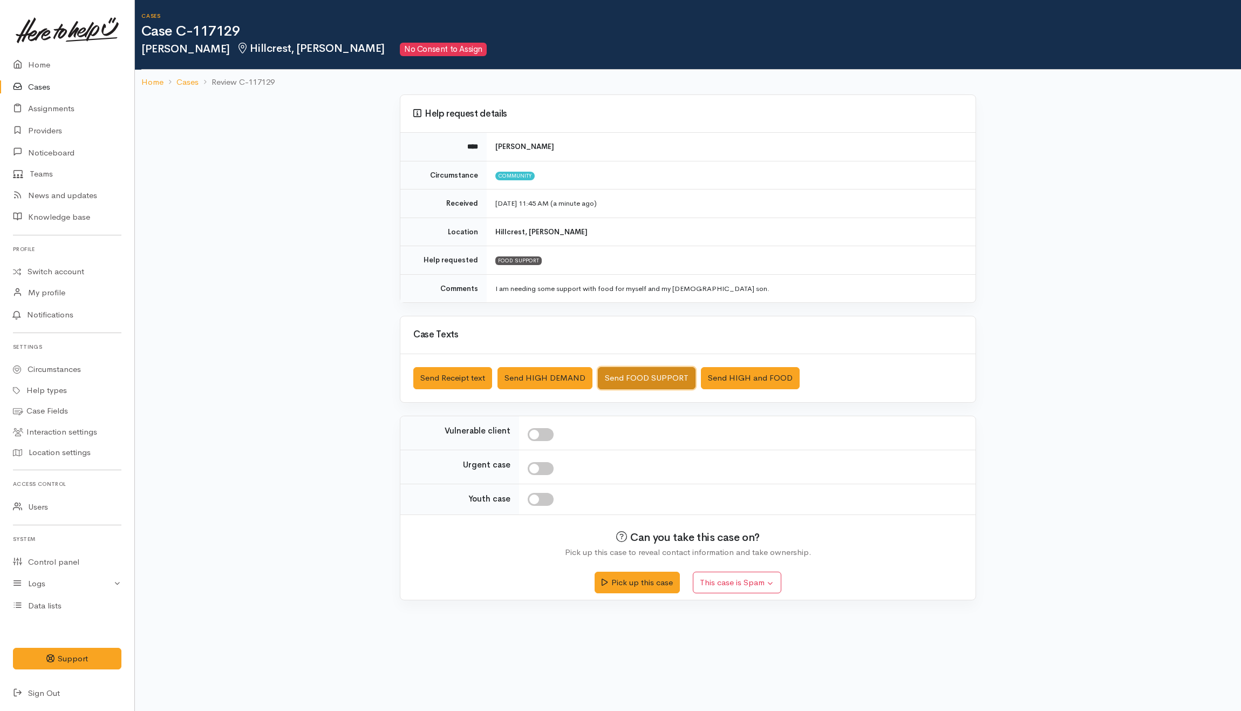
click at [659, 372] on button "Send FOOD SUPPORT" at bounding box center [647, 378] width 98 height 22
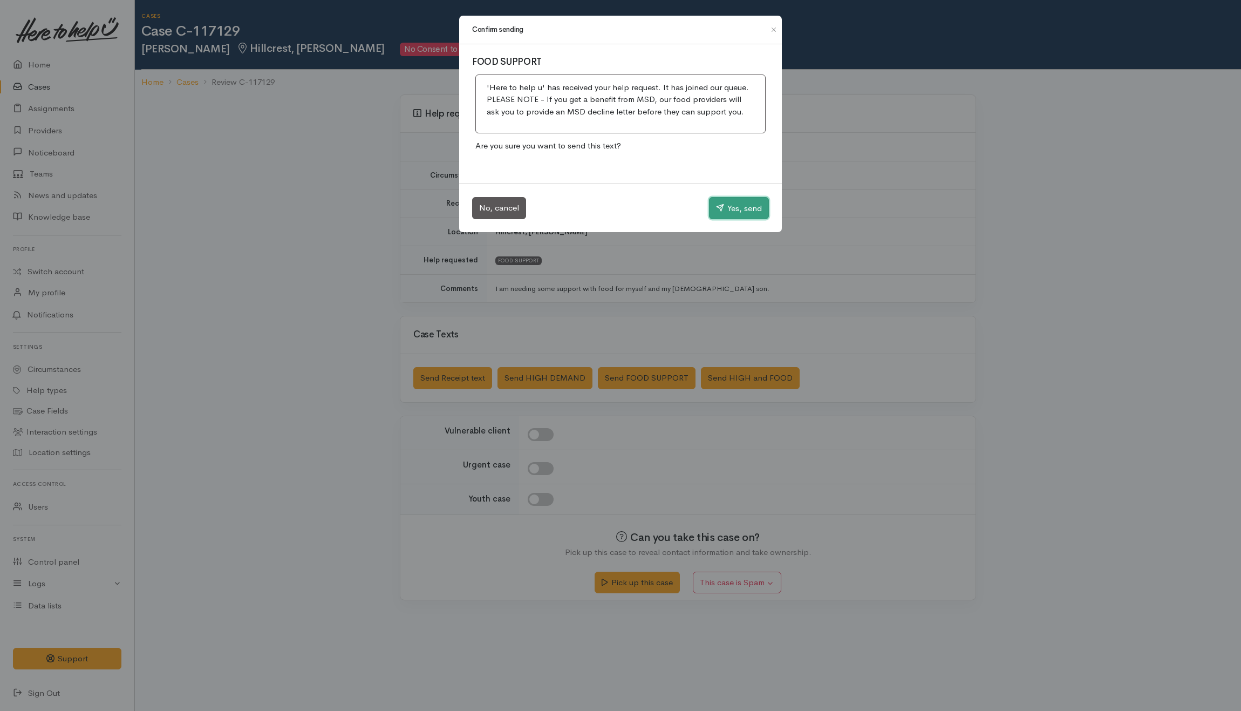
drag, startPoint x: 729, startPoint y: 213, endPoint x: 726, endPoint y: 229, distance: 17.0
click at [730, 212] on button "Yes, send" at bounding box center [739, 208] width 60 height 23
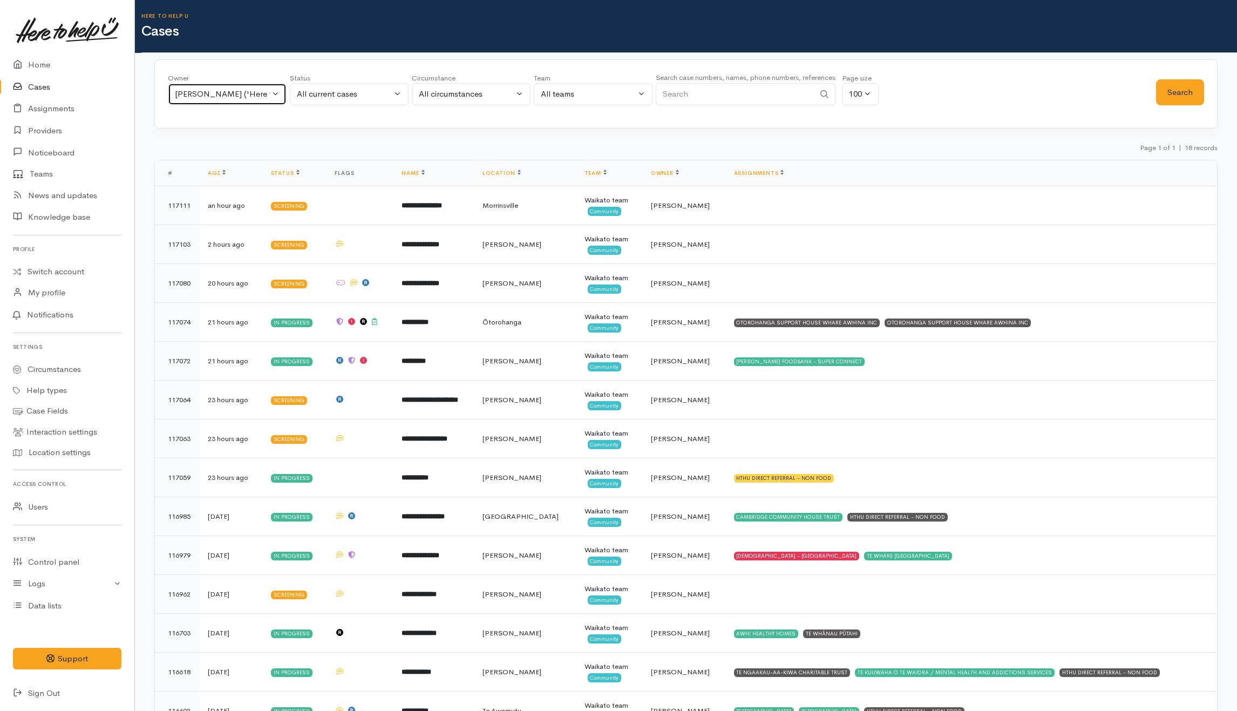
click at [259, 95] on div "Nicole Rusk ('Here to help u')" at bounding box center [222, 94] width 95 height 12
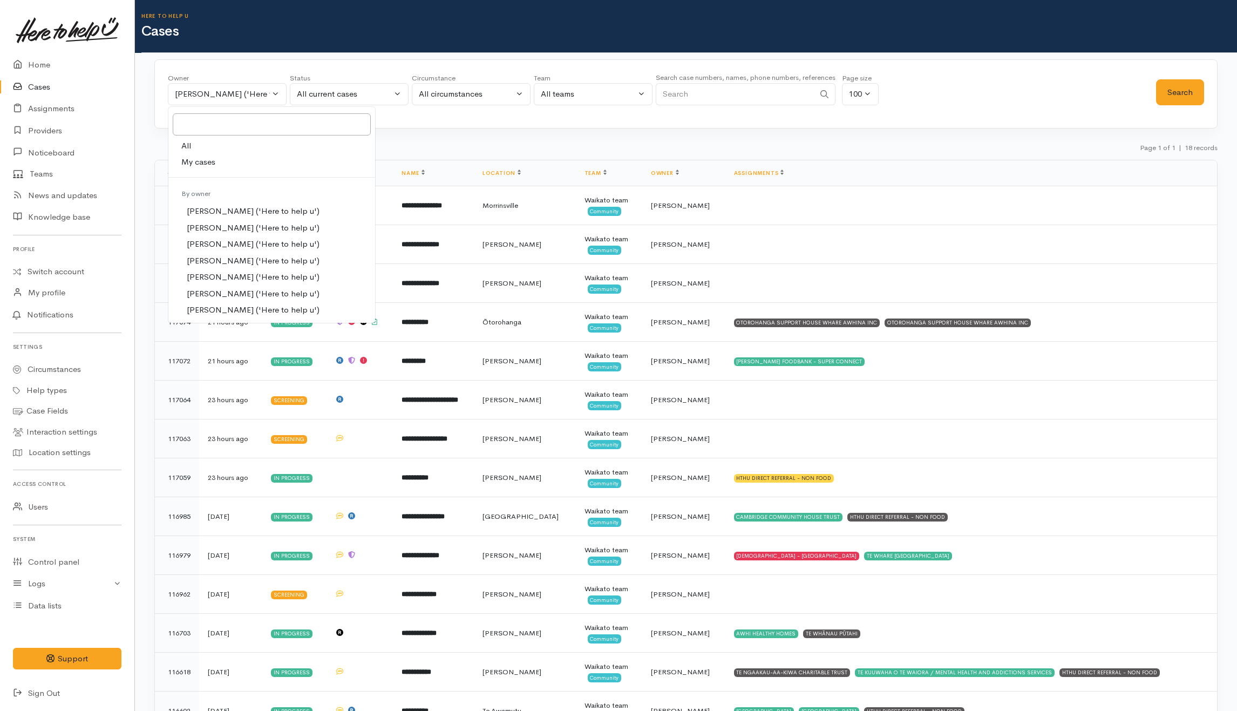
click at [236, 145] on link "All" at bounding box center [271, 146] width 207 height 17
select select "-1"
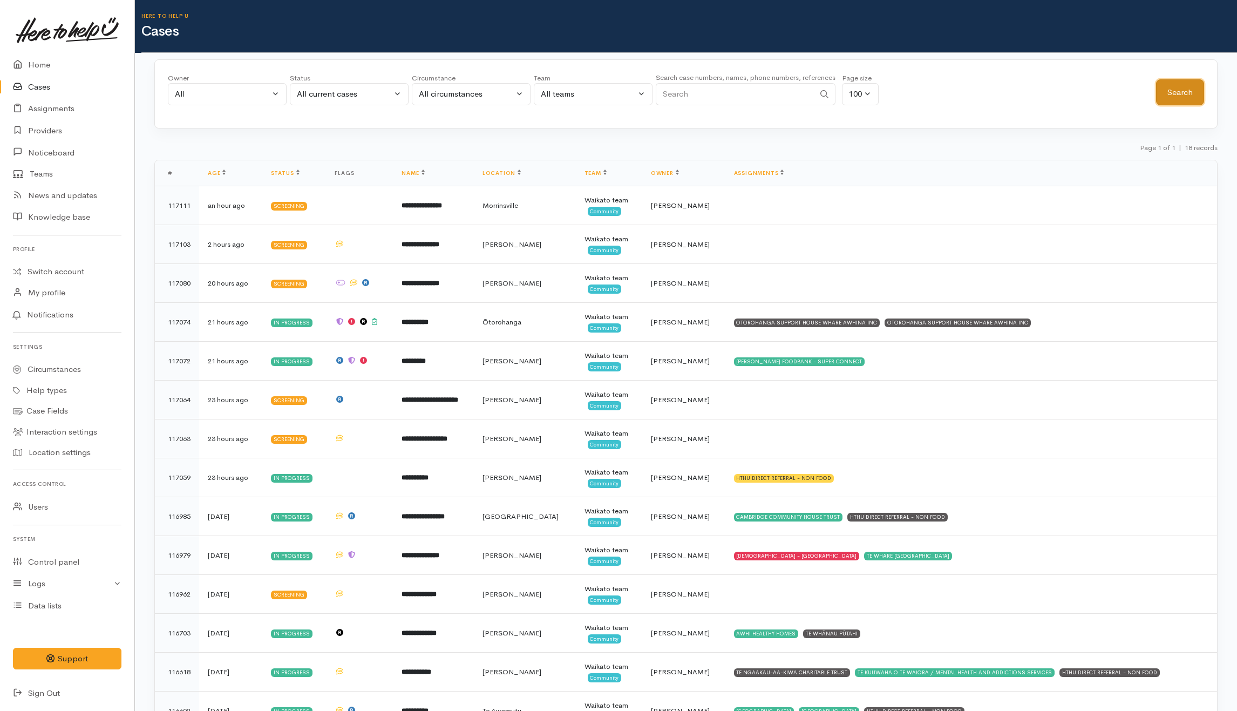
click at [1169, 91] on button "Search" at bounding box center [1180, 92] width 48 height 26
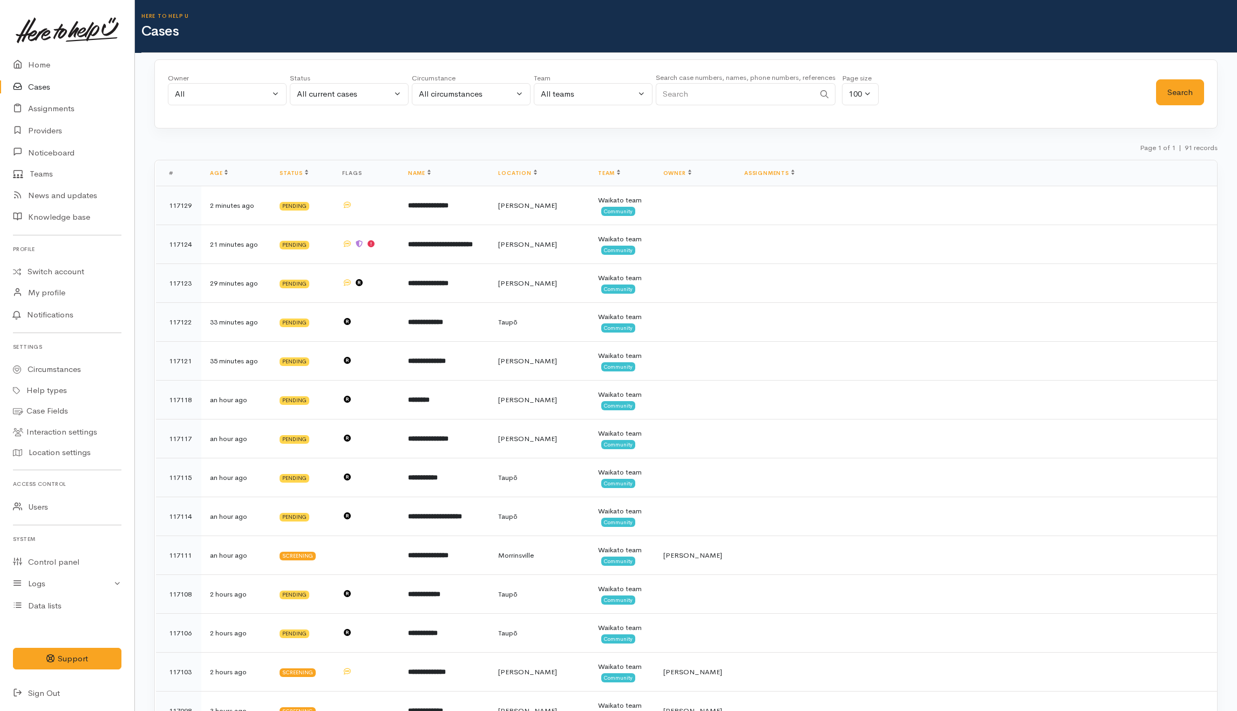
click at [754, 97] on input "Search" at bounding box center [734, 94] width 159 height 22
paste input "2040381434"
type input "2040381434"
click at [382, 92] on div "All current cases" at bounding box center [344, 94] width 95 height 12
click at [313, 285] on link "Cancelled" at bounding box center [349, 277] width 118 height 17
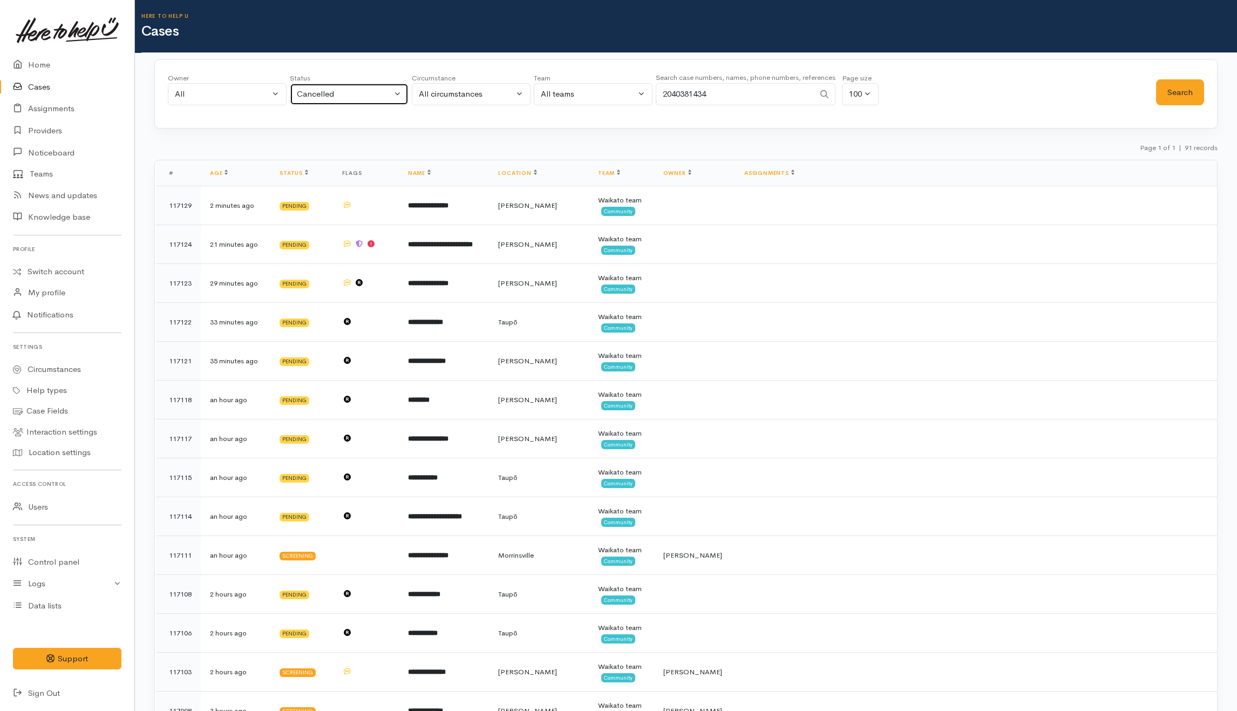
click at [342, 101] on button "Cancelled" at bounding box center [349, 94] width 119 height 22
click at [310, 297] on span "All" at bounding box center [308, 294] width 10 height 12
select select "All"
click at [1105, 98] on div "Owner All My cases Aandrea Murray ('Here to help u') Akash Prakash ('Here to he…" at bounding box center [662, 92] width 988 height 39
click at [1177, 98] on button "Search" at bounding box center [1180, 92] width 48 height 26
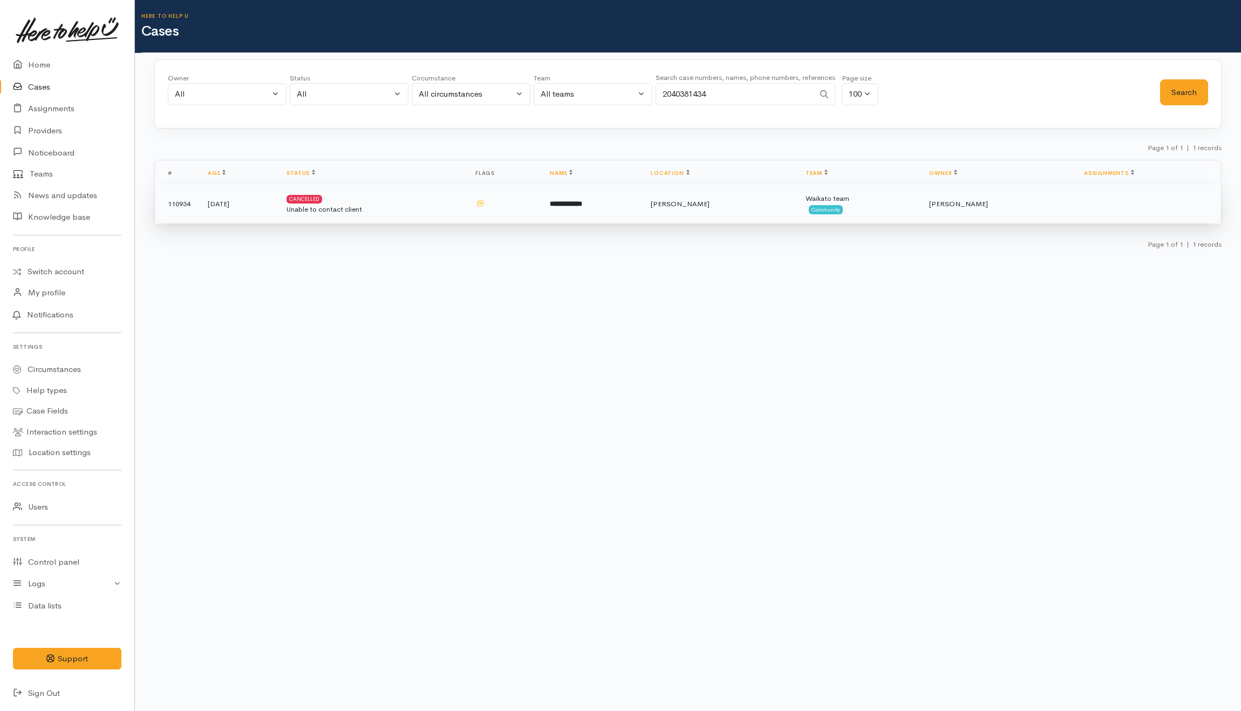
click at [446, 213] on div "Unable to contact client" at bounding box center [372, 209] width 172 height 11
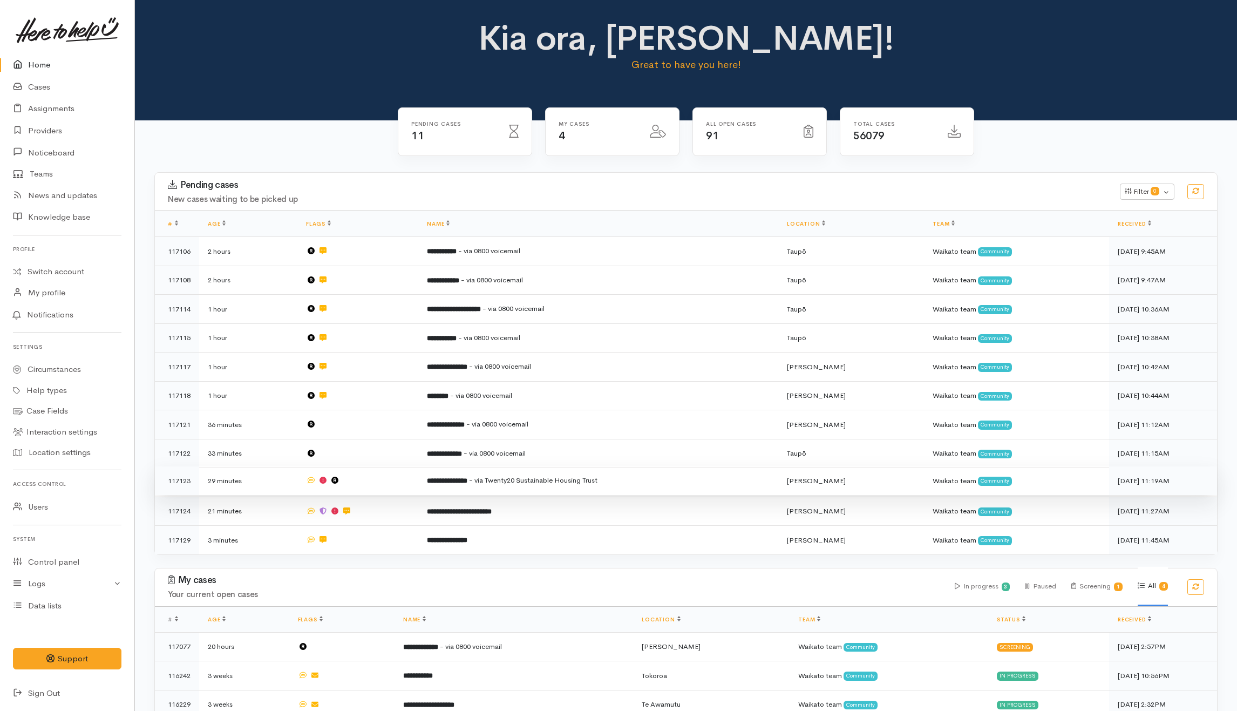
click at [411, 484] on td at bounding box center [357, 480] width 121 height 29
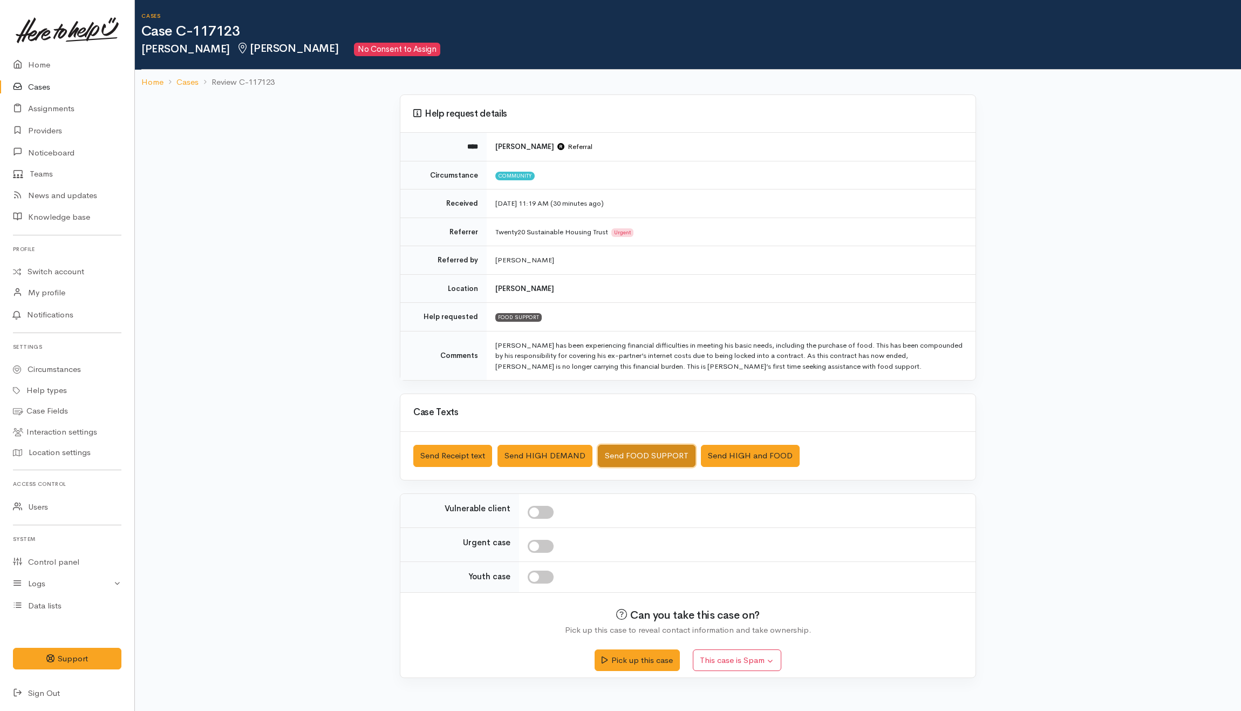
click at [629, 449] on button "Send FOOD SUPPORT" at bounding box center [647, 456] width 98 height 22
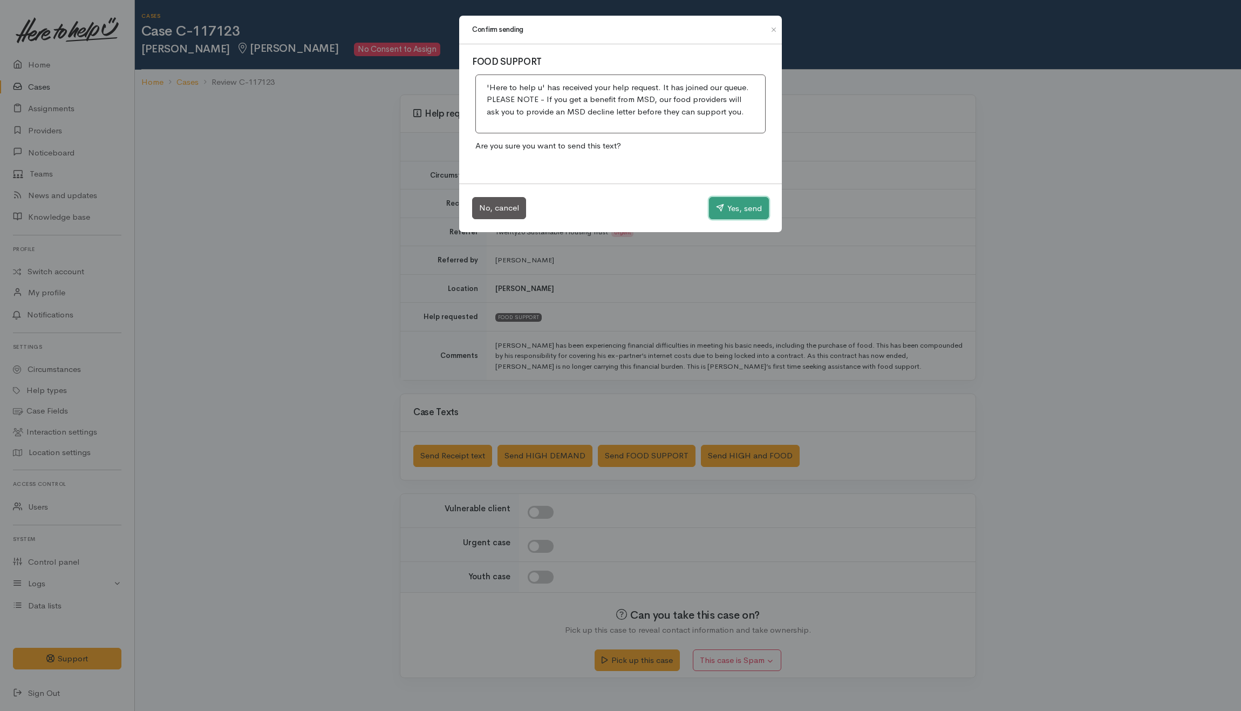
click at [743, 212] on button "Yes, send" at bounding box center [739, 208] width 60 height 23
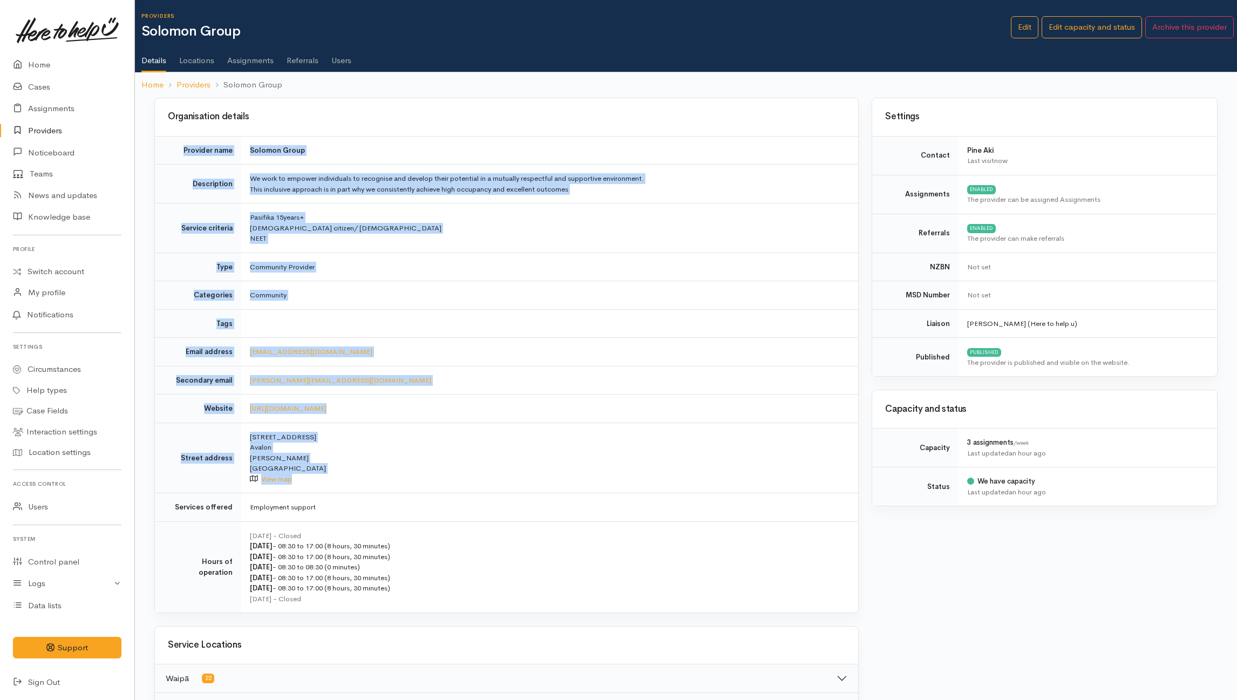
drag, startPoint x: 175, startPoint y: 138, endPoint x: 404, endPoint y: 493, distance: 422.3
click at [404, 493] on tbody "Provider name Solomon Group Description We work to empower individuals to recog…" at bounding box center [506, 374] width 703 height 476
click at [515, 227] on td "Pasifika 15years+ NZ citizen/ permanent resident NEET" at bounding box center [549, 228] width 617 height 50
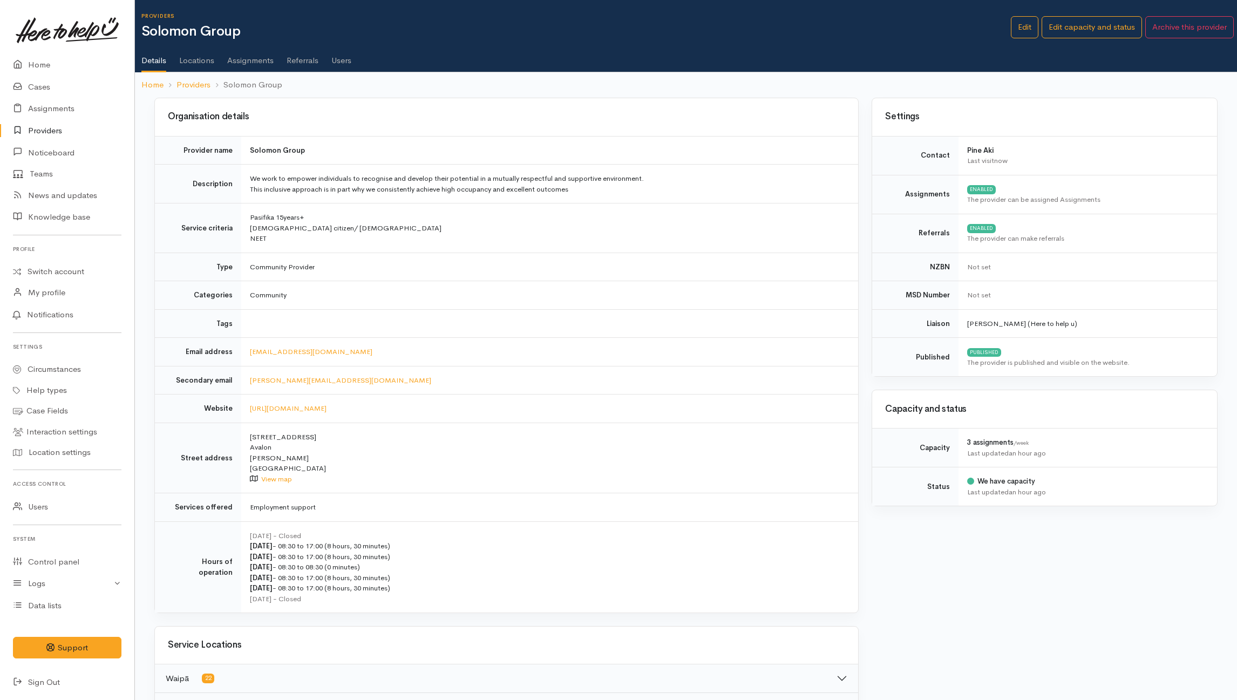
click at [158, 108] on div "Organisation details" at bounding box center [506, 117] width 703 height 38
drag, startPoint x: 162, startPoint y: 109, endPoint x: 442, endPoint y: 408, distance: 409.5
click at [442, 408] on div "Organisation details Provider name Solomon Group Description We work to empower…" at bounding box center [506, 356] width 704 height 516
copy div "Organisation details Provider name Solomon Group Description We work to empower…"
drag, startPoint x: 434, startPoint y: 311, endPoint x: 432, endPoint y: 335, distance: 23.8
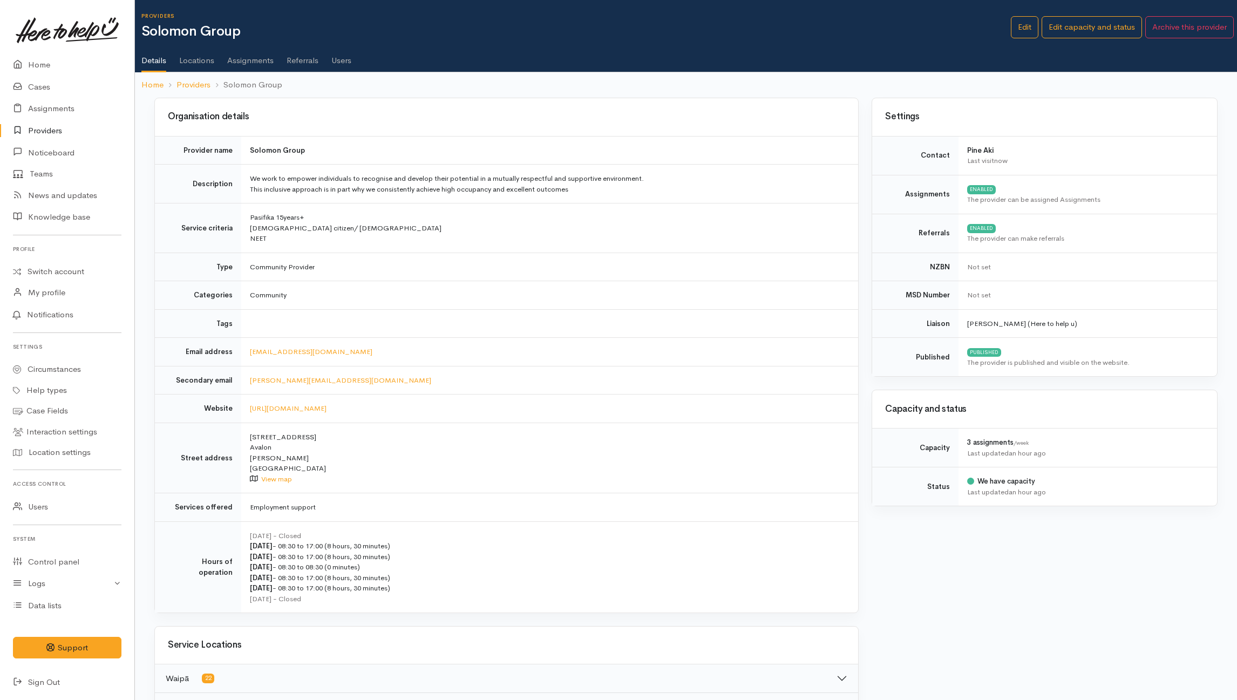
click at [434, 311] on td at bounding box center [549, 323] width 617 height 29
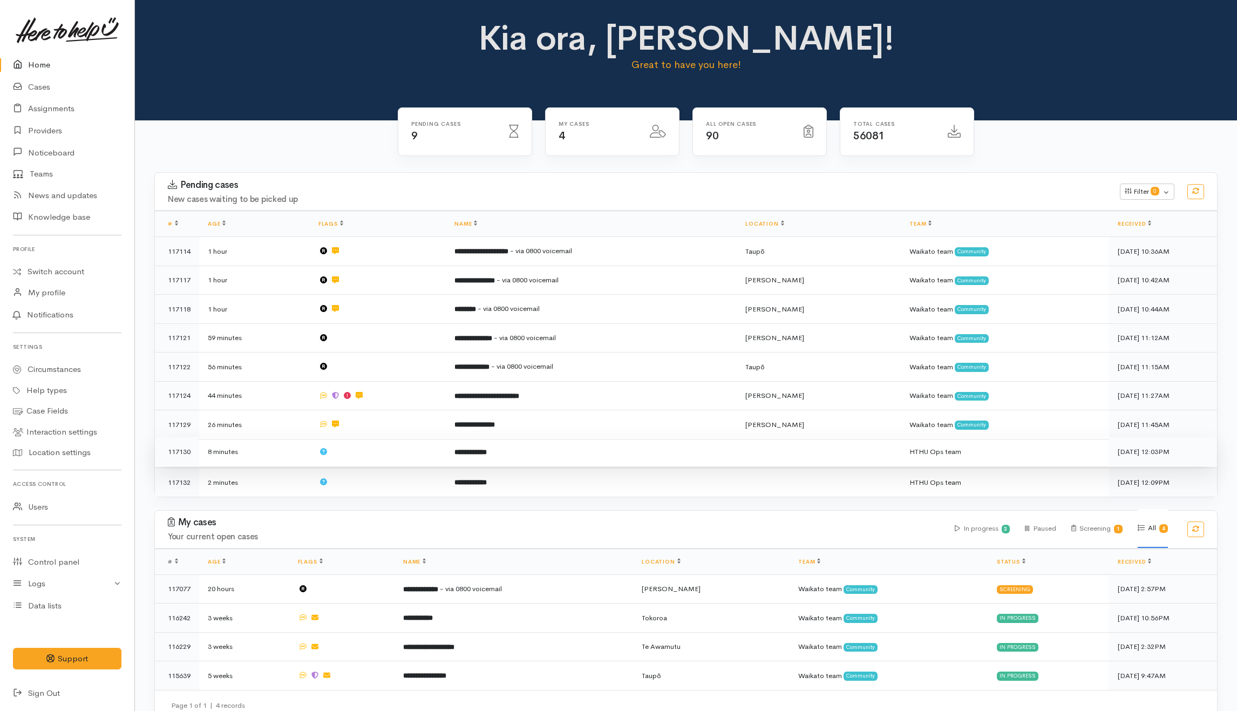
click at [379, 449] on td at bounding box center [378, 451] width 136 height 29
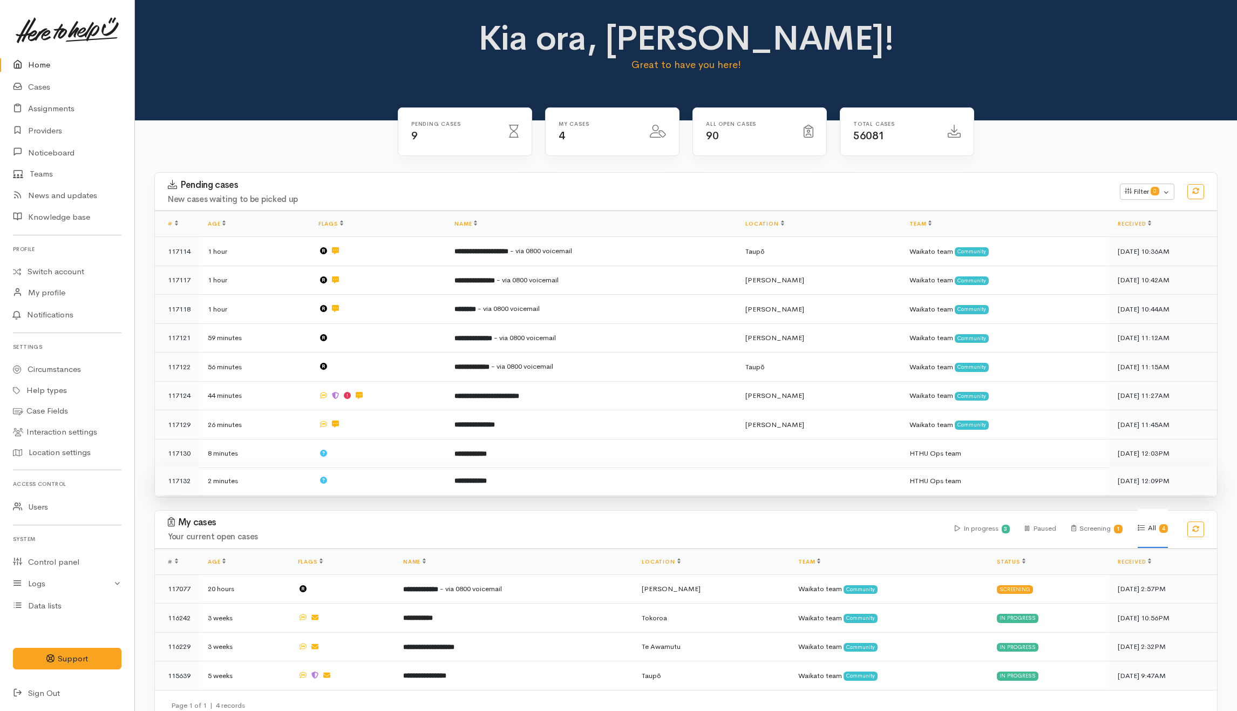
click at [376, 473] on td at bounding box center [378, 480] width 136 height 29
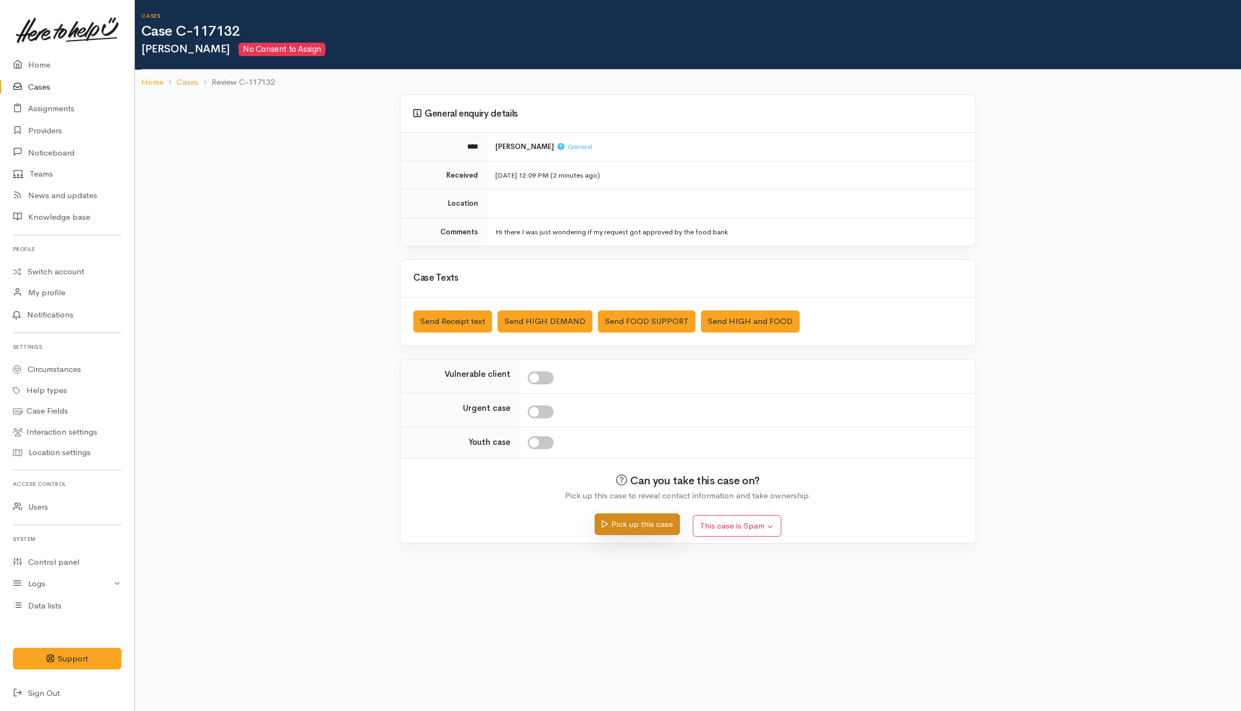
click at [616, 521] on button "Pick up this case" at bounding box center [637, 524] width 85 height 22
click at [644, 525] on button "Pick up this case" at bounding box center [637, 524] width 85 height 22
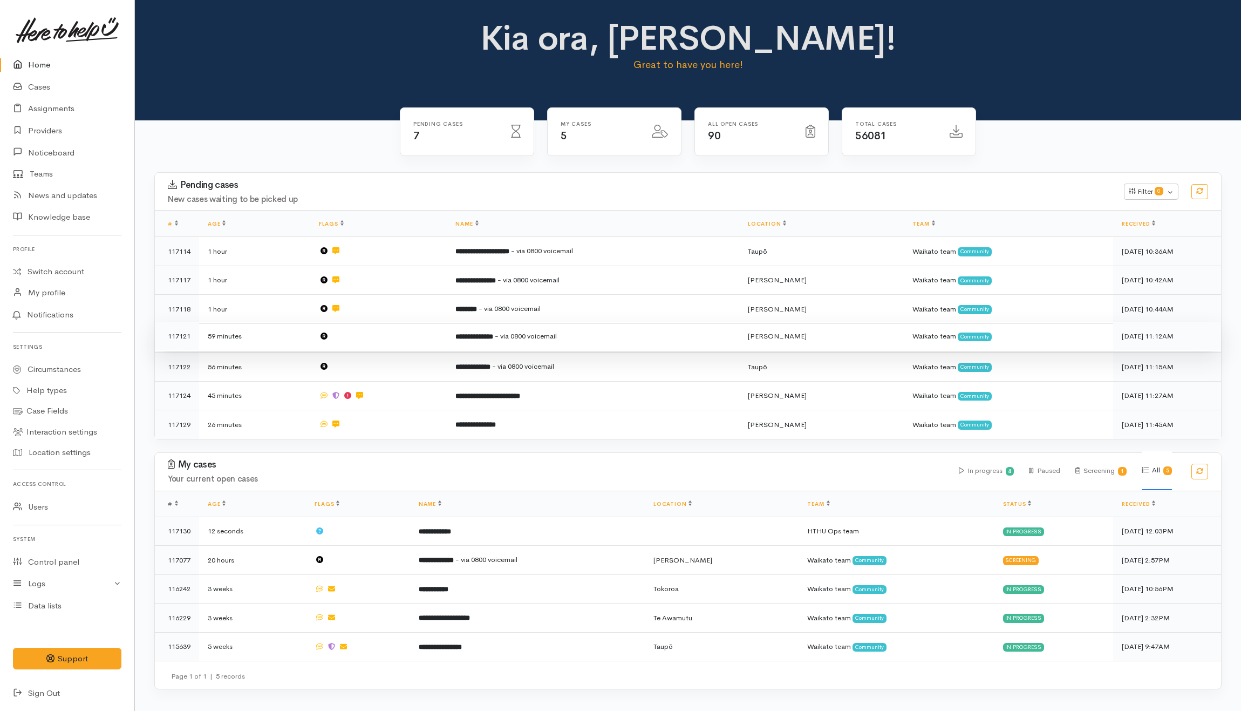
click at [381, 343] on td at bounding box center [378, 336] width 136 height 29
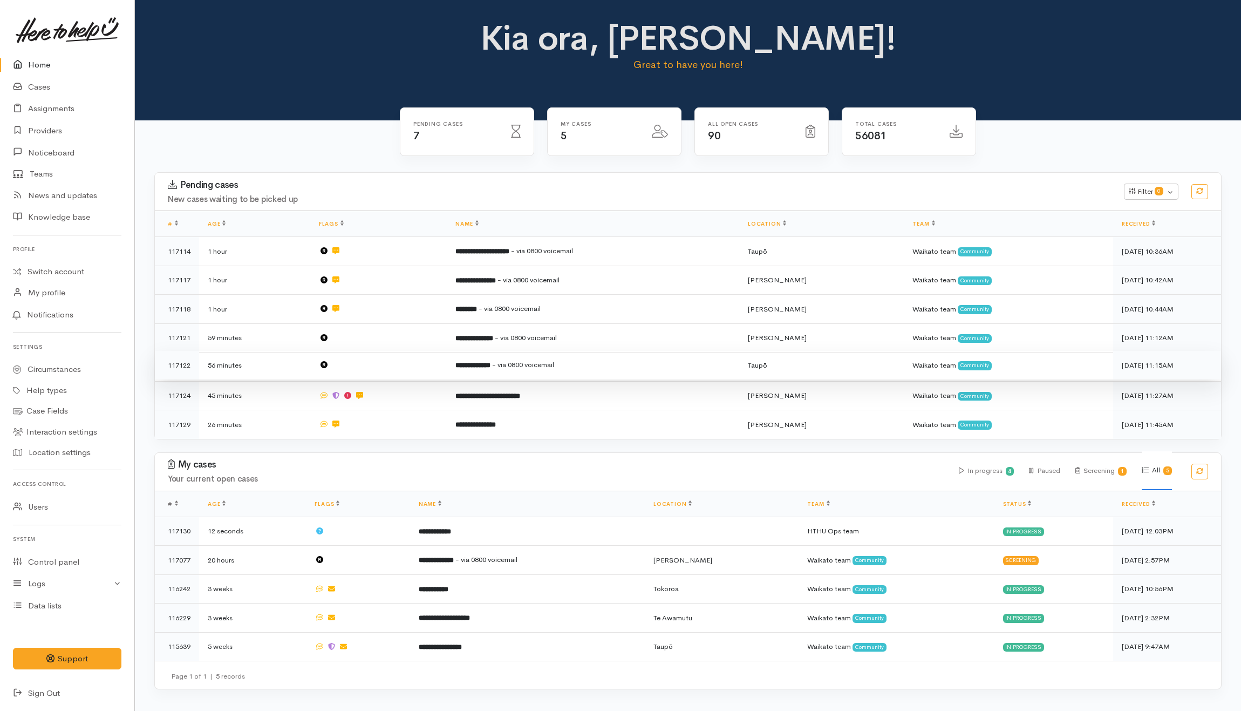
click at [382, 368] on td at bounding box center [378, 365] width 136 height 29
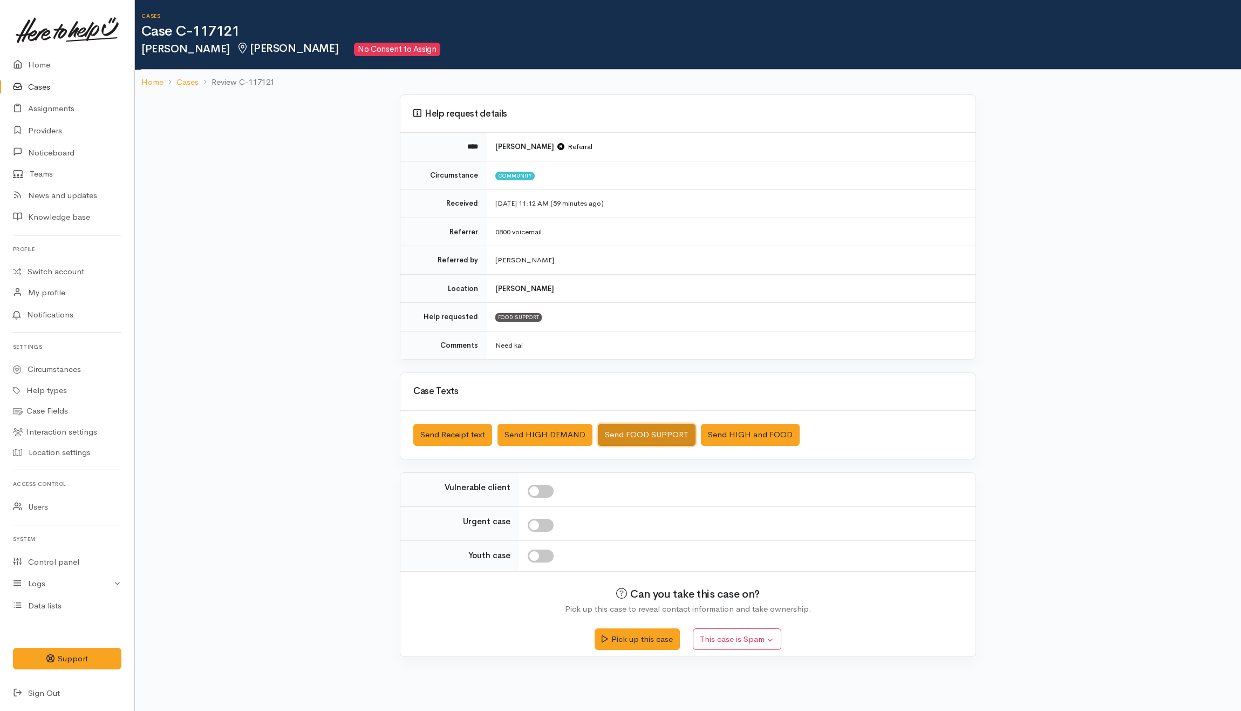
click at [644, 436] on button "Send FOOD SUPPORT" at bounding box center [647, 435] width 98 height 22
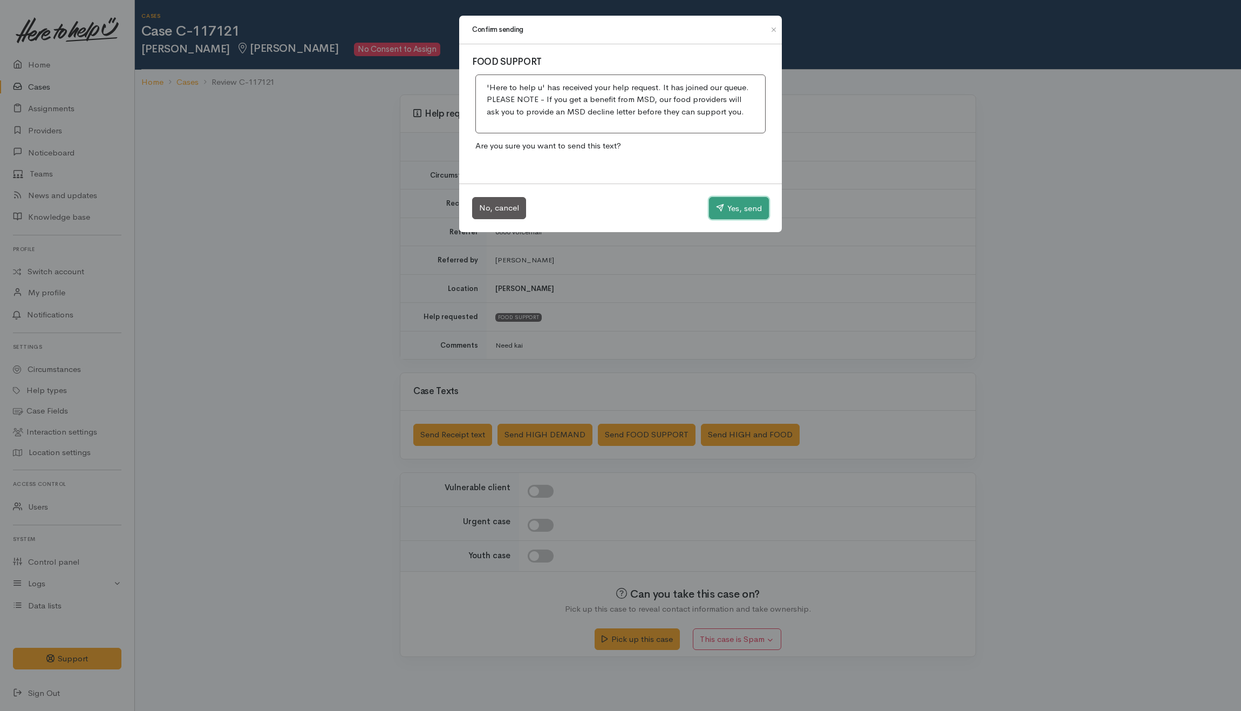
click at [727, 209] on button "Yes, send" at bounding box center [739, 208] width 60 height 23
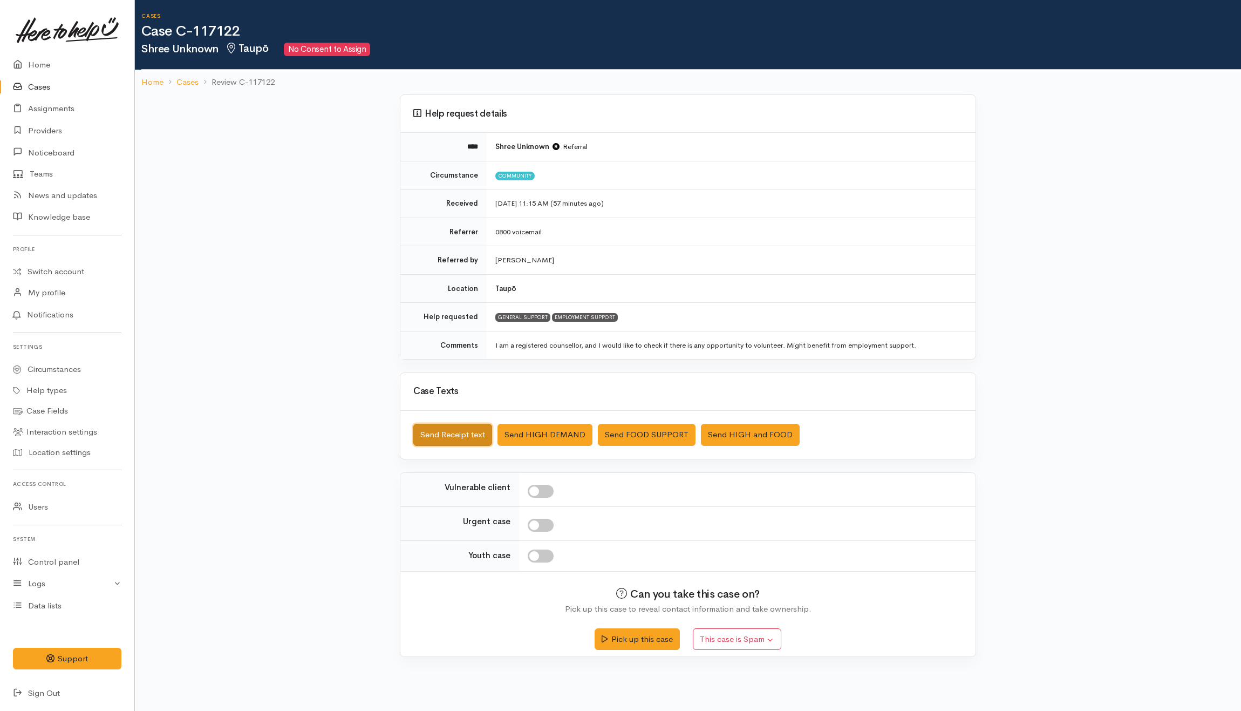
click at [456, 441] on button "Send Receipt text" at bounding box center [452, 435] width 79 height 22
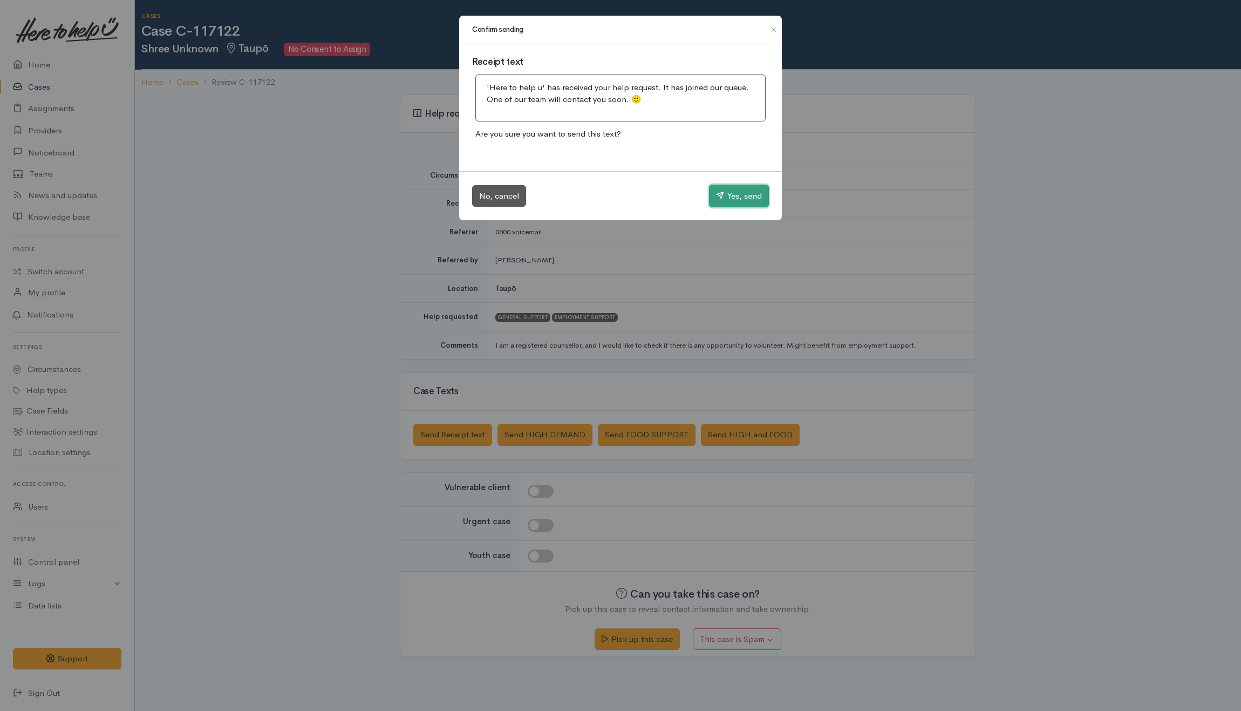
click at [743, 194] on button "Yes, send" at bounding box center [739, 196] width 60 height 23
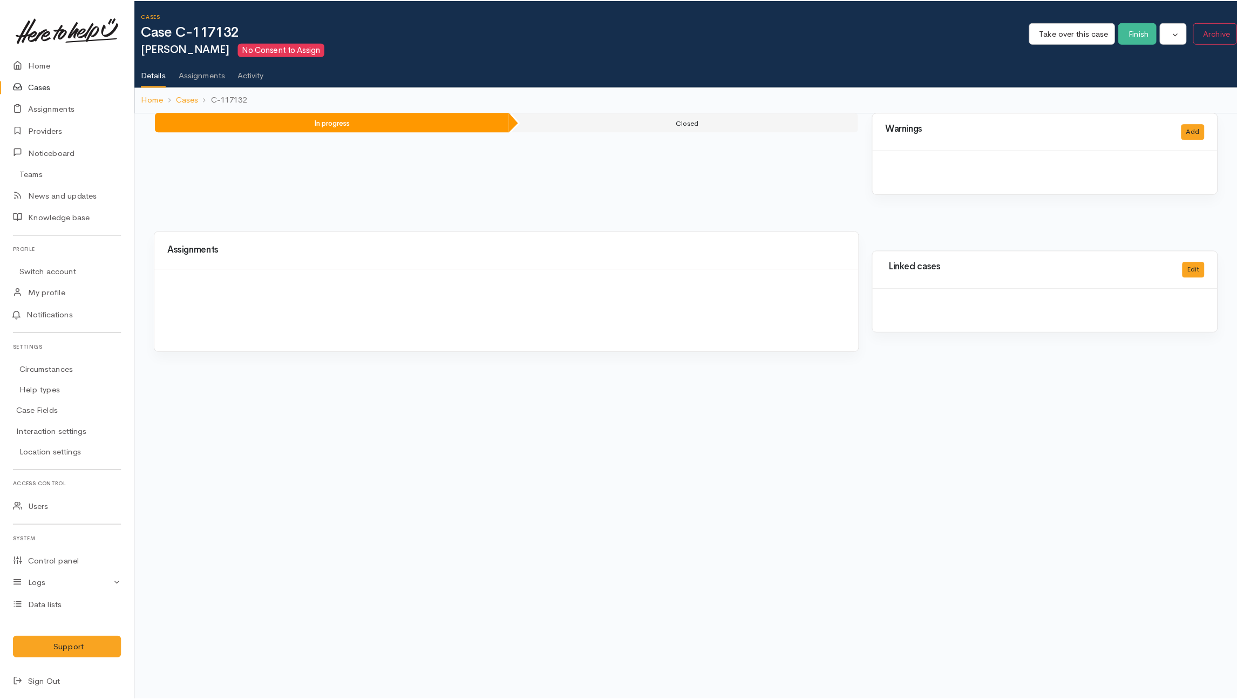
scroll to position [0, 4]
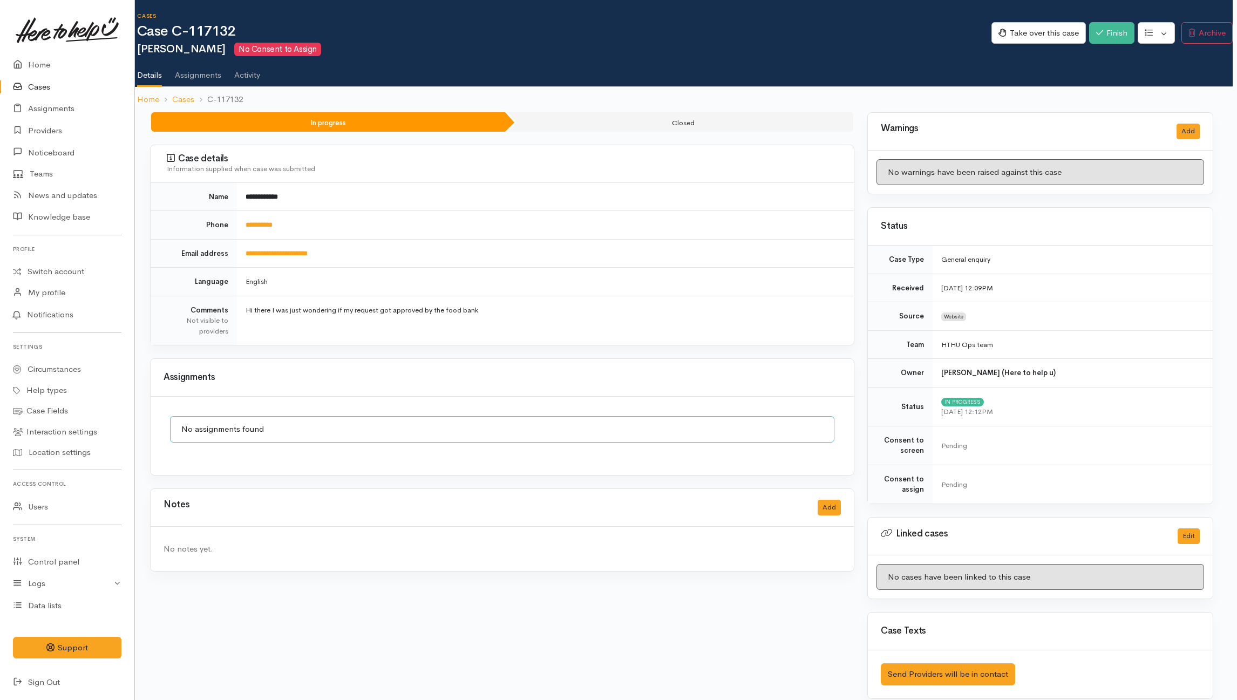
click at [356, 478] on div "**********" at bounding box center [502, 411] width 717 height 599
click at [359, 484] on div "**********" at bounding box center [502, 411] width 717 height 599
drag, startPoint x: 276, startPoint y: 222, endPoint x: 249, endPoint y: 221, distance: 27.0
click at [249, 221] on td "**********" at bounding box center [545, 225] width 617 height 29
copy link "*********"
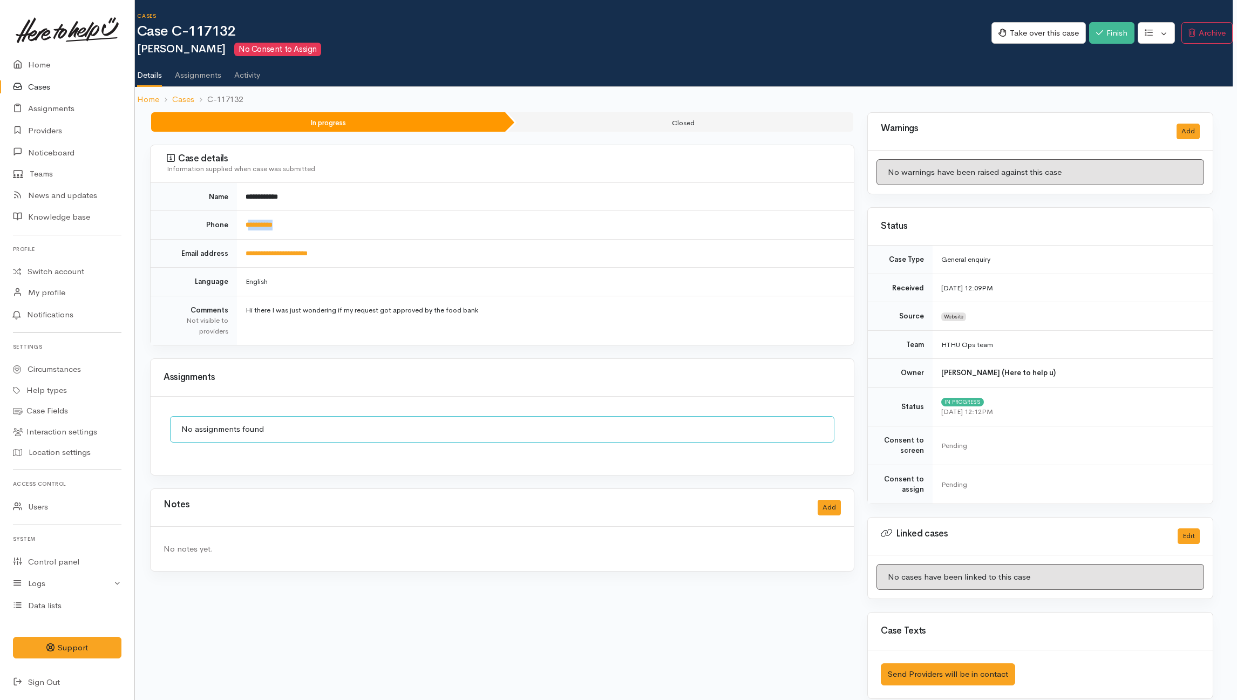
click at [35, 89] on link "Cases" at bounding box center [67, 87] width 134 height 22
click at [51, 84] on link "Cases" at bounding box center [67, 87] width 134 height 22
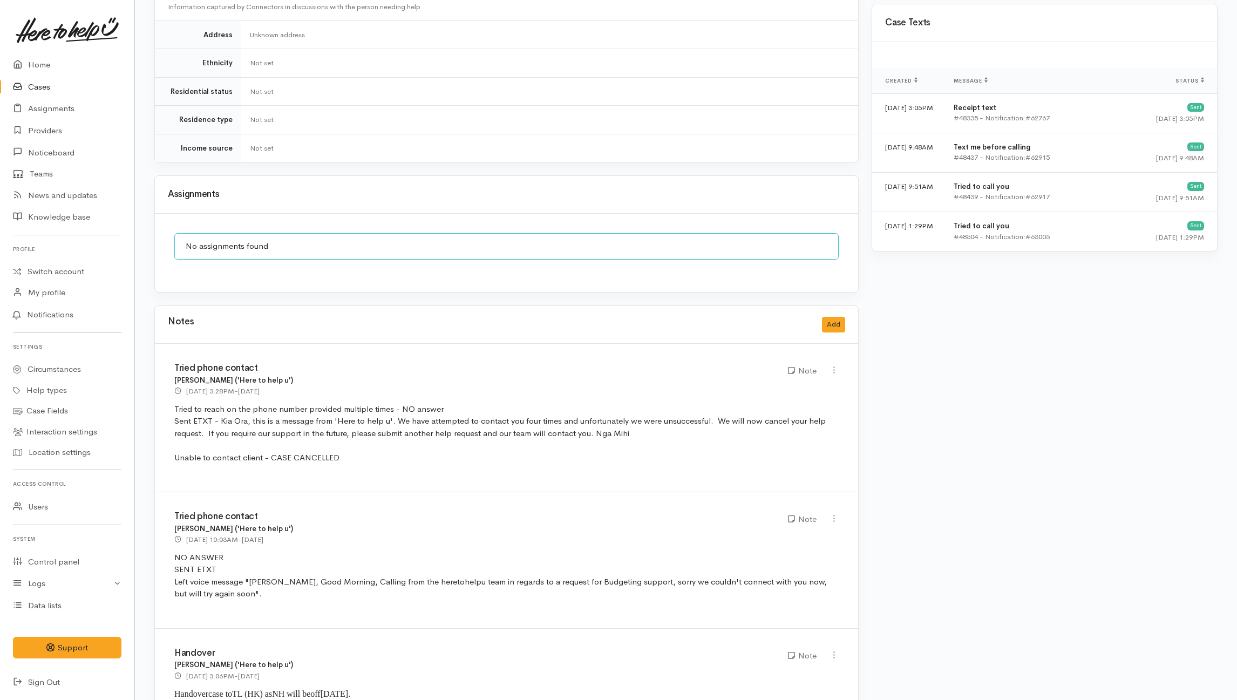
scroll to position [719, 0]
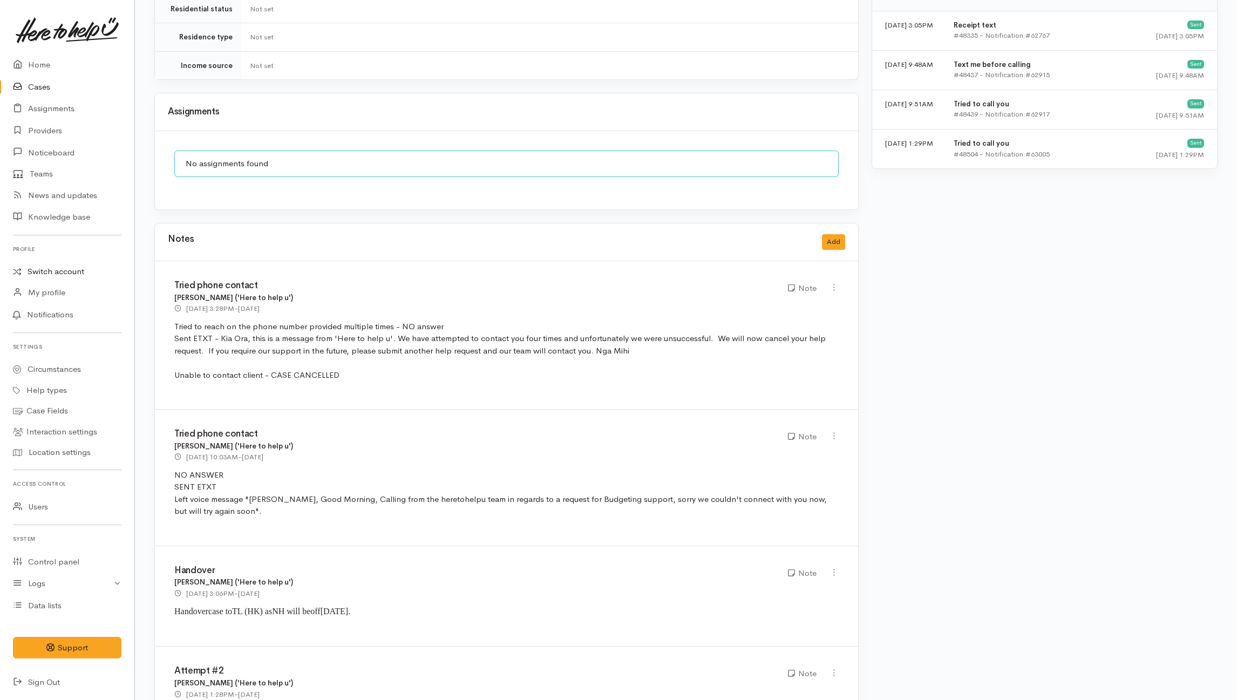
click at [56, 272] on link "Switch account" at bounding box center [67, 271] width 134 height 21
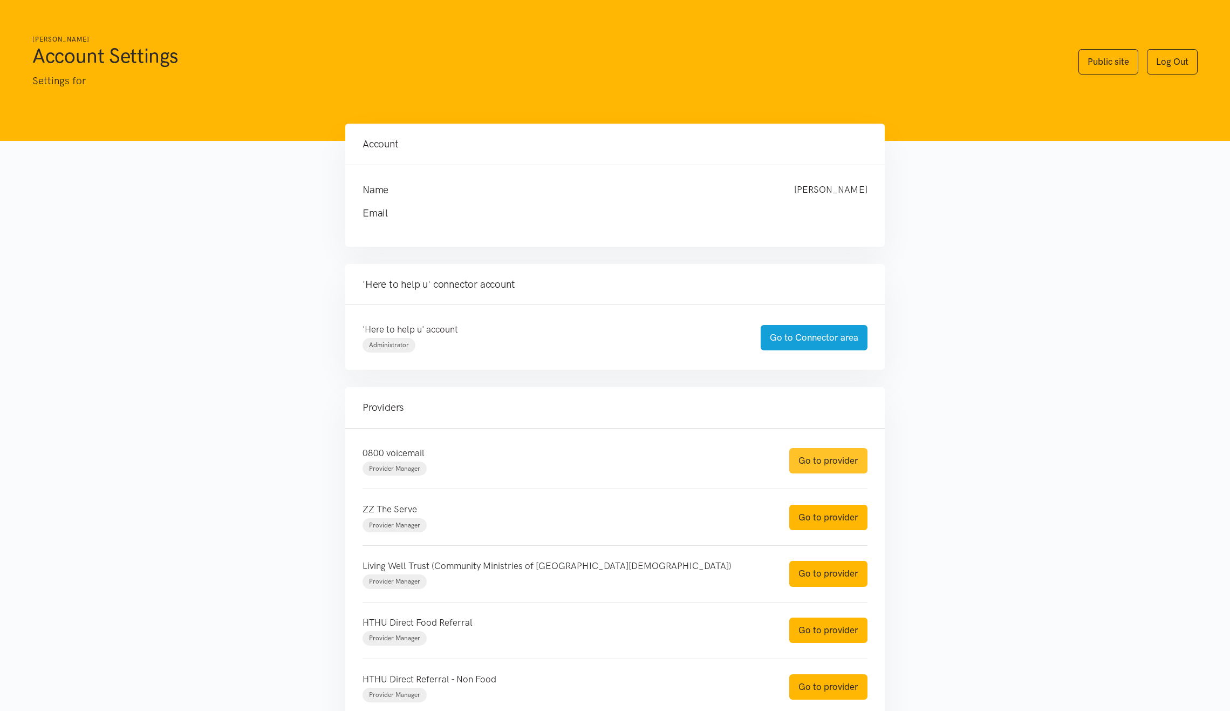
click at [812, 461] on link "Go to provider" at bounding box center [828, 460] width 78 height 25
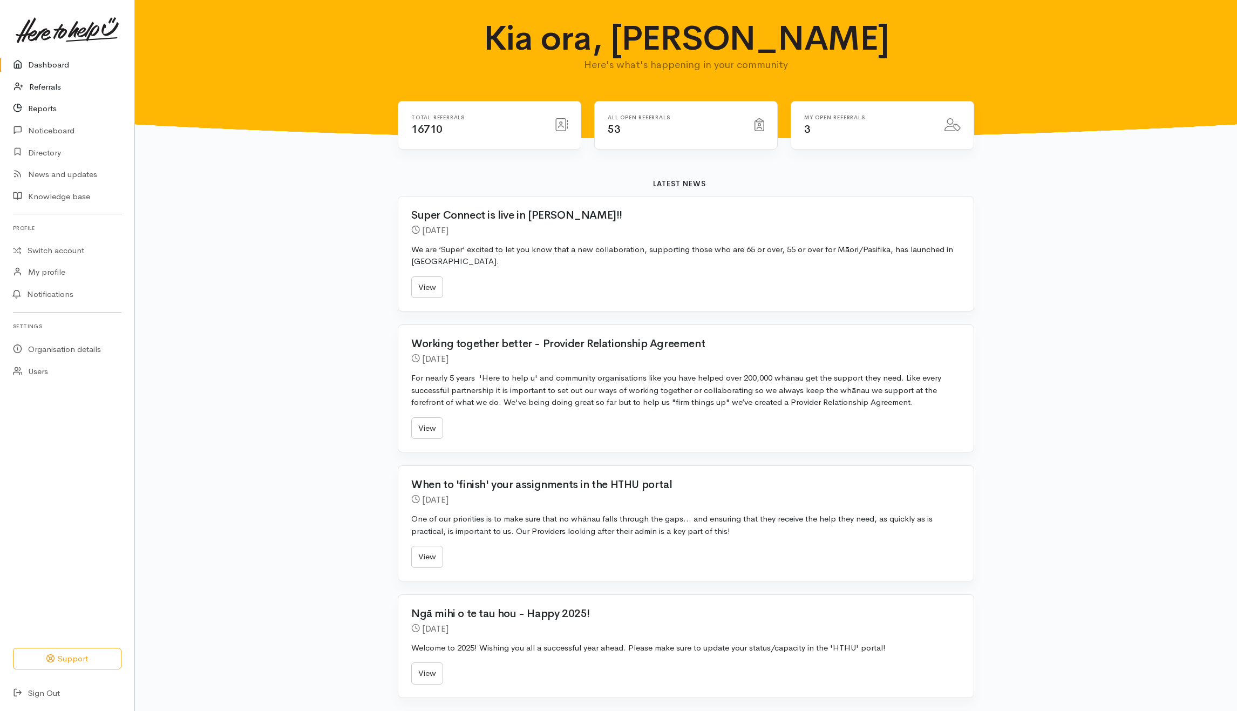
drag, startPoint x: 39, startPoint y: 88, endPoint x: 59, endPoint y: 97, distance: 21.3
click at [40, 88] on link "Referrals" at bounding box center [67, 87] width 134 height 22
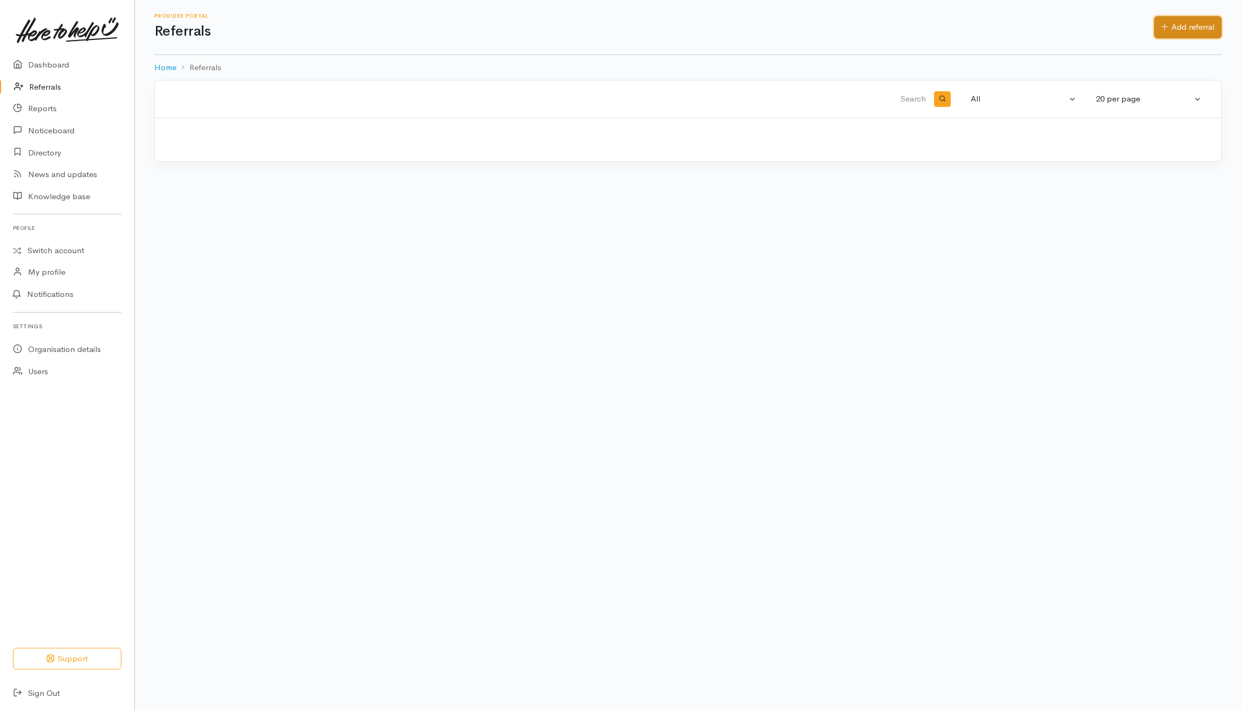
click at [1178, 29] on link "Add referral" at bounding box center [1187, 27] width 67 height 22
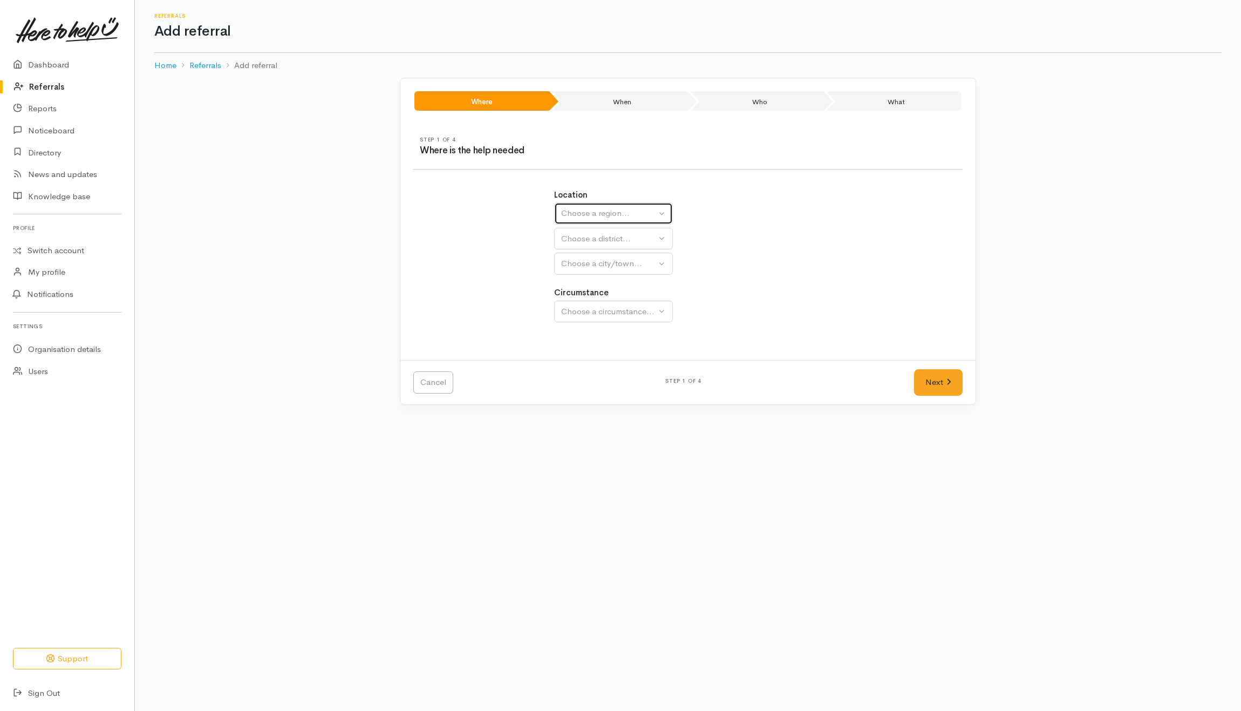
click at [611, 211] on div "Choose a region..." at bounding box center [608, 213] width 95 height 12
click at [577, 281] on span "Waikato" at bounding box center [610, 281] width 85 height 12
select select "3"
select select
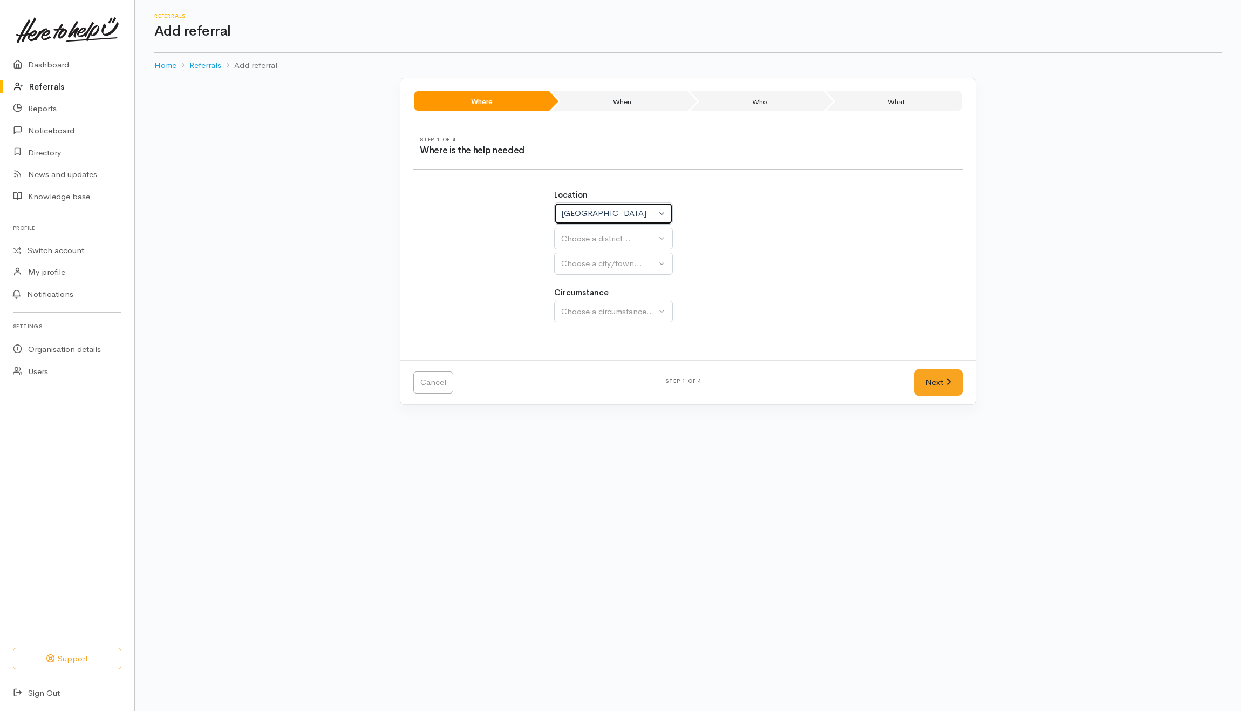
select select
click at [593, 242] on div "Choose a district..." at bounding box center [637, 239] width 152 height 12
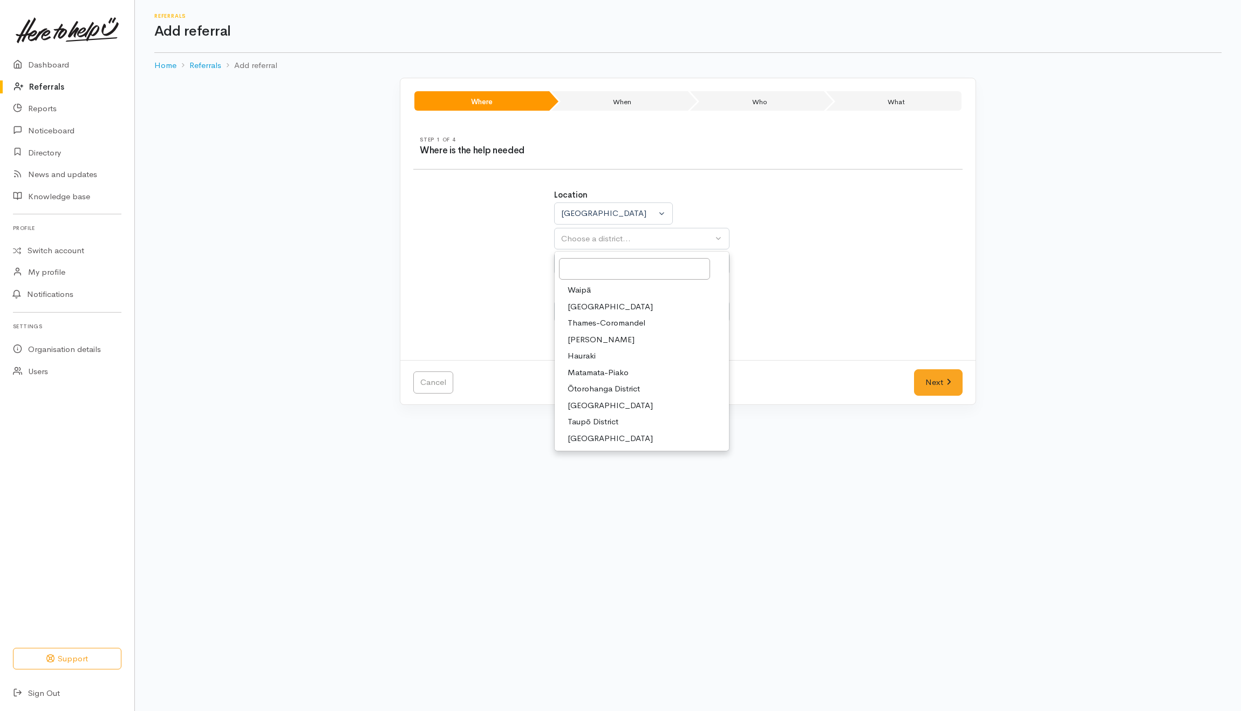
click at [590, 342] on span "Hamilton" at bounding box center [601, 339] width 67 height 12
select select "4"
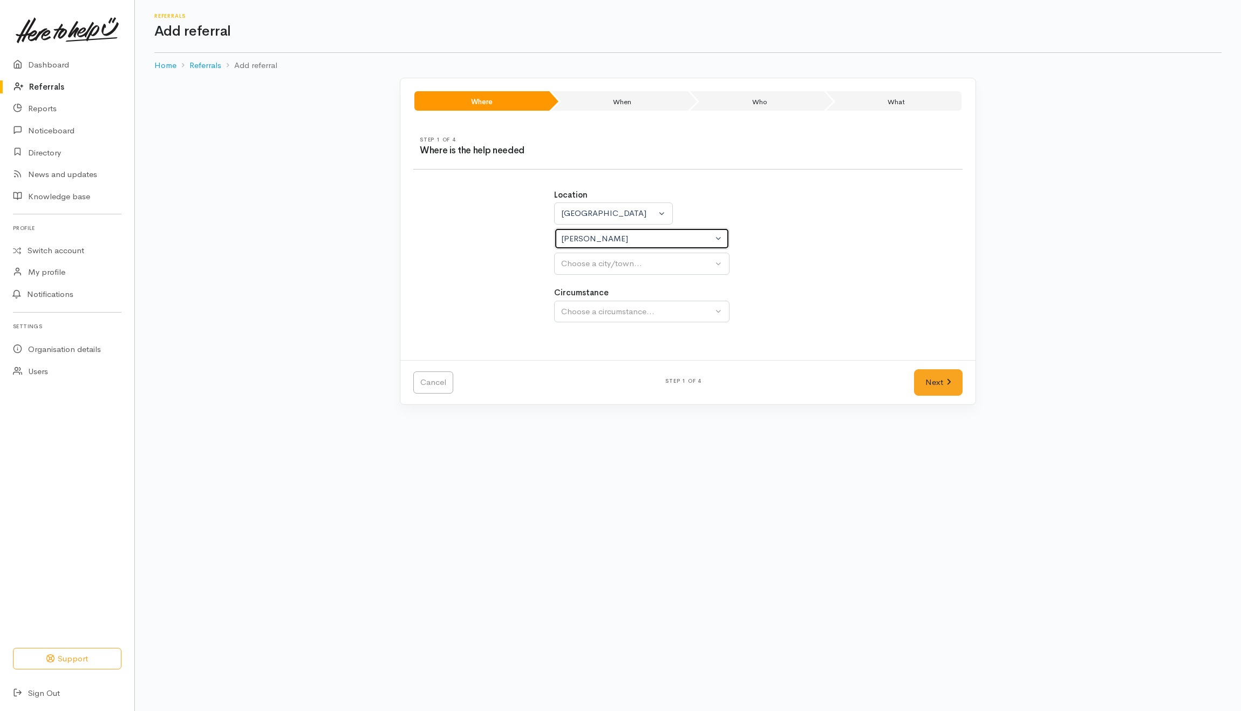
select select
click at [605, 244] on div "[PERSON_NAME]" at bounding box center [637, 239] width 152 height 12
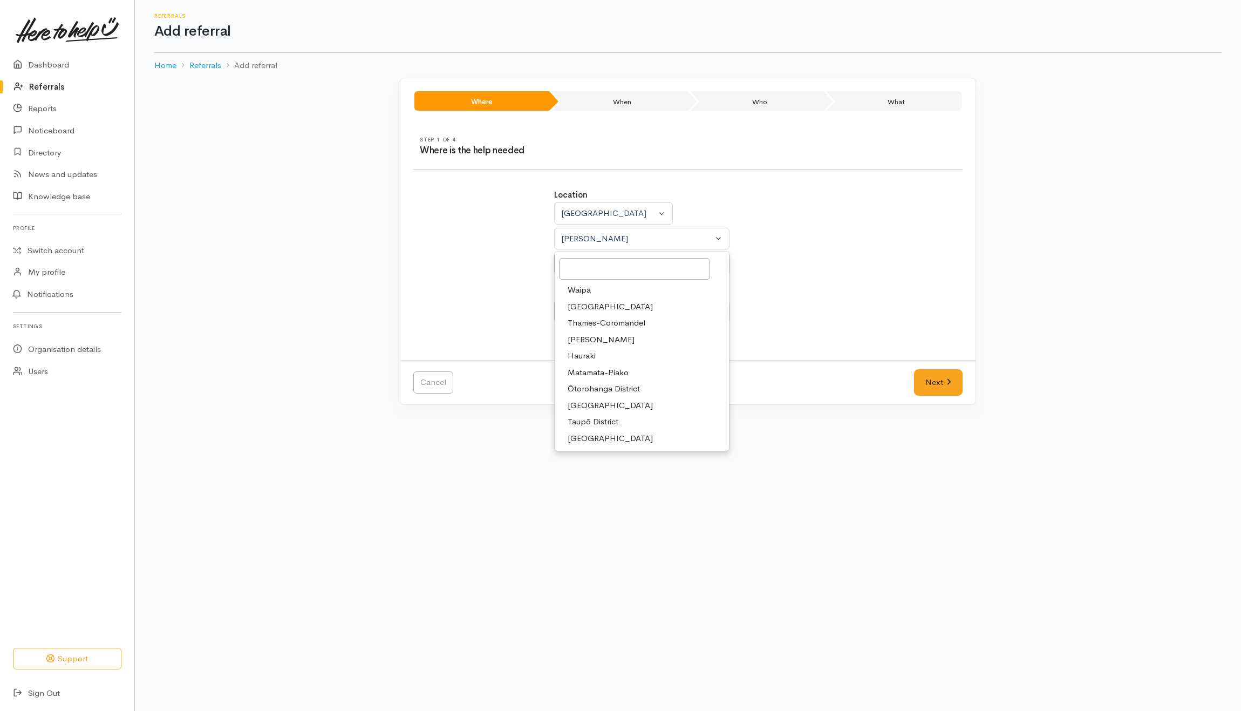
click at [585, 306] on span "Waikato District" at bounding box center [610, 307] width 85 height 12
select select "2"
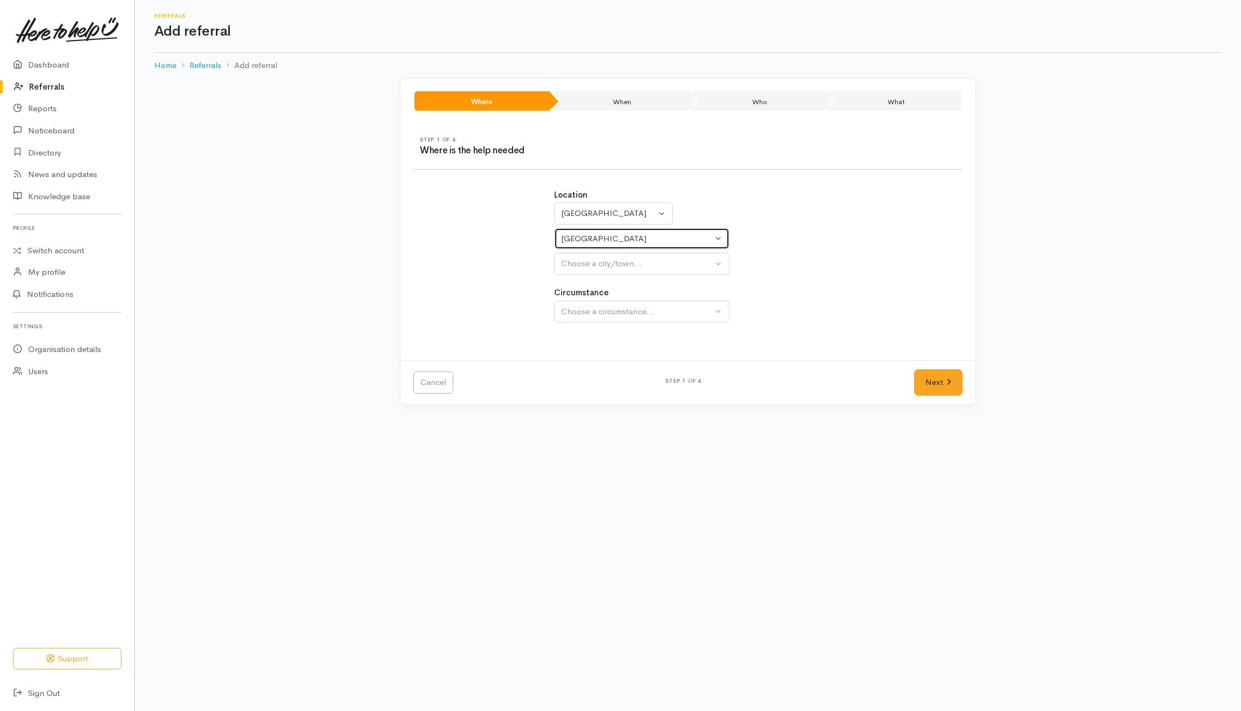
select select
click at [593, 272] on button "Choose a city/town..." at bounding box center [641, 263] width 175 height 22
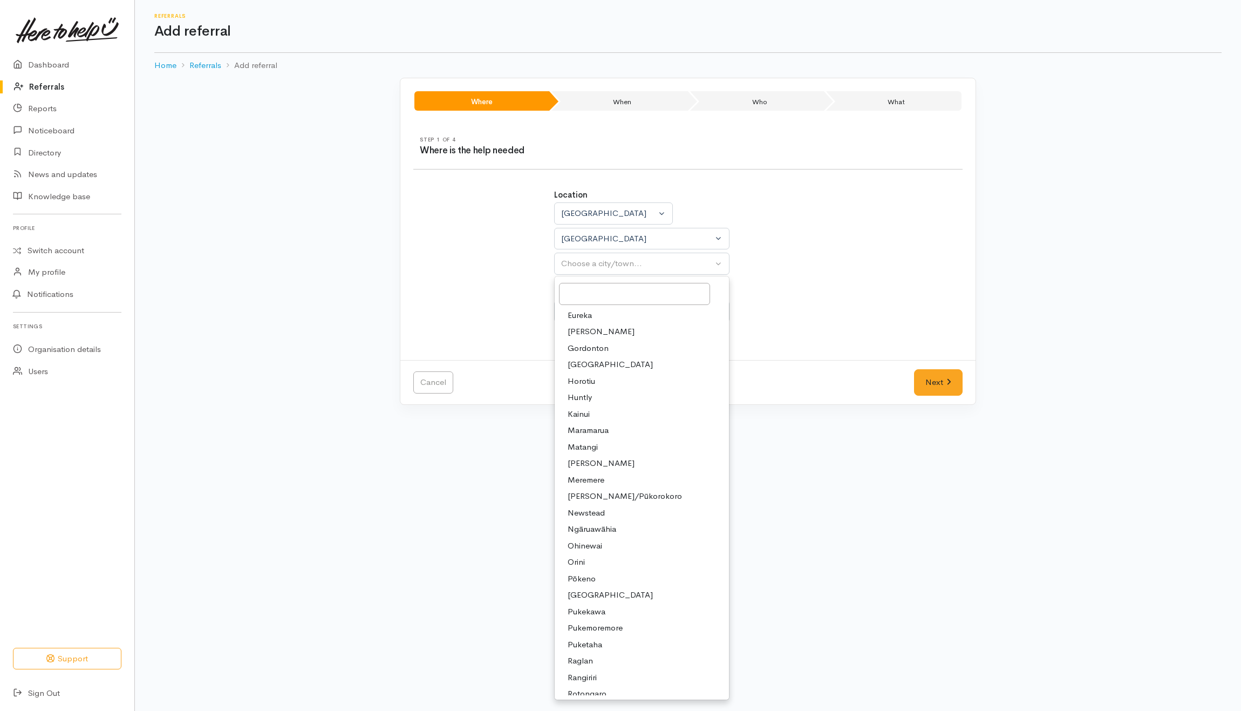
click at [579, 398] on span "Huntly" at bounding box center [580, 397] width 24 height 12
select select "110"
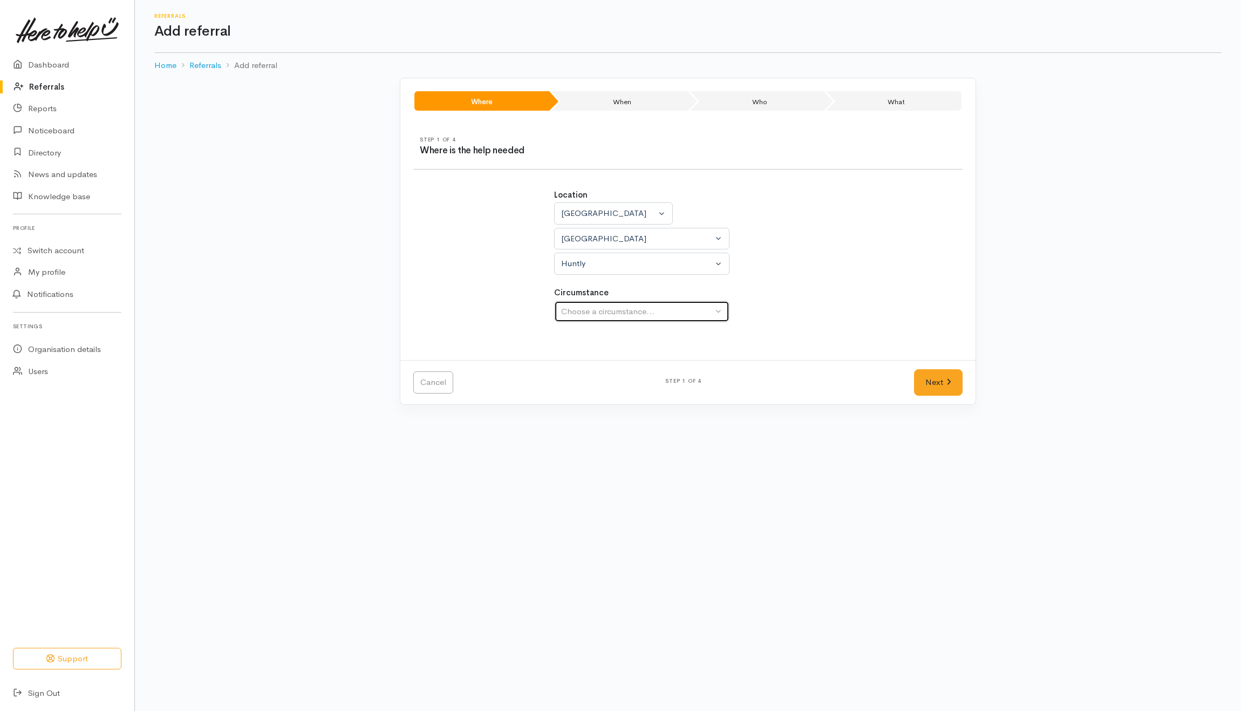
click at [603, 309] on div "Choose a circumstance..." at bounding box center [637, 311] width 152 height 12
click at [588, 322] on button "Choose a circumstance..." at bounding box center [641, 312] width 175 height 22
click at [568, 366] on span "Community" at bounding box center [588, 363] width 41 height 12
select select "2"
drag, startPoint x: 940, startPoint y: 385, endPoint x: 933, endPoint y: 389, distance: 7.5
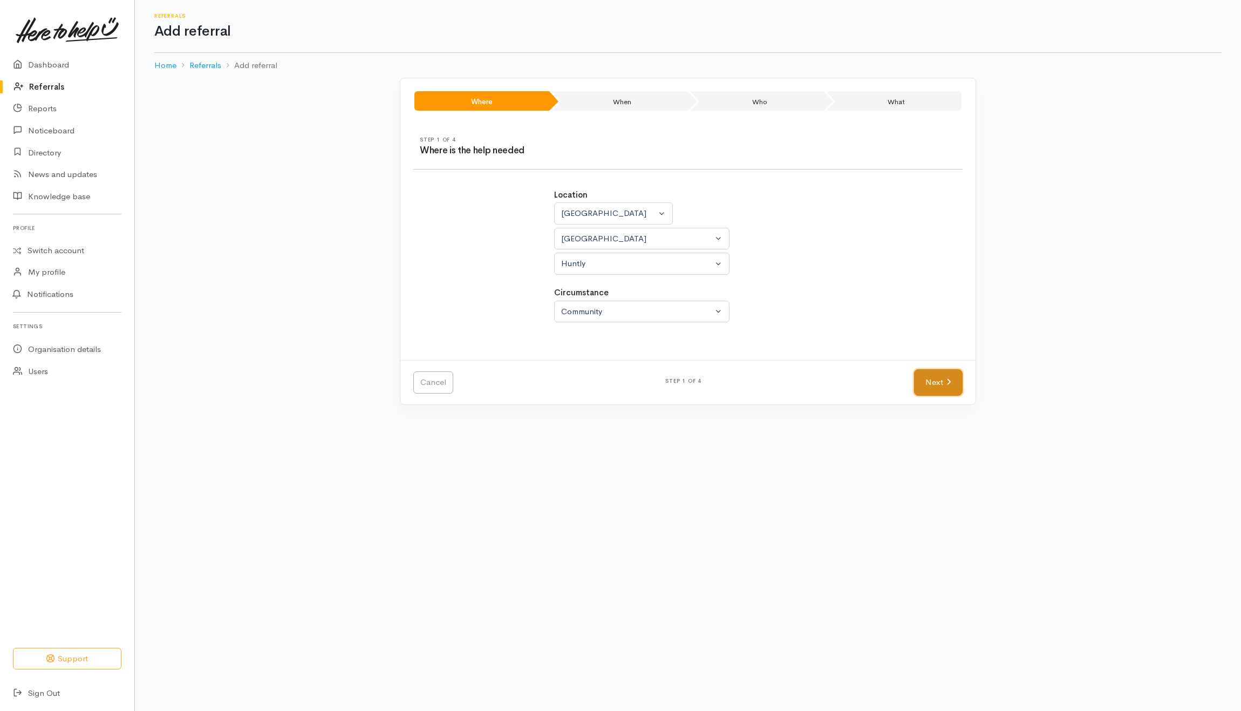
click at [940, 387] on link "Next" at bounding box center [938, 382] width 49 height 26
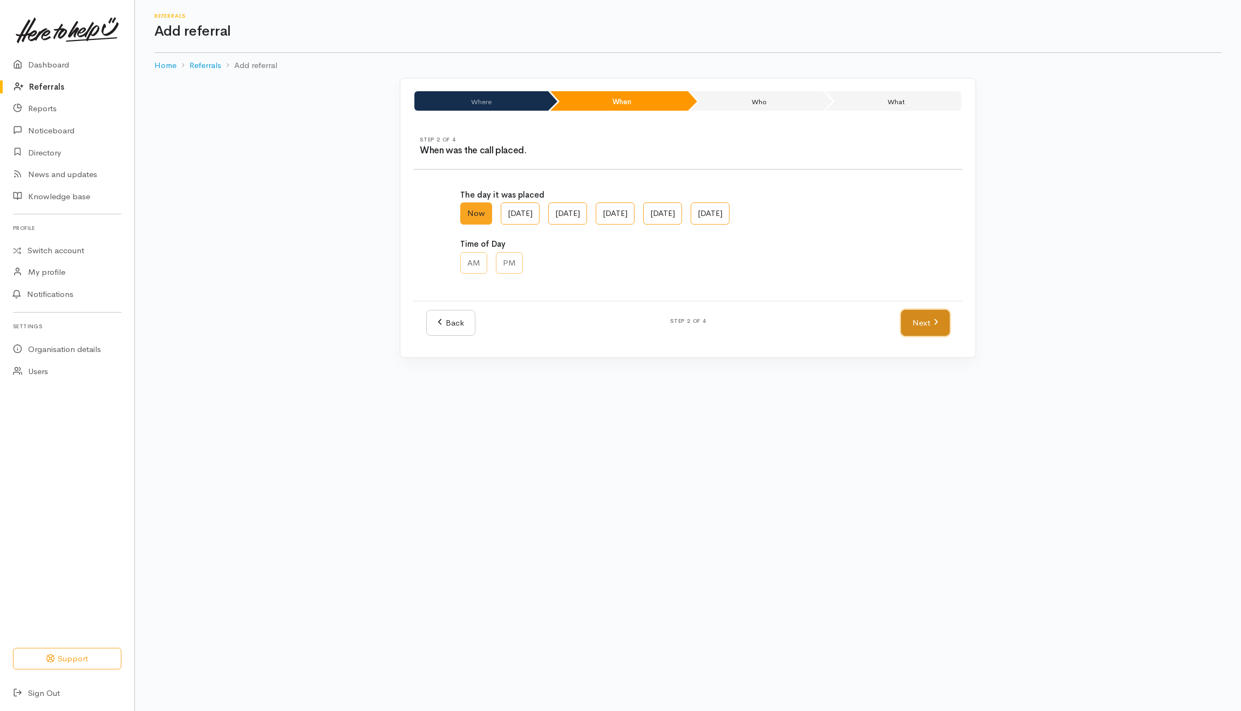
click at [933, 325] on icon at bounding box center [935, 322] width 5 height 8
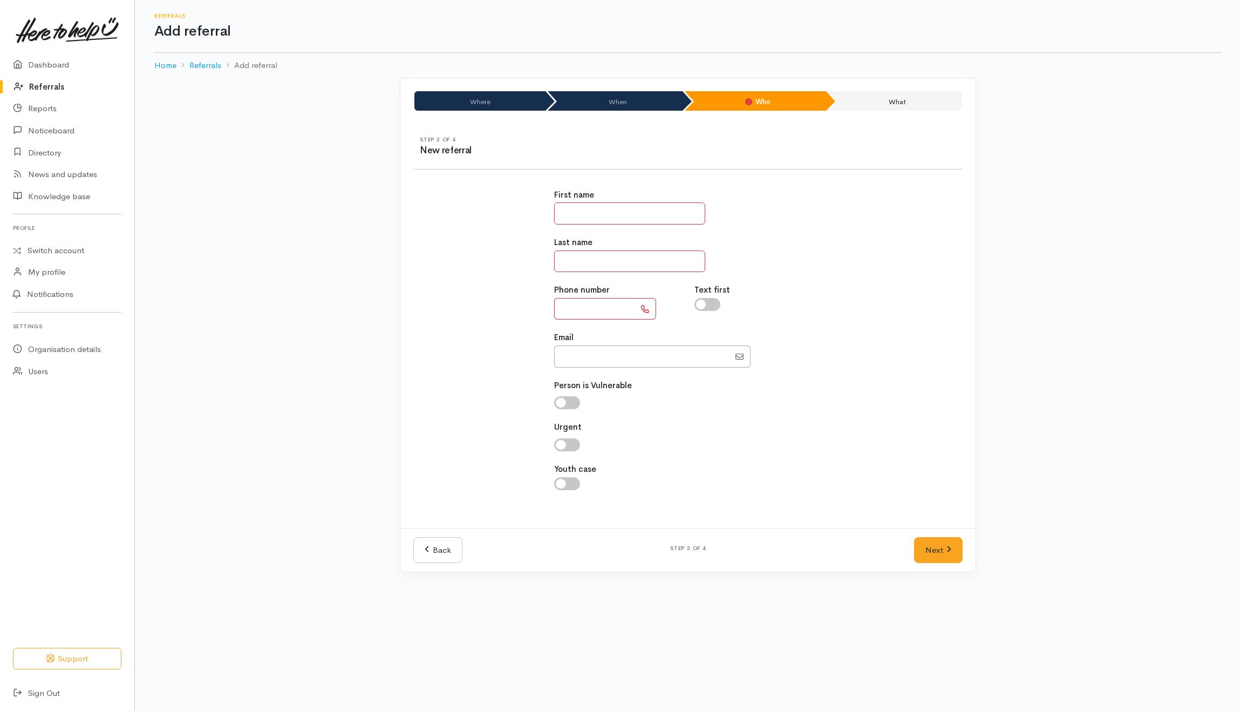
click at [588, 210] on input "text" at bounding box center [629, 213] width 151 height 22
drag, startPoint x: 615, startPoint y: 214, endPoint x: 670, endPoint y: 205, distance: 55.8
click at [615, 214] on input "text" at bounding box center [629, 213] width 151 height 22
type input "******"
type input "*****"
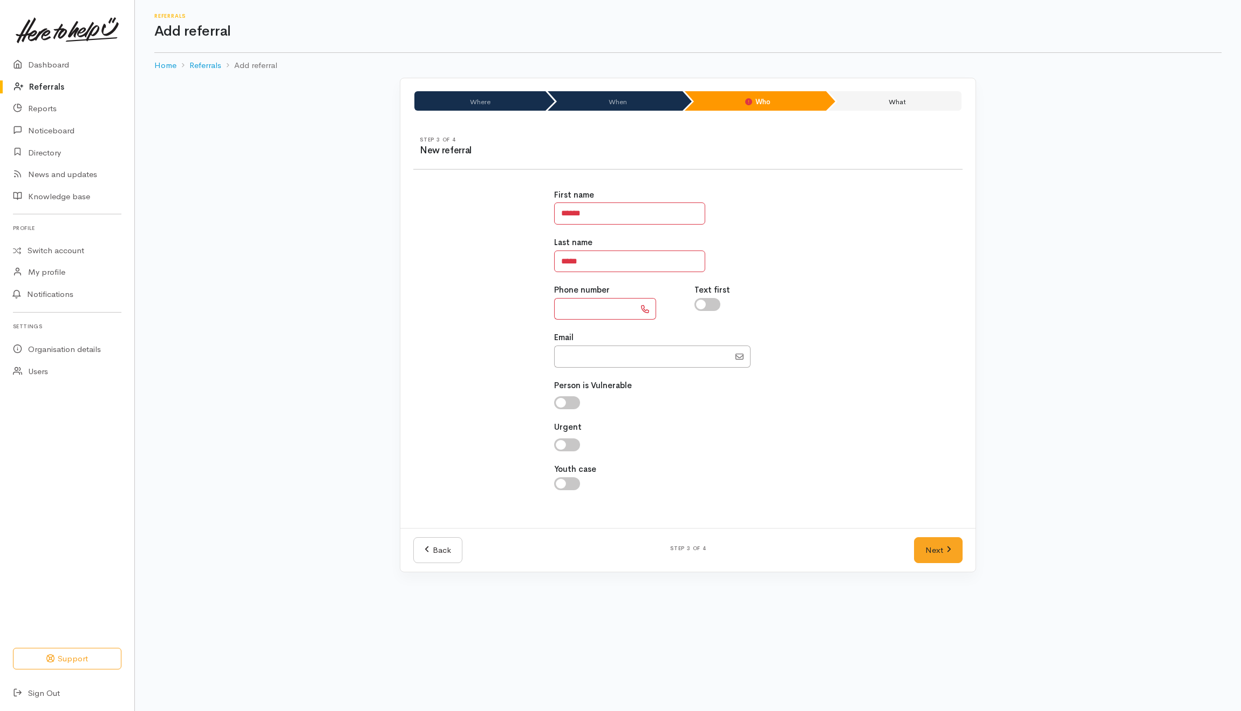
click at [581, 309] on input "text" at bounding box center [594, 309] width 81 height 22
type input "**********"
click at [814, 318] on div "Text first" at bounding box center [758, 302] width 141 height 36
drag, startPoint x: 935, startPoint y: 552, endPoint x: 935, endPoint y: 547, distance: 5.9
click at [935, 552] on link "Next" at bounding box center [938, 550] width 49 height 26
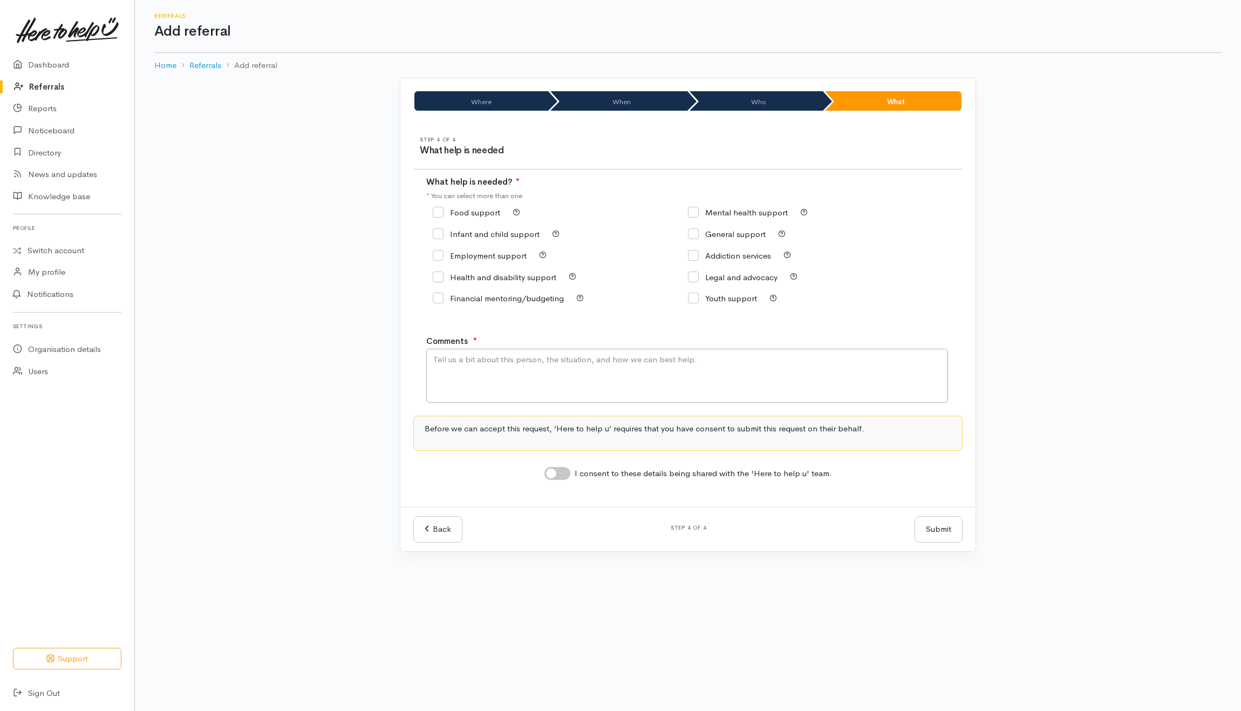
click at [473, 208] on label "Food support" at bounding box center [466, 212] width 67 height 8
click at [473, 208] on input "Food support" at bounding box center [466, 212] width 67 height 8
checkbox input "true"
drag, startPoint x: 531, startPoint y: 393, endPoint x: 529, endPoint y: 379, distance: 14.7
click at [532, 385] on textarea "Comments" at bounding box center [687, 376] width 522 height 54
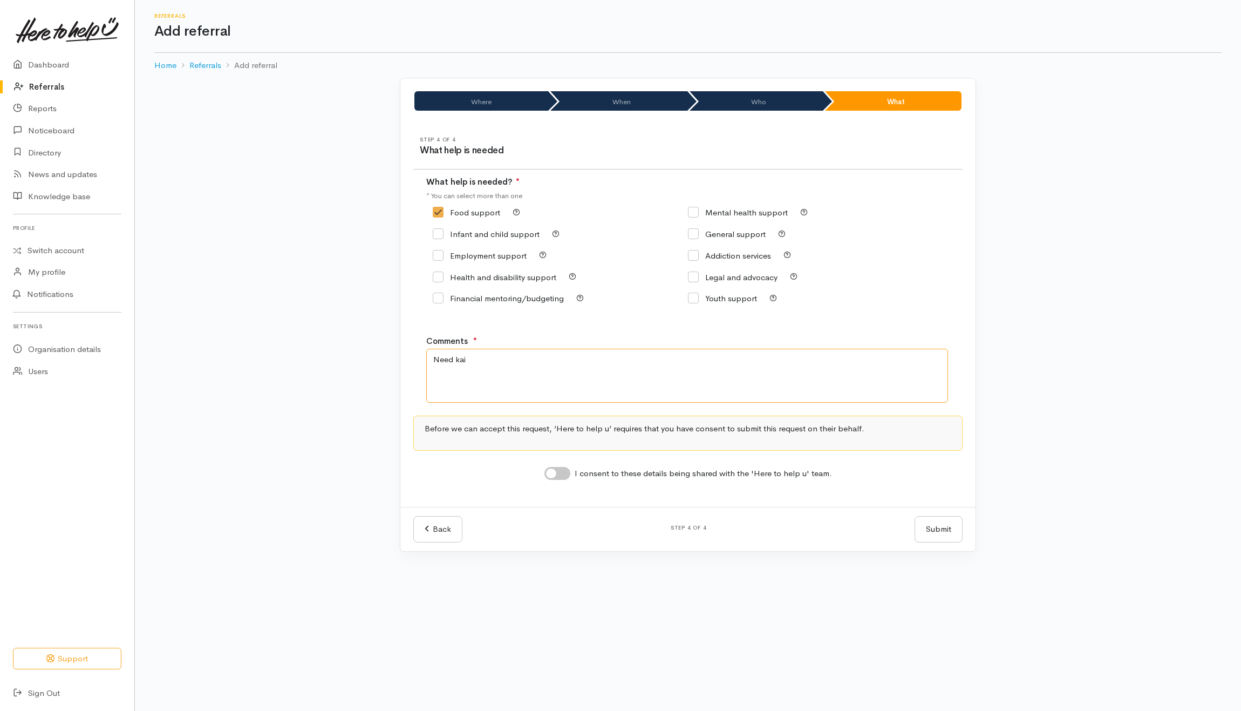
type textarea "Need kai"
click at [564, 473] on input "I consent to these details being shared with the 'Here to help u' team." at bounding box center [557, 473] width 26 height 13
checkbox input "true"
click at [941, 527] on button "Submit" at bounding box center [938, 529] width 48 height 26
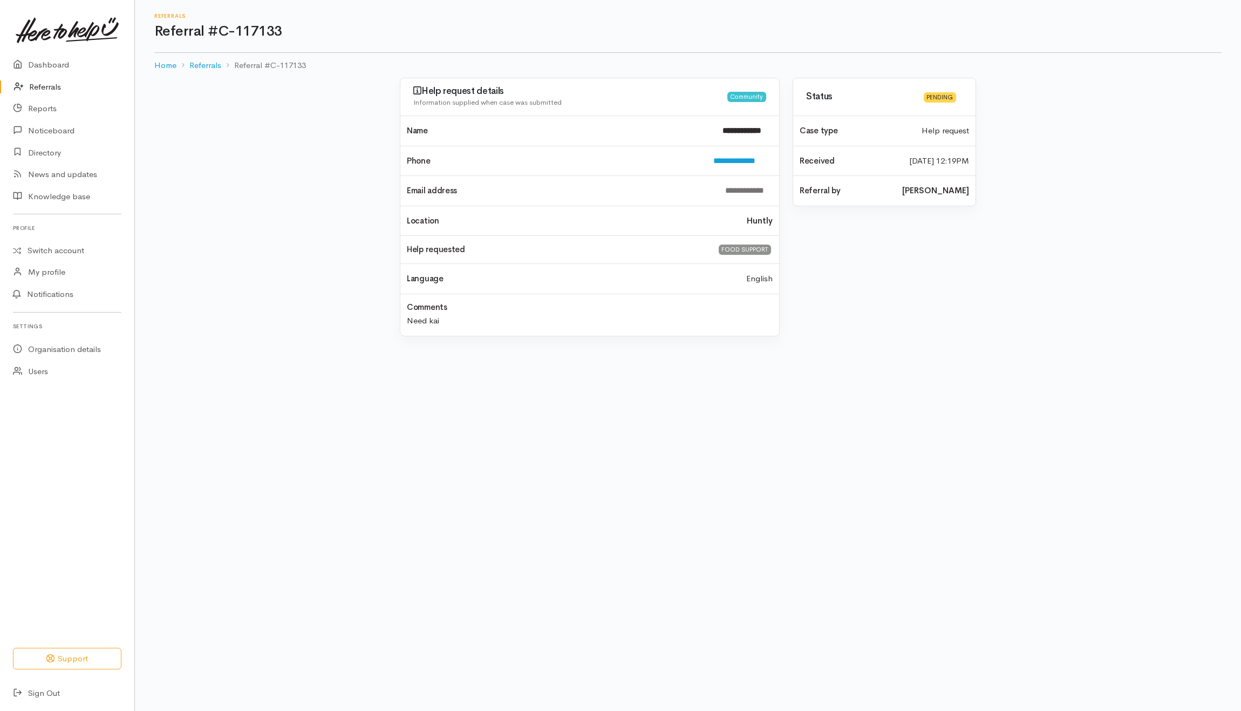
click at [41, 86] on link "Referrals" at bounding box center [67, 87] width 134 height 22
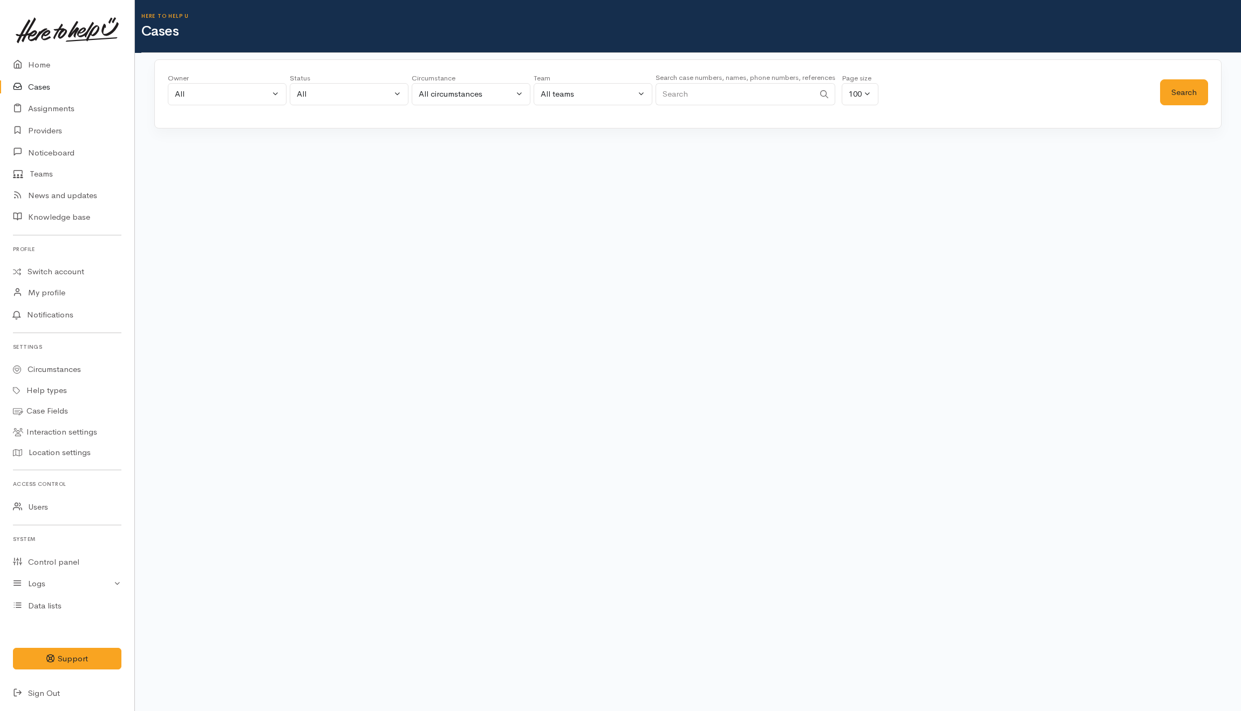
click at [742, 99] on input "Search" at bounding box center [734, 94] width 159 height 22
paste input "225256592"
type input "225256592"
drag, startPoint x: 1196, startPoint y: 100, endPoint x: 1175, endPoint y: 108, distance: 22.7
click at [1196, 100] on button "Search" at bounding box center [1184, 92] width 48 height 26
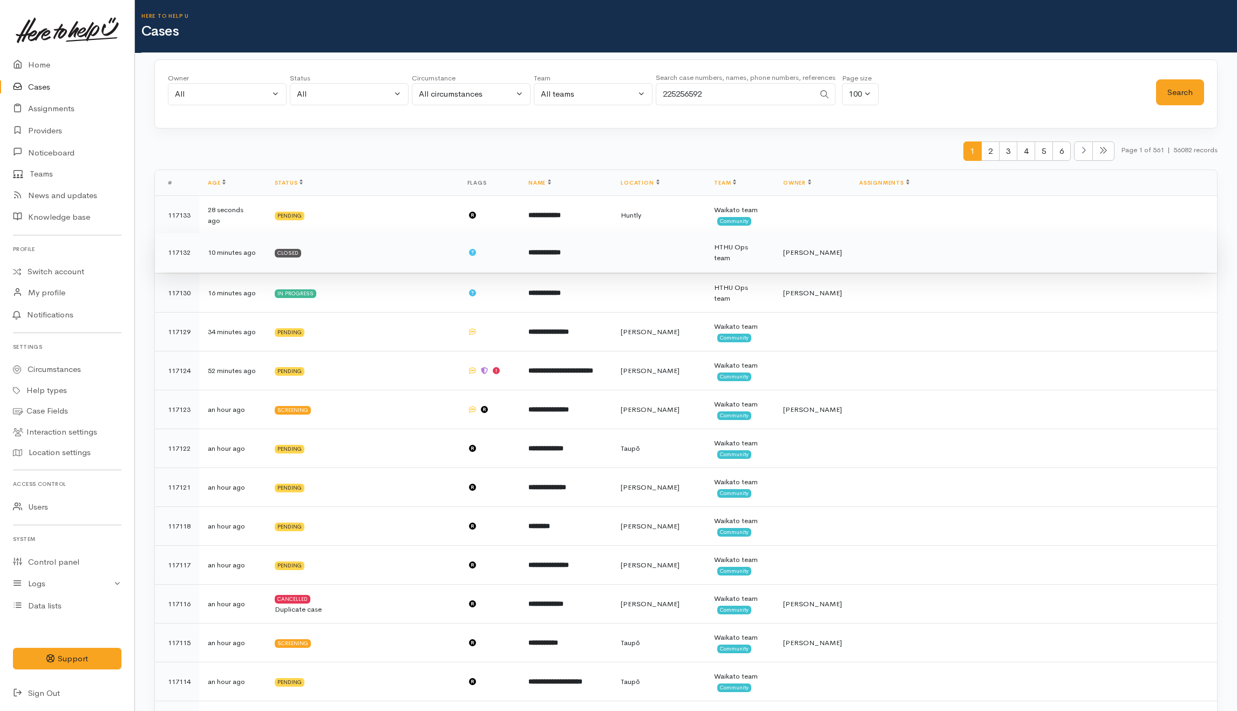
click at [395, 247] on td "Closed" at bounding box center [362, 252] width 193 height 39
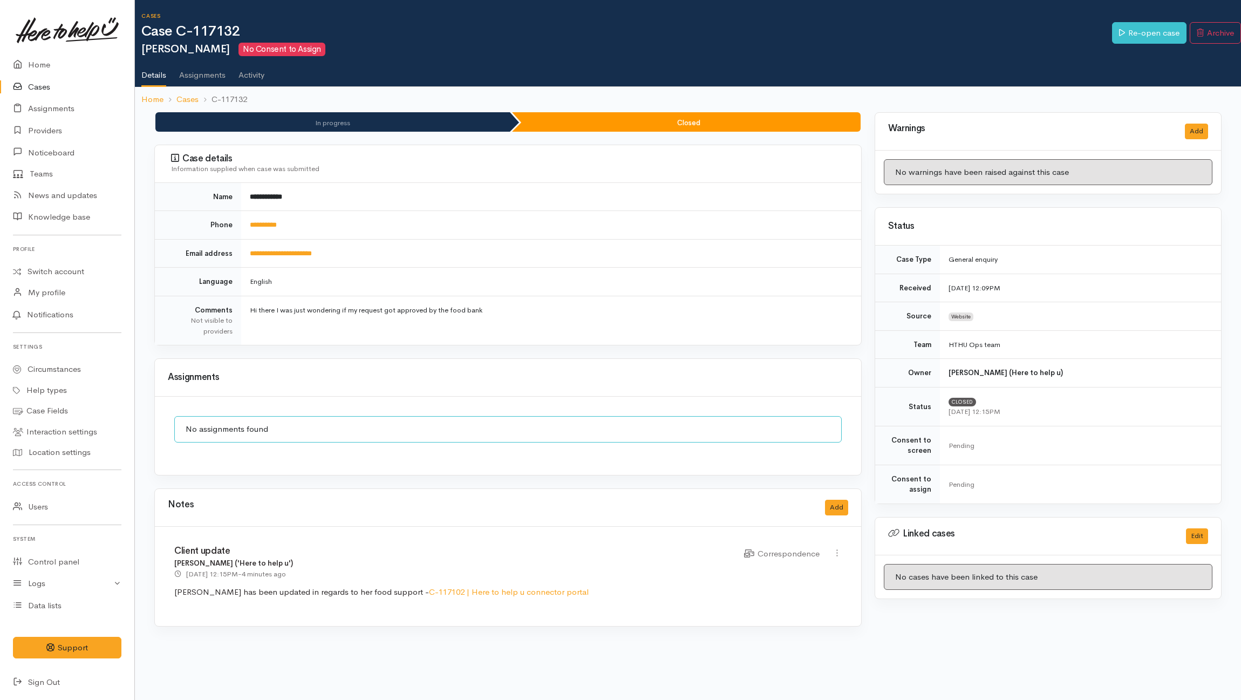
click at [372, 387] on div "Assignments" at bounding box center [508, 378] width 706 height 38
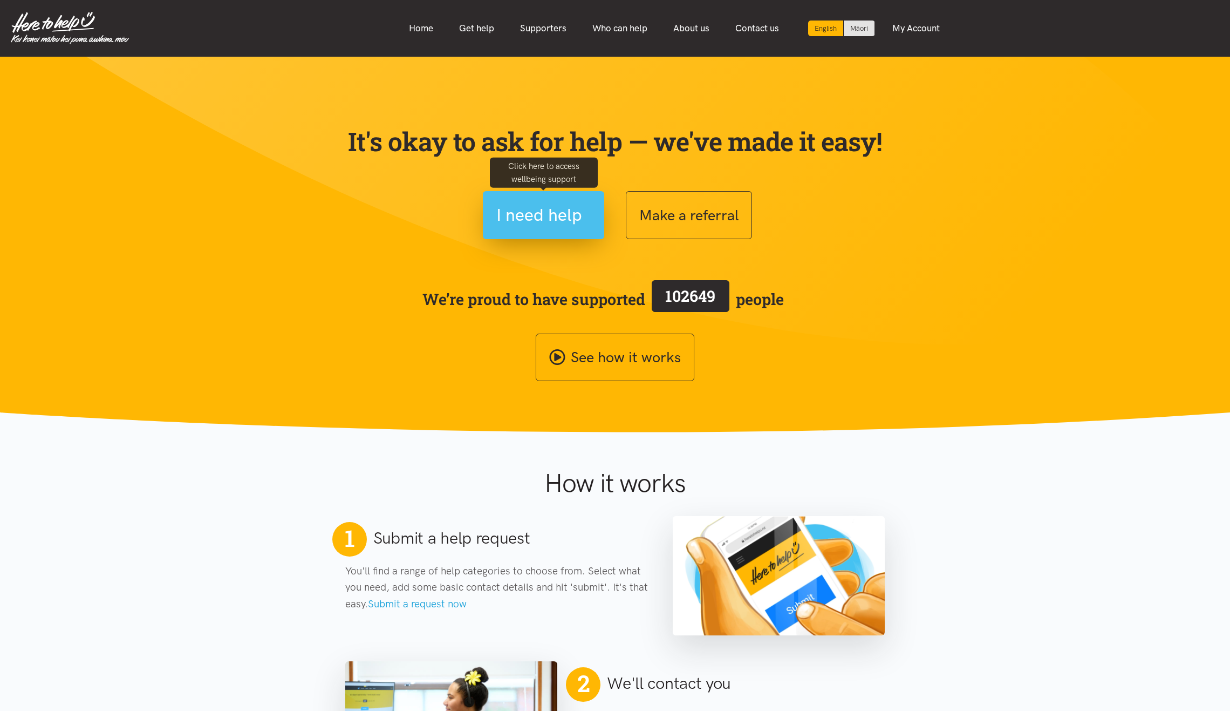
click at [551, 221] on span "I need help" at bounding box center [539, 215] width 86 height 28
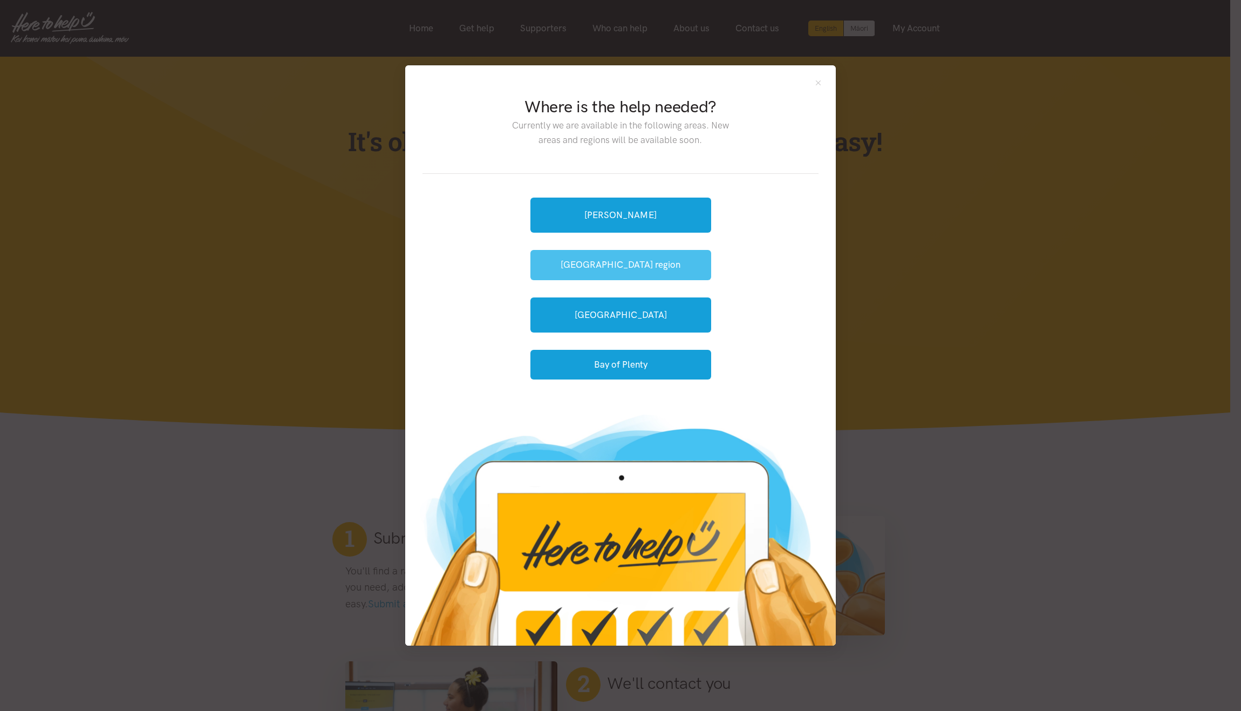
click at [620, 271] on button "[GEOGRAPHIC_DATA] region" at bounding box center [620, 265] width 181 height 30
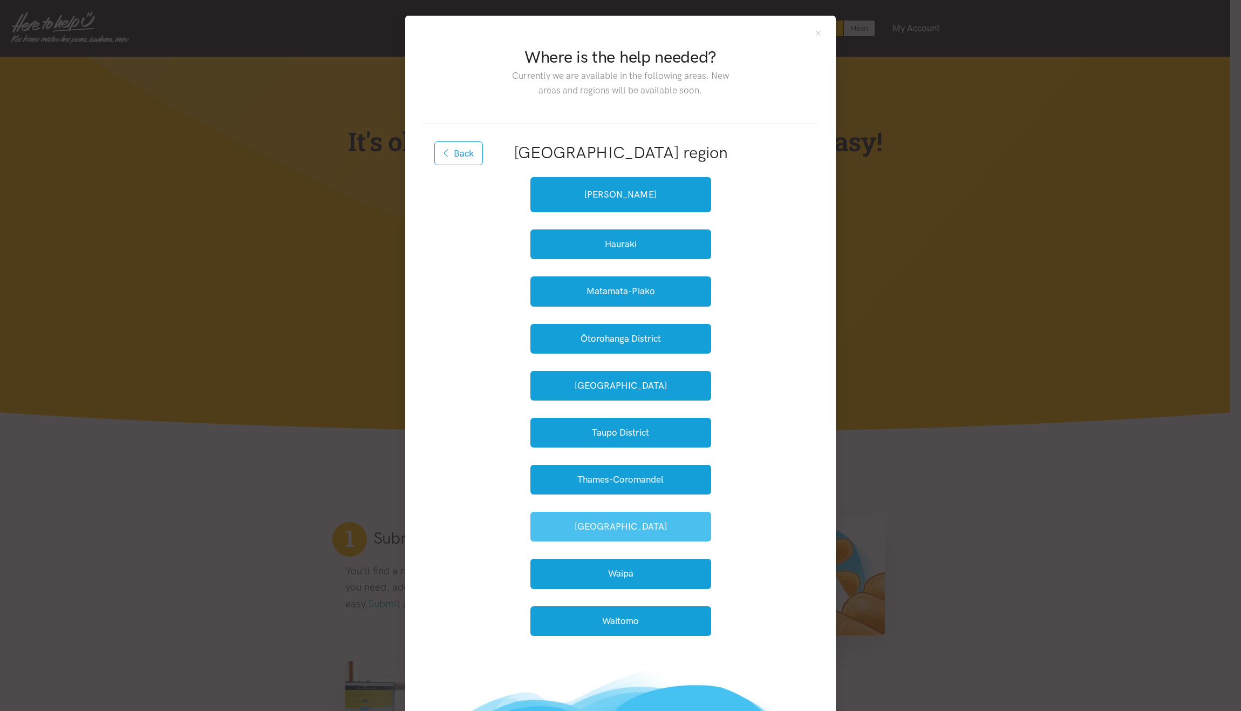
click at [622, 527] on button "Waikato District" at bounding box center [620, 526] width 181 height 30
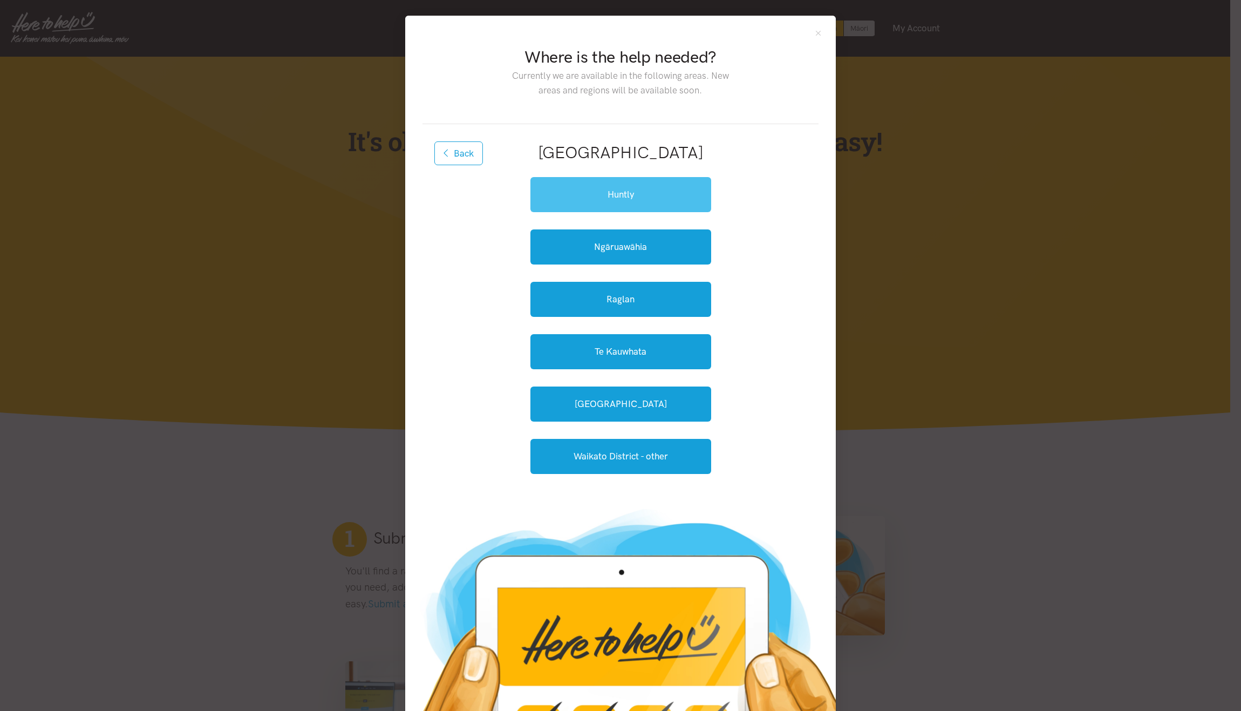
click at [609, 197] on link "Huntly" at bounding box center [620, 194] width 181 height 35
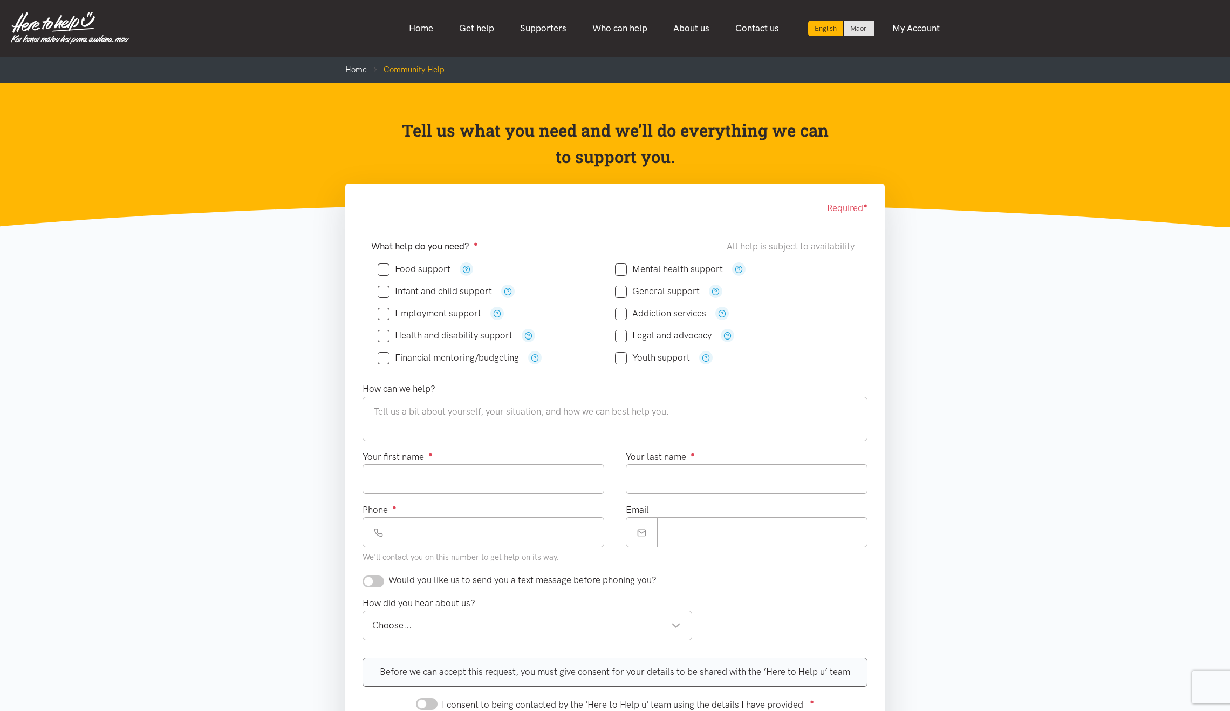
click at [415, 265] on input "Food support" at bounding box center [414, 268] width 73 height 9
checkbox input "true"
drag, startPoint x: 439, startPoint y: 414, endPoint x: 445, endPoint y: 395, distance: 19.6
click at [440, 413] on textarea at bounding box center [615, 419] width 505 height 44
type textarea "Need kai"
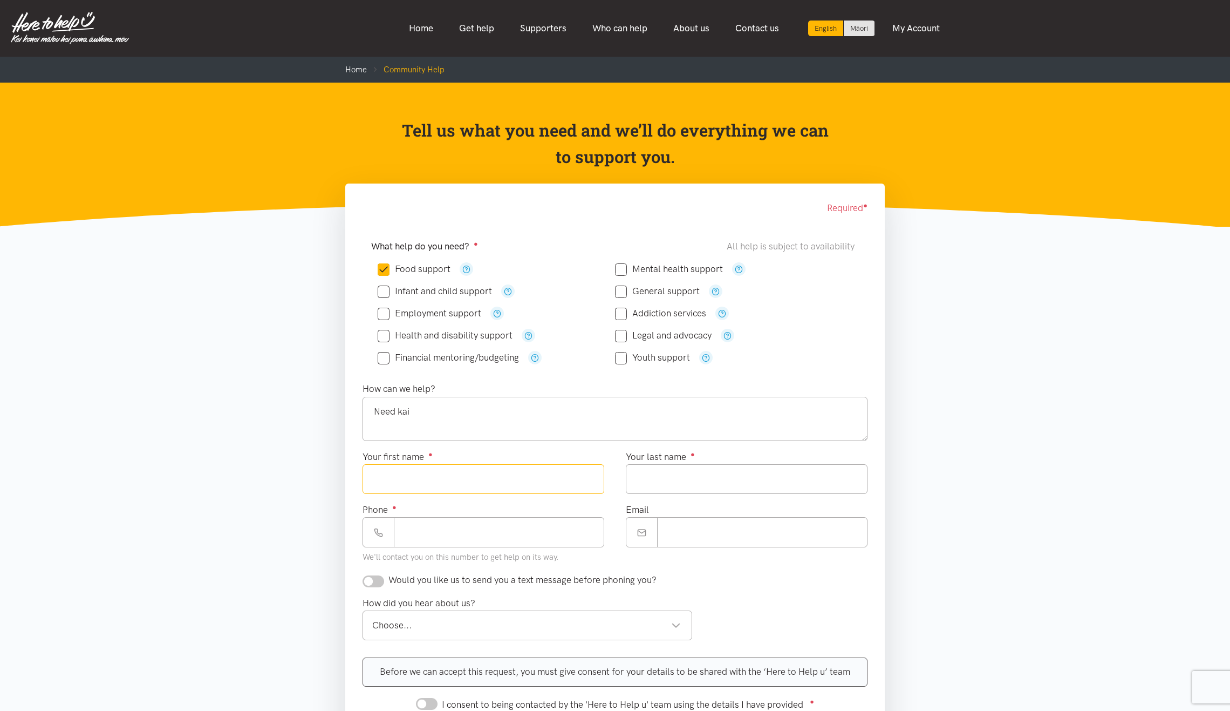
click at [475, 481] on input "Your first name ●" at bounding box center [484, 479] width 242 height 30
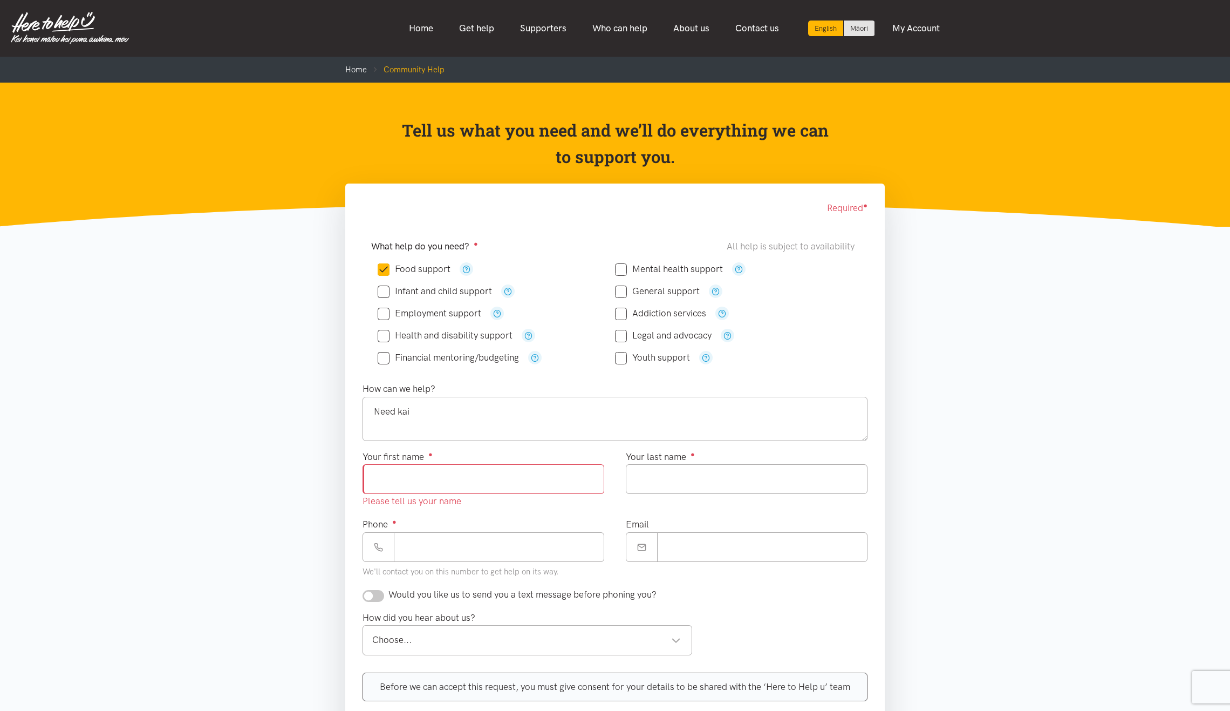
drag, startPoint x: 460, startPoint y: 491, endPoint x: 474, endPoint y: 486, distance: 14.3
click at [466, 488] on input "Your first name ●" at bounding box center [484, 479] width 242 height 30
type input "*****"
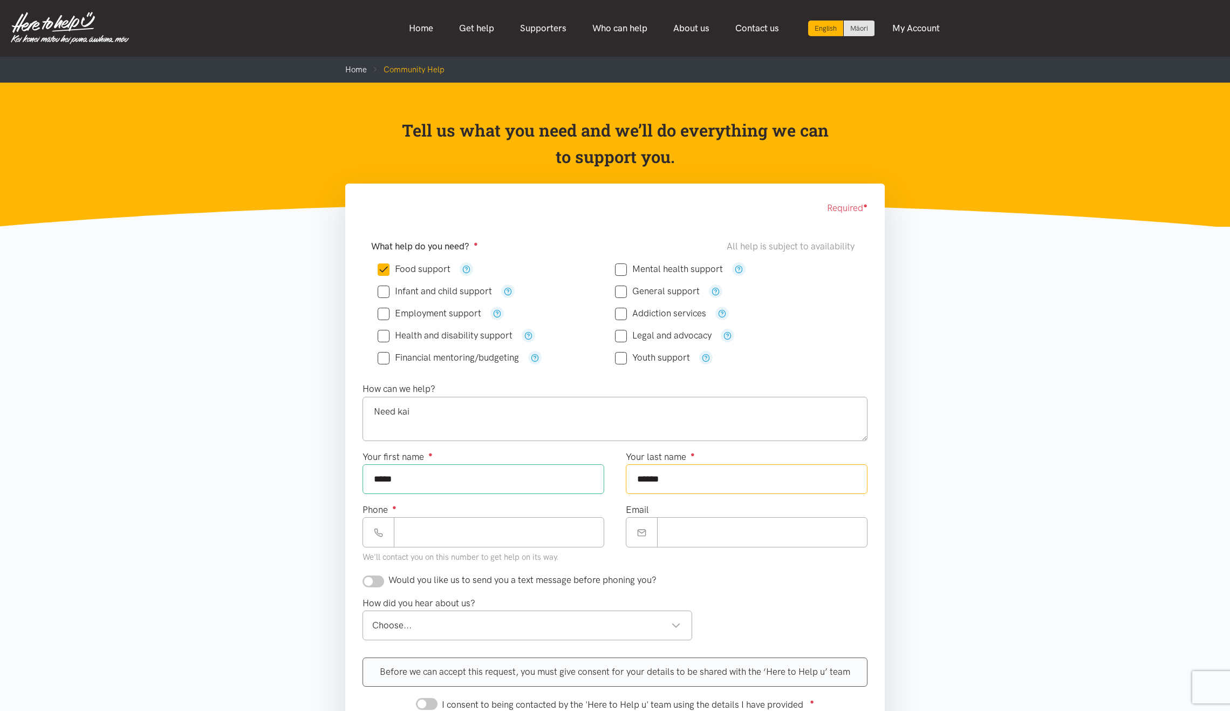
type input "******"
drag, startPoint x: 624, startPoint y: 508, endPoint x: 618, endPoint y: 508, distance: 5.4
click at [624, 508] on div "Email" at bounding box center [746, 537] width 263 height 70
click at [508, 532] on input "Phone ●" at bounding box center [499, 532] width 210 height 30
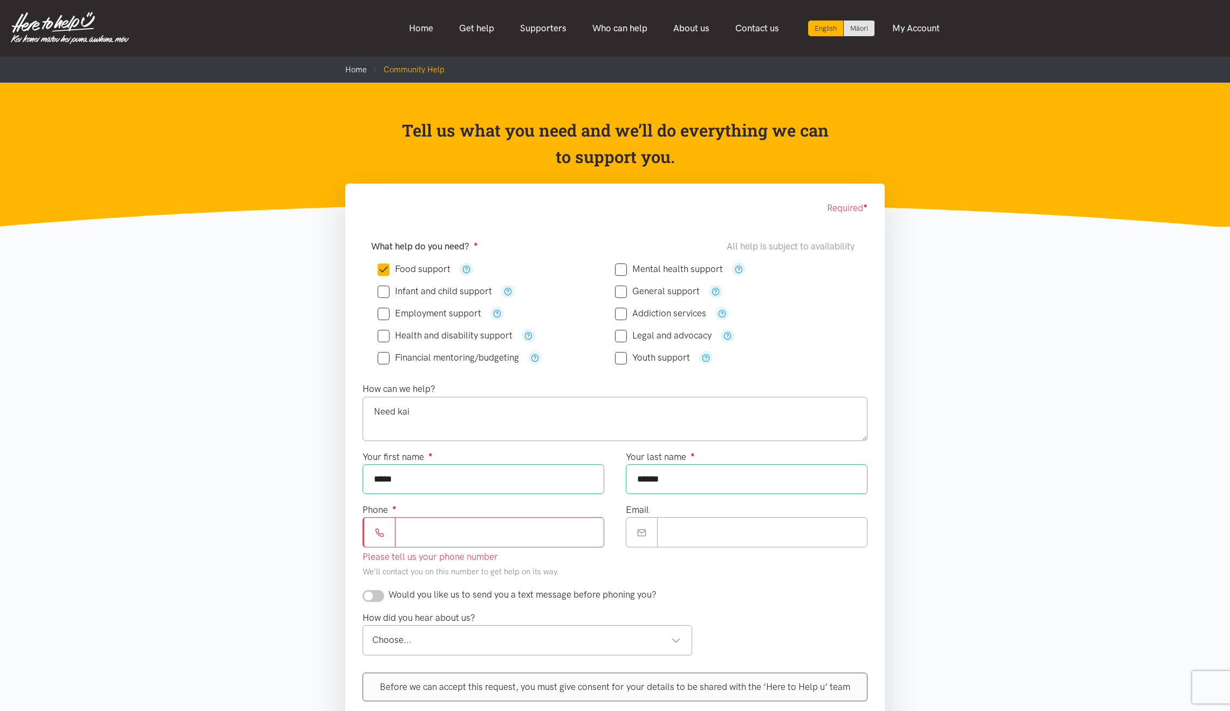
click at [490, 542] on input "Phone ●" at bounding box center [499, 532] width 209 height 30
type input "**********"
click at [607, 458] on div "Your first name ● *****" at bounding box center [483, 475] width 263 height 53
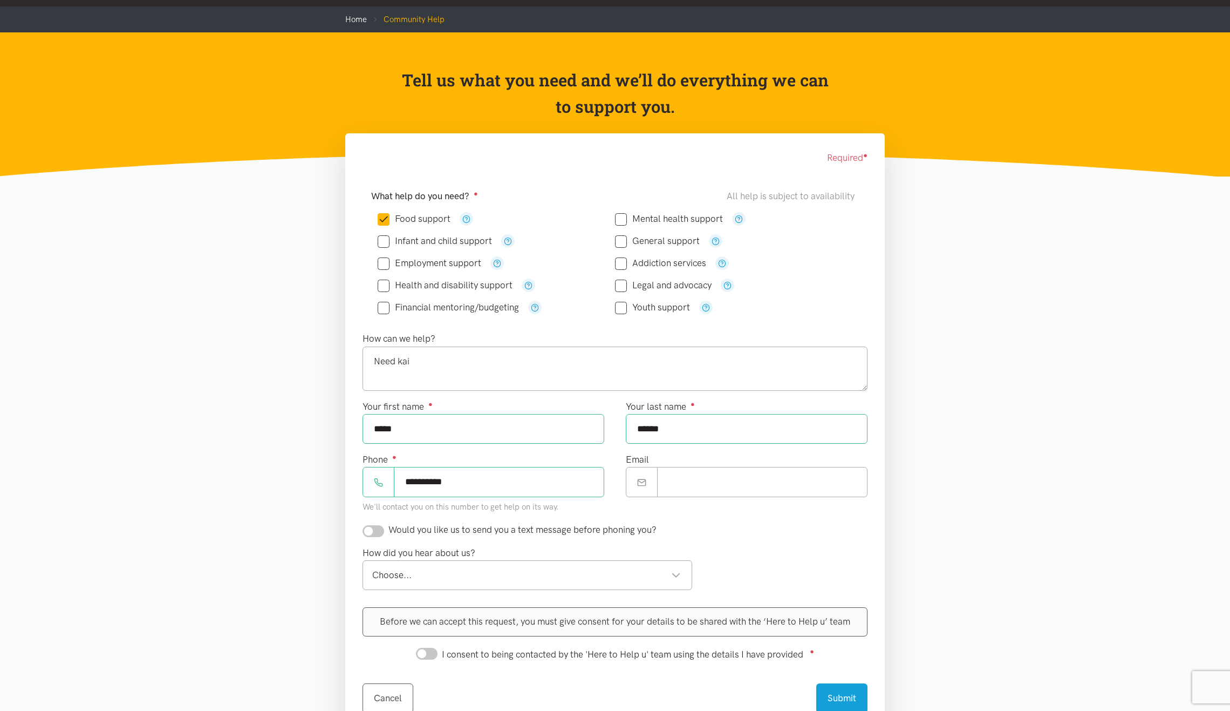
scroll to position [72, 0]
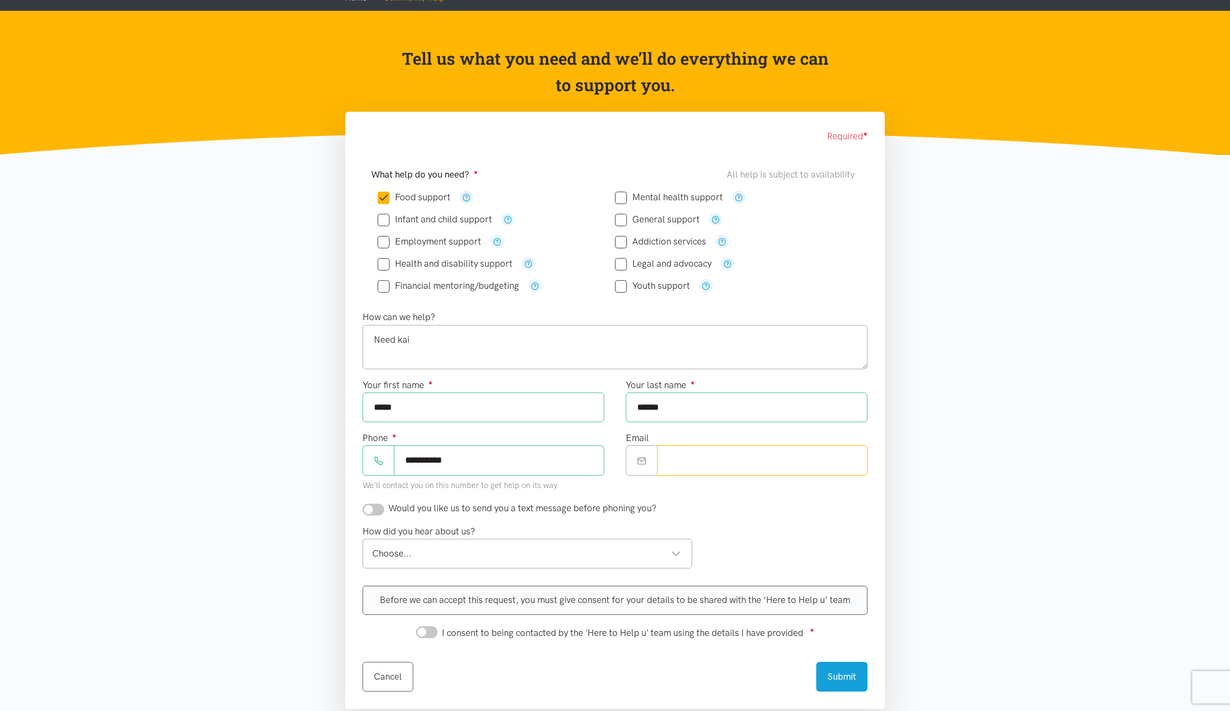
click at [710, 466] on input "Email" at bounding box center [762, 460] width 210 height 30
paste input "**********"
type input "**********"
click at [680, 492] on div "**********" at bounding box center [746, 466] width 263 height 70
click at [374, 513] on input "checkbox" at bounding box center [374, 509] width 22 height 12
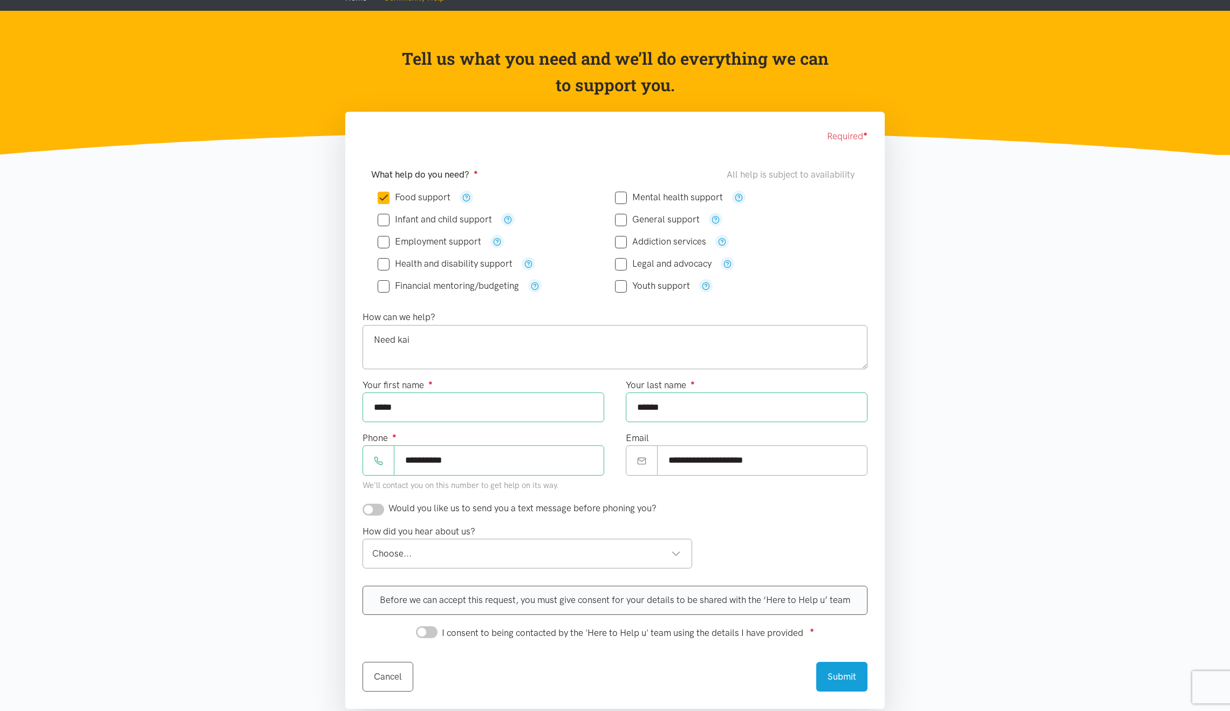
checkbox input "true"
drag, startPoint x: 473, startPoint y: 551, endPoint x: 475, endPoint y: 558, distance: 7.0
click at [473, 551] on div "Choose..." at bounding box center [526, 553] width 309 height 15
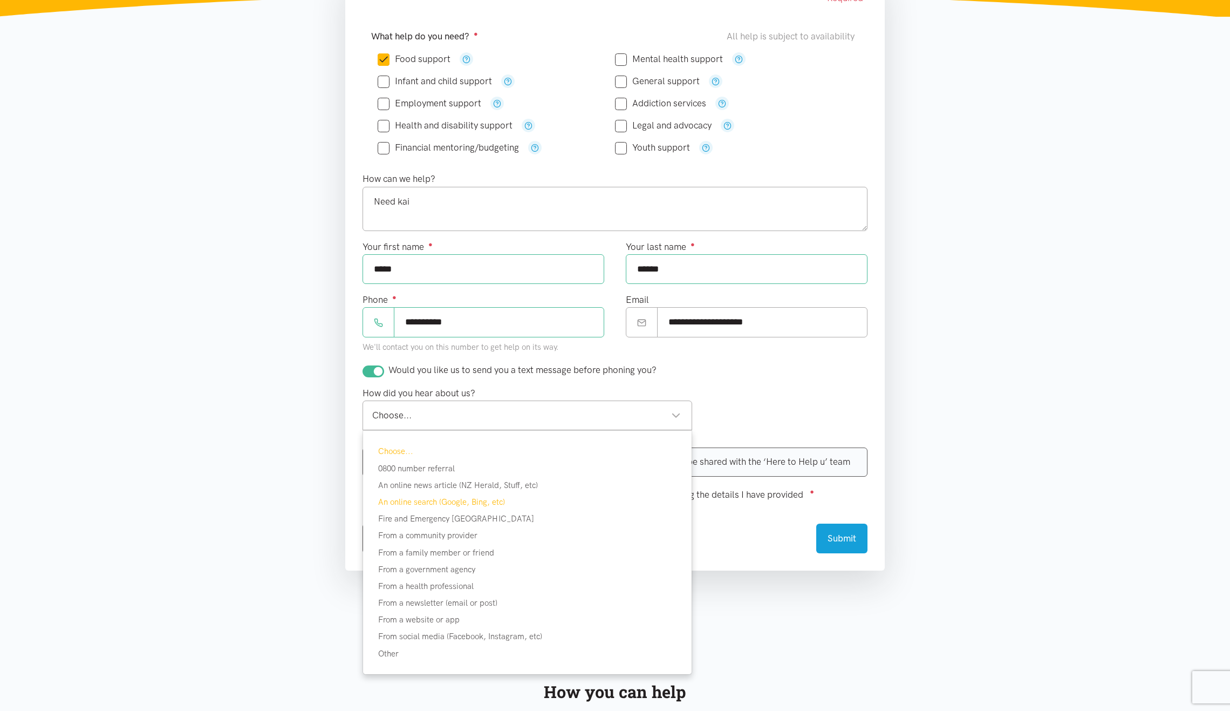
scroll to position [216, 0]
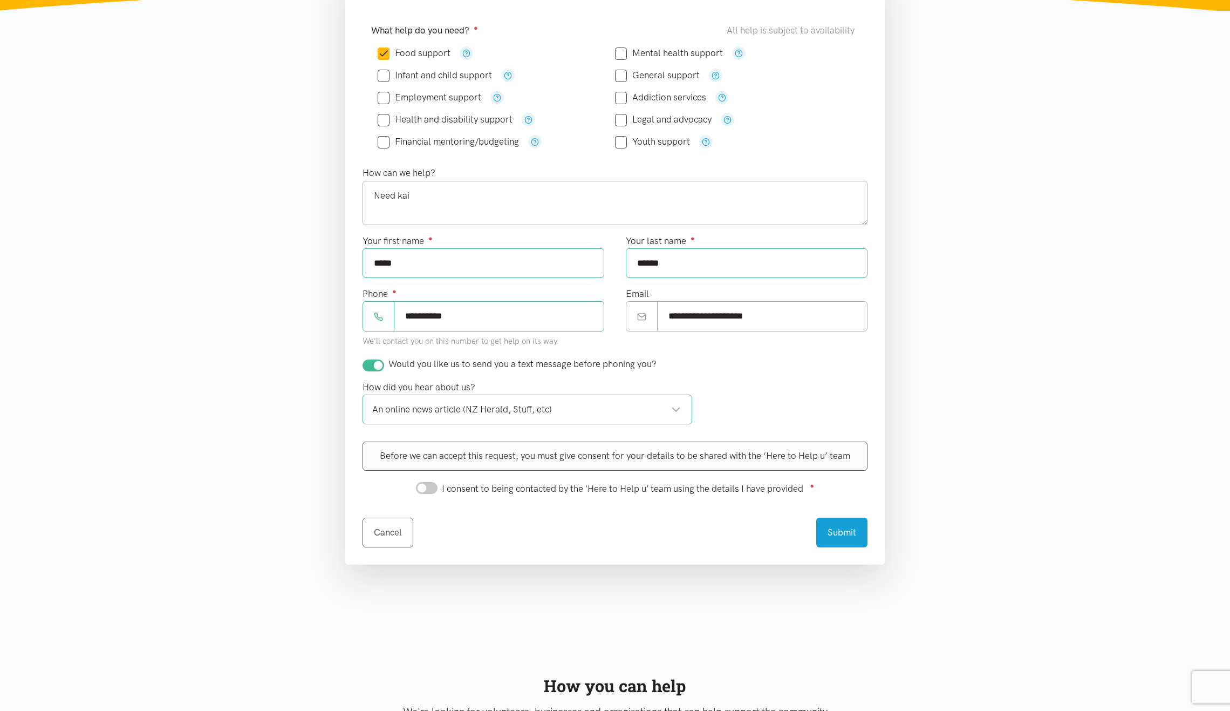
click at [428, 488] on input "I consent to being contacted by the 'Here to Help u' team using the details I h…" at bounding box center [427, 488] width 22 height 12
checkbox input "true"
click at [648, 406] on div "An online news article (NZ Herald, Stuff, etc)" at bounding box center [526, 409] width 309 height 15
click at [784, 391] on div "How did you hear about us? From a website or app From a website or app Choose..…" at bounding box center [615, 406] width 527 height 53
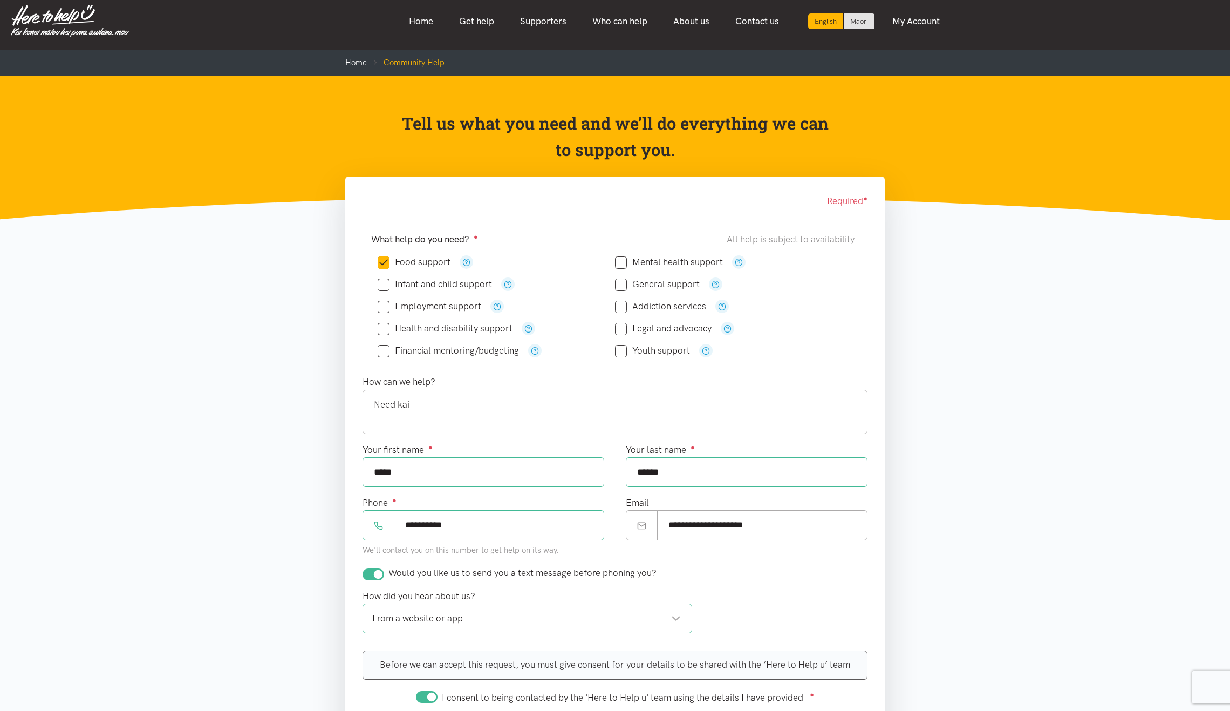
scroll to position [0, 0]
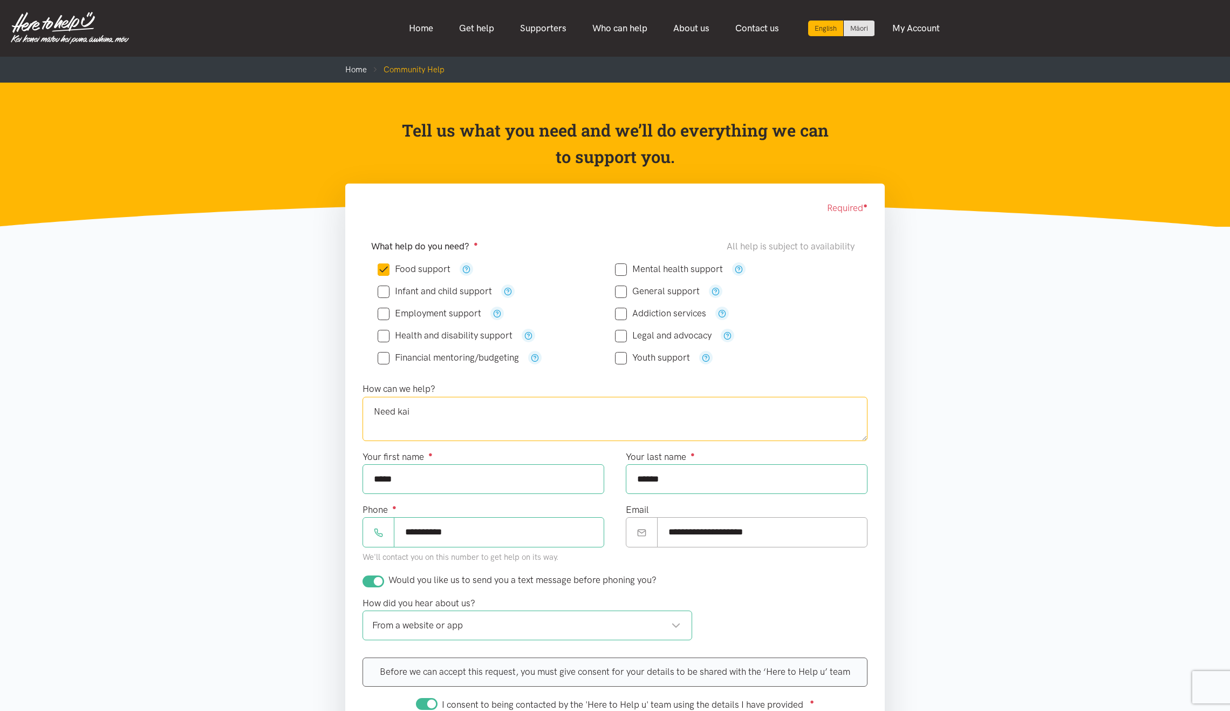
drag, startPoint x: 548, startPoint y: 421, endPoint x: 267, endPoint y: 391, distance: 283.2
click at [267, 391] on section "Required ● What help do you need? ● All help is subject to availability Food su…" at bounding box center [615, 516] width 1230 height 666
paste textarea "lenabennett@live.com"
drag, startPoint x: 494, startPoint y: 408, endPoint x: 275, endPoint y: 408, distance: 219.6
click at [275, 408] on section "Required ● What help do you need? ● All help is subject to availability Food su…" at bounding box center [615, 516] width 1230 height 666
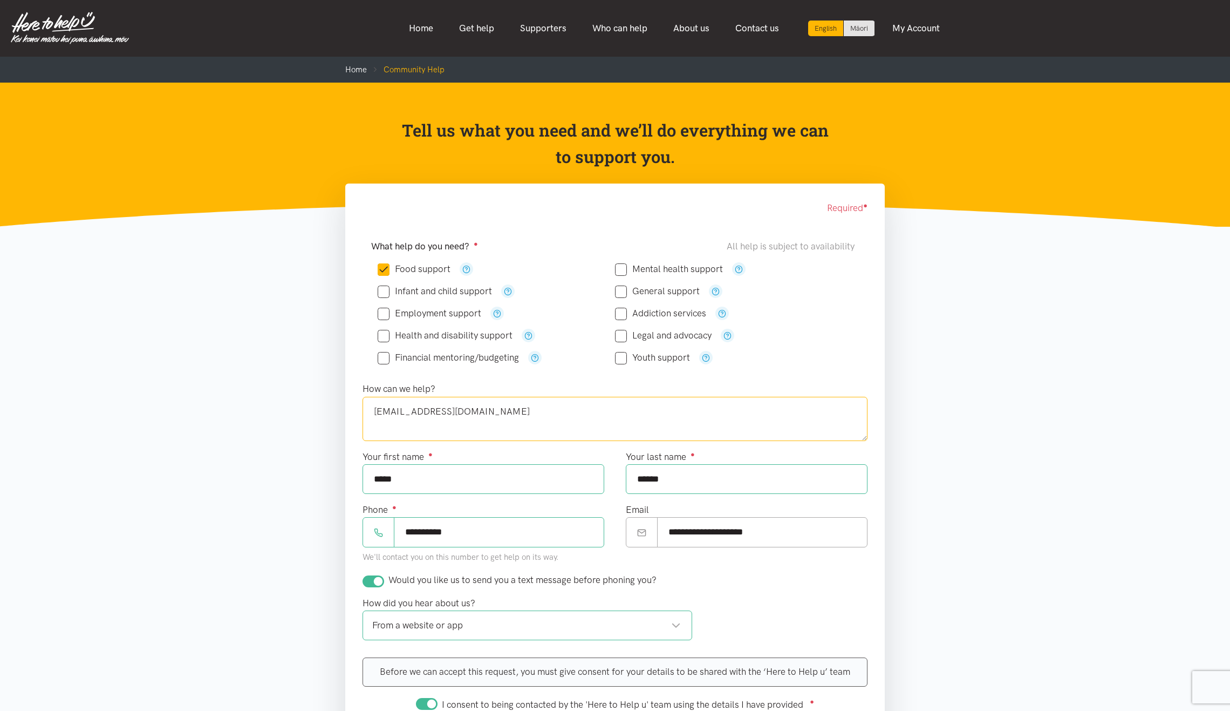
paste textarea "Hello just seeing how my request for food is going"
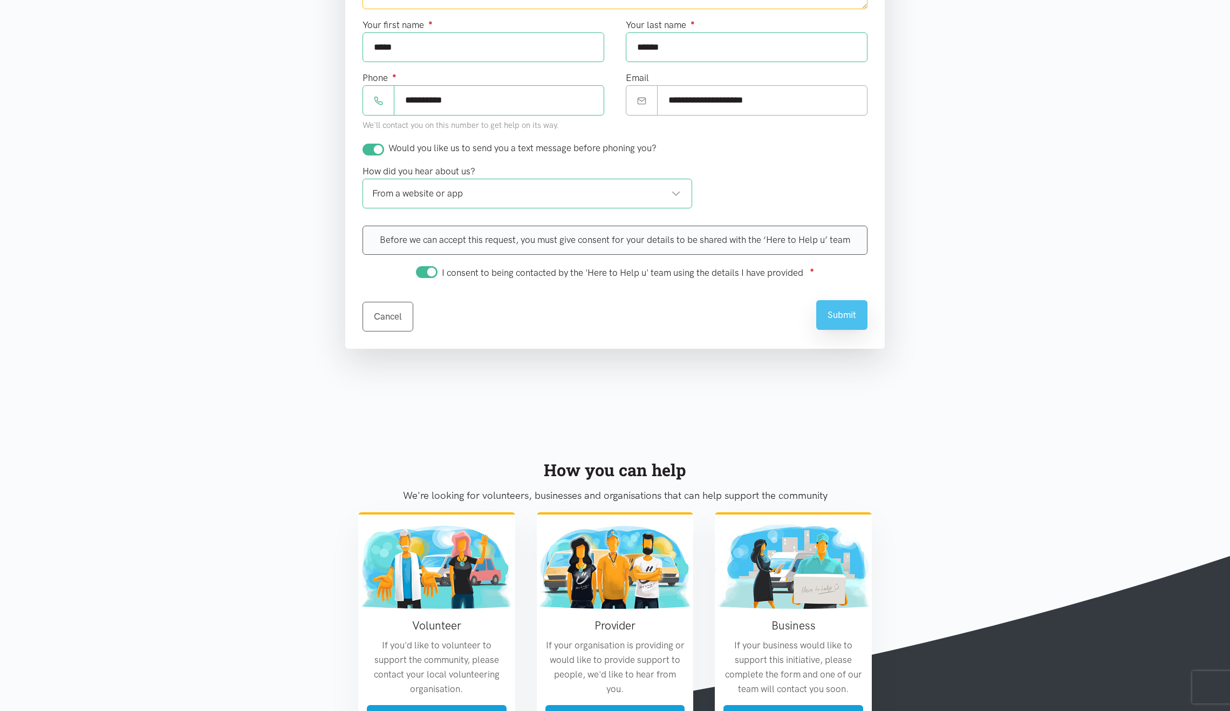
type textarea "Hello just seeing how my request for food is going"
click at [840, 322] on button "Submit" at bounding box center [841, 315] width 51 height 30
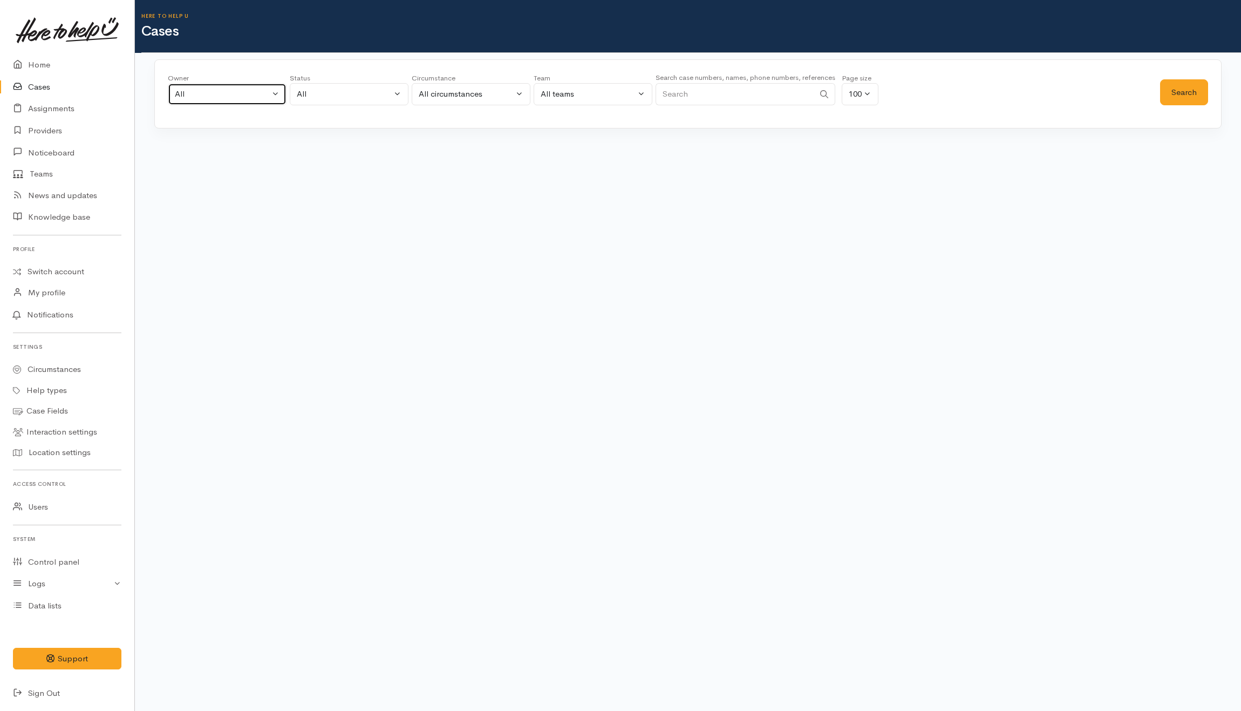
click at [221, 85] on button "All" at bounding box center [227, 94] width 119 height 22
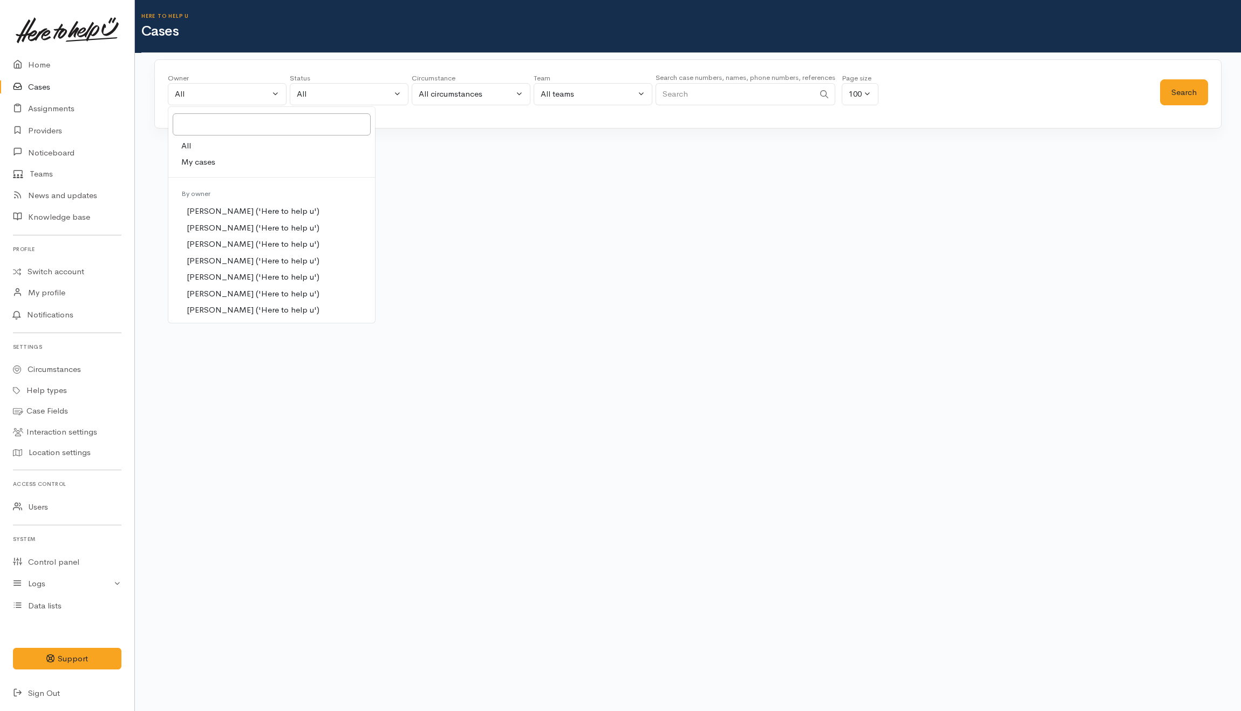
click at [209, 162] on span "My cases" at bounding box center [198, 162] width 34 height 12
select select "202"
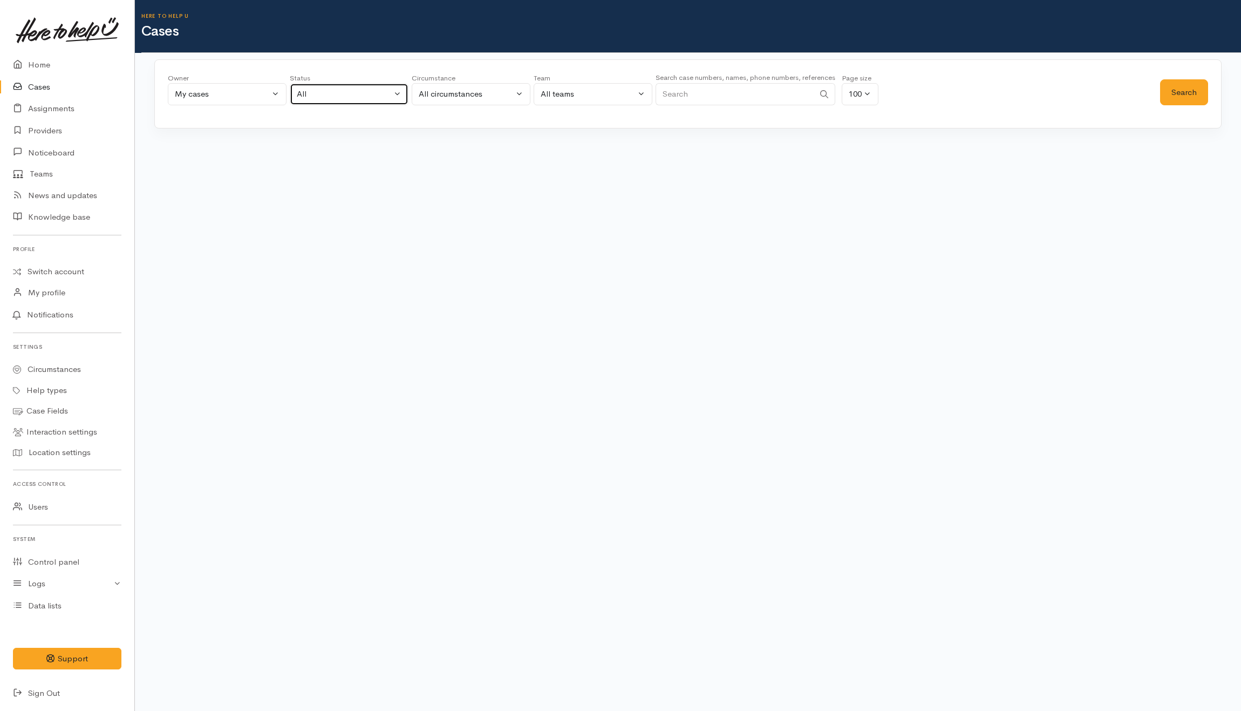
click at [322, 93] on div "All" at bounding box center [344, 94] width 95 height 12
click at [336, 162] on span "All current cases" at bounding box center [339, 165] width 60 height 12
select select "Unresolved"
click at [1198, 86] on button "Search" at bounding box center [1184, 92] width 48 height 26
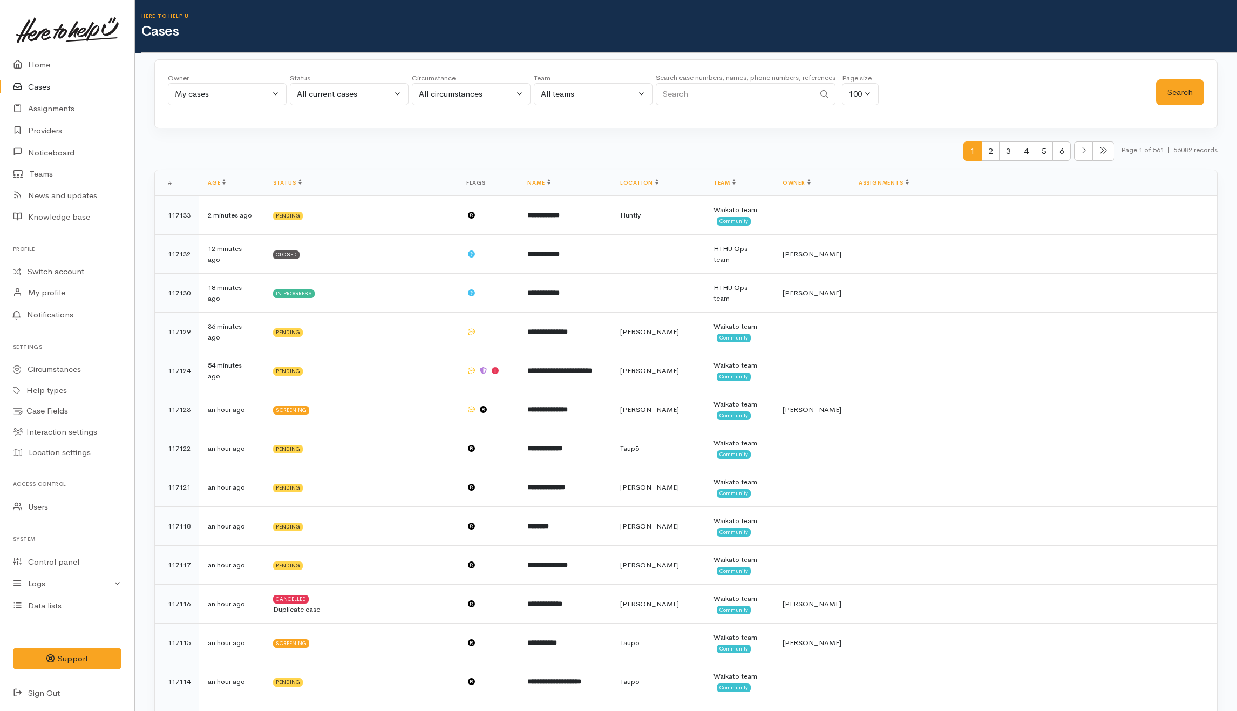
click at [1213, 91] on div "Owner All My cases Aandrea Murray ('Here to help u') Akash Prakash ('Here to he…" at bounding box center [685, 93] width 1063 height 69
click at [1188, 91] on button "Search" at bounding box center [1180, 92] width 48 height 26
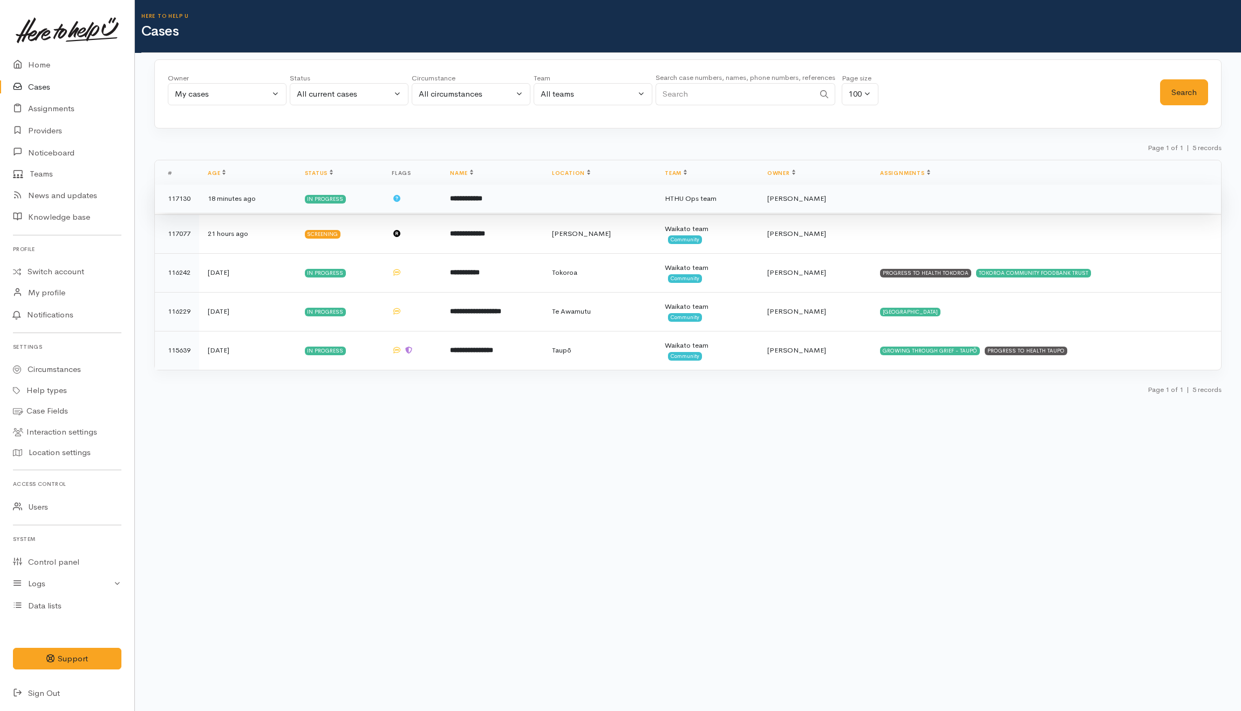
click at [528, 207] on td "**********" at bounding box center [491, 199] width 101 height 29
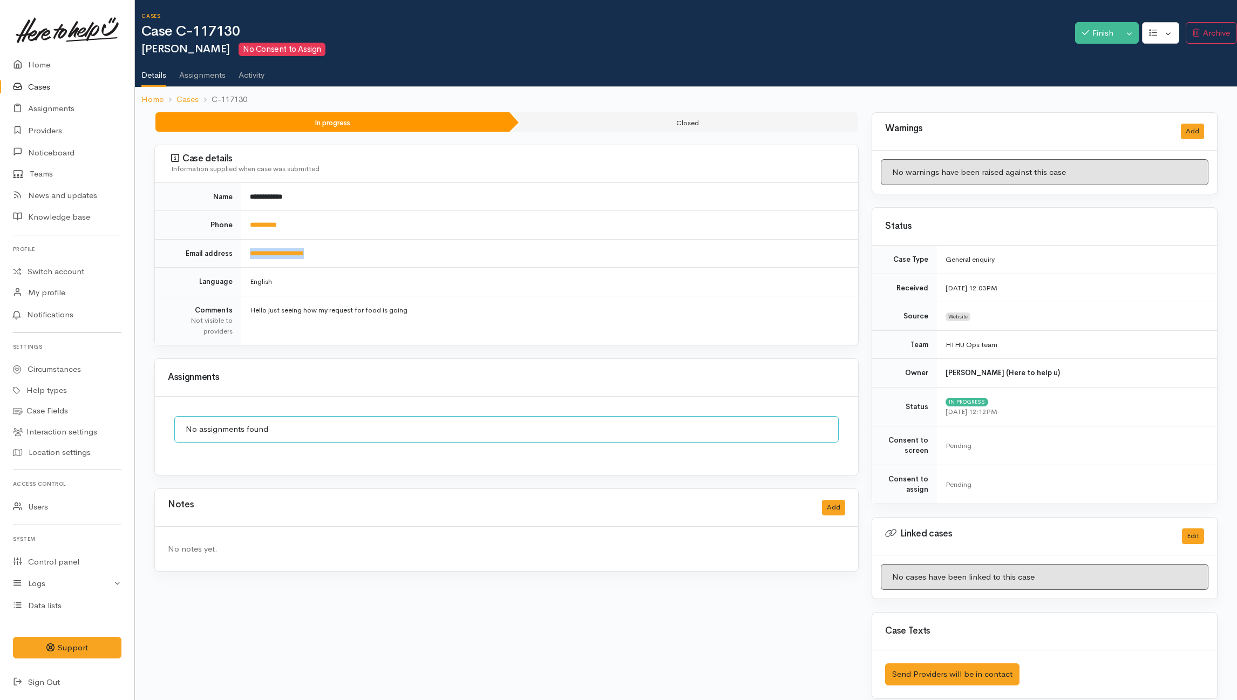
drag, startPoint x: 331, startPoint y: 253, endPoint x: 249, endPoint y: 256, distance: 82.0
click at [249, 256] on td "**********" at bounding box center [549, 253] width 617 height 29
copy link "**********"
drag, startPoint x: 452, startPoint y: 311, endPoint x: 243, endPoint y: 311, distance: 209.3
click at [243, 311] on td "Hello just seeing how my request for food is going" at bounding box center [549, 320] width 617 height 49
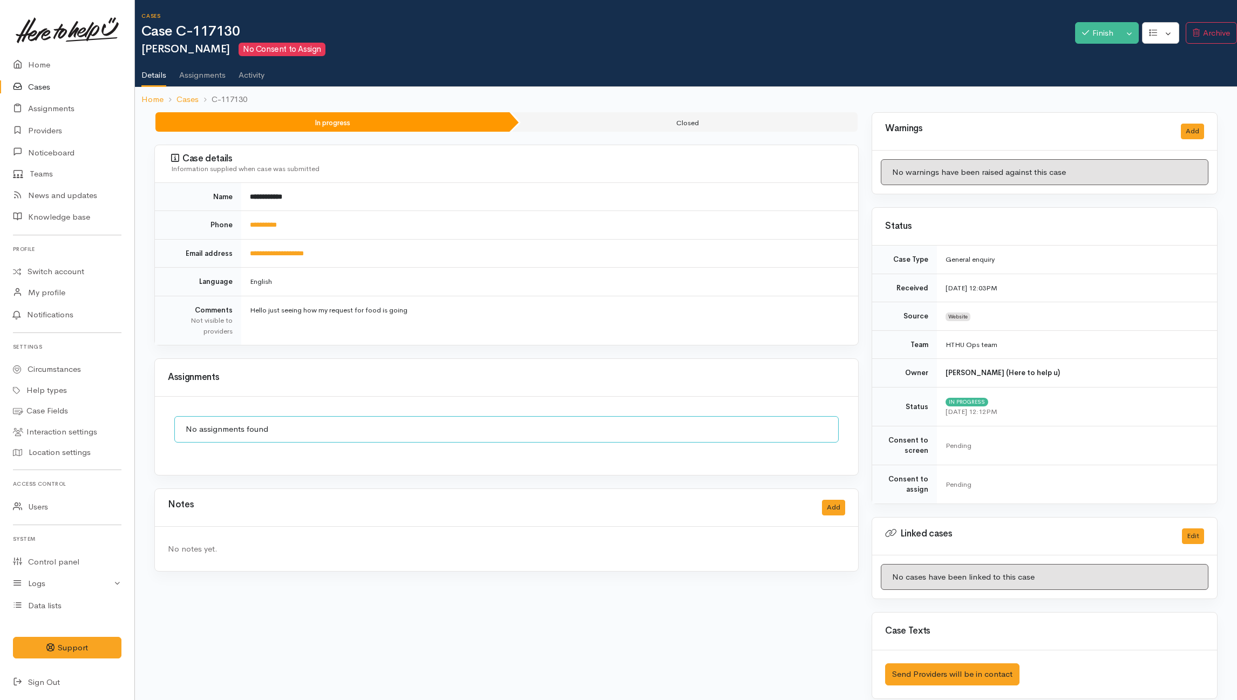
click at [334, 350] on div "**********" at bounding box center [506, 411] width 717 height 599
drag, startPoint x: 419, startPoint y: 311, endPoint x: 245, endPoint y: 329, distance: 174.6
click at [245, 329] on td "Hello just seeing how my request for food is going" at bounding box center [549, 320] width 617 height 49
copy td "Hello just seeing how my request for food is going"
click at [828, 504] on button "Add" at bounding box center [833, 508] width 23 height 16
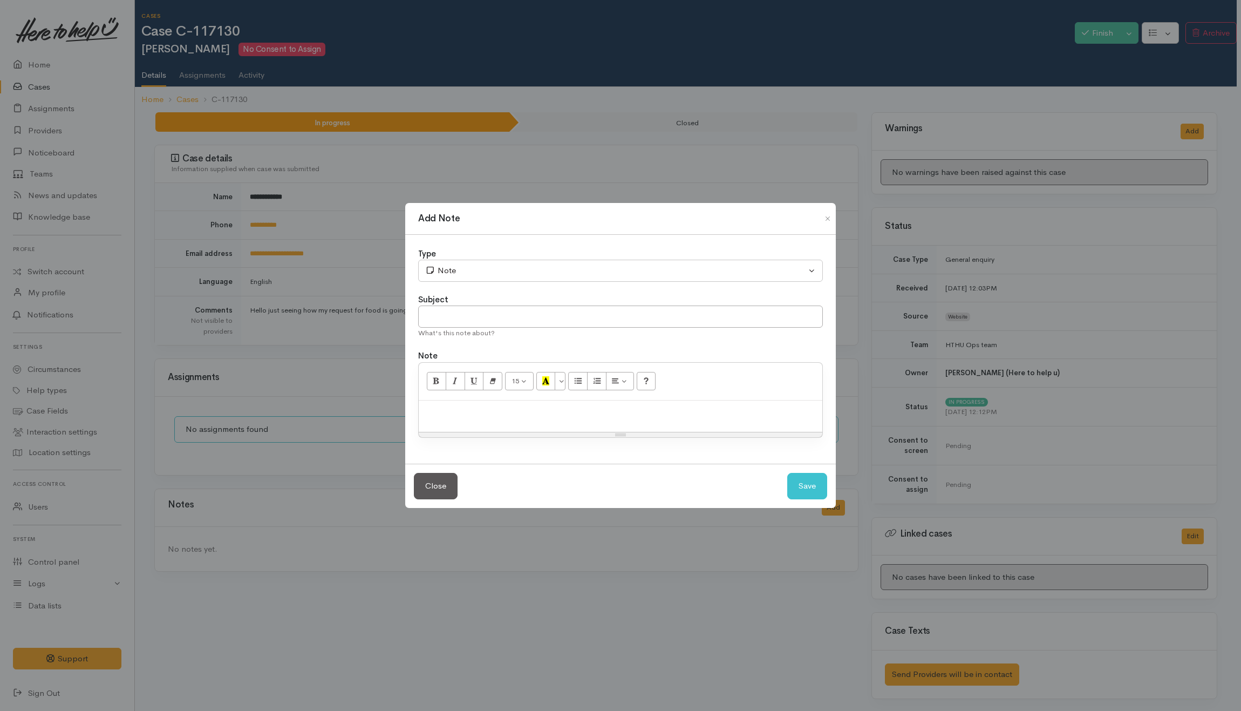
drag, startPoint x: 491, startPoint y: 415, endPoint x: 486, endPoint y: 398, distance: 17.4
click at [490, 411] on p at bounding box center [620, 412] width 393 height 12
click at [596, 419] on div "request generated" at bounding box center [621, 416] width 404 height 32
click at [535, 313] on input "text" at bounding box center [620, 316] width 405 height 22
type input "Help request"
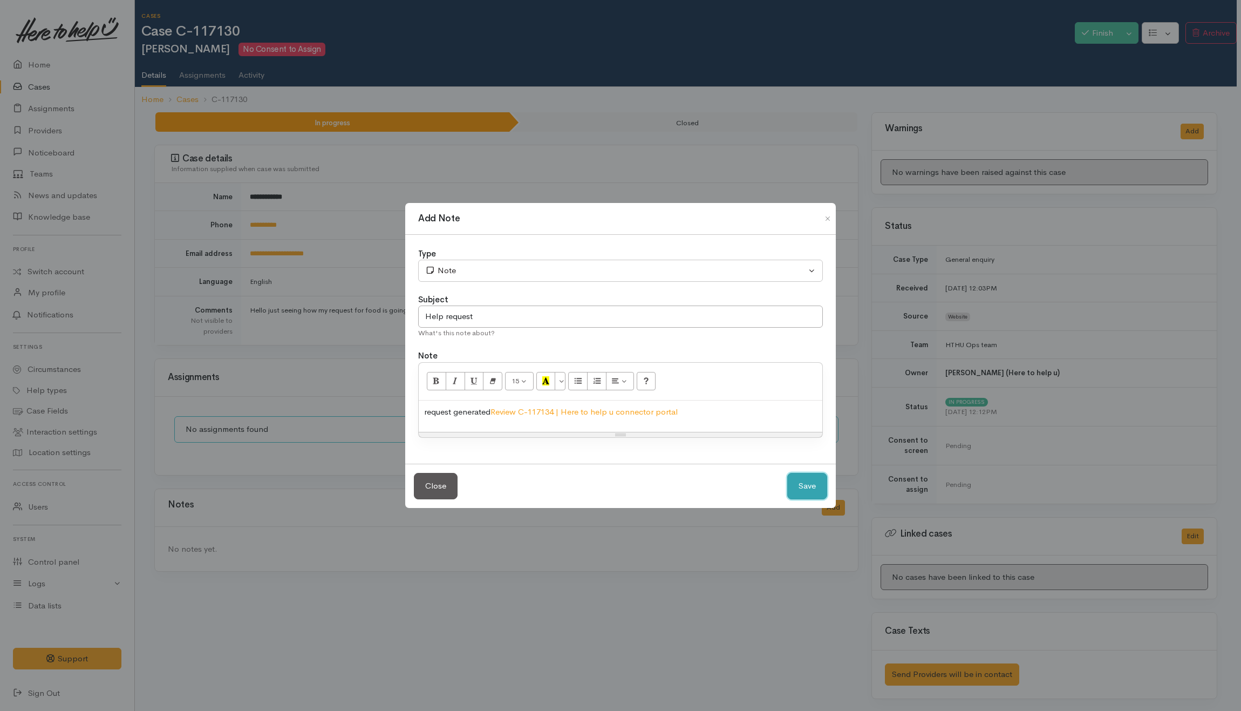
click at [811, 490] on button "Save" at bounding box center [807, 486] width 40 height 26
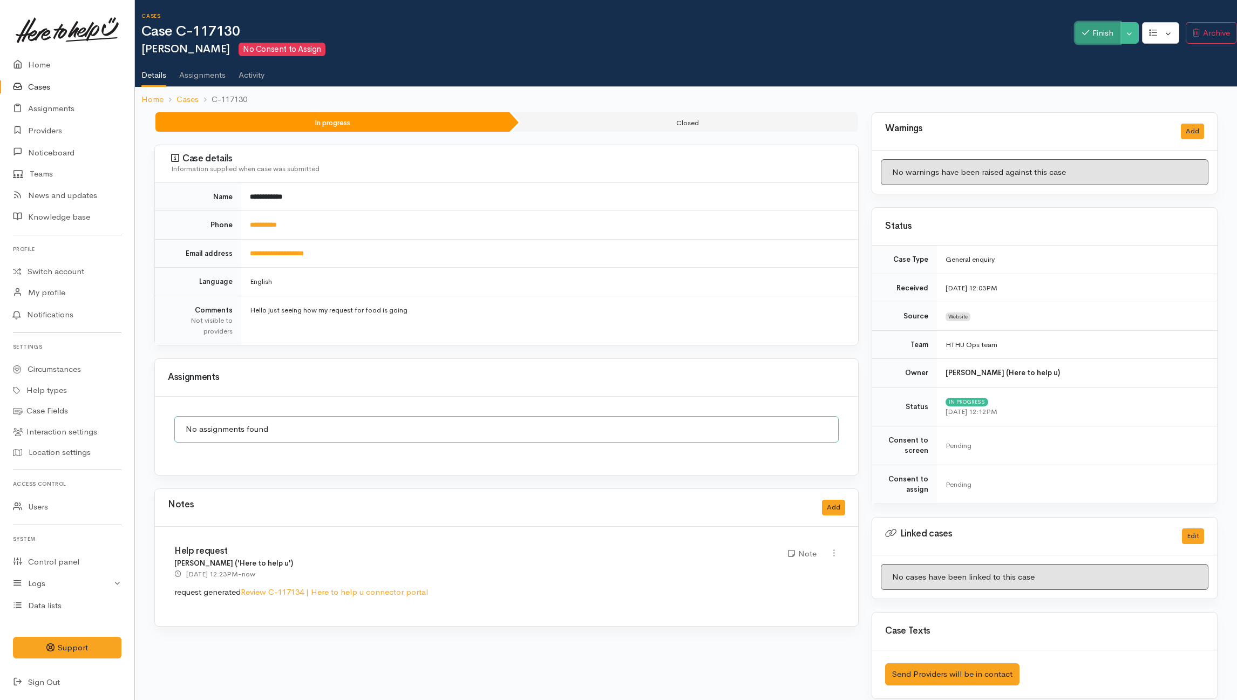
click at [1095, 32] on button "Finish" at bounding box center [1097, 33] width 45 height 22
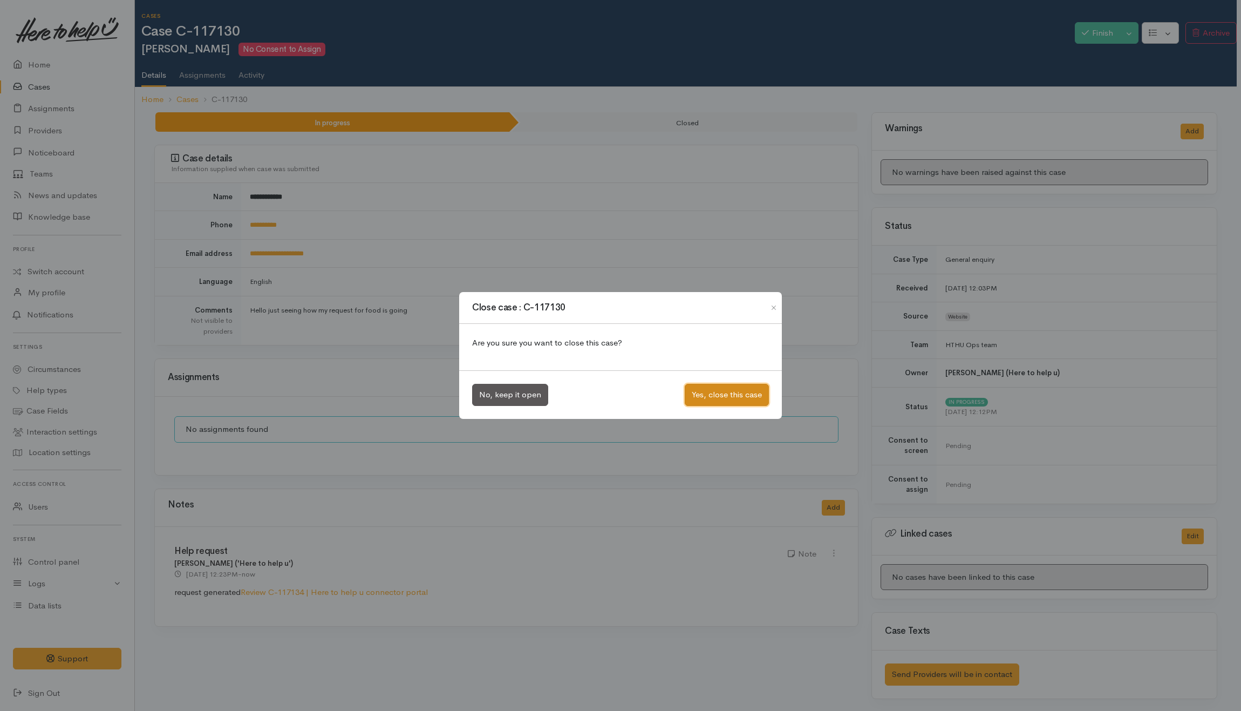
click at [714, 390] on button "Yes, close this case" at bounding box center [727, 395] width 84 height 22
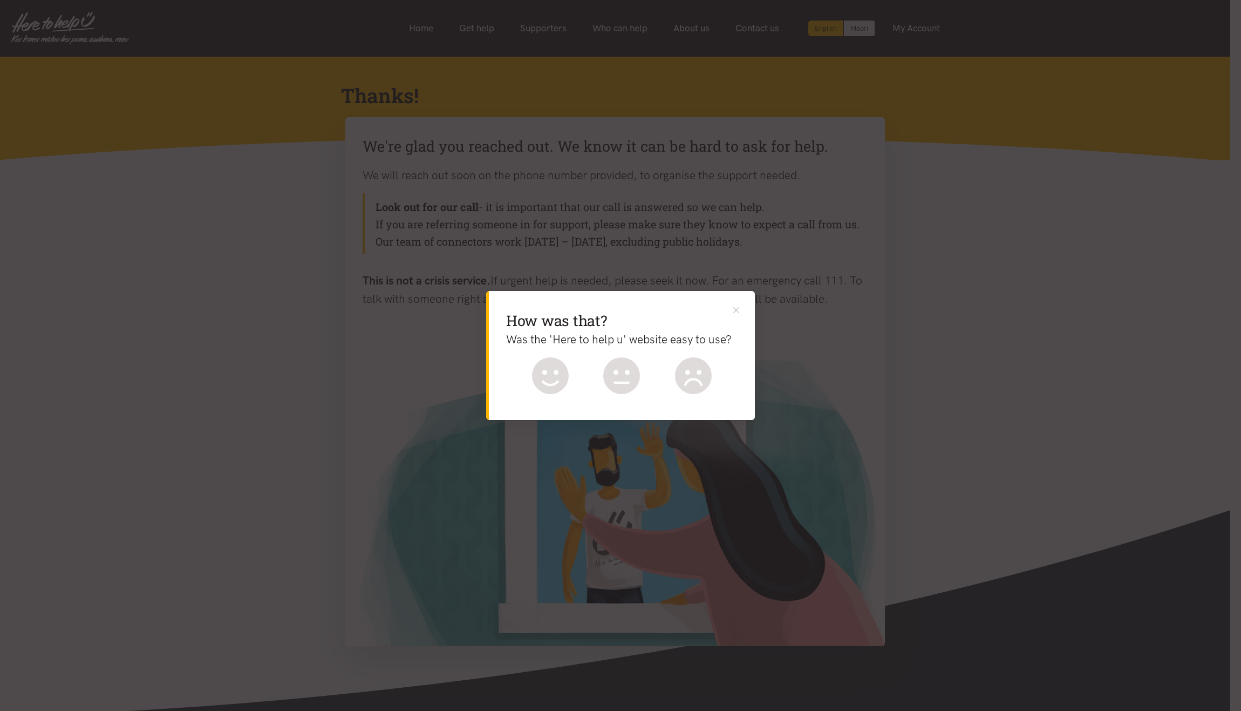
drag, startPoint x: 560, startPoint y: 380, endPoint x: 574, endPoint y: 376, distance: 14.7
click at [560, 380] on icon at bounding box center [550, 375] width 37 height 37
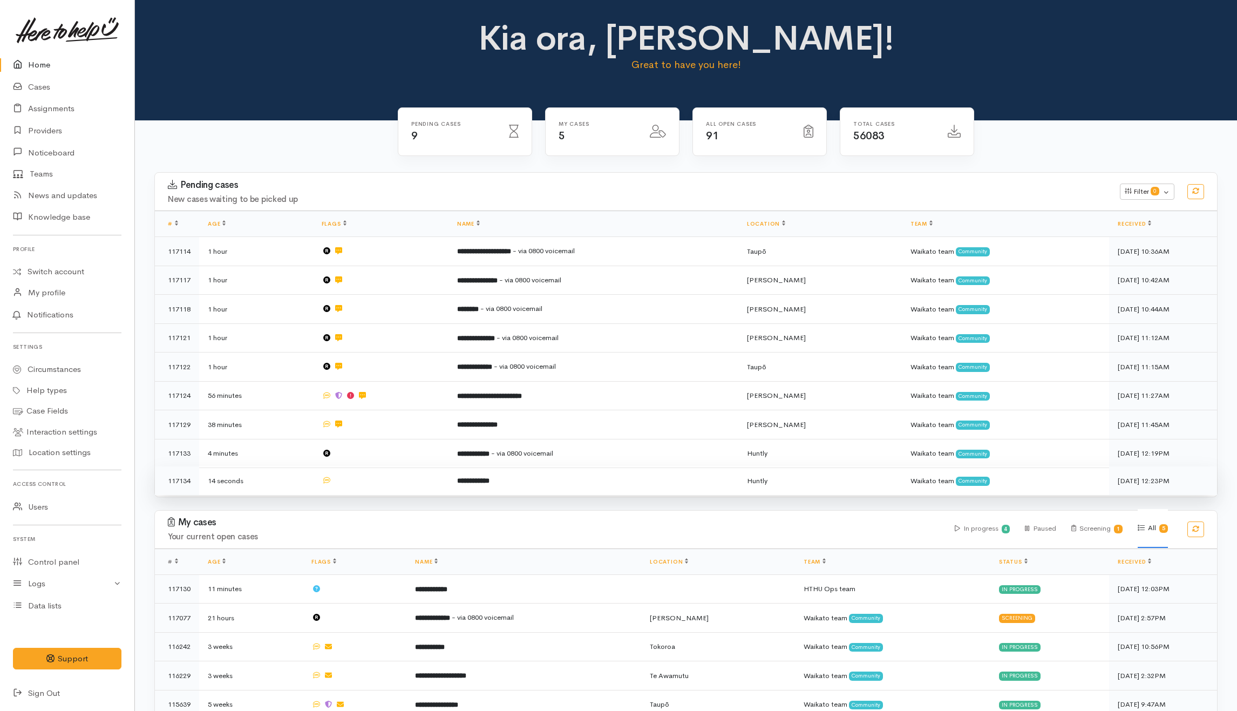
click at [414, 476] on td at bounding box center [380, 480] width 135 height 29
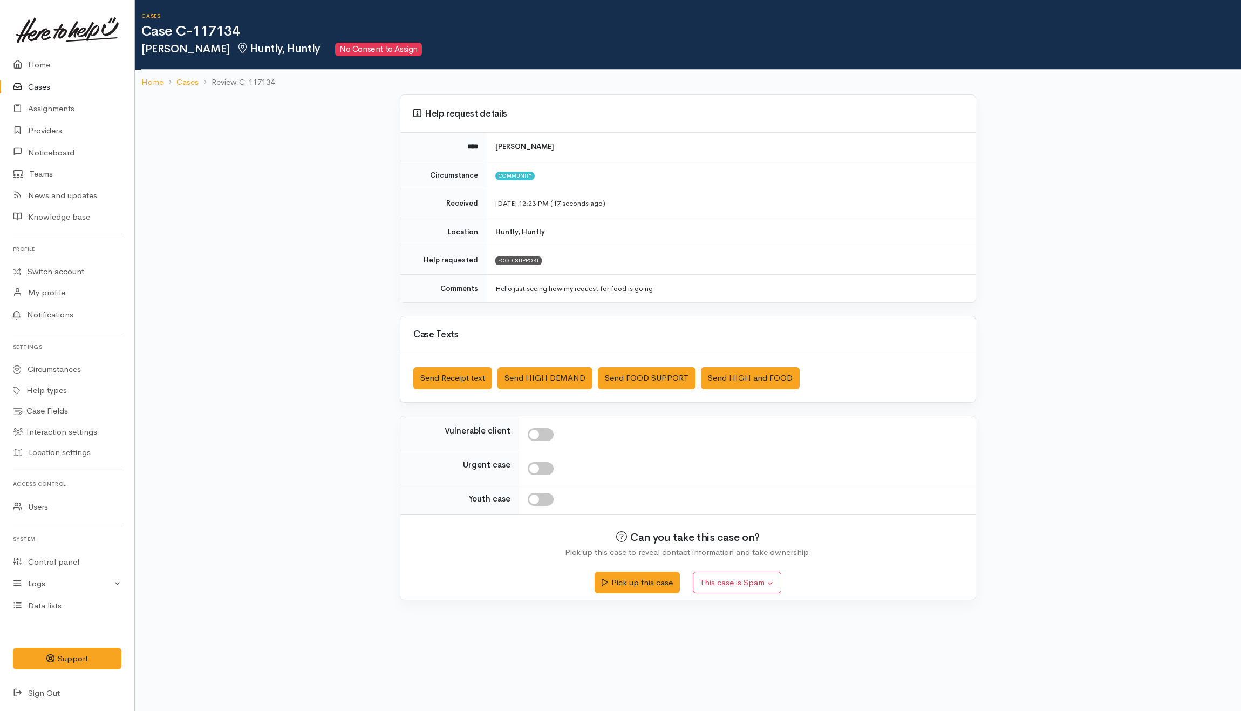
click at [319, 197] on div "Help request details **** [PERSON_NAME] Circumstance Community Received [DATE] …" at bounding box center [688, 353] width 1106 height 518
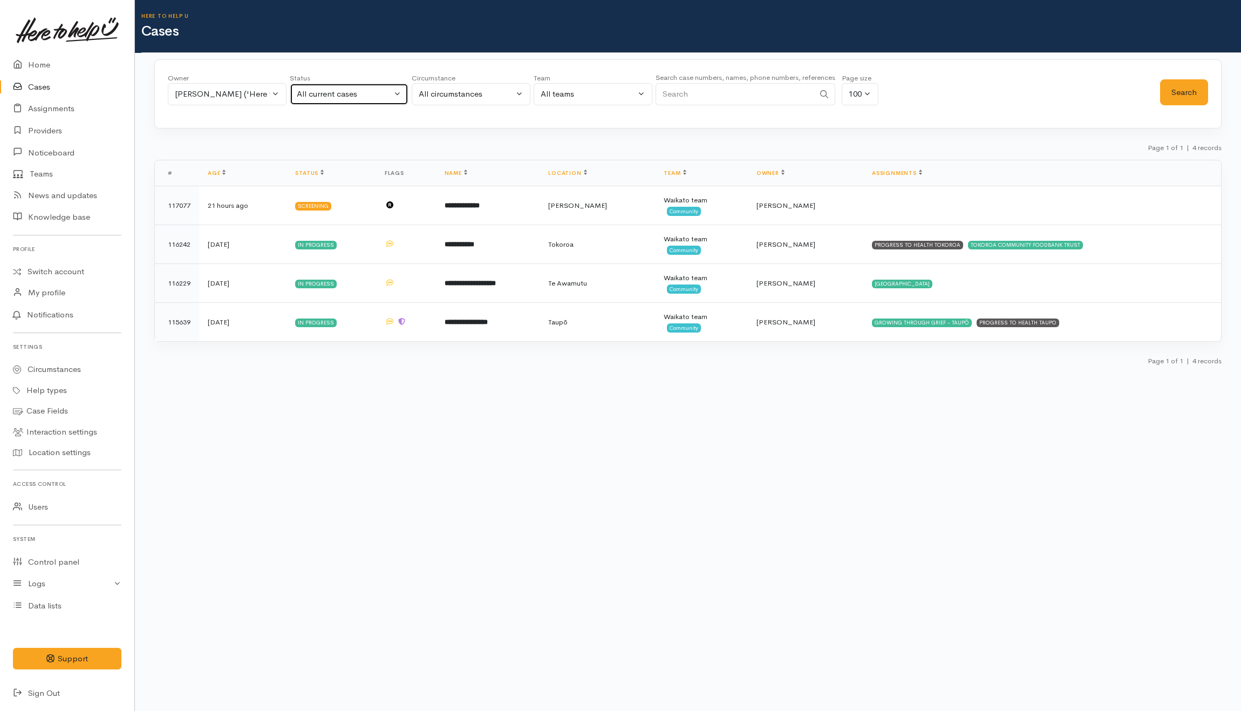
click at [385, 95] on div "All current cases" at bounding box center [344, 94] width 95 height 12
click at [324, 259] on span "Closed" at bounding box center [316, 261] width 26 height 12
select select "Closed"
click at [1186, 95] on button "Search" at bounding box center [1184, 92] width 48 height 26
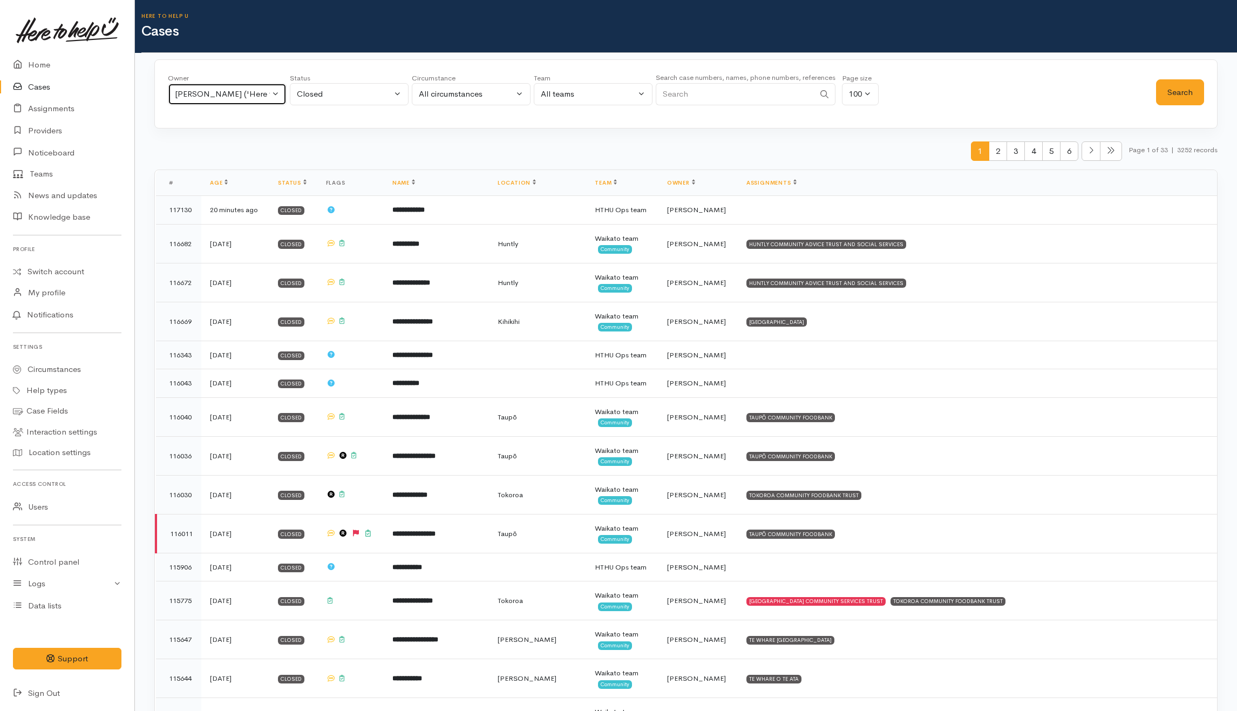
click at [232, 98] on div "Helena Kaufononga ('Here to help u')" at bounding box center [222, 94] width 95 height 12
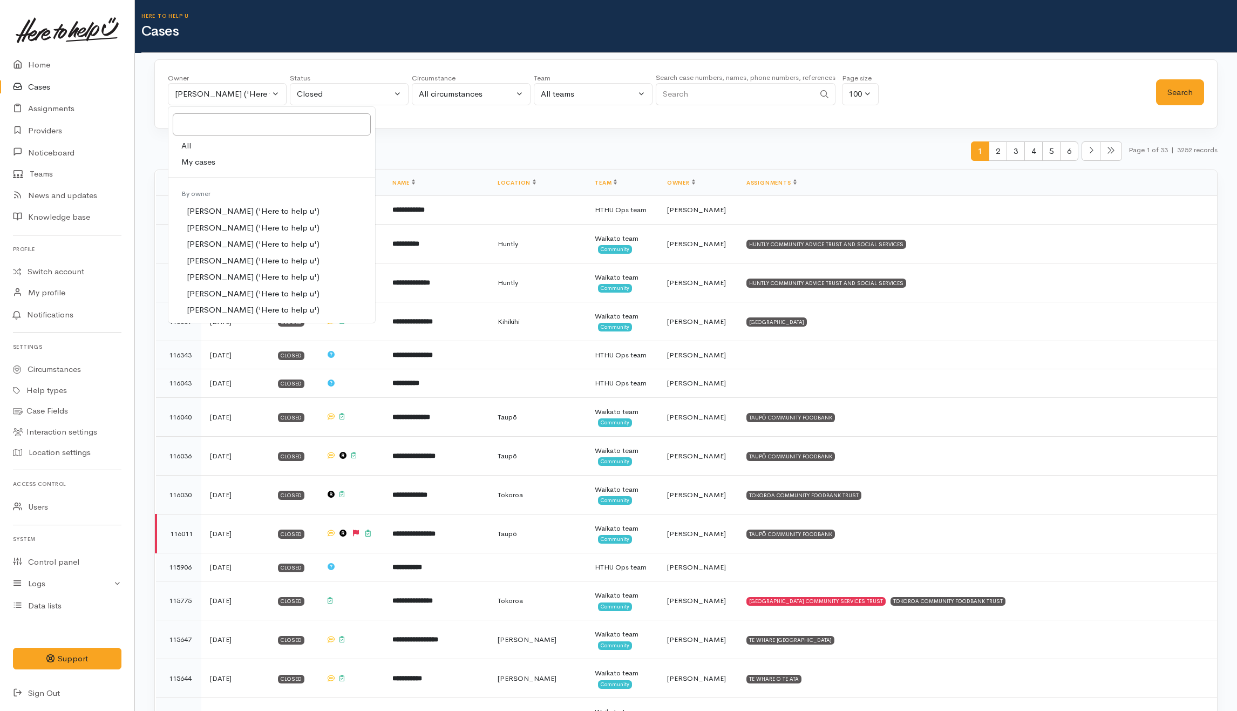
click at [217, 149] on link "All" at bounding box center [271, 146] width 207 height 17
select select "-1"
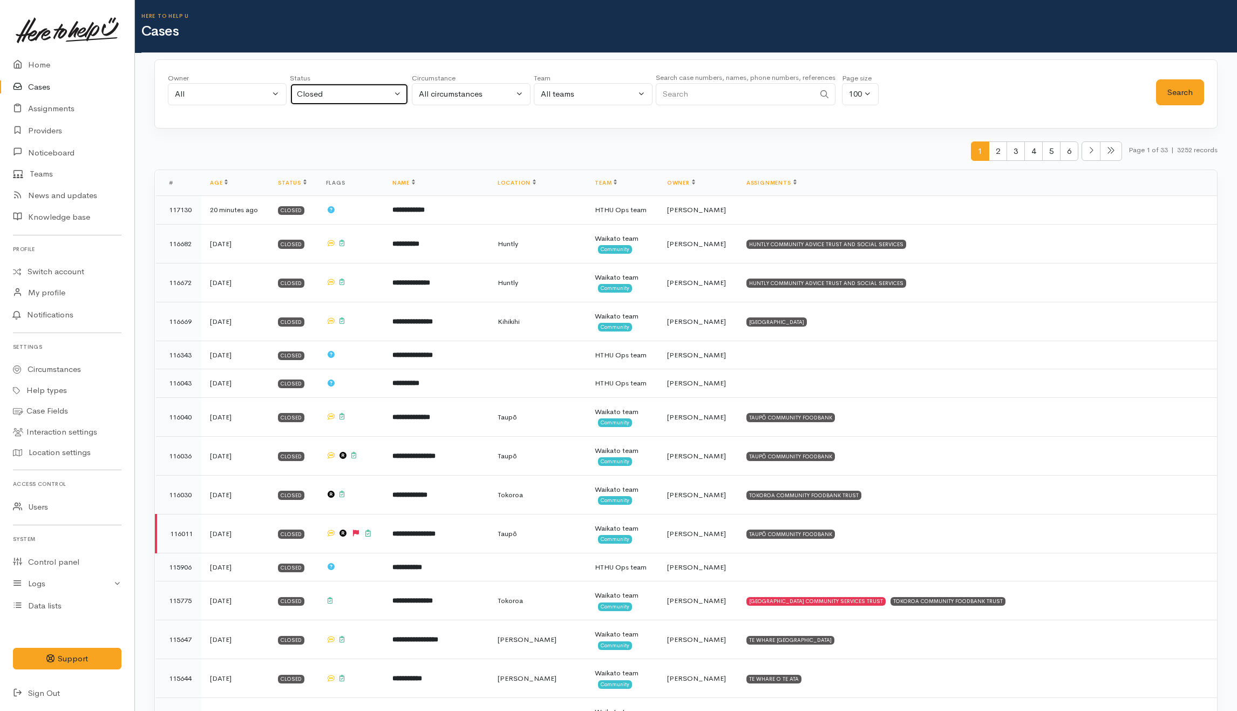
click at [330, 95] on div "Closed" at bounding box center [344, 94] width 95 height 12
click at [341, 165] on span "All current cases" at bounding box center [339, 165] width 60 height 12
select select "Unresolved"
click at [224, 98] on div "All" at bounding box center [222, 94] width 95 height 12
type input "Kata"
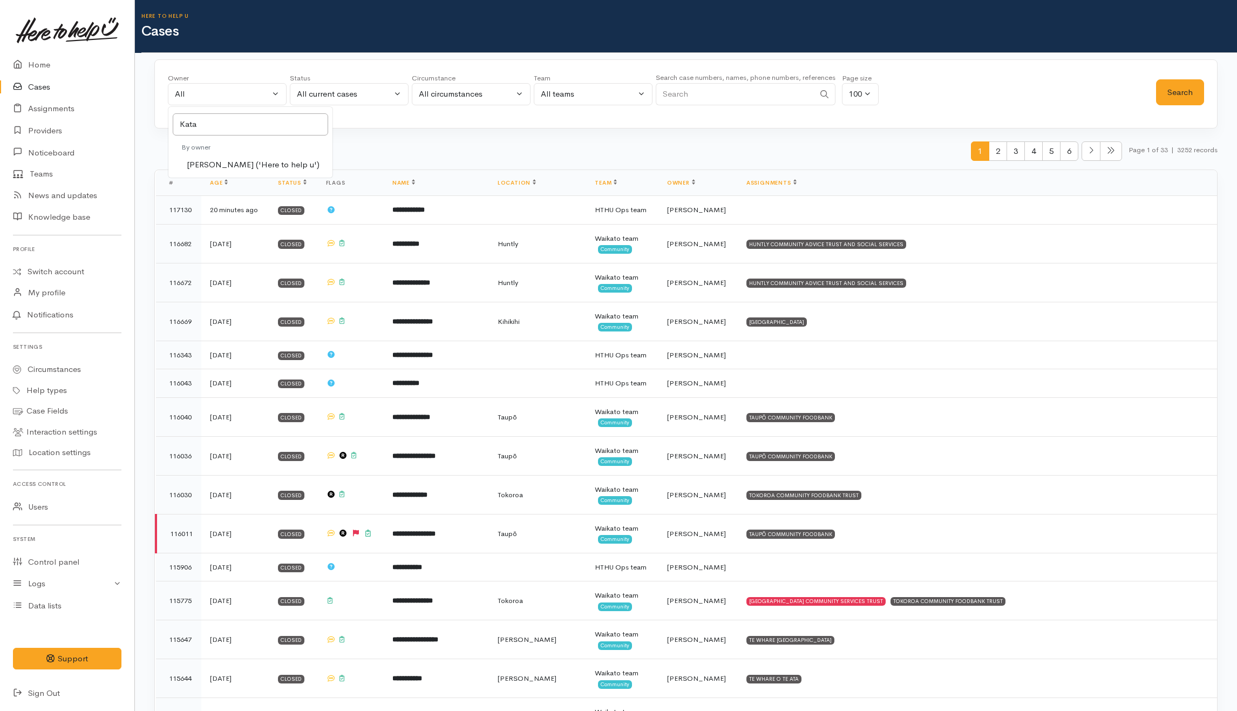
click at [246, 165] on span "Katarina Daly ('Here to help u')" at bounding box center [253, 165] width 133 height 12
select select "1252"
click at [1153, 90] on div "Owner All My cases Aandrea Murray ('Here to help u') Akash Prakash ('Here to he…" at bounding box center [662, 92] width 988 height 39
click at [1196, 90] on button "Search" at bounding box center [1180, 92] width 48 height 26
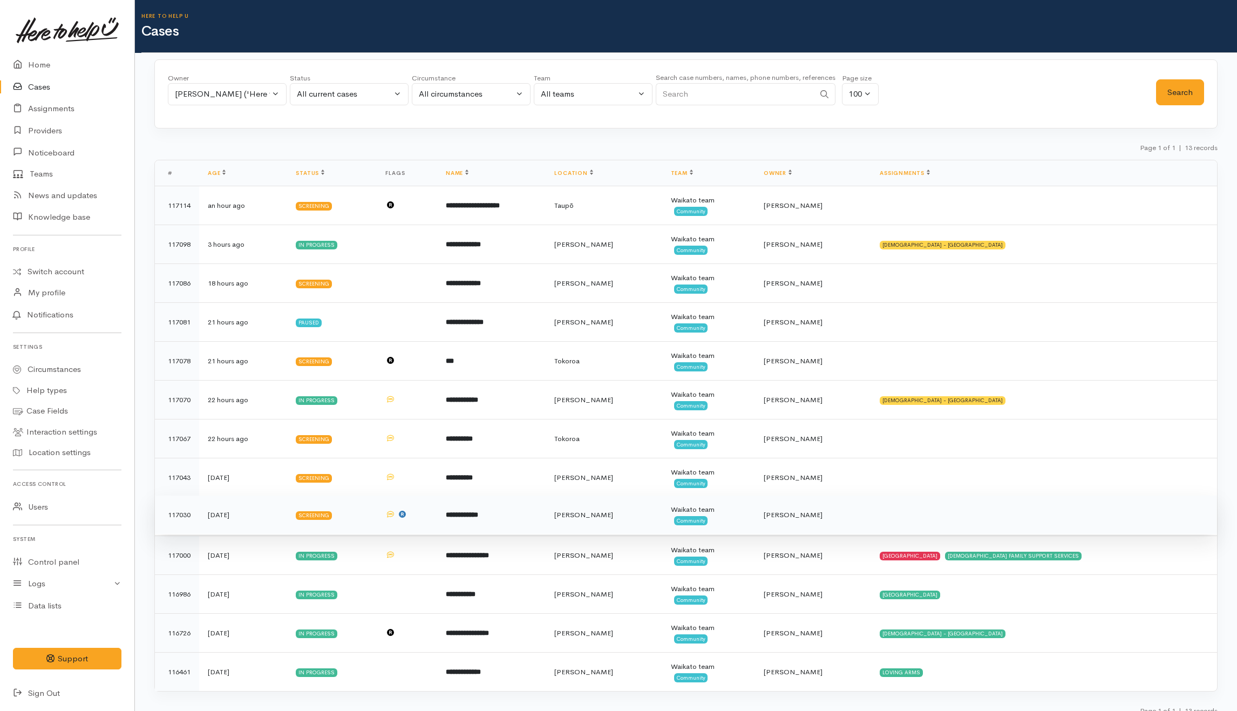
click at [545, 520] on td "**********" at bounding box center [491, 514] width 108 height 39
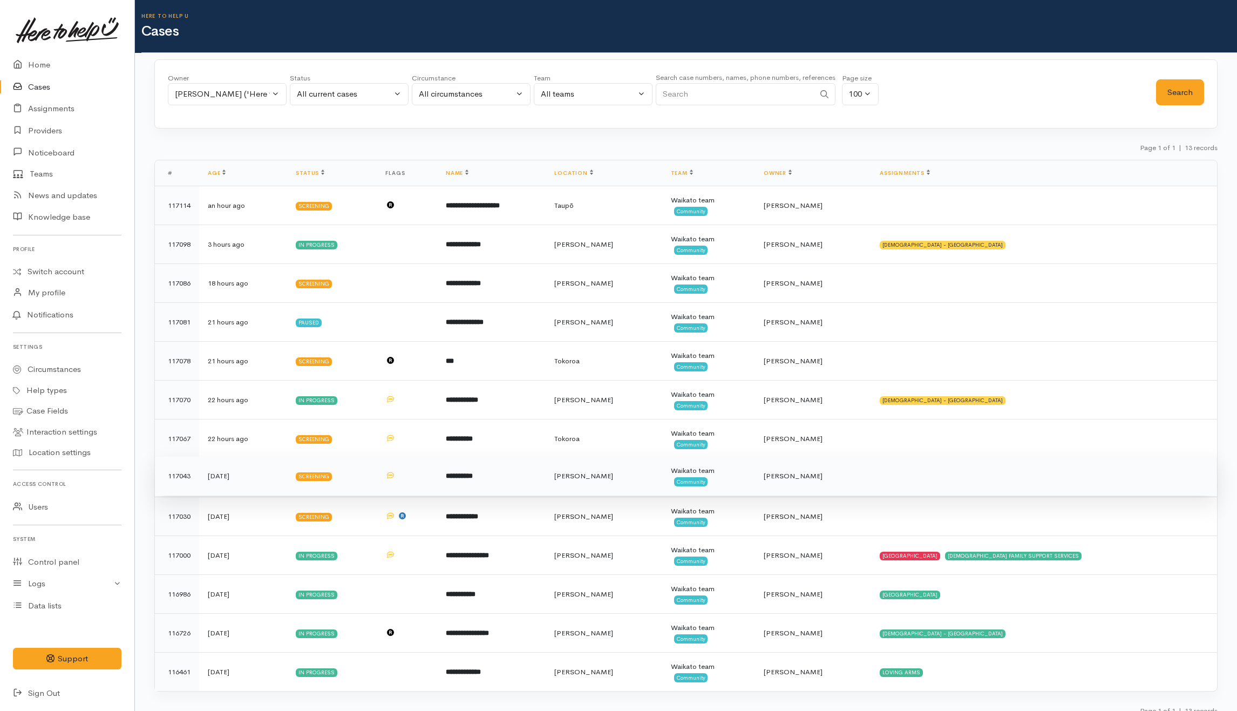
click at [529, 481] on td "**********" at bounding box center [491, 475] width 108 height 39
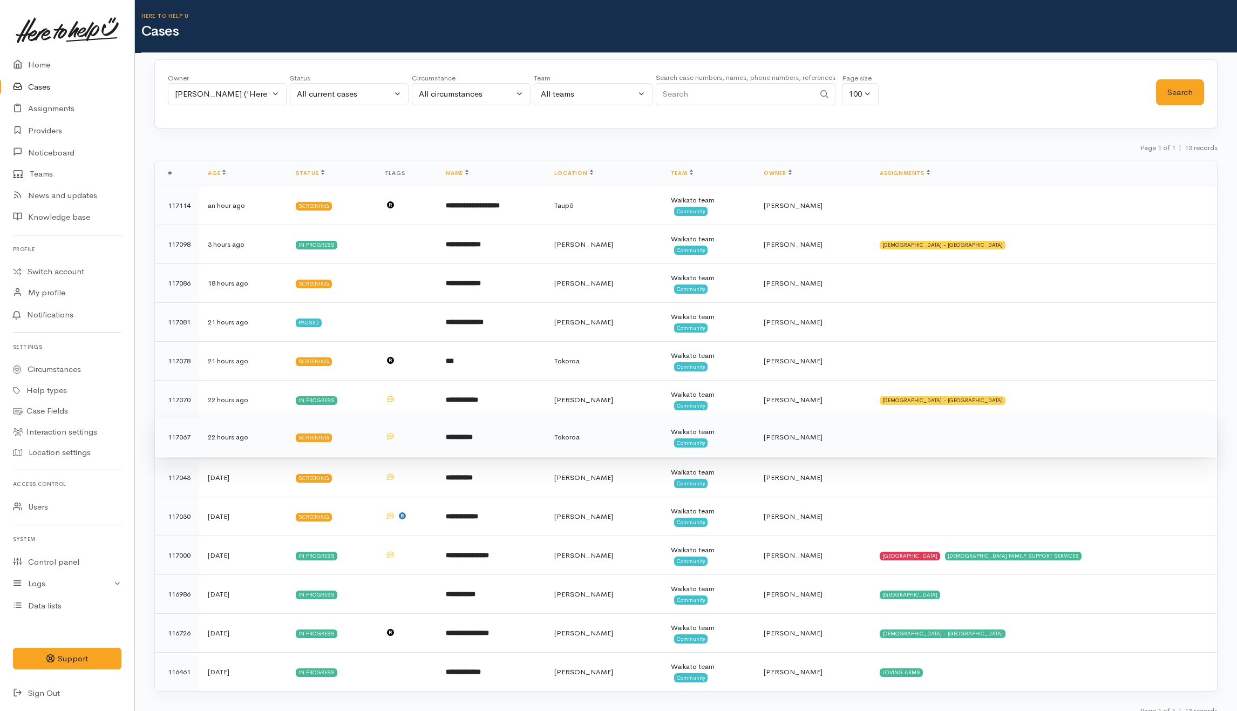
click at [510, 436] on td "**********" at bounding box center [491, 437] width 108 height 39
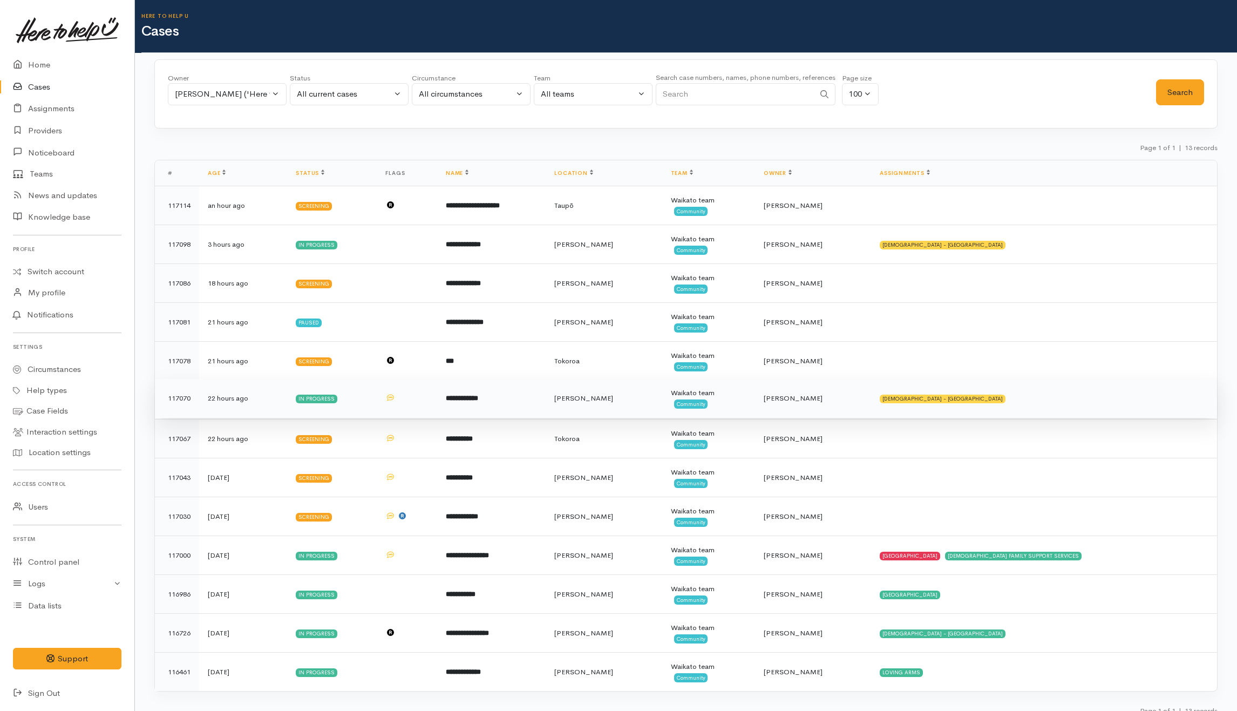
click at [514, 410] on td "**********" at bounding box center [491, 398] width 108 height 39
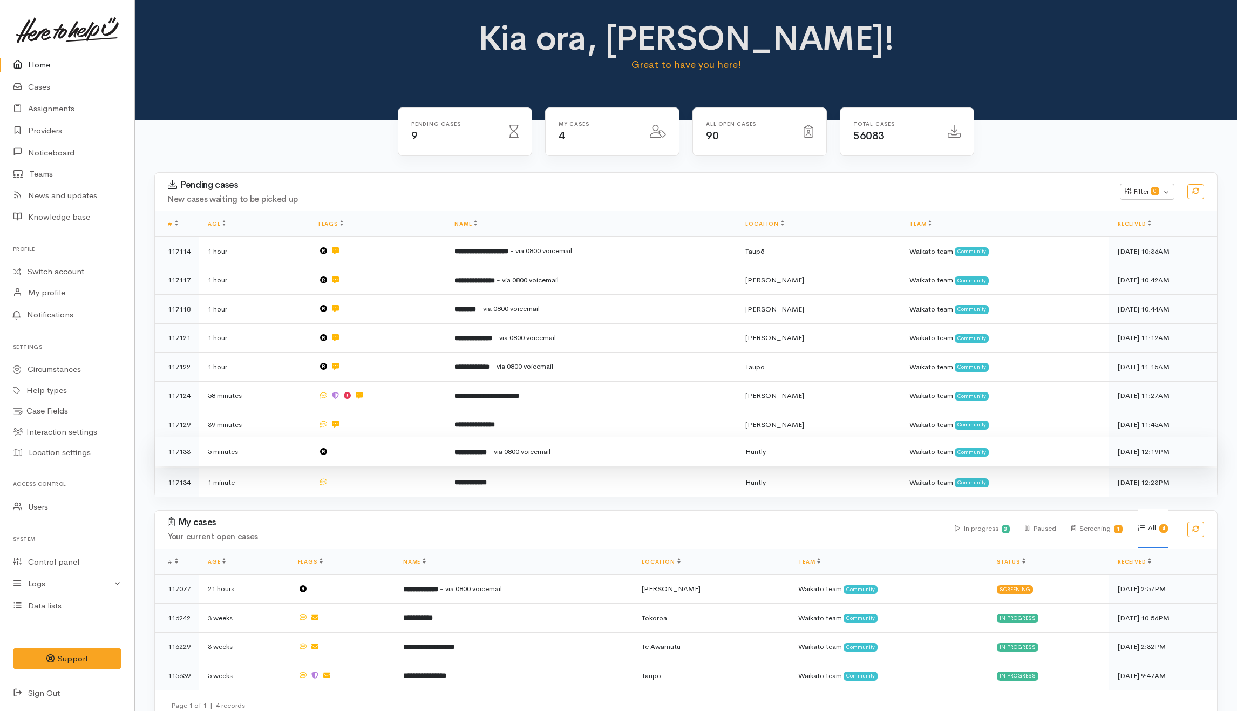
click at [400, 452] on td at bounding box center [378, 451] width 136 height 29
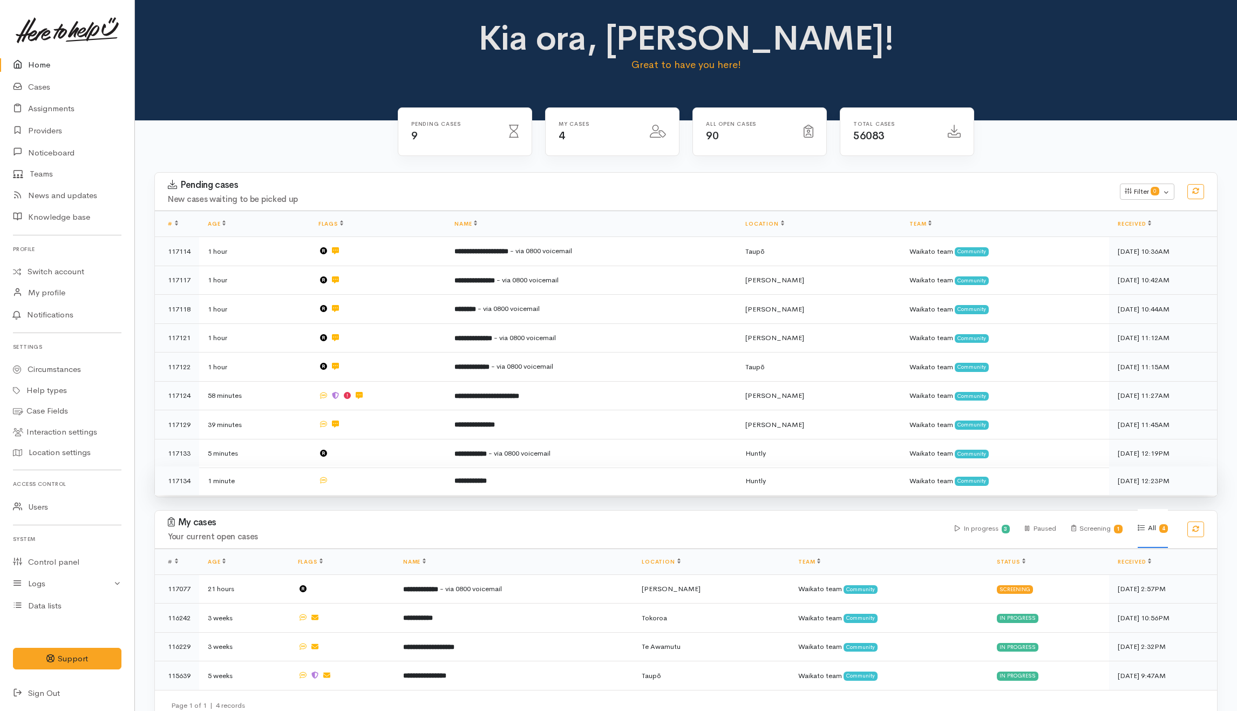
click at [393, 482] on td at bounding box center [378, 480] width 136 height 29
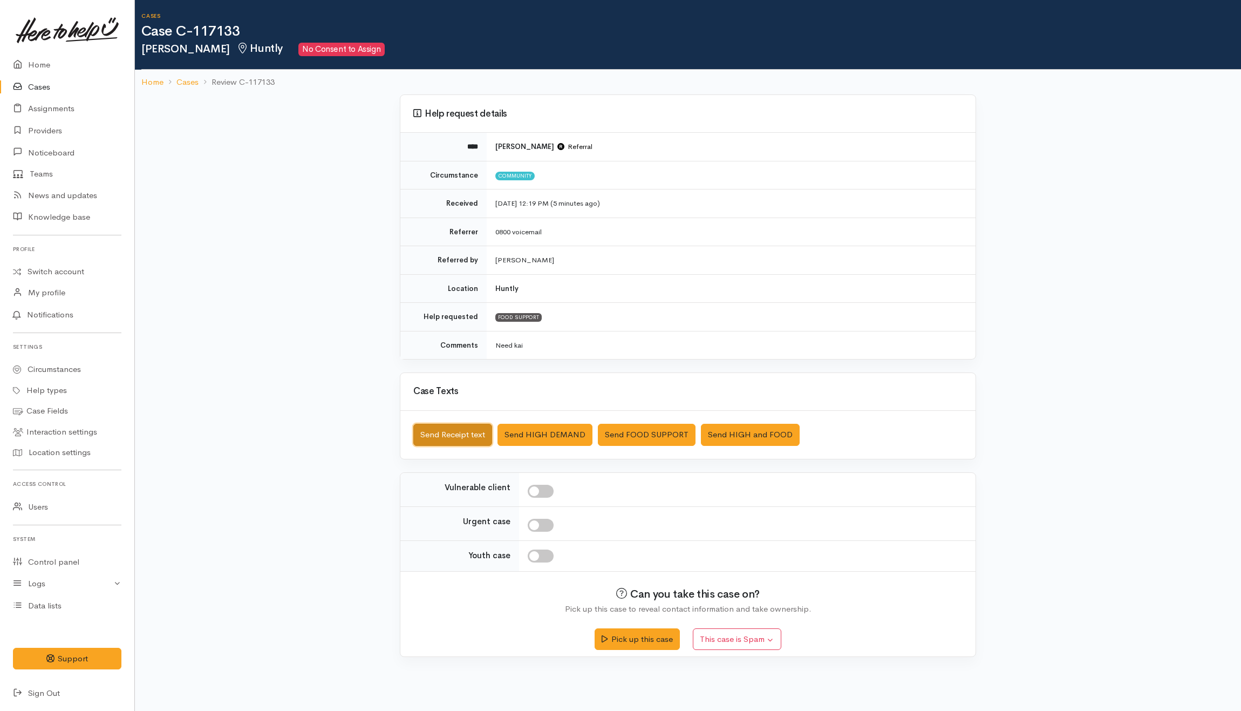
click at [473, 440] on button "Send Receipt text" at bounding box center [452, 435] width 79 height 22
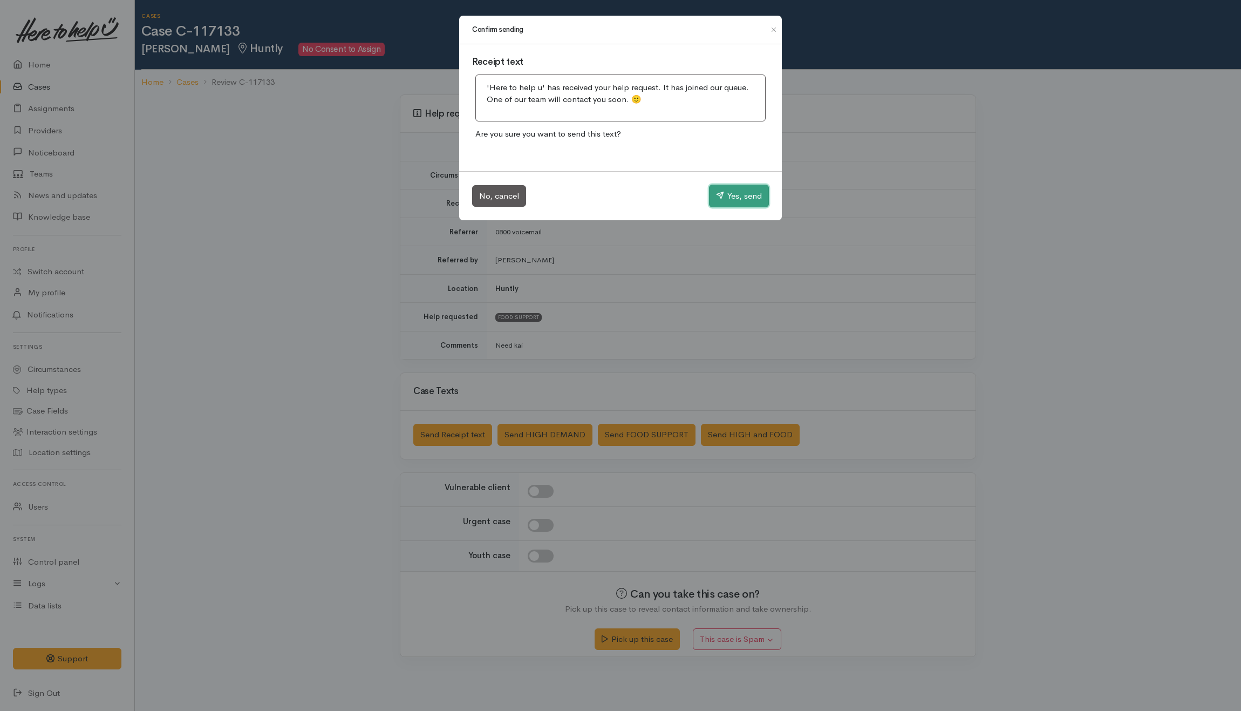
drag, startPoint x: 718, startPoint y: 194, endPoint x: 663, endPoint y: 194, distance: 54.5
click at [719, 193] on icon "button" at bounding box center [720, 195] width 8 height 8
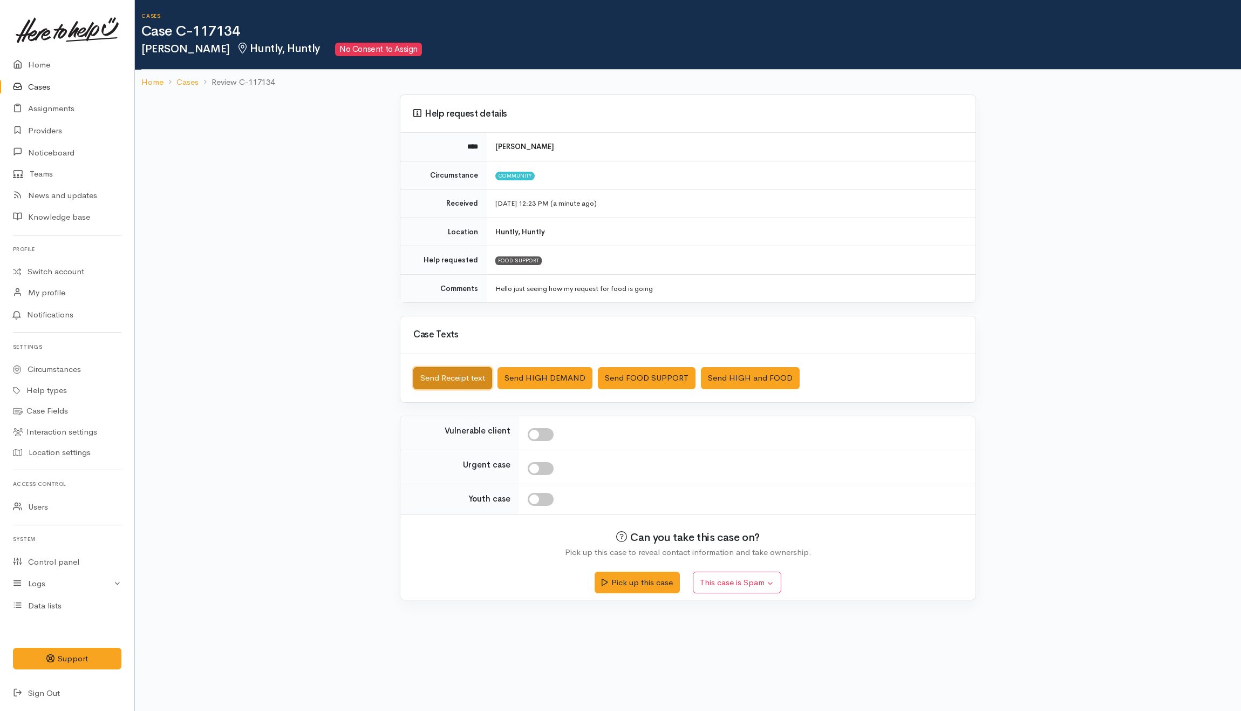
click at [455, 380] on button "Send Receipt text" at bounding box center [452, 378] width 79 height 22
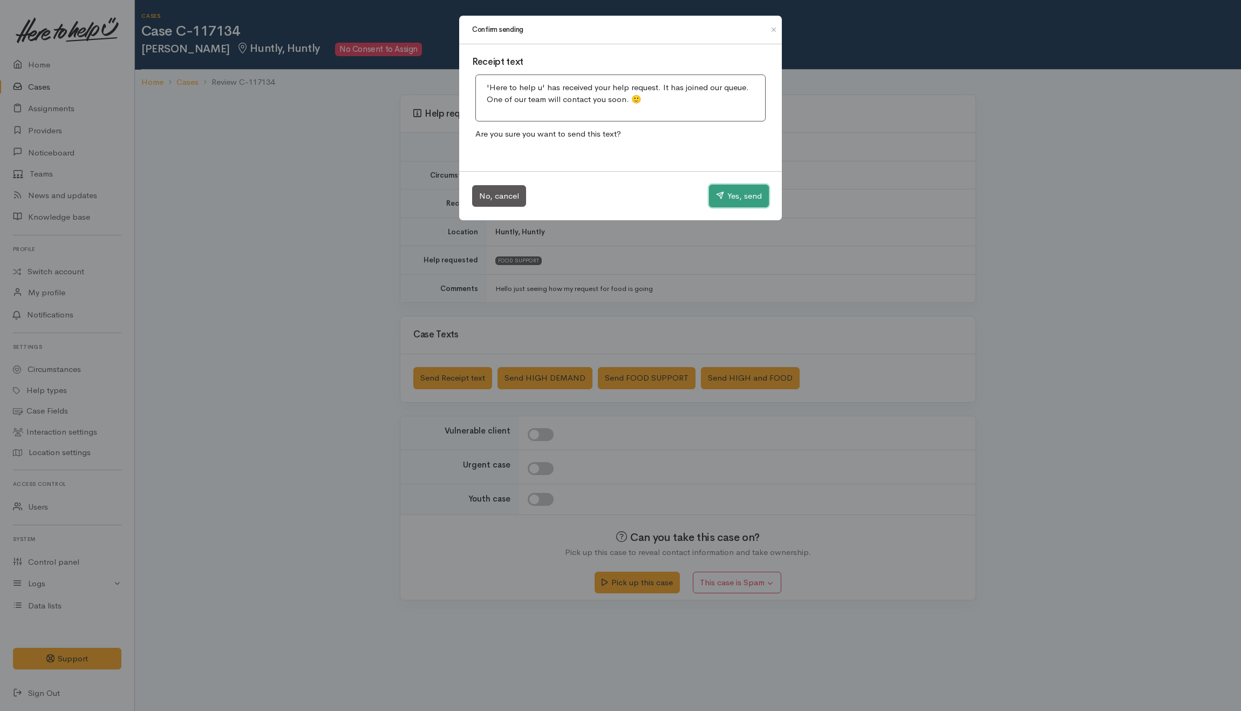
click at [719, 199] on icon "button" at bounding box center [720, 195] width 8 height 8
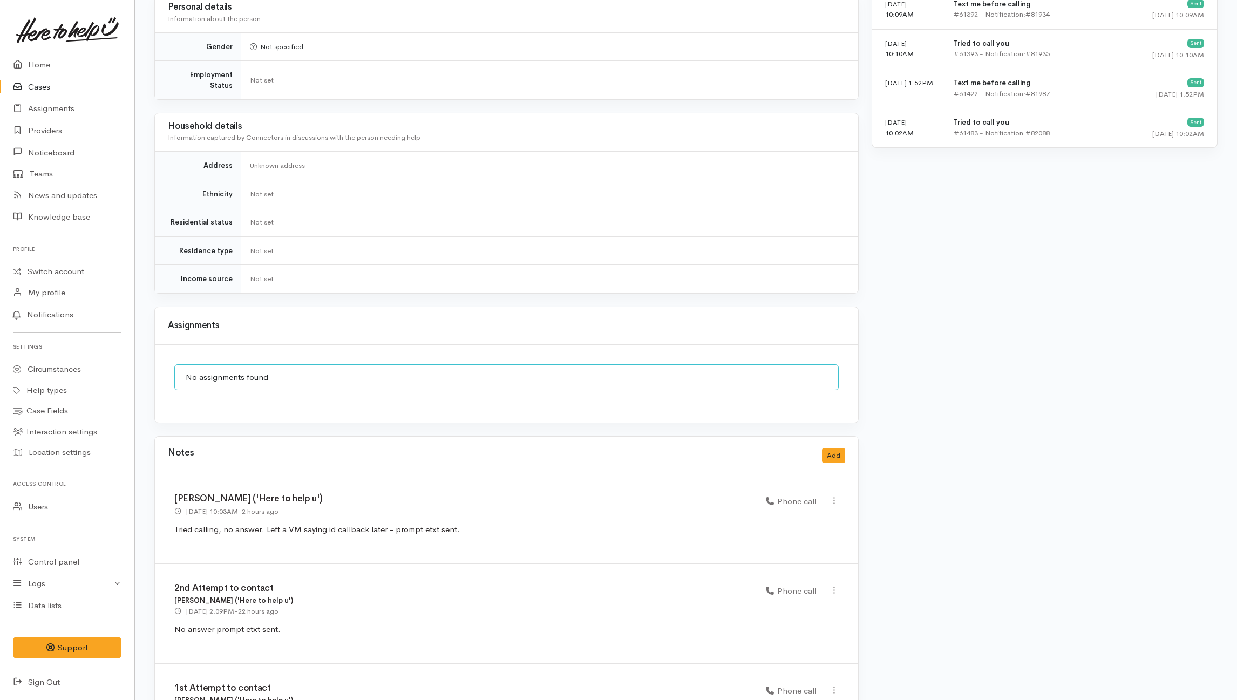
scroll to position [832, 0]
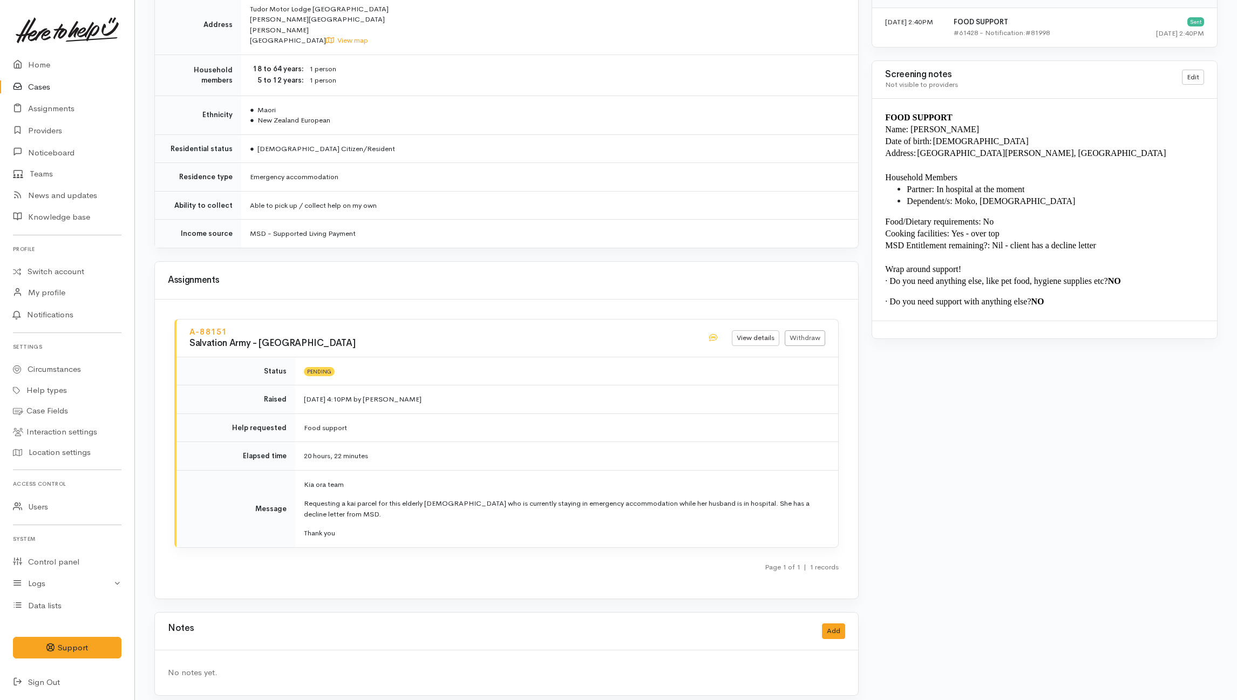
scroll to position [874, 0]
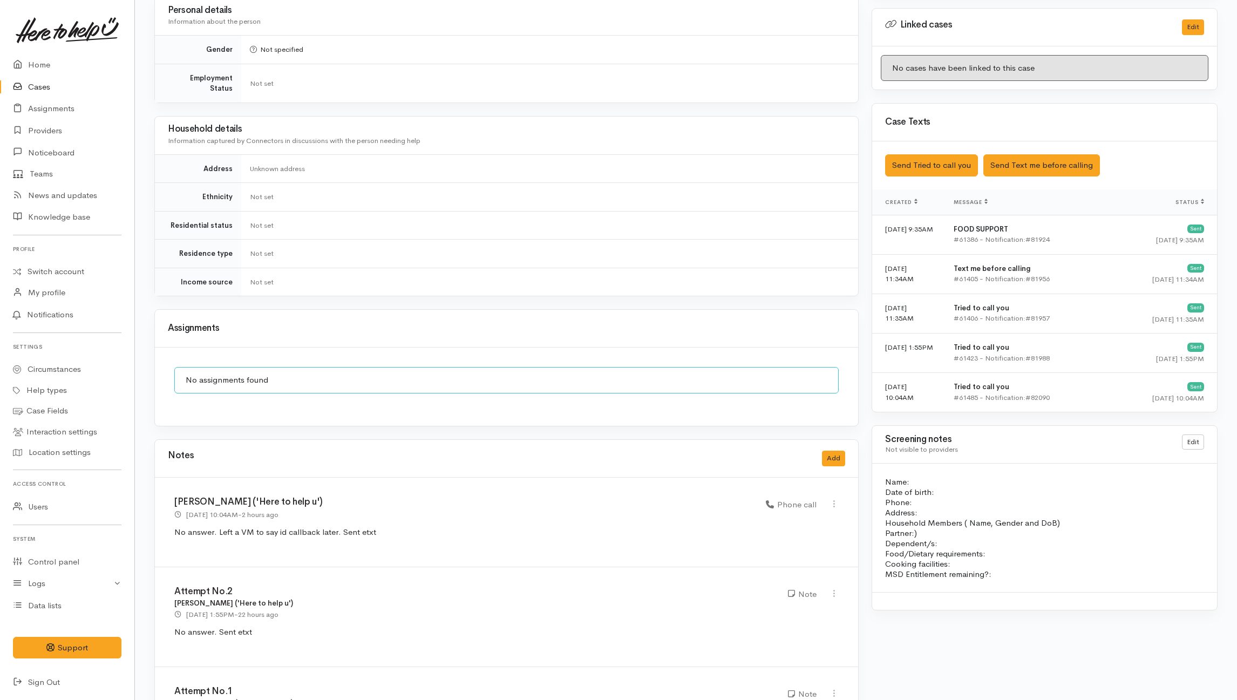
scroll to position [602, 0]
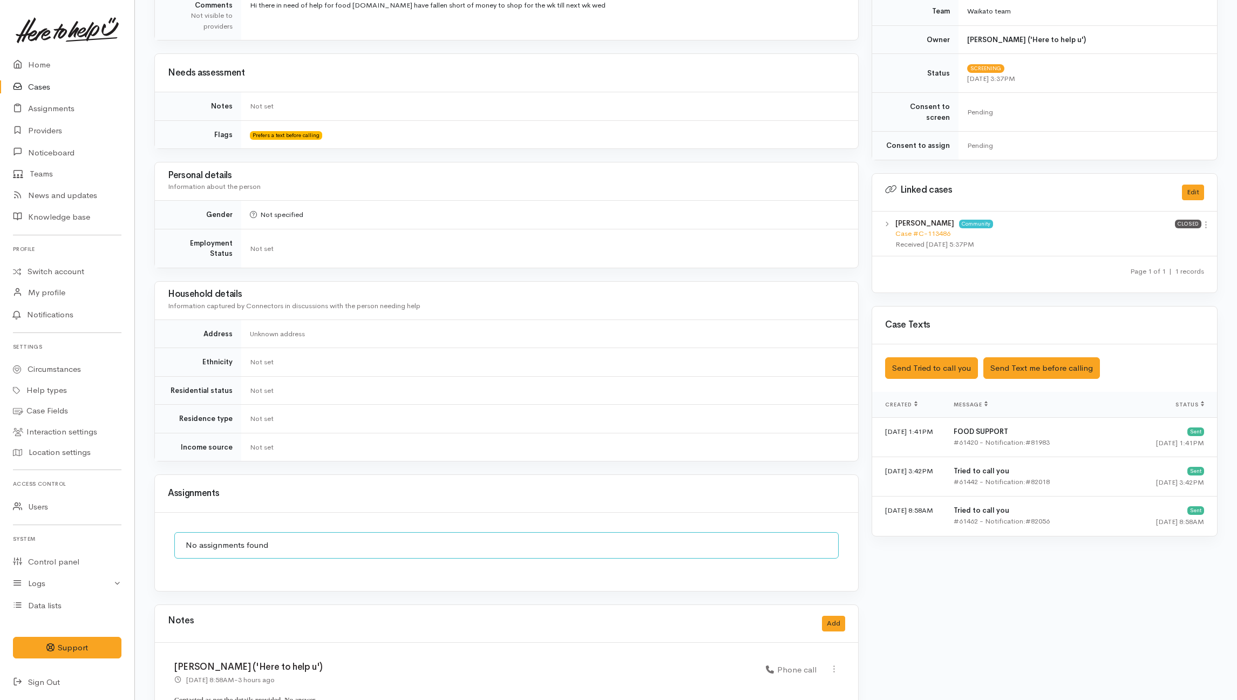
scroll to position [432, 0]
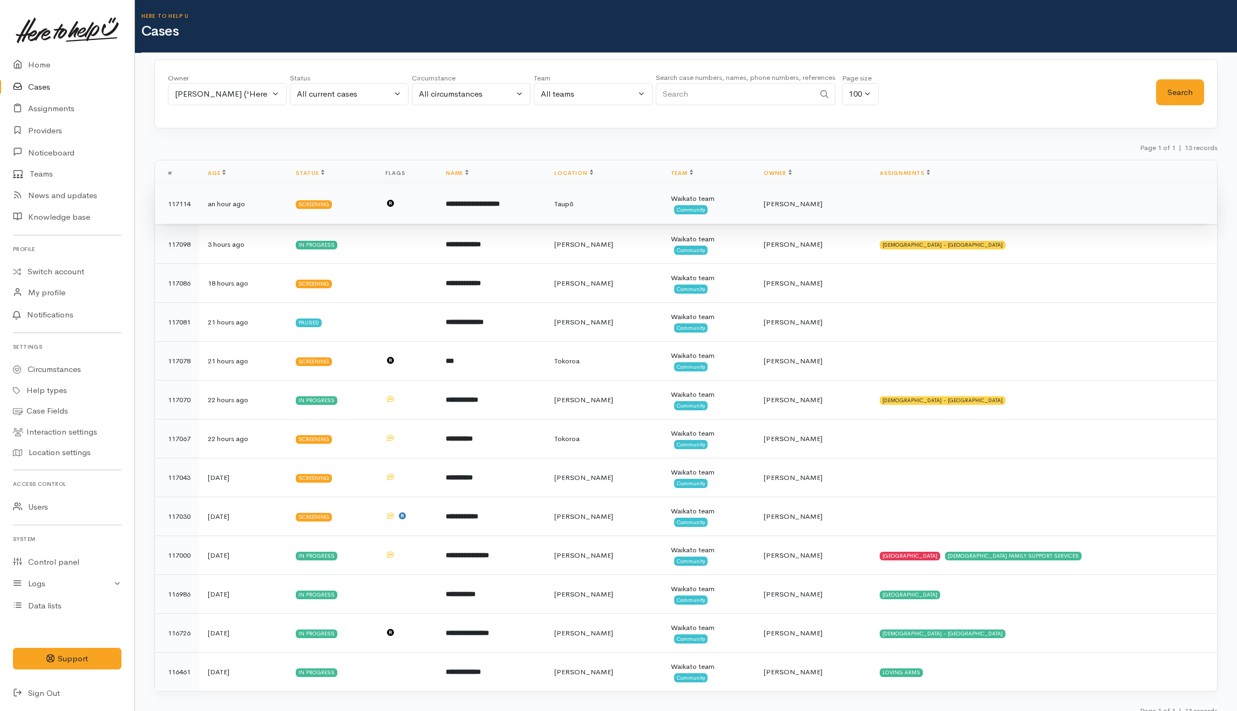
click at [545, 208] on td "**********" at bounding box center [491, 204] width 108 height 39
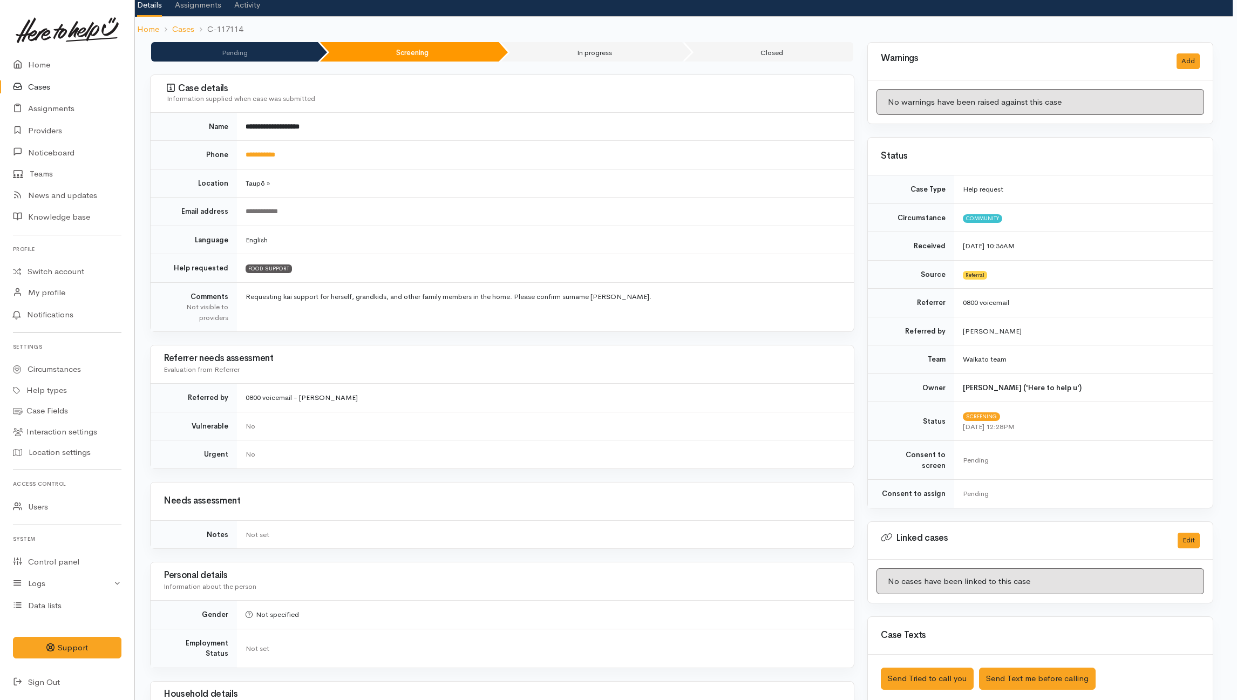
scroll to position [0, 4]
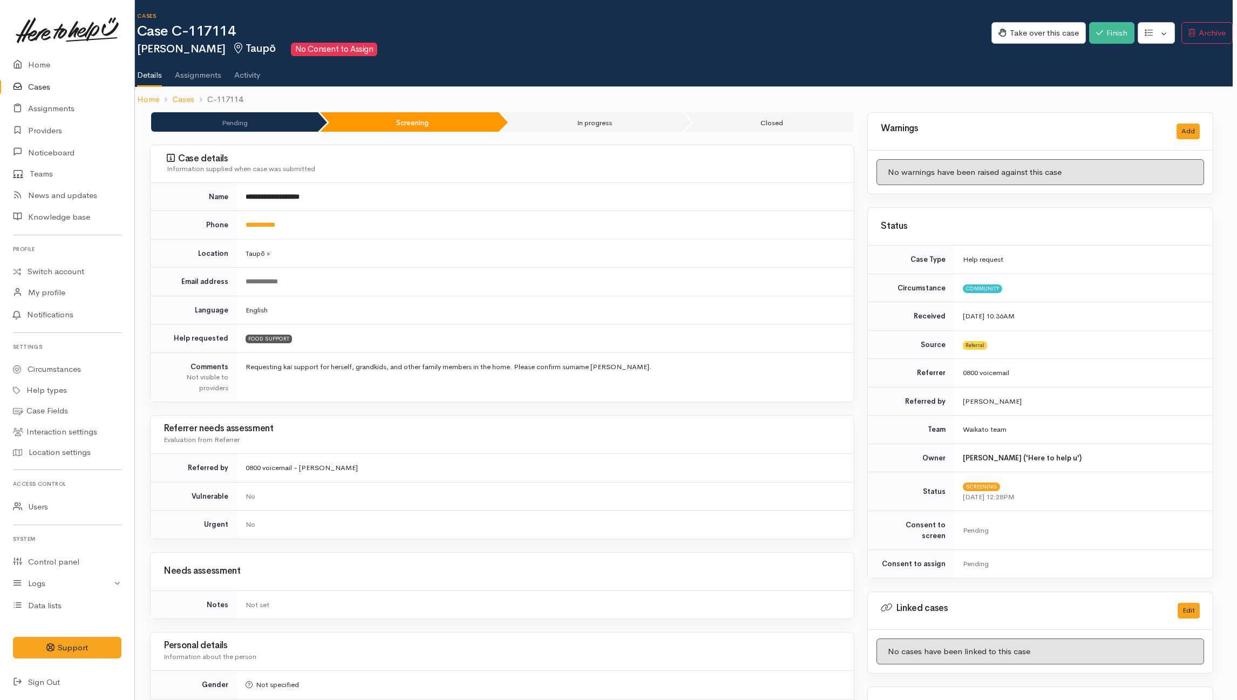
click at [252, 74] on link "Activity" at bounding box center [247, 71] width 26 height 30
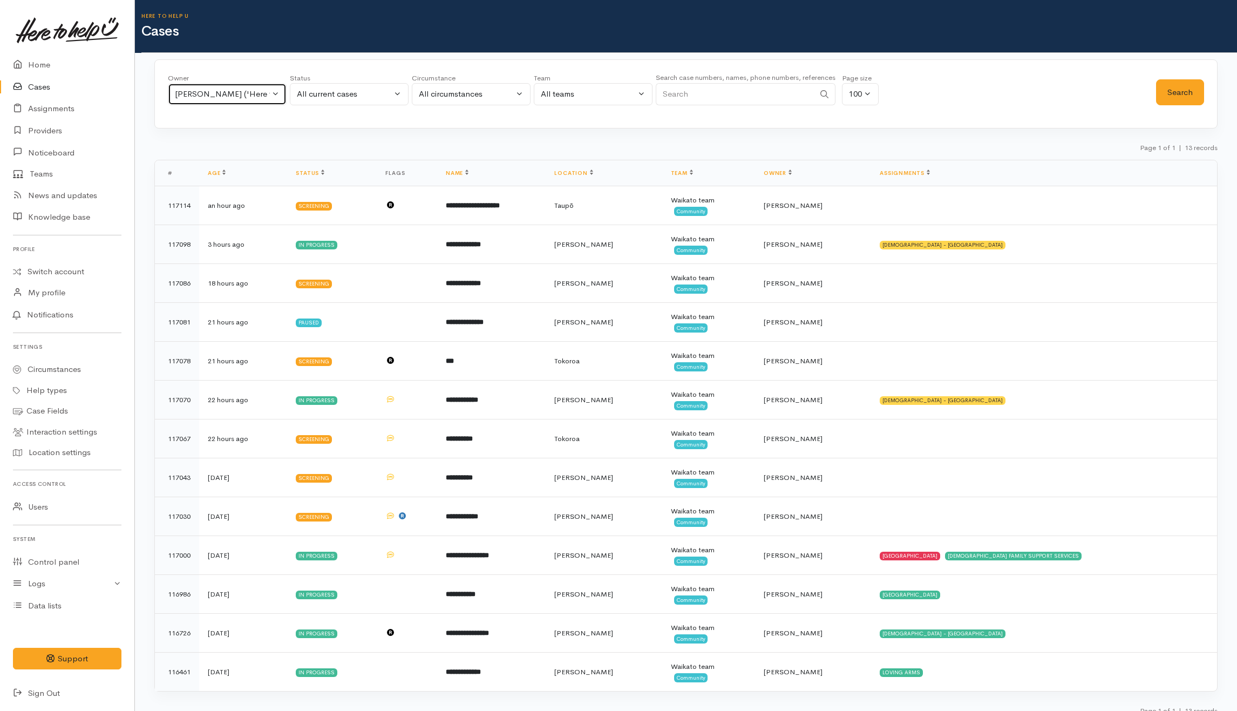
click at [247, 94] on div "[PERSON_NAME] ('Here to help u')" at bounding box center [222, 94] width 95 height 12
type input "[PERSON_NAME]"
click at [234, 165] on span "Jeffin Gopi ('Here to help u')" at bounding box center [253, 165] width 133 height 12
select select "1037"
click at [1188, 93] on button "Search" at bounding box center [1180, 92] width 48 height 26
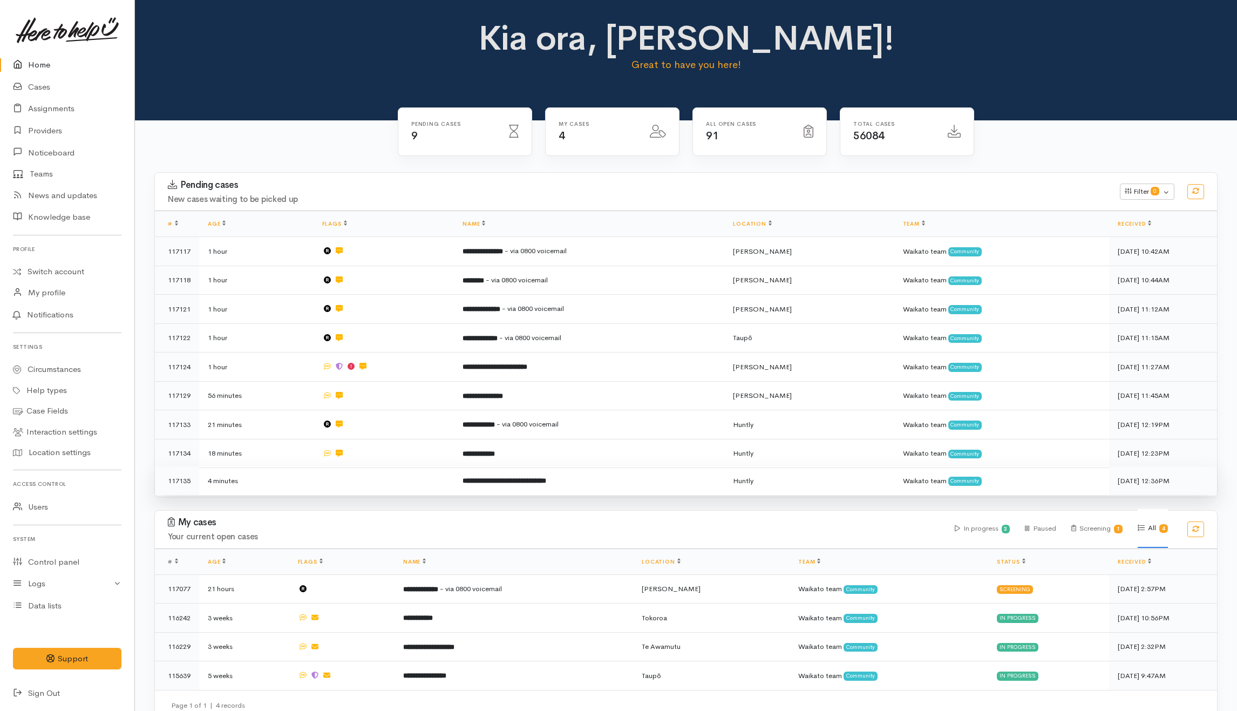
click at [383, 480] on td at bounding box center [383, 480] width 141 height 29
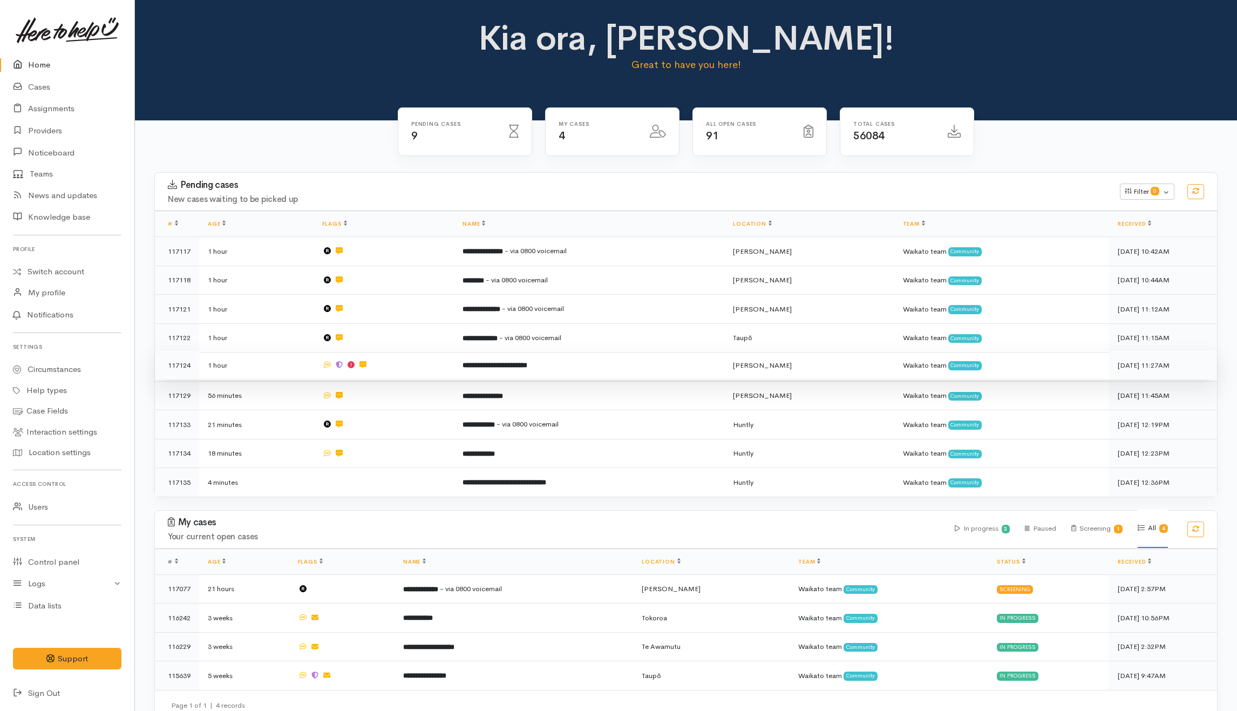
click at [439, 371] on td at bounding box center [383, 365] width 141 height 29
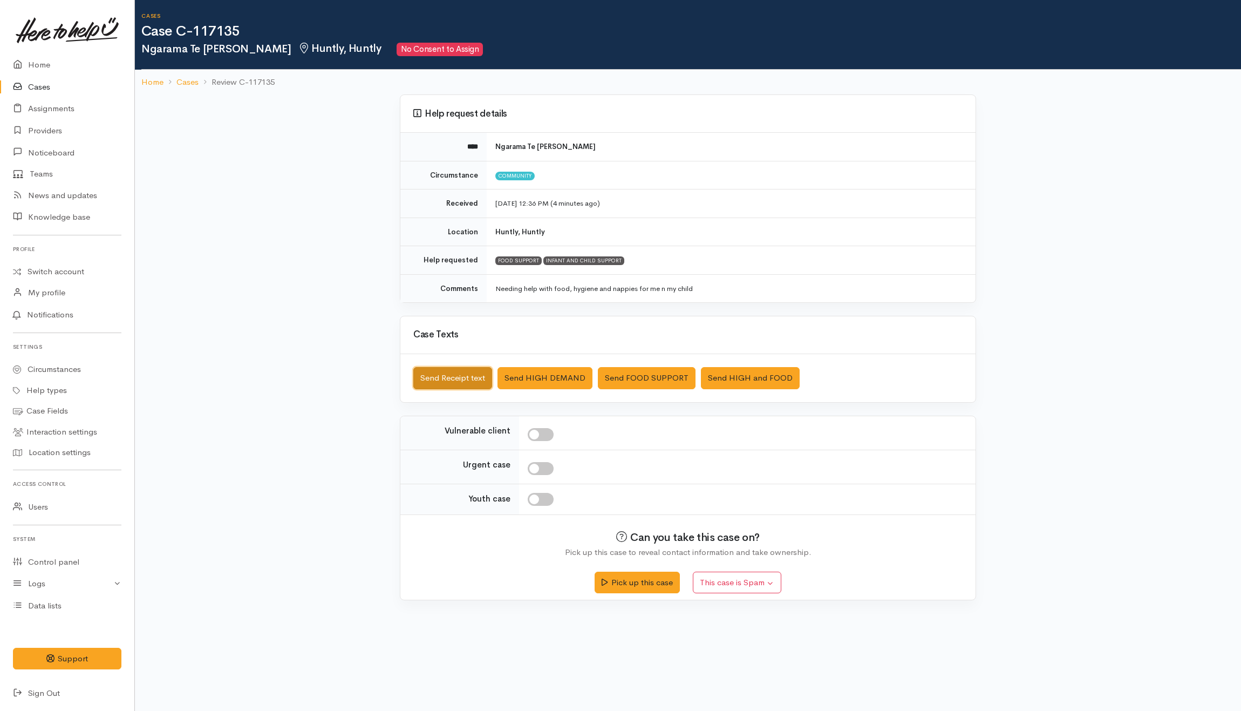
click at [473, 376] on button "Send Receipt text" at bounding box center [452, 378] width 79 height 22
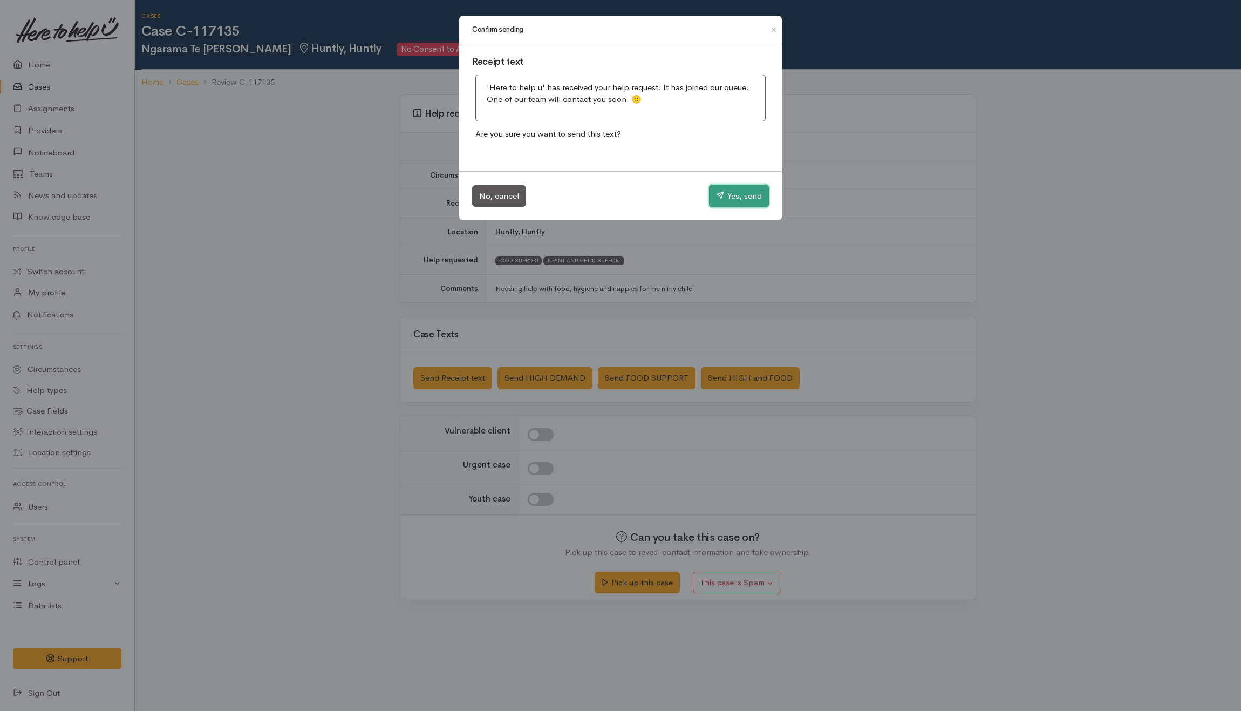
click at [734, 199] on button "Yes, send" at bounding box center [739, 196] width 60 height 23
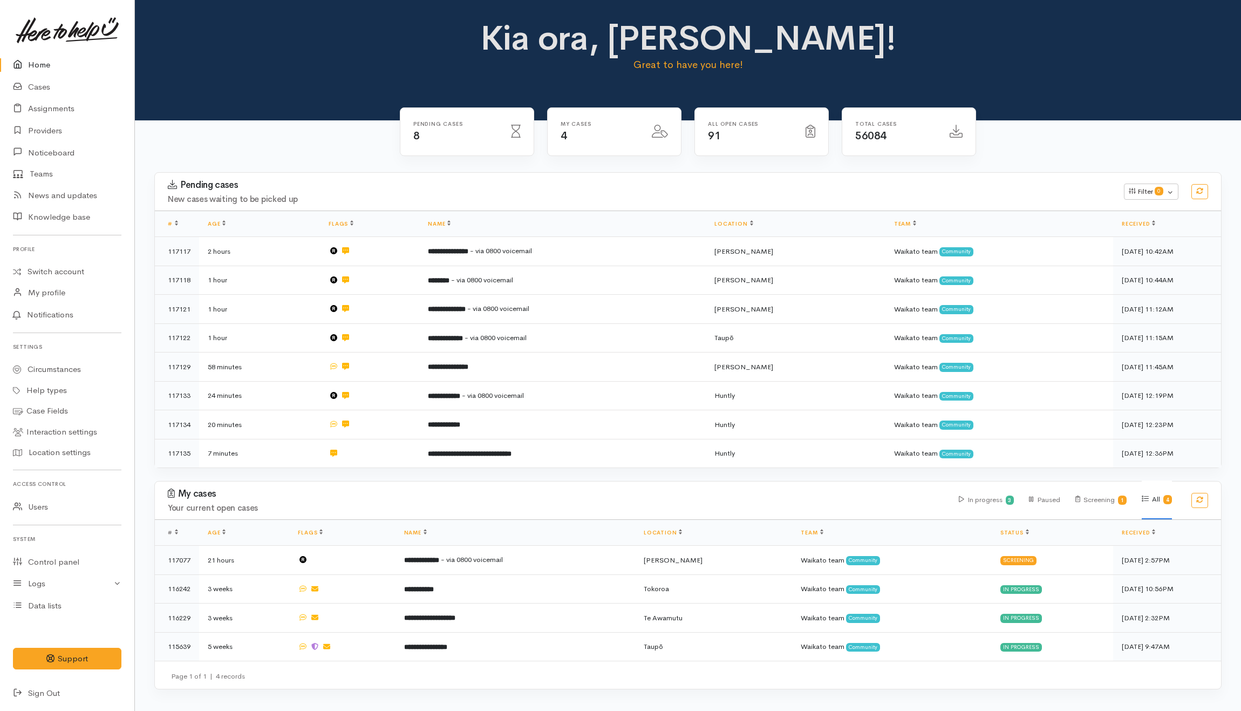
click at [320, 156] on div "Pending cases 8 My cases 4 91" at bounding box center [688, 411] width 1106 height 582
click at [333, 173] on div "Pending cases 8 My cases 4 91" at bounding box center [688, 411] width 1106 height 582
drag, startPoint x: 333, startPoint y: 173, endPoint x: 324, endPoint y: 160, distance: 15.1
click at [324, 160] on div "Pending cases 8 My cases 4 91" at bounding box center [688, 411] width 1106 height 582
click at [365, 473] on div "Pending cases New cases waiting to be picked up Filter 0 Filters Clear filters …" at bounding box center [688, 326] width 1080 height 309
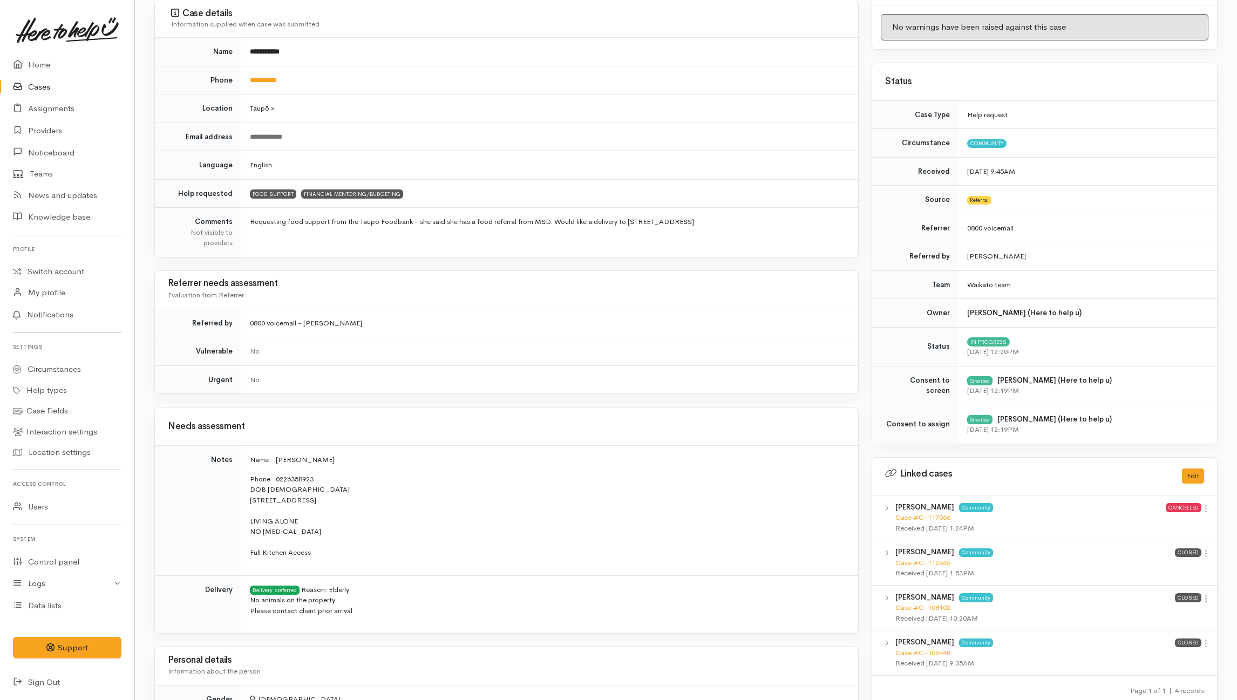
scroll to position [432, 0]
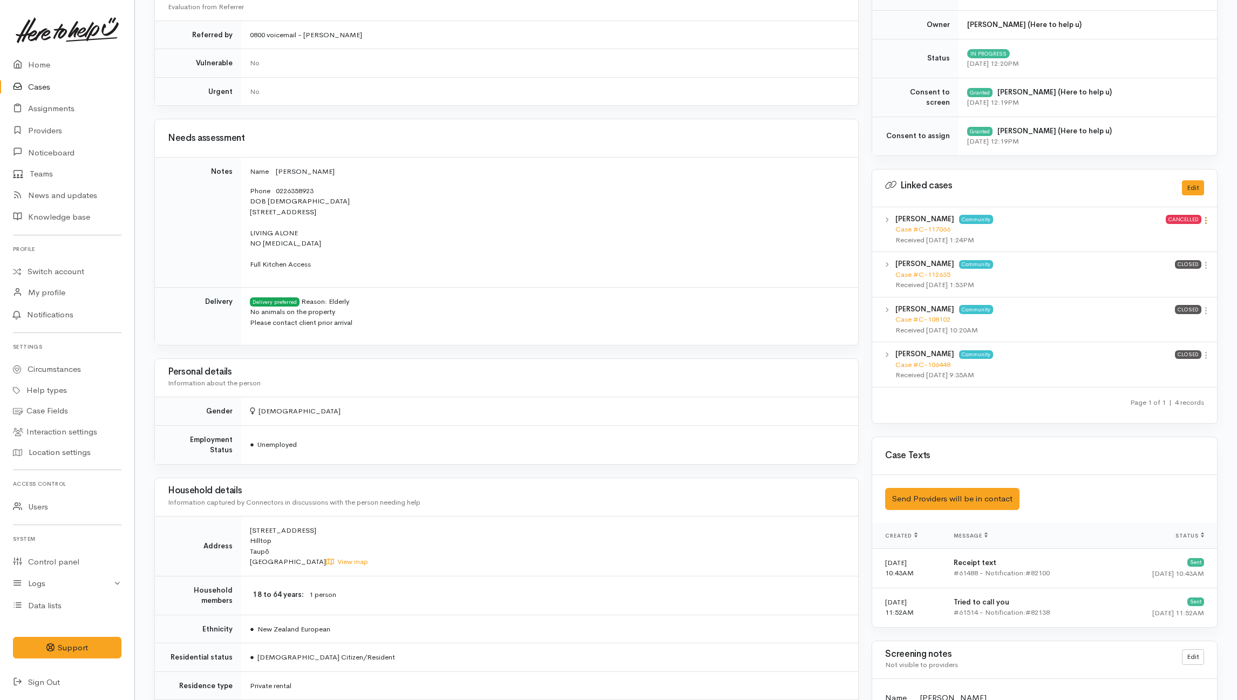
click at [1202, 224] on icon at bounding box center [1205, 220] width 9 height 9
click at [1144, 247] on link "View case" at bounding box center [1166, 242] width 85 height 17
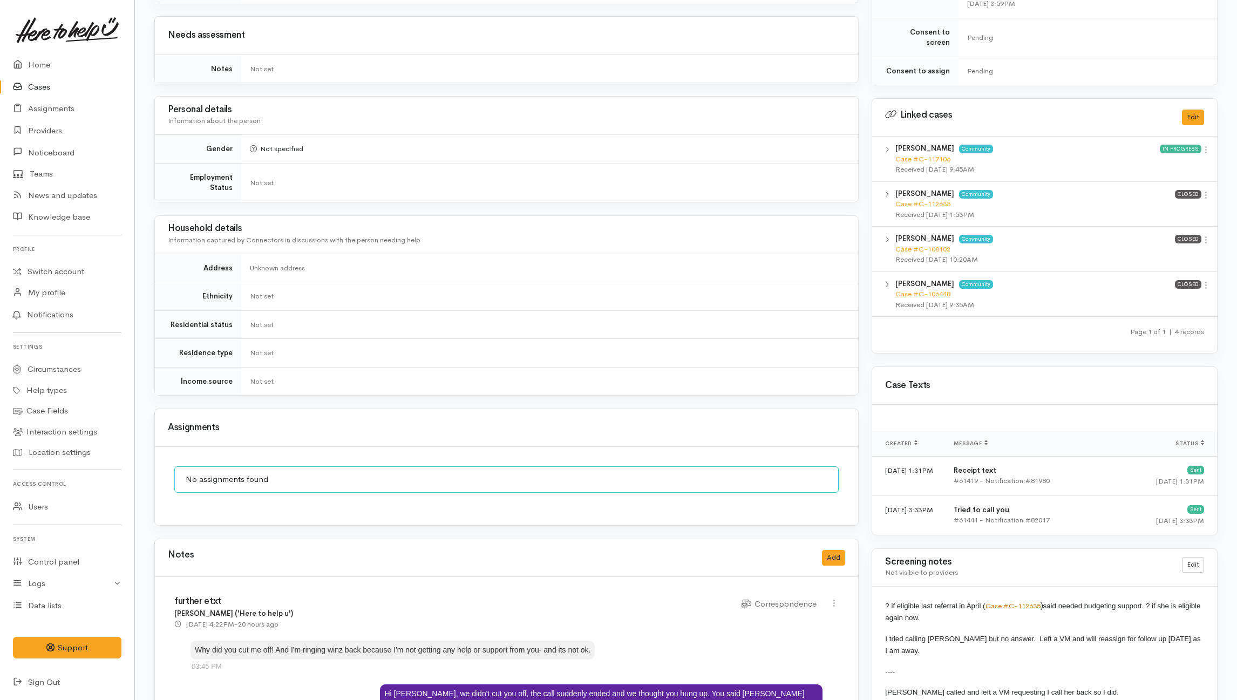
scroll to position [770, 0]
